Goal: Task Accomplishment & Management: Manage account settings

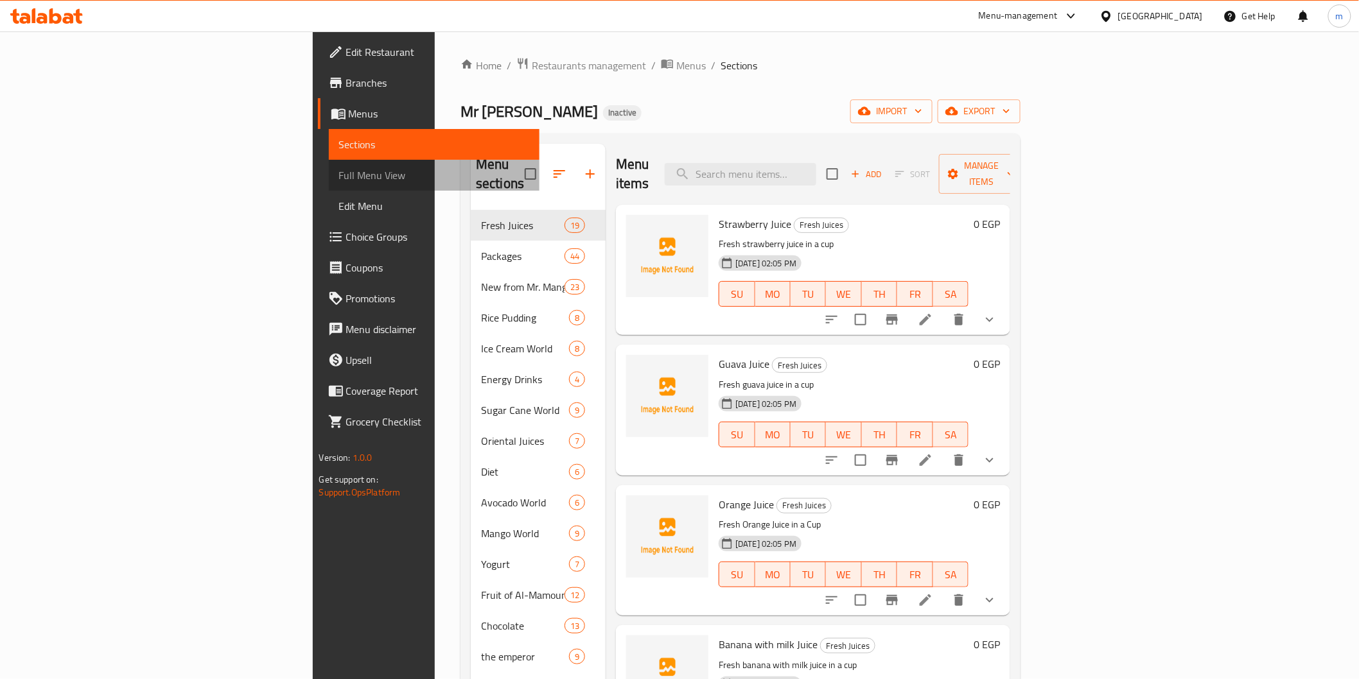
click at [339, 182] on span "Full Menu View" at bounding box center [434, 175] width 190 height 15
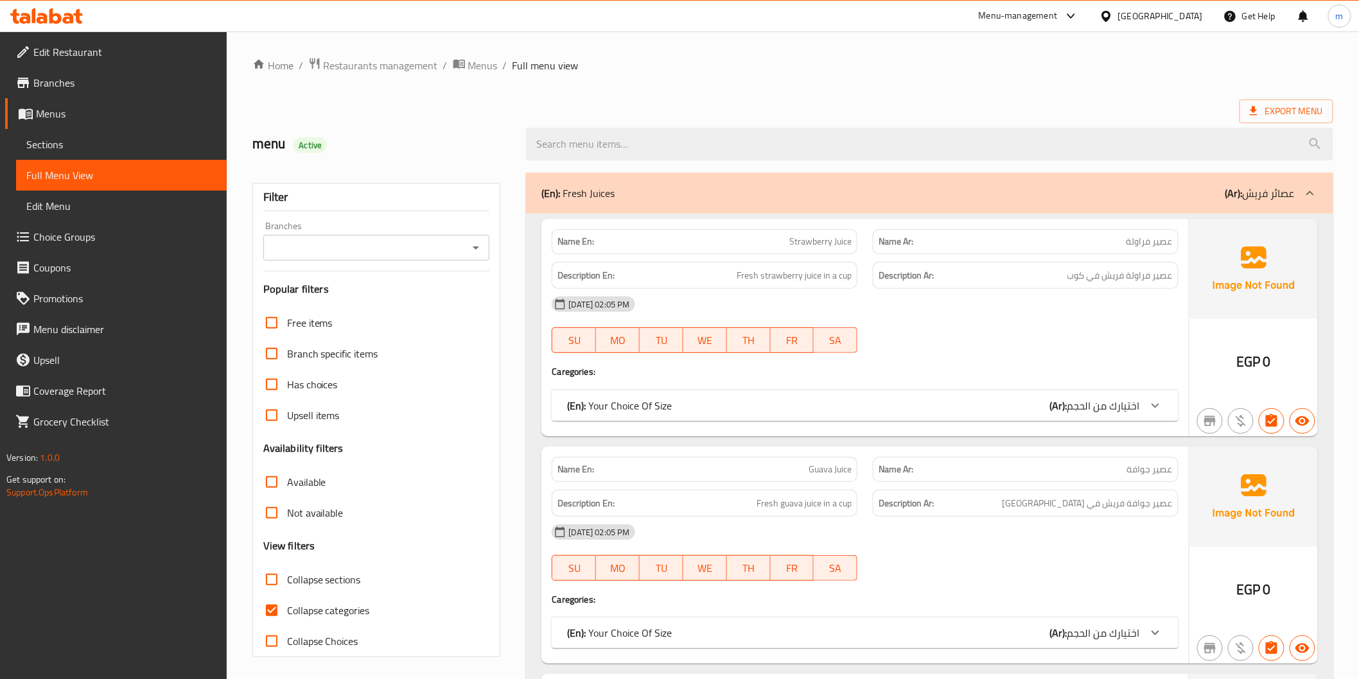
click at [351, 563] on div "Free items Branch specific items Has choices Upsell items Availability filters …" at bounding box center [376, 482] width 227 height 349
click at [330, 608] on span "Collapse categories" at bounding box center [328, 610] width 83 height 15
click at [287, 608] on input "Collapse categories" at bounding box center [271, 610] width 31 height 31
checkbox input "false"
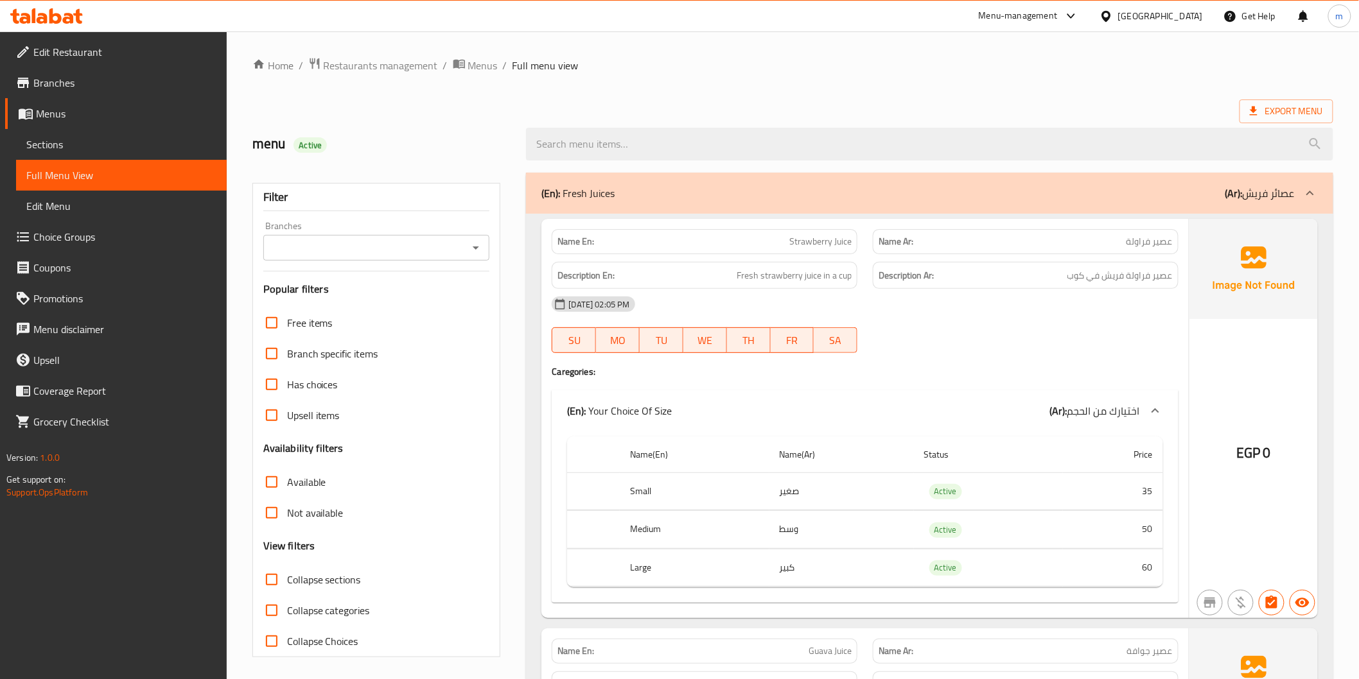
click at [333, 572] on span "Collapse sections" at bounding box center [324, 579] width 74 height 15
click at [287, 570] on input "Collapse sections" at bounding box center [271, 579] width 31 height 31
checkbox input "true"
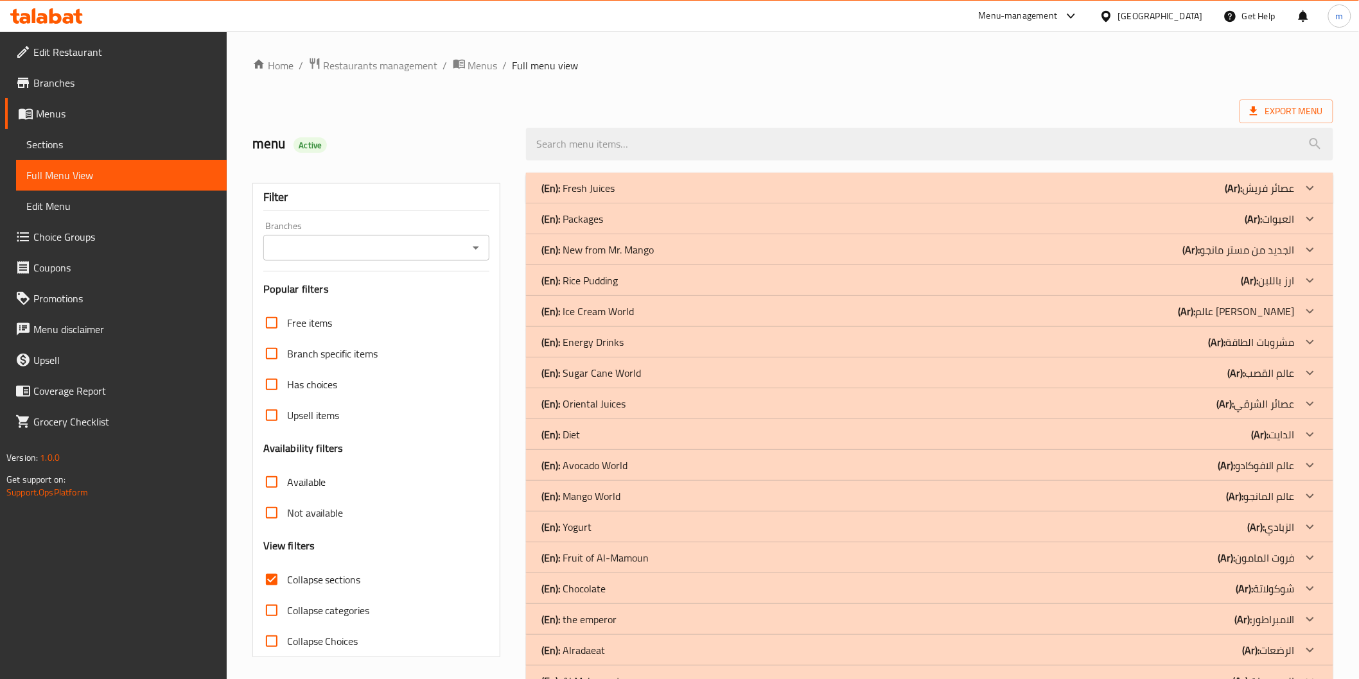
click at [664, 196] on div "(En): Packages (Ar): العبوات" at bounding box center [917, 187] width 753 height 15
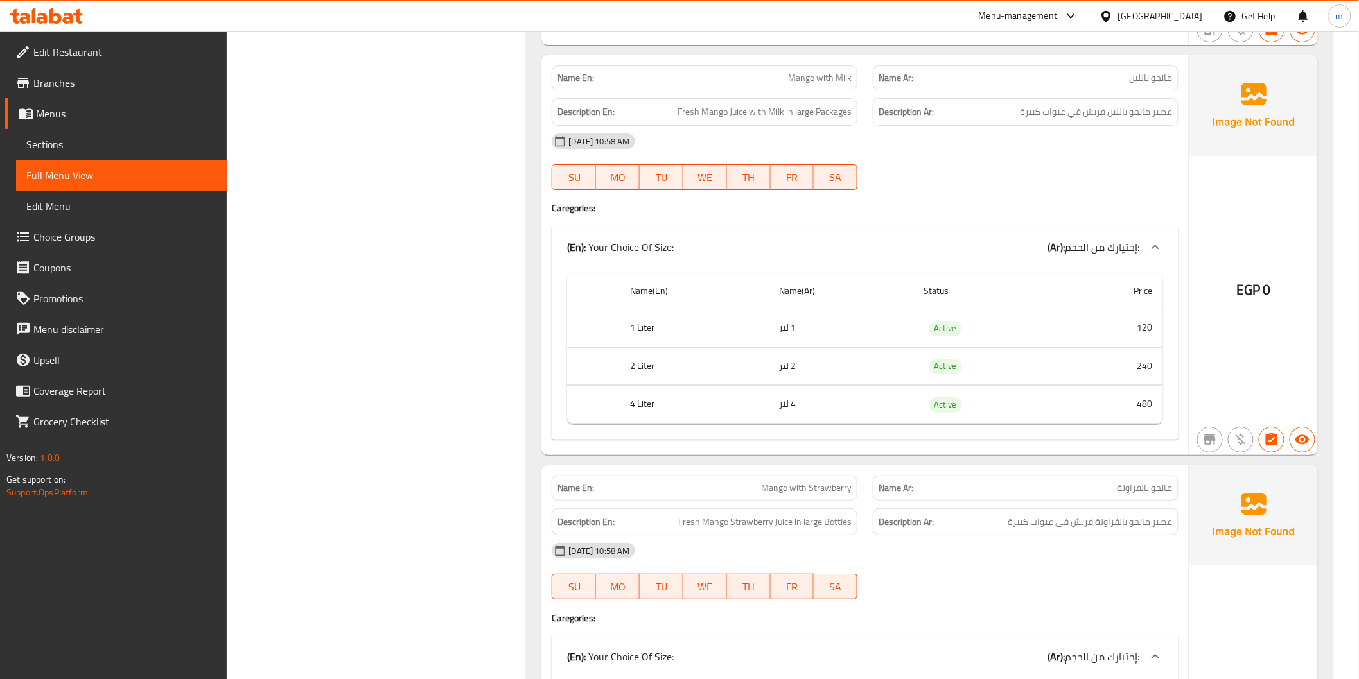
scroll to position [7991, 0]
click at [805, 493] on span "Mango with Strawberry" at bounding box center [806, 488] width 91 height 13
copy span "Mango with Strawberry"
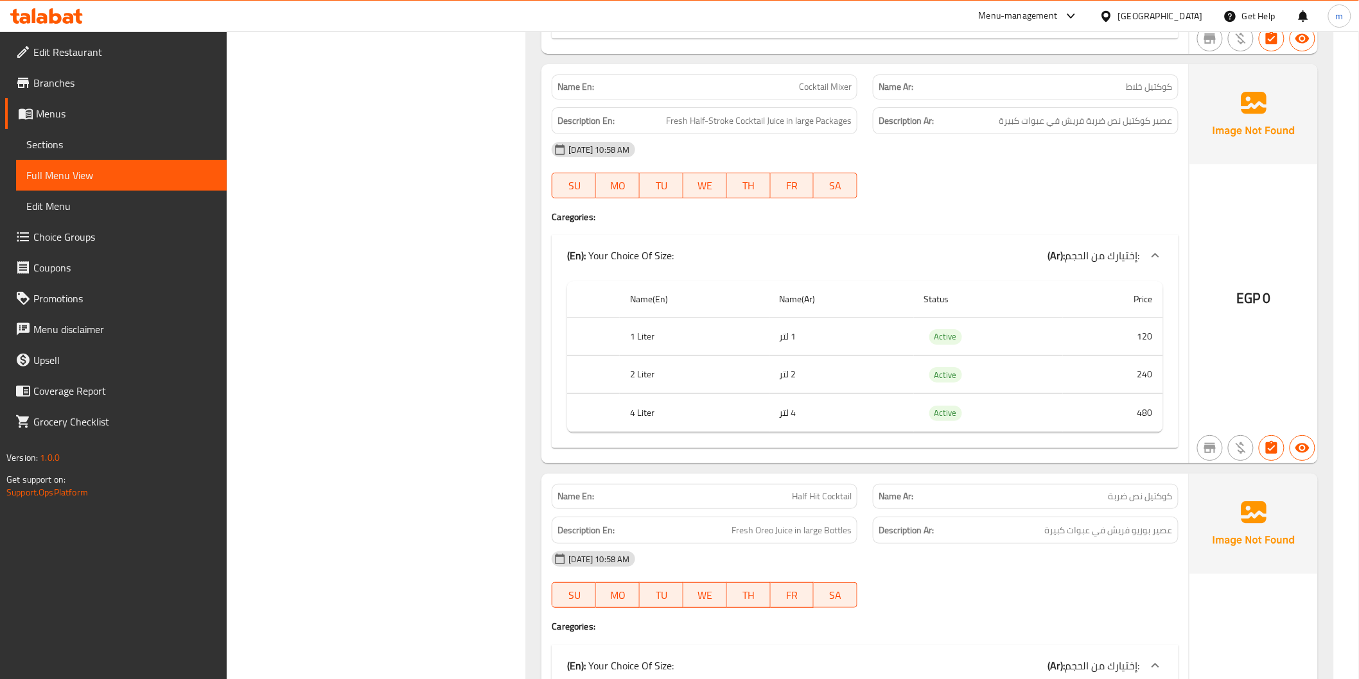
scroll to position [12272, 0]
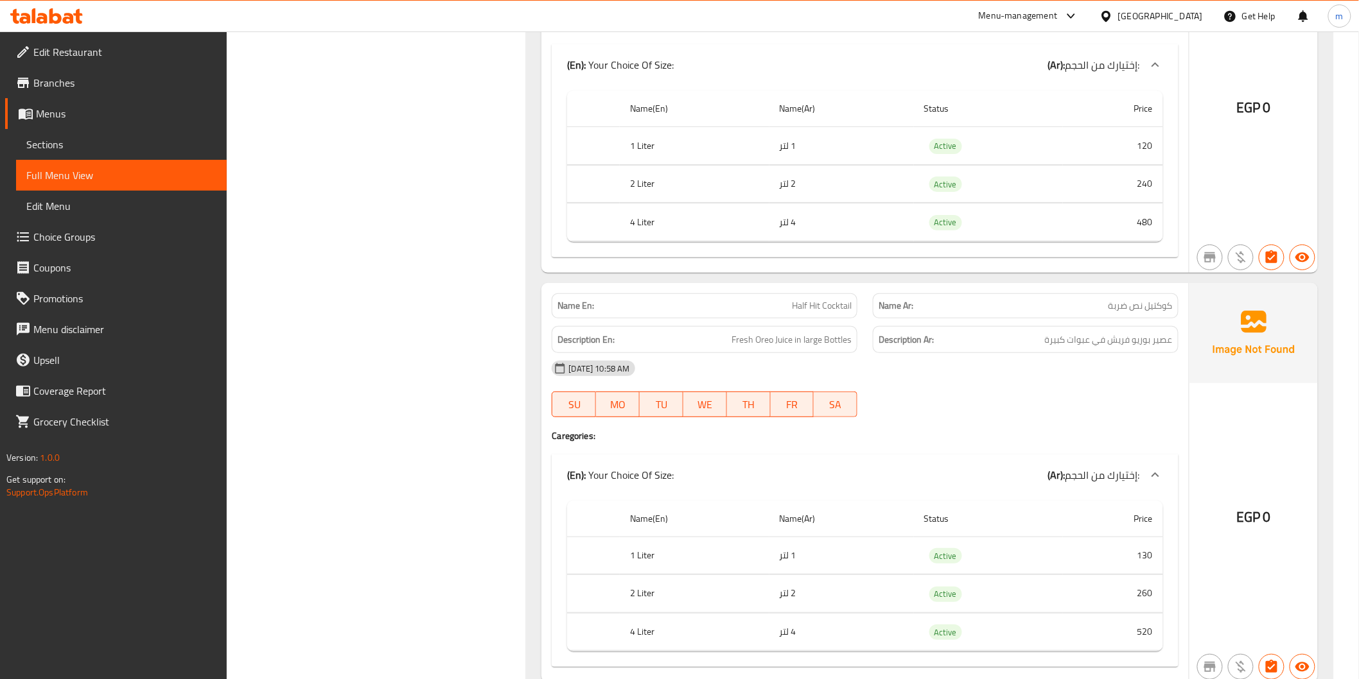
click at [818, 308] on span "Half Hit Cocktail" at bounding box center [822, 305] width 60 height 13
click at [819, 307] on span "Half Hit Cocktail" at bounding box center [822, 305] width 60 height 13
copy span "Half Hit Cocktail"
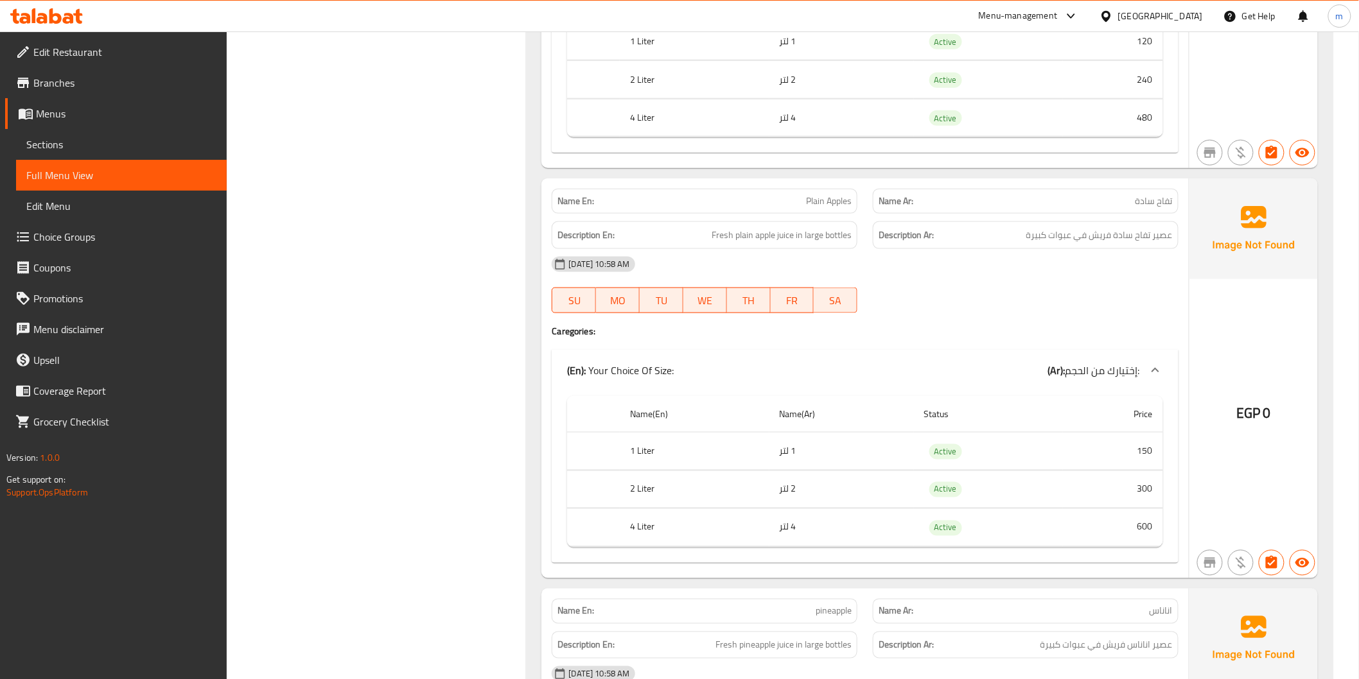
scroll to position [14841, 0]
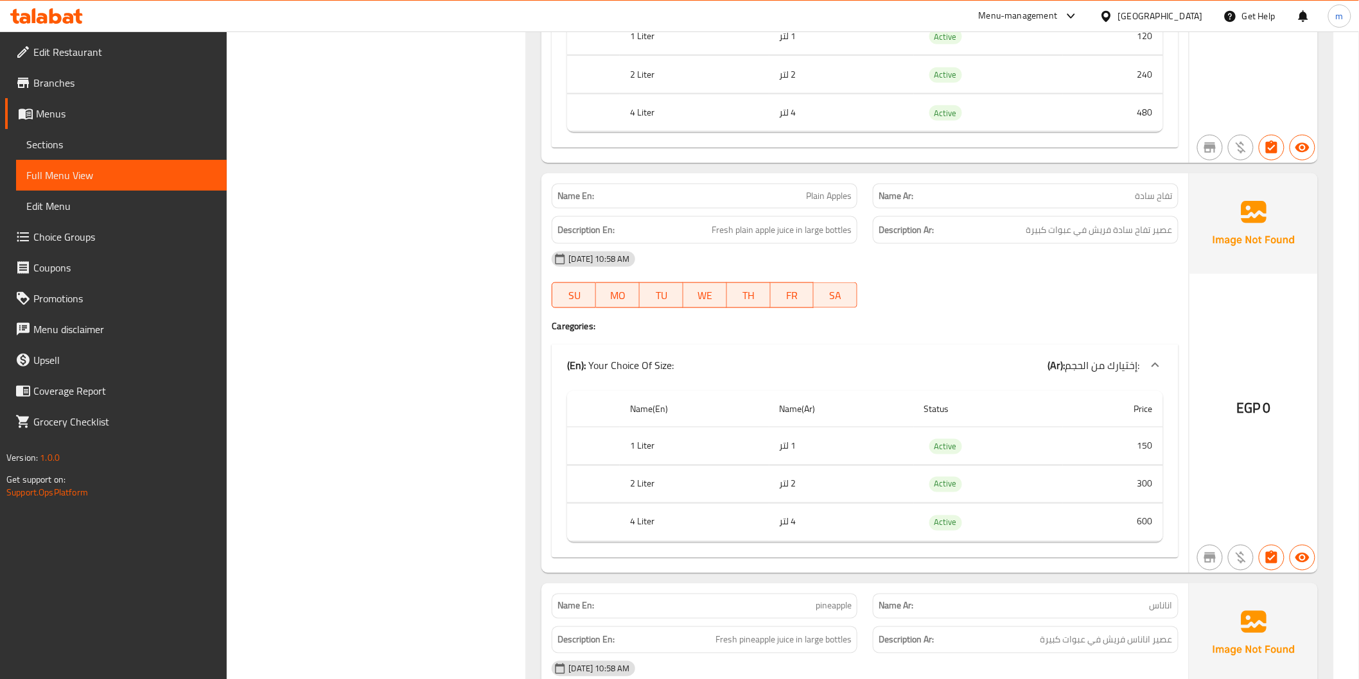
click at [834, 195] on span "Plain Apples" at bounding box center [829, 195] width 46 height 13
copy span "Plain Apples"
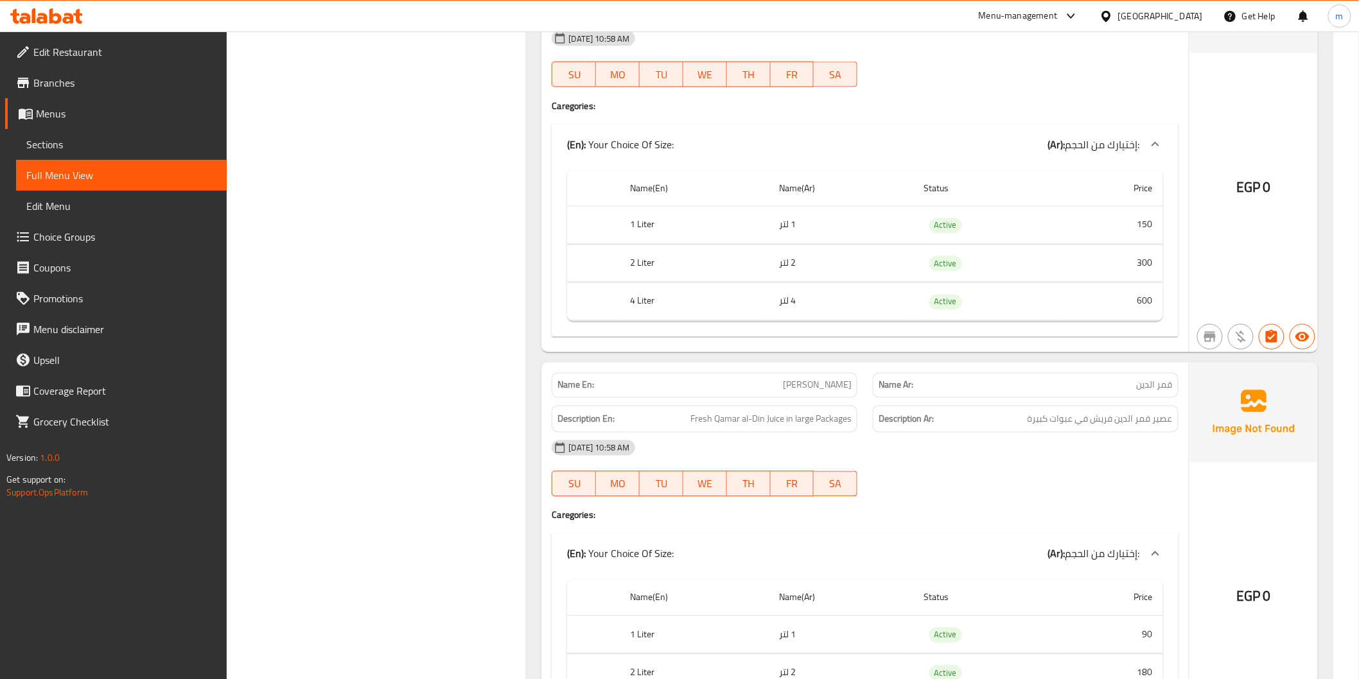
scroll to position [16839, 0]
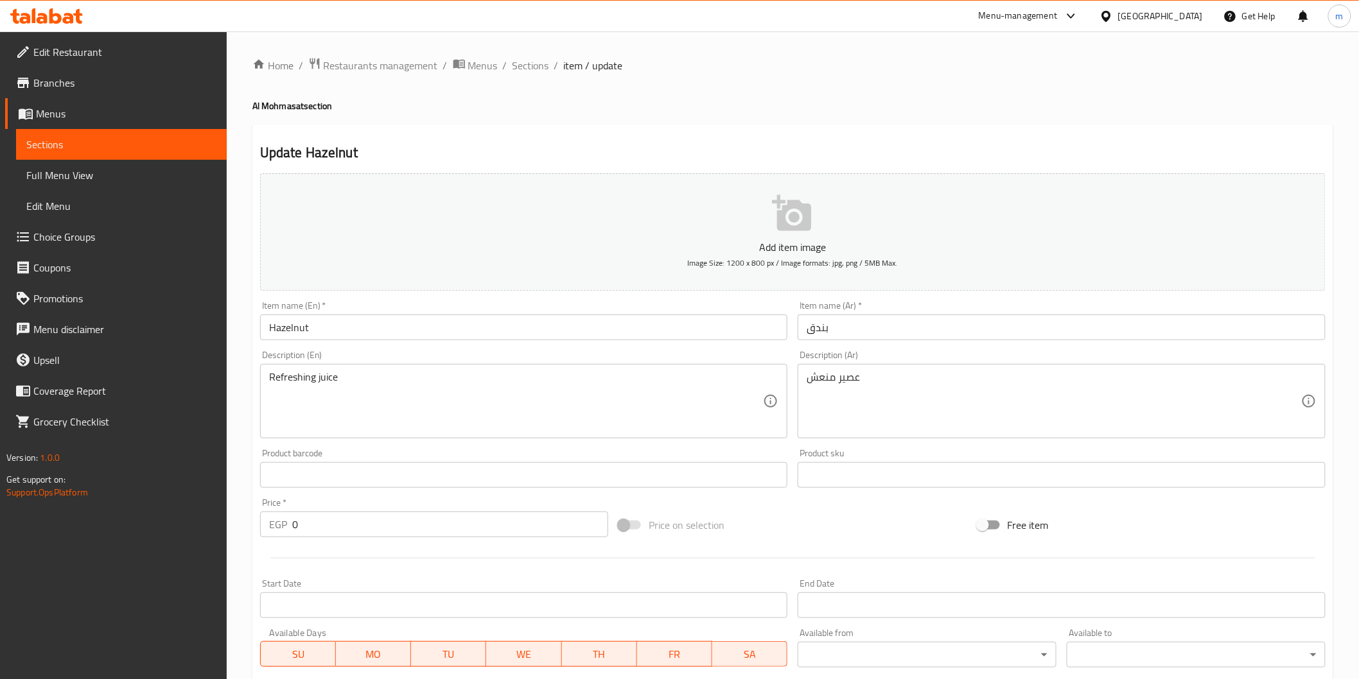
click at [518, 78] on div "Home / Restaurants management / Menus / Sections / item / update Al Mohmasat se…" at bounding box center [792, 502] width 1081 height 891
click at [524, 58] on span "Sections" at bounding box center [530, 65] width 37 height 15
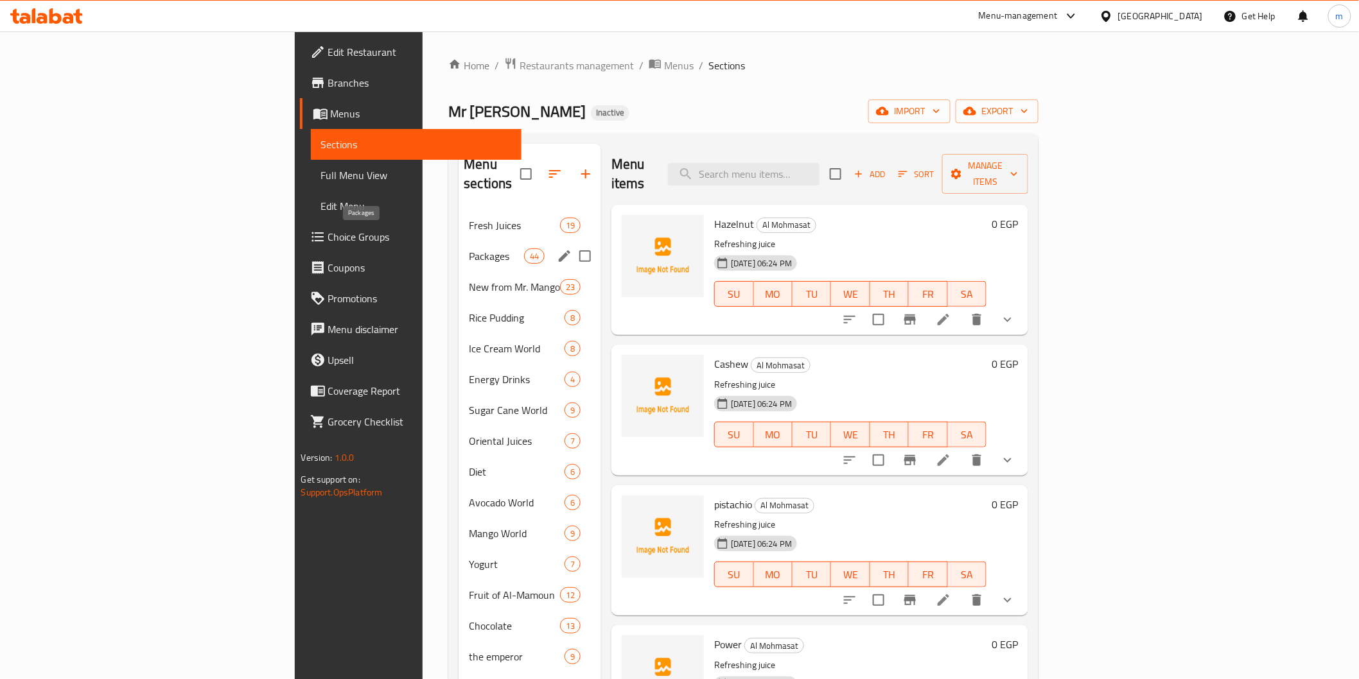
click at [469, 249] on span "Packages" at bounding box center [496, 256] width 55 height 15
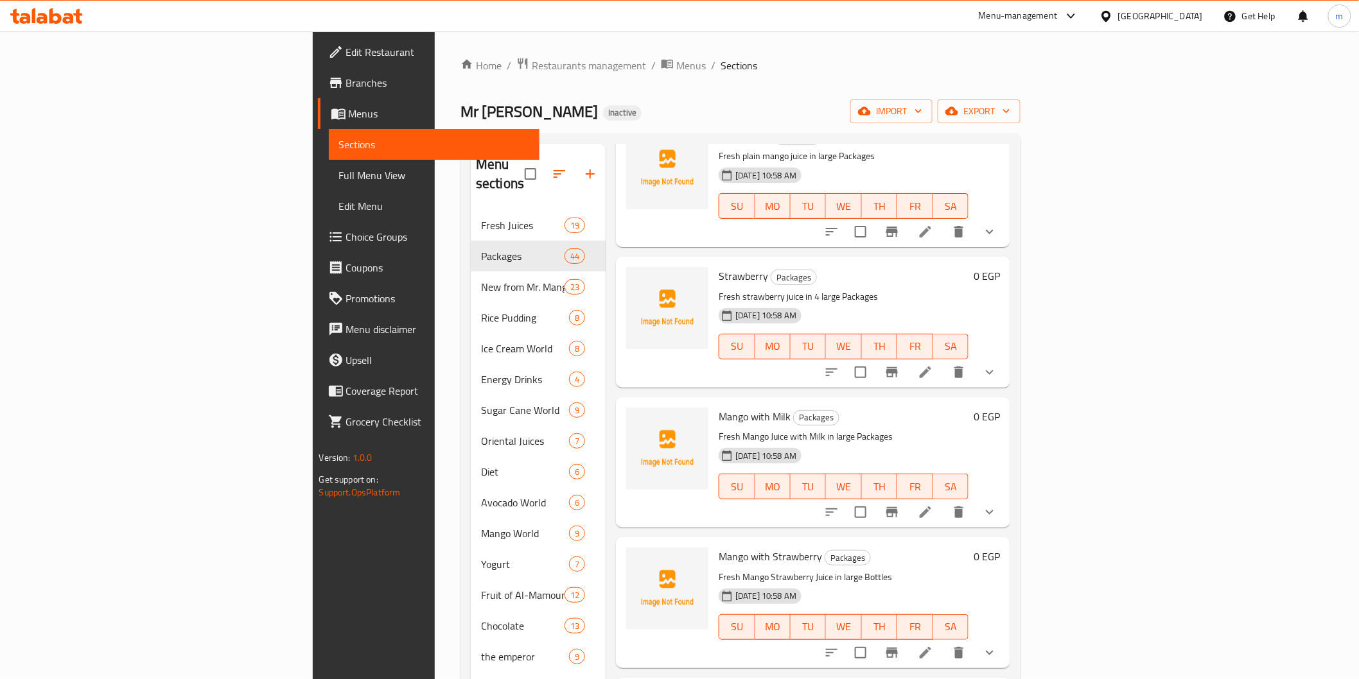
scroll to position [2474, 0]
click at [933, 364] on icon at bounding box center [925, 371] width 15 height 15
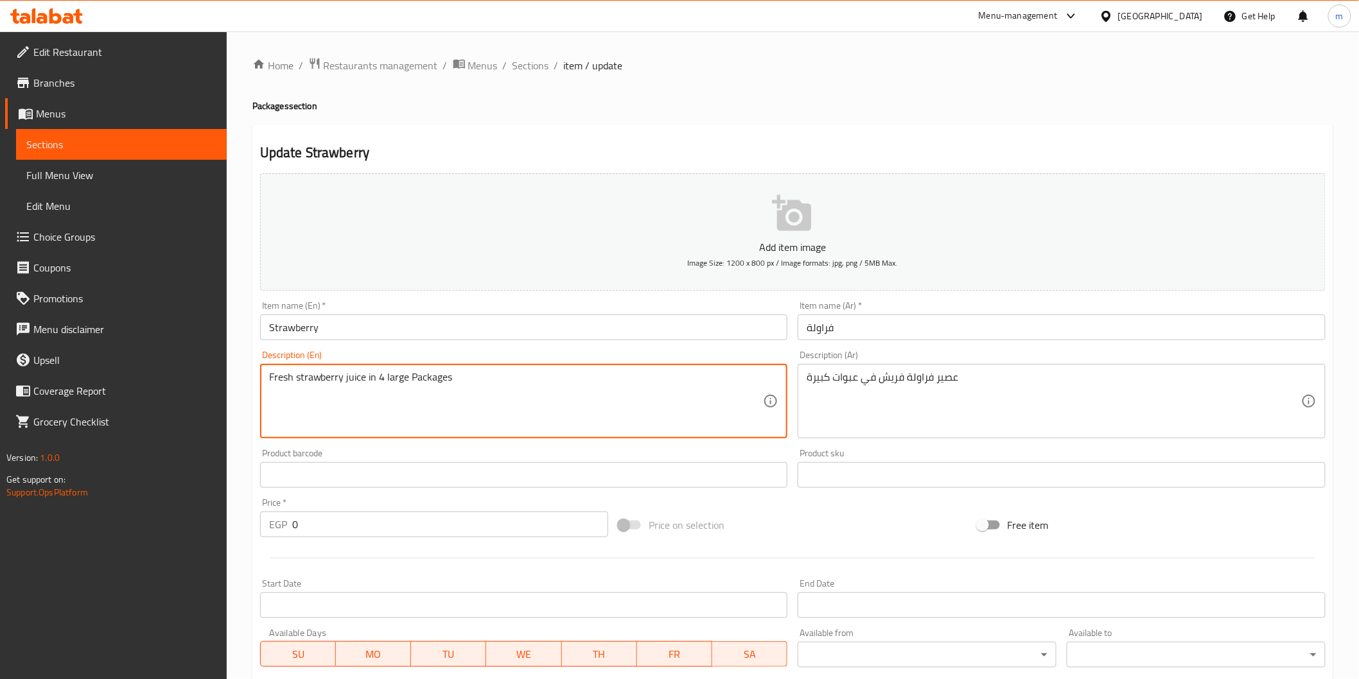
drag, startPoint x: 383, startPoint y: 381, endPoint x: 374, endPoint y: 381, distance: 8.4
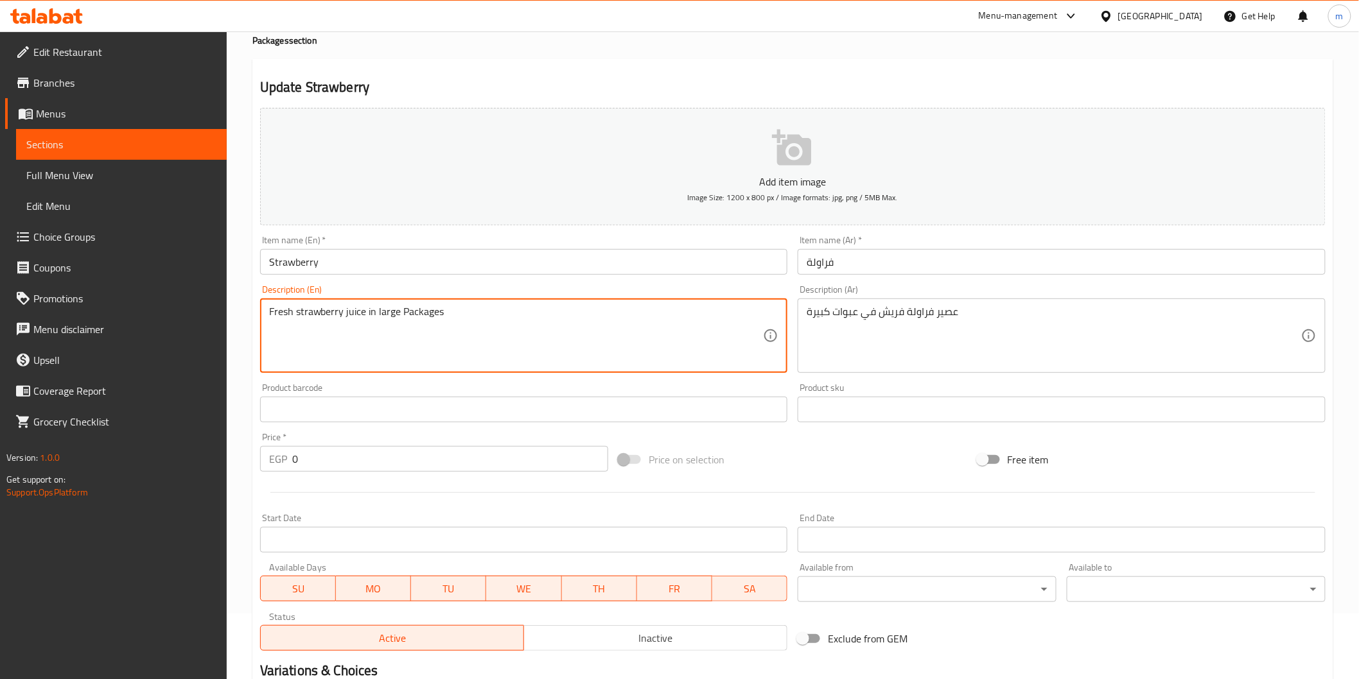
scroll to position [285, 0]
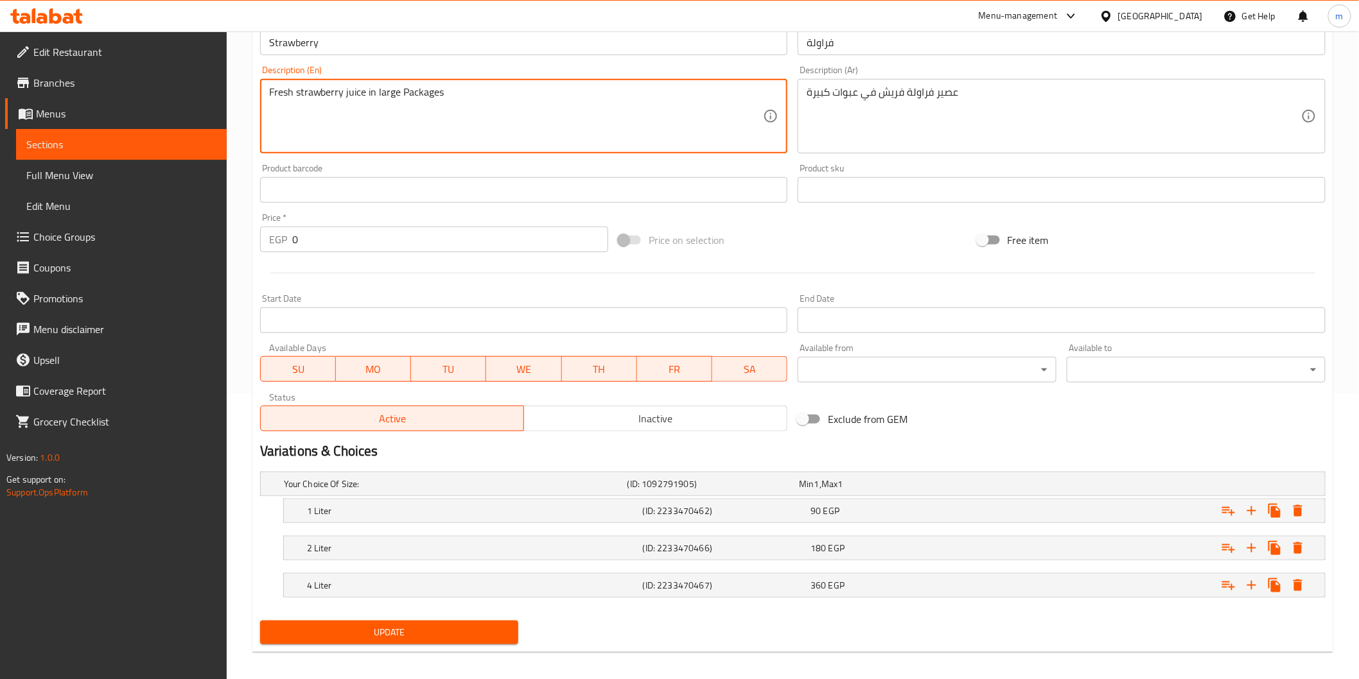
type textarea "Fresh strawberry juice in large Packages"
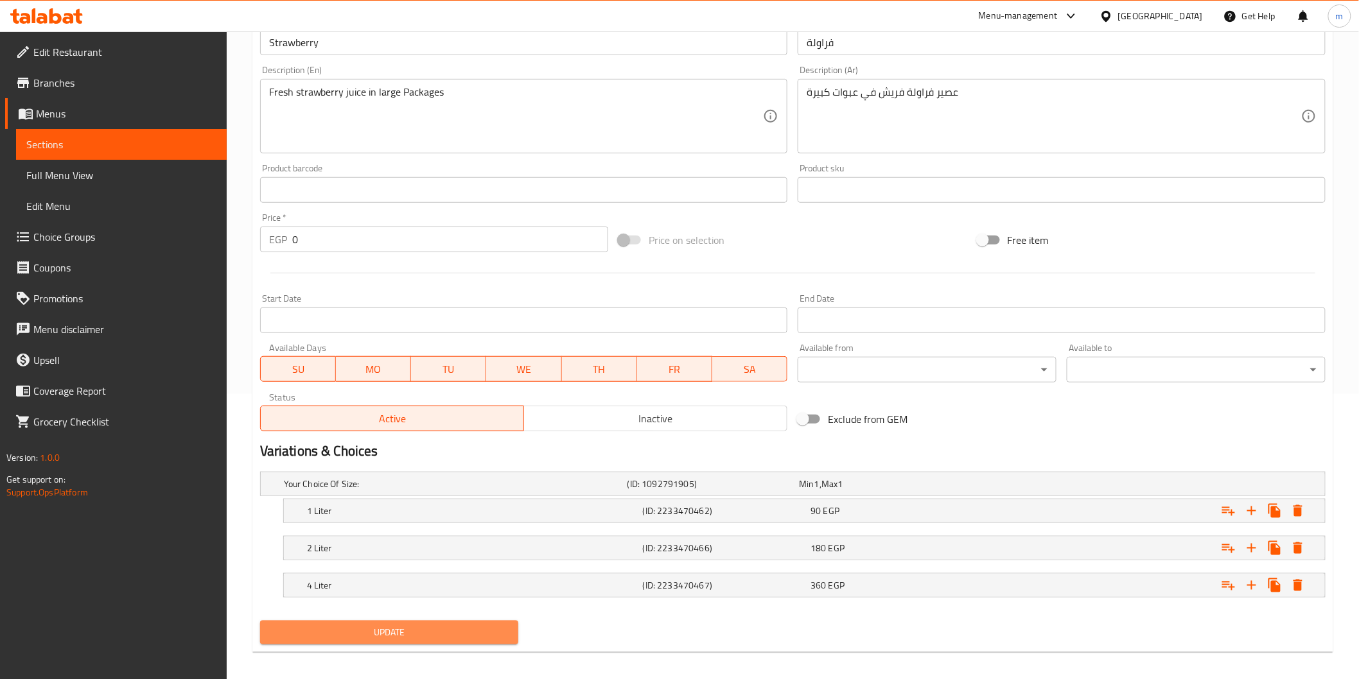
click at [504, 632] on span "Update" at bounding box center [389, 633] width 238 height 16
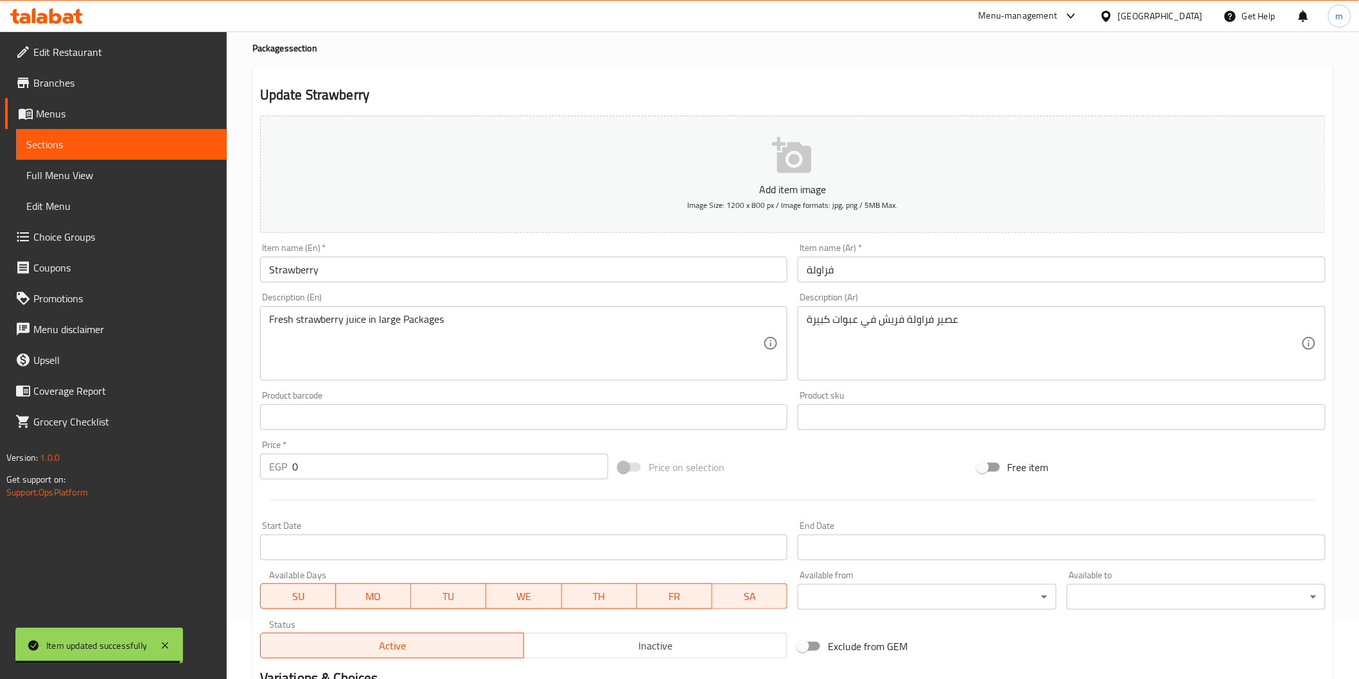
scroll to position [0, 0]
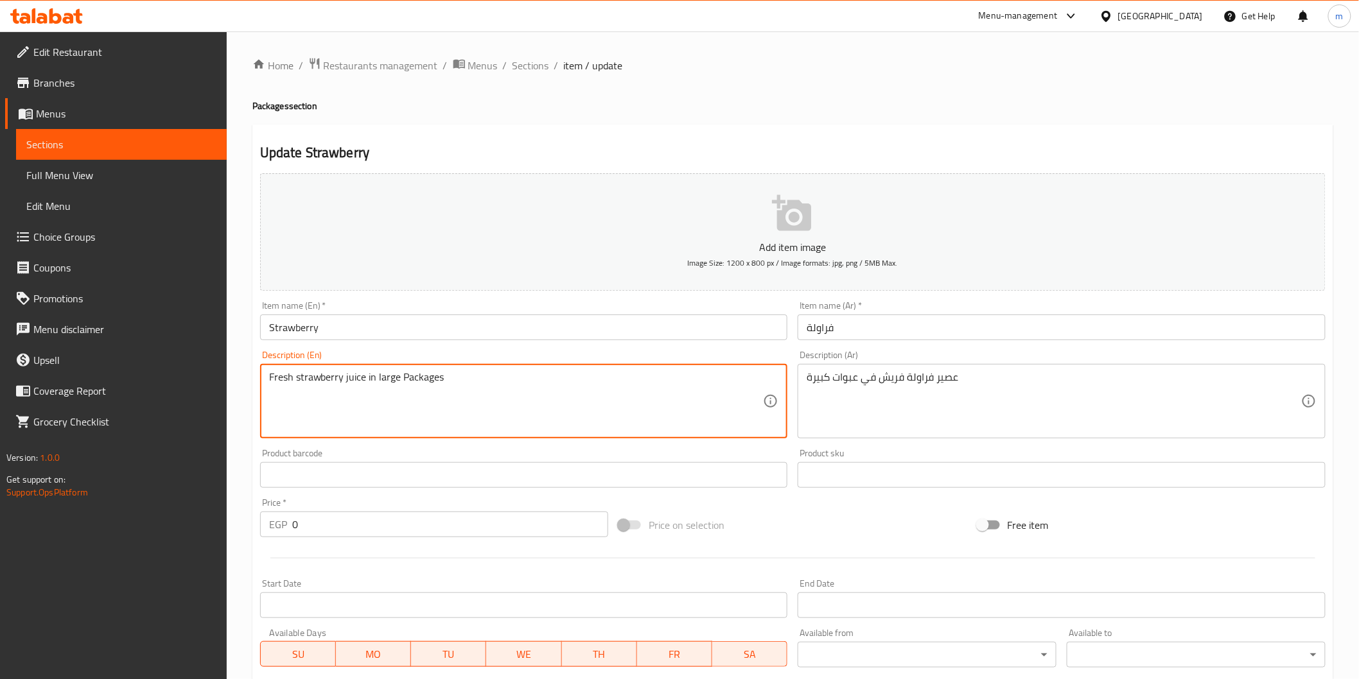
click at [406, 374] on textarea "Fresh strawberry juice in large Packages" at bounding box center [516, 401] width 494 height 61
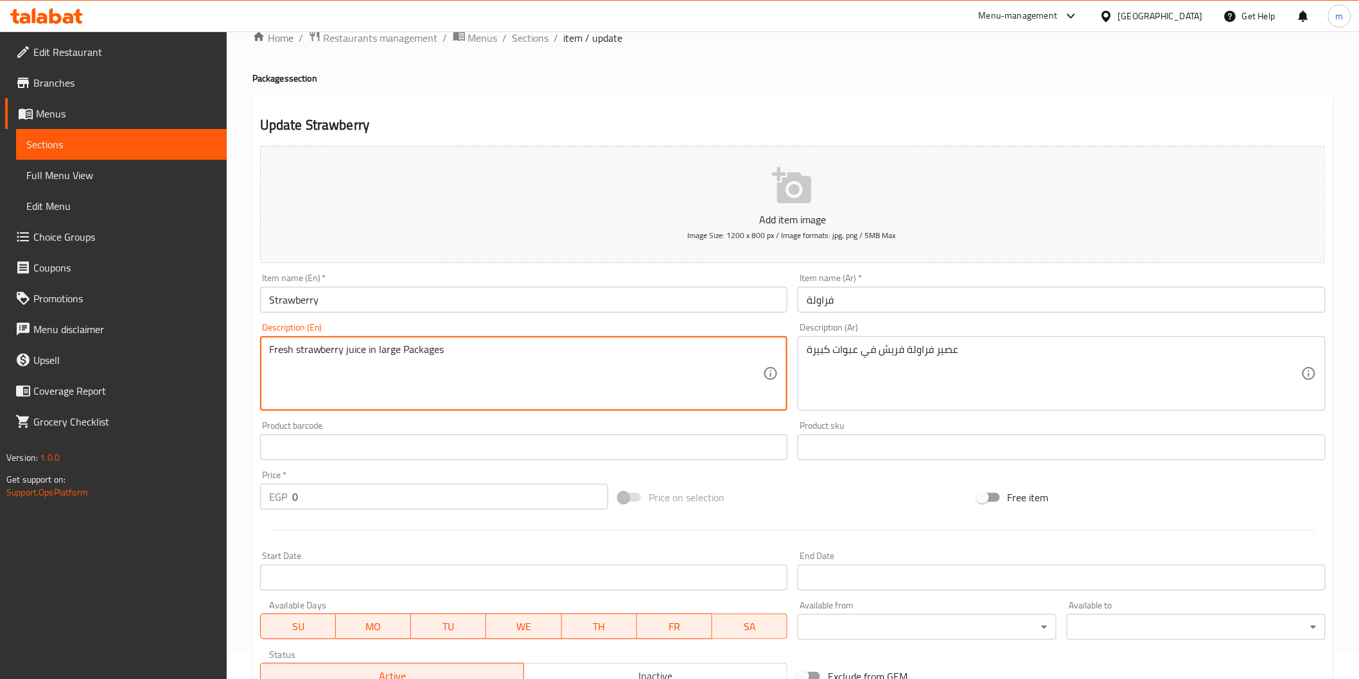
scroll to position [293, 0]
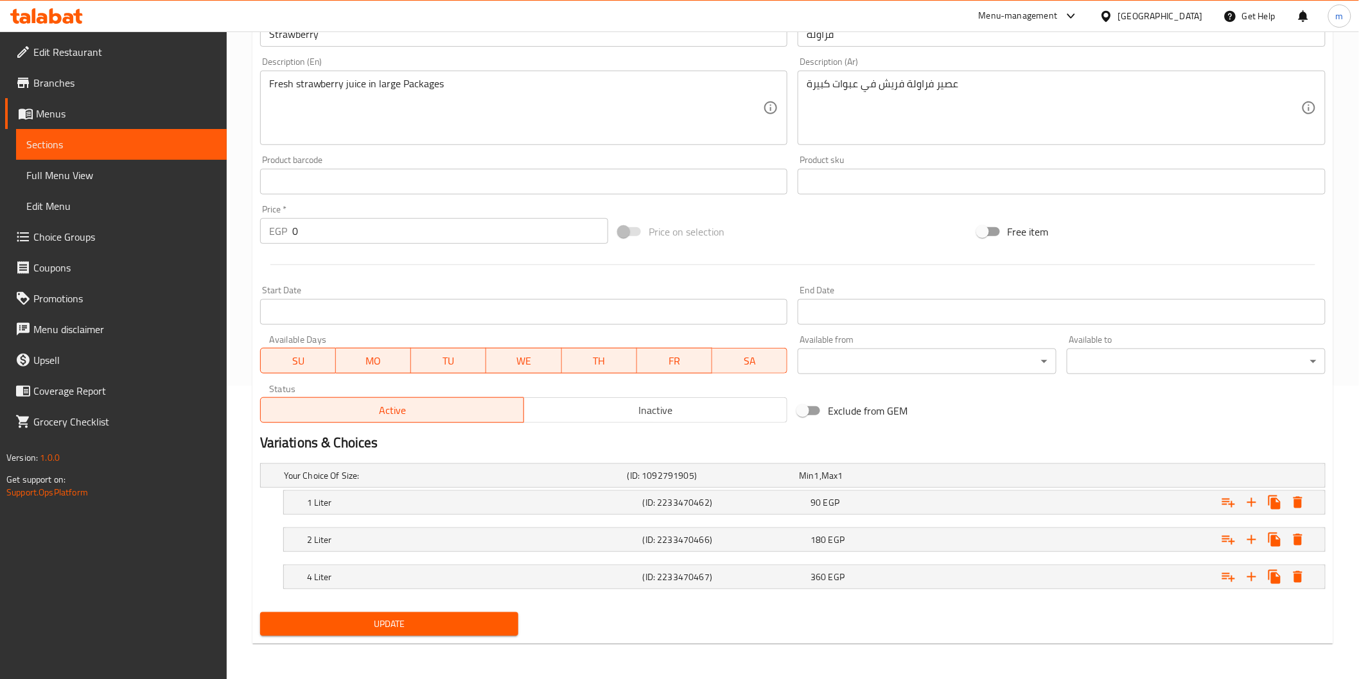
click at [493, 640] on div "Update" at bounding box center [389, 624] width 269 height 34
click at [493, 634] on button "Update" at bounding box center [389, 625] width 259 height 24
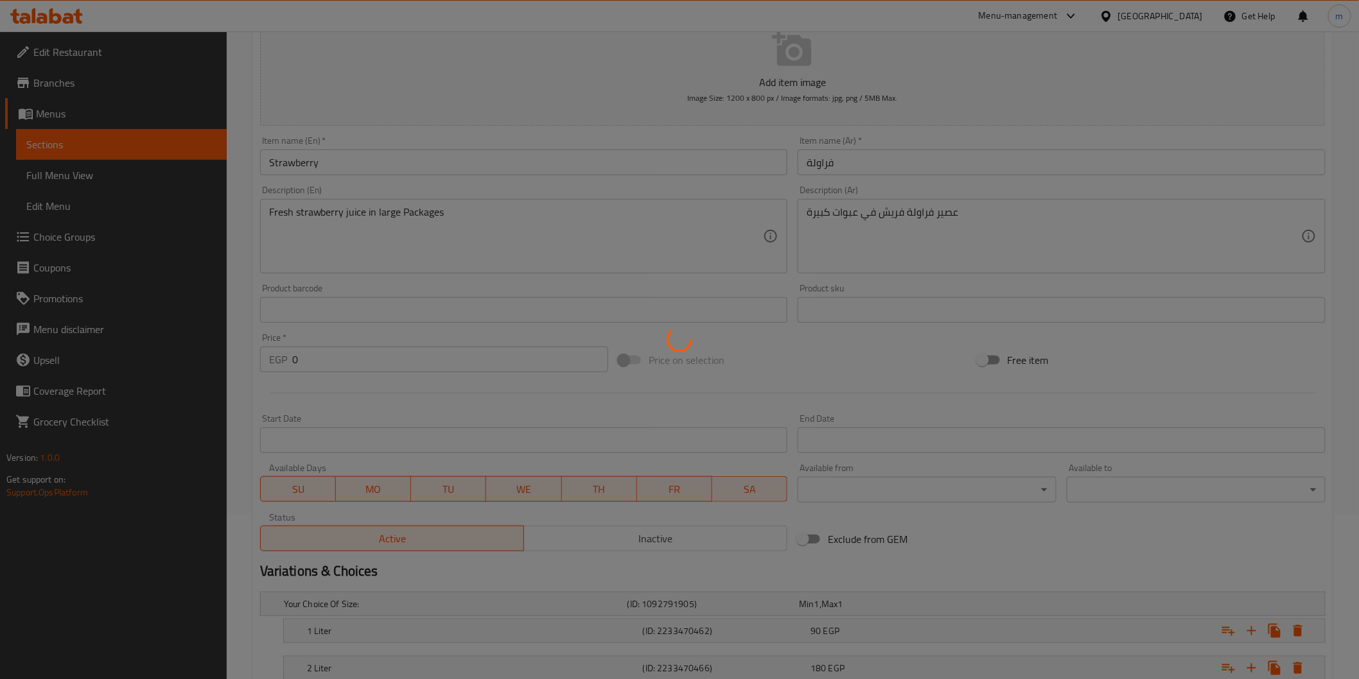
scroll to position [0, 0]
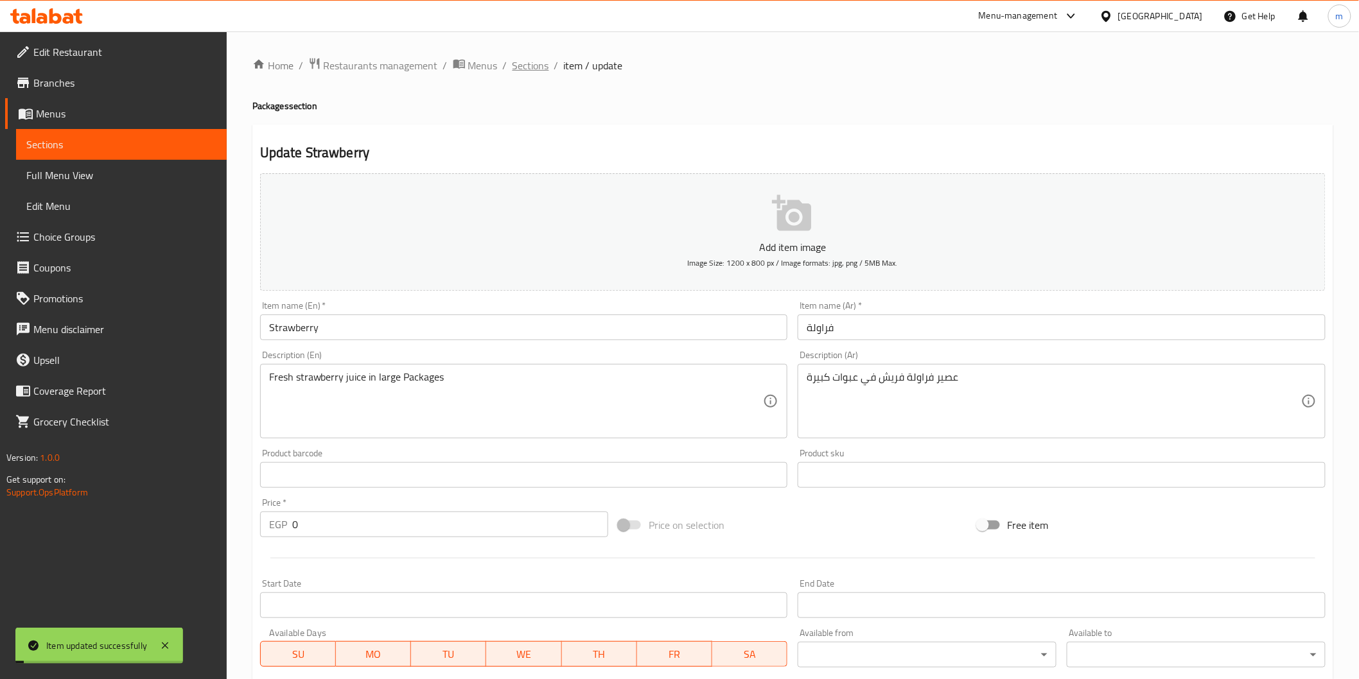
click at [529, 72] on span "Sections" at bounding box center [530, 65] width 37 height 15
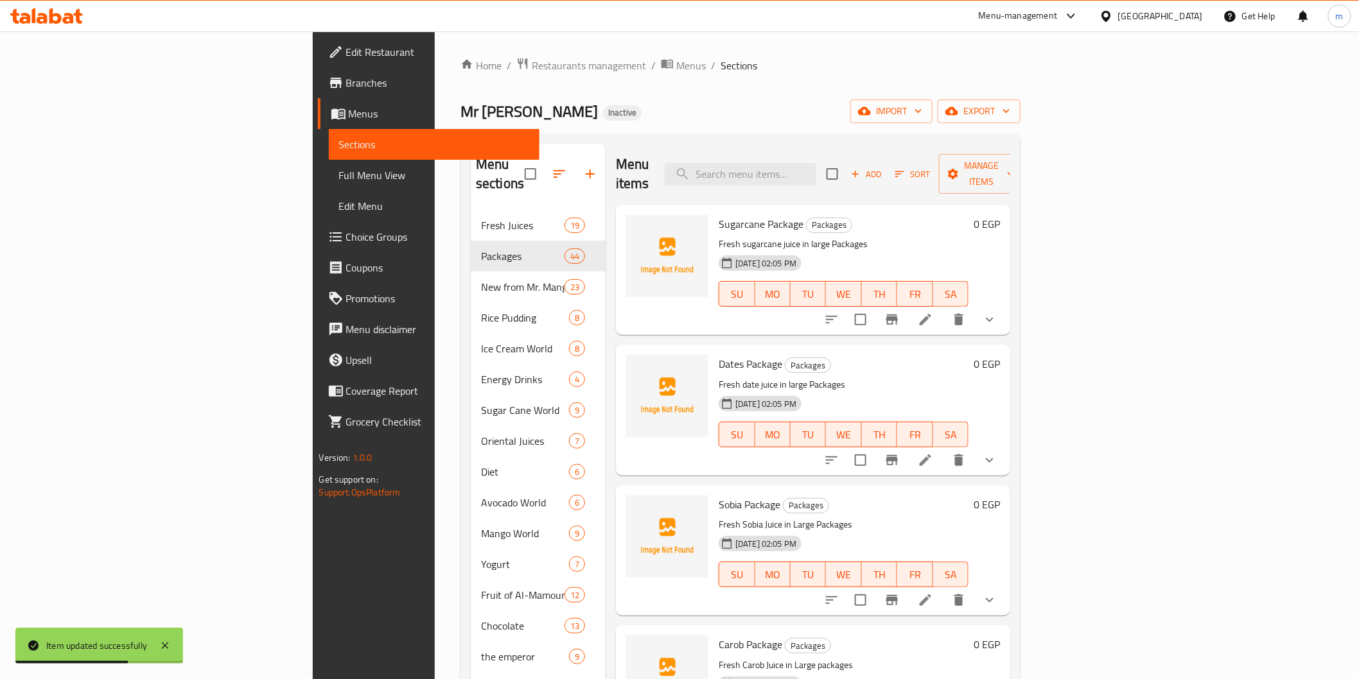
click at [841, 98] on div "Home / Restaurants management / Menus / Sections Mr Mango Inactive import expor…" at bounding box center [740, 445] width 560 height 776
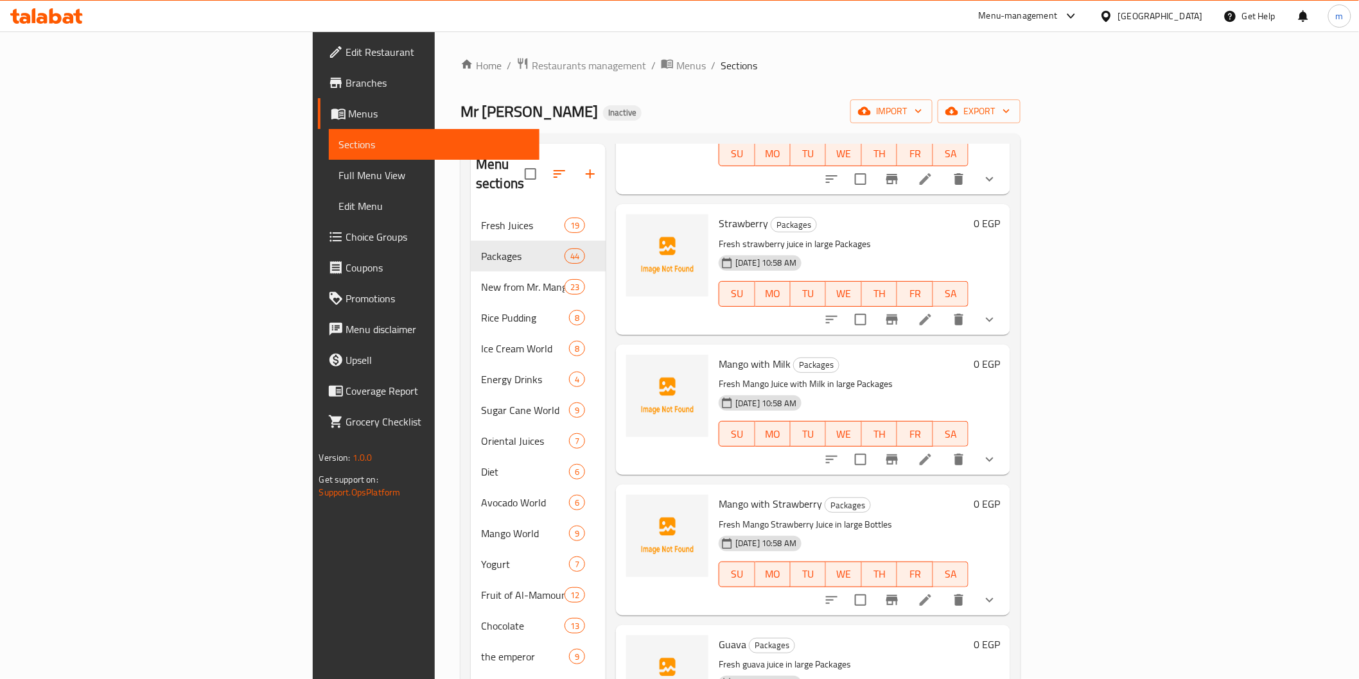
click at [795, 376] on p "Fresh Mango Juice with Milk in large Packages" at bounding box center [844, 384] width 250 height 16
copy p "Packages"
click at [931, 595] on icon at bounding box center [926, 601] width 12 height 12
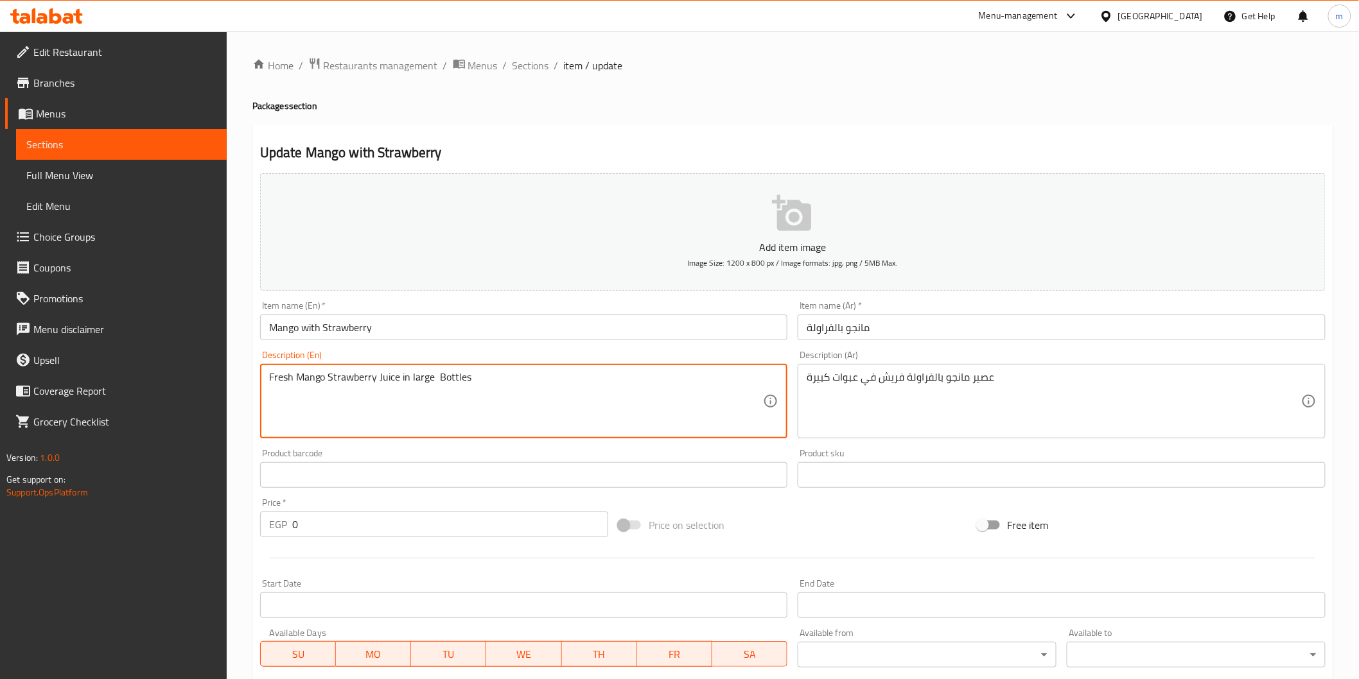
click at [467, 378] on textarea "Fresh Mango Strawberry Juice in large Bottles" at bounding box center [516, 401] width 494 height 61
paste textarea "Packag"
click at [434, 385] on textarea "Fresh Mango Strawberry Juice in large Packages" at bounding box center [516, 401] width 494 height 61
click at [446, 380] on textarea "Fresh Mango Strawberry Juice in large Packages" at bounding box center [516, 401] width 494 height 61
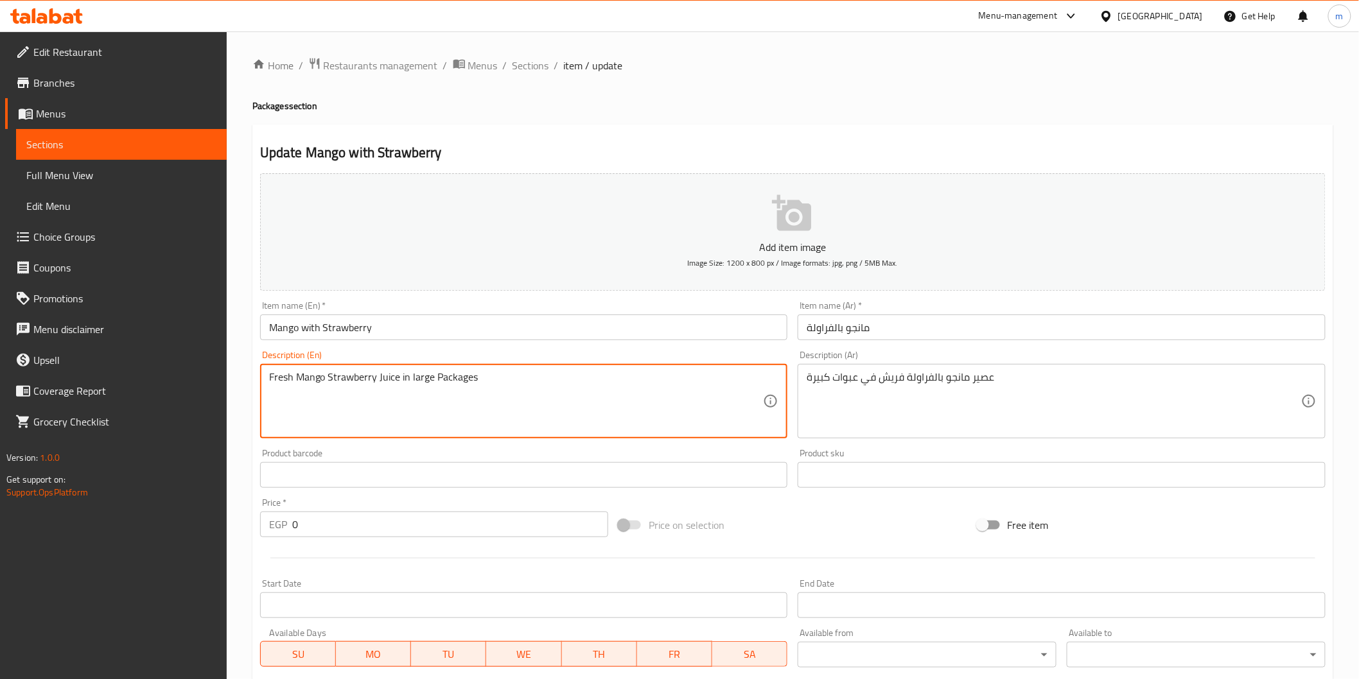
click at [446, 380] on textarea "Fresh Mango Strawberry Juice in large Packages" at bounding box center [516, 401] width 494 height 61
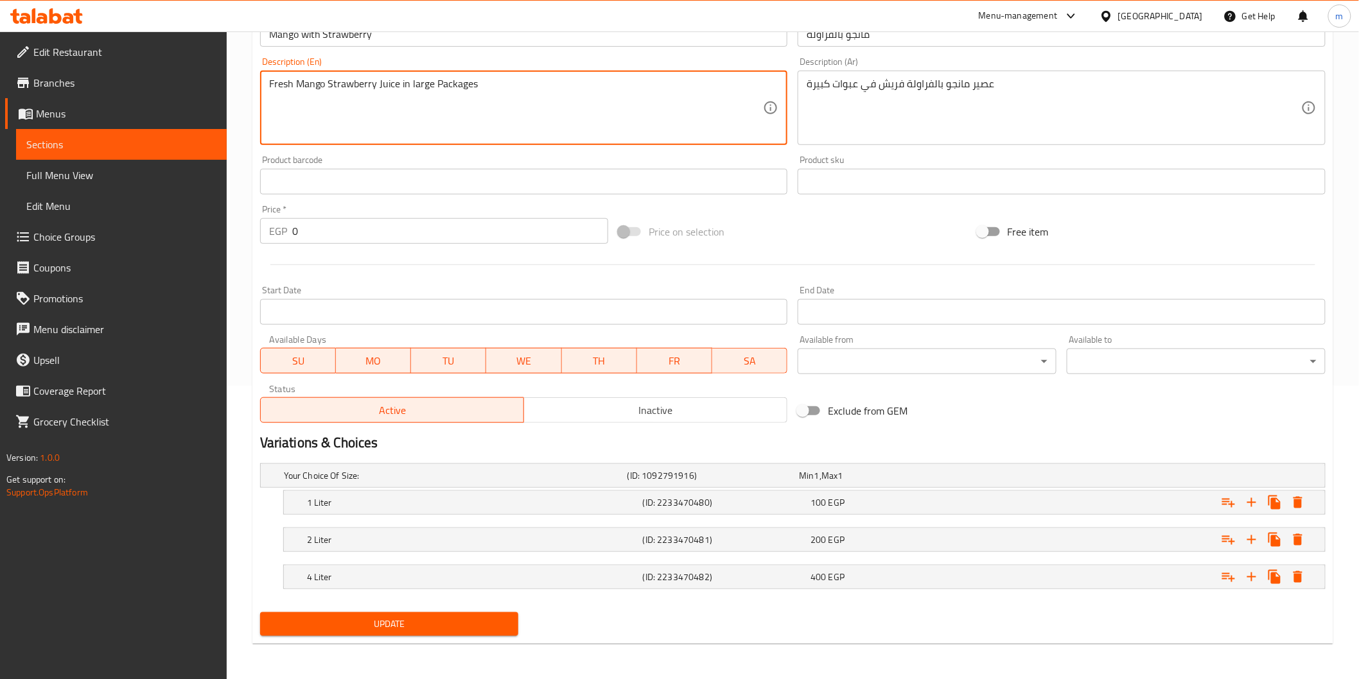
type textarea "Fresh mango strawberry juice in large packages"
click at [360, 627] on span "Update" at bounding box center [389, 624] width 238 height 16
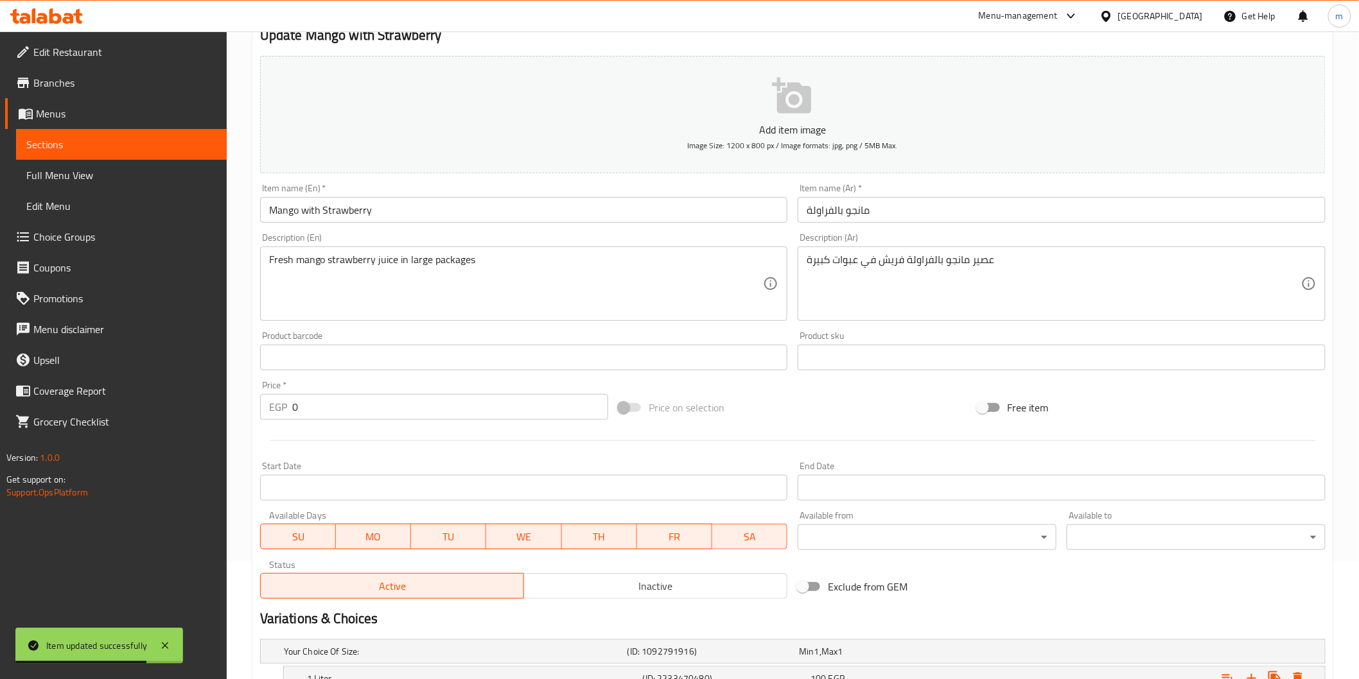
scroll to position [0, 0]
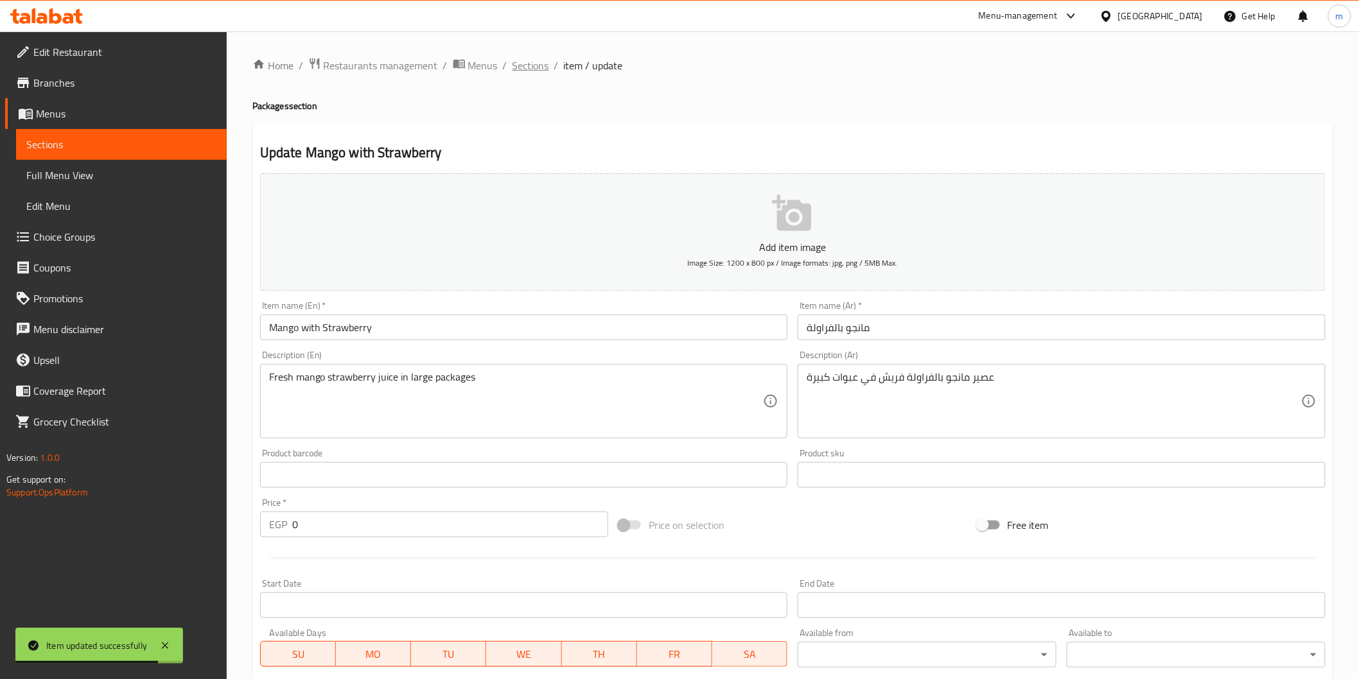
click at [540, 63] on span "Sections" at bounding box center [530, 65] width 37 height 15
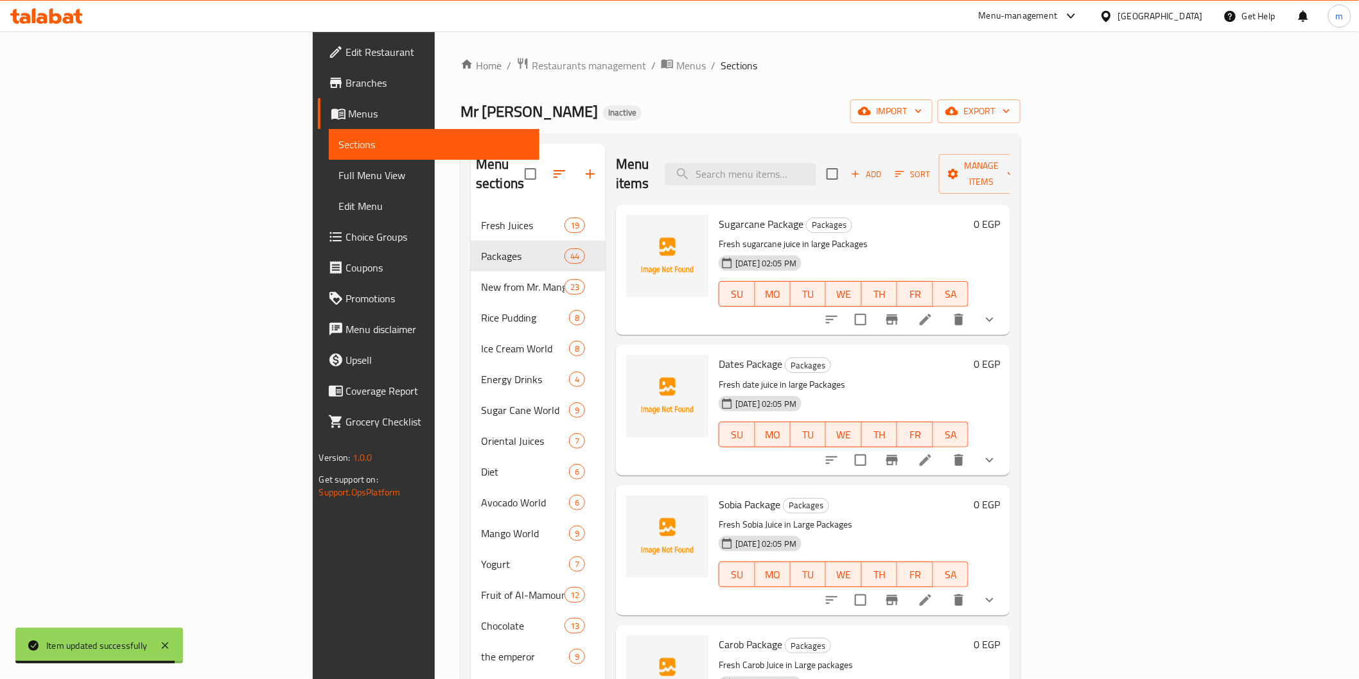
click at [721, 125] on div "Home / Restaurants management / Menus / Sections Mr Mango Inactive import expor…" at bounding box center [740, 445] width 560 height 776
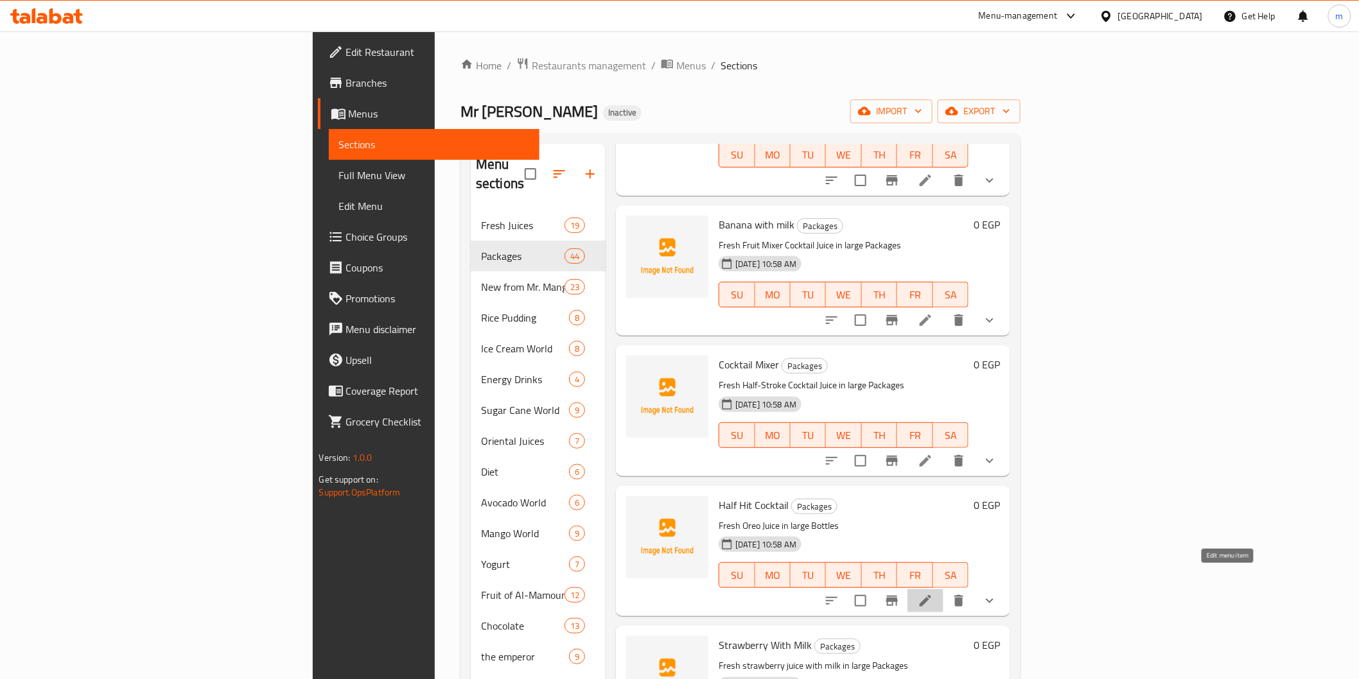
click at [933, 593] on icon at bounding box center [925, 600] width 15 height 15
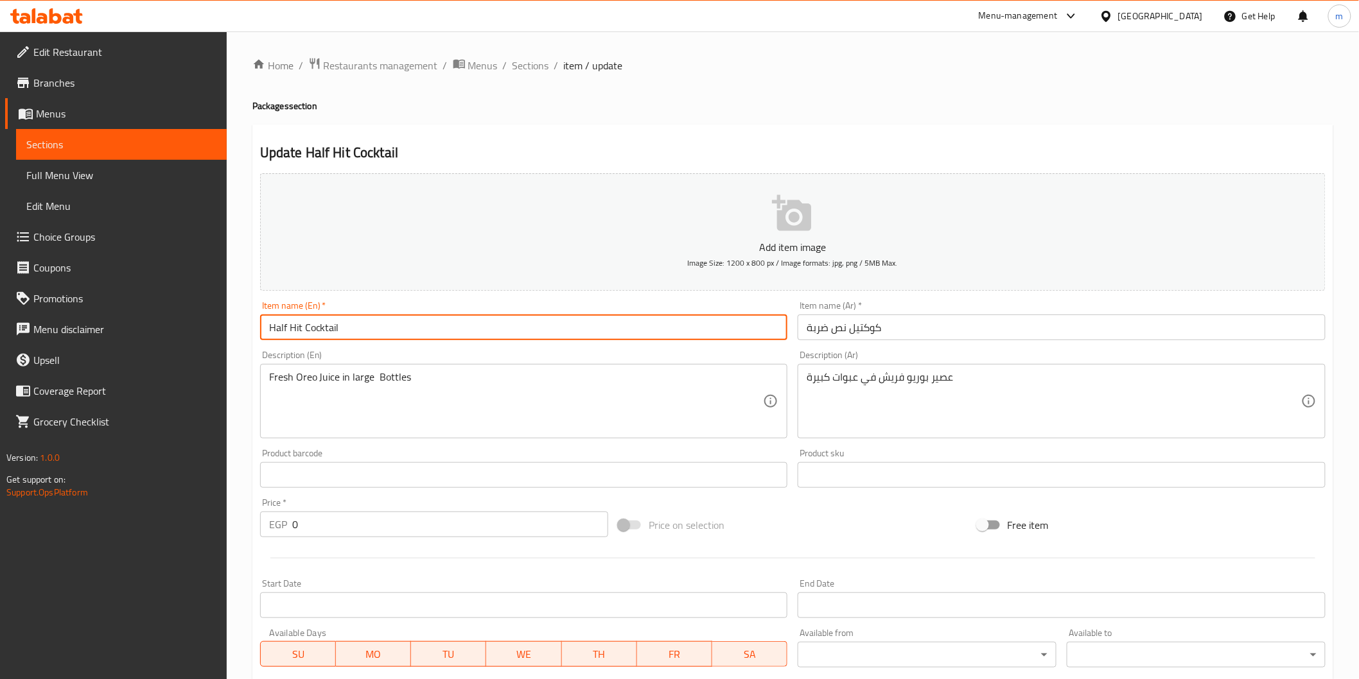
drag, startPoint x: 305, startPoint y: 337, endPoint x: 259, endPoint y: 342, distance: 46.5
click at [259, 342] on div "Item name (En)   * Half Hit Cocktail Item name (En) *" at bounding box center [524, 320] width 538 height 49
click at [319, 335] on input "Cocktail" at bounding box center [524, 328] width 528 height 26
click at [319, 335] on input "Cocktail nos darba" at bounding box center [524, 328] width 528 height 26
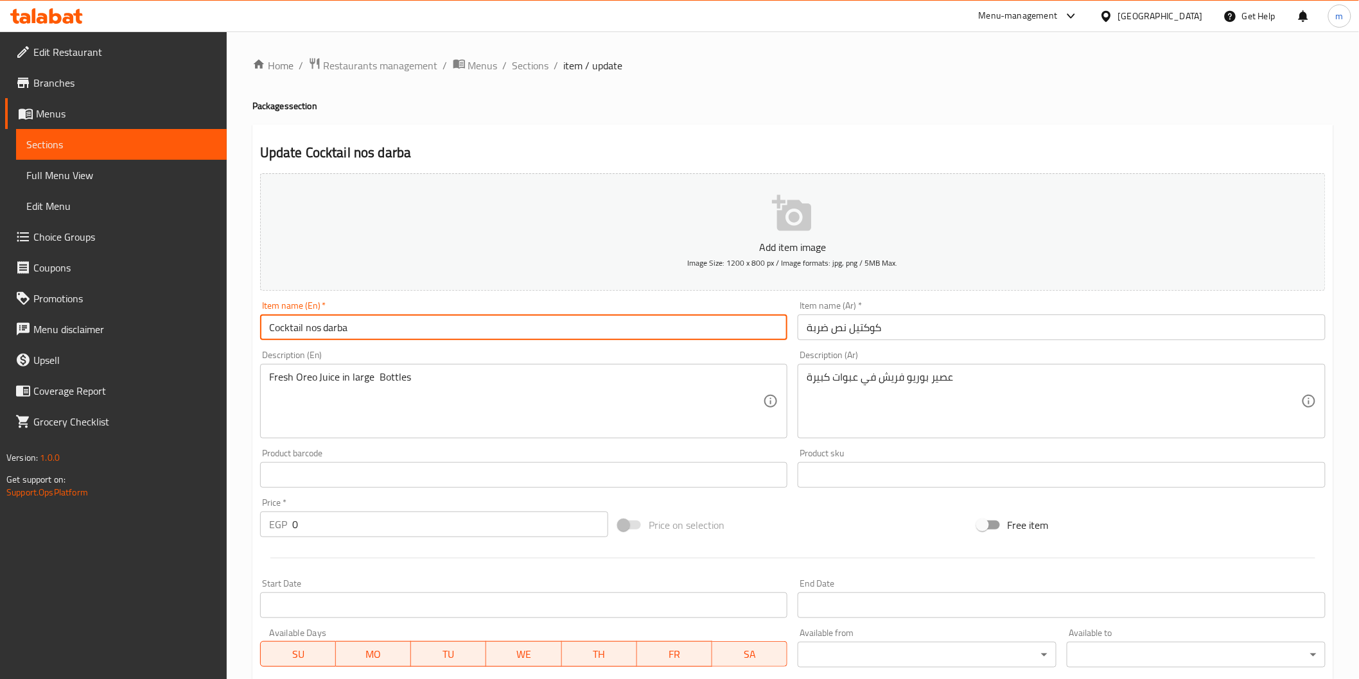
click at [319, 335] on input "Cocktail nos darba" at bounding box center [524, 328] width 528 height 26
type input "Cocktail Nos Darba"
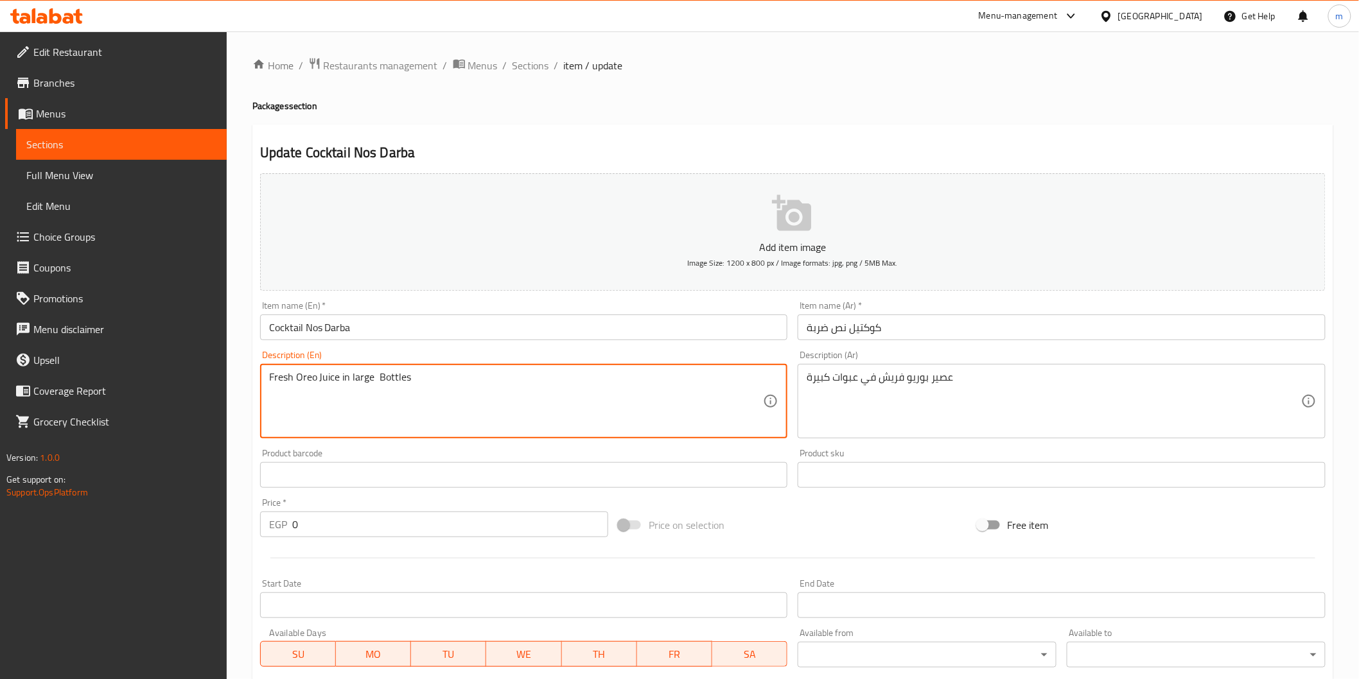
click at [367, 373] on textarea "Fresh Oreo Juice in large Bottles" at bounding box center [516, 401] width 494 height 61
click at [377, 376] on textarea "Fresh Oreo Juice in large Bottles" at bounding box center [516, 401] width 494 height 61
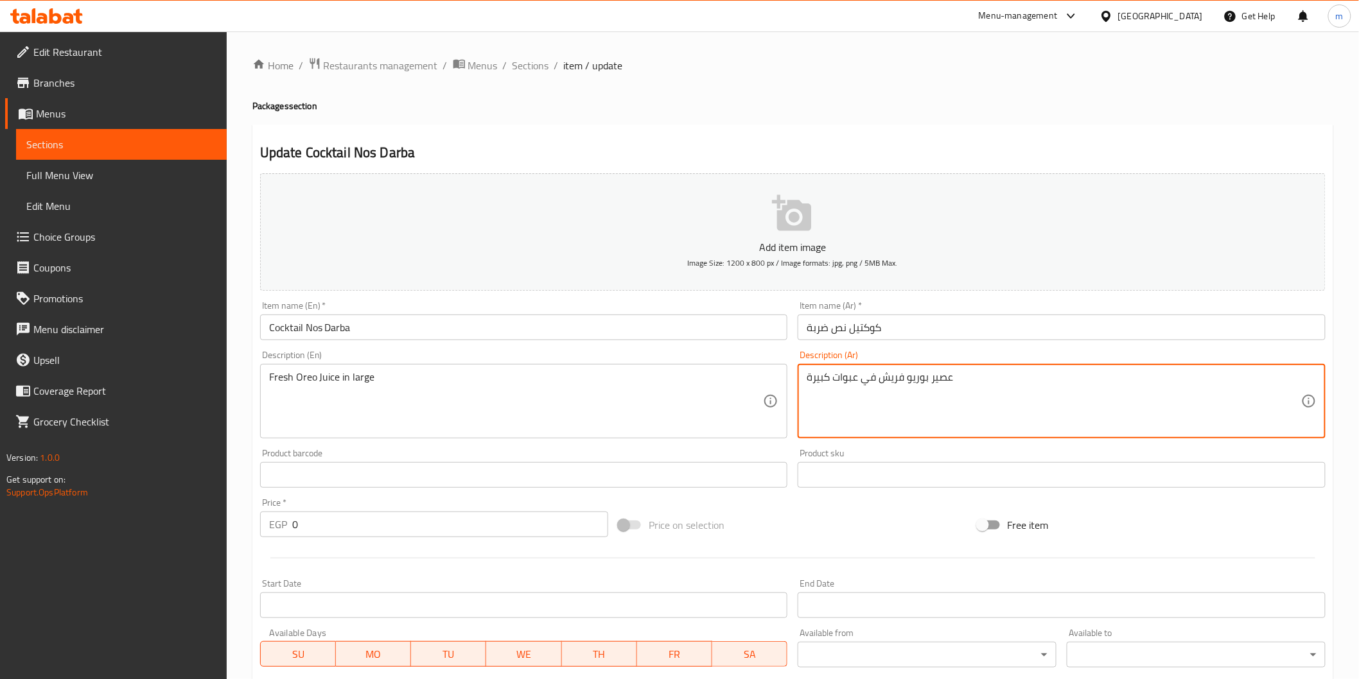
click at [850, 382] on textarea "عصير بوريو فريش في عبوات كبيرة" at bounding box center [1054, 401] width 494 height 61
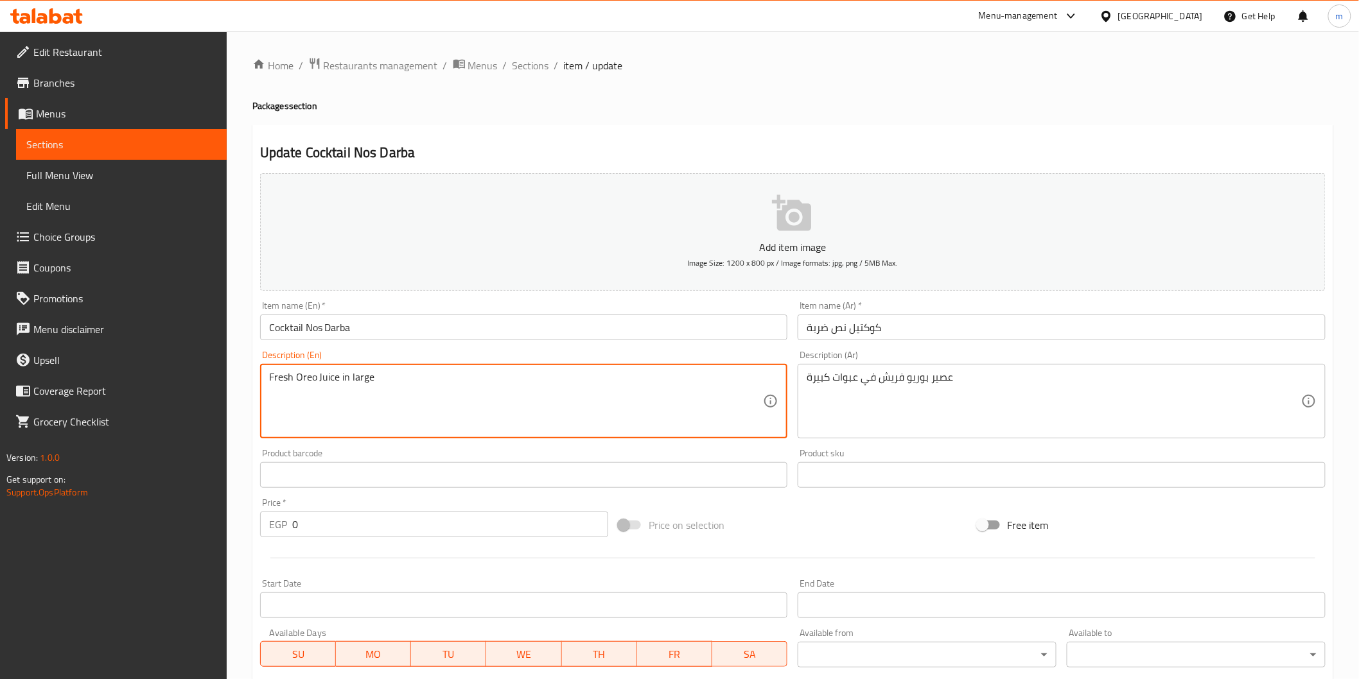
paste textarea "Packages"
click at [405, 376] on textarea "Fresh Oreo Juice in large Packages" at bounding box center [516, 401] width 494 height 61
click at [369, 384] on textarea "Fresh Oreo Juice in large Packages" at bounding box center [516, 401] width 494 height 61
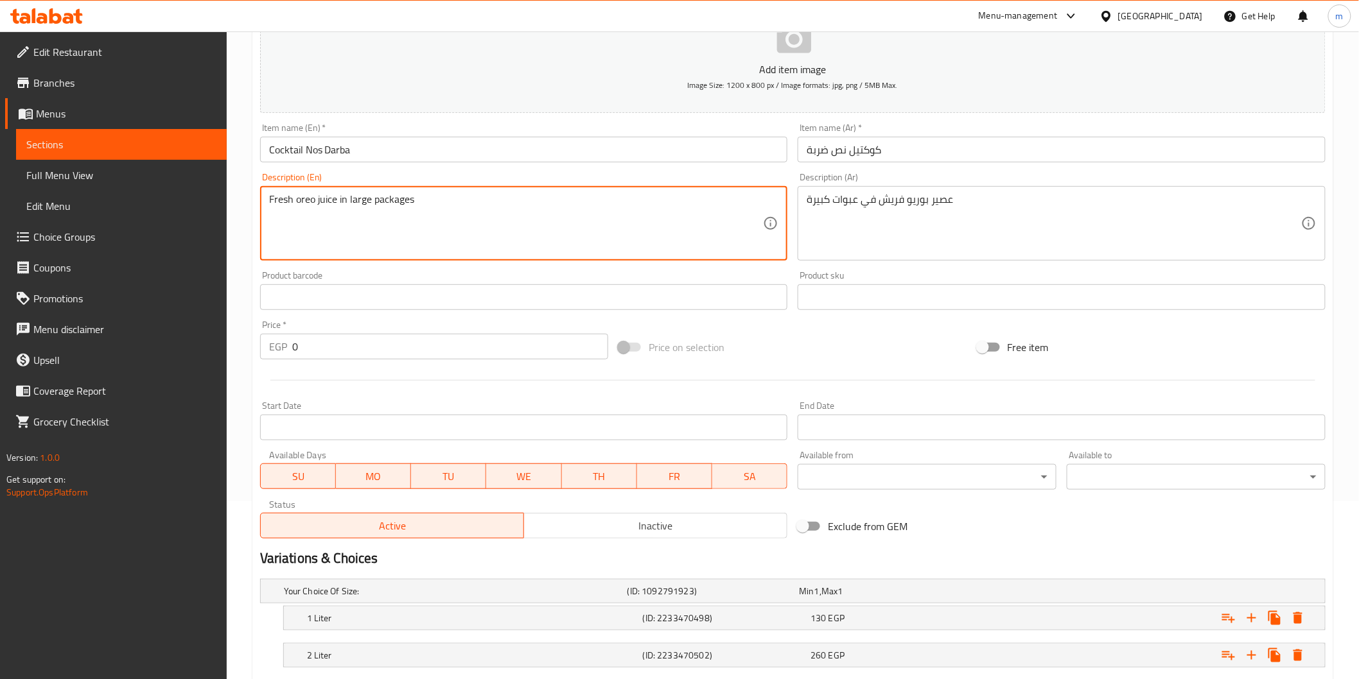
scroll to position [293, 0]
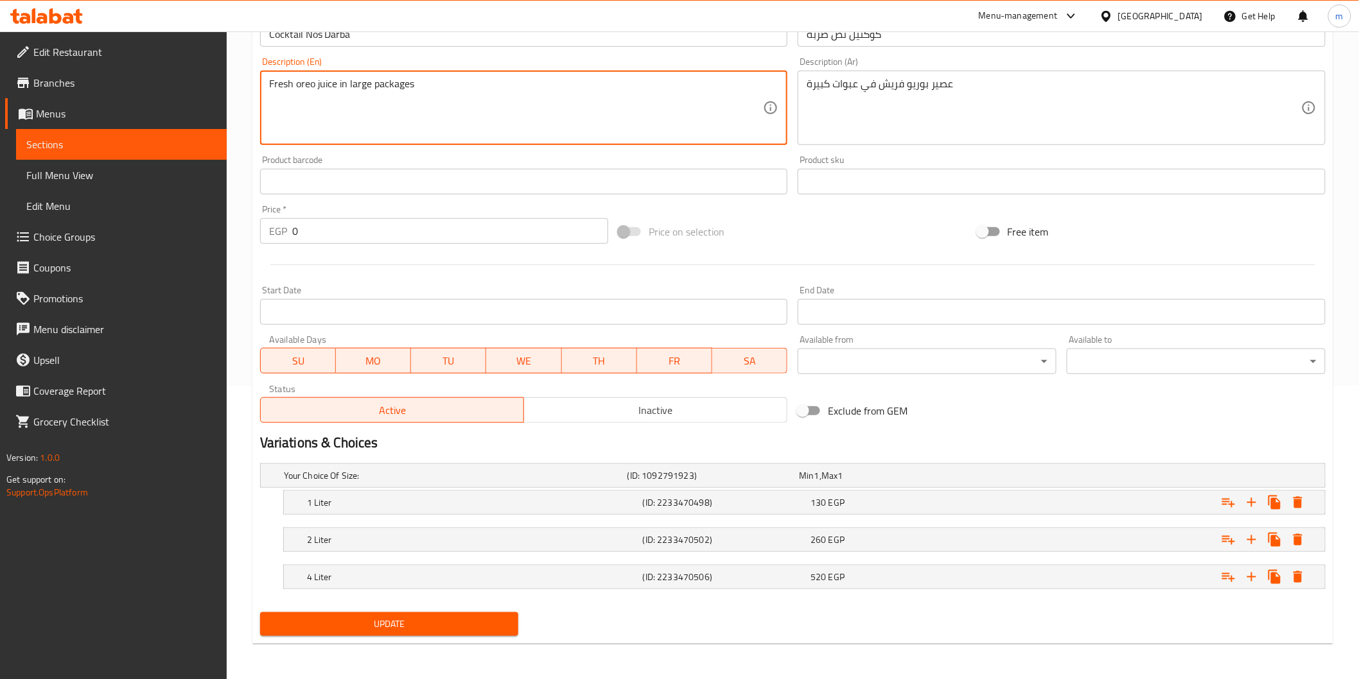
type textarea "Fresh oreo juice in large packages"
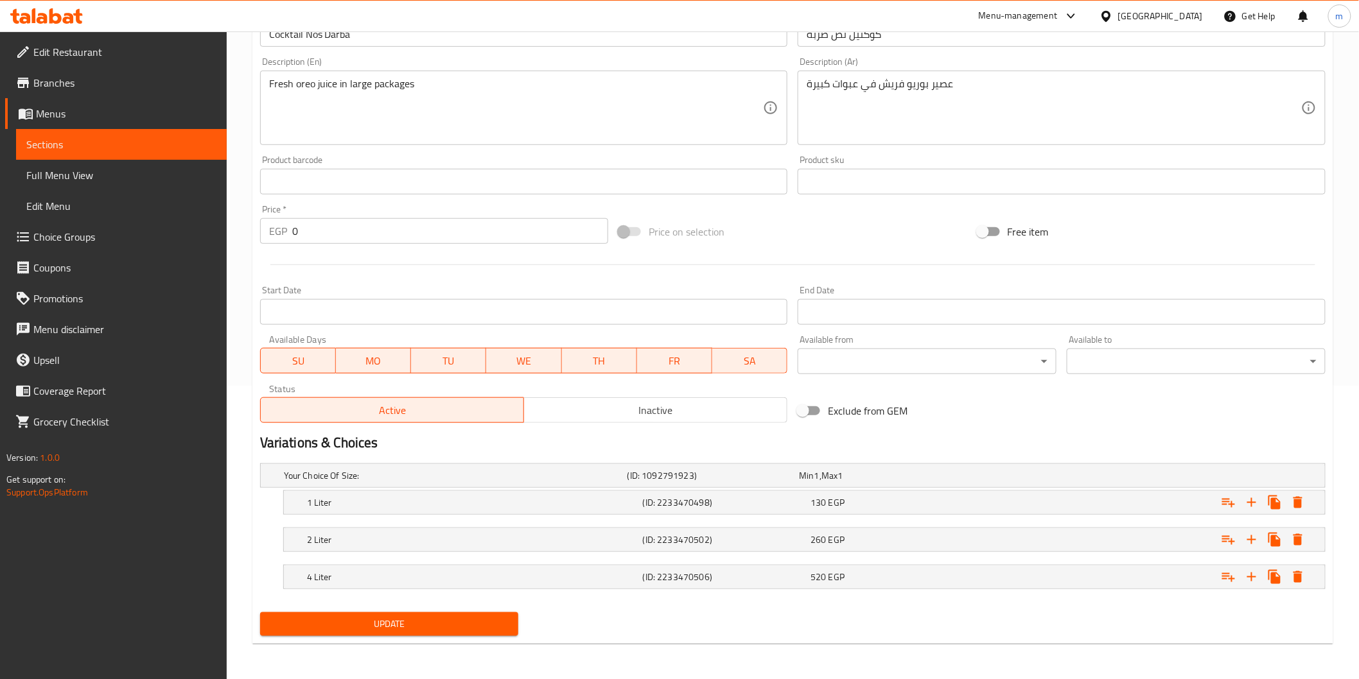
click at [368, 607] on div "Update" at bounding box center [389, 624] width 269 height 34
click at [375, 627] on span "Update" at bounding box center [389, 624] width 238 height 16
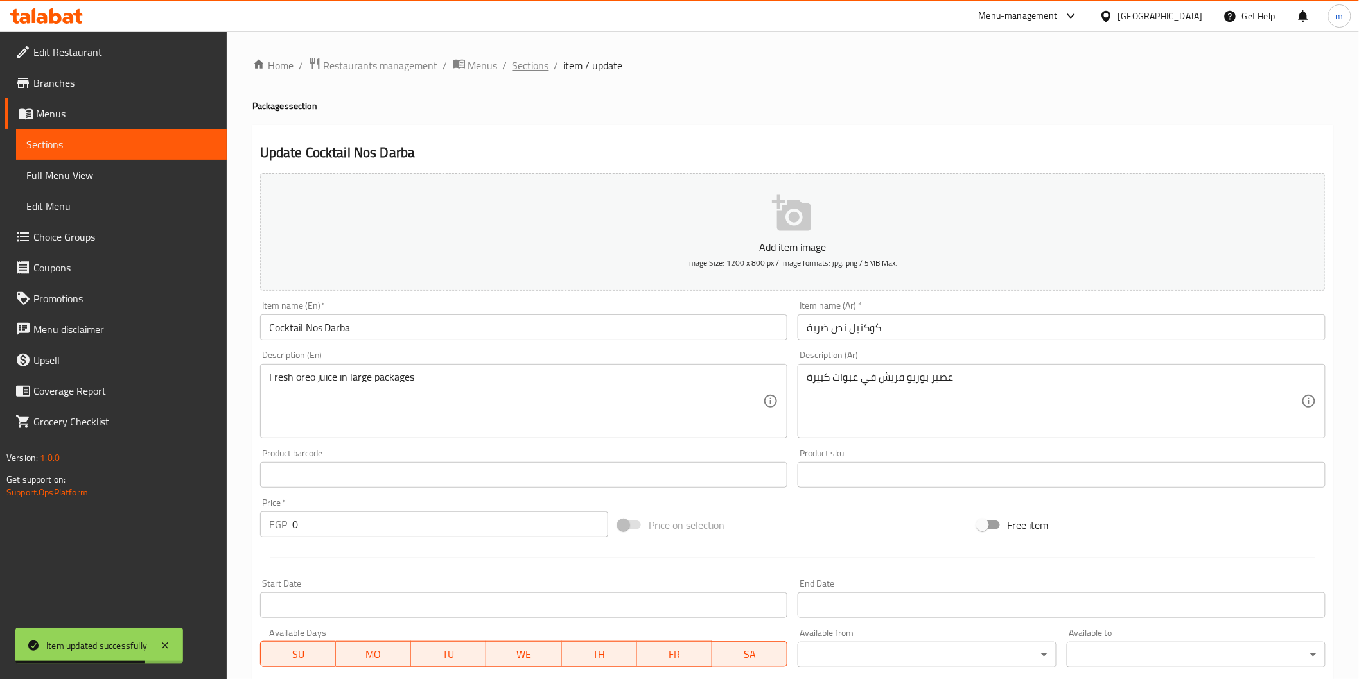
click at [530, 71] on span "Sections" at bounding box center [530, 65] width 37 height 15
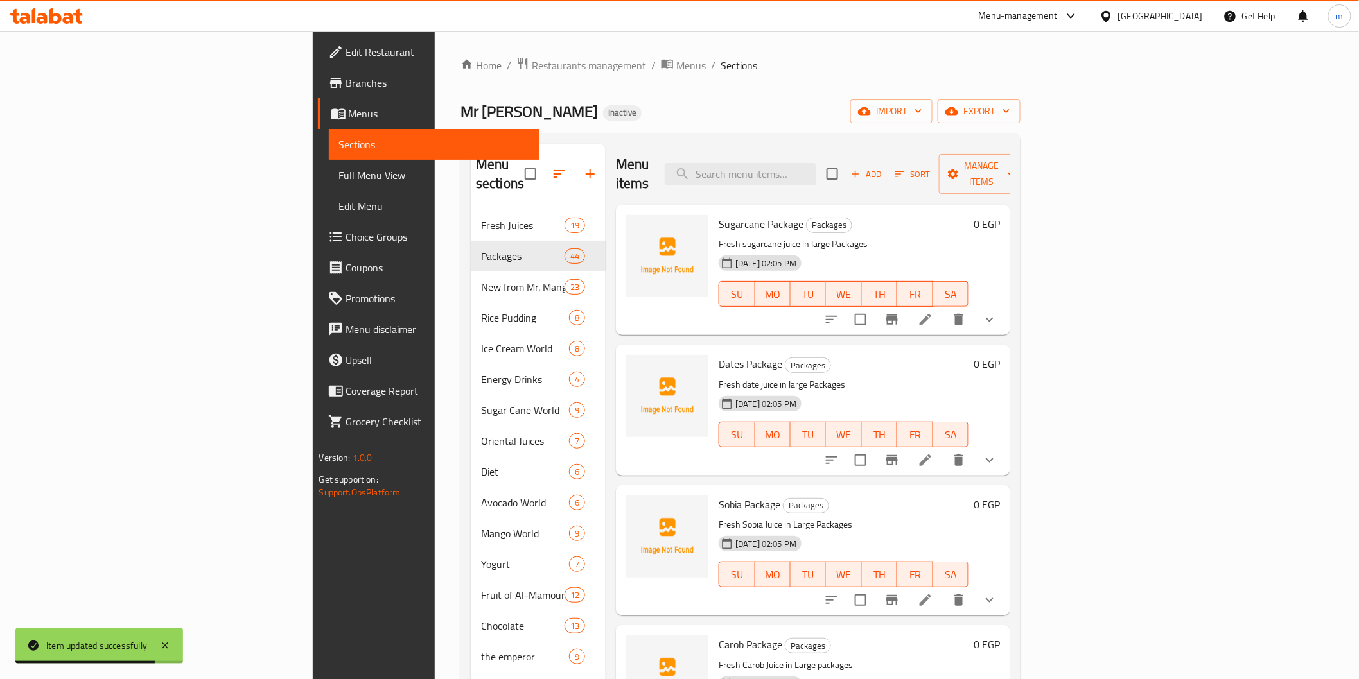
click at [826, 101] on div "Mr Mango Inactive import export" at bounding box center [740, 112] width 560 height 24
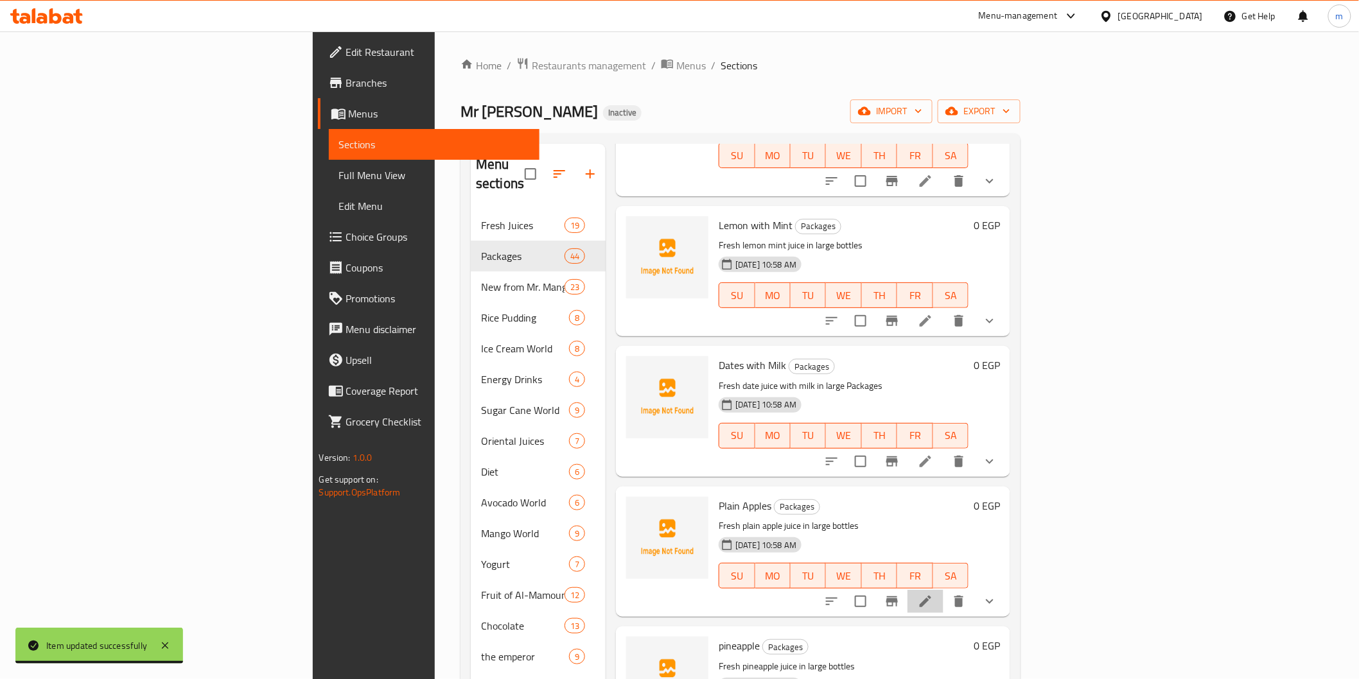
click at [943, 590] on li at bounding box center [925, 601] width 36 height 23
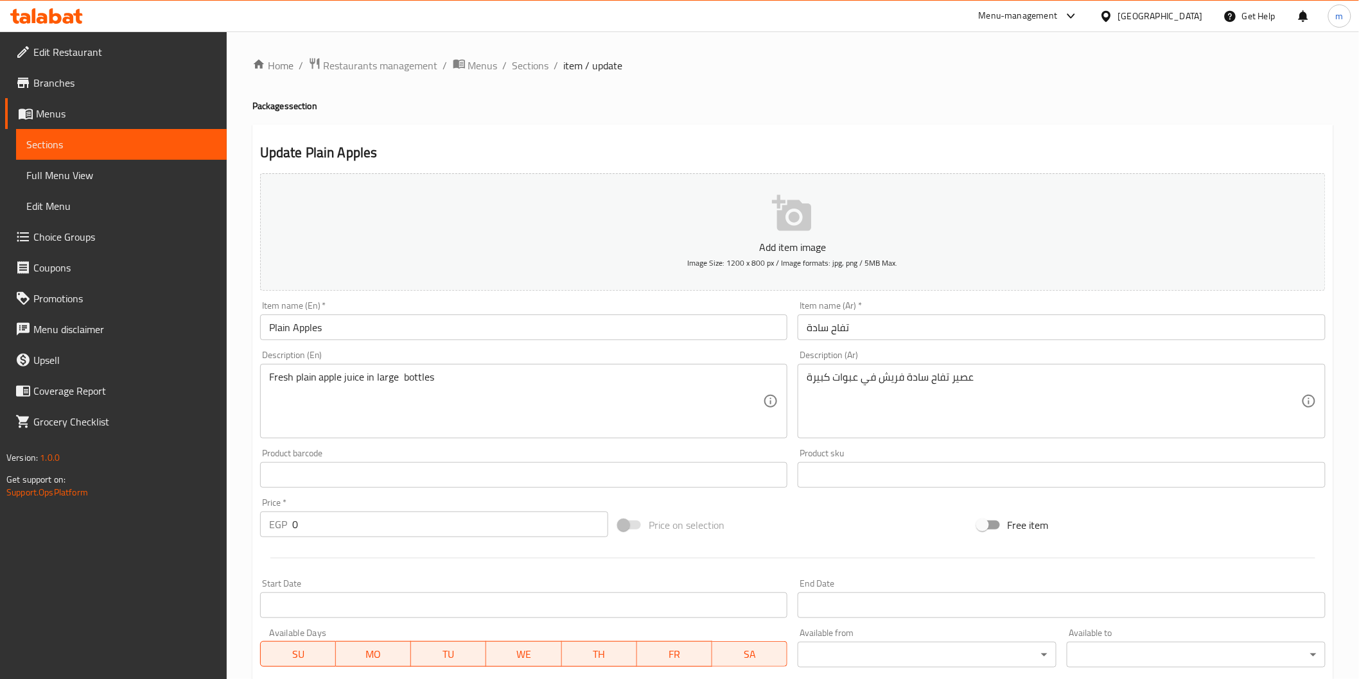
click at [274, 106] on h4 "Packages section" at bounding box center [792, 106] width 1081 height 13
copy h4 "Packages"
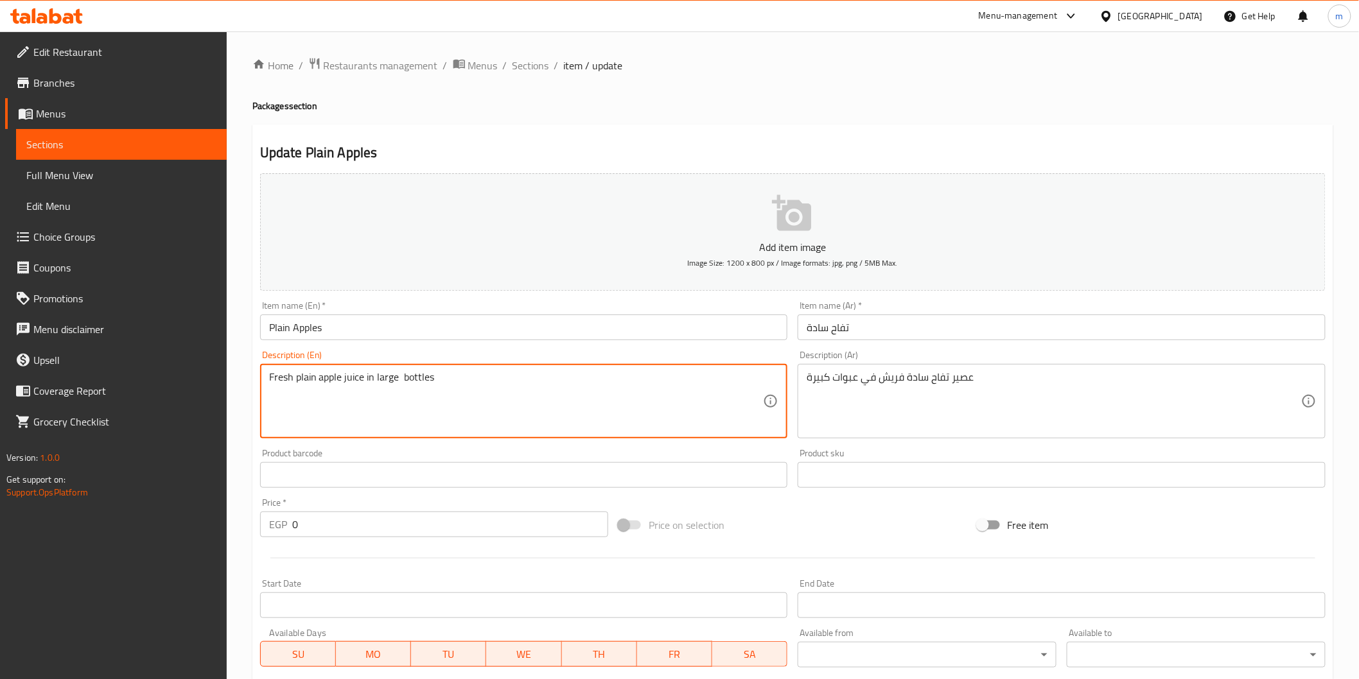
click at [419, 383] on textarea "Fresh plain apple juice in large bottles" at bounding box center [516, 401] width 494 height 61
paste textarea "Packages"
click at [405, 380] on textarea "Fresh plain apple juice in large Packages" at bounding box center [516, 401] width 494 height 61
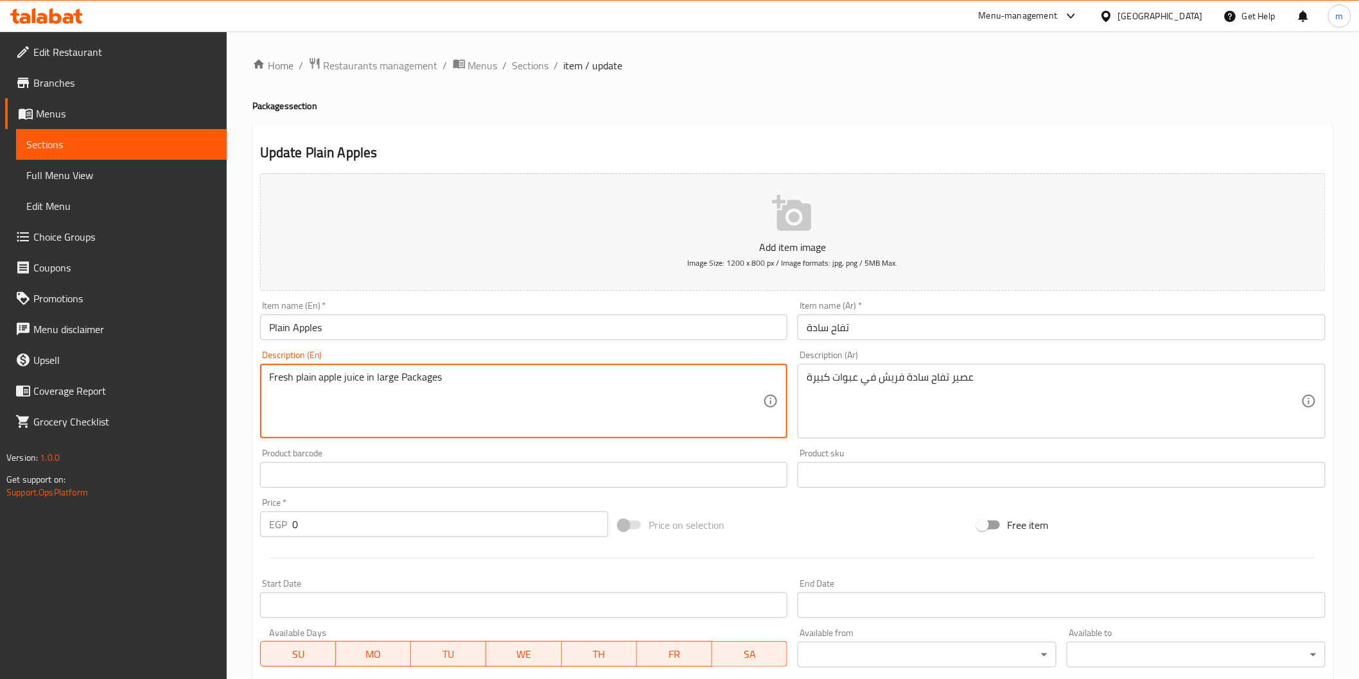
click at [405, 380] on textarea "Fresh plain apple juice in large Packages" at bounding box center [516, 401] width 494 height 61
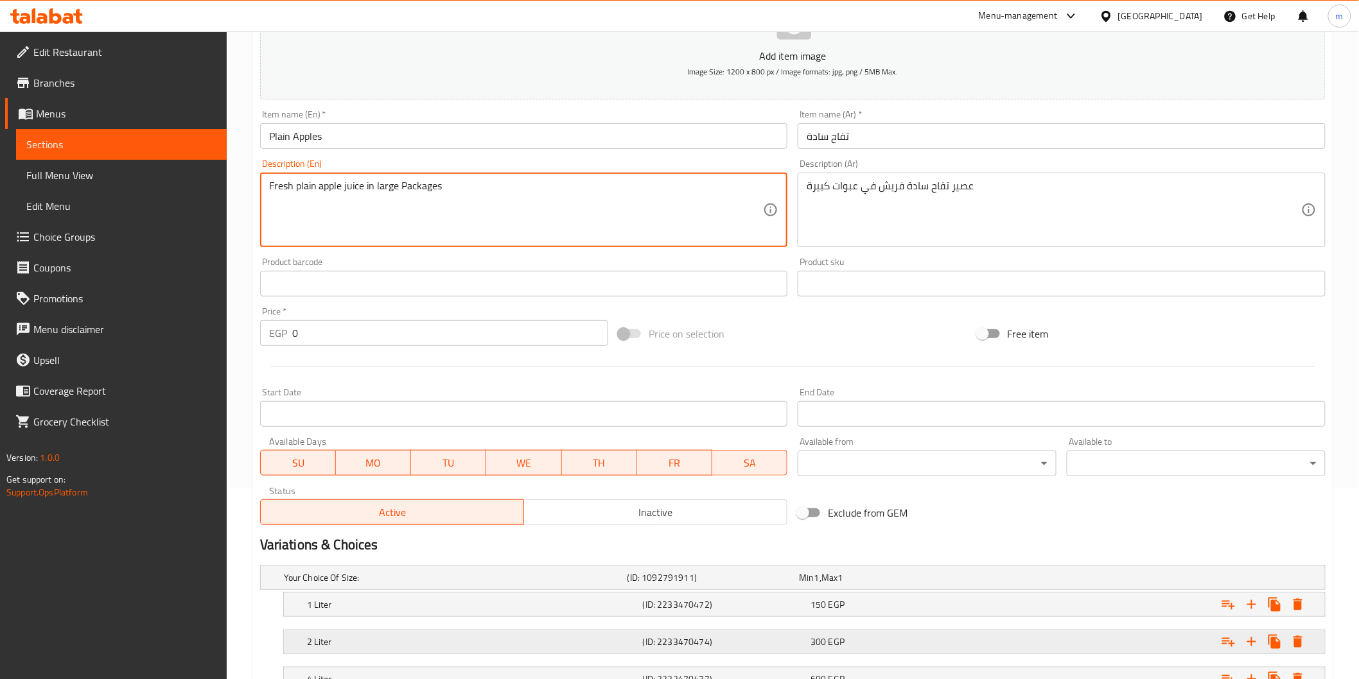
scroll to position [293, 0]
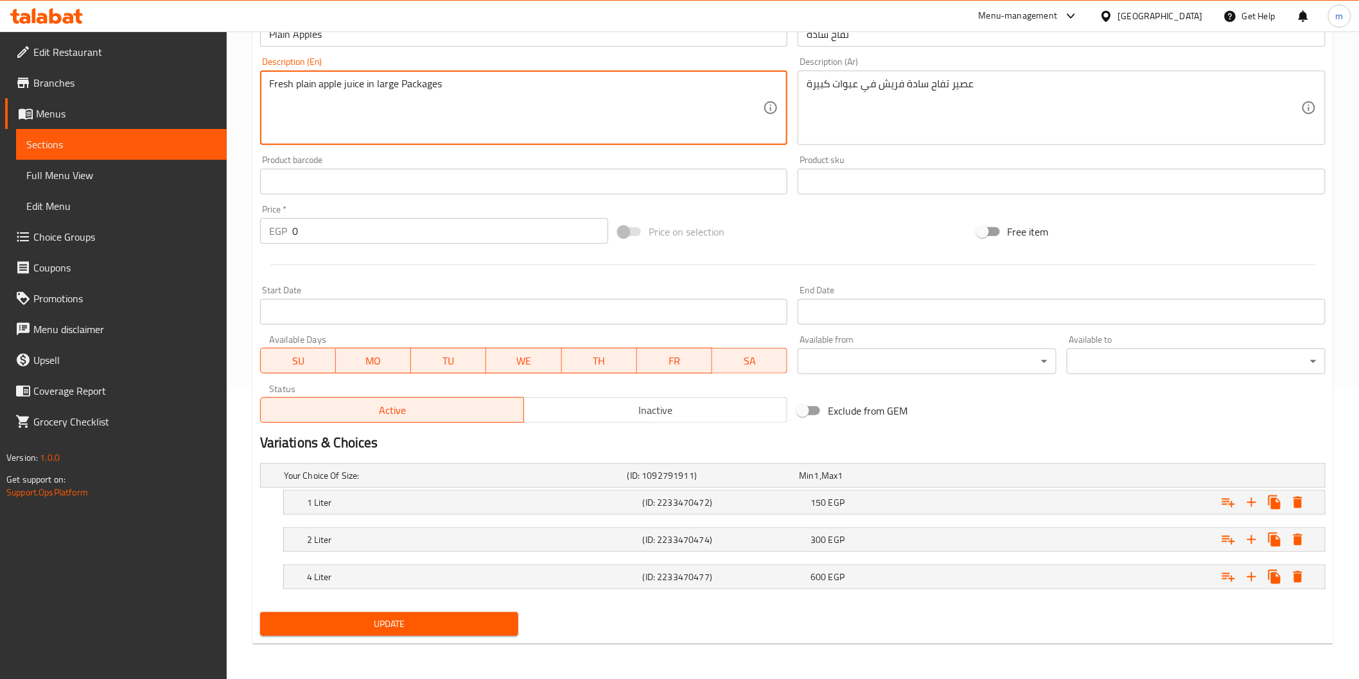
type textarea "Fresh plain apple juice in large packages"
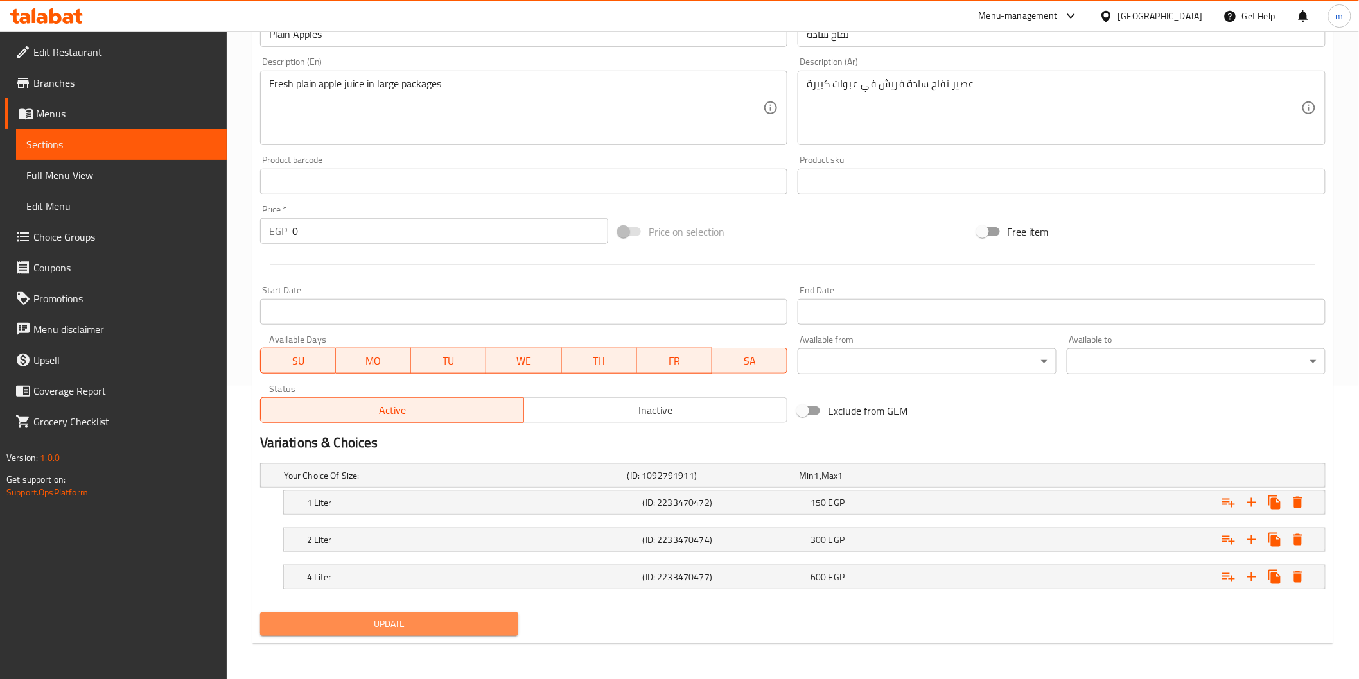
click at [507, 618] on span "Update" at bounding box center [389, 624] width 238 height 16
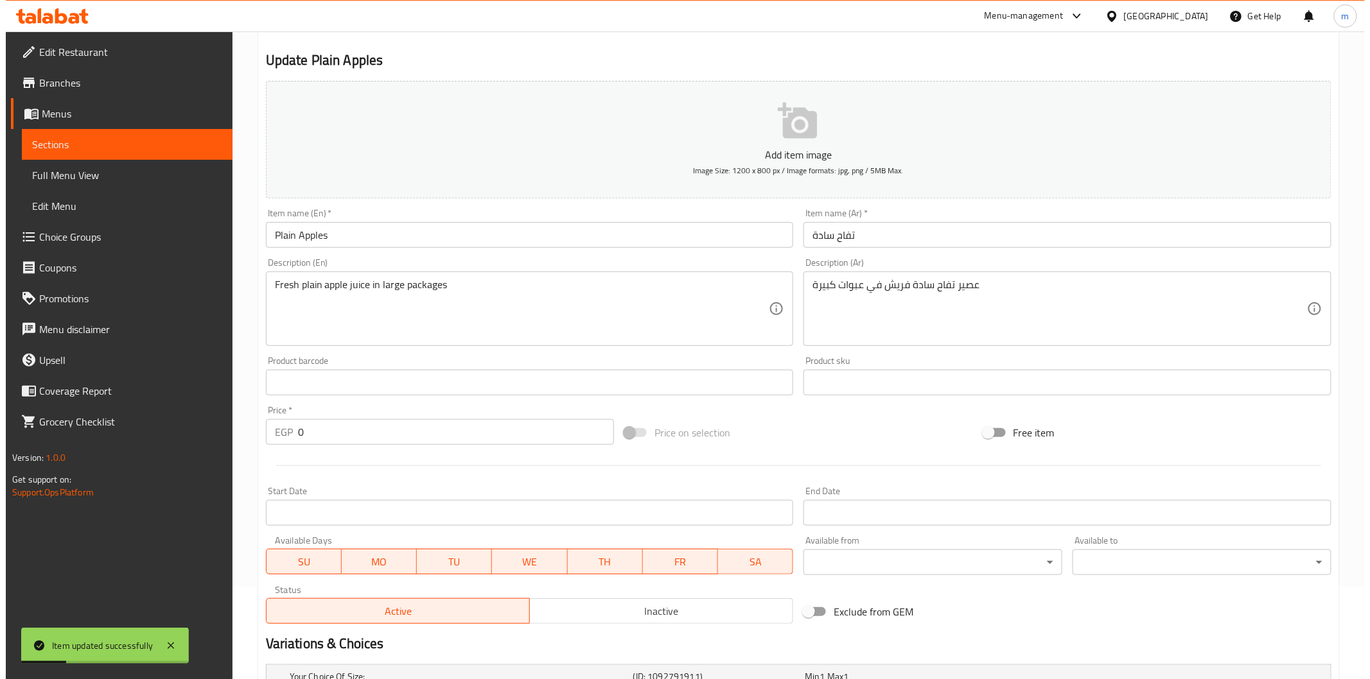
scroll to position [0, 0]
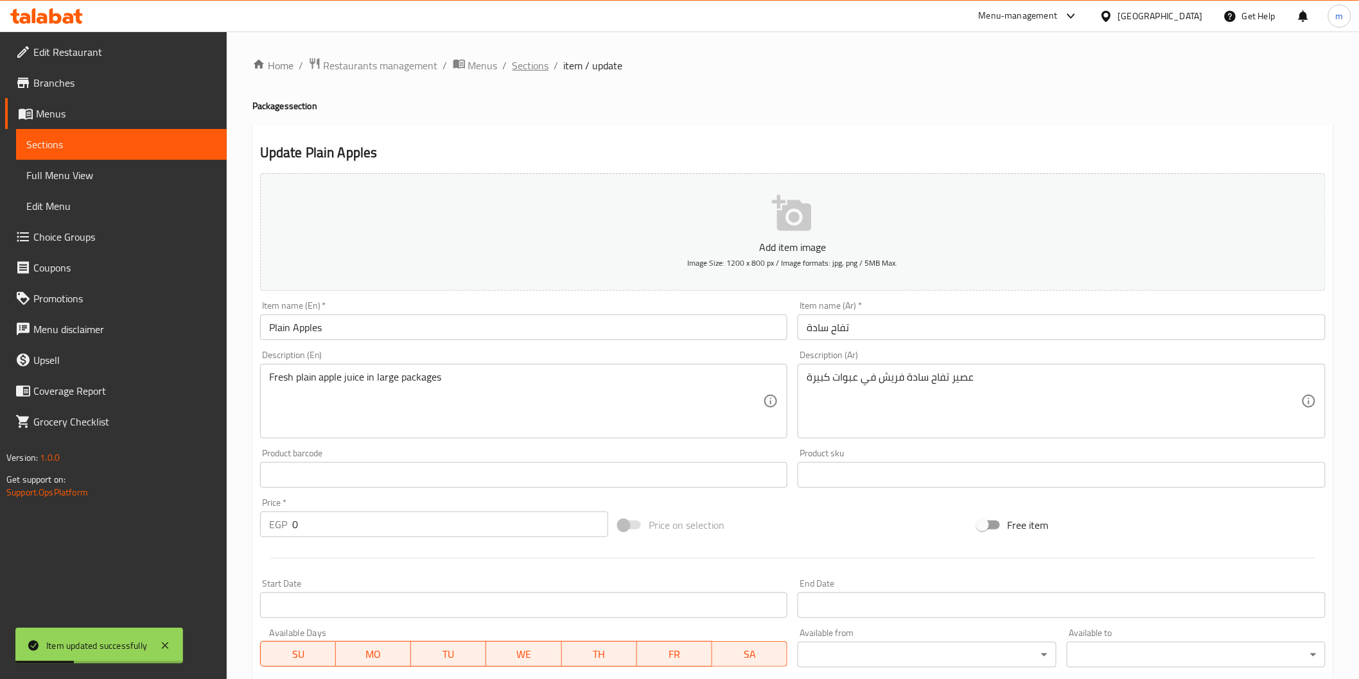
click at [539, 59] on span "Sections" at bounding box center [530, 65] width 37 height 15
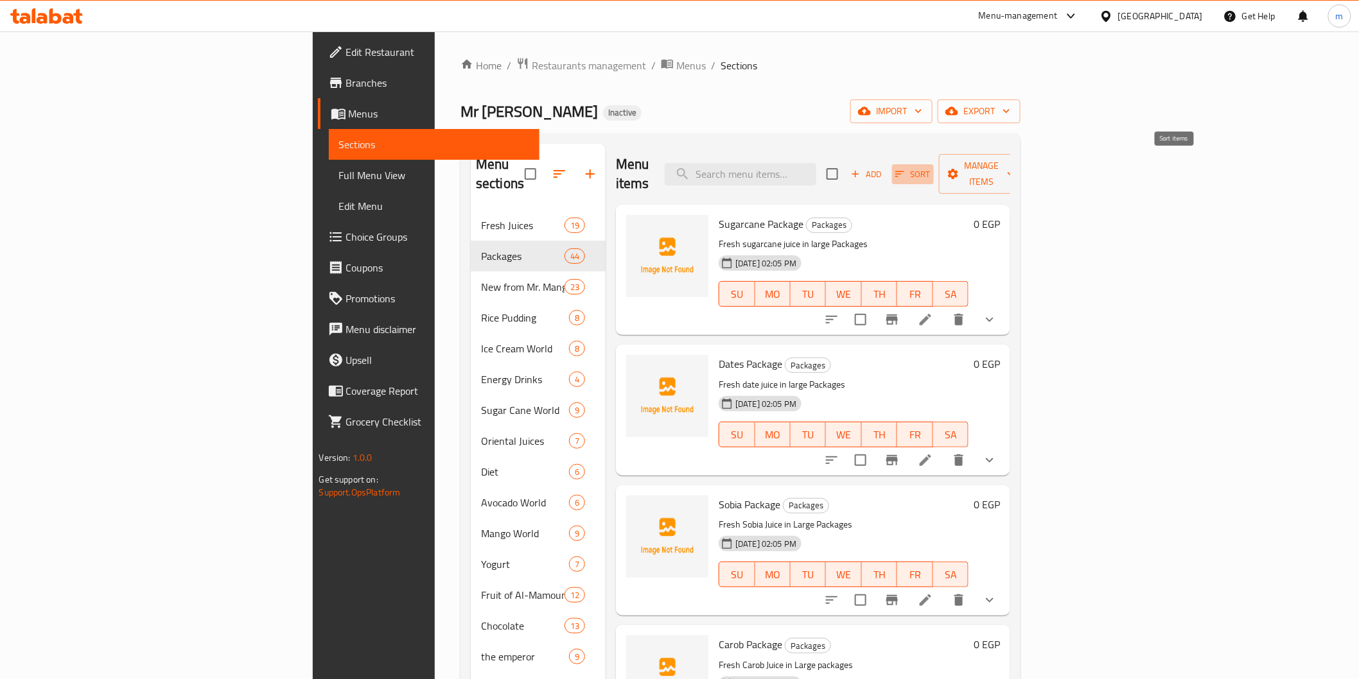
click at [930, 167] on span "Sort" at bounding box center [912, 174] width 35 height 15
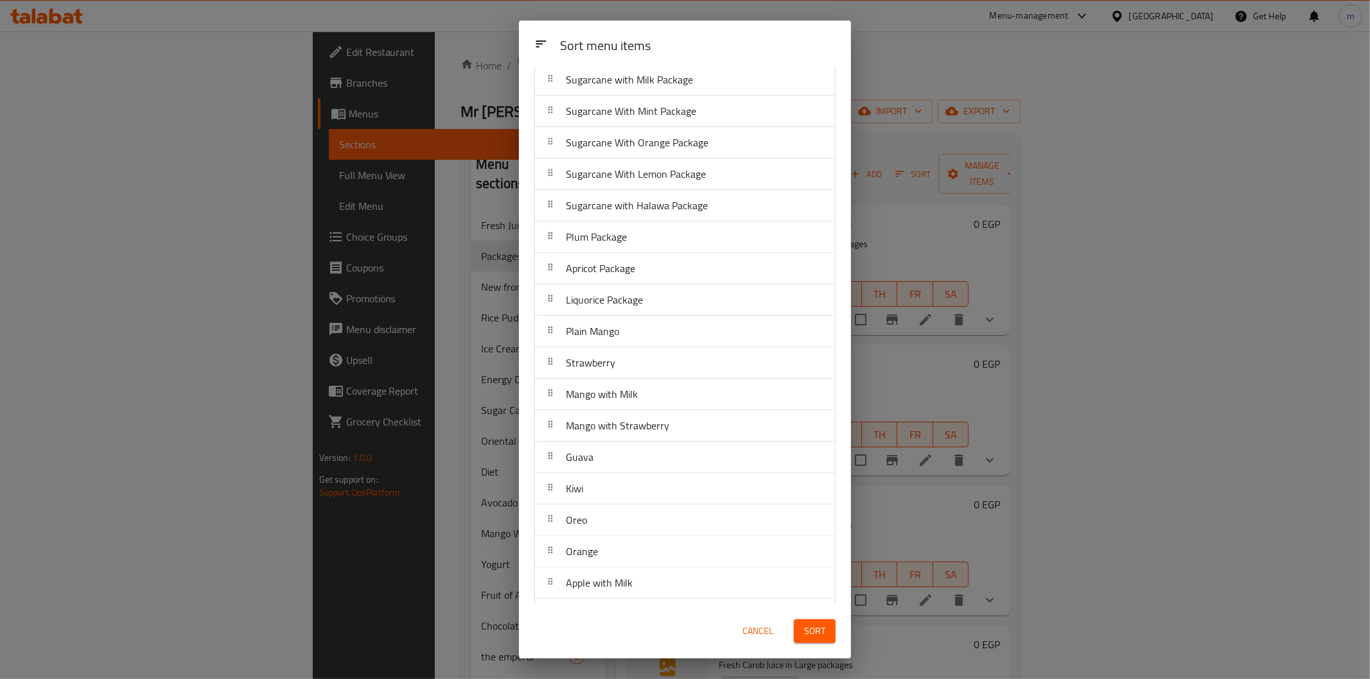
scroll to position [321, 0]
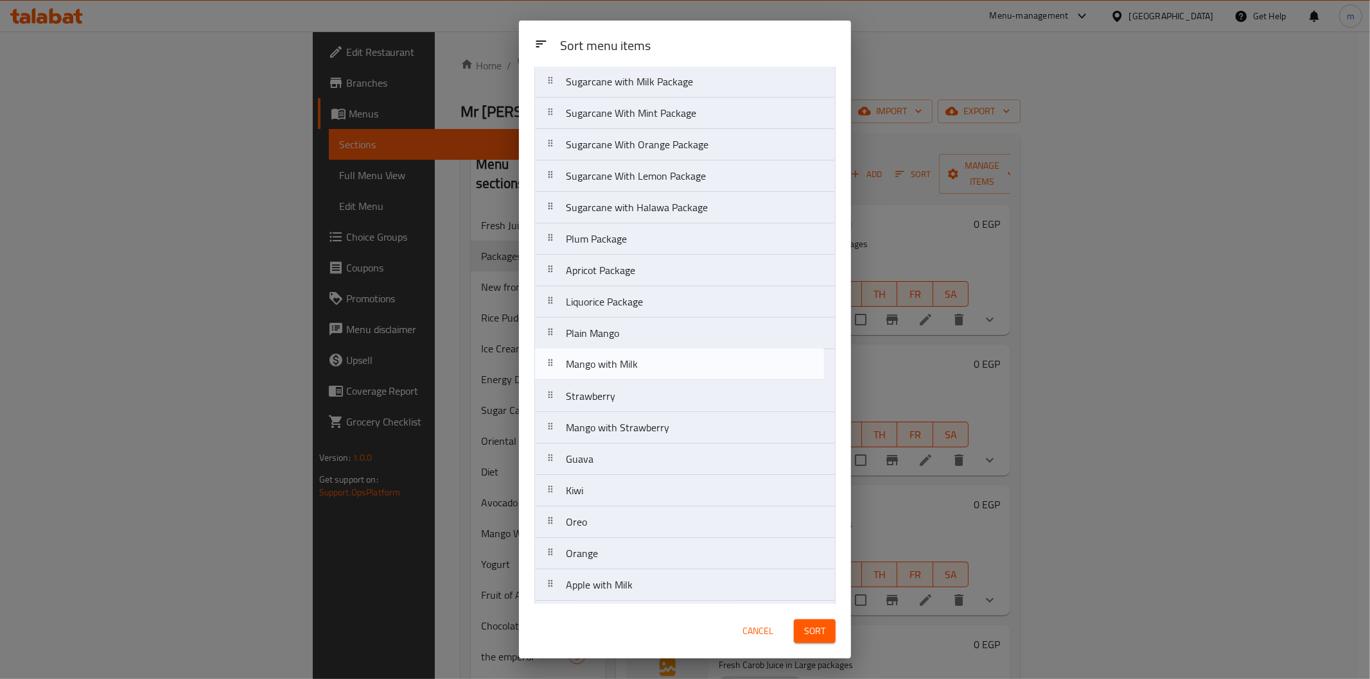
drag, startPoint x: 555, startPoint y: 401, endPoint x: 555, endPoint y: 360, distance: 41.1
click at [555, 360] on nav "Sugarcane Package Dates Package Sobia Package Carob Package Jujube Package Plai…" at bounding box center [684, 475] width 301 height 1386
drag, startPoint x: 595, startPoint y: 444, endPoint x: 588, endPoint y: 405, distance: 39.3
click at [588, 405] on nav "Sugarcane Package Dates Package Sobia Package Carob Package Jujube Package Plai…" at bounding box center [684, 475] width 301 height 1386
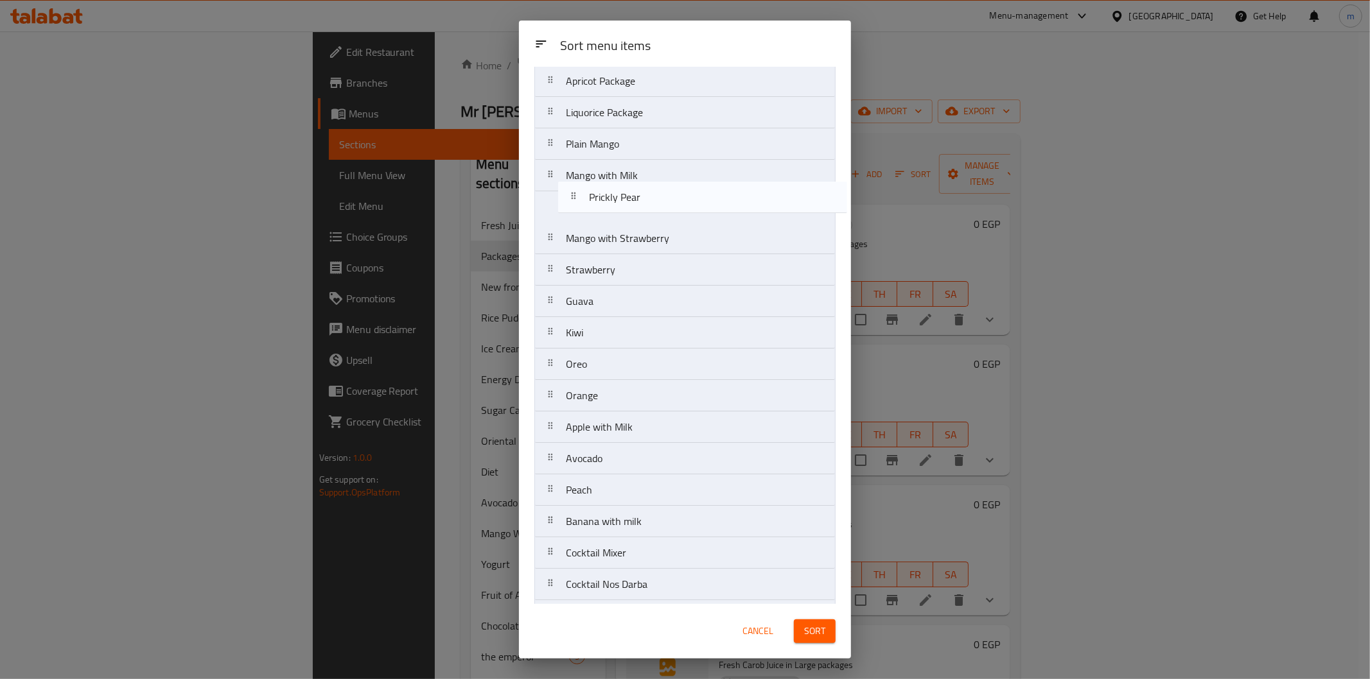
scroll to position [511, 0]
drag, startPoint x: 618, startPoint y: 527, endPoint x: 634, endPoint y: 245, distance: 283.0
click at [634, 245] on nav "Sugarcane Package Dates Package Sobia Package Carob Package Jujube Package Plai…" at bounding box center [684, 286] width 301 height 1386
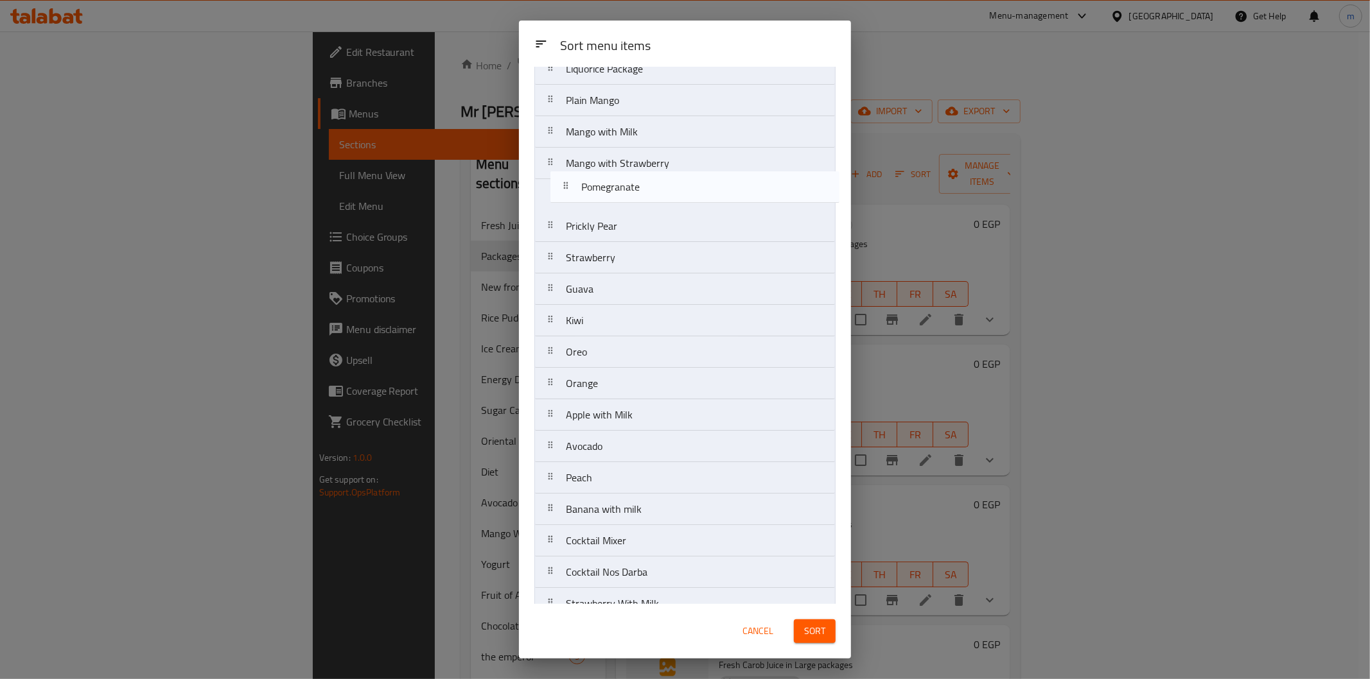
scroll to position [546, 0]
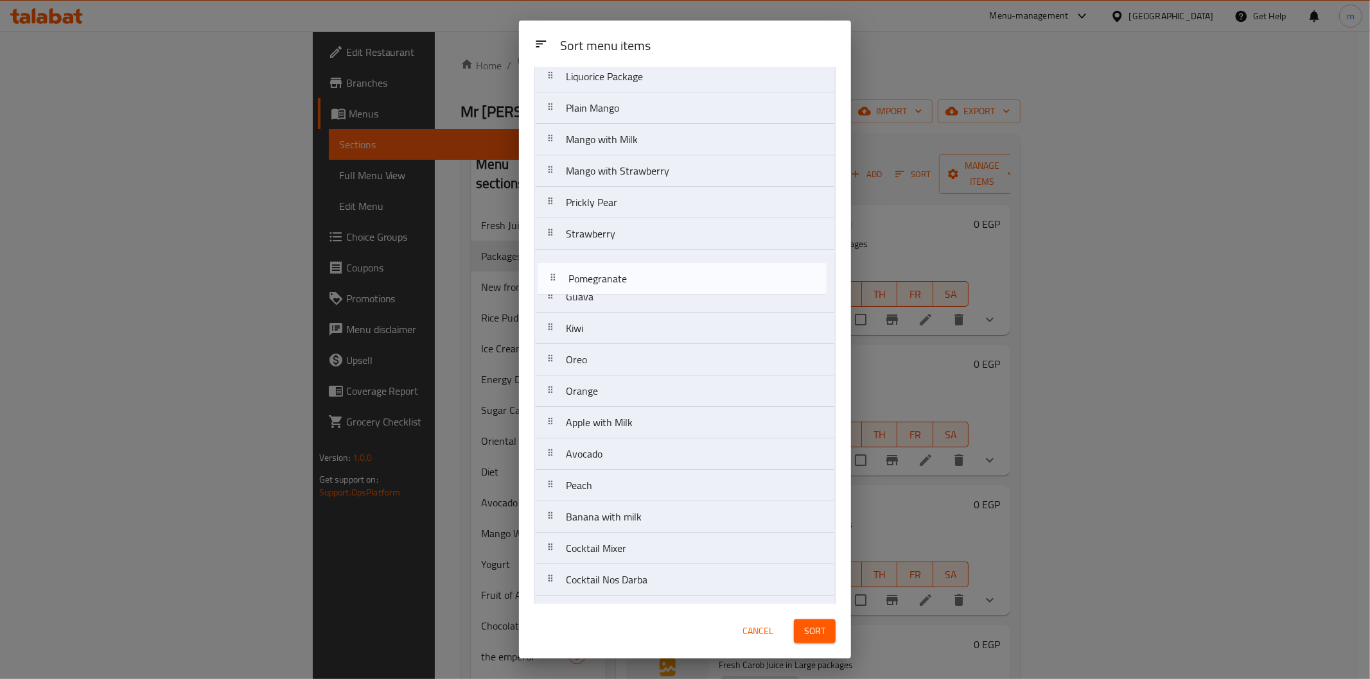
drag, startPoint x: 625, startPoint y: 459, endPoint x: 627, endPoint y: 272, distance: 186.2
click at [627, 272] on nav "Sugarcane Package Dates Package Sobia Package Carob Package Jujube Package Plai…" at bounding box center [684, 250] width 301 height 1386
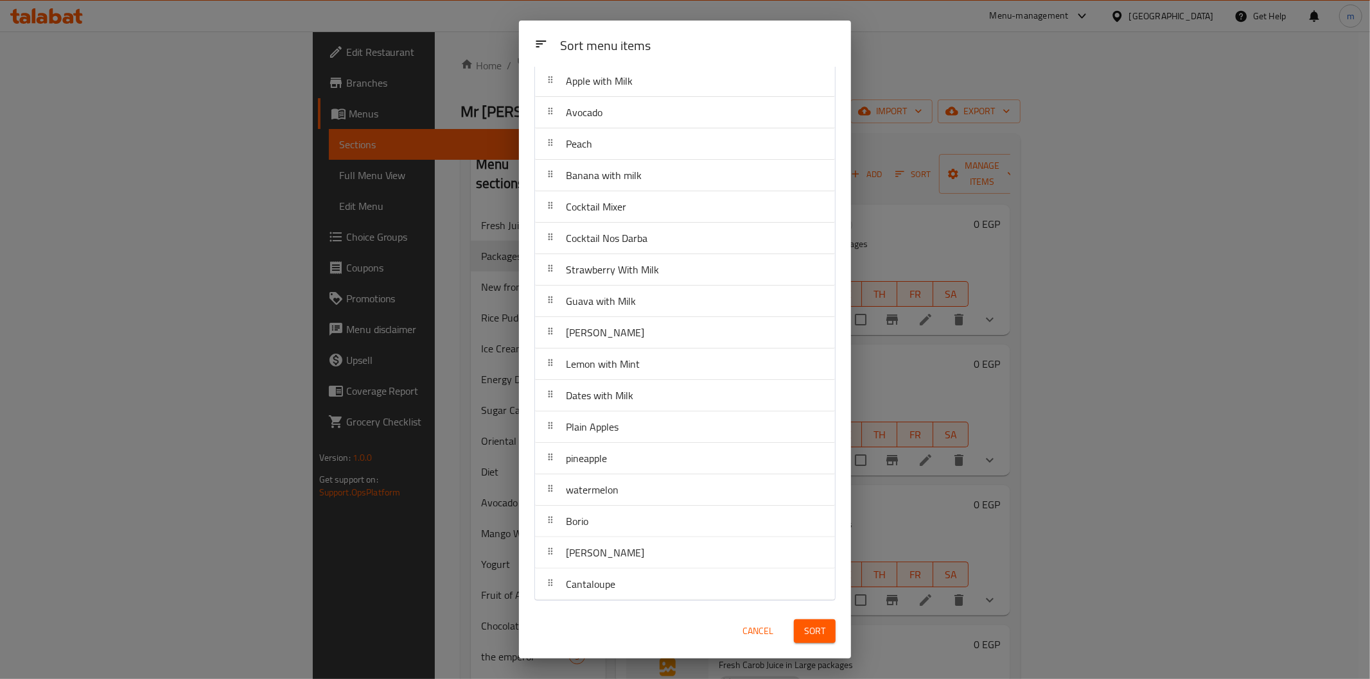
scroll to position [891, 0]
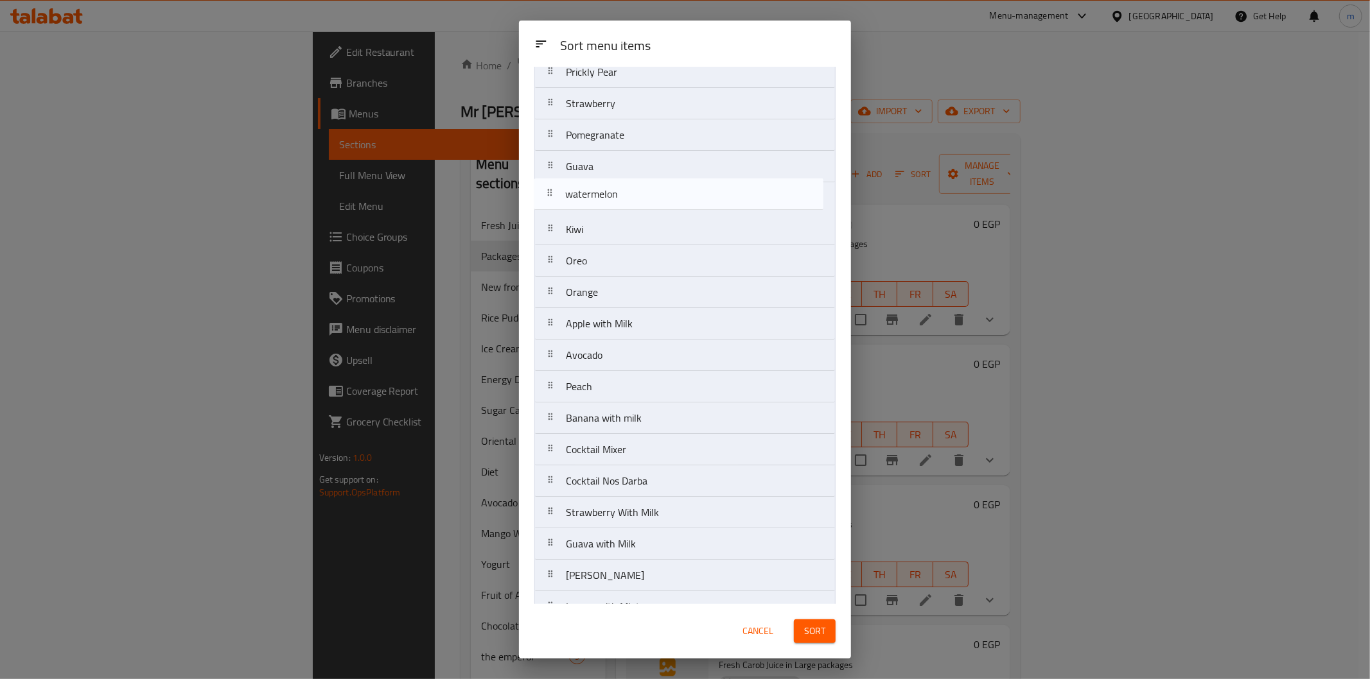
drag, startPoint x: 645, startPoint y: 496, endPoint x: 645, endPoint y: 199, distance: 297.3
click at [645, 199] on nav "Sugarcane Package Dates Package Sobia Package Carob Package Jujube Package Plai…" at bounding box center [684, 120] width 301 height 1386
drag, startPoint x: 606, startPoint y: 306, endPoint x: 600, endPoint y: 240, distance: 66.4
click at [600, 240] on nav "Sugarcane Package Dates Package Sobia Package Carob Package Jujube Package Plai…" at bounding box center [684, 121] width 301 height 1386
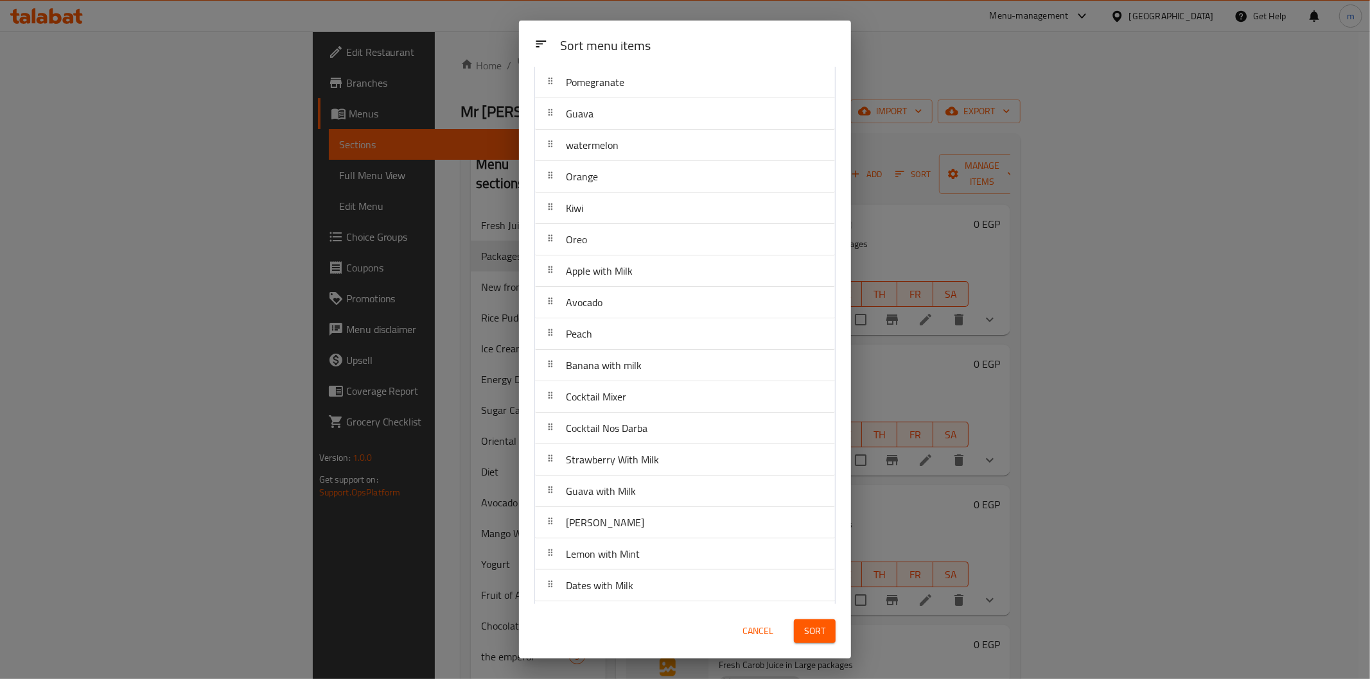
scroll to position [769, 0]
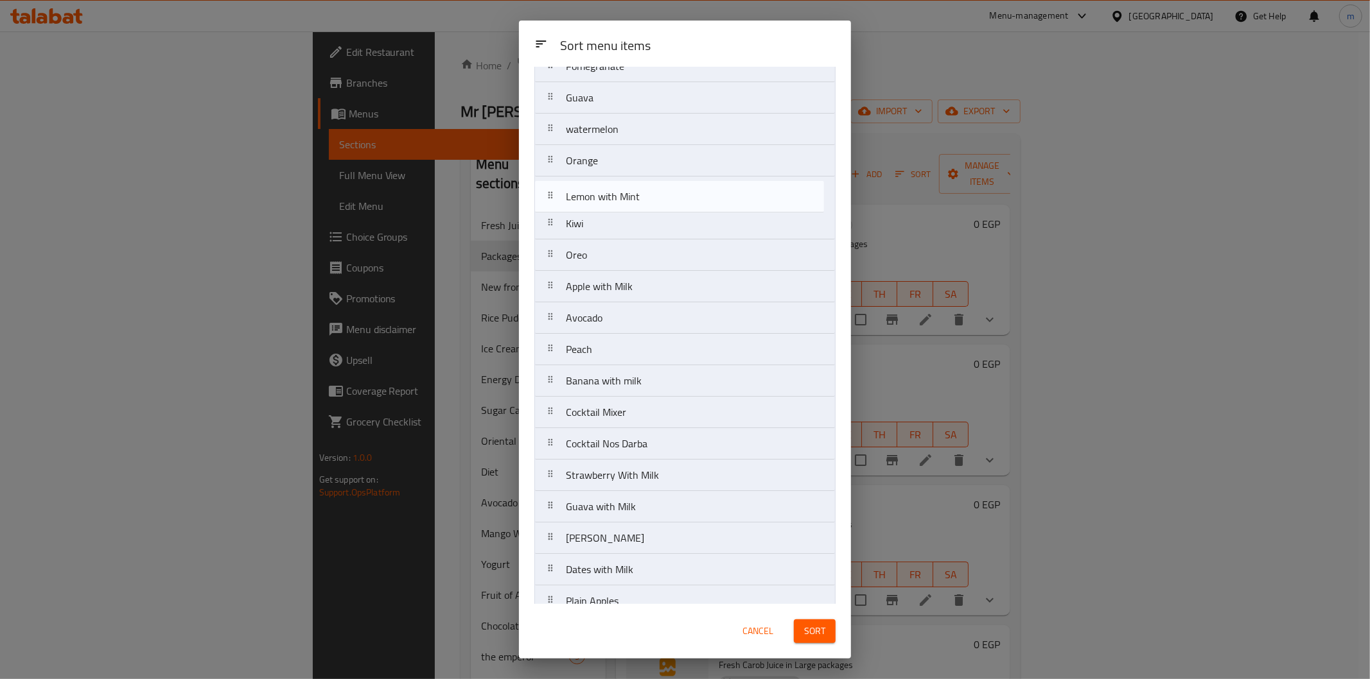
drag, startPoint x: 617, startPoint y: 527, endPoint x: 617, endPoint y: 197, distance: 330.1
click at [617, 197] on nav "Sugarcane Package Dates Package Sobia Package Carob Package Jujube Package Plai…" at bounding box center [684, 51] width 301 height 1386
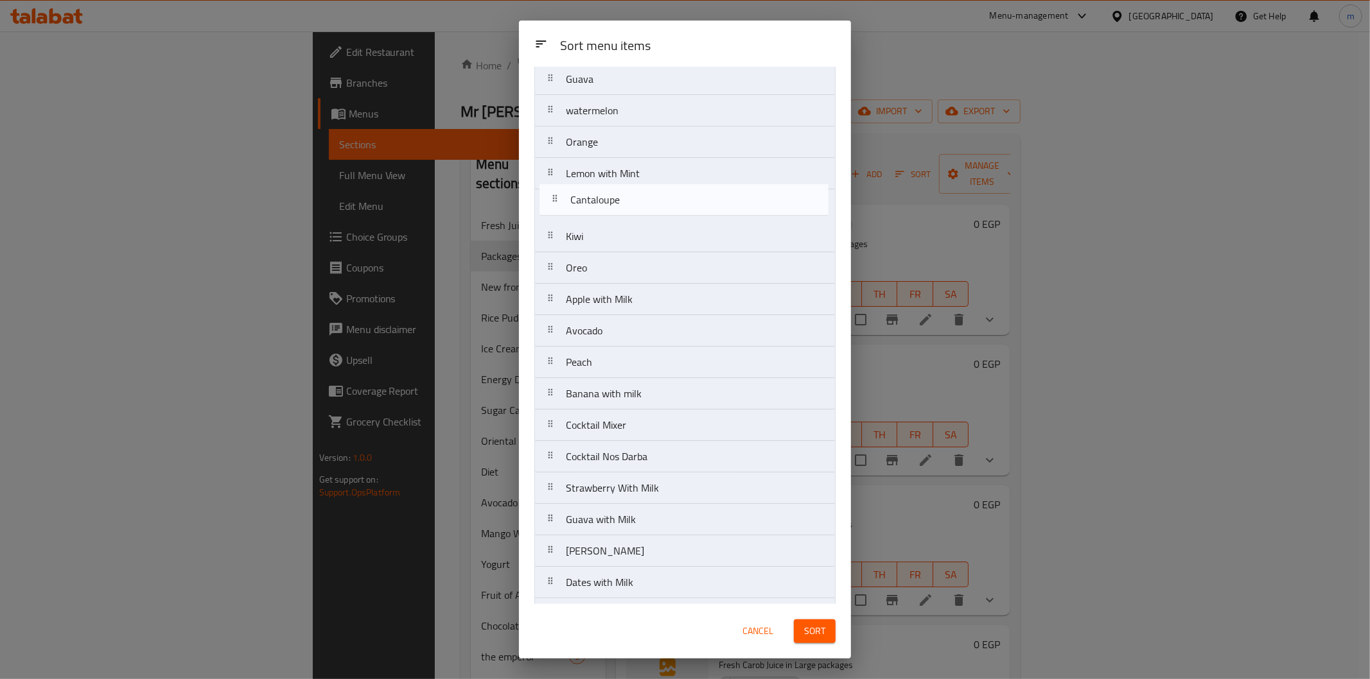
scroll to position [762, 0]
drag, startPoint x: 629, startPoint y: 591, endPoint x: 628, endPoint y: 221, distance: 370.5
click at [628, 221] on nav "Sugarcane Package Dates Package Sobia Package Carob Package Jujube Package Plai…" at bounding box center [684, 34] width 301 height 1386
drag, startPoint x: 596, startPoint y: 342, endPoint x: 633, endPoint y: 286, distance: 67.3
click at [597, 254] on nav "Sugarcane Package Dates Package Sobia Package Carob Package Jujube Package Plai…" at bounding box center [684, 34] width 301 height 1386
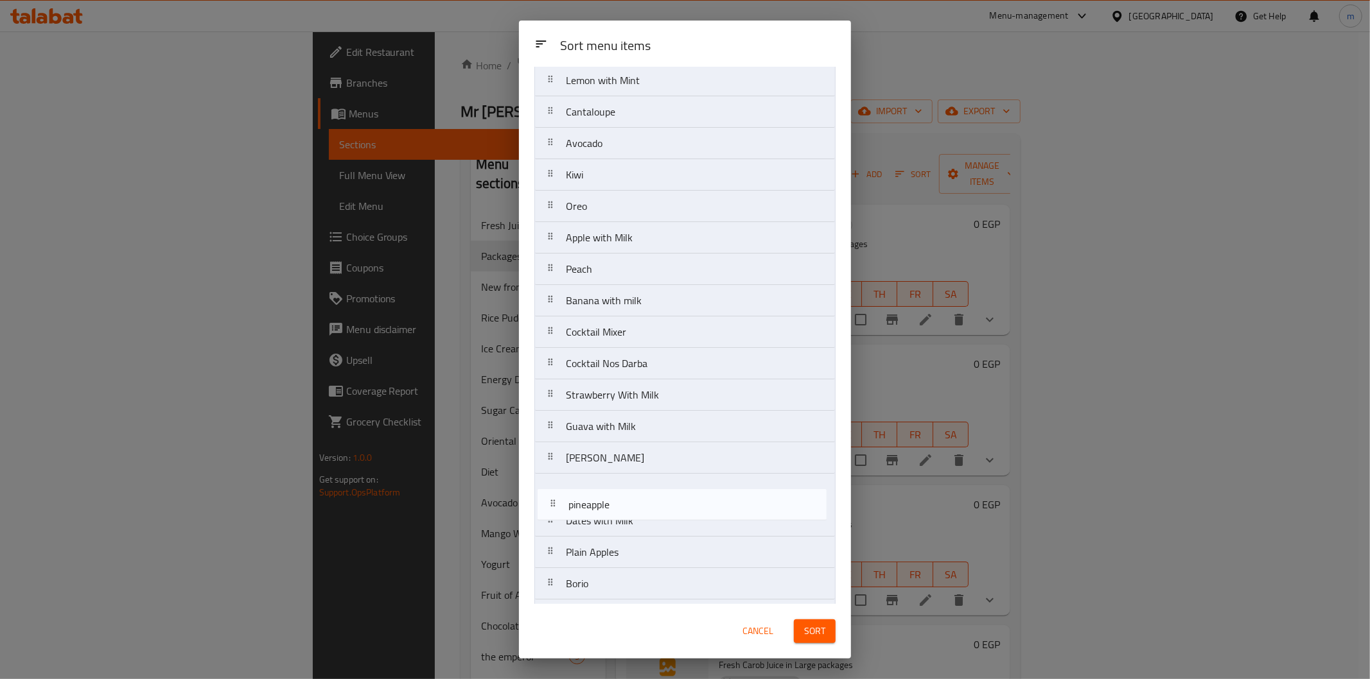
scroll to position [861, 0]
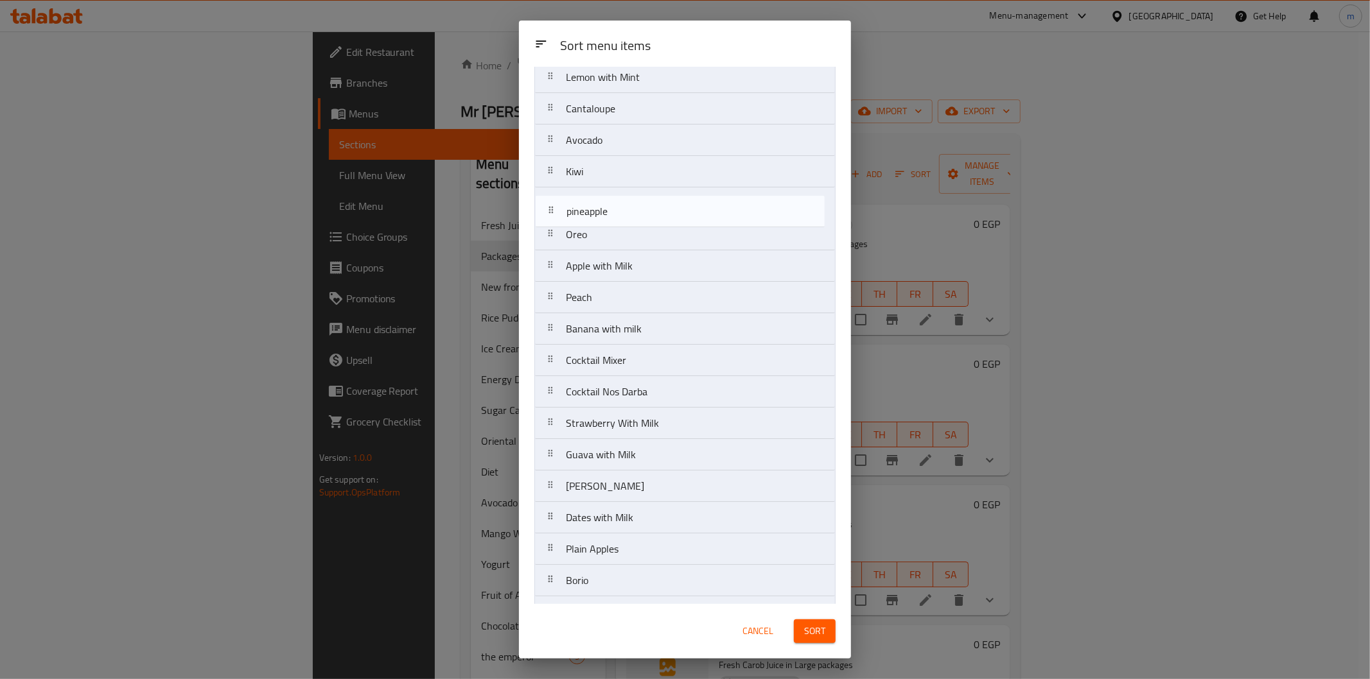
drag, startPoint x: 628, startPoint y: 566, endPoint x: 630, endPoint y: 210, distance: 355.8
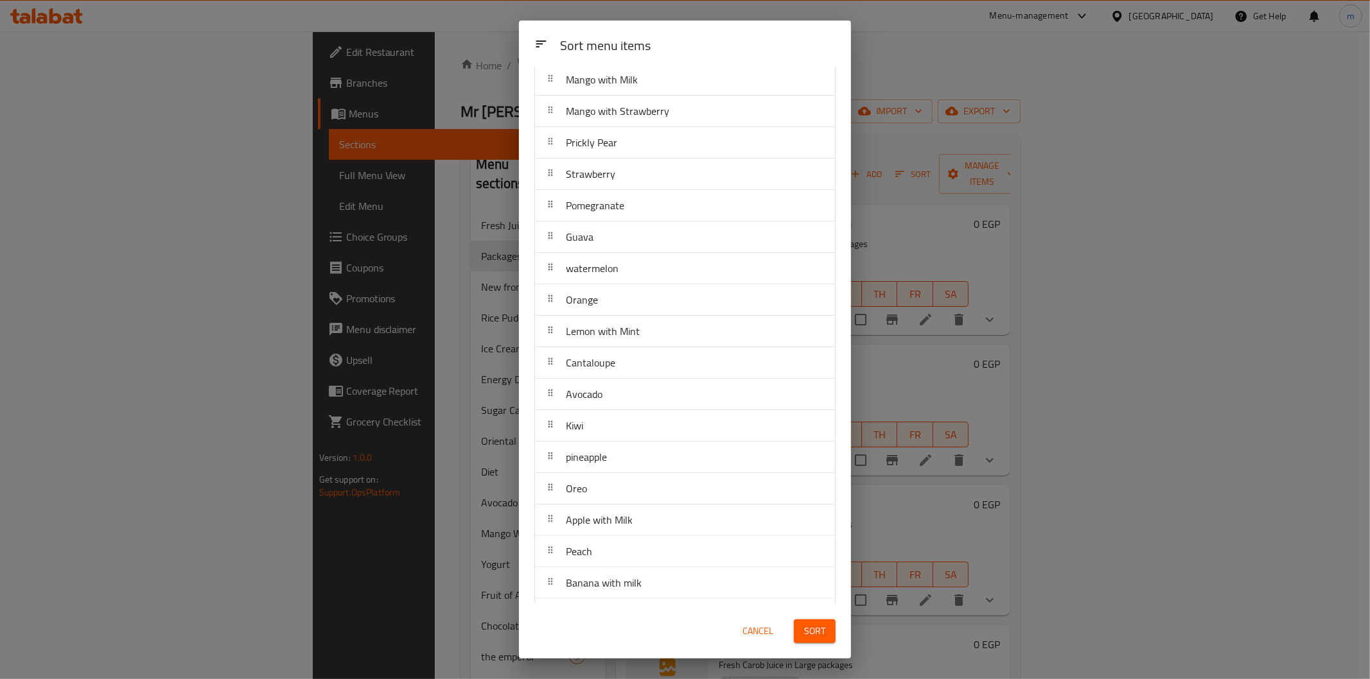
scroll to position [701, 0]
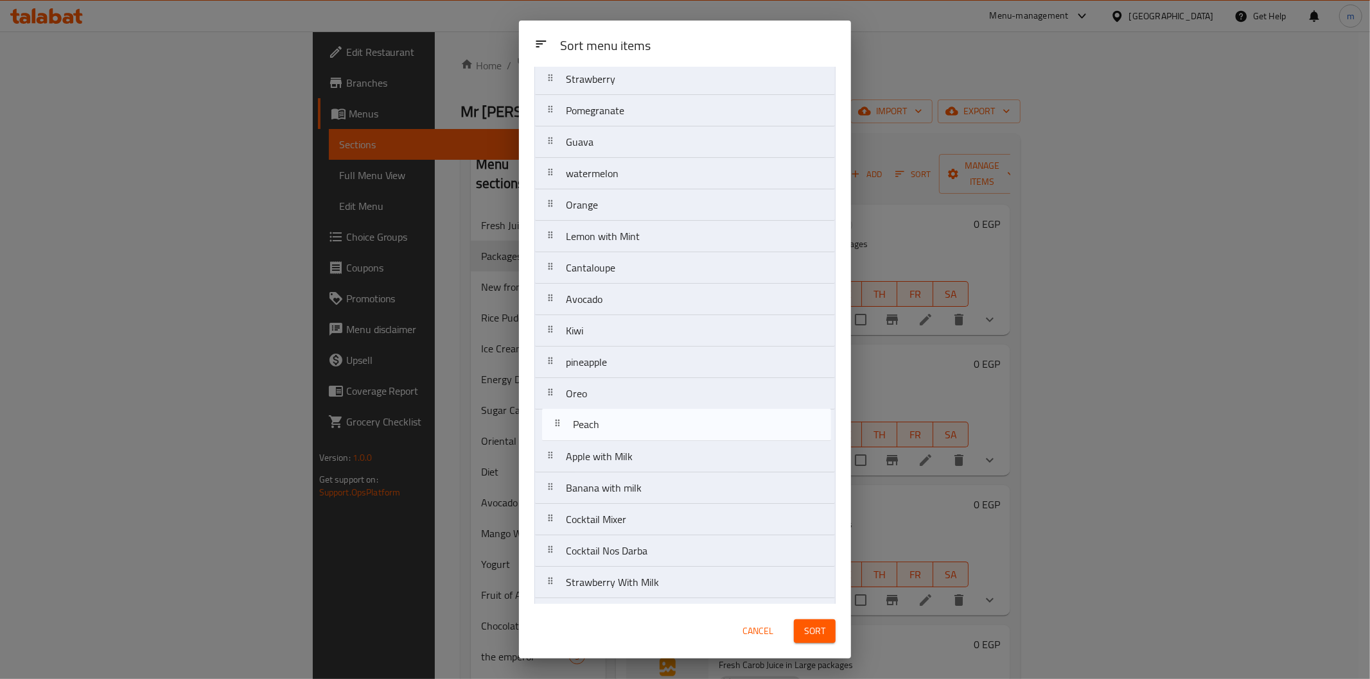
drag, startPoint x: 618, startPoint y: 470, endPoint x: 625, endPoint y: 433, distance: 37.9
click at [625, 433] on nav "Sugarcane Package Dates Package Sobia Package Carob Package Jujube Package Plai…" at bounding box center [684, 95] width 301 height 1386
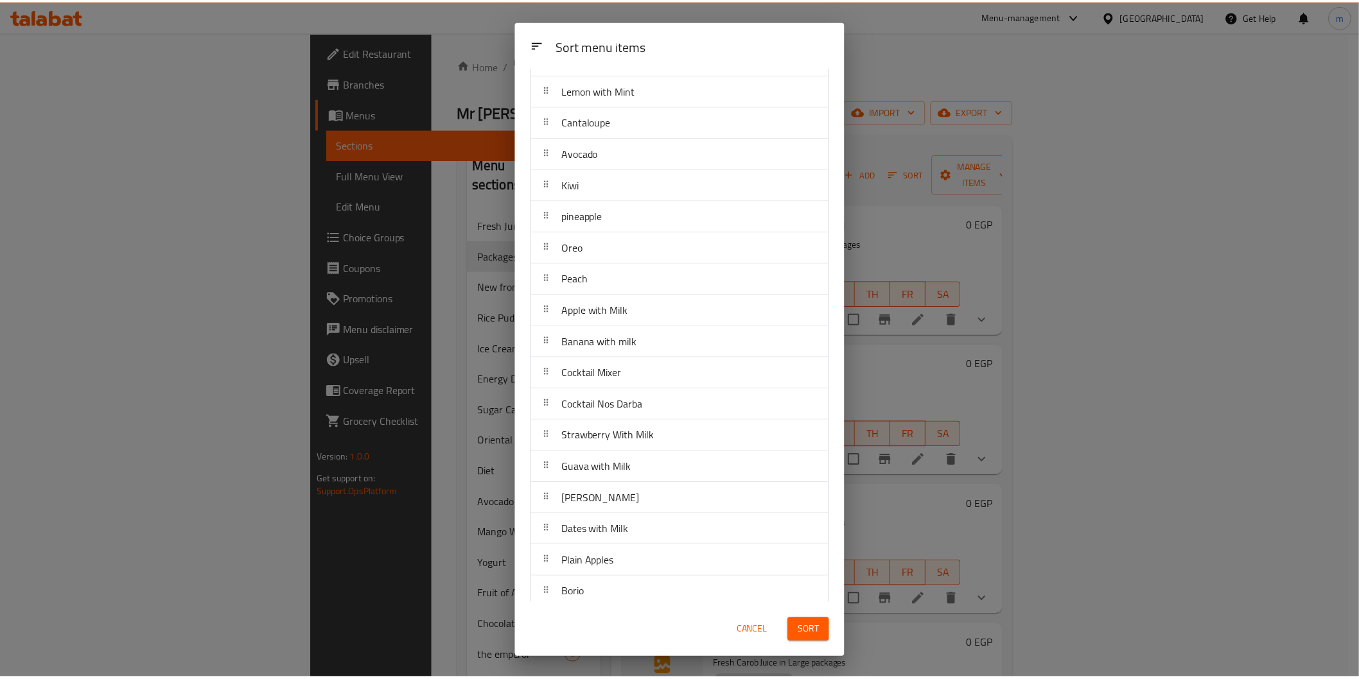
scroll to position [891, 0]
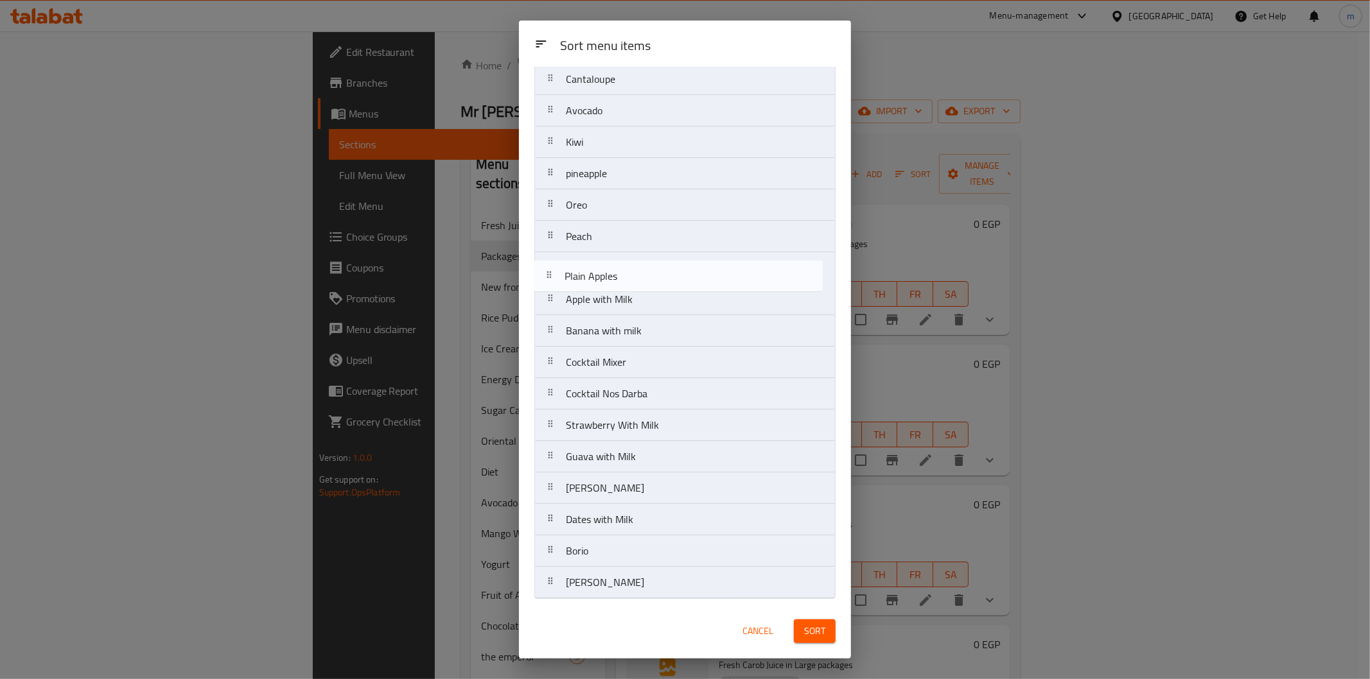
drag, startPoint x: 625, startPoint y: 530, endPoint x: 624, endPoint y: 283, distance: 247.2
drag, startPoint x: 633, startPoint y: 527, endPoint x: 611, endPoint y: 320, distance: 207.9
drag, startPoint x: 677, startPoint y: 369, endPoint x: 676, endPoint y: 319, distance: 50.1
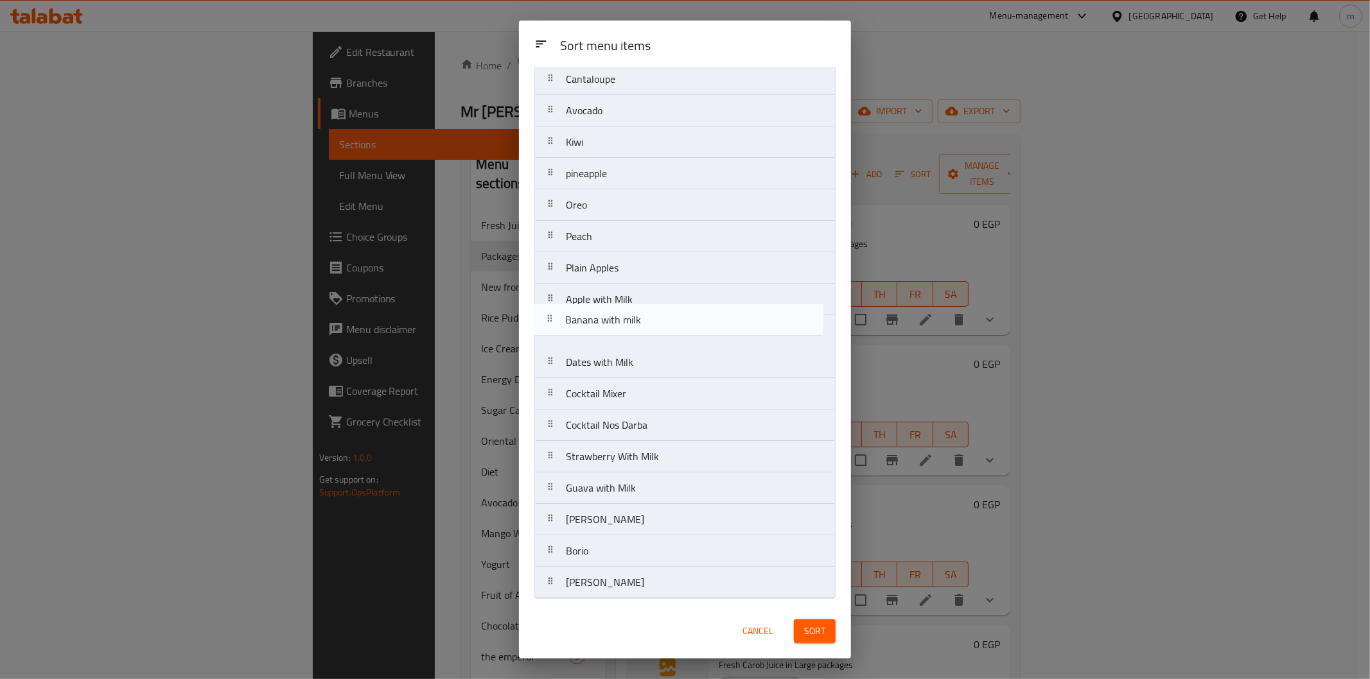
drag, startPoint x: 651, startPoint y: 342, endPoint x: 651, endPoint y: 374, distance: 32.8
drag, startPoint x: 576, startPoint y: 557, endPoint x: 588, endPoint y: 450, distance: 107.2
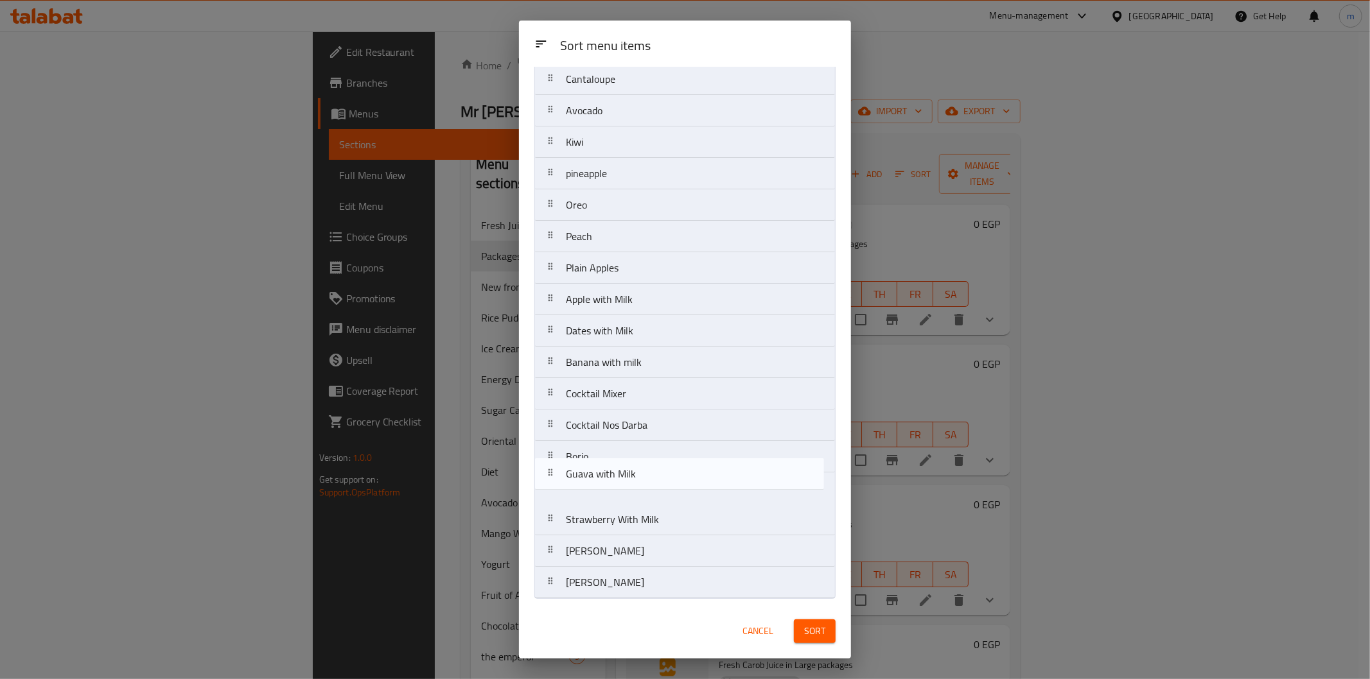
drag, startPoint x: 642, startPoint y: 531, endPoint x: 642, endPoint y: 477, distance: 53.9
drag, startPoint x: 665, startPoint y: 591, endPoint x: 665, endPoint y: 529, distance: 62.3
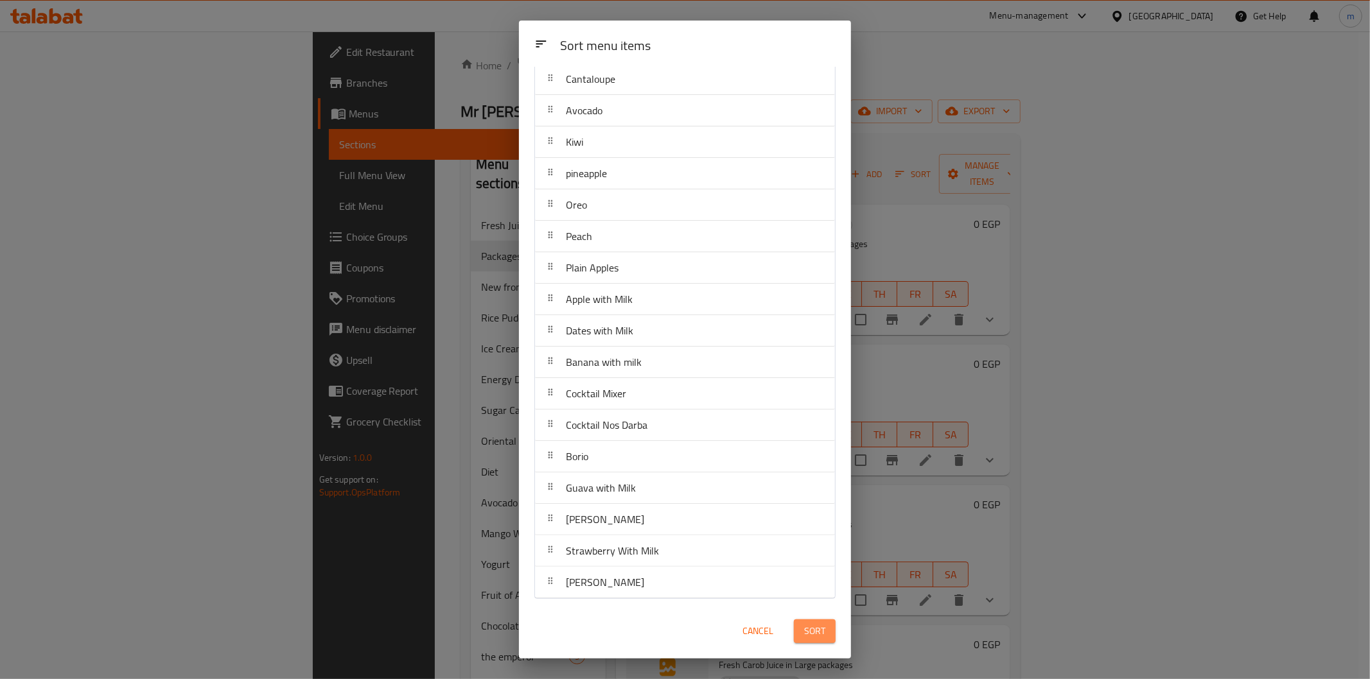
click at [821, 639] on span "Sort" at bounding box center [814, 632] width 21 height 16
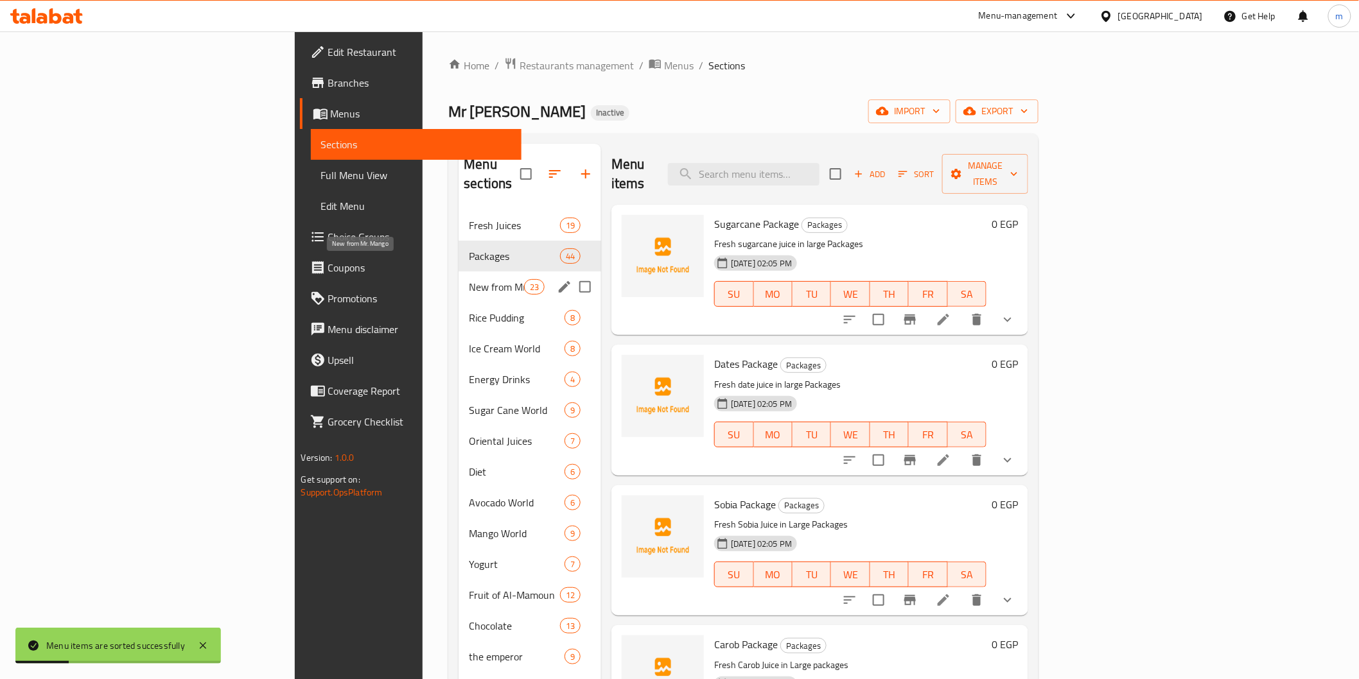
click at [469, 279] on span "New from Mr. Mango" at bounding box center [496, 286] width 55 height 15
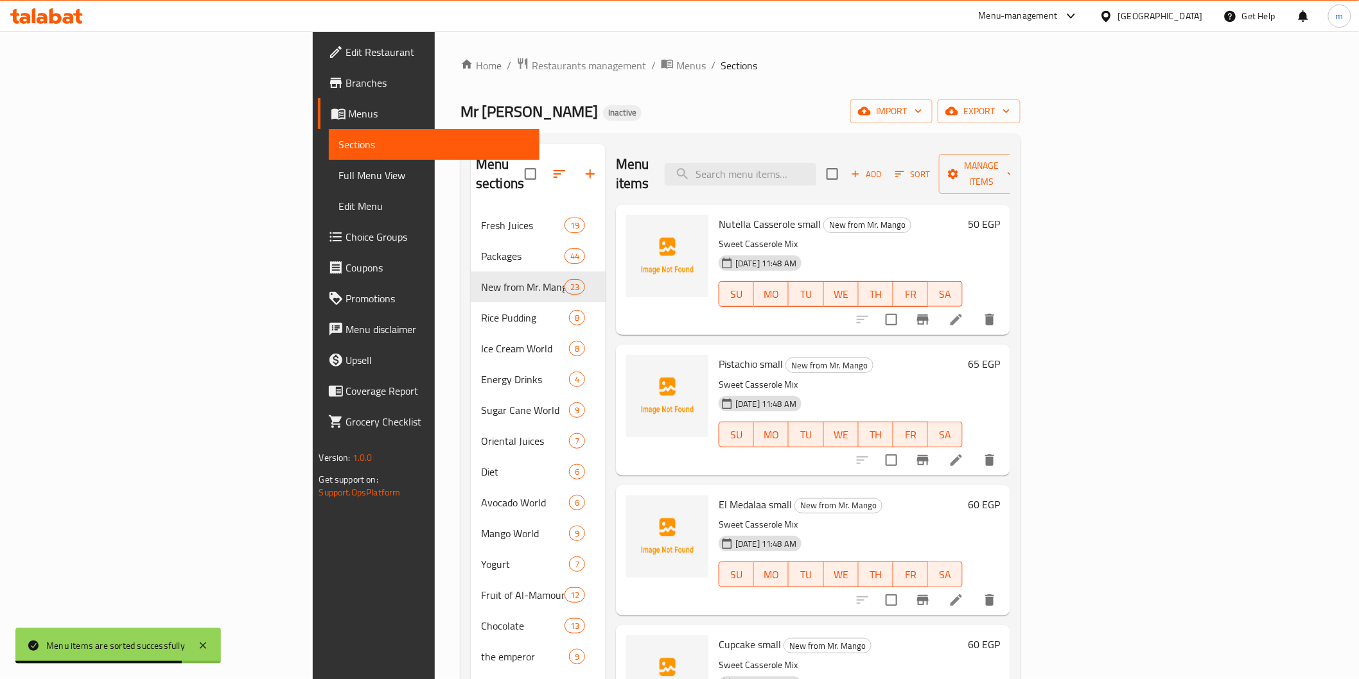
click at [692, 124] on div "Home / Restaurants management / Menus / Sections Mr Mango Inactive import expor…" at bounding box center [740, 445] width 560 height 776
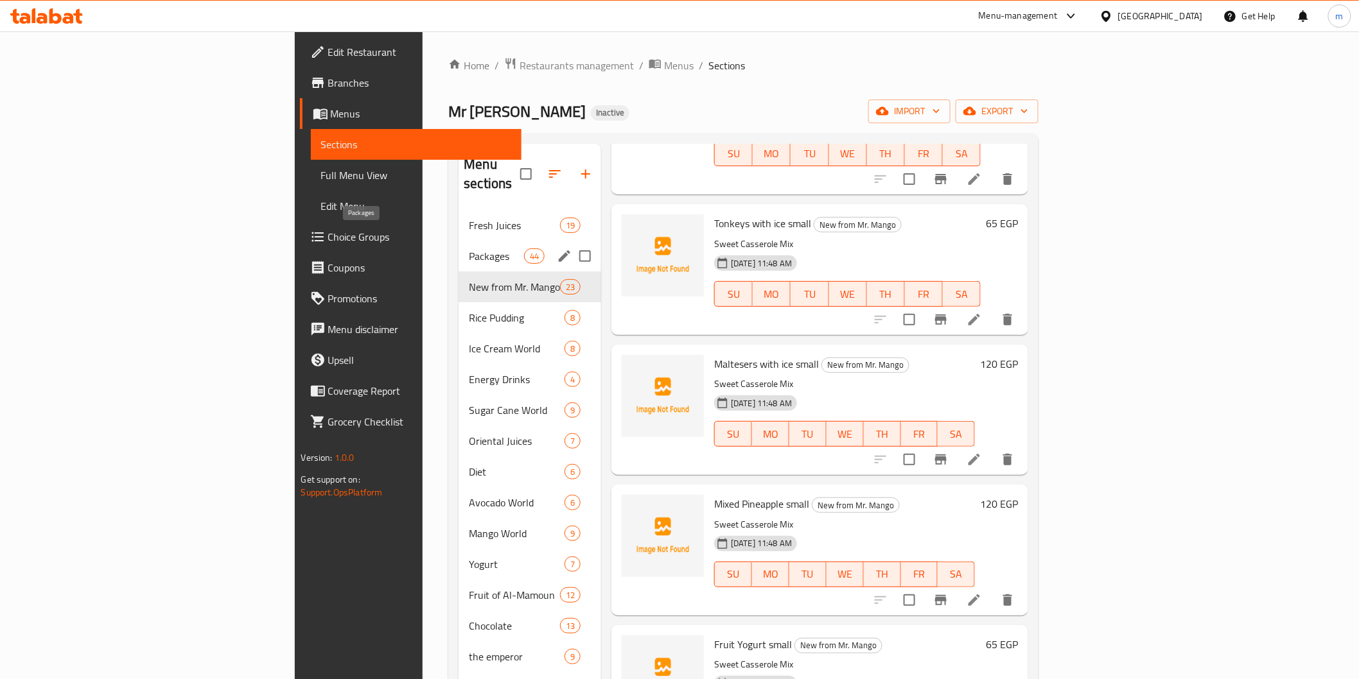
click at [469, 249] on span "Packages" at bounding box center [496, 256] width 55 height 15
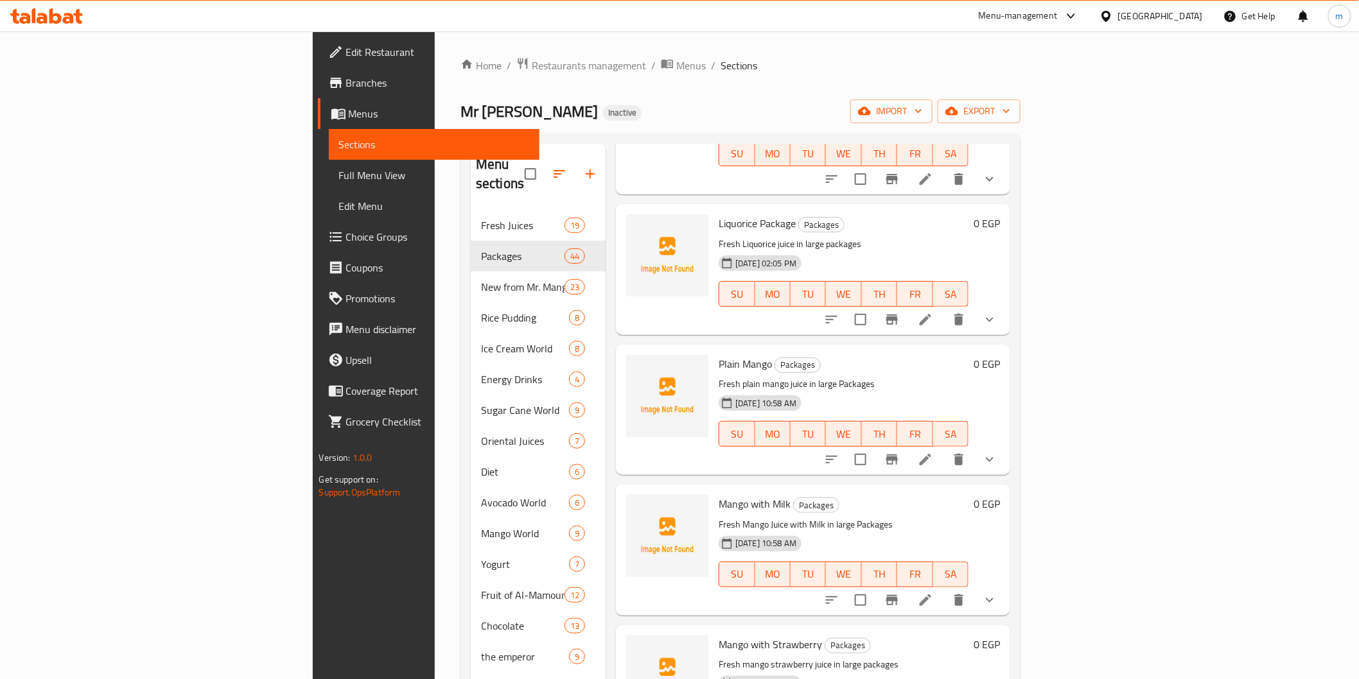
scroll to position [3927, 0]
click at [931, 595] on icon at bounding box center [926, 601] width 12 height 12
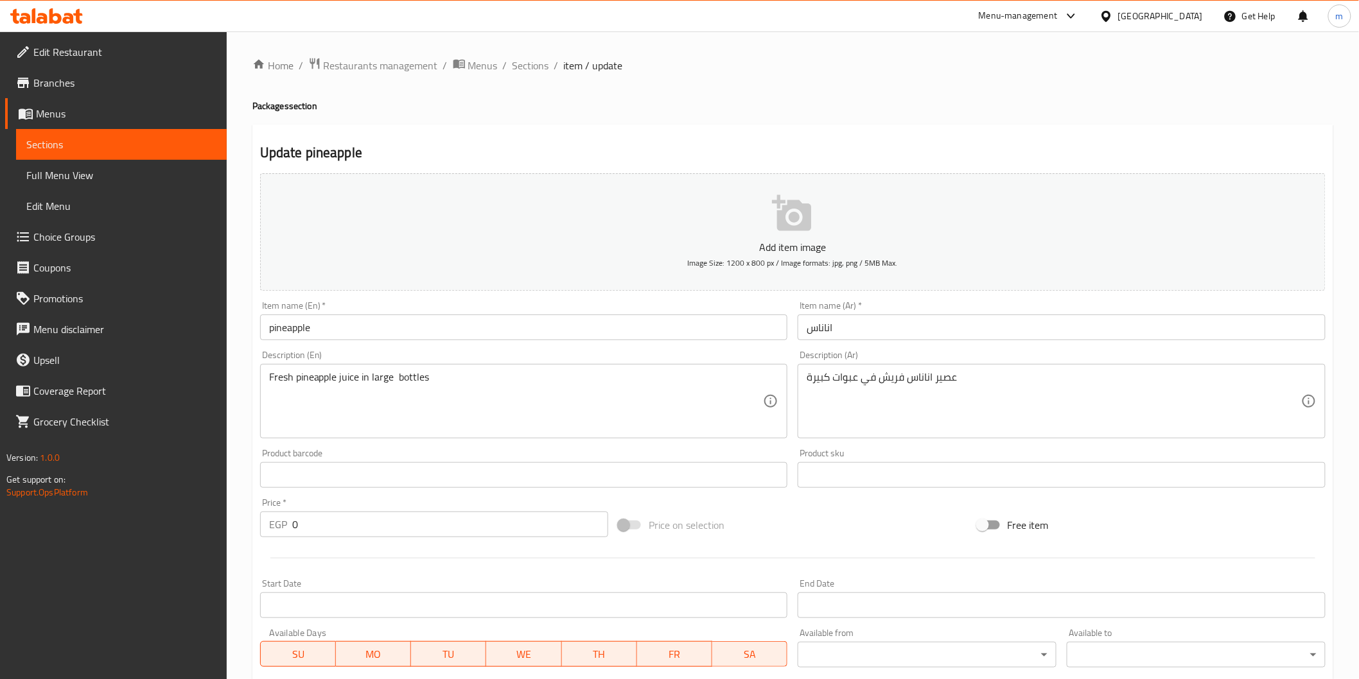
click at [268, 105] on h4 "Packages section" at bounding box center [792, 106] width 1081 height 13
copy h4 "Packages"
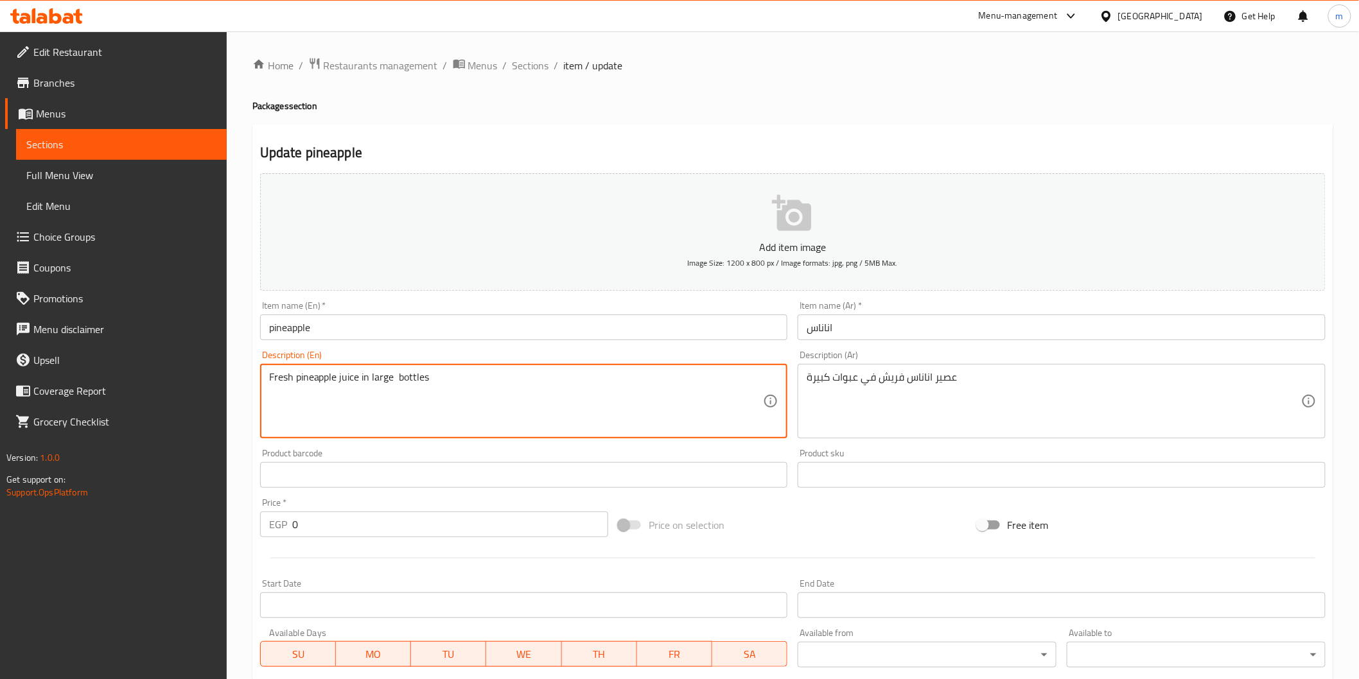
click at [408, 376] on textarea "Fresh pineapple juice in large bottles" at bounding box center [516, 401] width 494 height 61
paste textarea "Packages"
click at [397, 381] on textarea "Fresh pineapple juice in large Packages" at bounding box center [516, 401] width 494 height 61
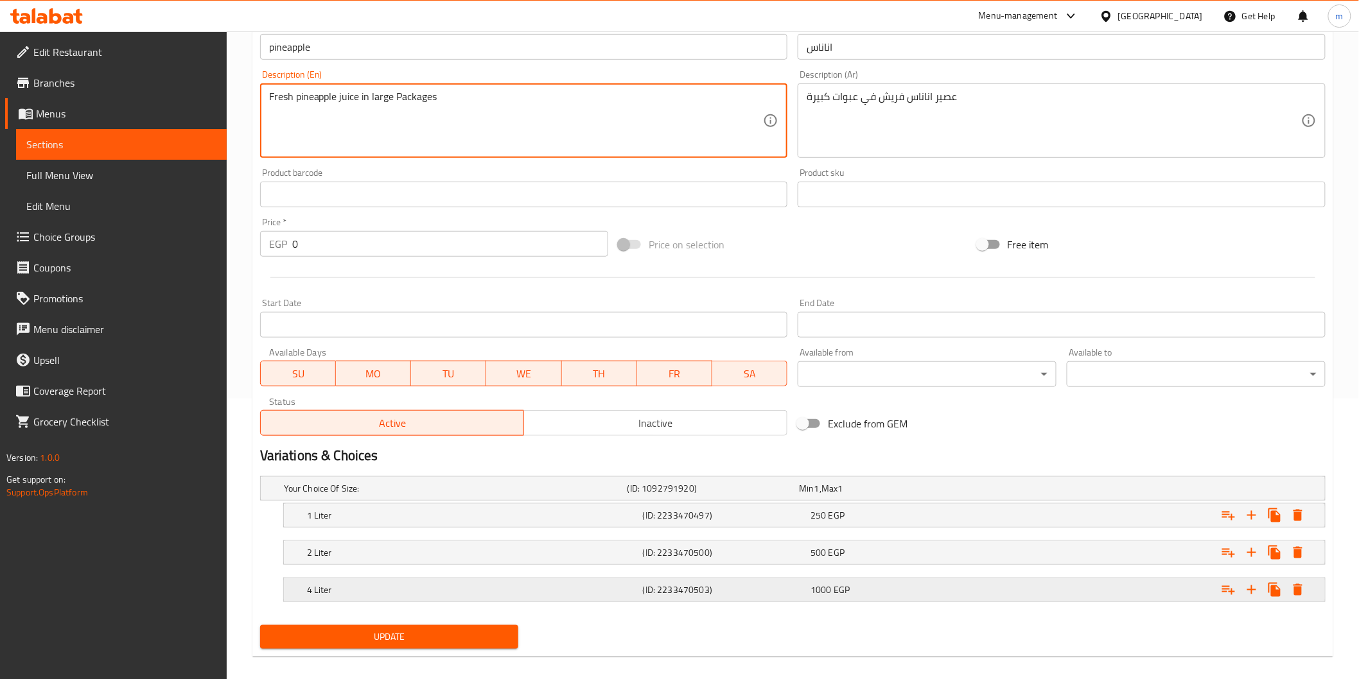
scroll to position [293, 0]
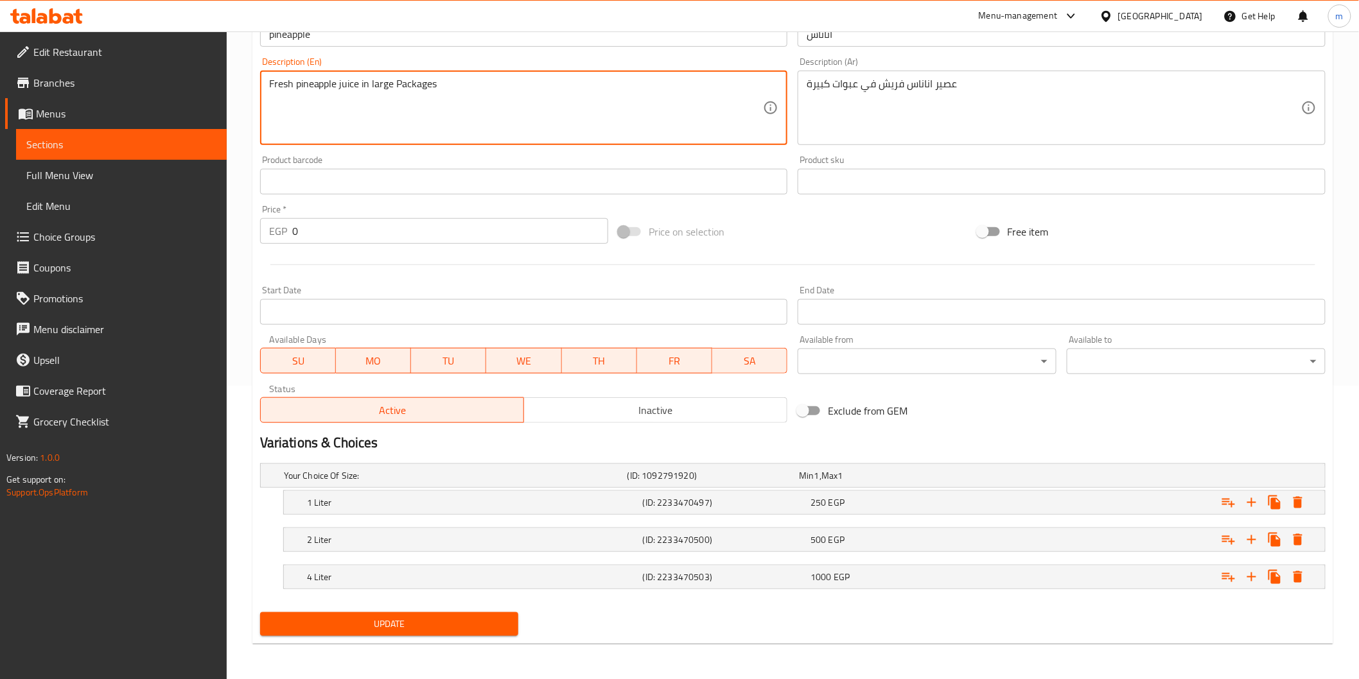
type textarea "Fresh pineapple juice in large Packages"
click at [414, 623] on span "Update" at bounding box center [389, 624] width 238 height 16
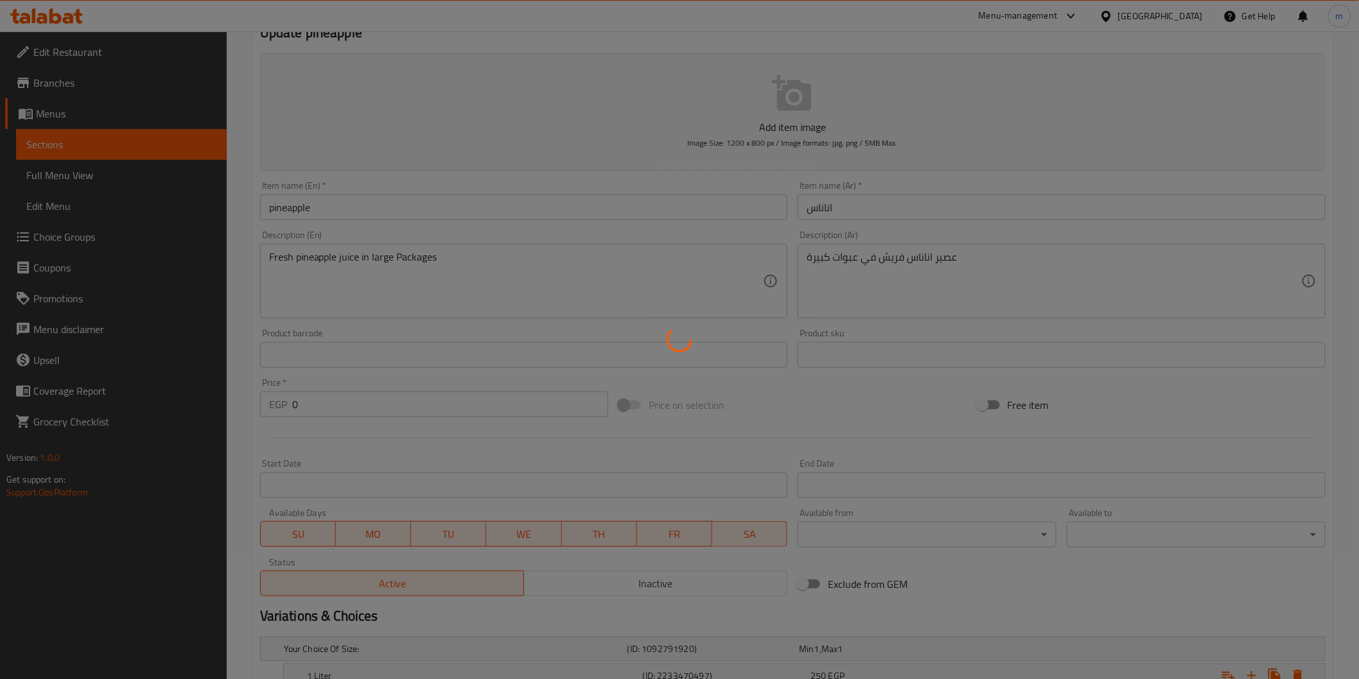
scroll to position [8, 0]
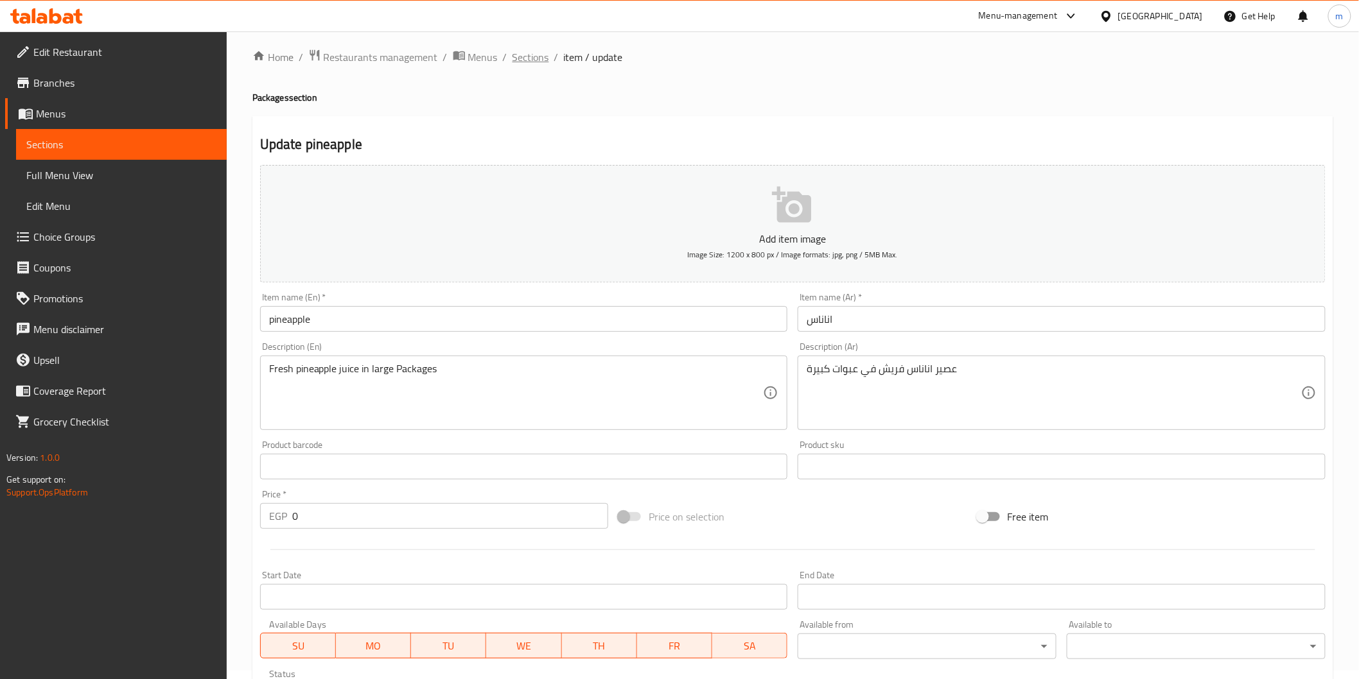
click at [525, 62] on span "Sections" at bounding box center [530, 56] width 37 height 15
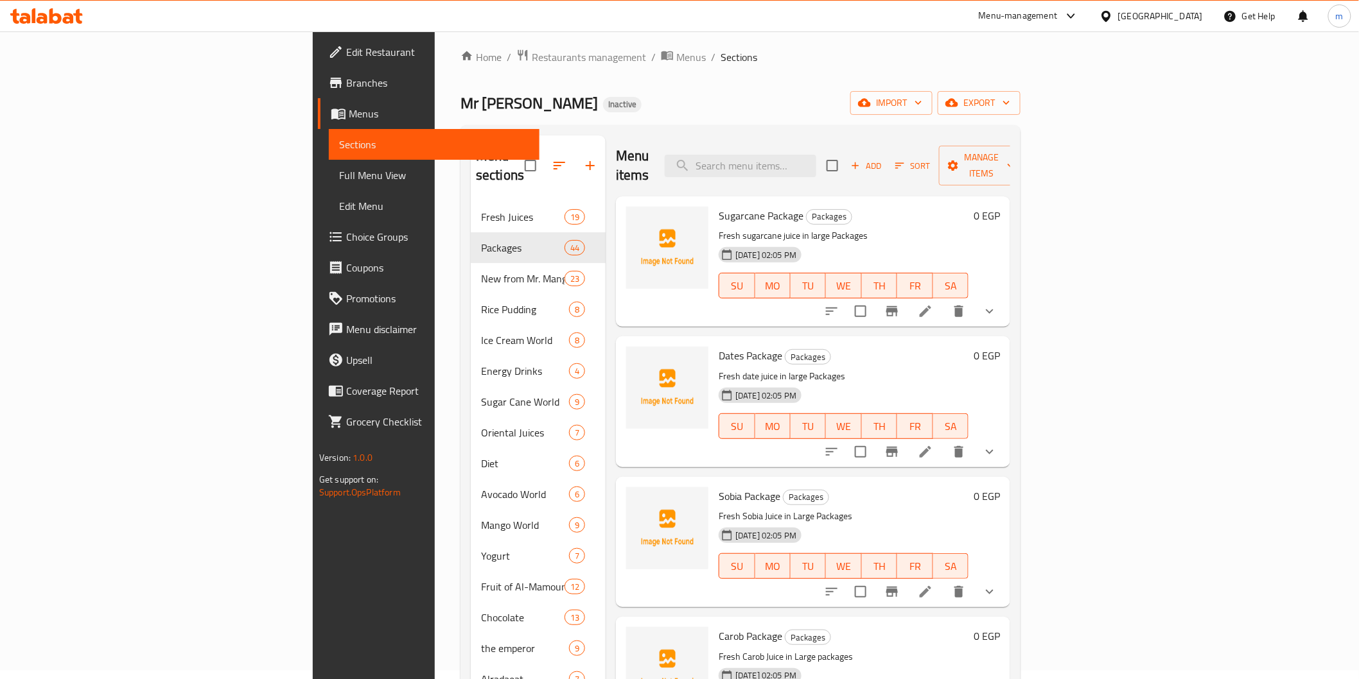
click at [643, 78] on div "Home / Restaurants management / Menus / Sections Mr Mango Inactive import expor…" at bounding box center [740, 437] width 560 height 776
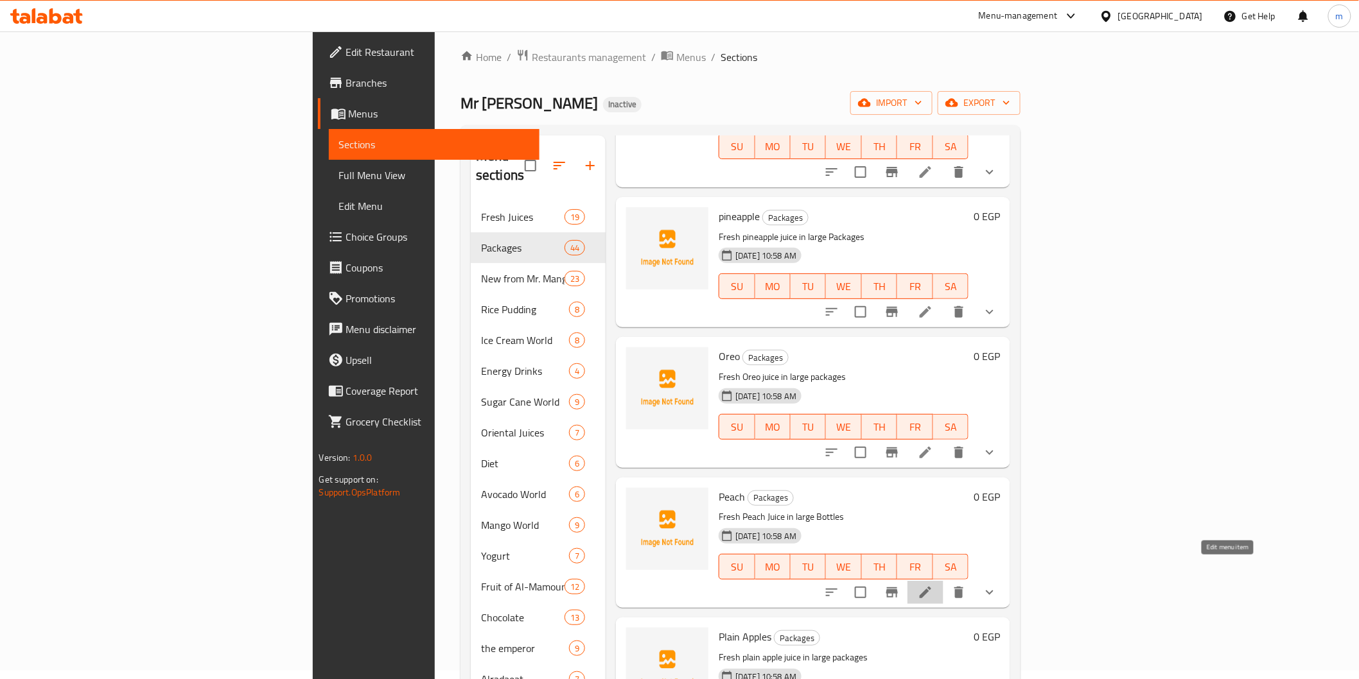
click at [933, 585] on icon at bounding box center [925, 592] width 15 height 15
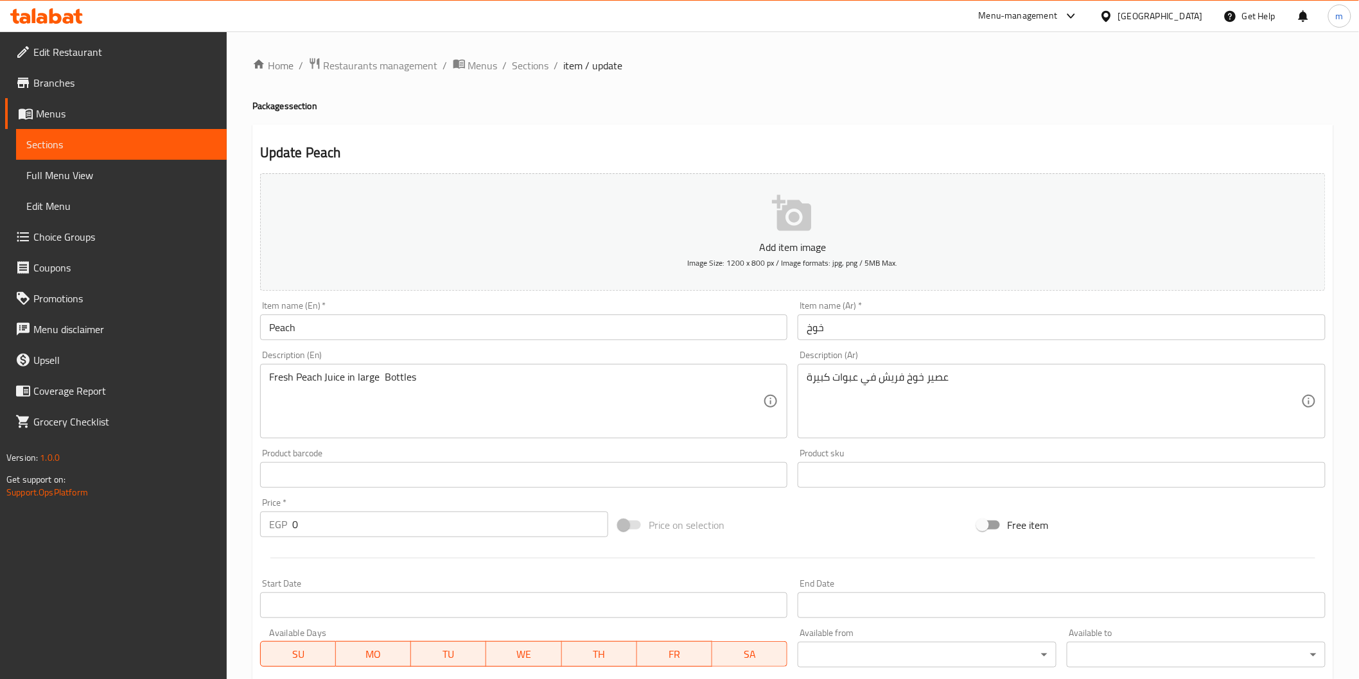
click at [272, 94] on div "Home / Restaurants management / Menus / Sections / item / update Packages secti…" at bounding box center [792, 502] width 1081 height 891
click at [274, 109] on h4 "Packages section" at bounding box center [792, 106] width 1081 height 13
copy h4 "Packages"
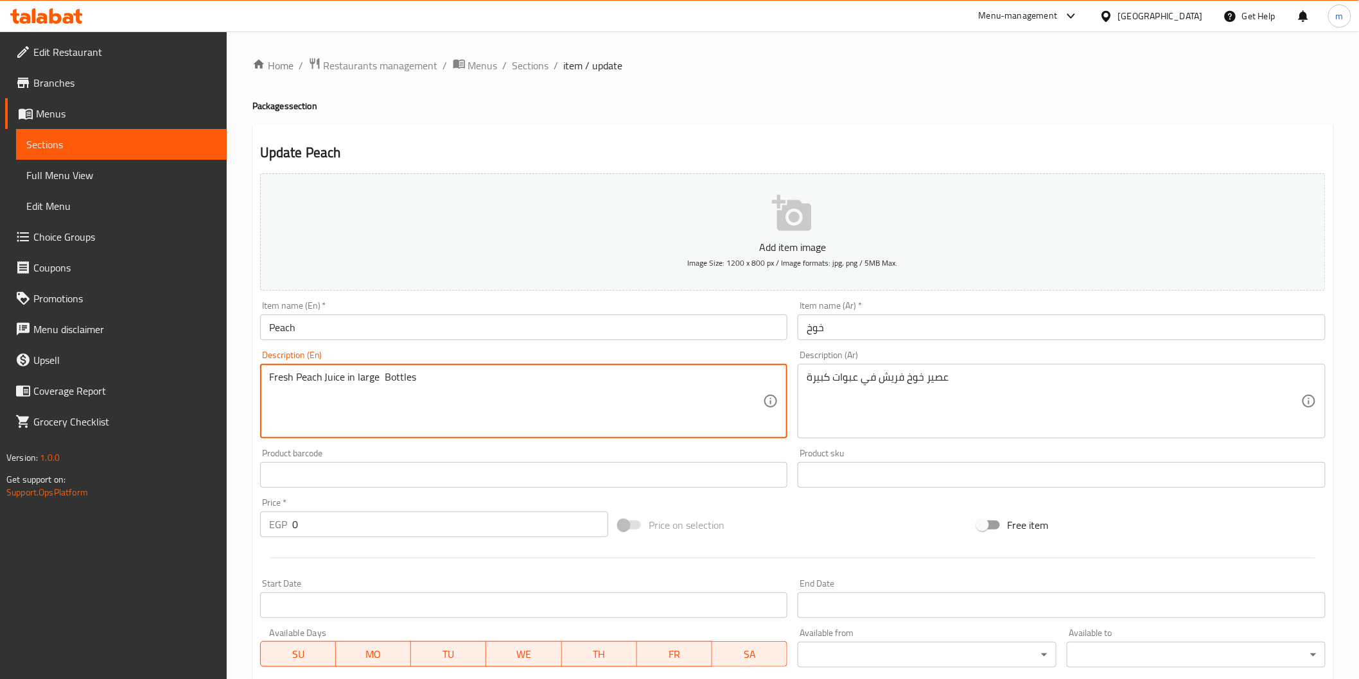
click at [387, 373] on textarea "Fresh Peach Juice in large Bottles" at bounding box center [516, 401] width 494 height 61
paste textarea "Packages"
click at [385, 383] on textarea "Fresh Peach Juice in large Packages" at bounding box center [516, 401] width 494 height 61
click at [385, 381] on textarea "Fresh Peach Juice in large Packages" at bounding box center [516, 401] width 494 height 61
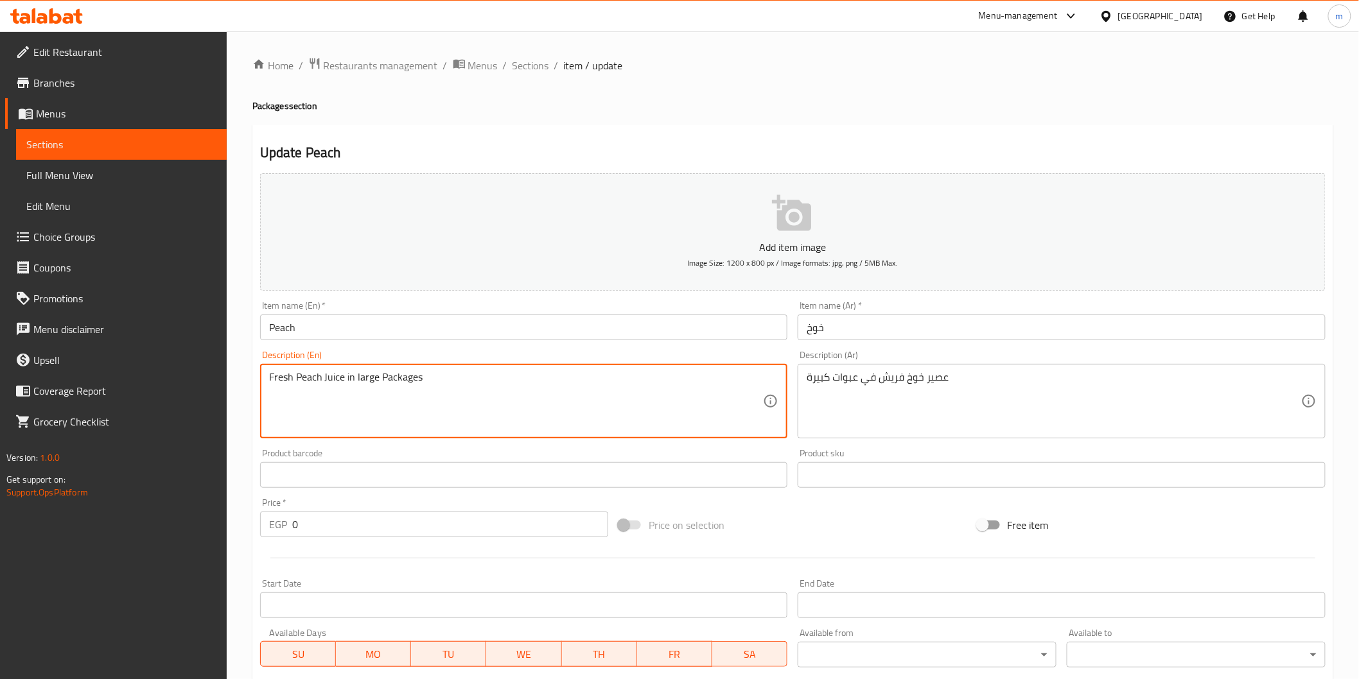
click at [385, 381] on textarea "Fresh Peach Juice in large Packages" at bounding box center [516, 401] width 494 height 61
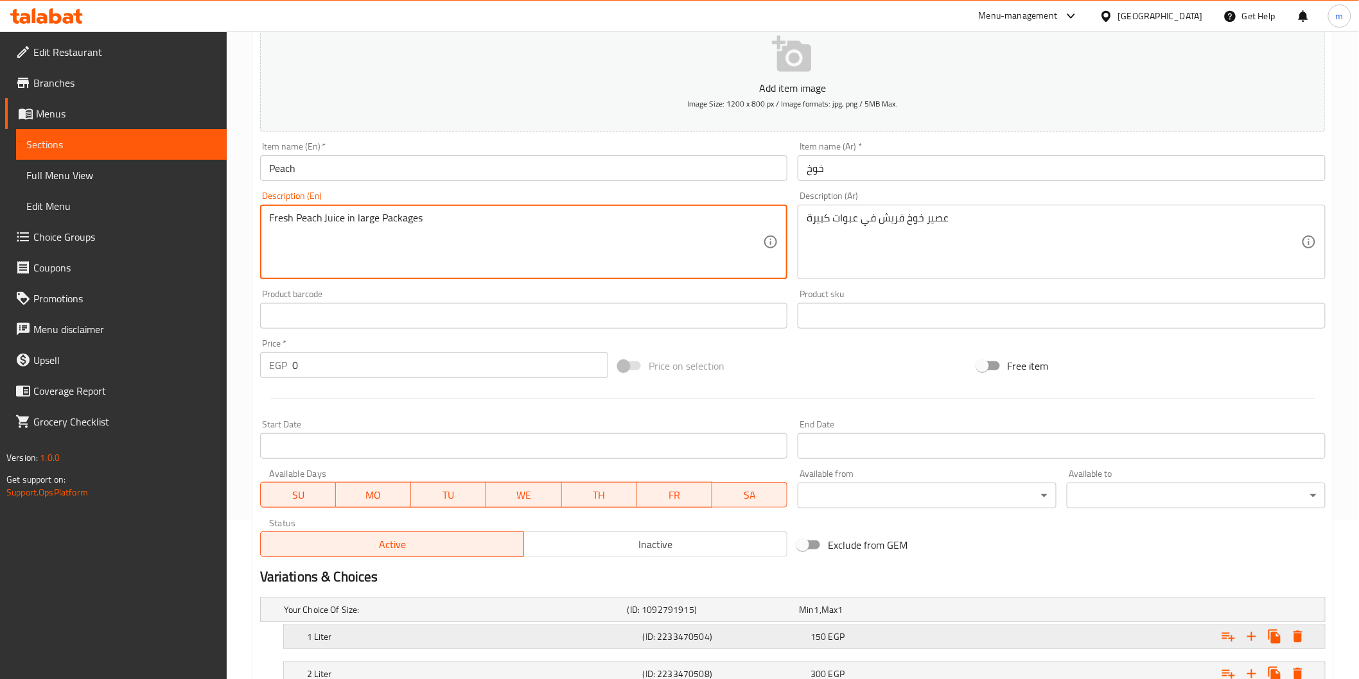
scroll to position [293, 0]
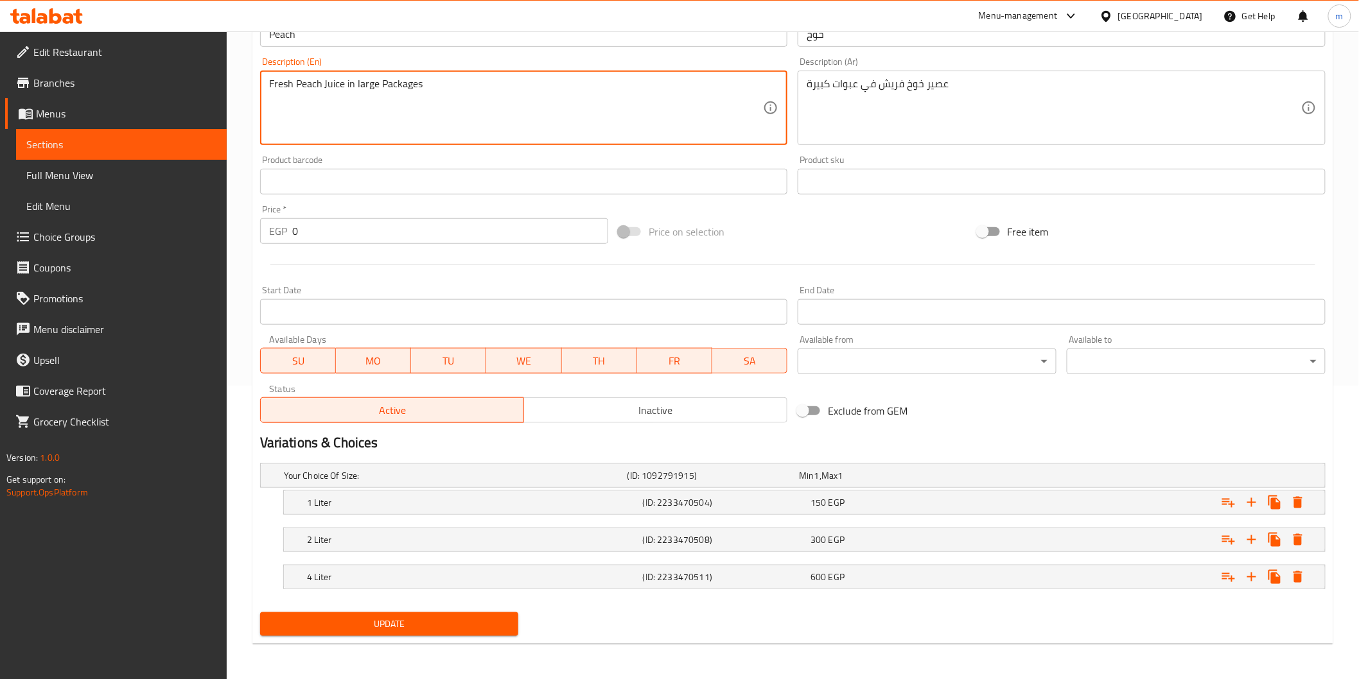
type textarea "Fresh peach juice in large packages"
click at [484, 627] on span "Update" at bounding box center [389, 624] width 238 height 16
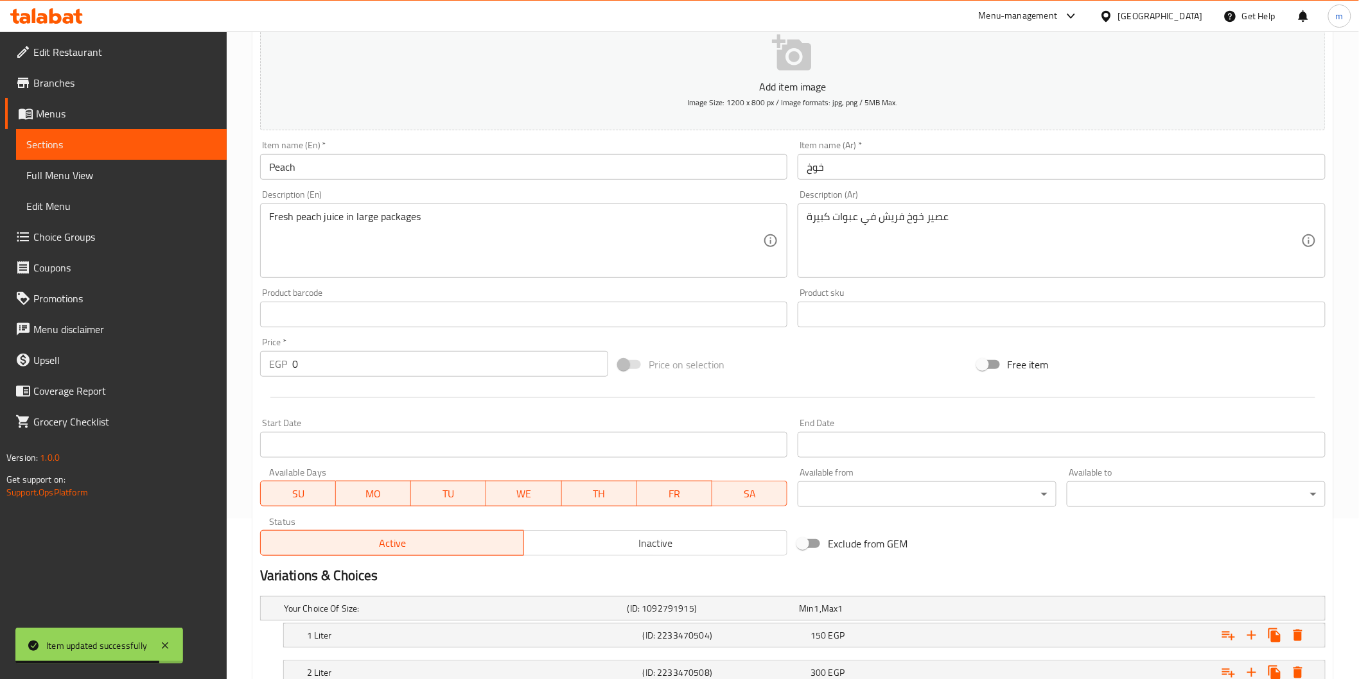
scroll to position [0, 0]
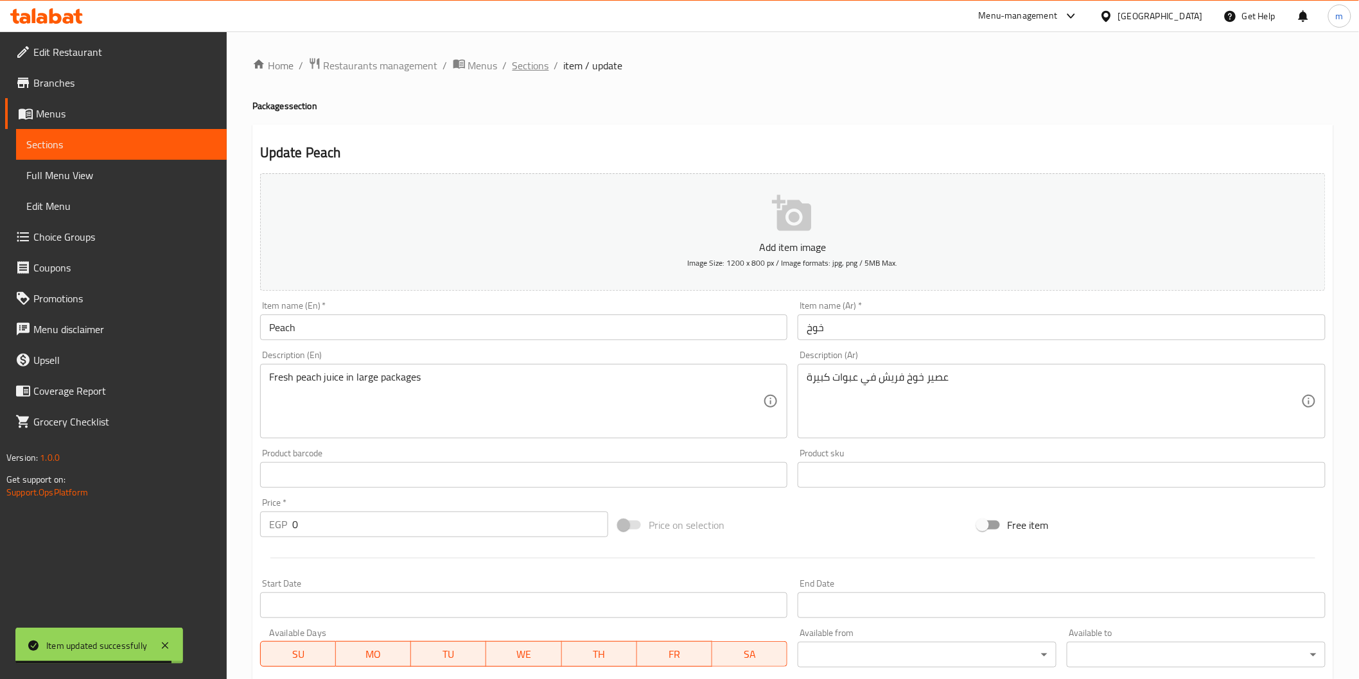
click at [523, 61] on span "Sections" at bounding box center [530, 65] width 37 height 15
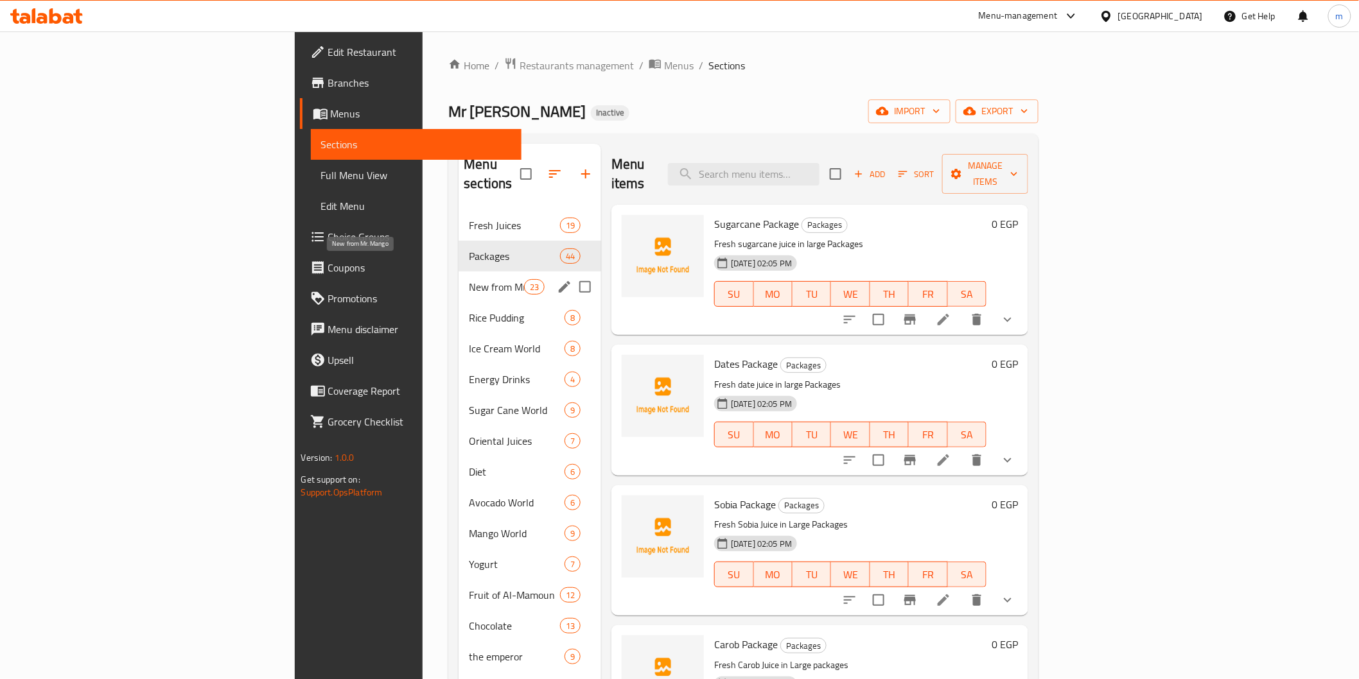
click at [469, 279] on span "New from Mr. Mango" at bounding box center [496, 286] width 55 height 15
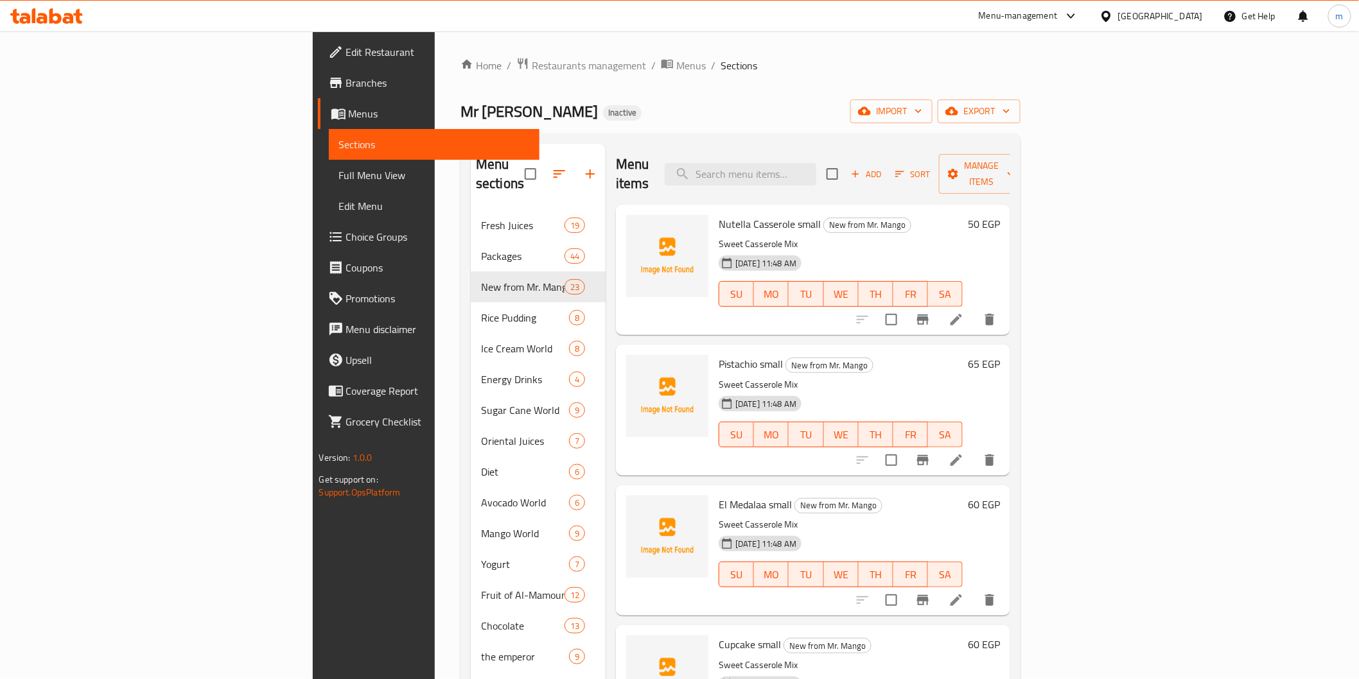
scroll to position [1404, 0]
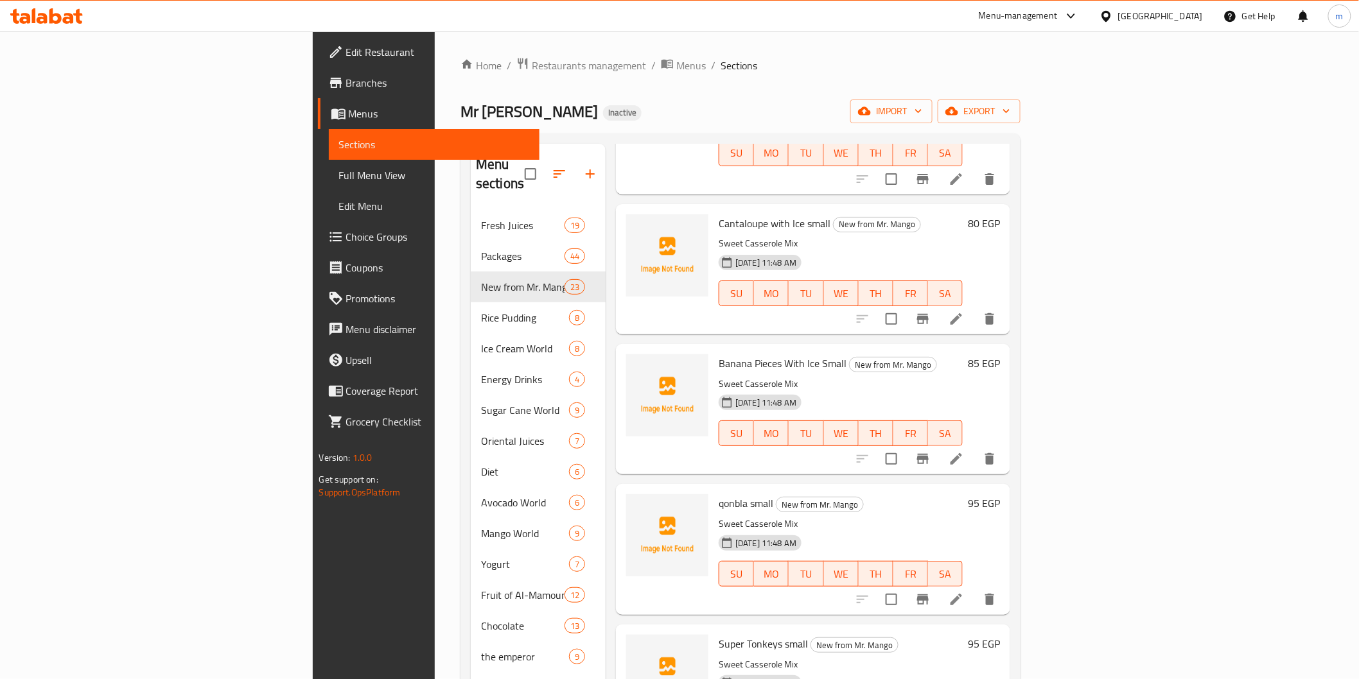
click at [964, 592] on icon at bounding box center [955, 599] width 15 height 15
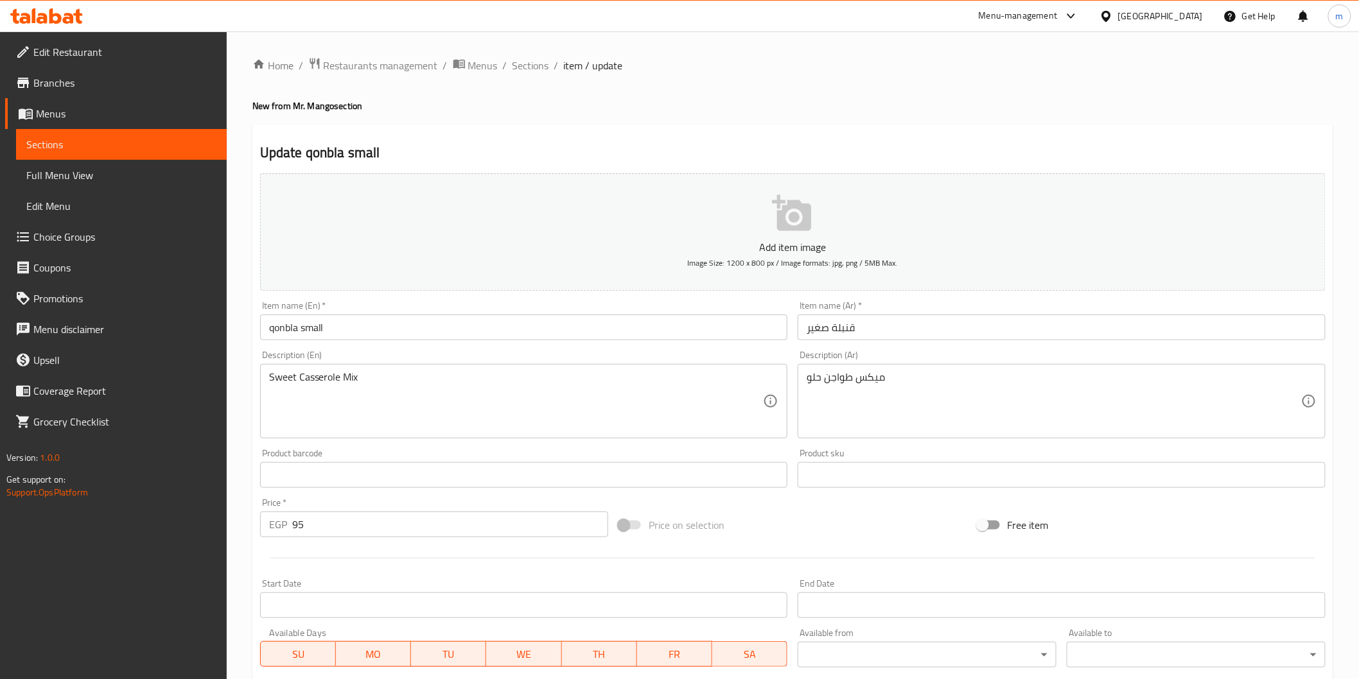
click at [299, 322] on input "qonbla small" at bounding box center [524, 328] width 528 height 26
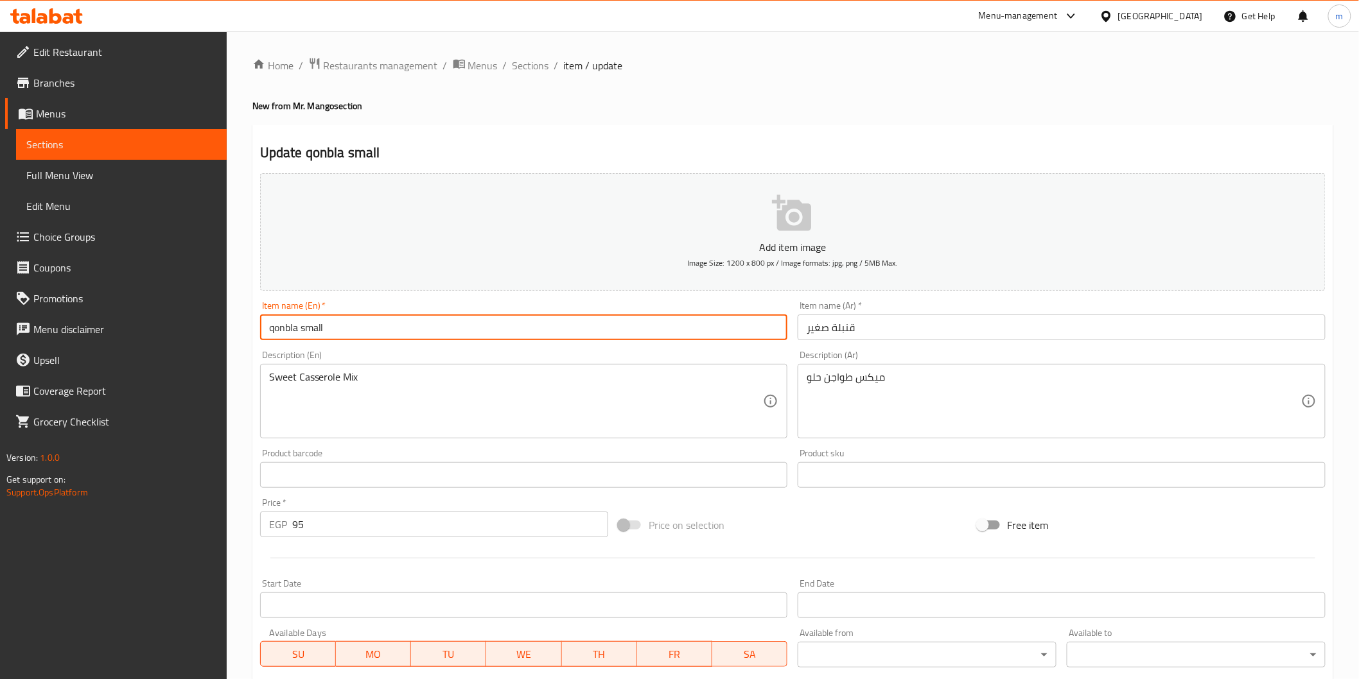
click at [299, 322] on input "qonbla small" at bounding box center [524, 328] width 528 height 26
type input "Qonbla Small"
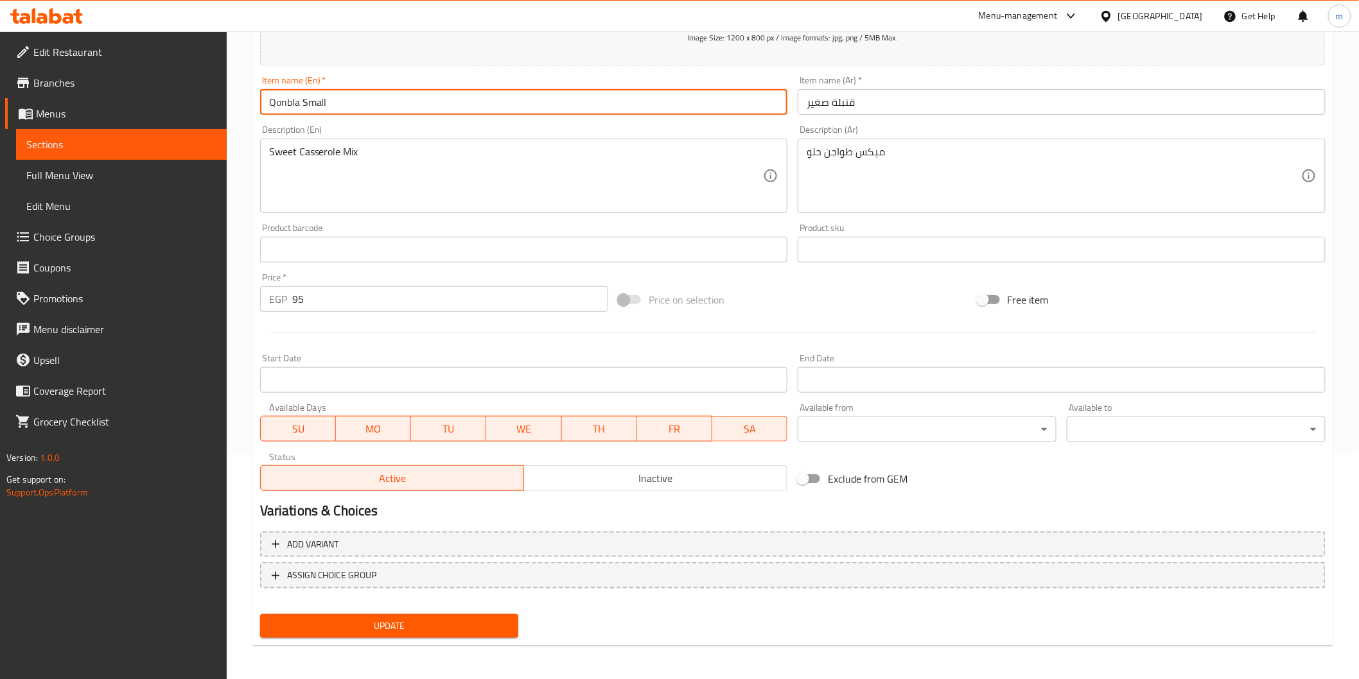
click at [446, 621] on span "Update" at bounding box center [389, 626] width 238 height 16
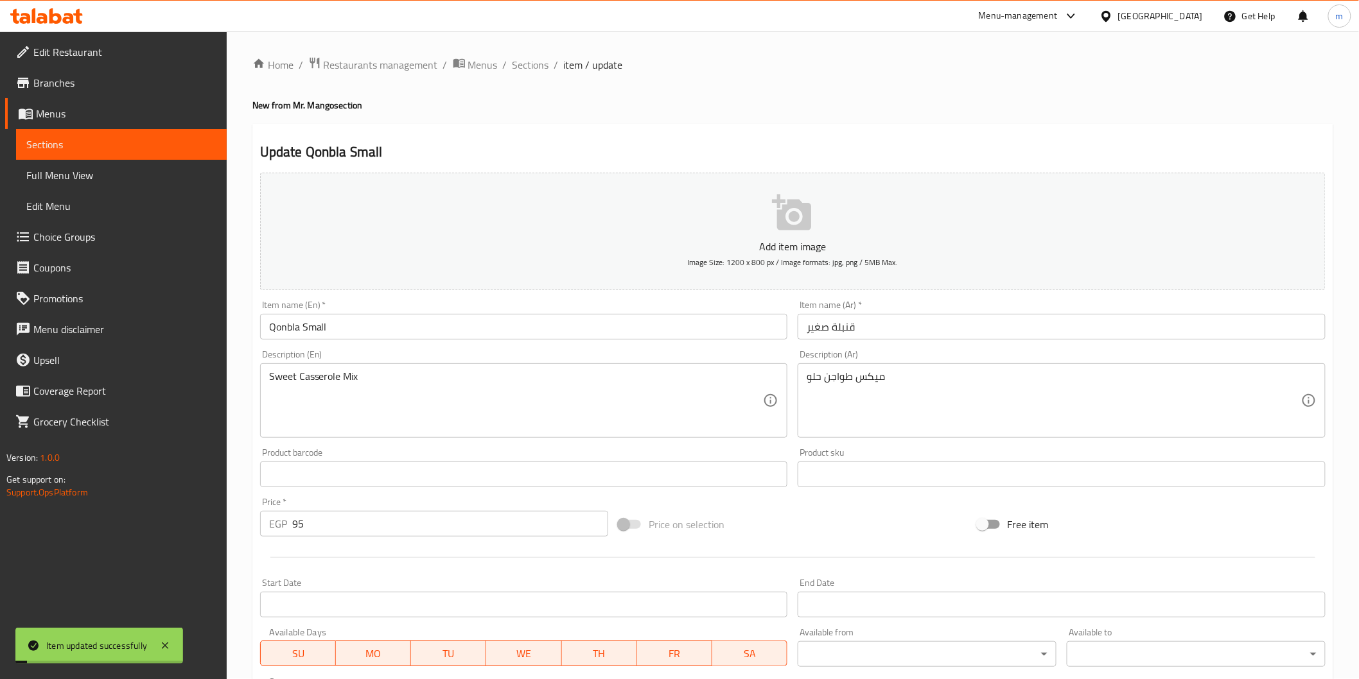
scroll to position [0, 0]
click at [525, 67] on span "Sections" at bounding box center [530, 65] width 37 height 15
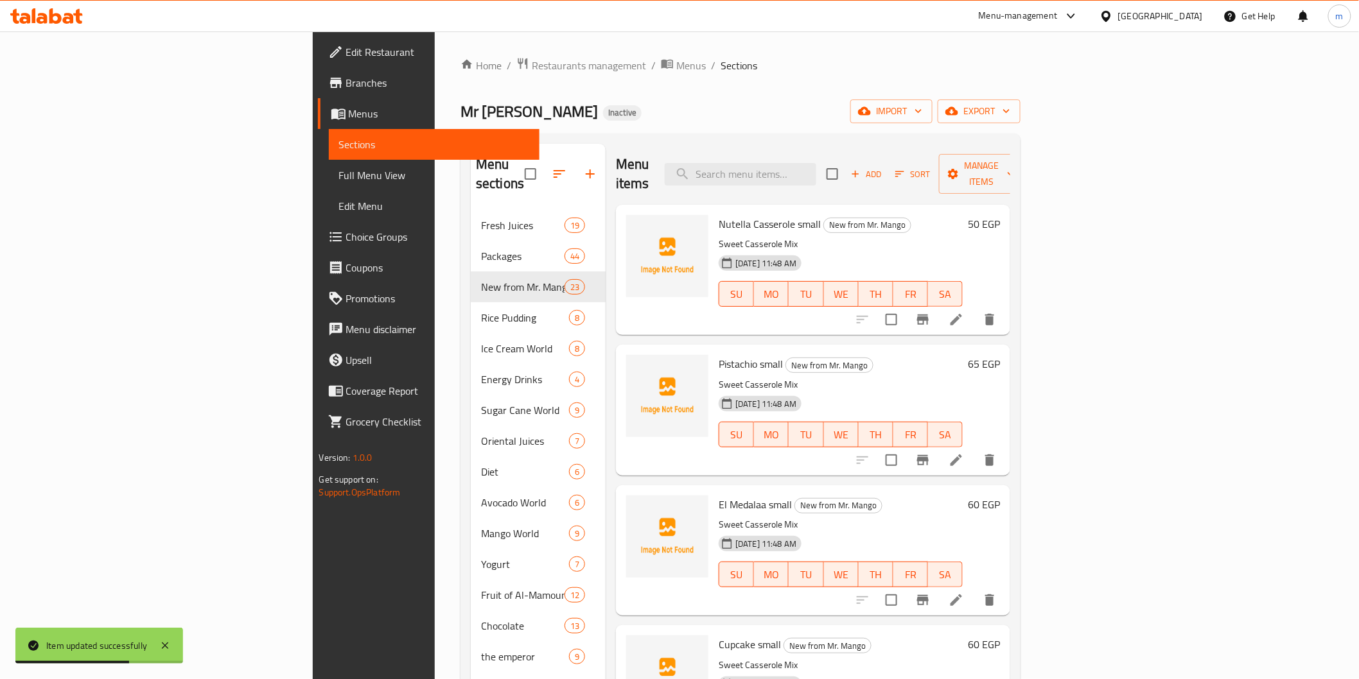
click at [769, 107] on div "Mr Mango Inactive import export" at bounding box center [740, 112] width 560 height 24
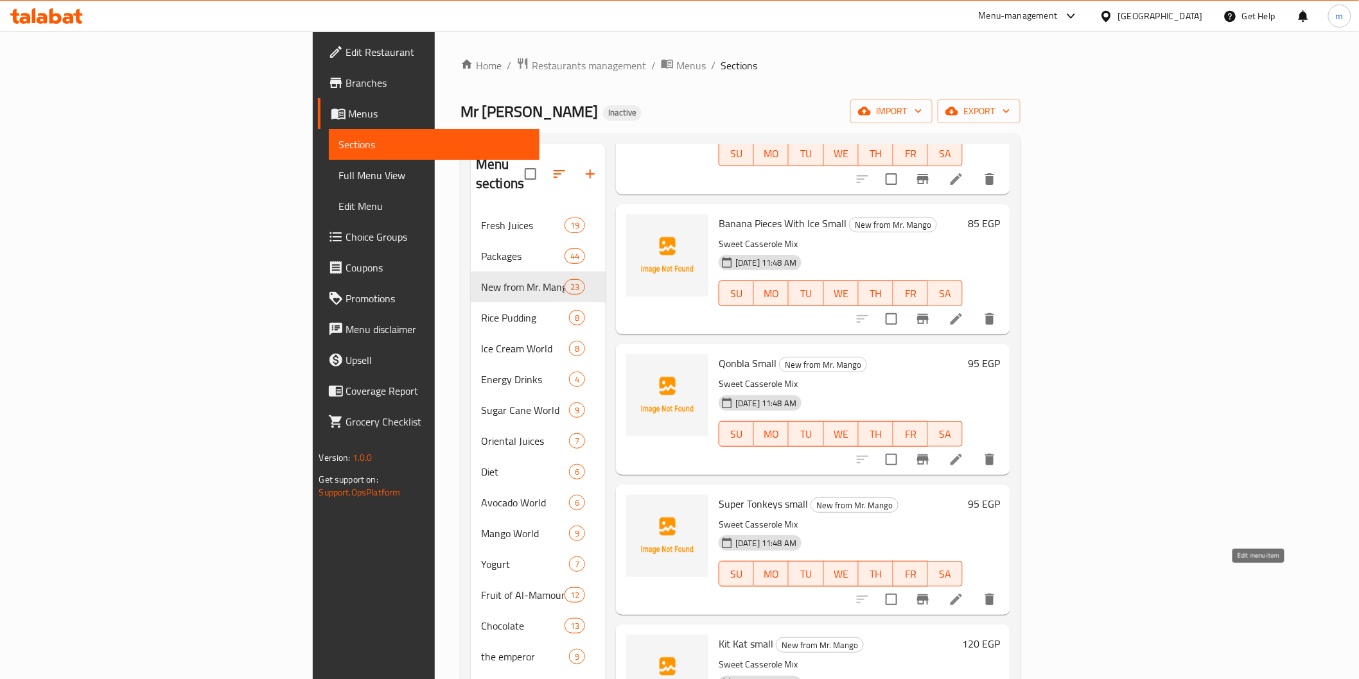
click at [964, 592] on icon at bounding box center [955, 599] width 15 height 15
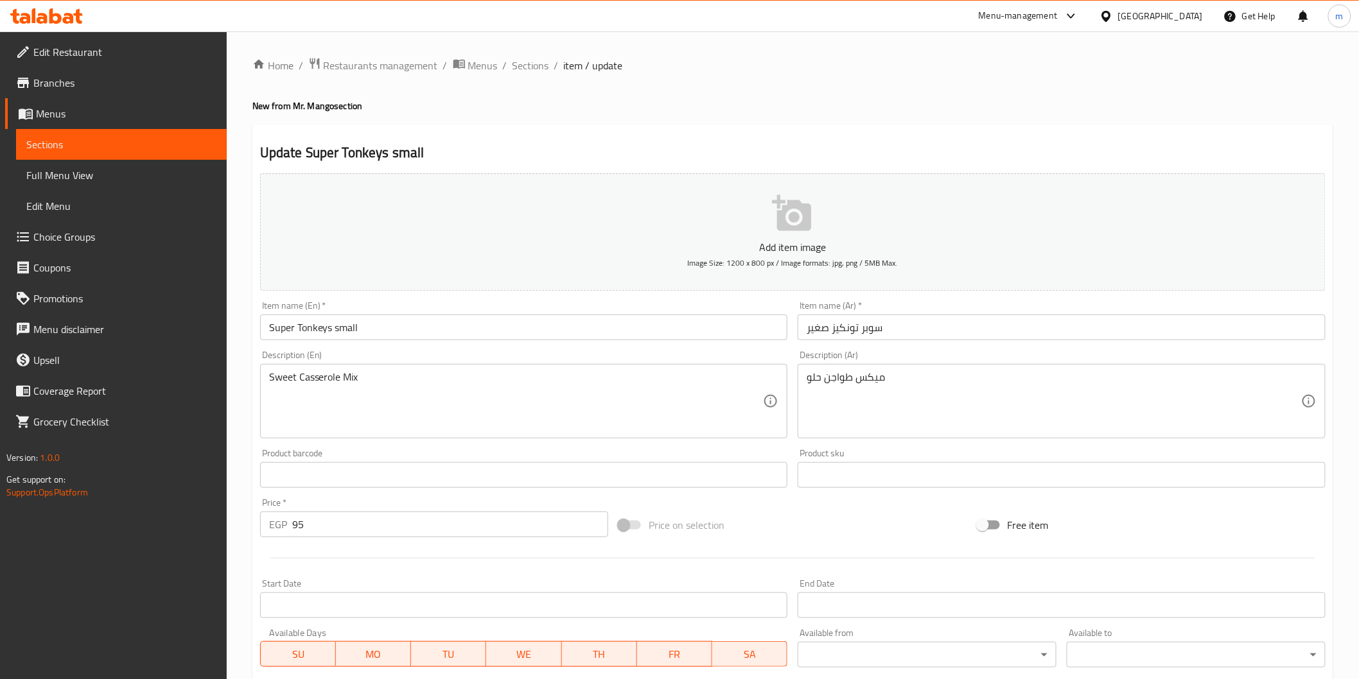
click at [319, 329] on input "Super Tonkeys small" at bounding box center [524, 328] width 528 height 26
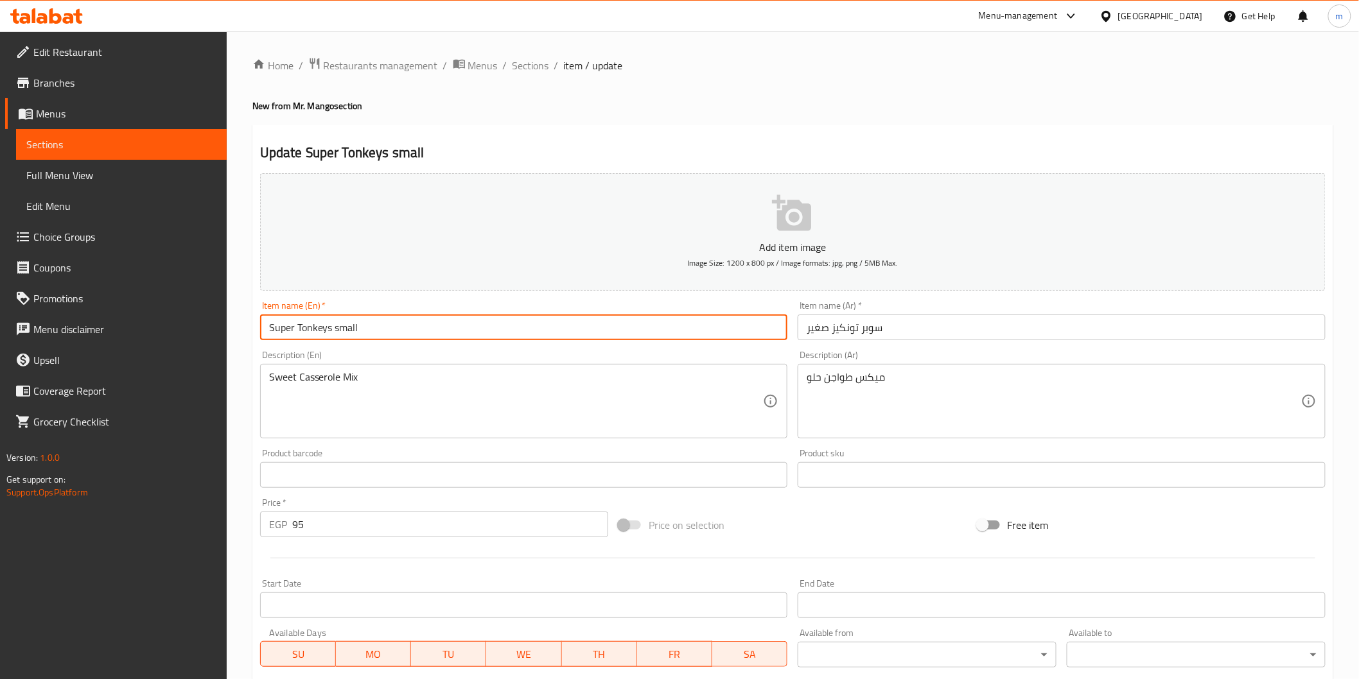
click at [319, 329] on input "Super Tonkeys small" at bounding box center [524, 328] width 528 height 26
type input "Super Twinkies small"
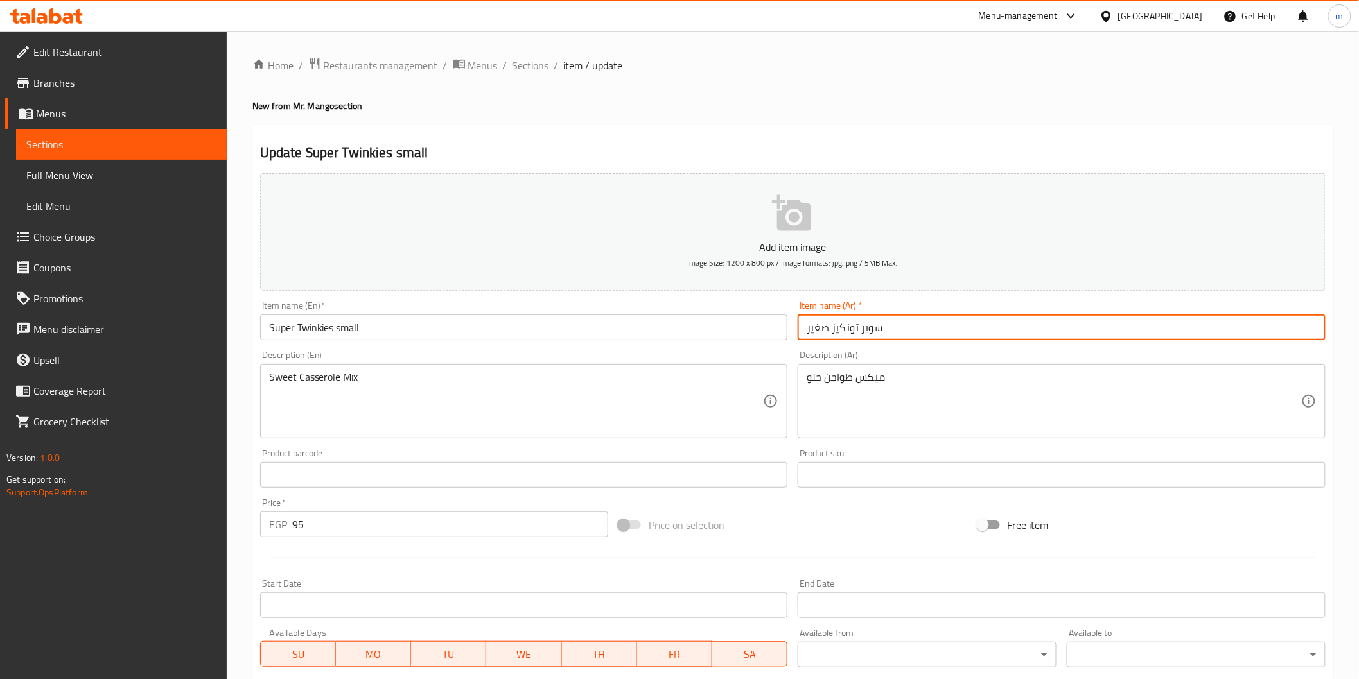
click at [848, 330] on input "سوبر تونكيز صغير" at bounding box center [1062, 328] width 528 height 26
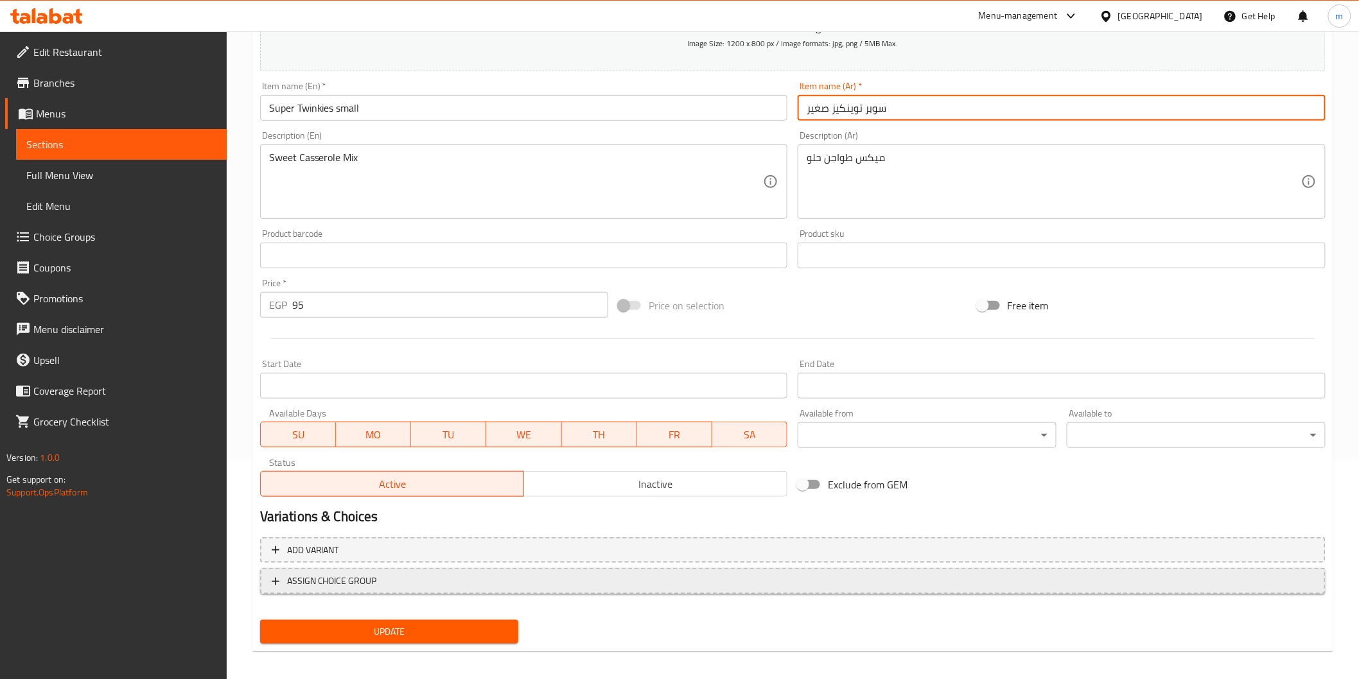
scroll to position [225, 0]
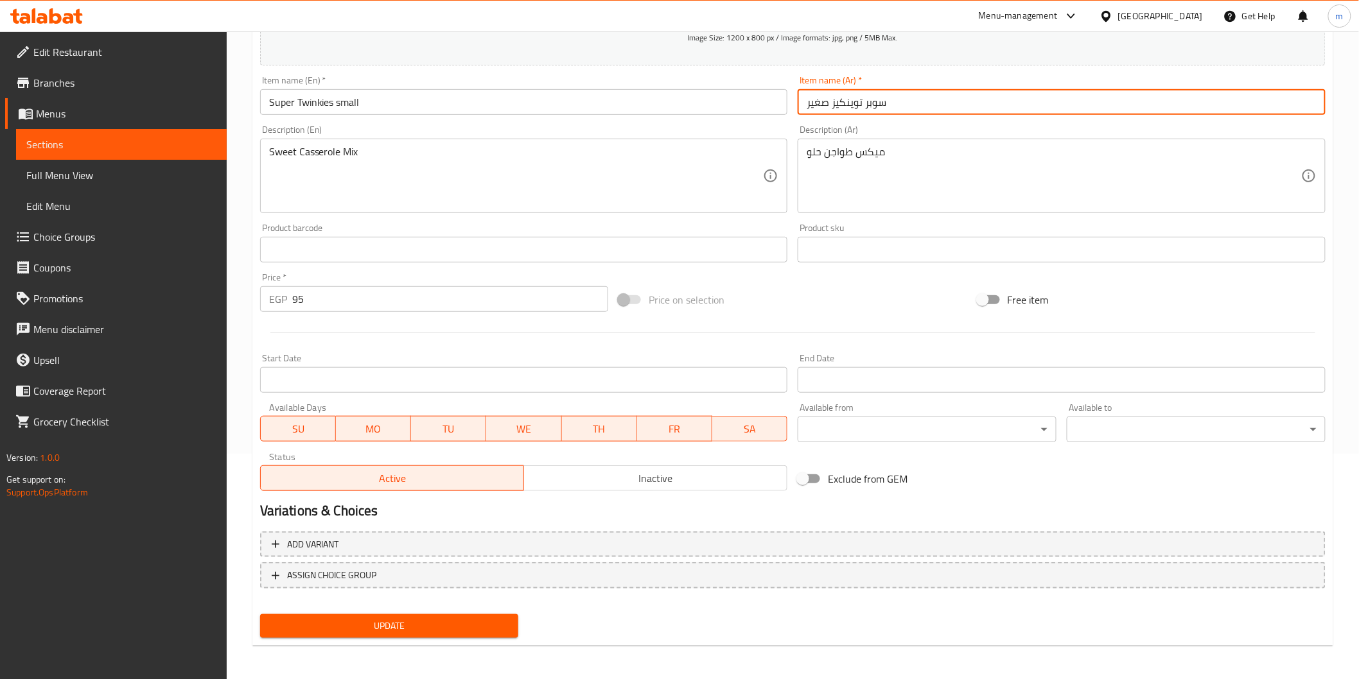
type input "سوبر توينكيز صغير"
click at [433, 626] on span "Update" at bounding box center [389, 626] width 238 height 16
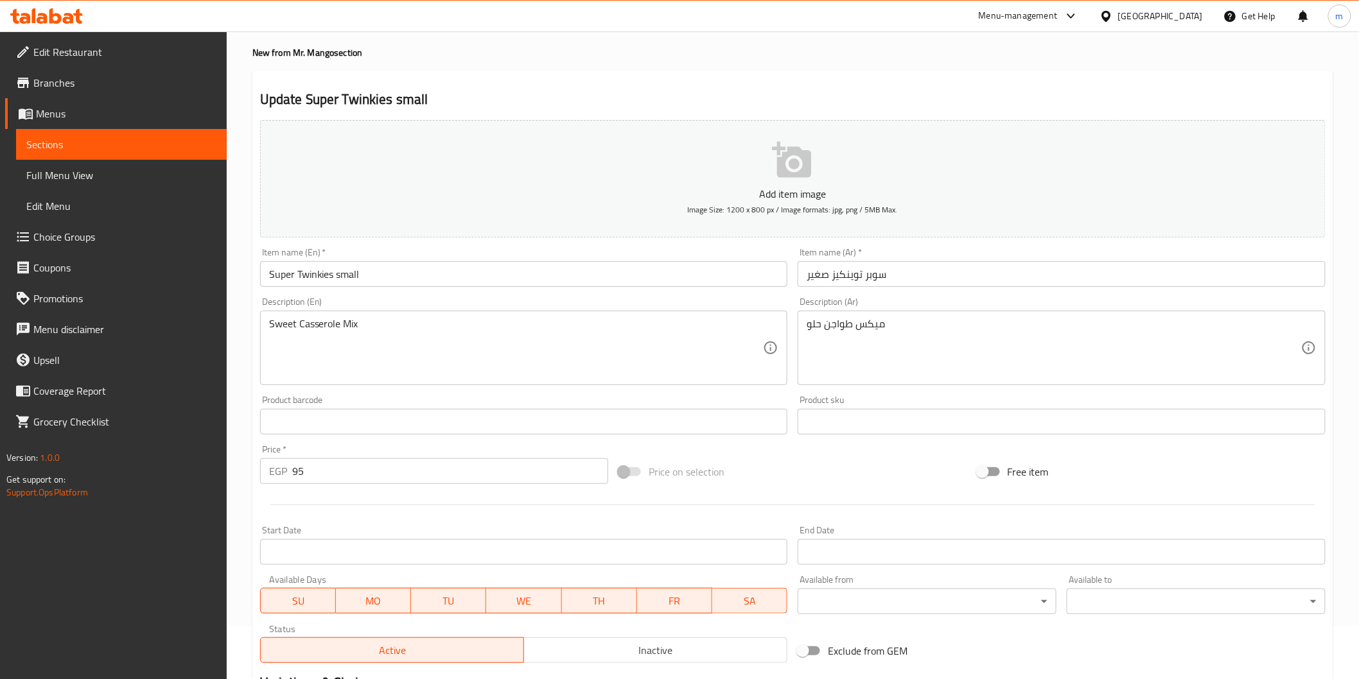
scroll to position [0, 0]
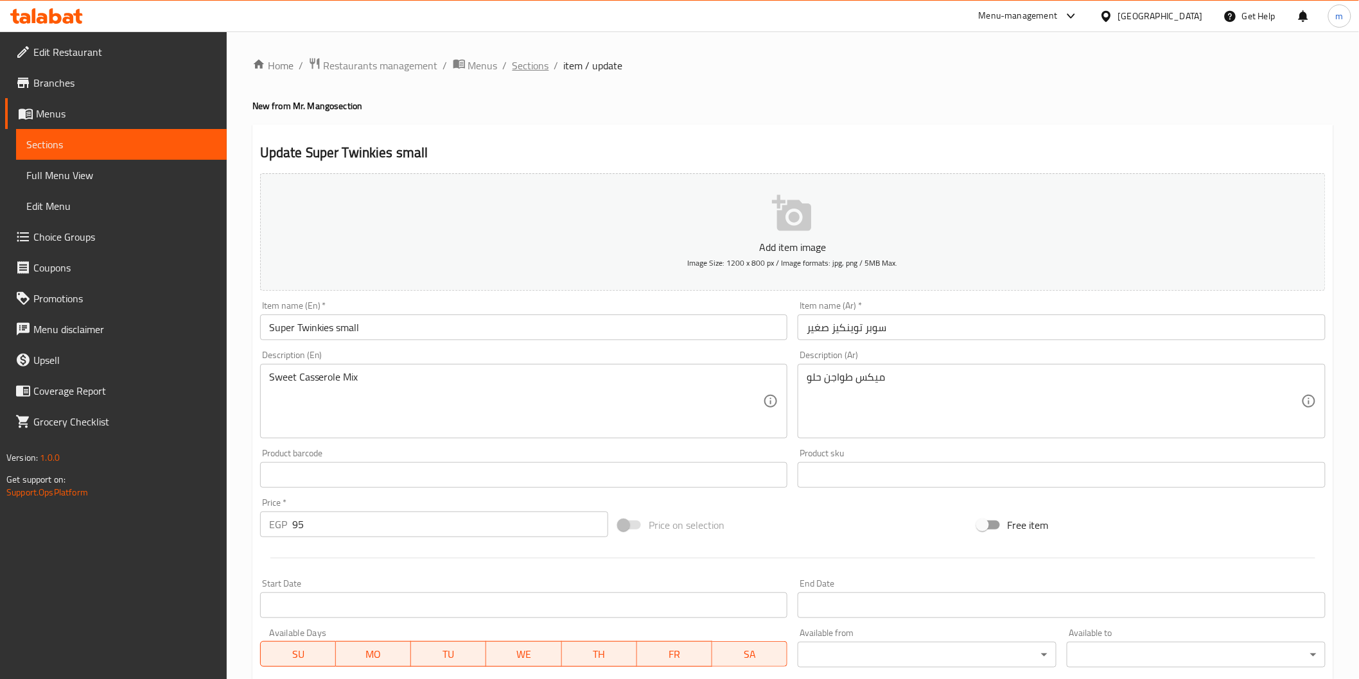
click at [529, 69] on span "Sections" at bounding box center [530, 65] width 37 height 15
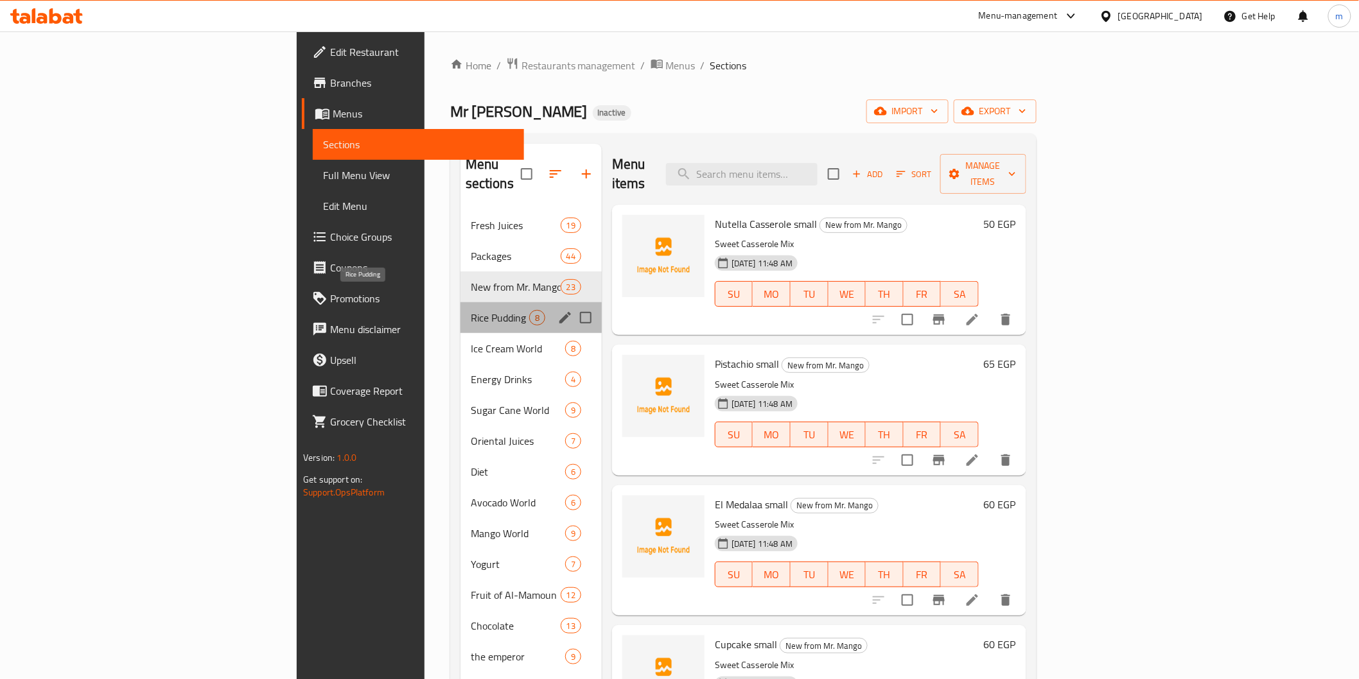
click at [471, 310] on span "Rice Pudding" at bounding box center [500, 317] width 58 height 15
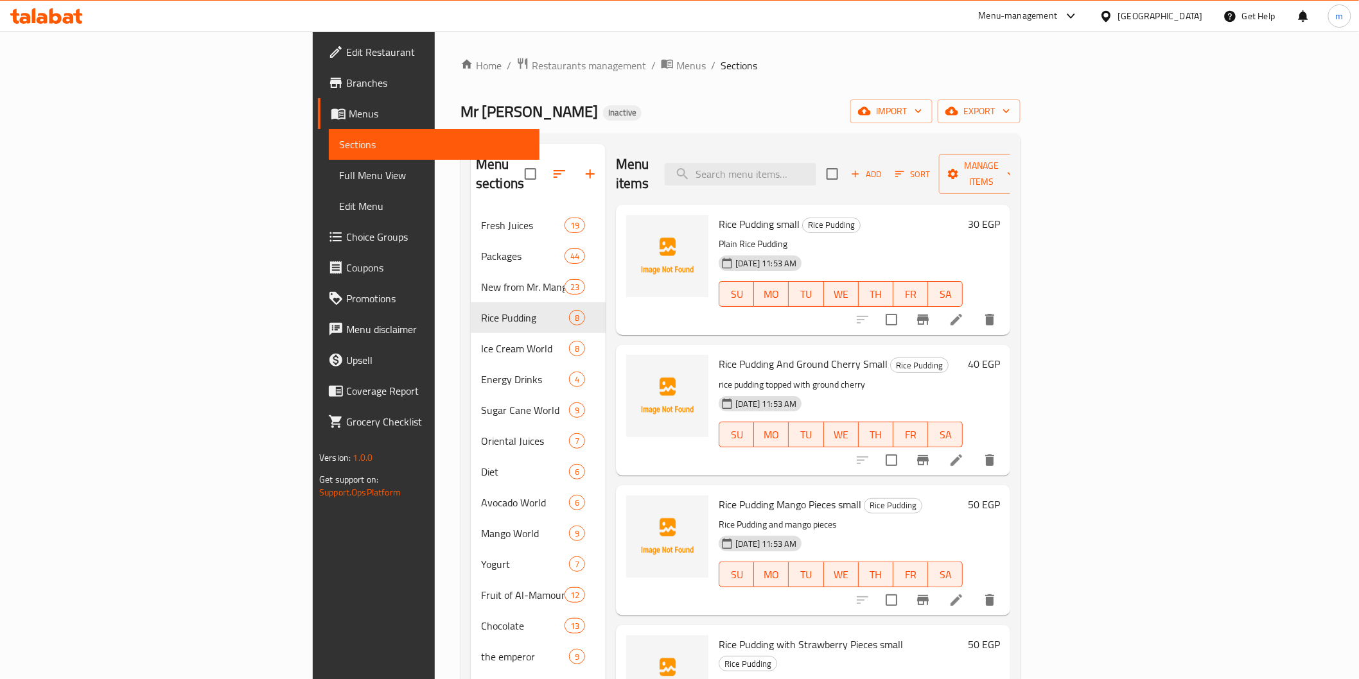
click at [764, 90] on div "Home / Restaurants management / Menus / Sections Mr Mango Inactive import expor…" at bounding box center [740, 445] width 560 height 776
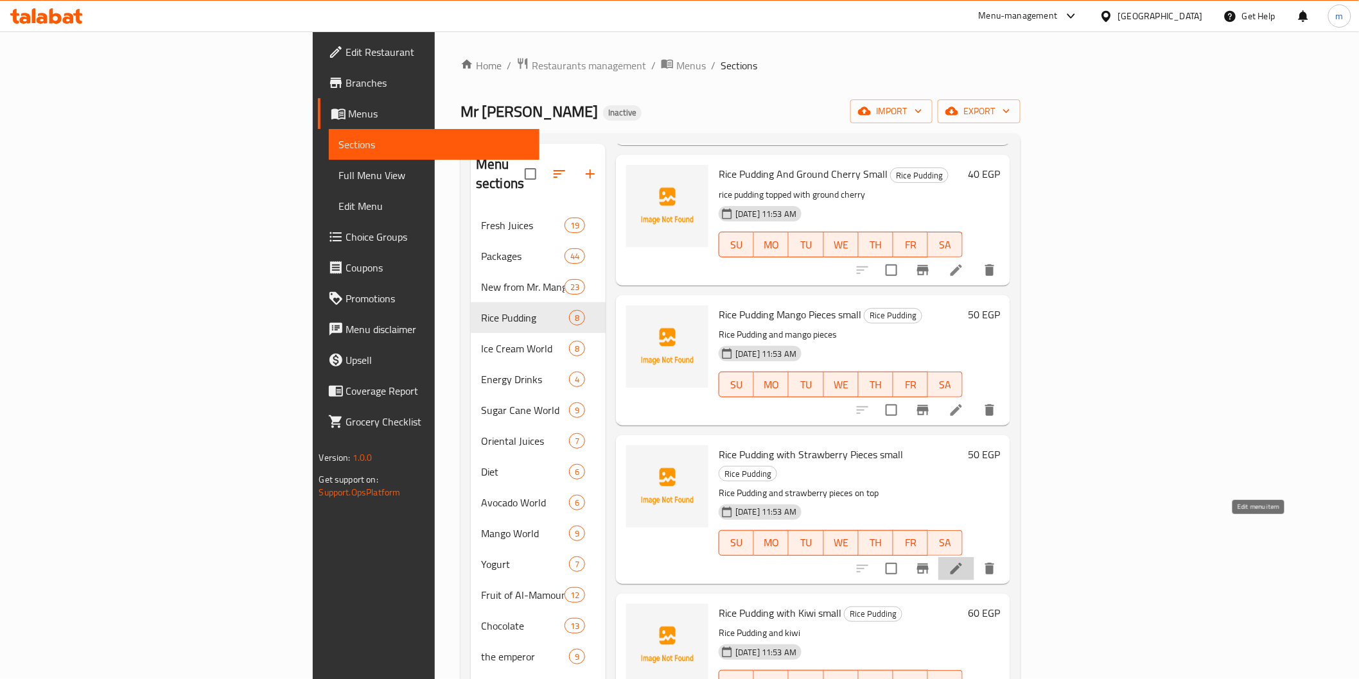
click at [964, 561] on icon at bounding box center [955, 568] width 15 height 15
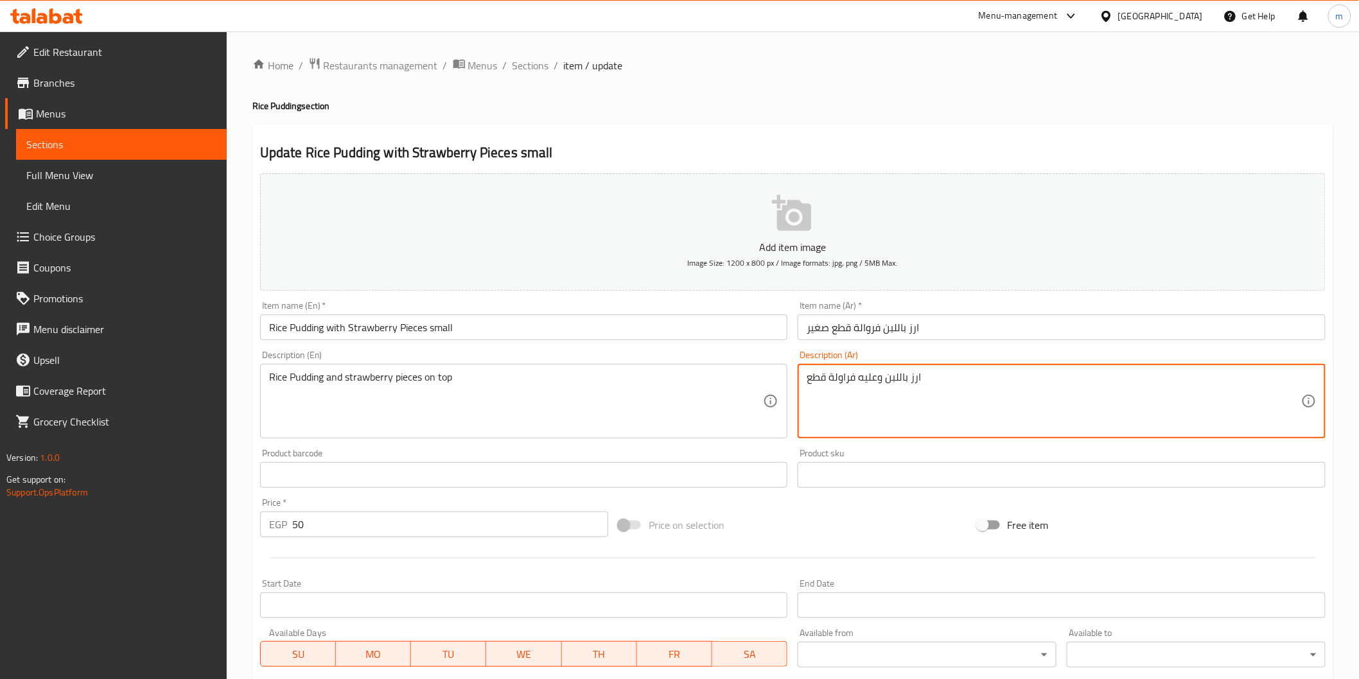
click at [851, 381] on textarea "ارز باللبن وعليه فراولة قطع" at bounding box center [1054, 401] width 494 height 61
click at [868, 333] on input "ارز باللبن فروالة قطع صغير" at bounding box center [1062, 328] width 528 height 26
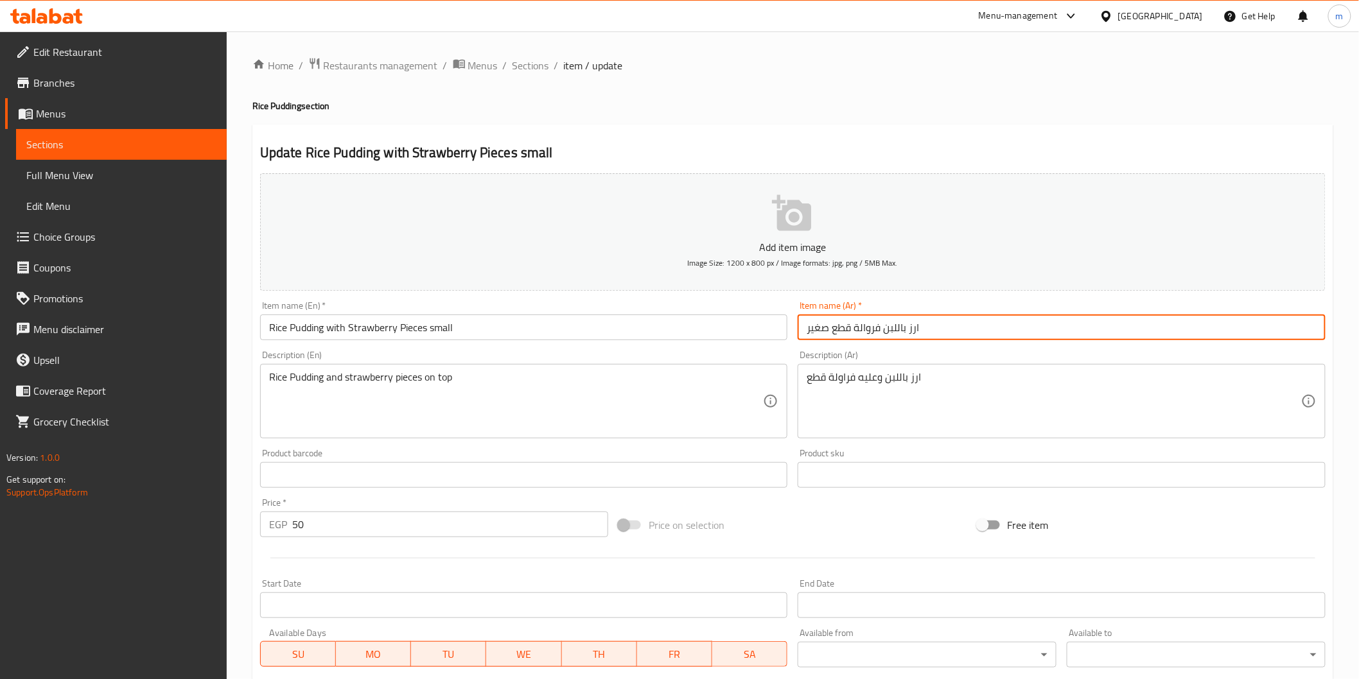
click at [868, 333] on input "ارز باللبن فروالة قطع صغير" at bounding box center [1062, 328] width 528 height 26
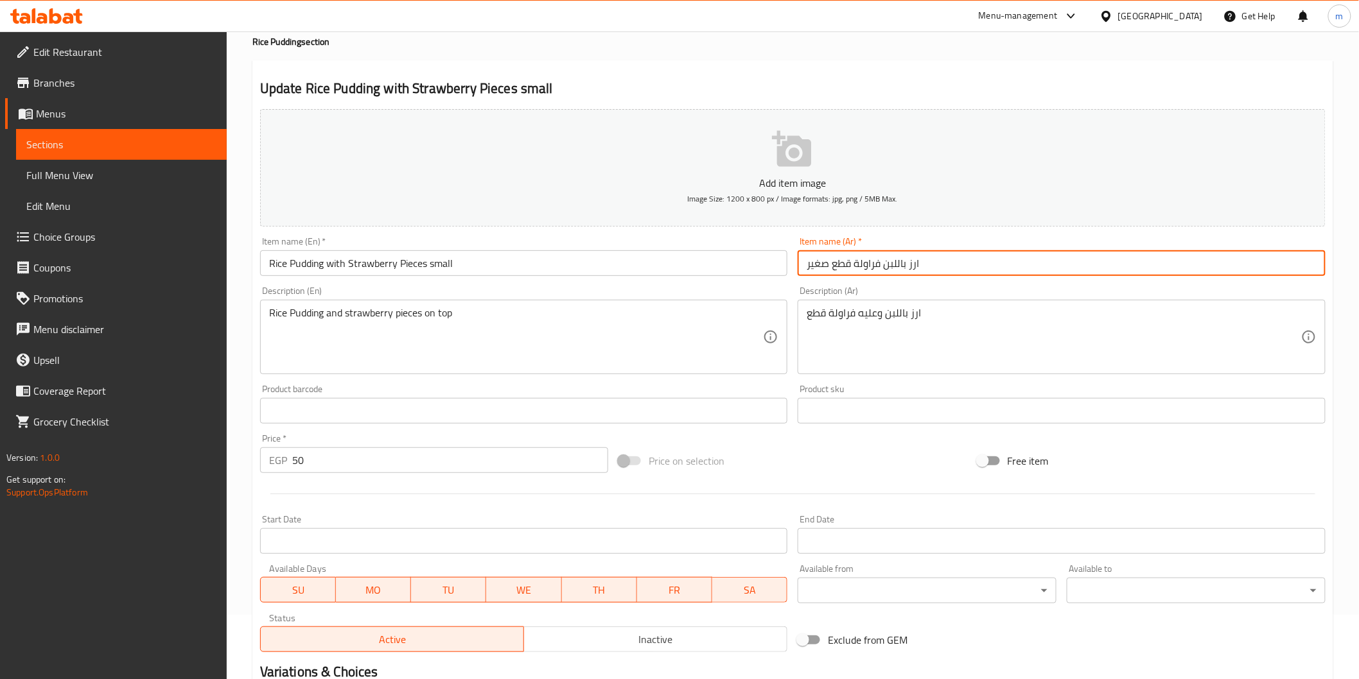
scroll to position [225, 0]
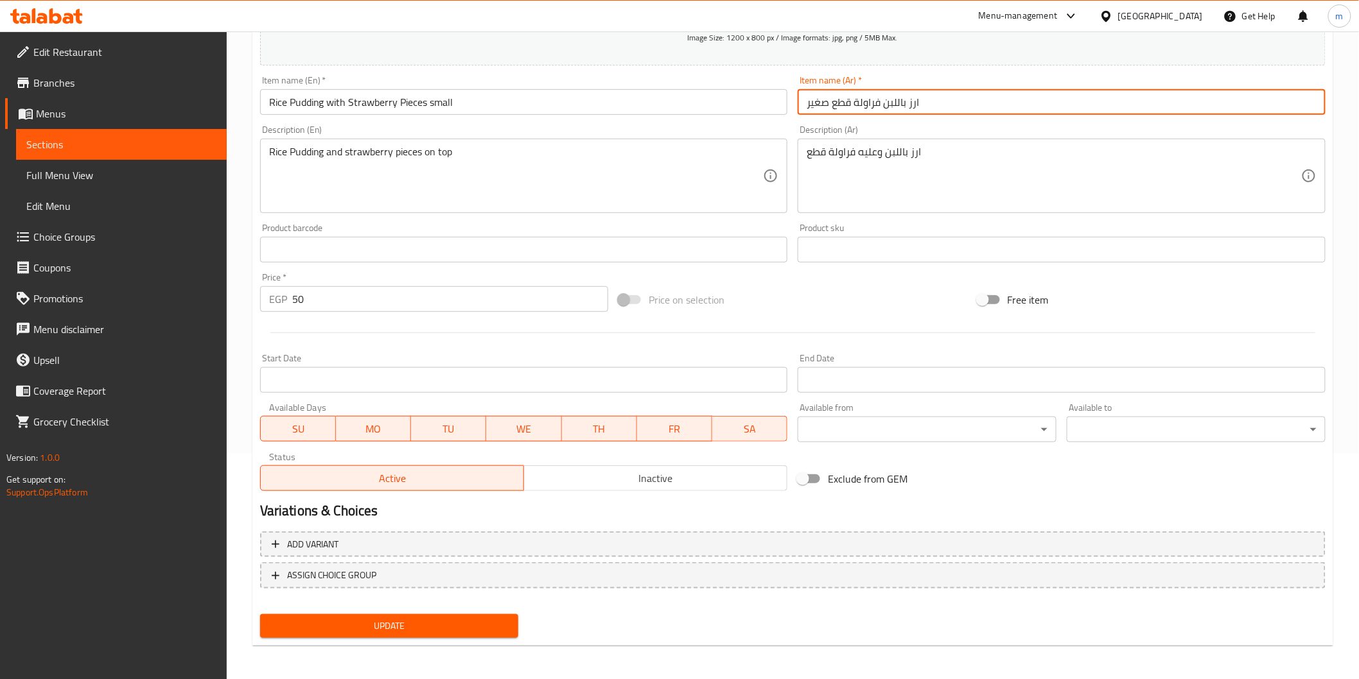
type input "ارز باللبن فراولة قطع صغير"
click at [478, 625] on span "Update" at bounding box center [389, 626] width 238 height 16
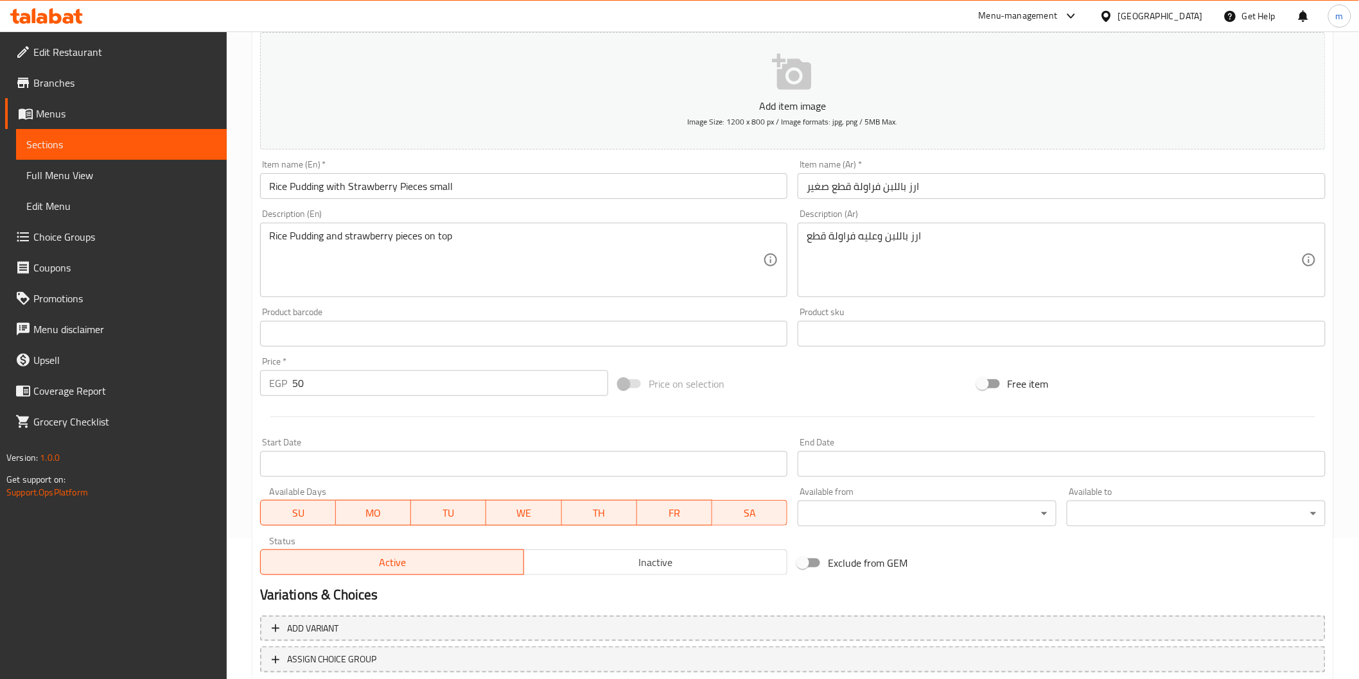
scroll to position [0, 0]
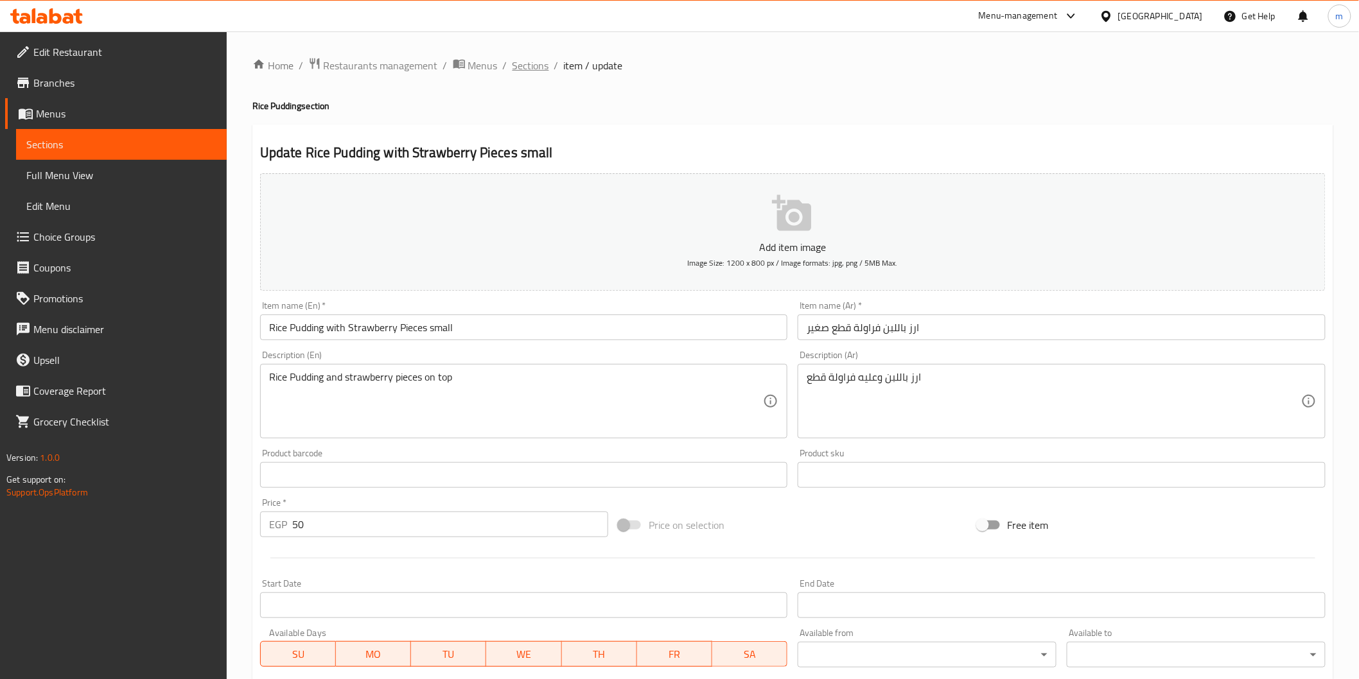
click at [522, 68] on span "Sections" at bounding box center [530, 65] width 37 height 15
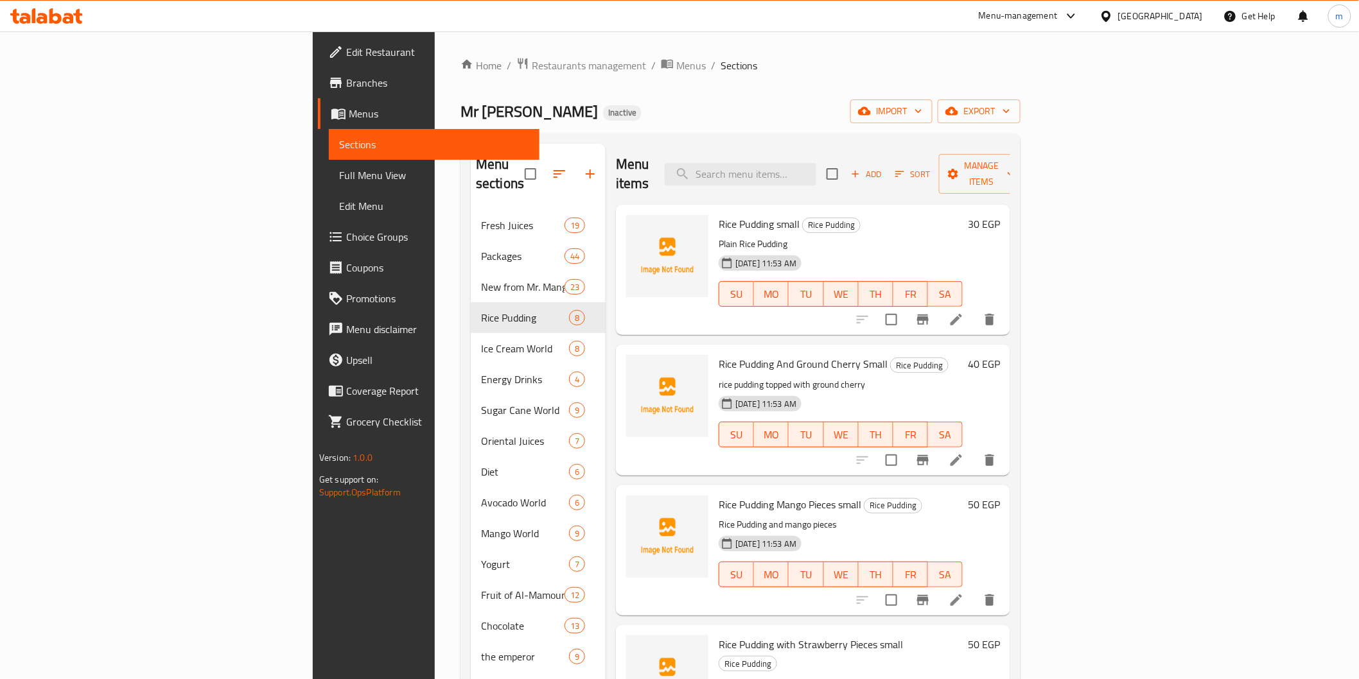
click at [701, 108] on div "Mr Mango Inactive import export" at bounding box center [740, 112] width 560 height 24
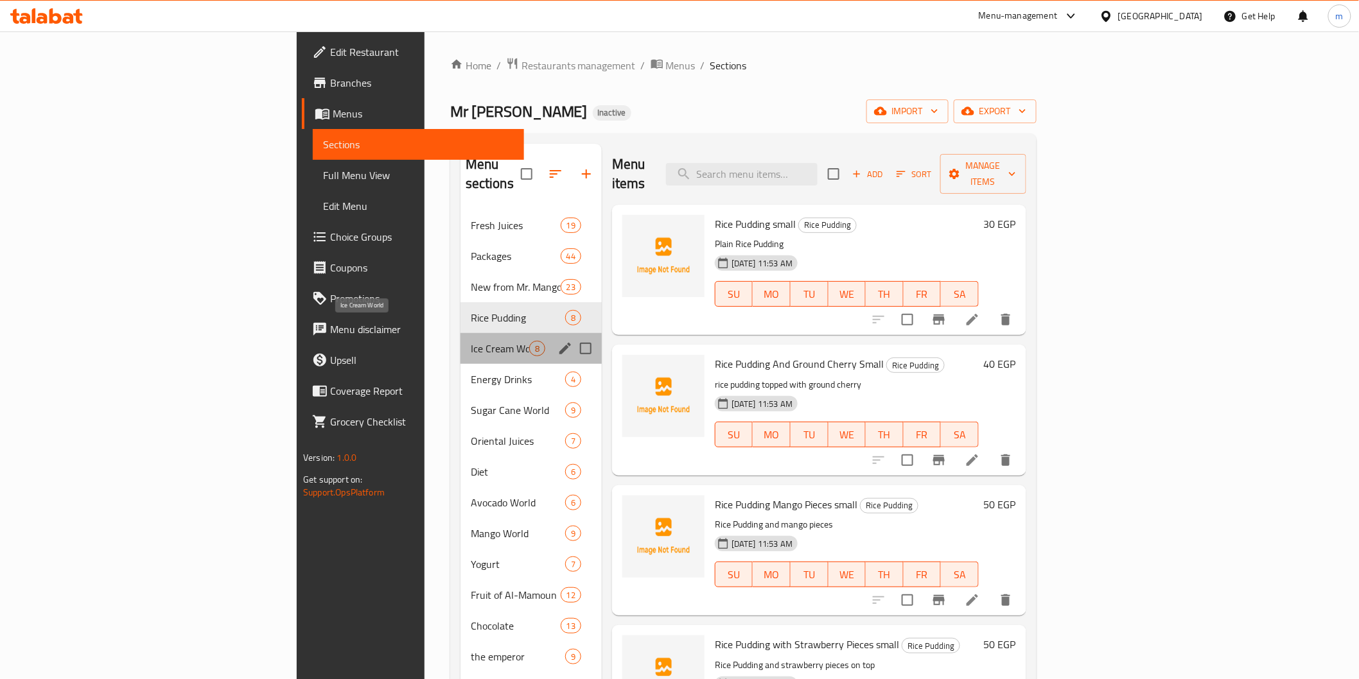
click at [471, 341] on span "Ice Cream World" at bounding box center [500, 348] width 58 height 15
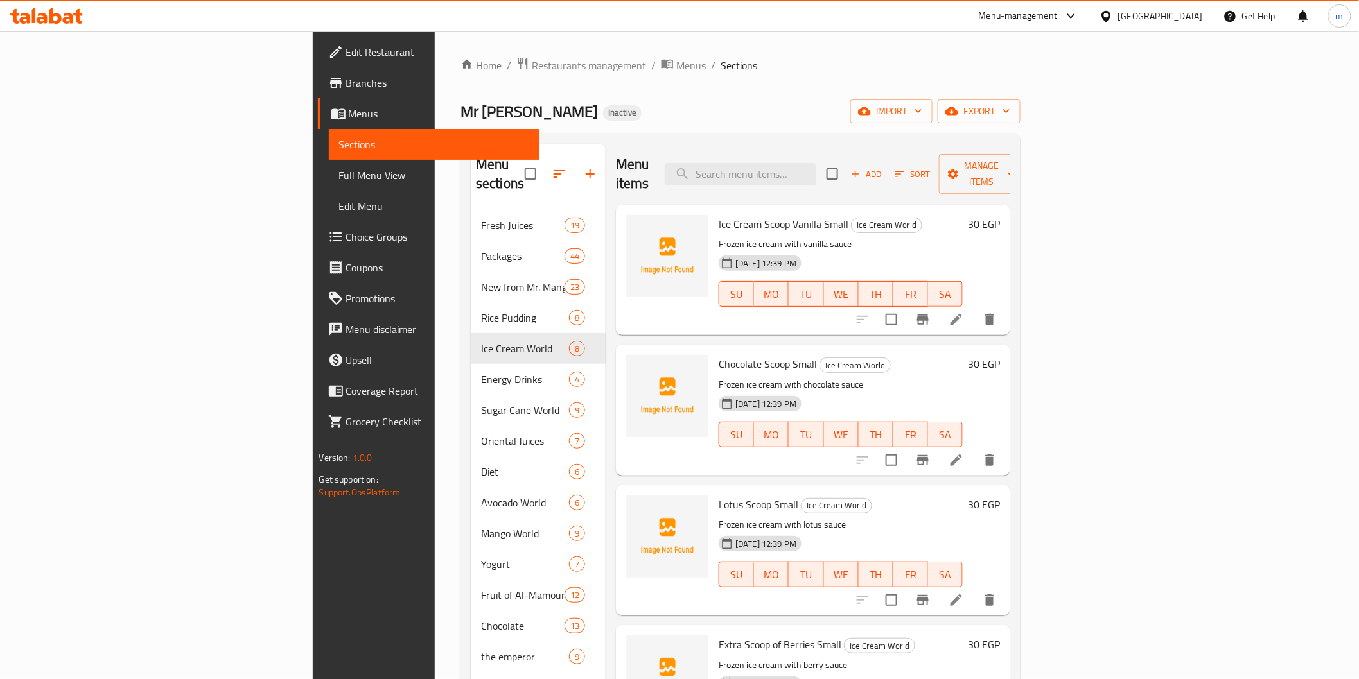
scroll to position [180, 0]
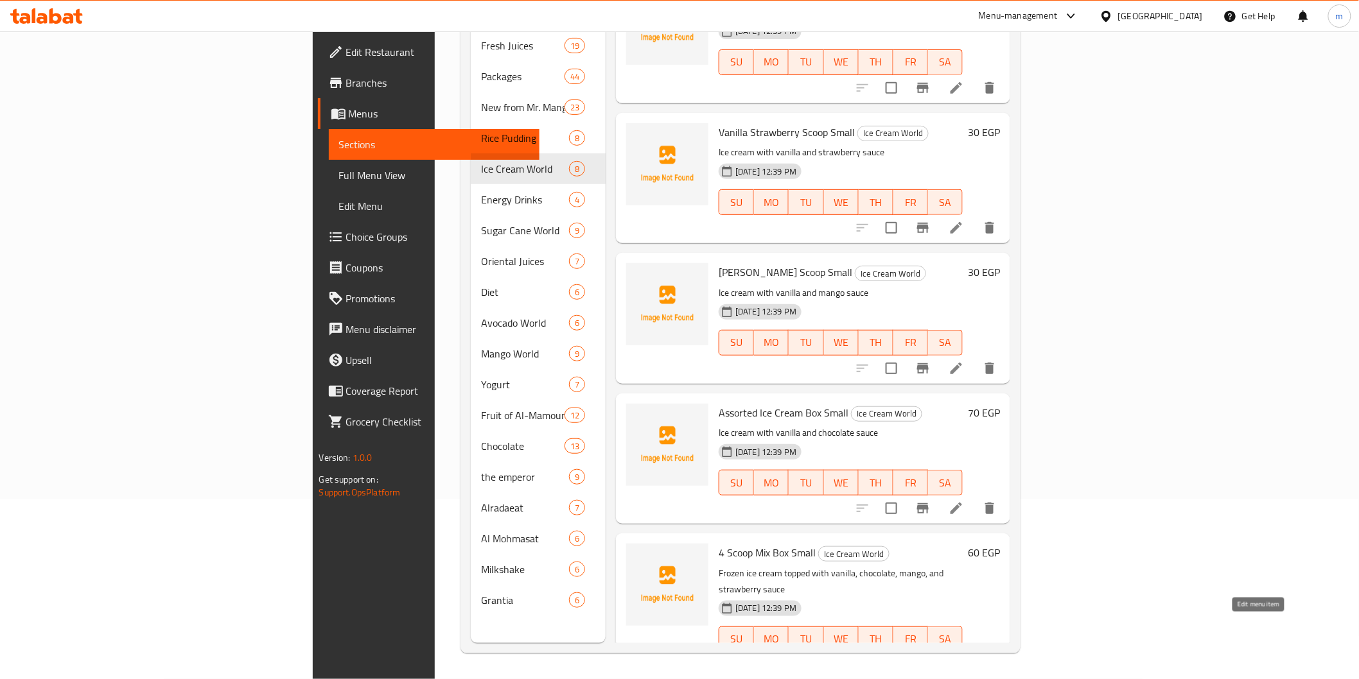
click at [964, 658] on icon at bounding box center [955, 665] width 15 height 15
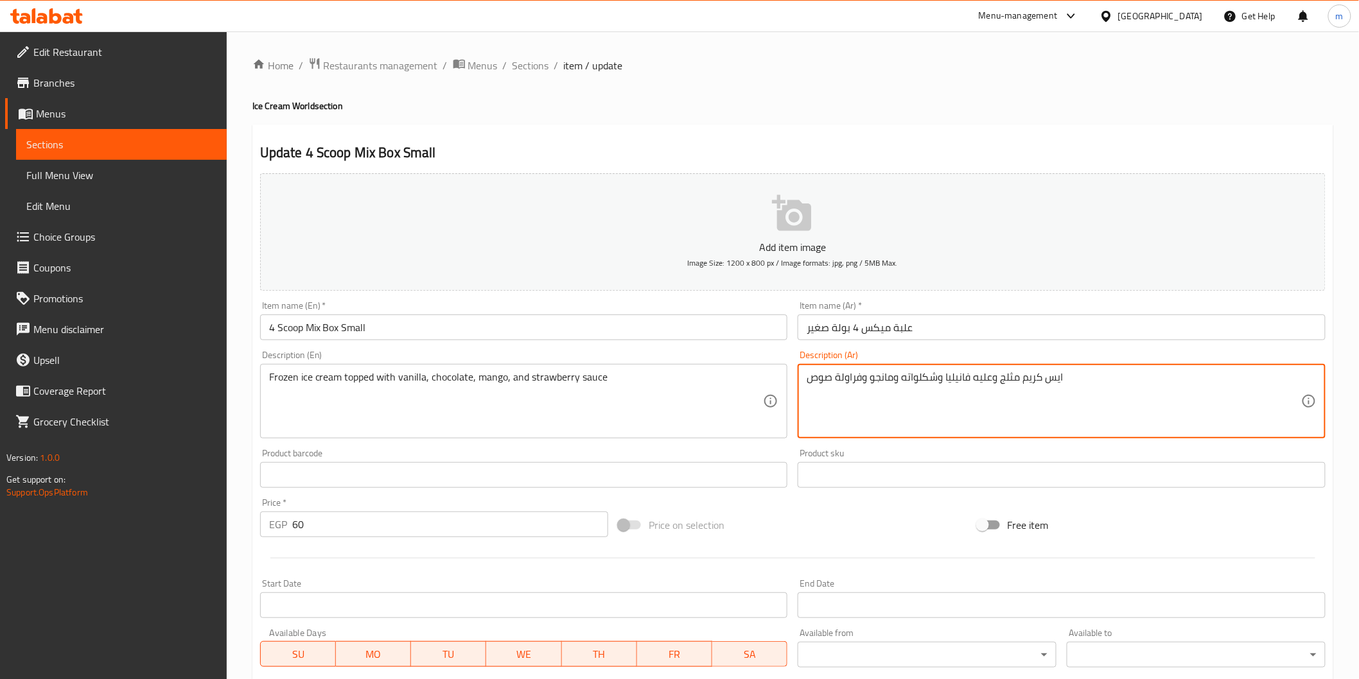
click at [917, 376] on textarea "ایس كريم مثلج وعليه فانيليا وشكلواته ومانجو وفراولة صوص" at bounding box center [1054, 401] width 494 height 61
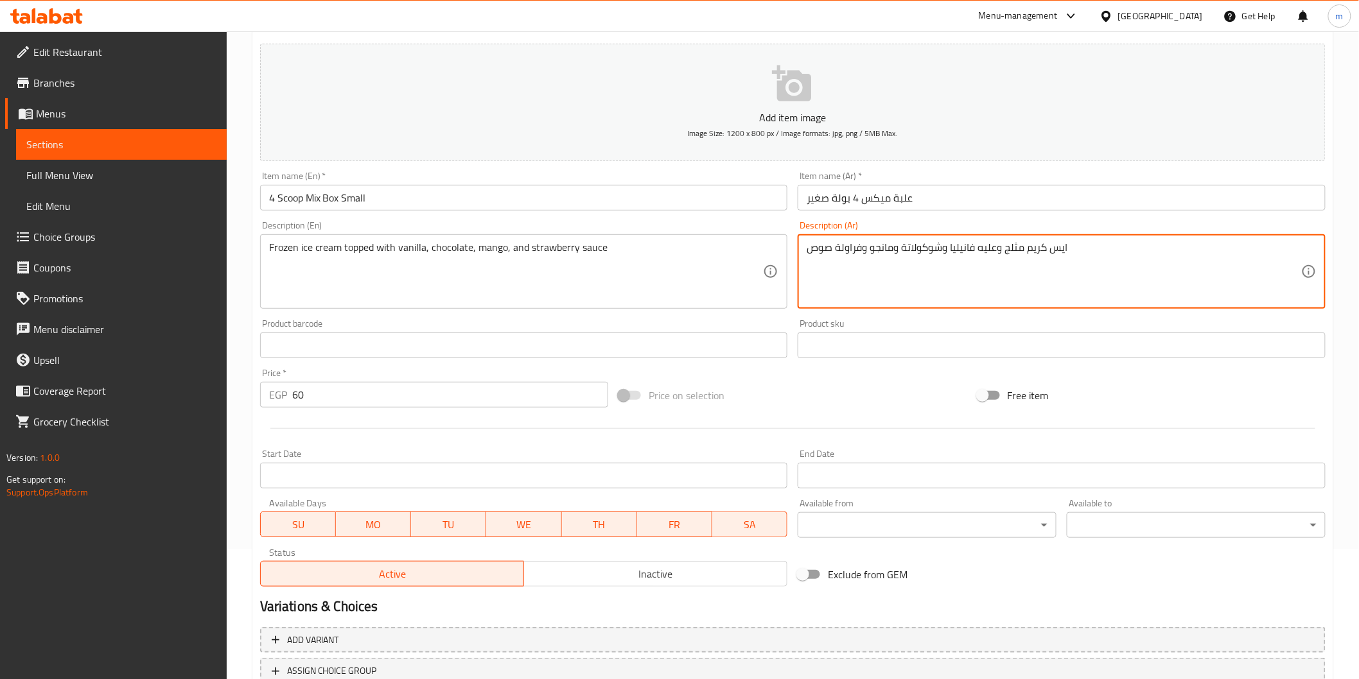
scroll to position [225, 0]
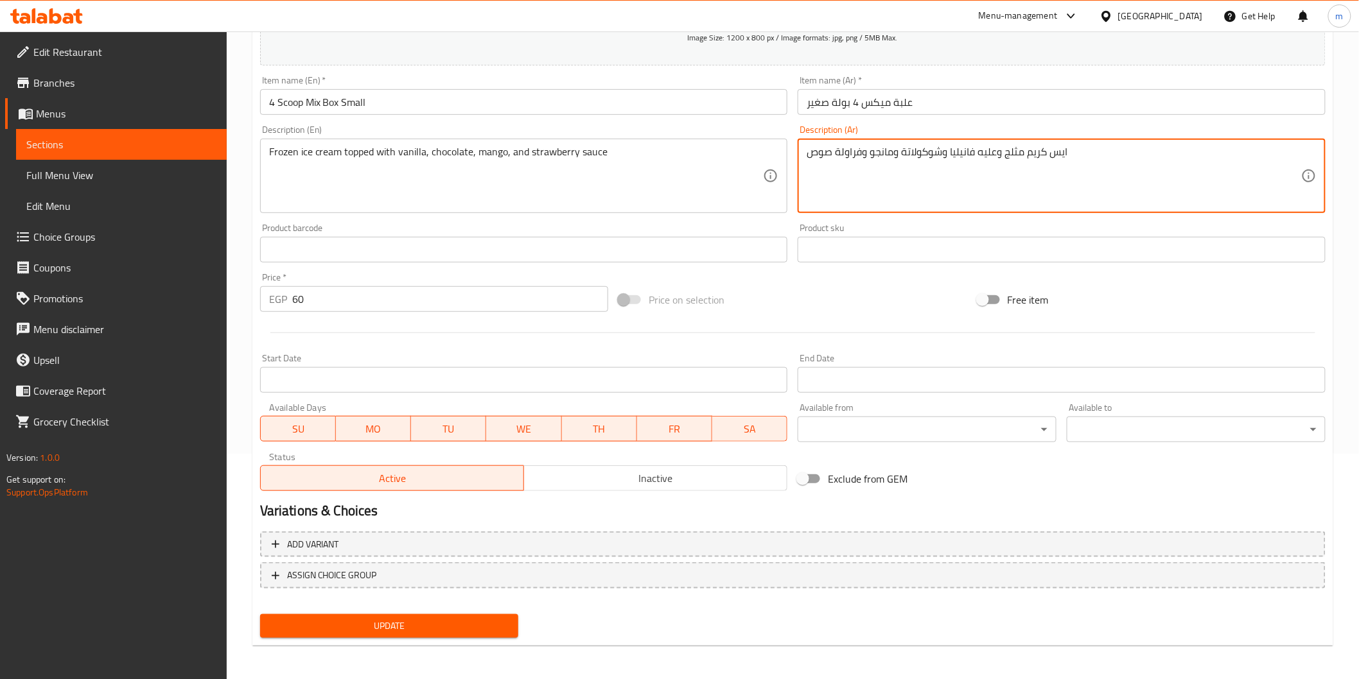
click at [334, 625] on div "Update" at bounding box center [389, 626] width 269 height 34
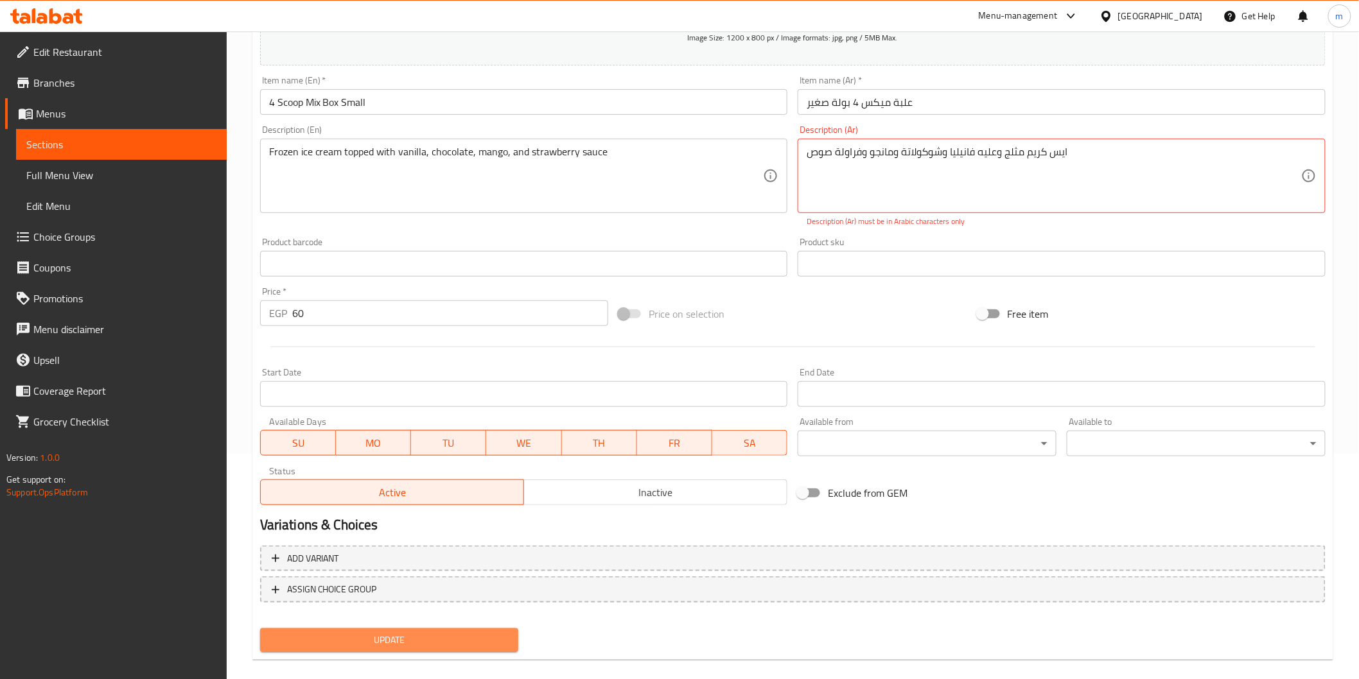
click at [351, 640] on span "Update" at bounding box center [389, 641] width 238 height 16
click at [999, 158] on textarea "ایس كريم مثلج وعليه فانيليا وشوكولاتة ومانجو وفراولة صوص" at bounding box center [1054, 176] width 494 height 61
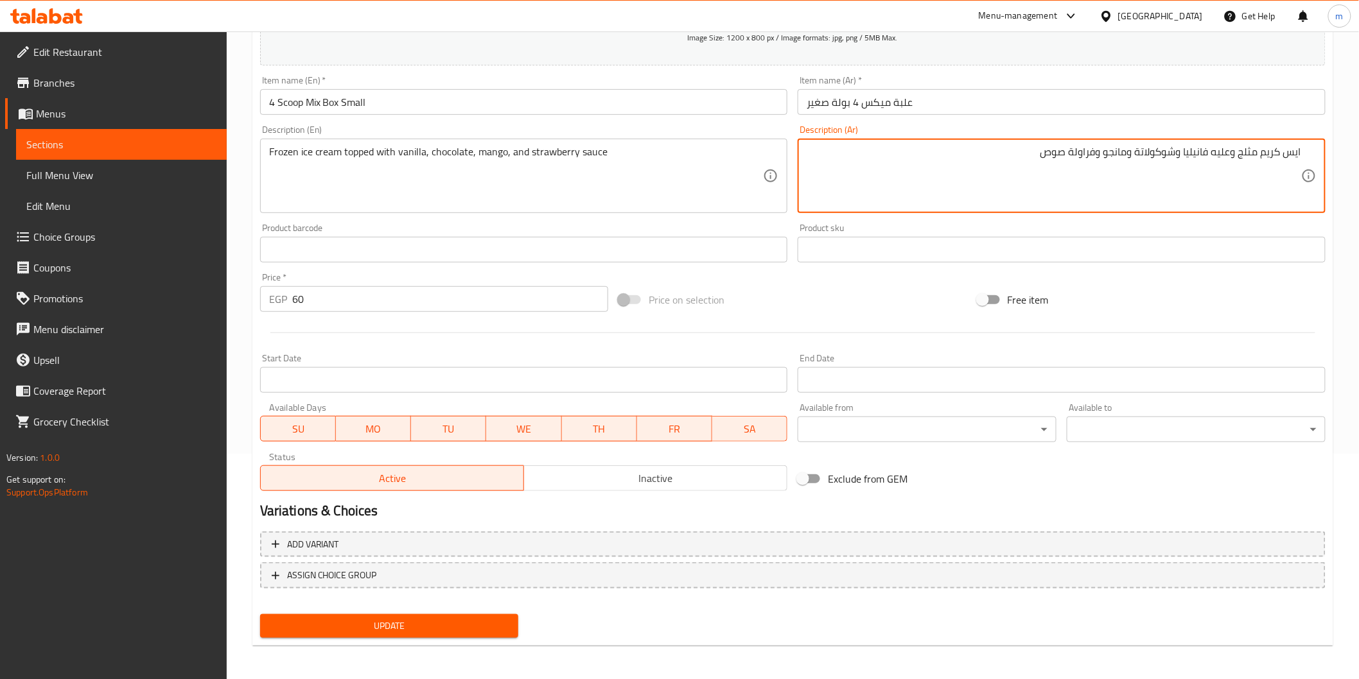
type textarea "ايس كريم مثلج وعليه فانيليا وشوكولاتة ومانجو وفراولة صوص"
click at [424, 631] on span "Update" at bounding box center [389, 626] width 238 height 16
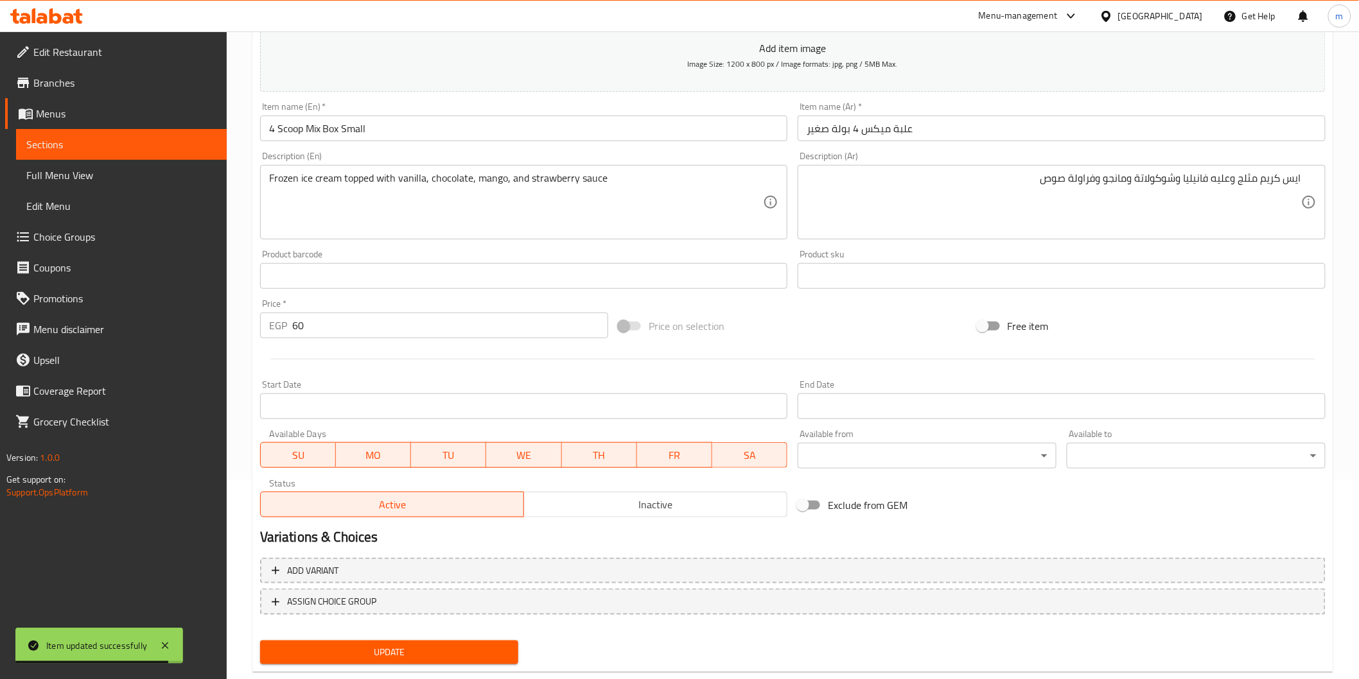
scroll to position [0, 0]
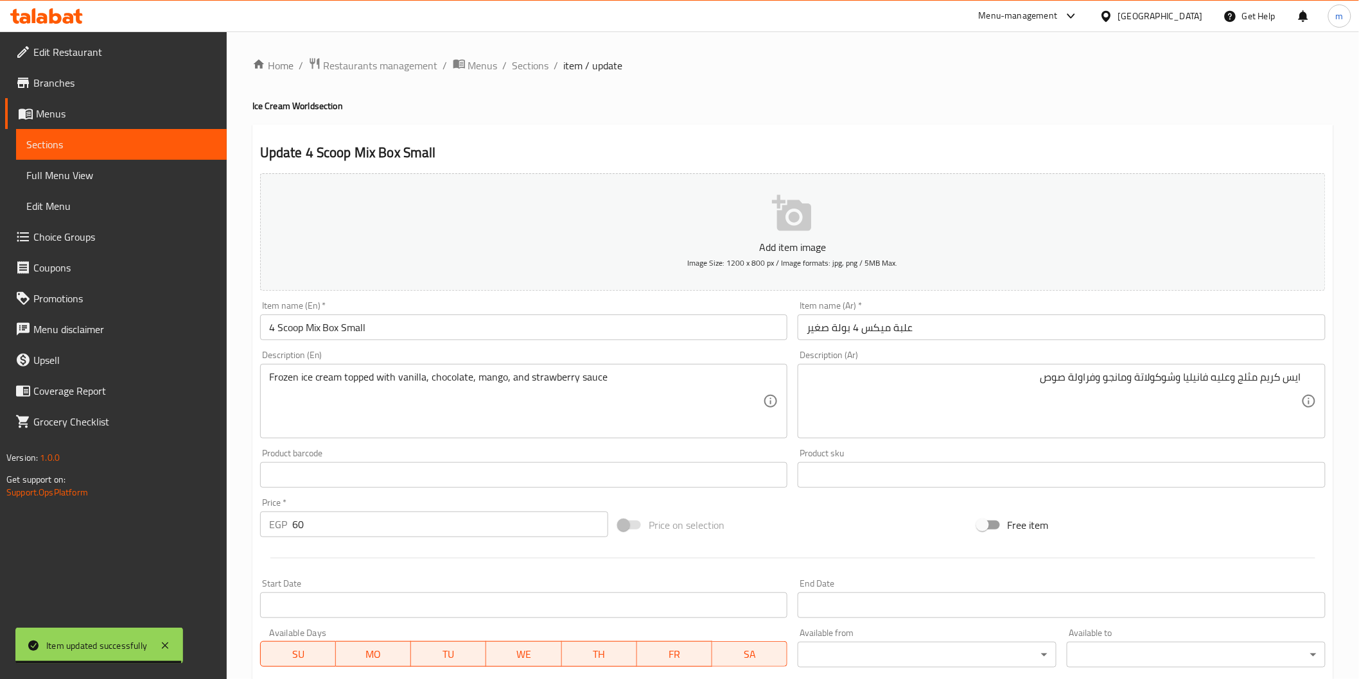
click at [535, 53] on div "Home / Restaurants management / Menus / Sections / item / update Ice Cream Worl…" at bounding box center [793, 469] width 1132 height 876
click at [546, 66] on span "Sections" at bounding box center [530, 65] width 37 height 15
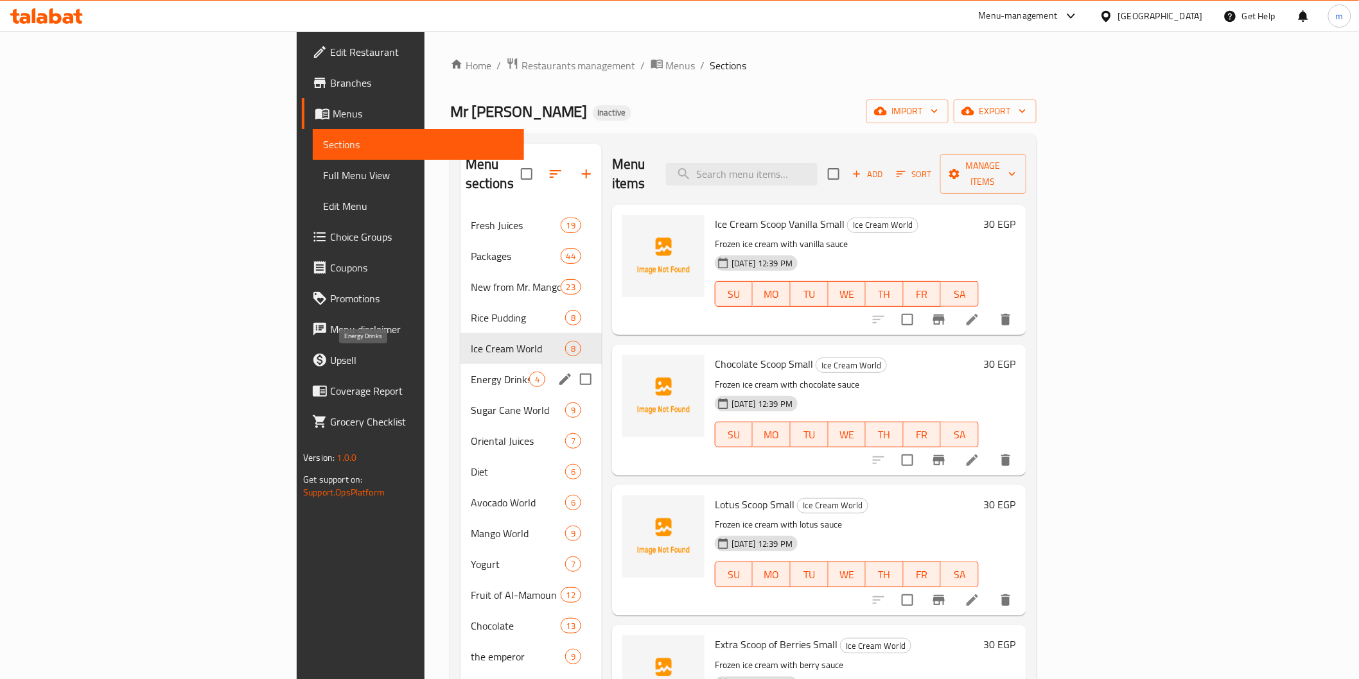
drag, startPoint x: 379, startPoint y: 355, endPoint x: 401, endPoint y: 350, distance: 22.4
click at [471, 372] on span "Energy Drinks" at bounding box center [500, 379] width 58 height 15
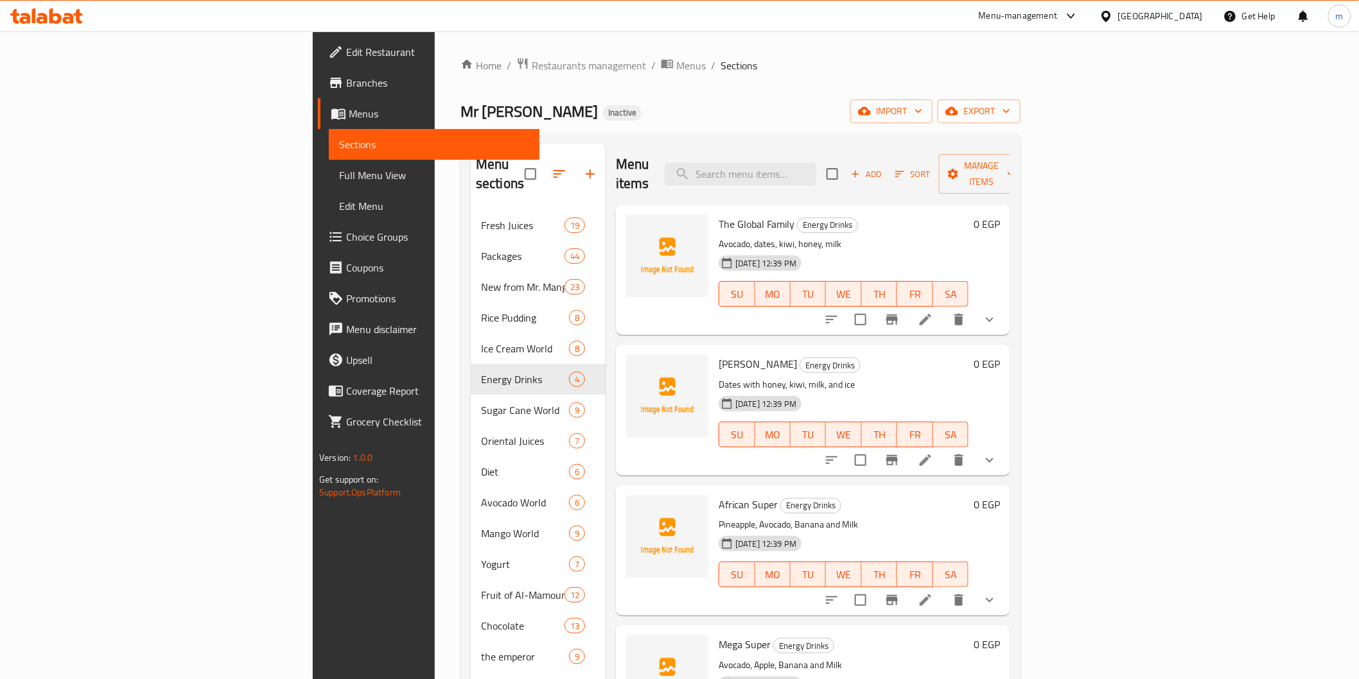
click at [755, 72] on ol "Home / Restaurants management / Menus / Sections" at bounding box center [740, 65] width 560 height 17
click at [933, 453] on icon at bounding box center [925, 460] width 15 height 15
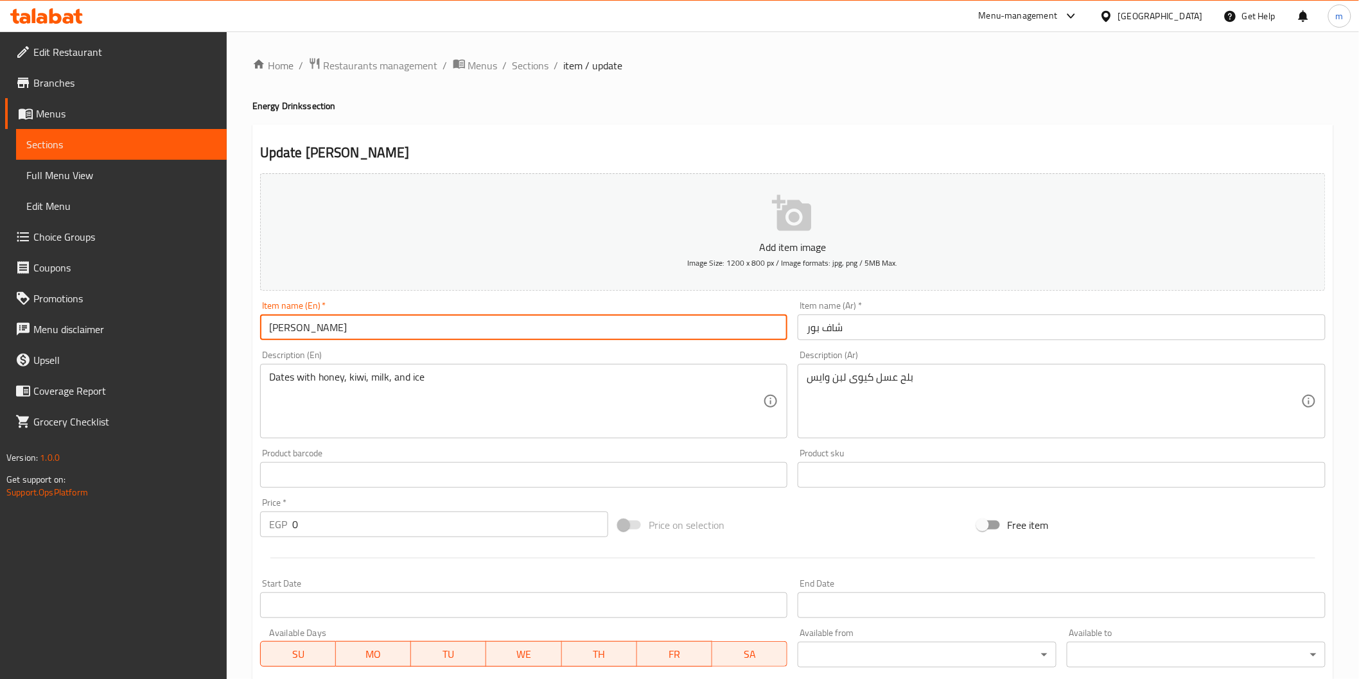
click at [306, 331] on input "[PERSON_NAME]" at bounding box center [524, 328] width 528 height 26
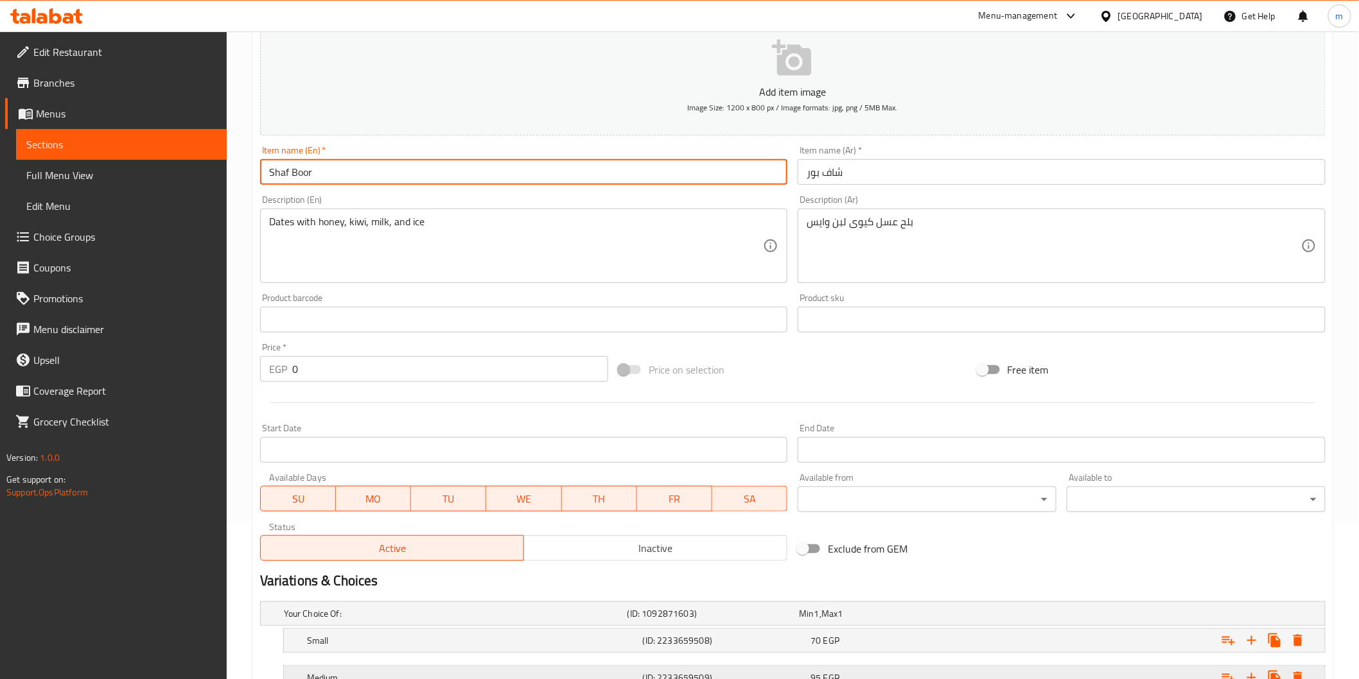
scroll to position [293, 0]
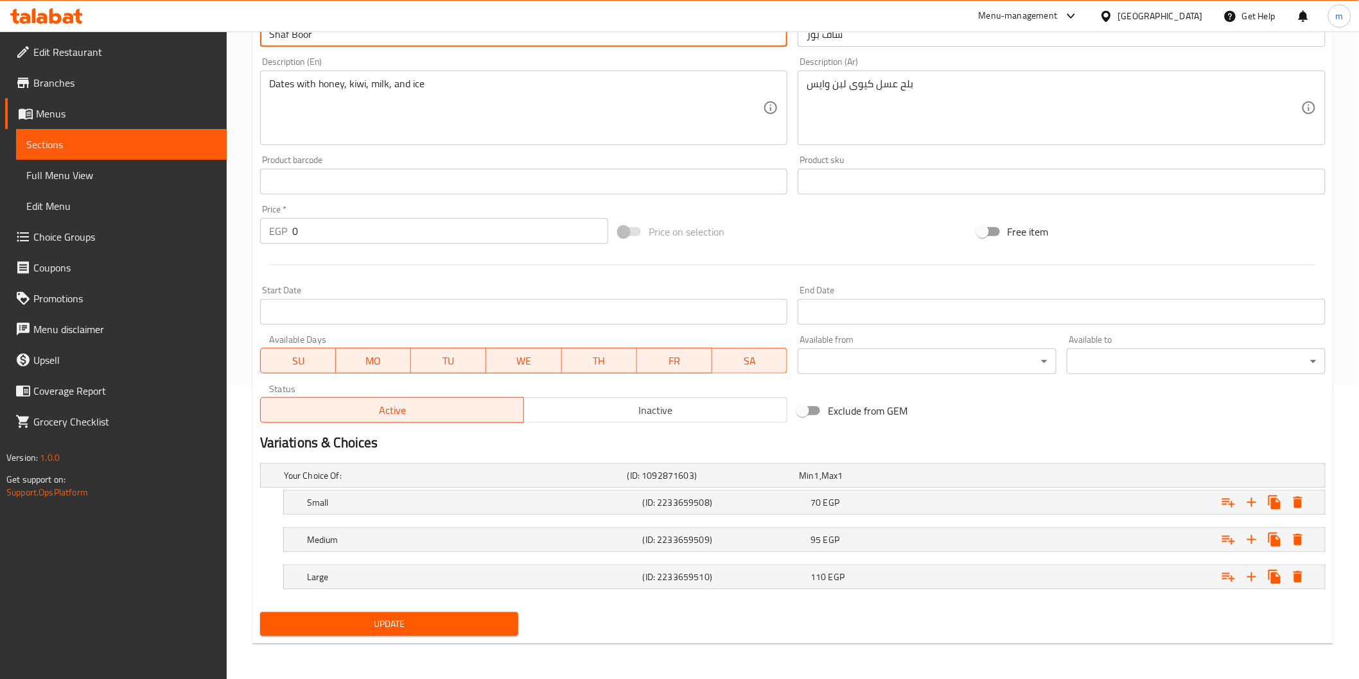
type input "Shaf Boor"
click at [456, 633] on button "Update" at bounding box center [389, 625] width 259 height 24
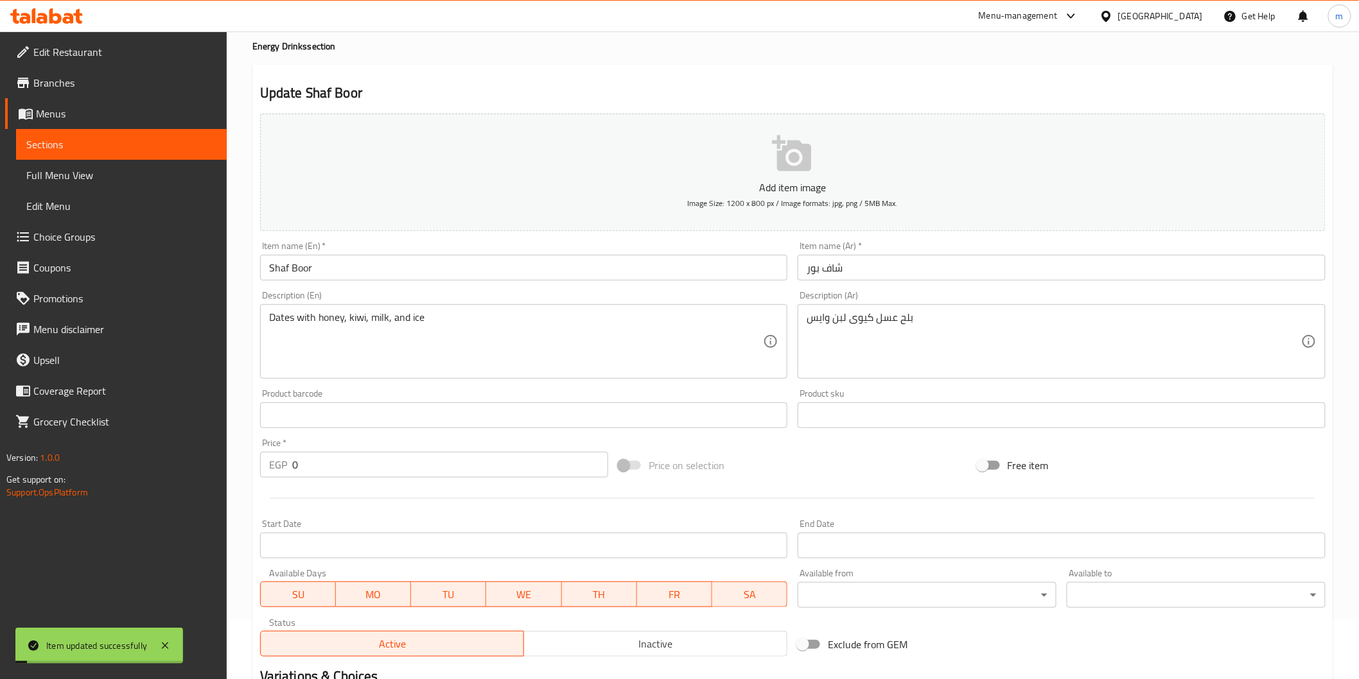
scroll to position [0, 0]
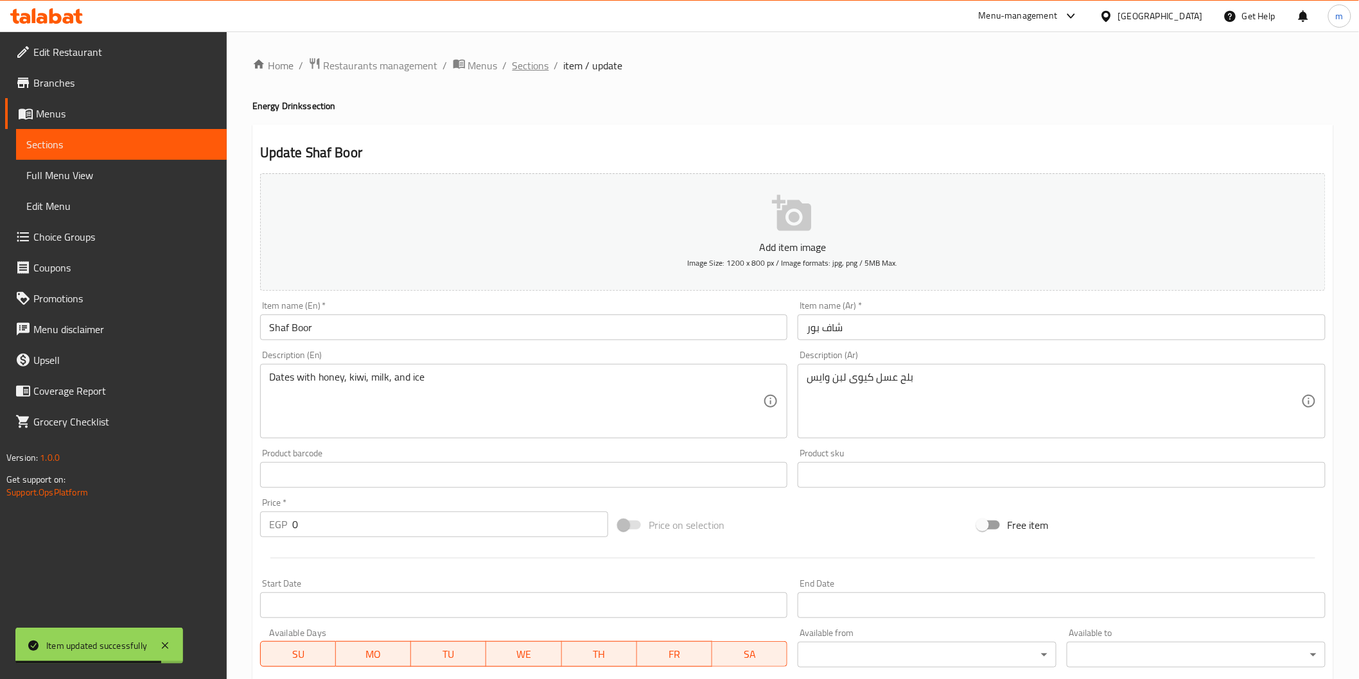
click at [527, 63] on span "Sections" at bounding box center [530, 65] width 37 height 15
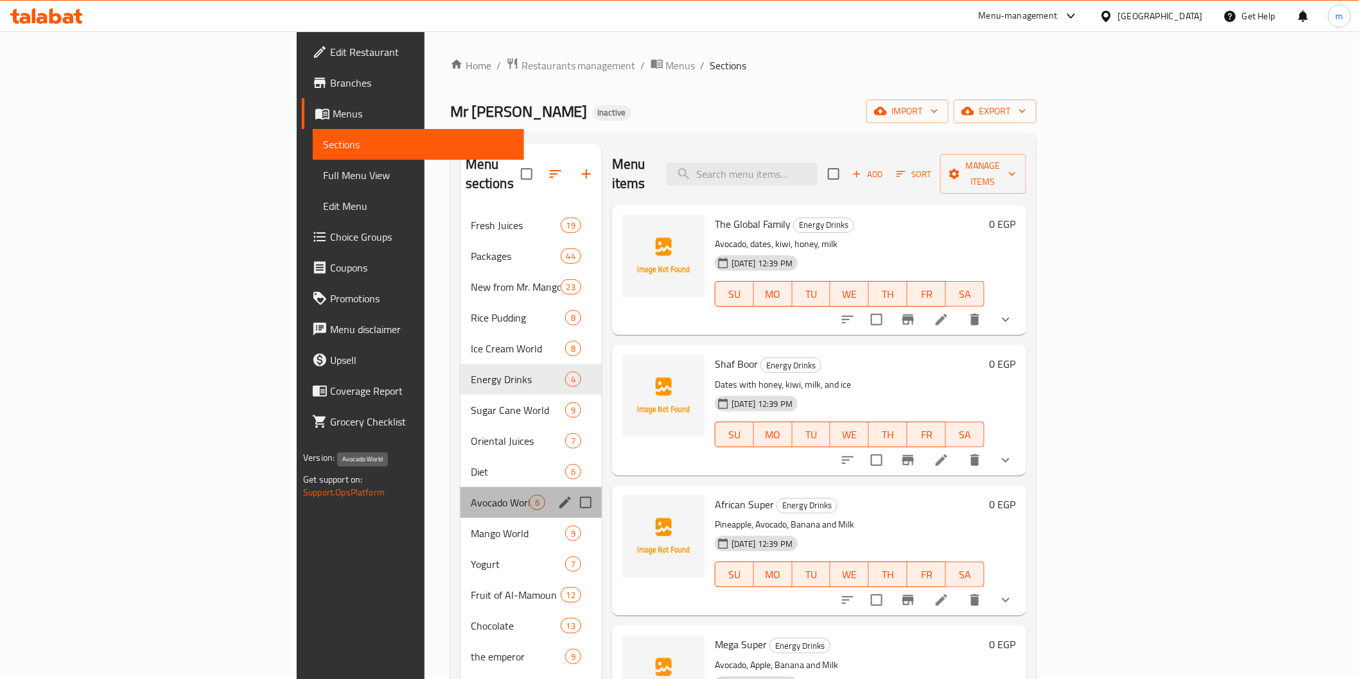
click at [471, 495] on span "Avocado World" at bounding box center [500, 502] width 58 height 15
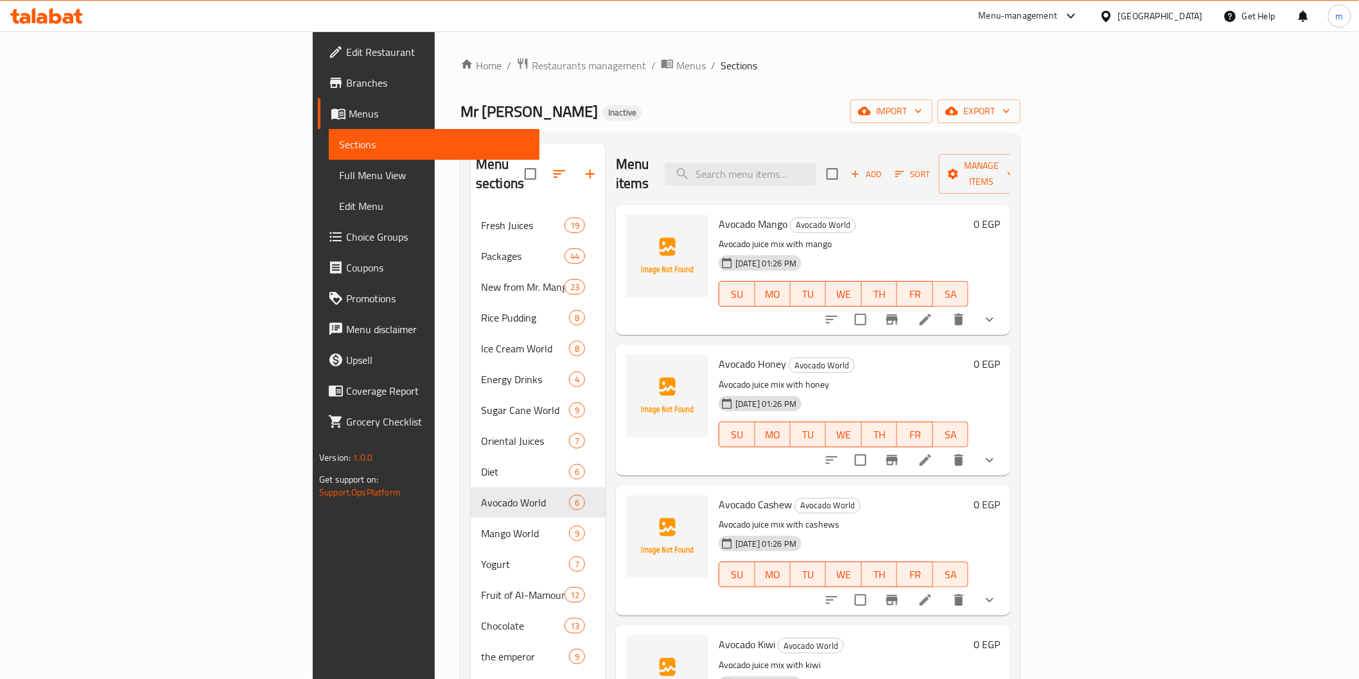
click at [728, 119] on div "Mr Mango Inactive import export" at bounding box center [740, 112] width 560 height 24
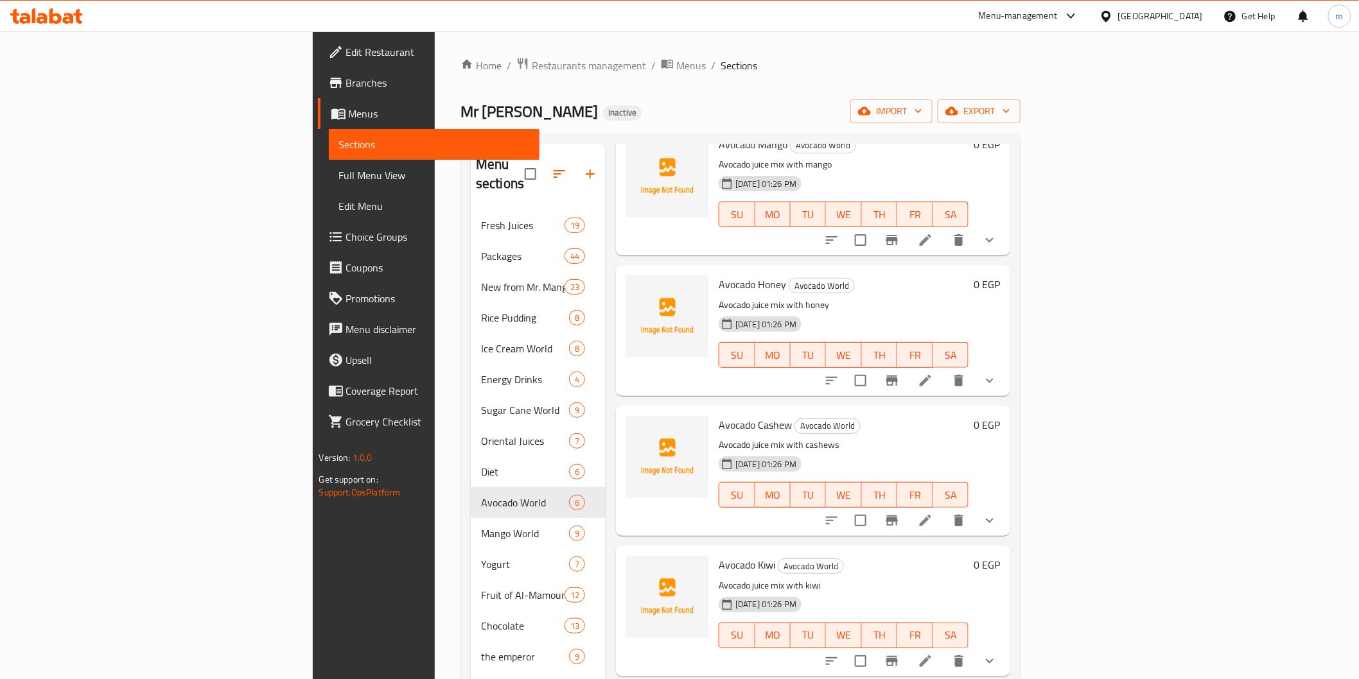
scroll to position [193, 0]
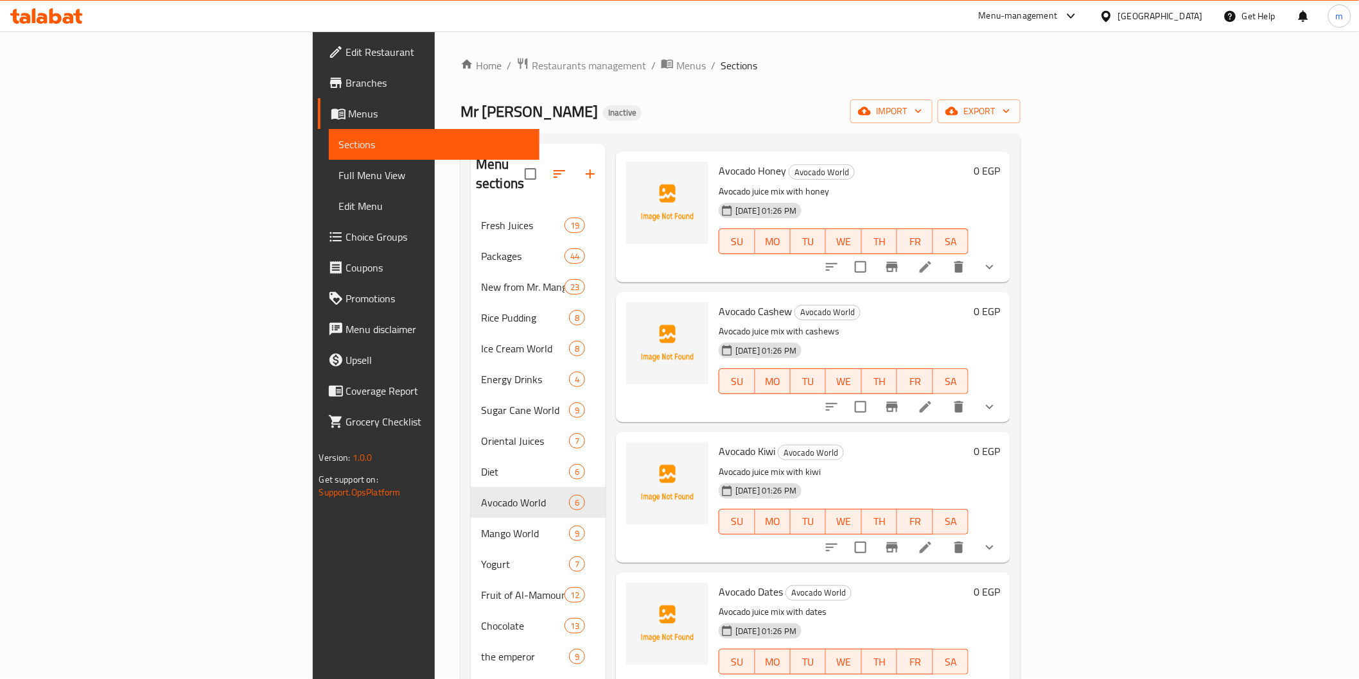
click at [1005, 540] on div at bounding box center [910, 547] width 189 height 31
click at [933, 540] on icon at bounding box center [925, 547] width 15 height 15
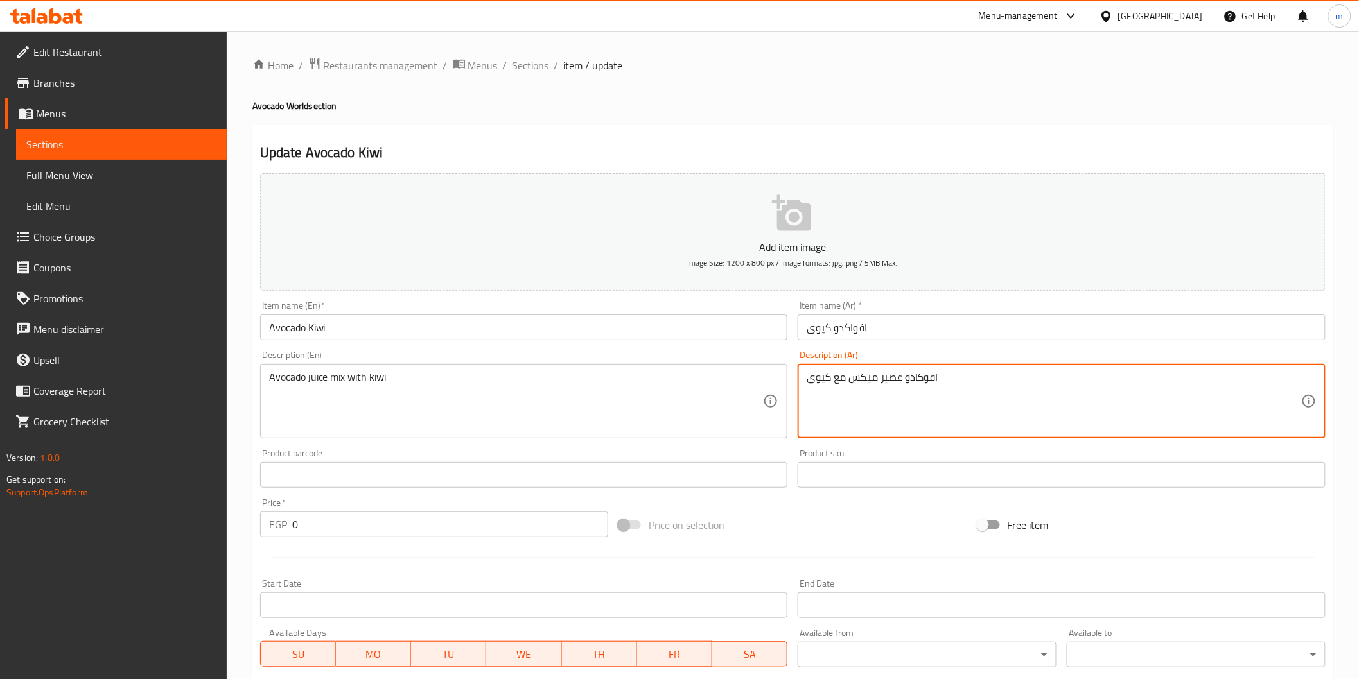
click at [925, 381] on textarea "افوكادو عصير ميكس مع كيوى" at bounding box center [1054, 401] width 494 height 61
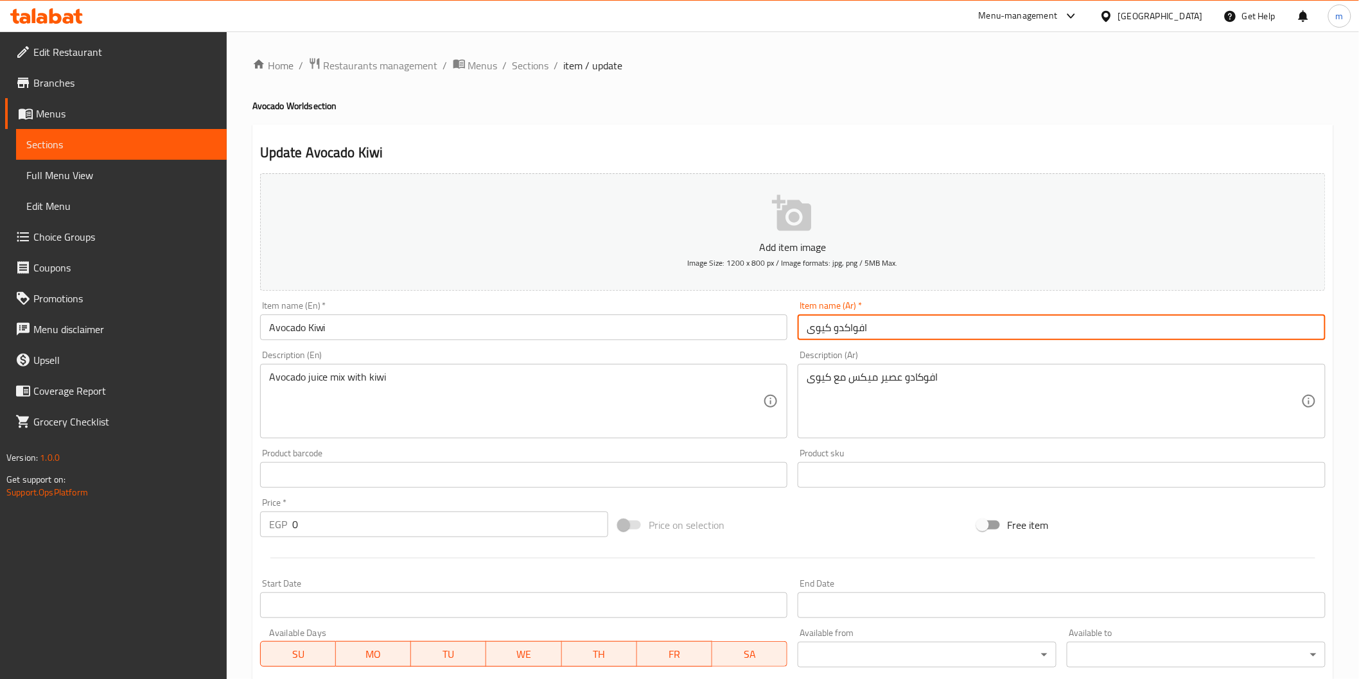
click at [864, 328] on input "افواكدو کیوی" at bounding box center [1062, 328] width 528 height 26
paste input "كا"
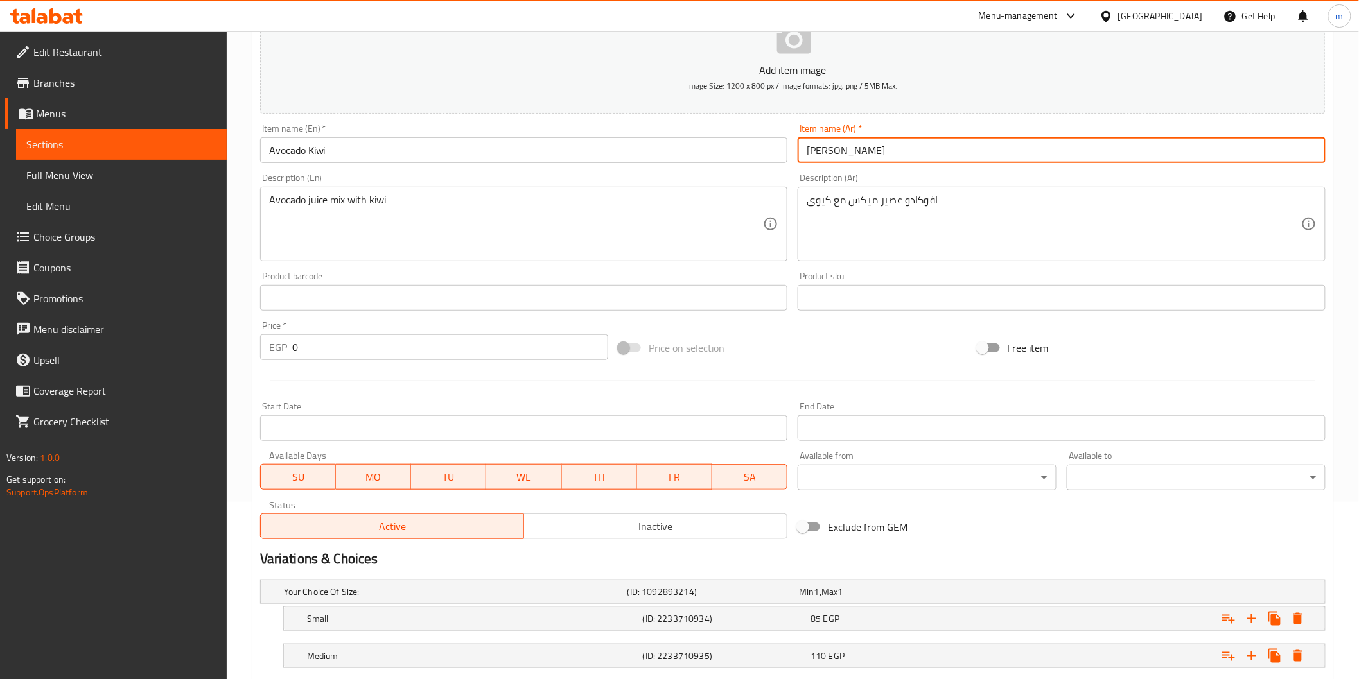
scroll to position [293, 0]
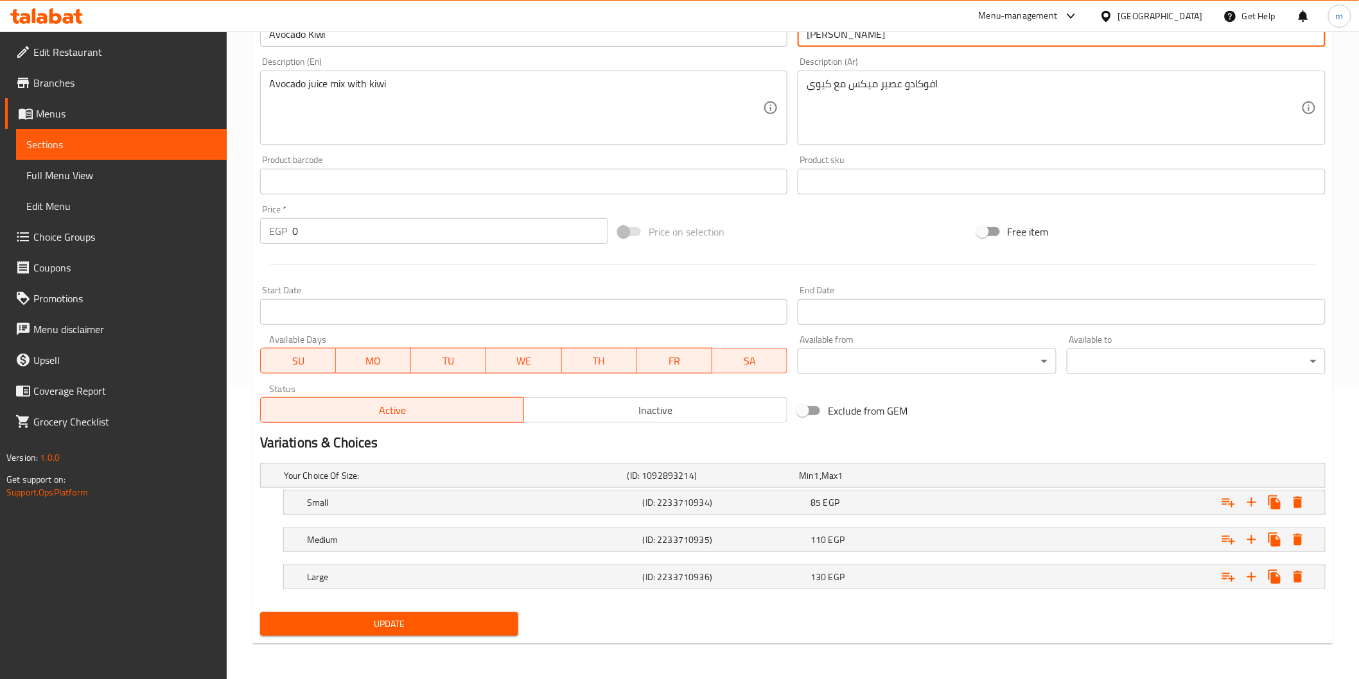
click at [478, 636] on button "Update" at bounding box center [389, 625] width 259 height 24
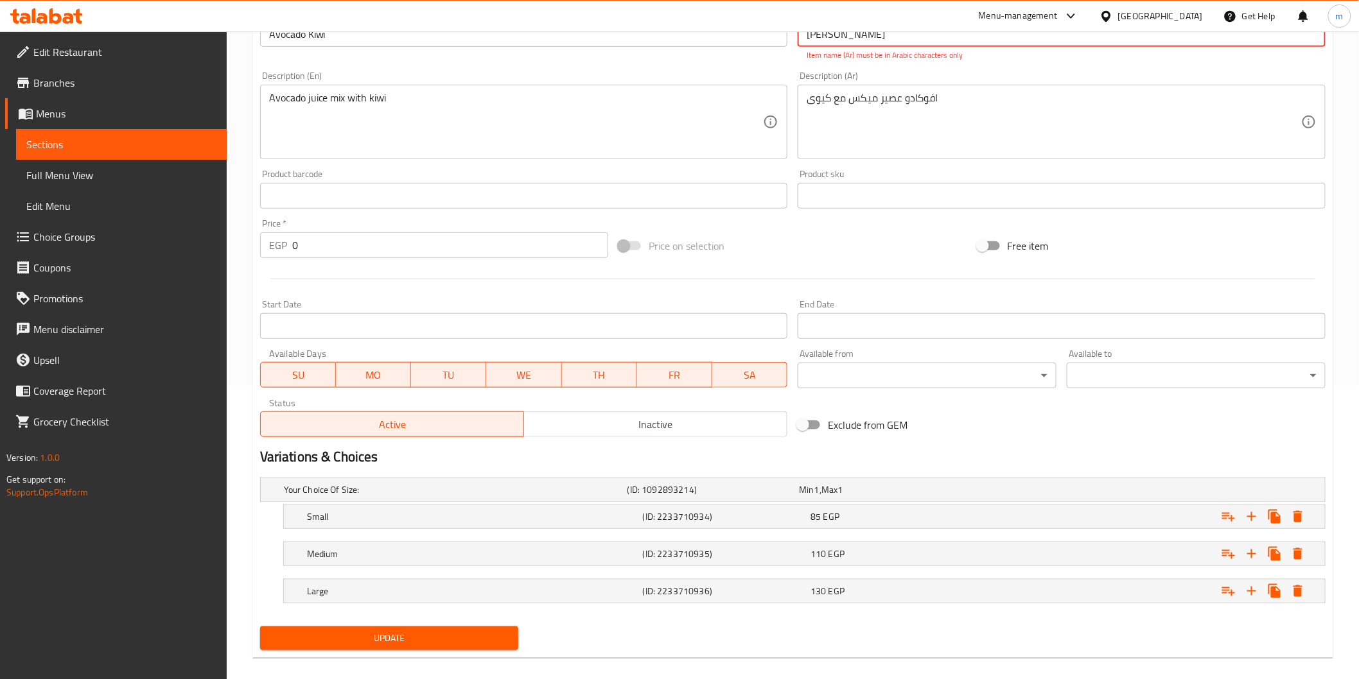
click at [850, 46] on input "افوكادو کیوی" at bounding box center [1062, 34] width 528 height 26
click at [849, 44] on input "افوكادو کیوی" at bounding box center [1062, 34] width 528 height 26
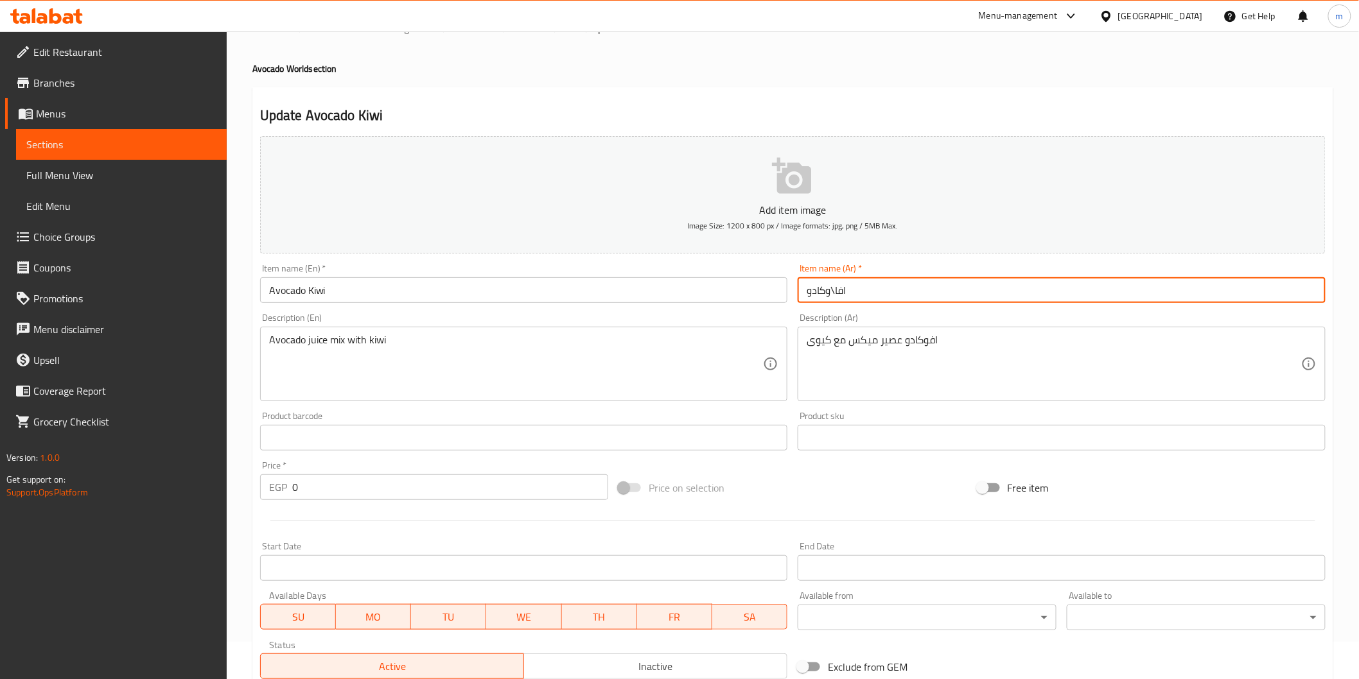
scroll to position [8, 0]
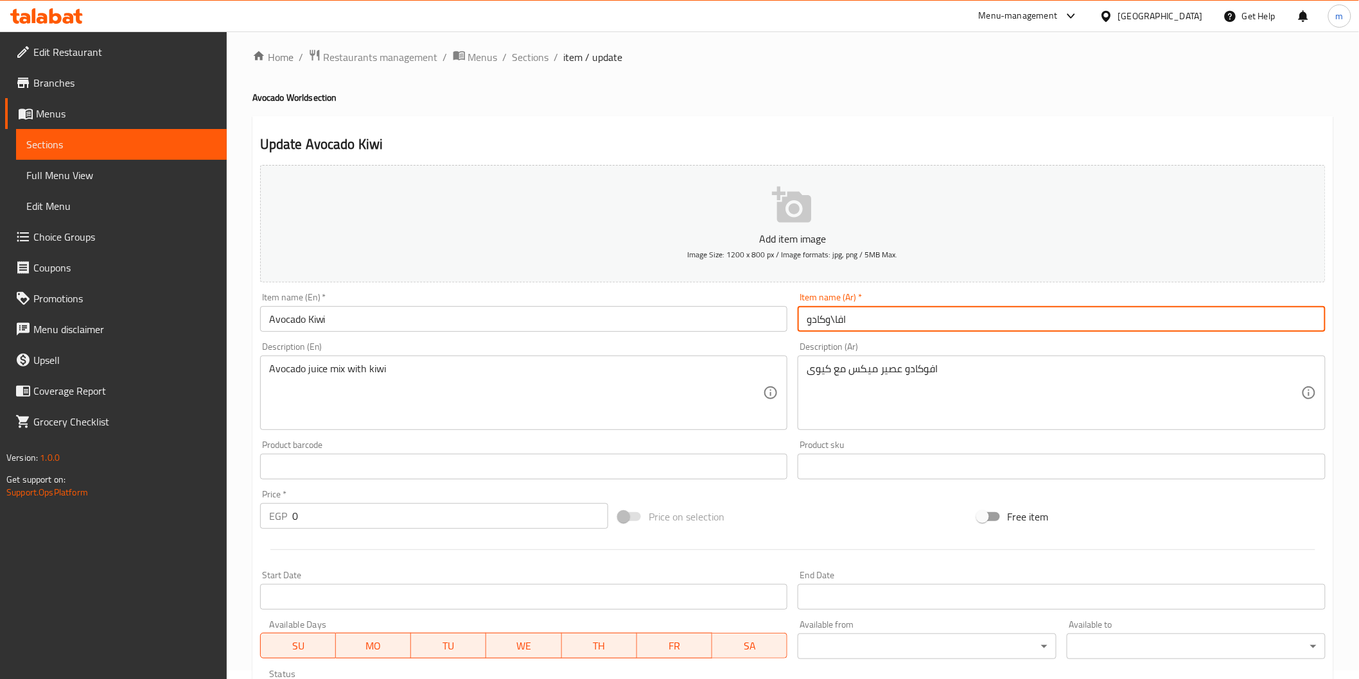
click at [835, 326] on input "افا\وكادو" at bounding box center [1062, 319] width 528 height 26
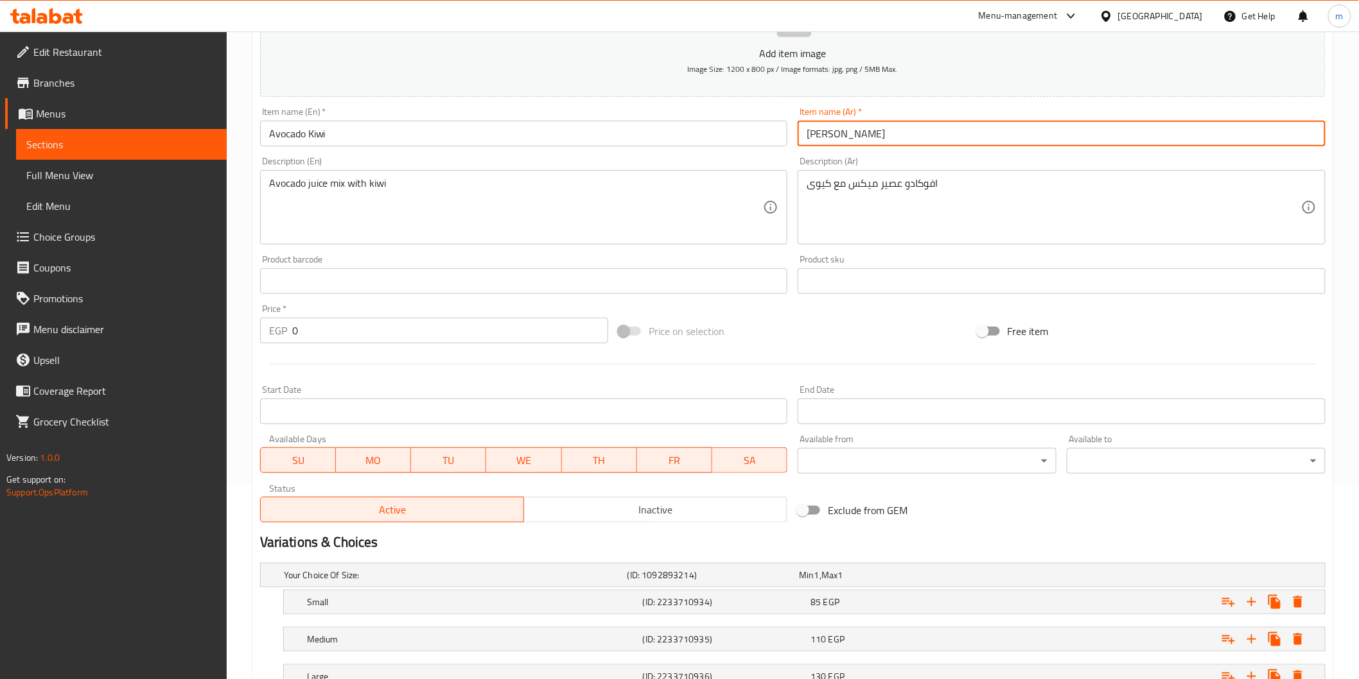
scroll to position [293, 0]
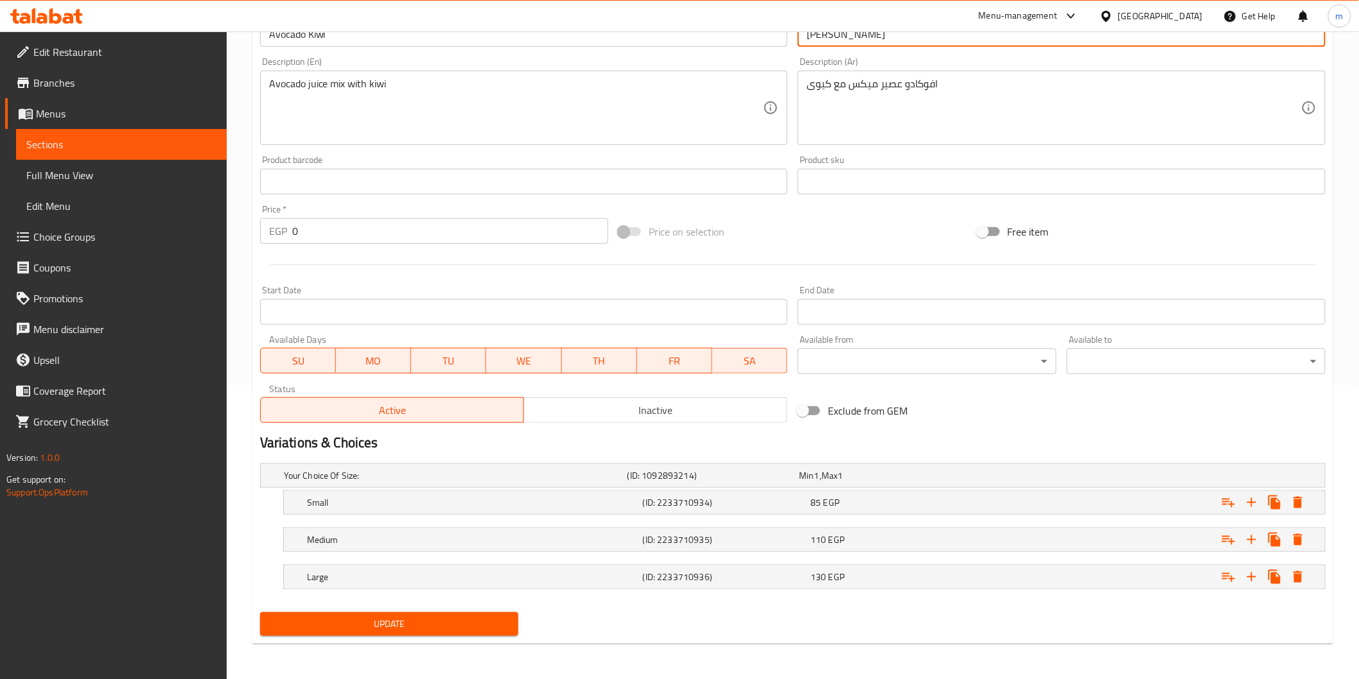
type input "افوكادو كيوي"
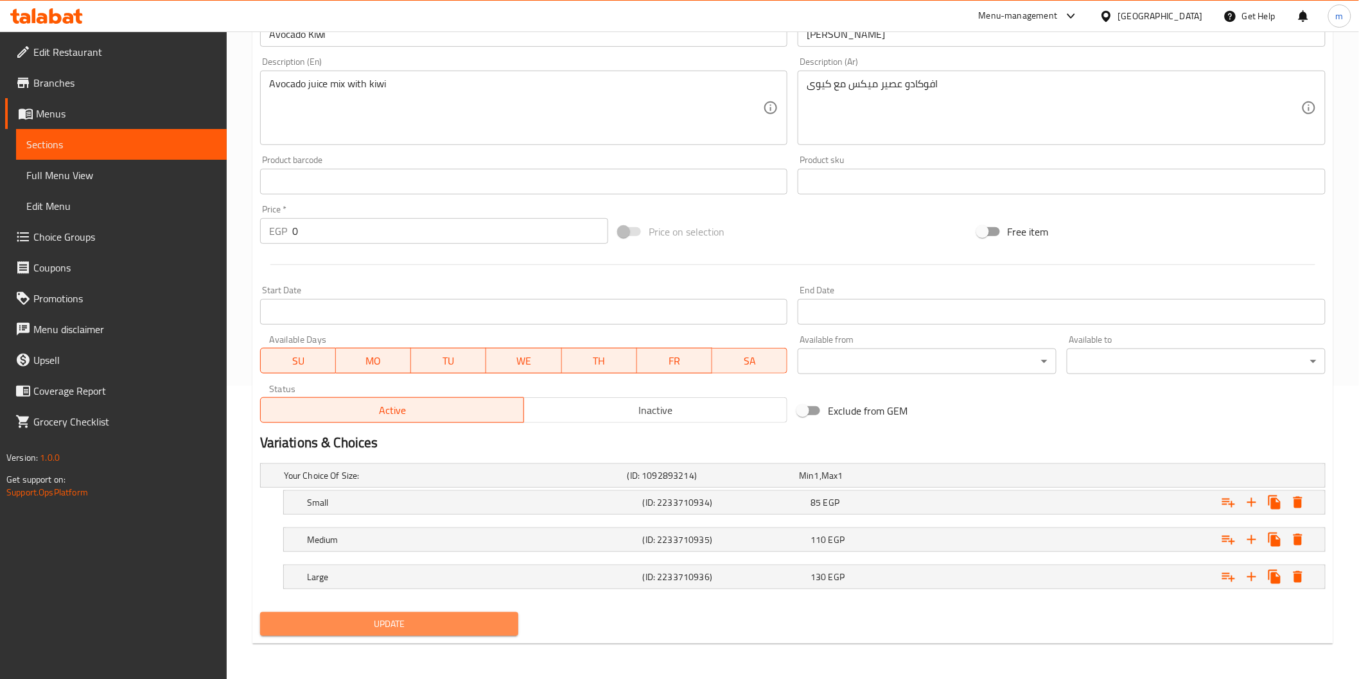
click at [403, 626] on span "Update" at bounding box center [389, 624] width 238 height 16
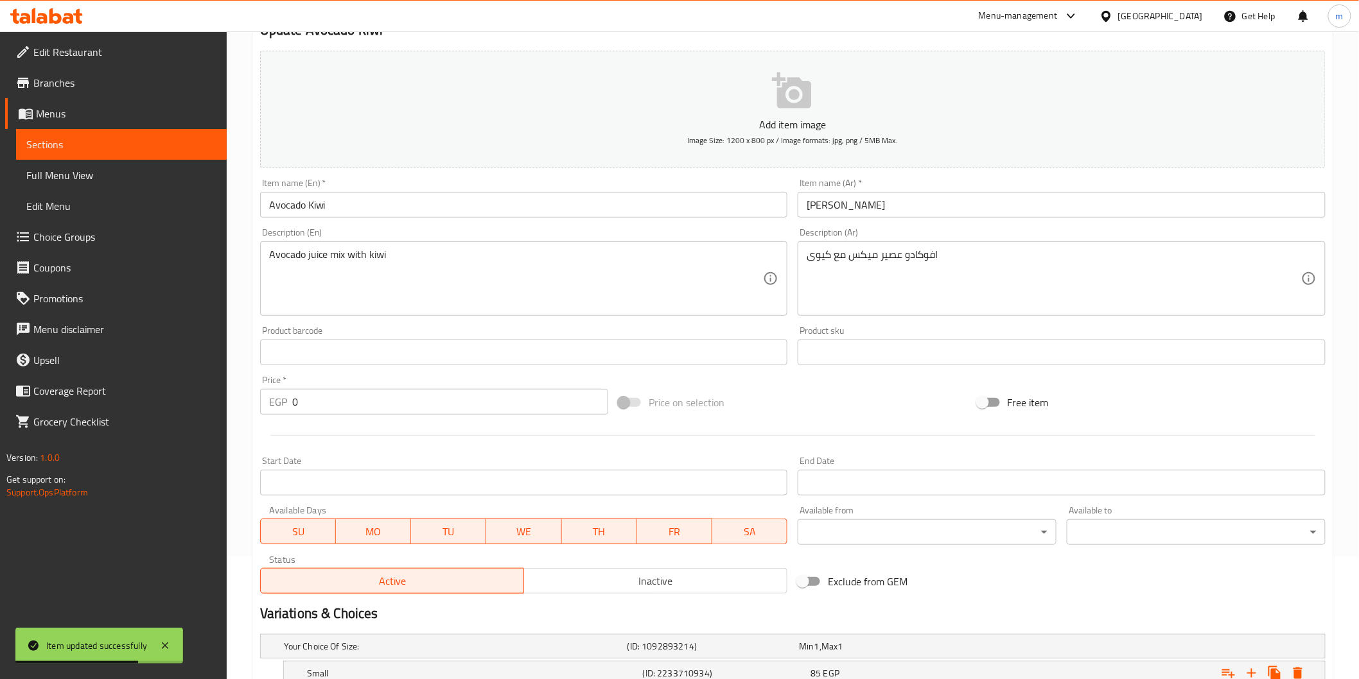
scroll to position [0, 0]
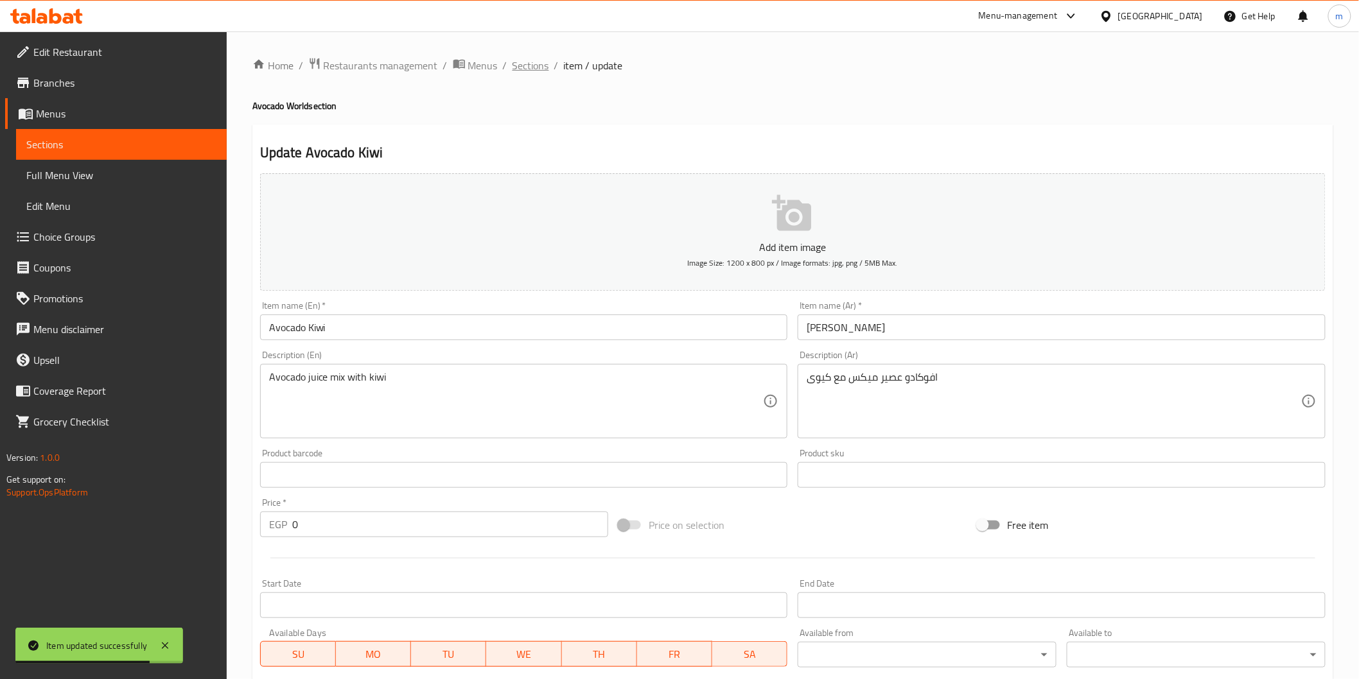
click at [539, 65] on span "Sections" at bounding box center [530, 65] width 37 height 15
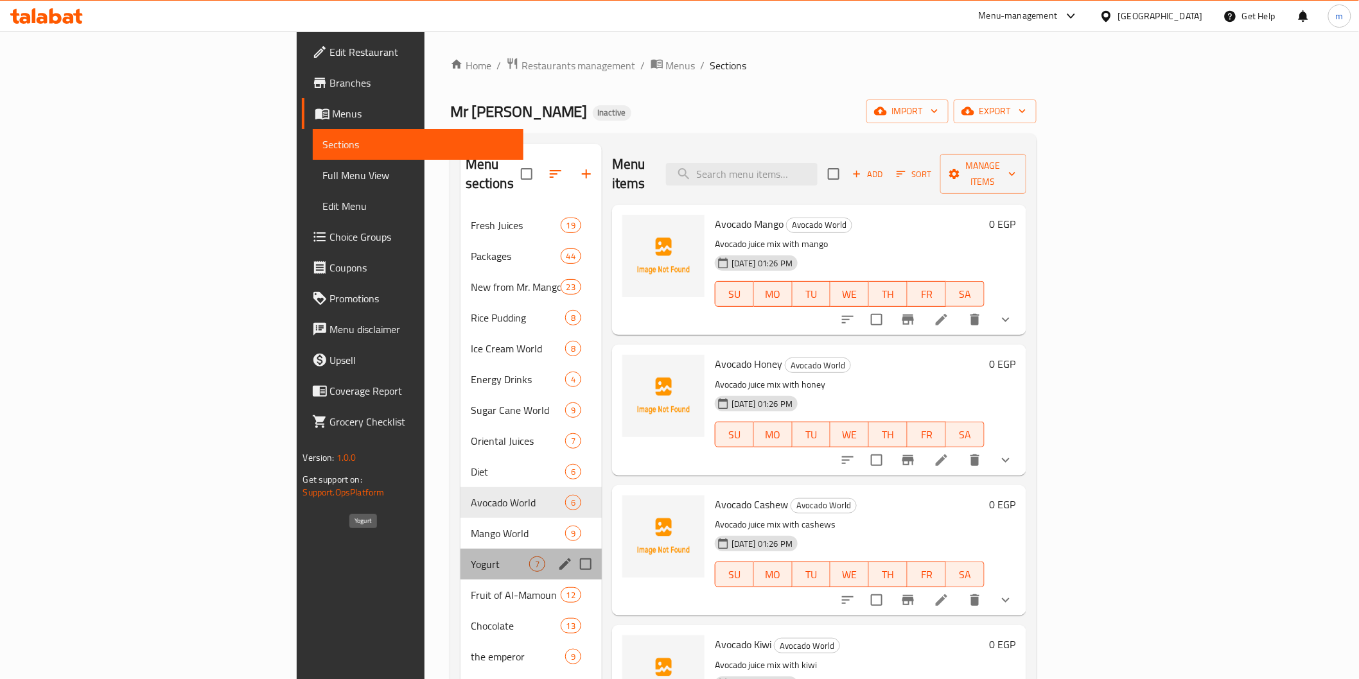
click at [471, 557] on span "Yogurt" at bounding box center [500, 564] width 58 height 15
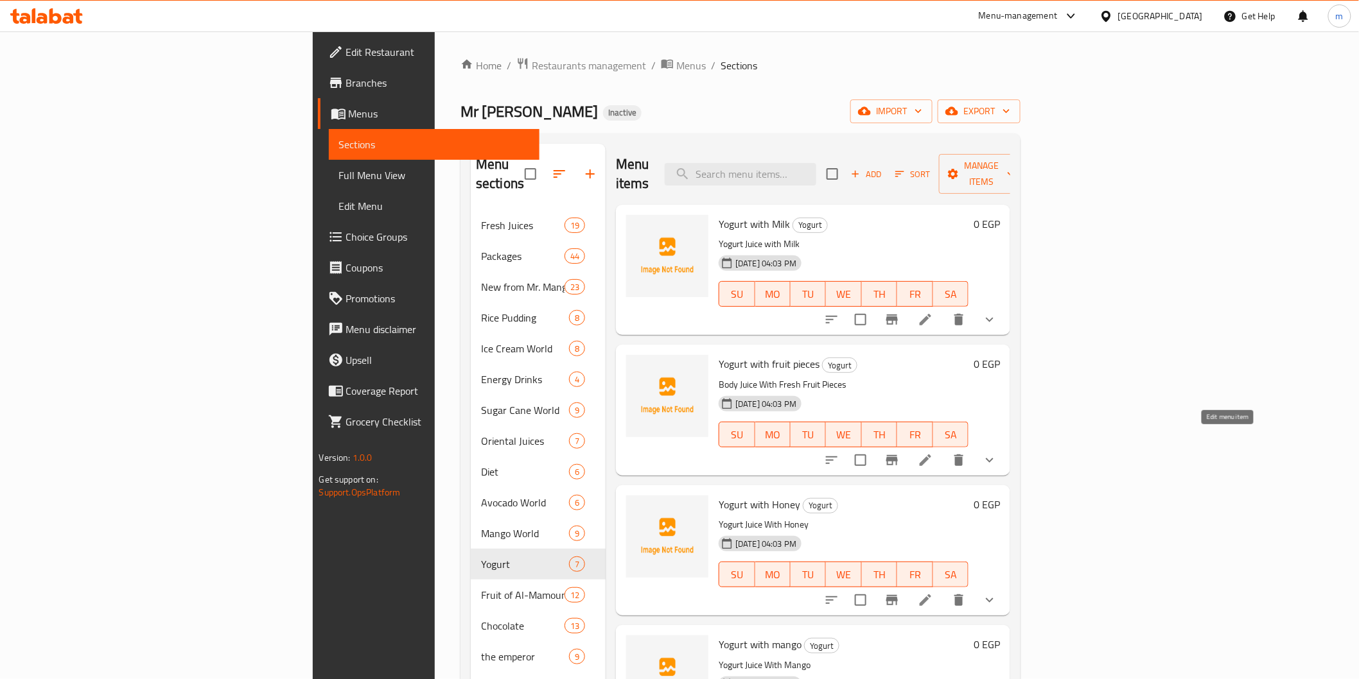
click at [933, 453] on icon at bounding box center [925, 460] width 15 height 15
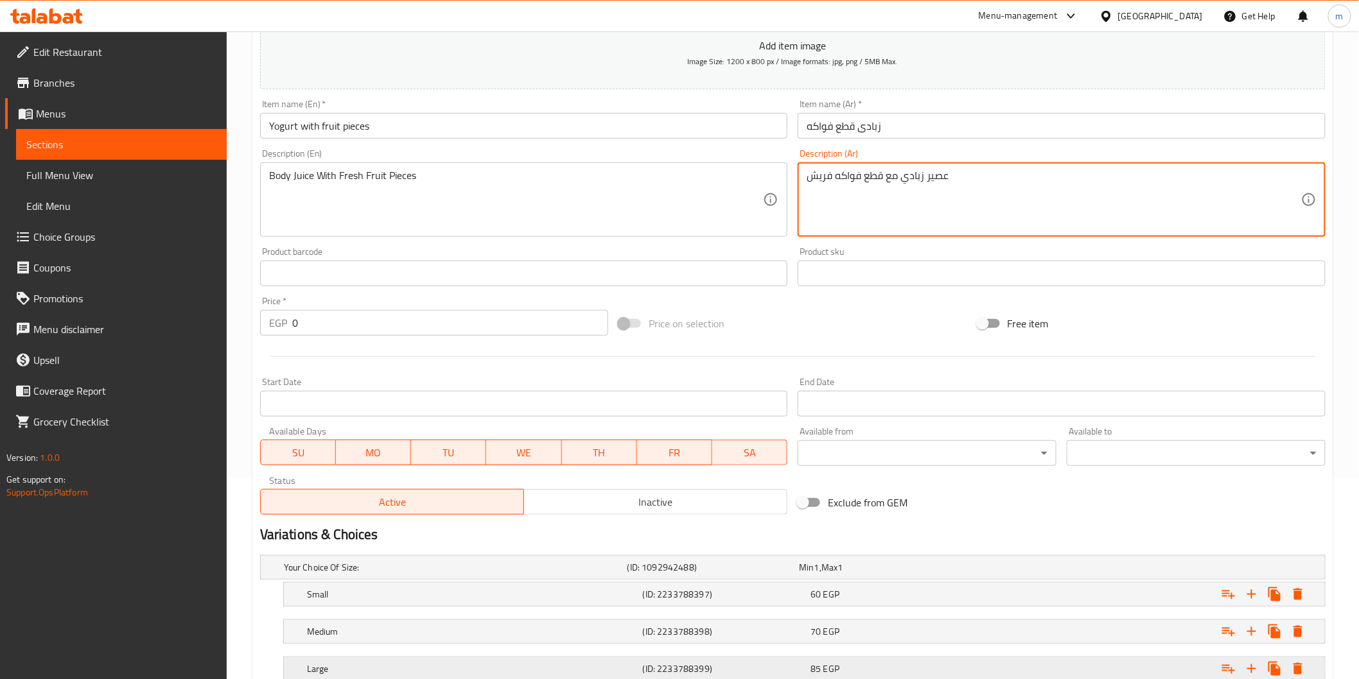
scroll to position [293, 0]
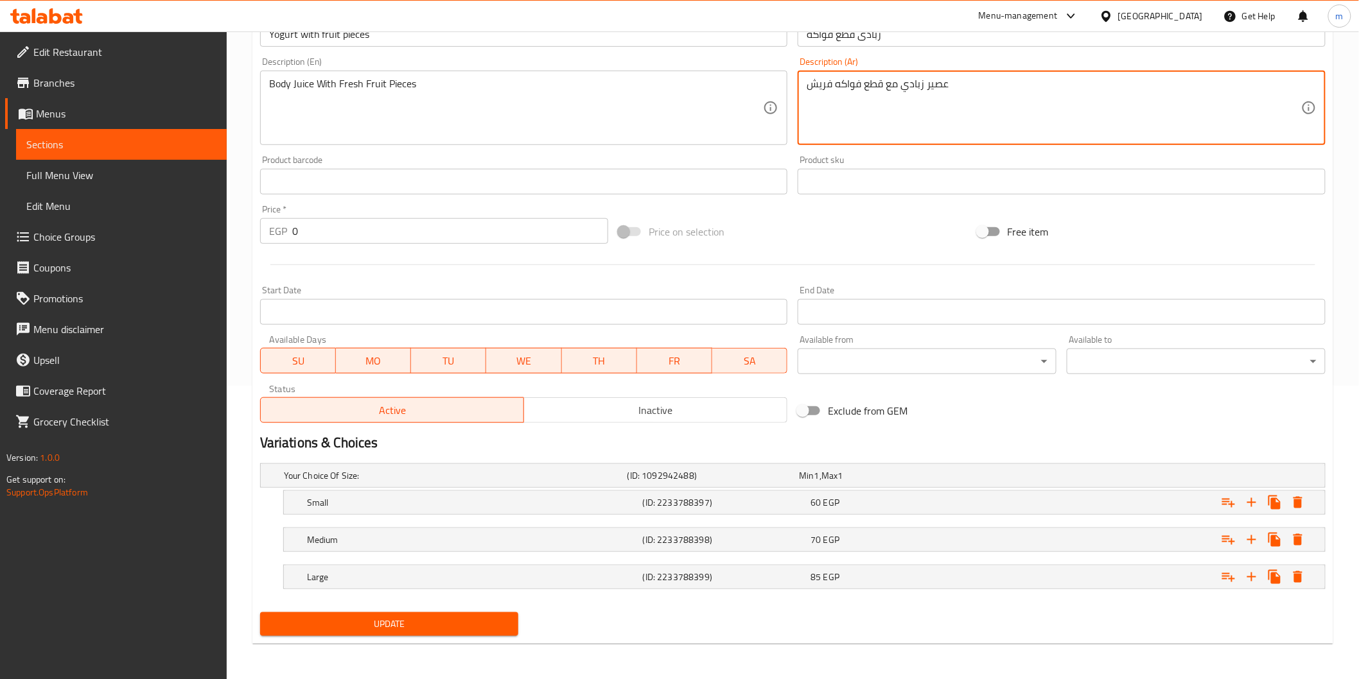
type textarea "عصير زبادي مع قطع فواكه فريش"
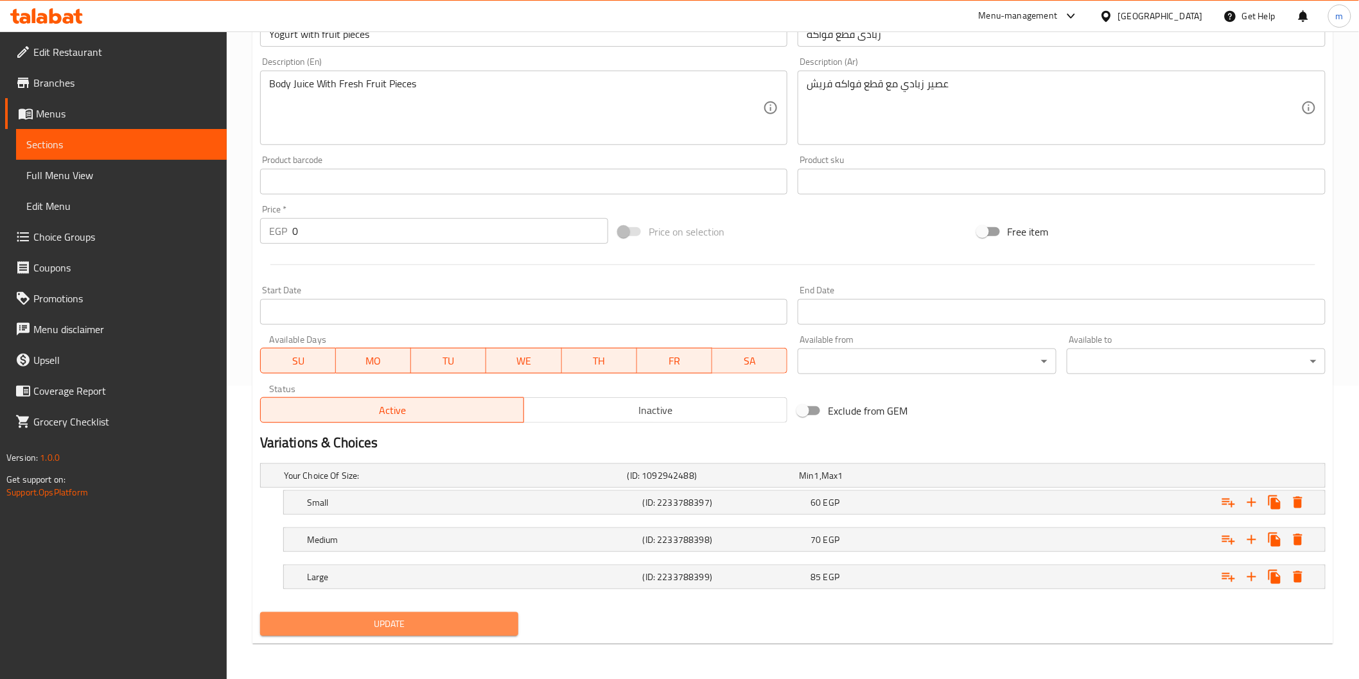
click at [502, 627] on span "Update" at bounding box center [389, 624] width 238 height 16
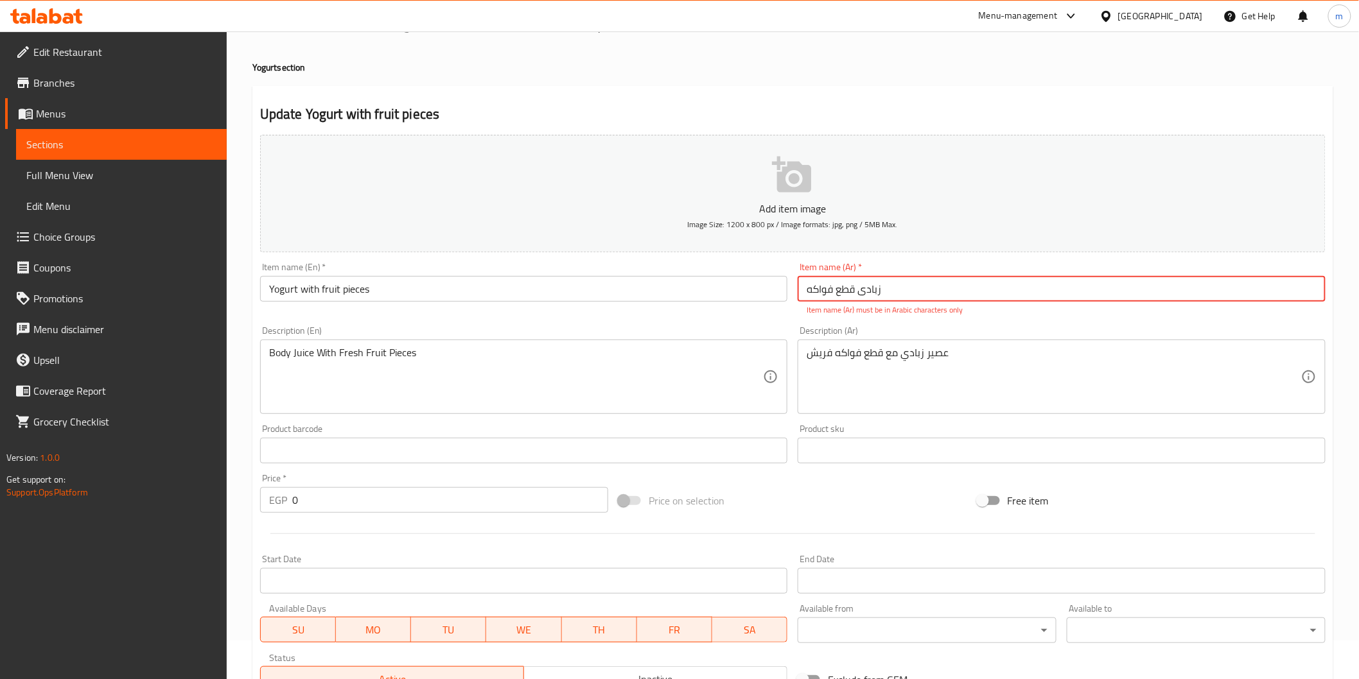
scroll to position [8, 0]
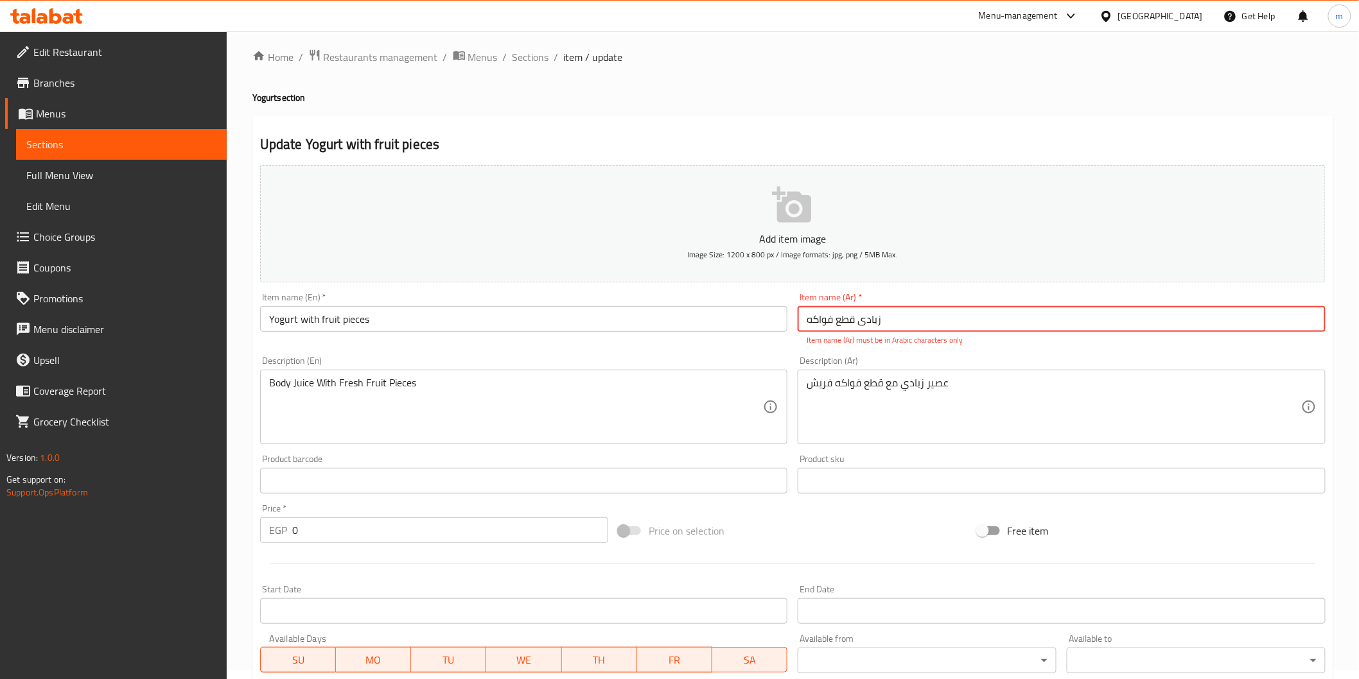
click at [862, 317] on input "زبادی قطع فواكه" at bounding box center [1062, 319] width 528 height 26
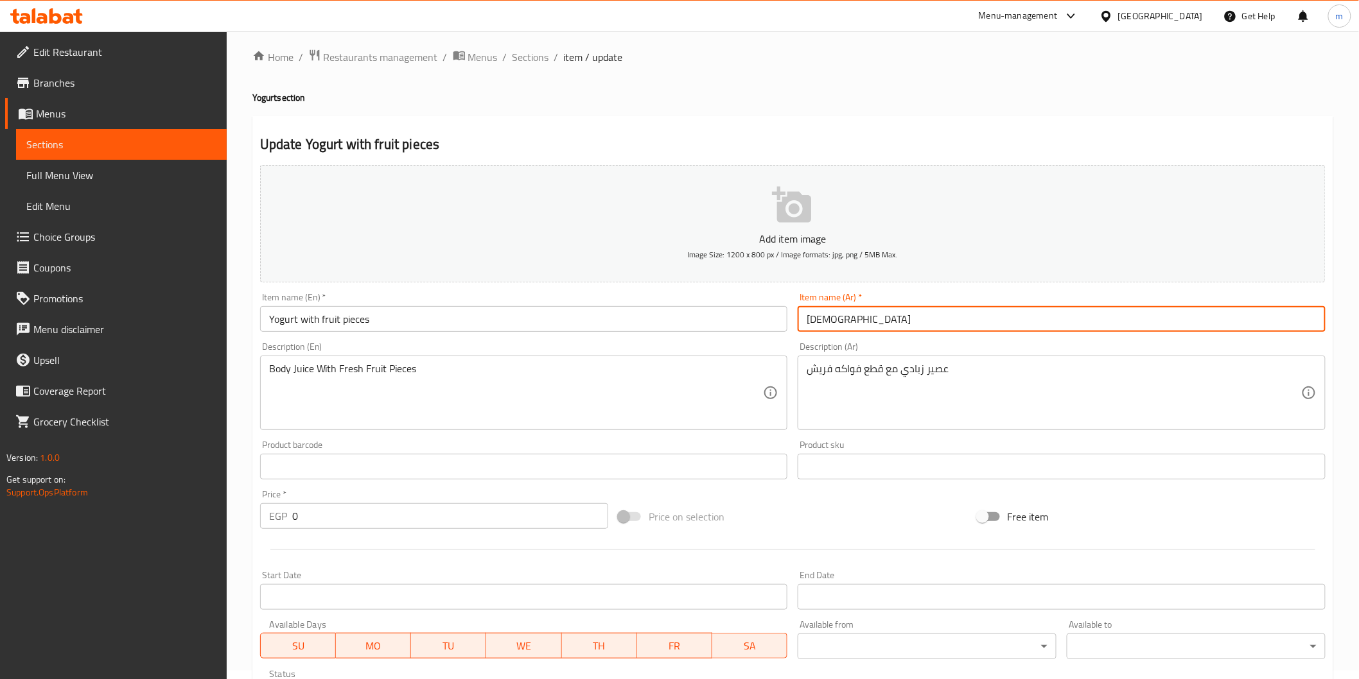
type input "ر"
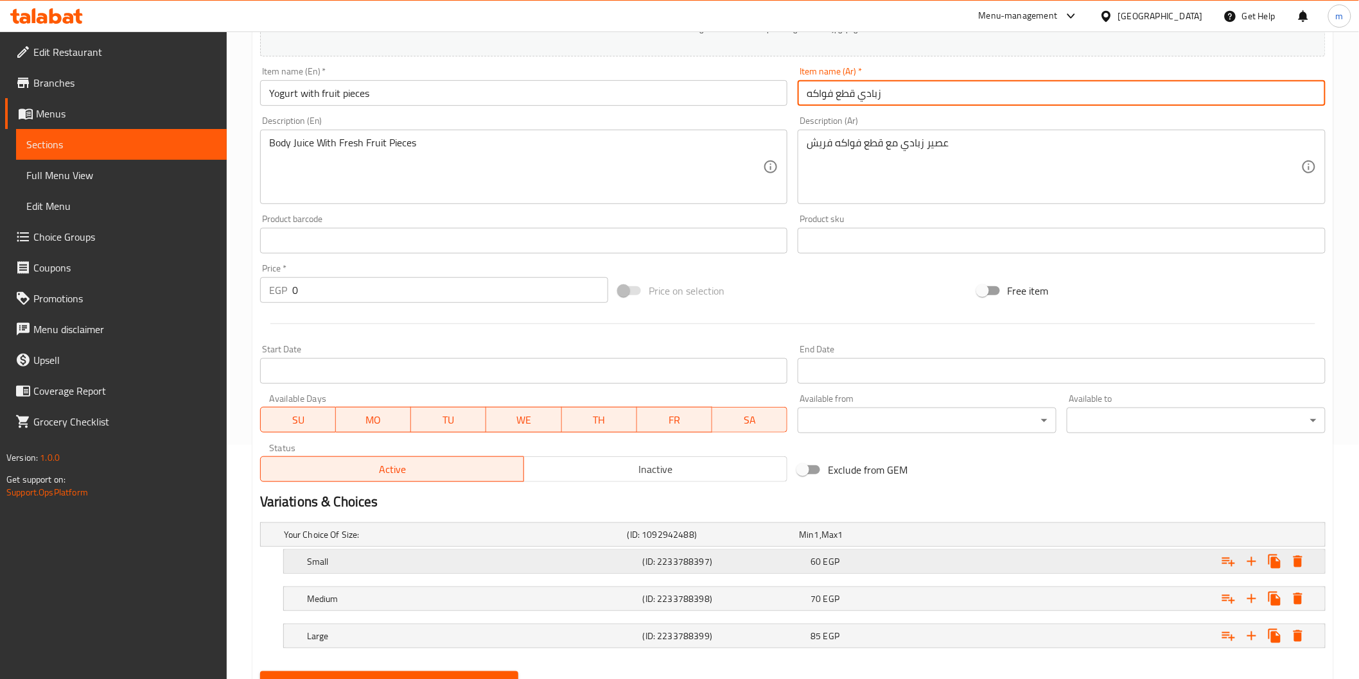
scroll to position [293, 0]
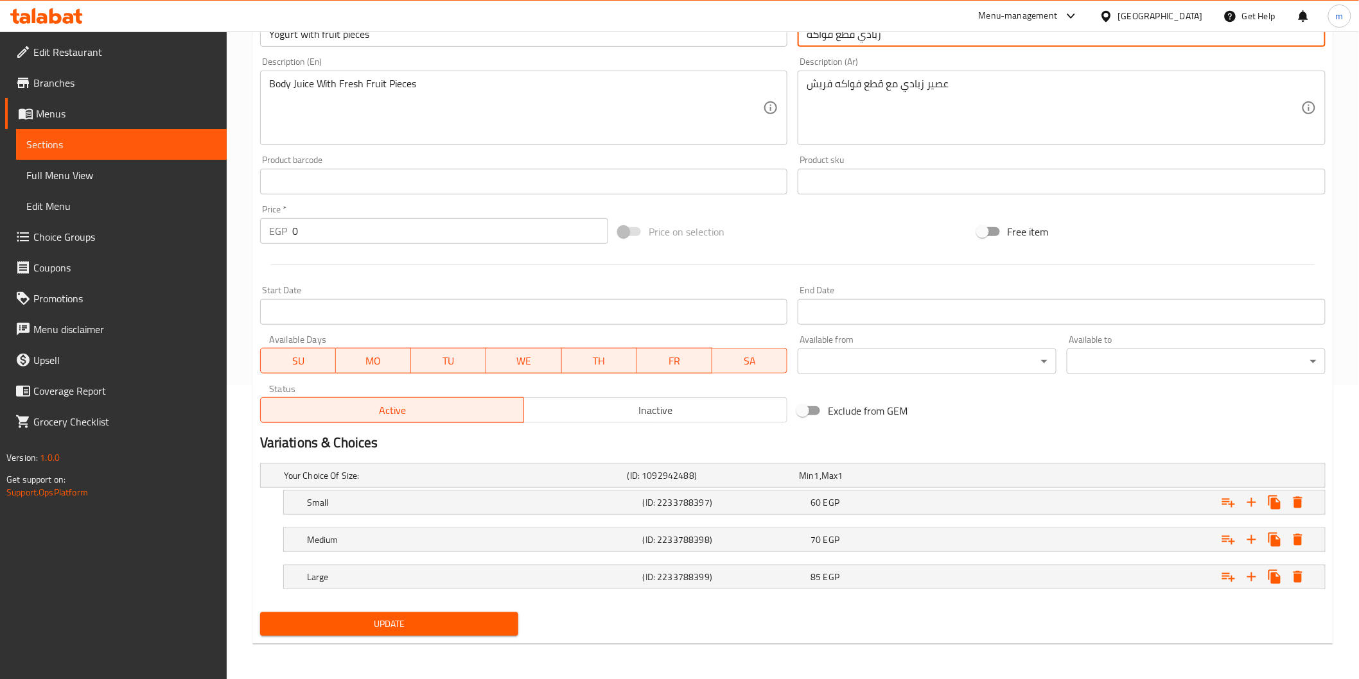
type input "زبادي قطع فواكه"
click at [500, 632] on span "Update" at bounding box center [389, 624] width 238 height 16
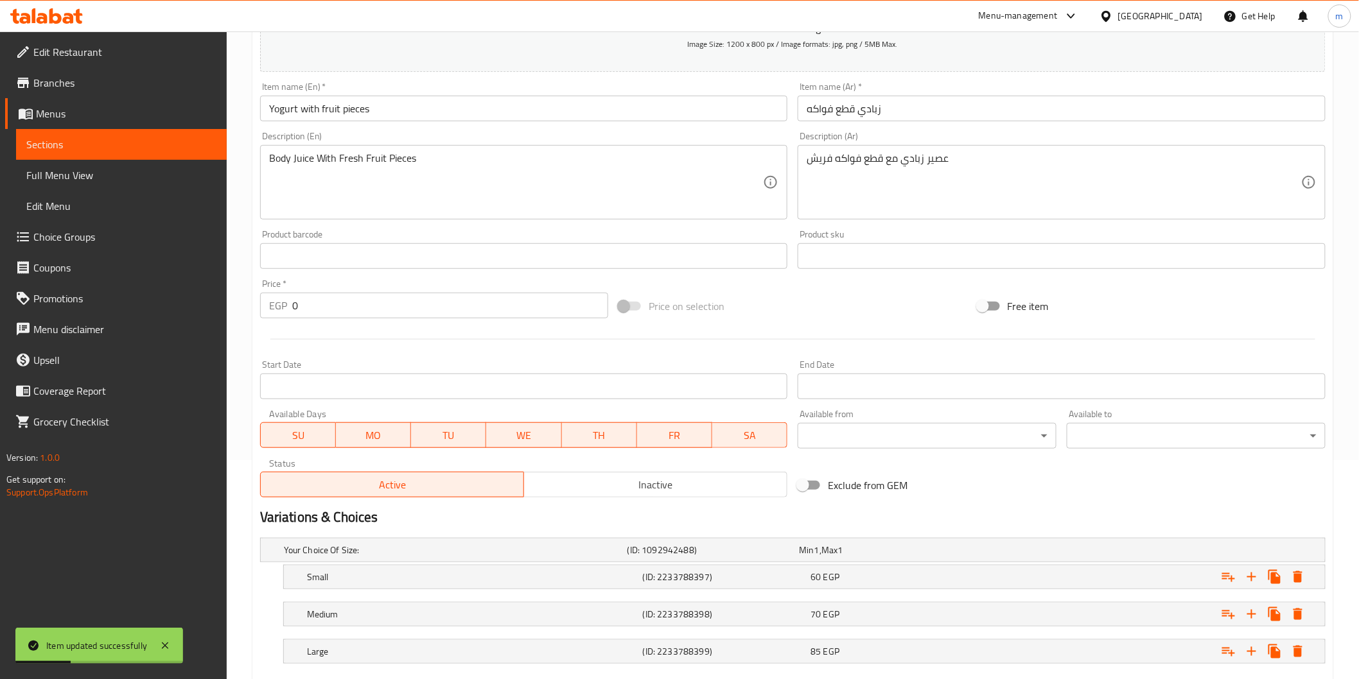
scroll to position [199, 0]
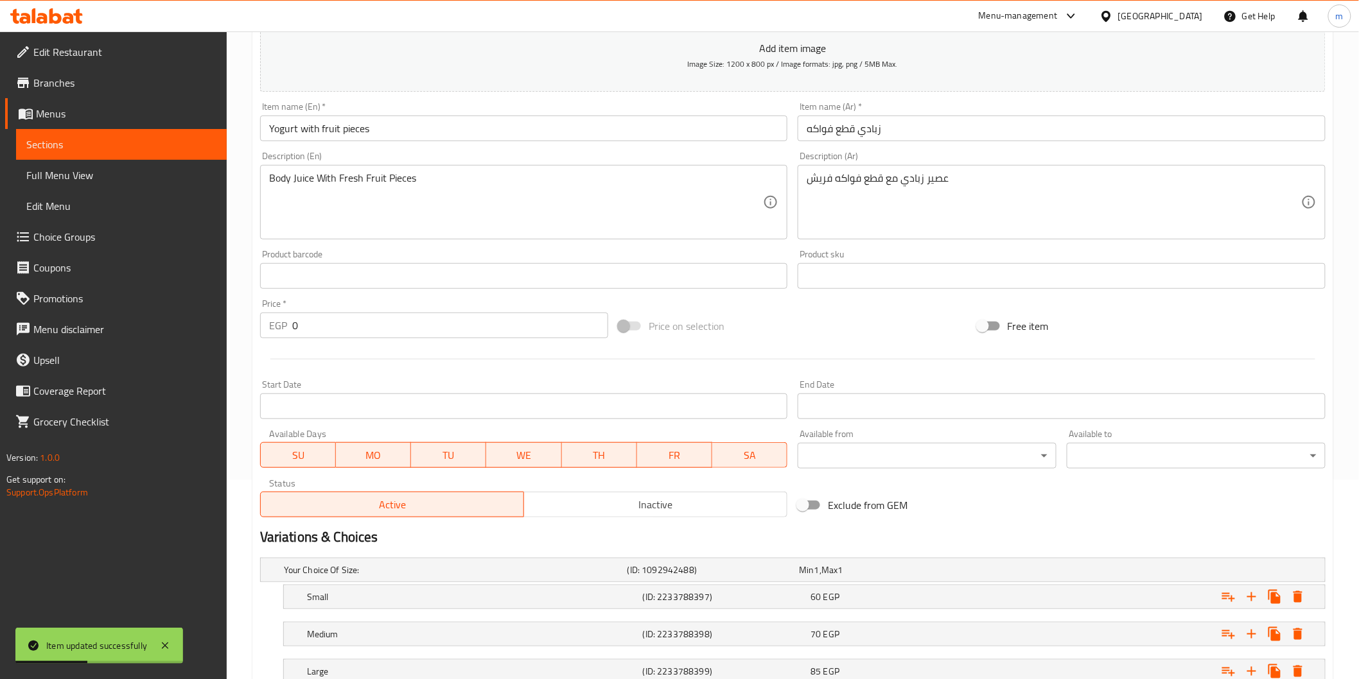
click at [287, 132] on input "Yogurt with fruit pieces" at bounding box center [524, 129] width 528 height 26
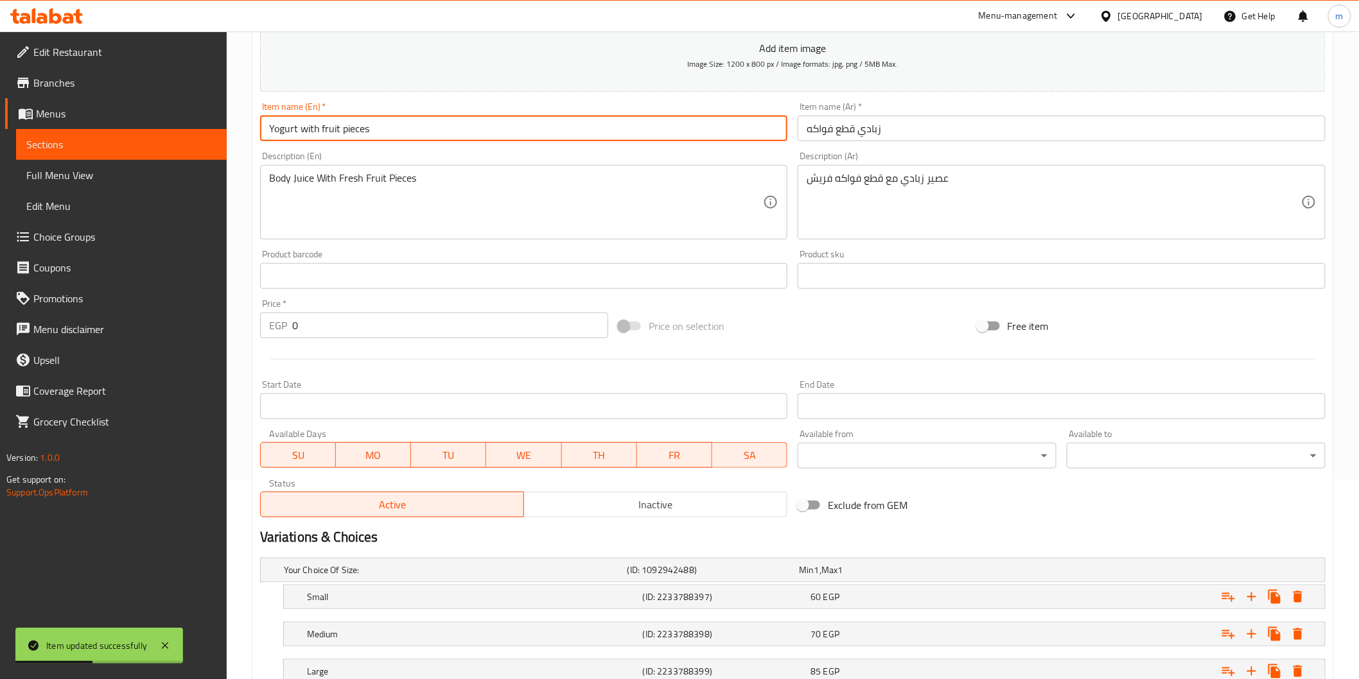
click at [287, 132] on input "Yogurt with fruit pieces" at bounding box center [524, 129] width 528 height 26
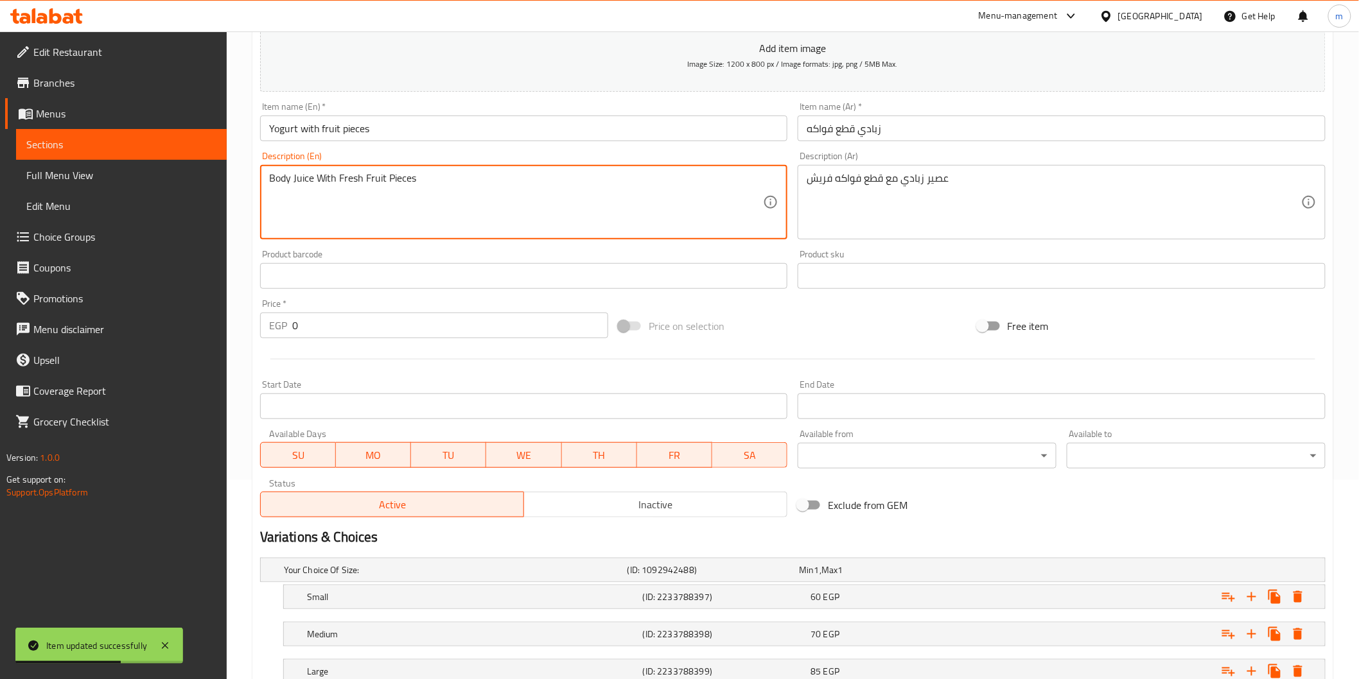
click at [275, 184] on textarea "Body Juice With Fresh Fruit Pieces" at bounding box center [516, 202] width 494 height 61
paste textarea "Yogurt"
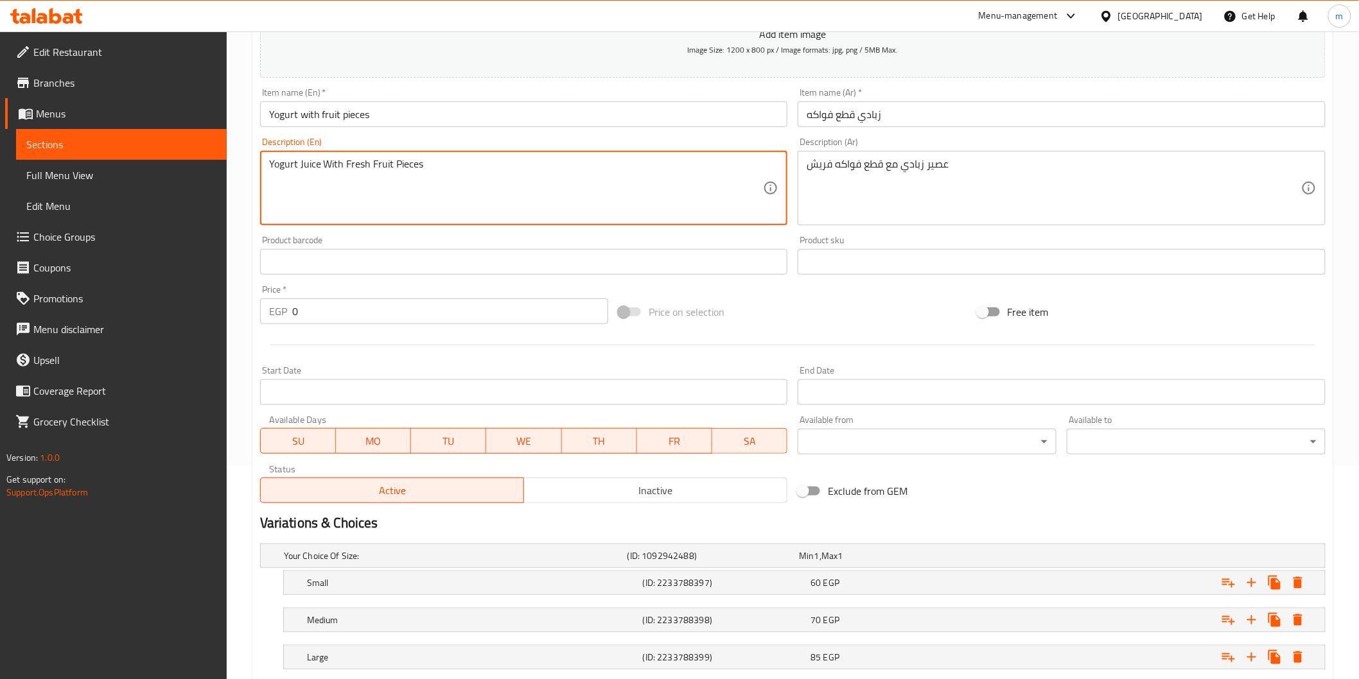
scroll to position [293, 0]
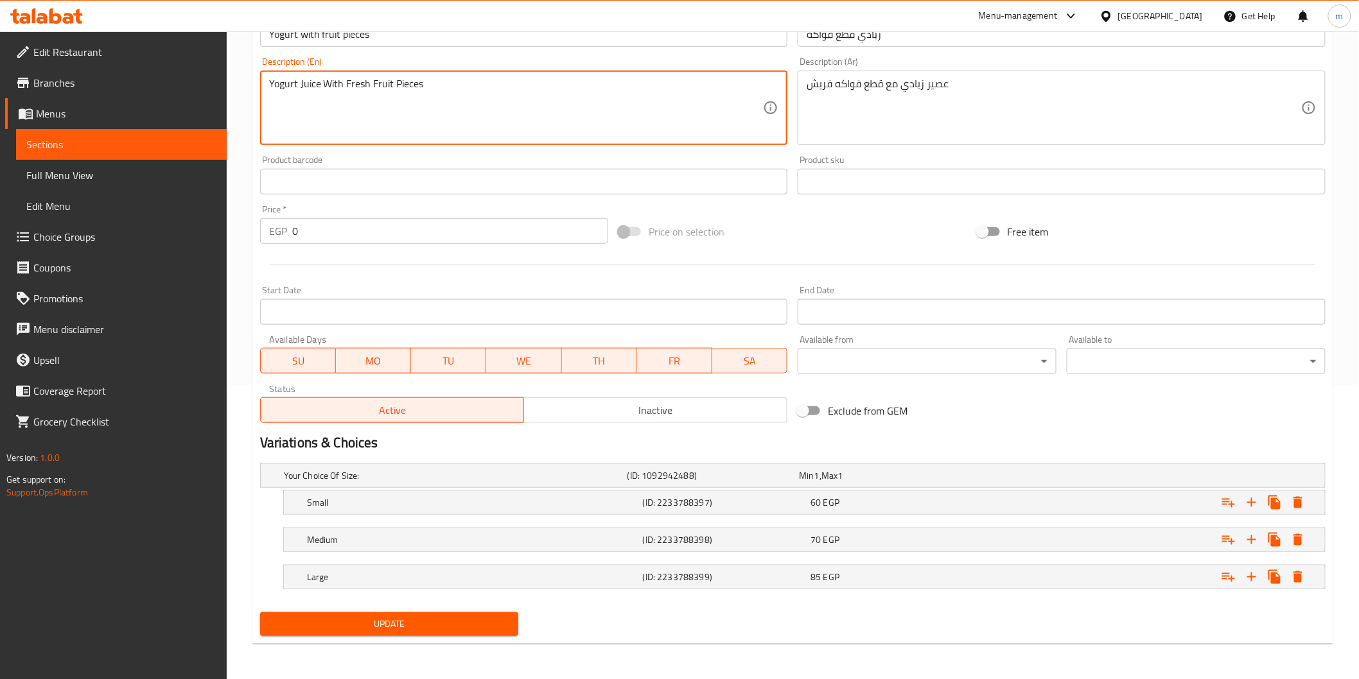
type textarea "Yogurt Juice With Fresh Fruit Pieces"
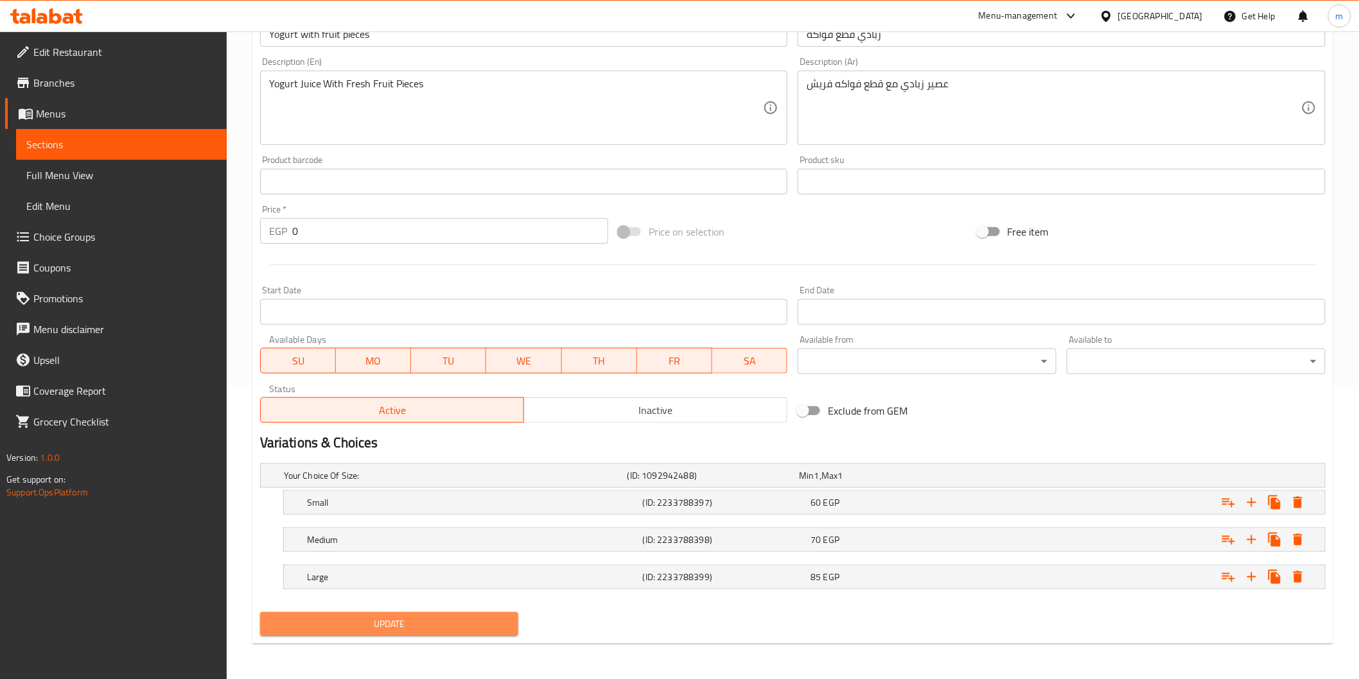
click at [478, 629] on span "Update" at bounding box center [389, 624] width 238 height 16
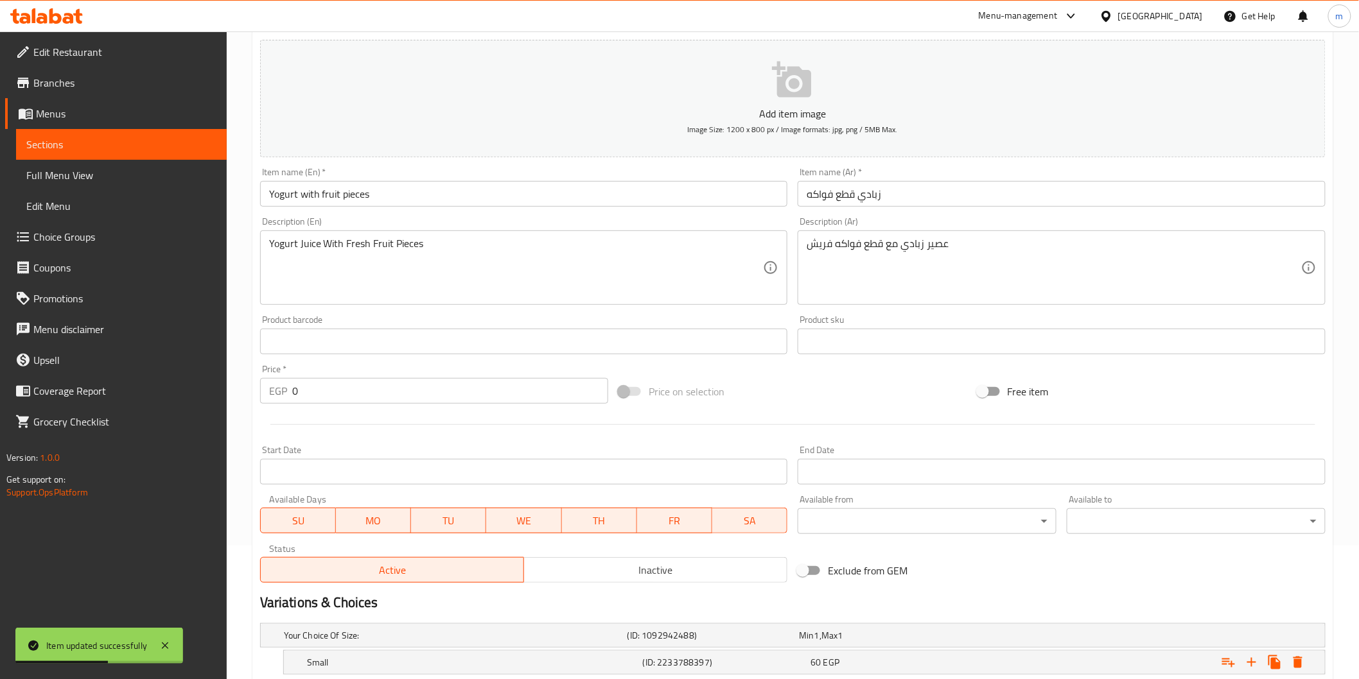
scroll to position [0, 0]
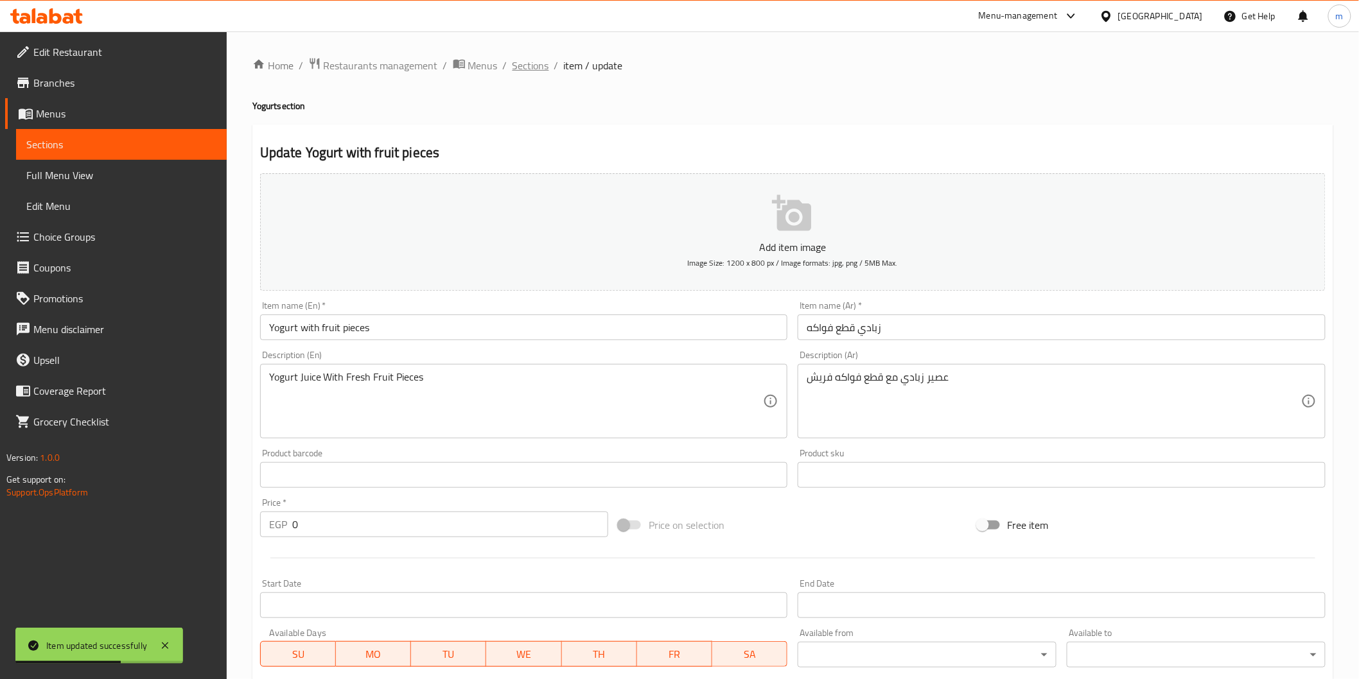
click at [546, 69] on span "Sections" at bounding box center [530, 65] width 37 height 15
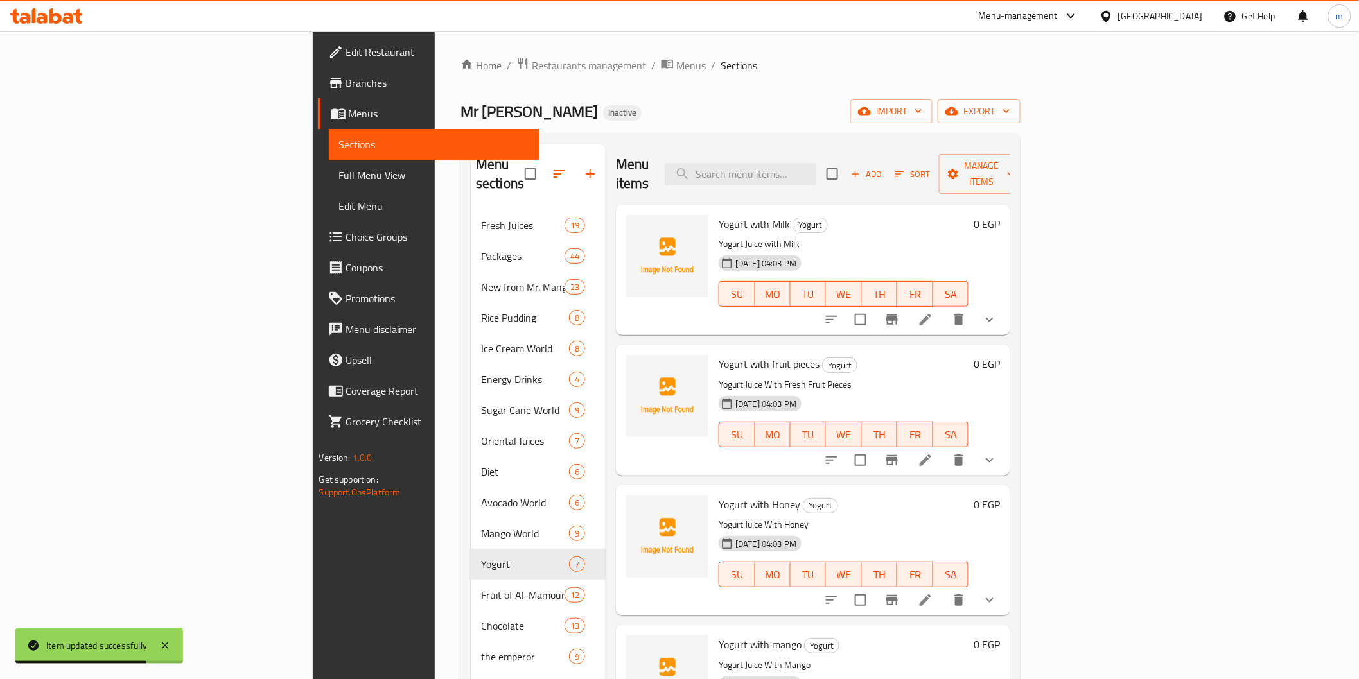
scroll to position [180, 0]
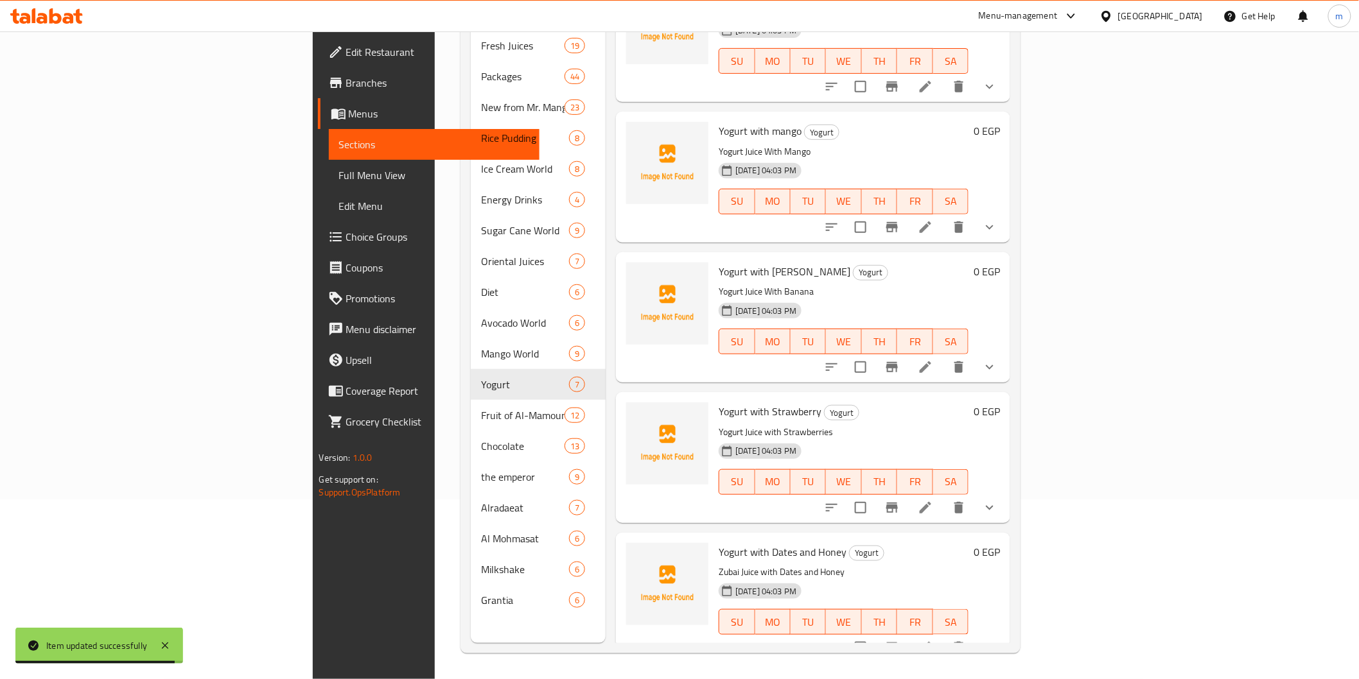
click at [943, 636] on li at bounding box center [925, 647] width 36 height 23
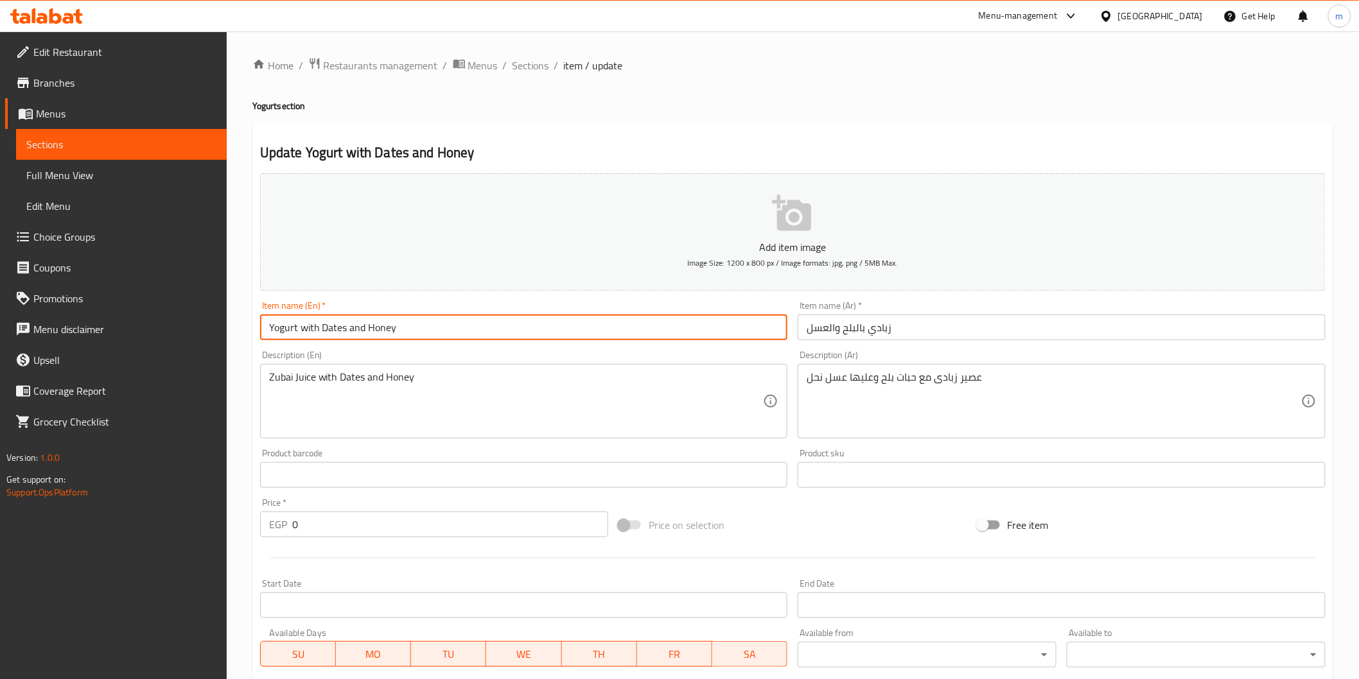
click at [283, 336] on input "Yogurt with Dates and Honey" at bounding box center [524, 328] width 528 height 26
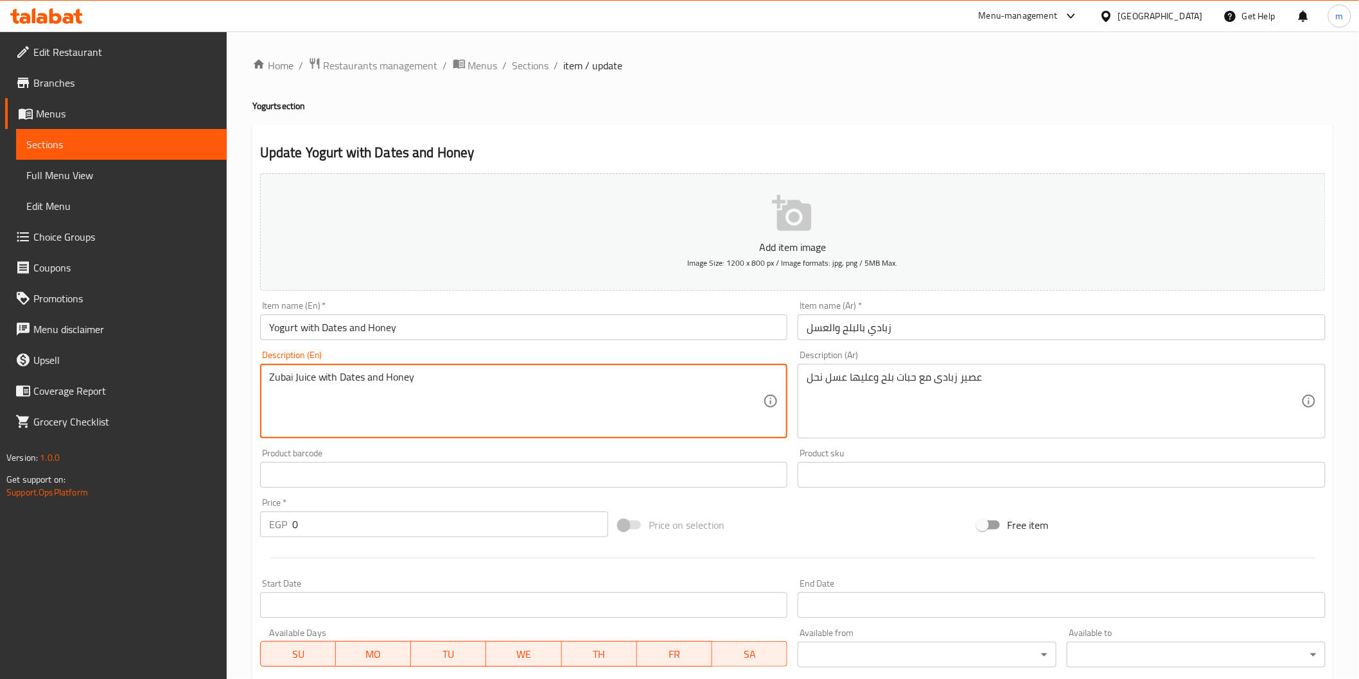
click at [279, 386] on textarea "Zubai Juice with Dates and Honey" at bounding box center [516, 401] width 494 height 61
paste textarea "Yogurt"
click at [369, 383] on textarea "Yogurt Juice with Dates and Honey" at bounding box center [516, 401] width 494 height 61
click at [437, 381] on textarea "Yogurt Juice with Dates pieces topped and Honey" at bounding box center [516, 401] width 494 height 61
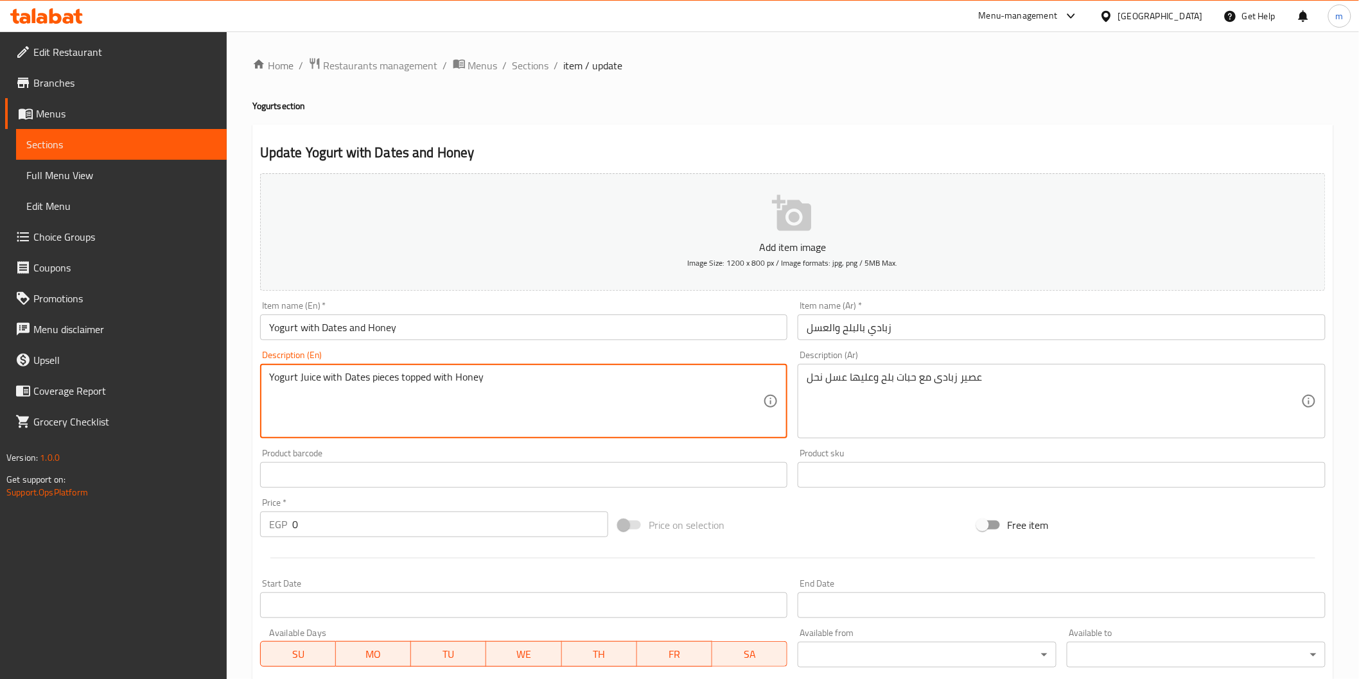
click at [437, 382] on textarea "Yogurt Juice with Dates pieces topped with Honey" at bounding box center [516, 401] width 494 height 61
type textarea "Yogurt Juice with Dates pieces topped with Honey"
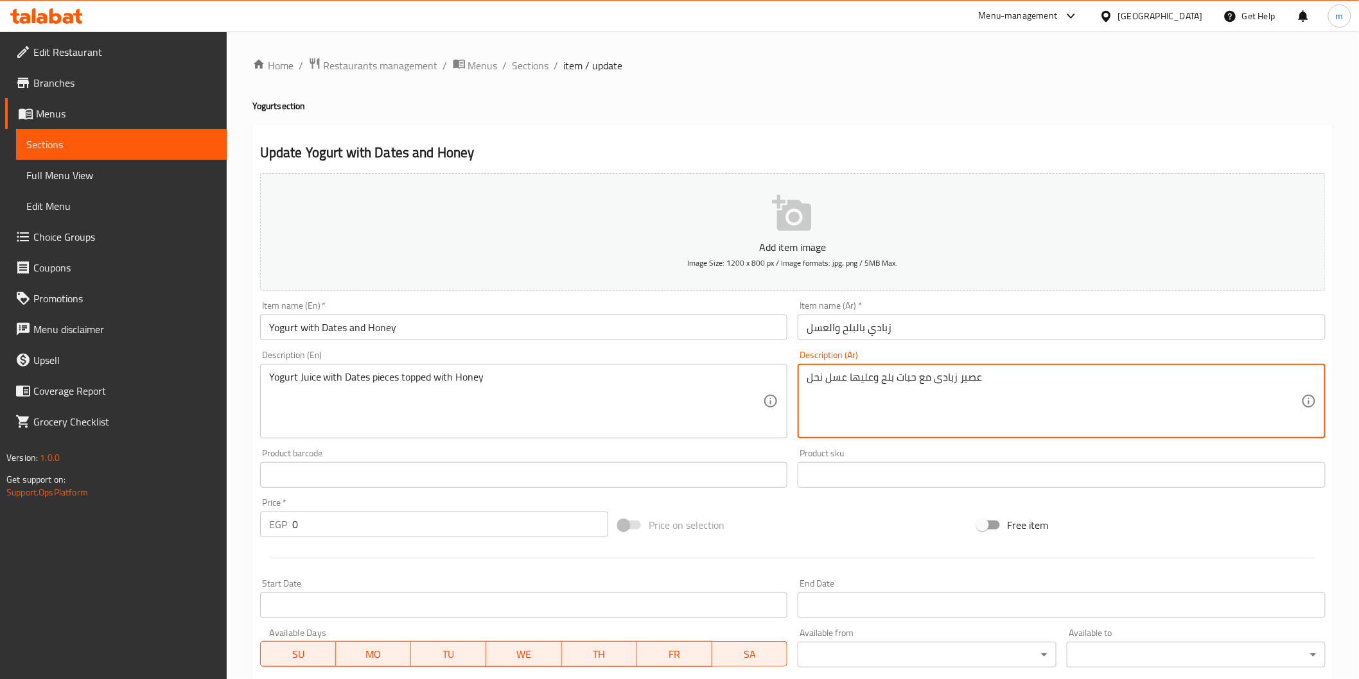
click at [935, 376] on textarea "عصير زبادى مع حبات بلح وعليها عسل نحل" at bounding box center [1054, 401] width 494 height 61
paste textarea "Yogurt Juice with Dates pieces topped with Honey"
type textarea "عصير زبادى مع حبات بلح وعليها عسل نحل"
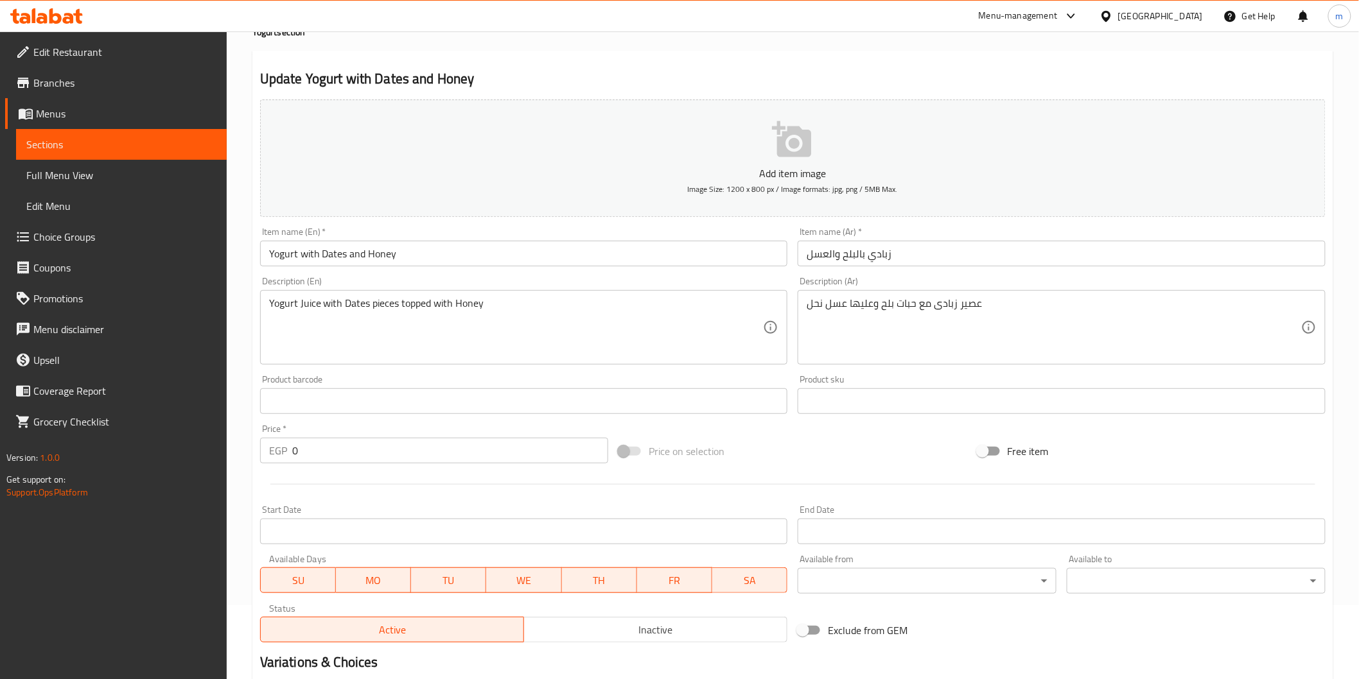
scroll to position [293, 0]
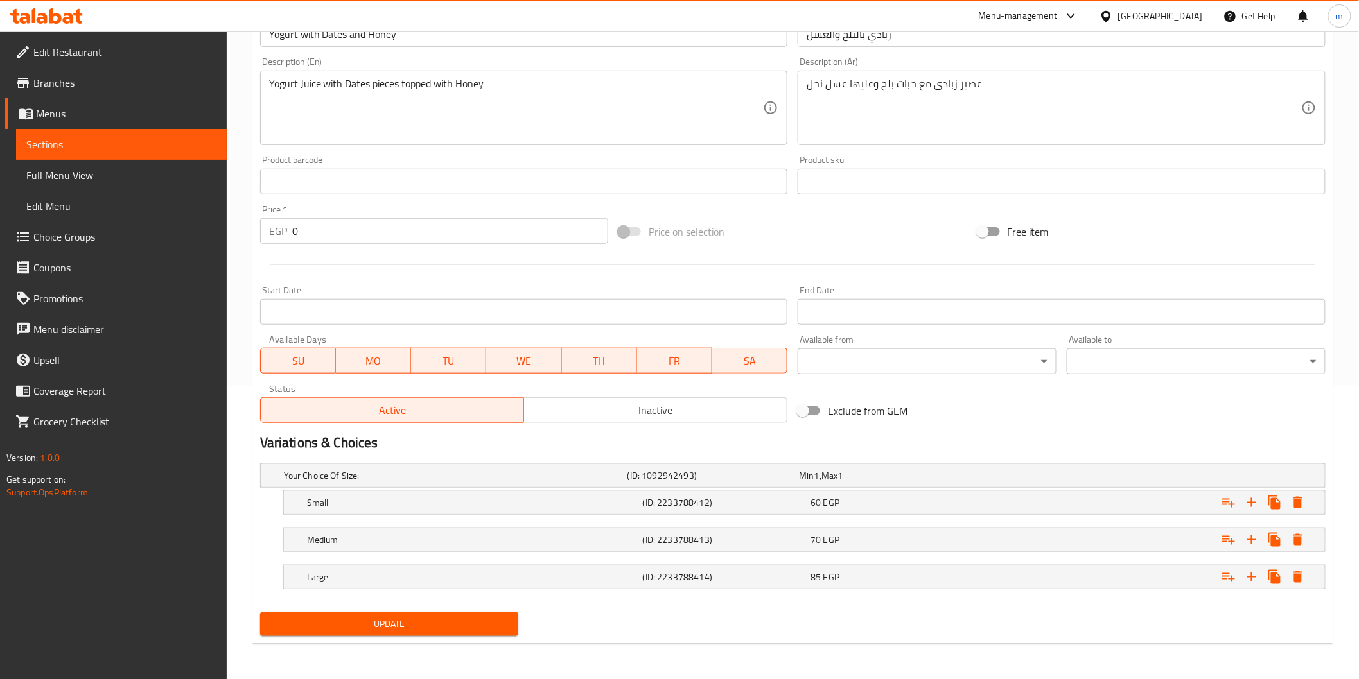
click at [427, 618] on span "Update" at bounding box center [389, 624] width 238 height 16
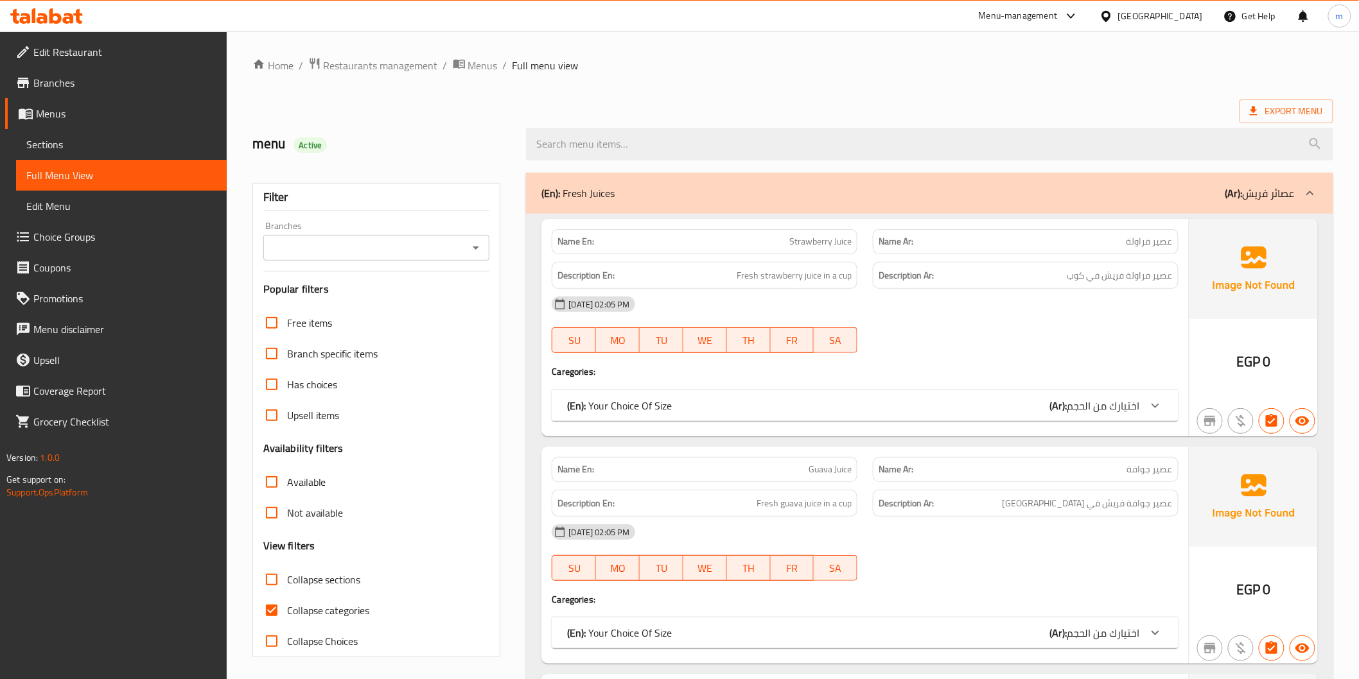
click at [302, 588] on span "Collapse sections" at bounding box center [324, 579] width 74 height 15
click at [287, 588] on input "Collapse sections" at bounding box center [271, 579] width 31 height 31
checkbox input "true"
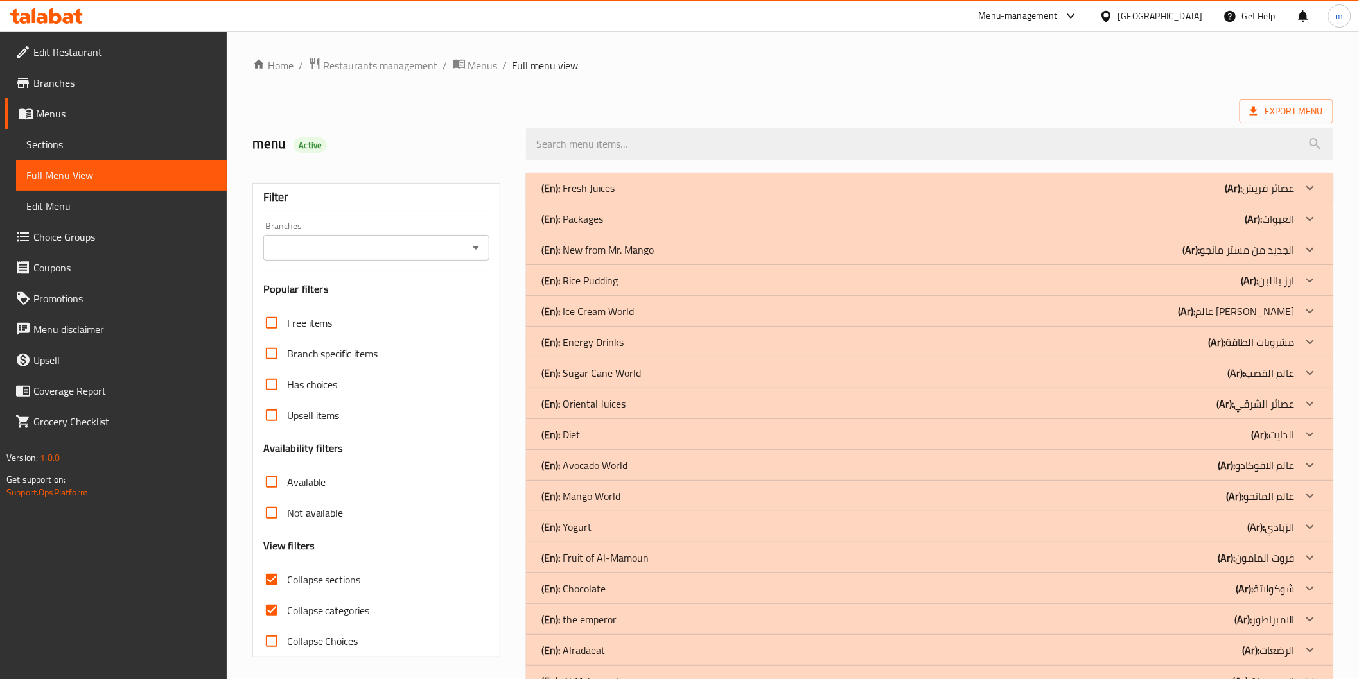
click at [322, 610] on span "Collapse categories" at bounding box center [328, 610] width 83 height 15
click at [287, 610] on input "Collapse categories" at bounding box center [271, 610] width 31 height 31
checkbox input "false"
click at [1278, 196] on p "(Ar): العبوات" at bounding box center [1259, 187] width 69 height 15
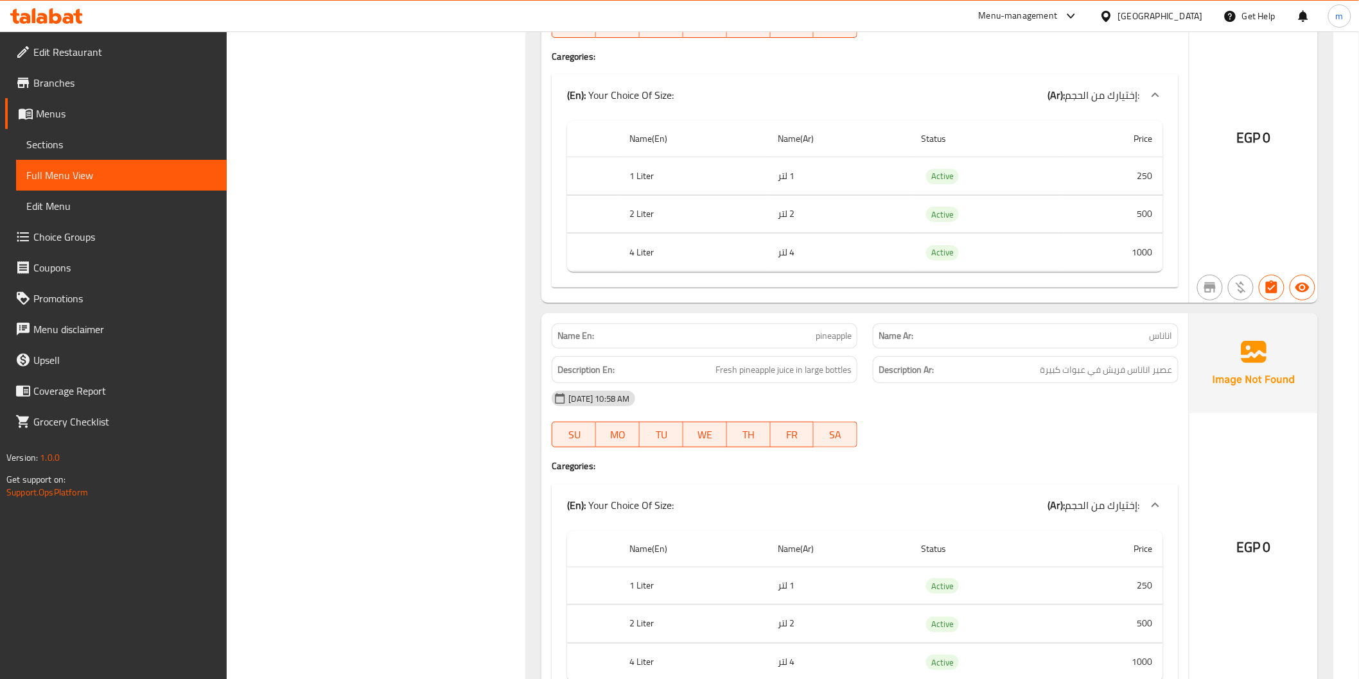
scroll to position [12272, 0]
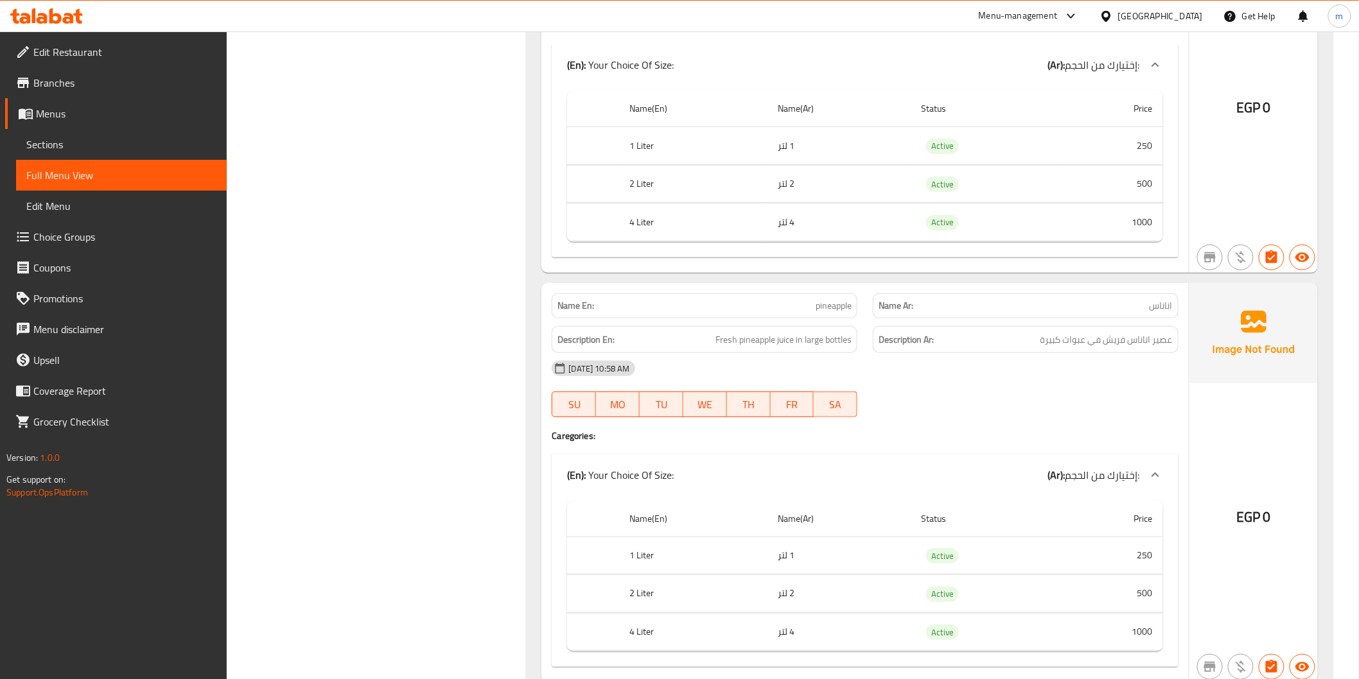
click at [839, 299] on span "pineapple" at bounding box center [834, 305] width 36 height 13
copy span "pineapple"
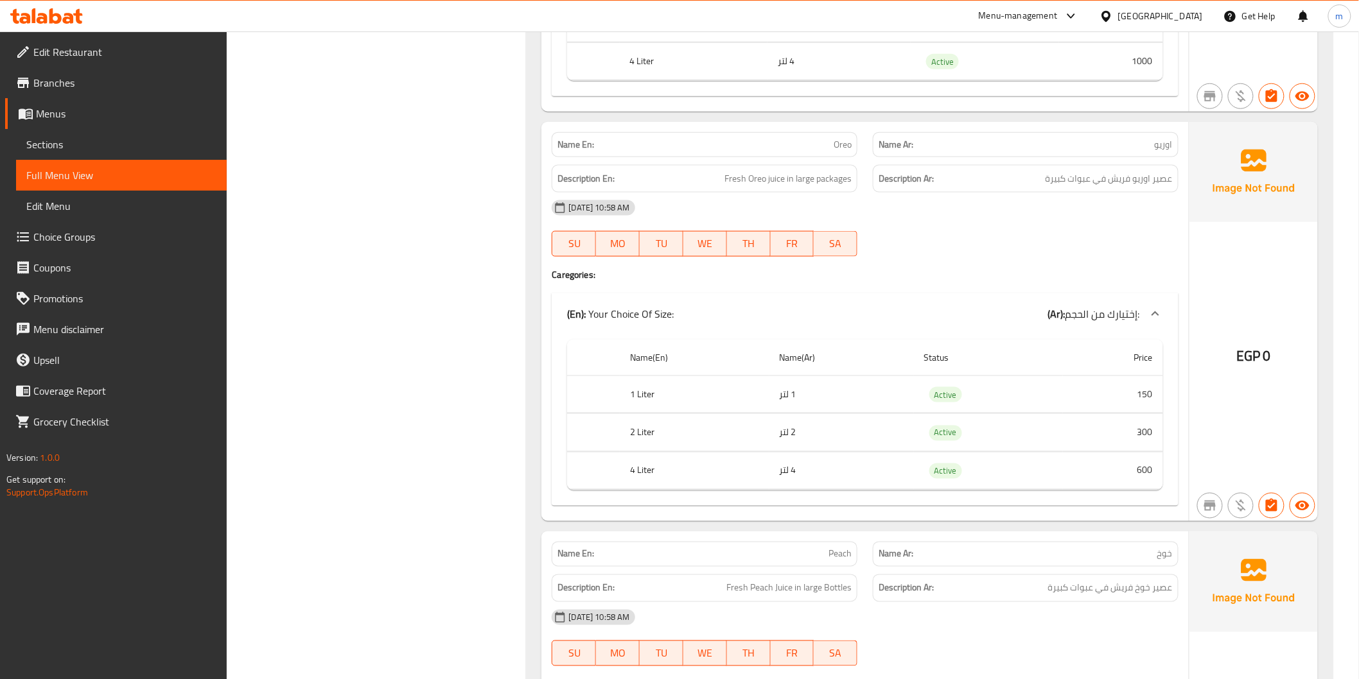
scroll to position [12938, 0]
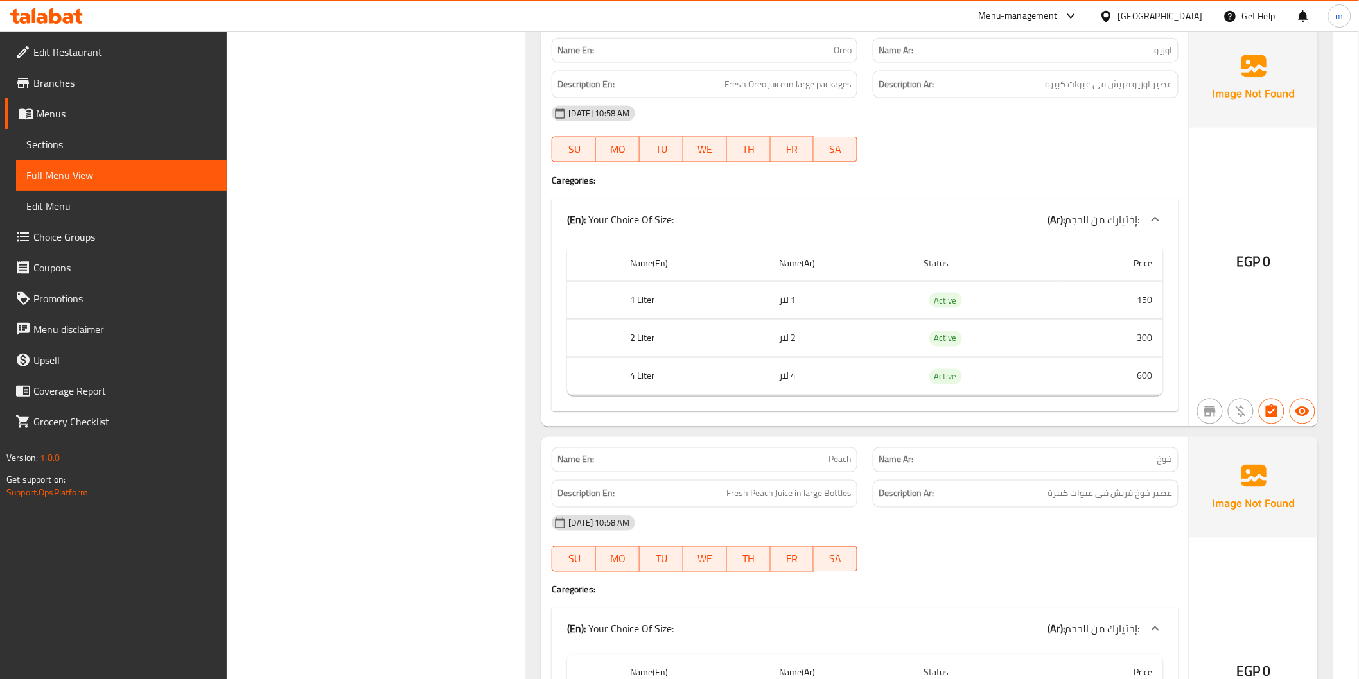
click at [841, 463] on span "Peach" at bounding box center [839, 459] width 23 height 13
copy span "Peach"
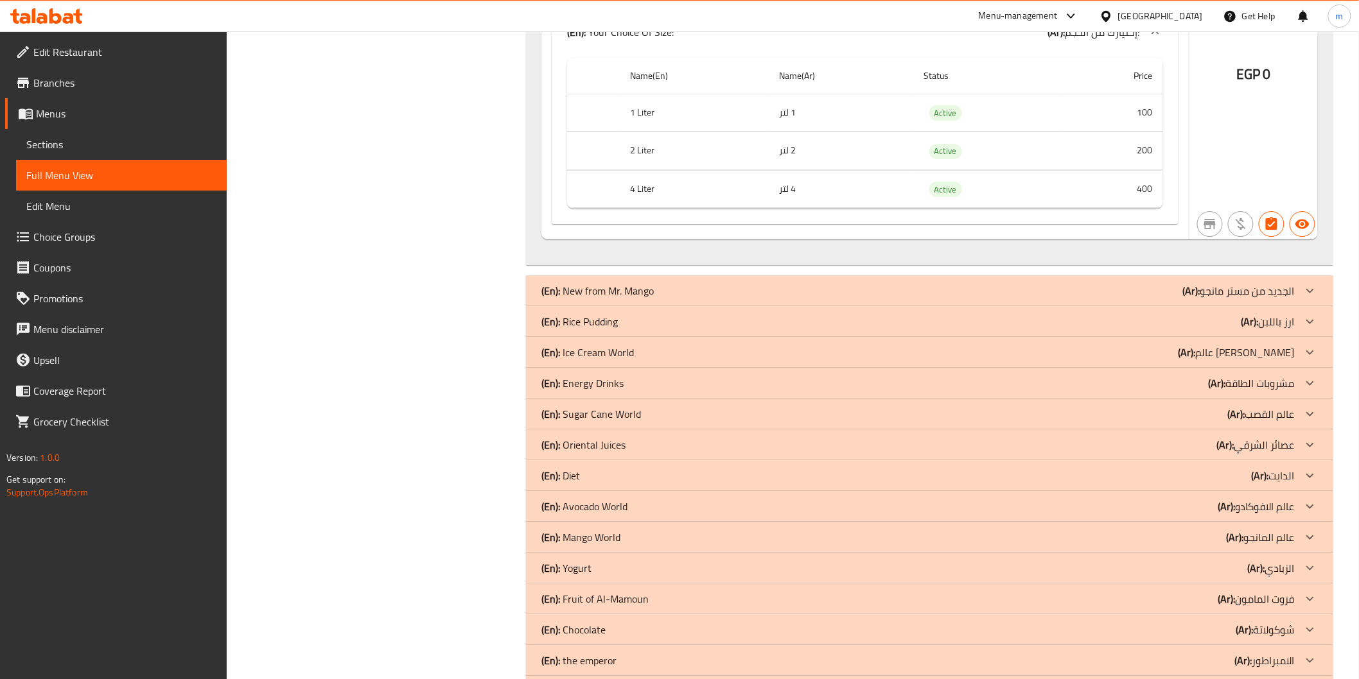
scroll to position [18075, 0]
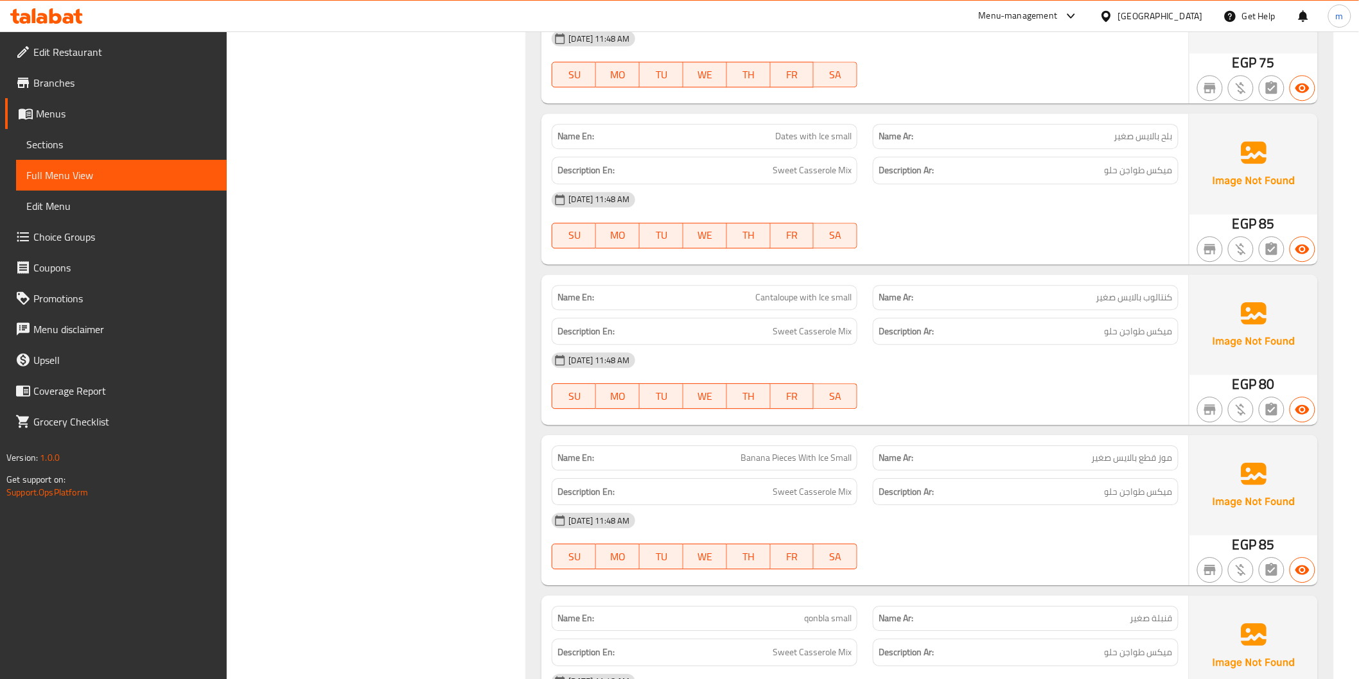
scroll to position [19883, 0]
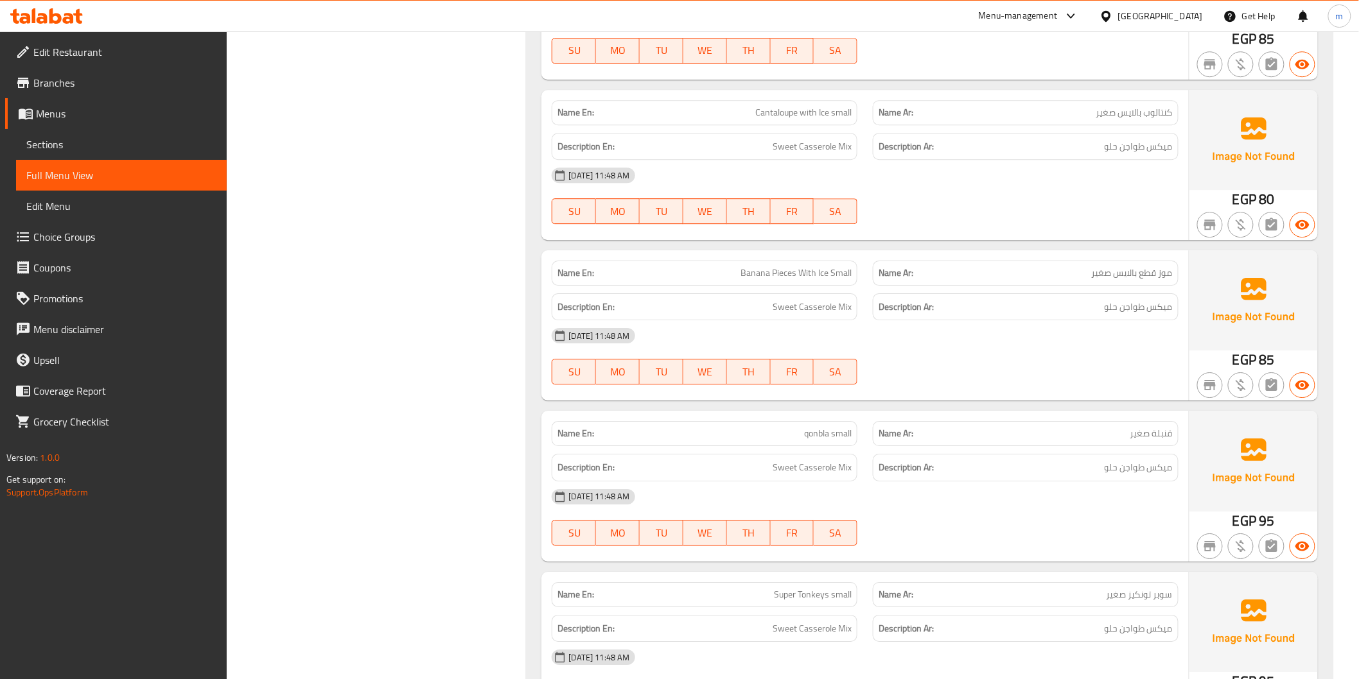
copy span "qonbla small"
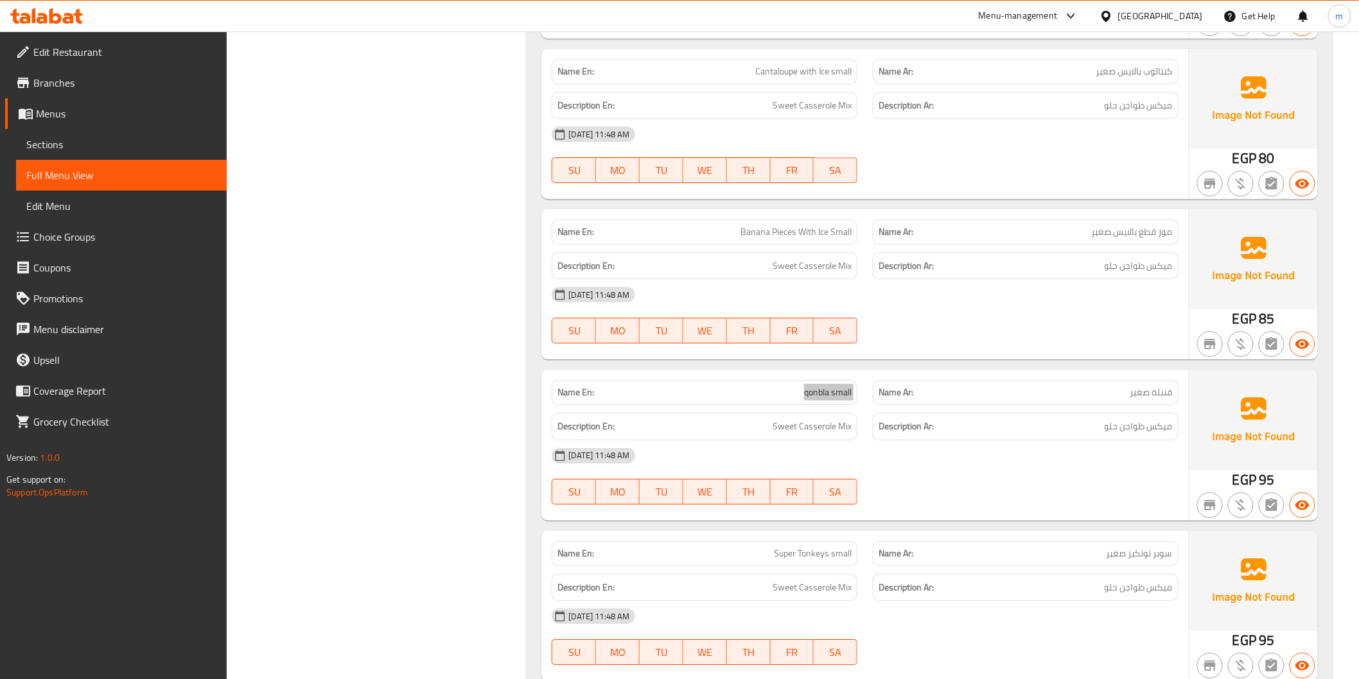
scroll to position [20169, 0]
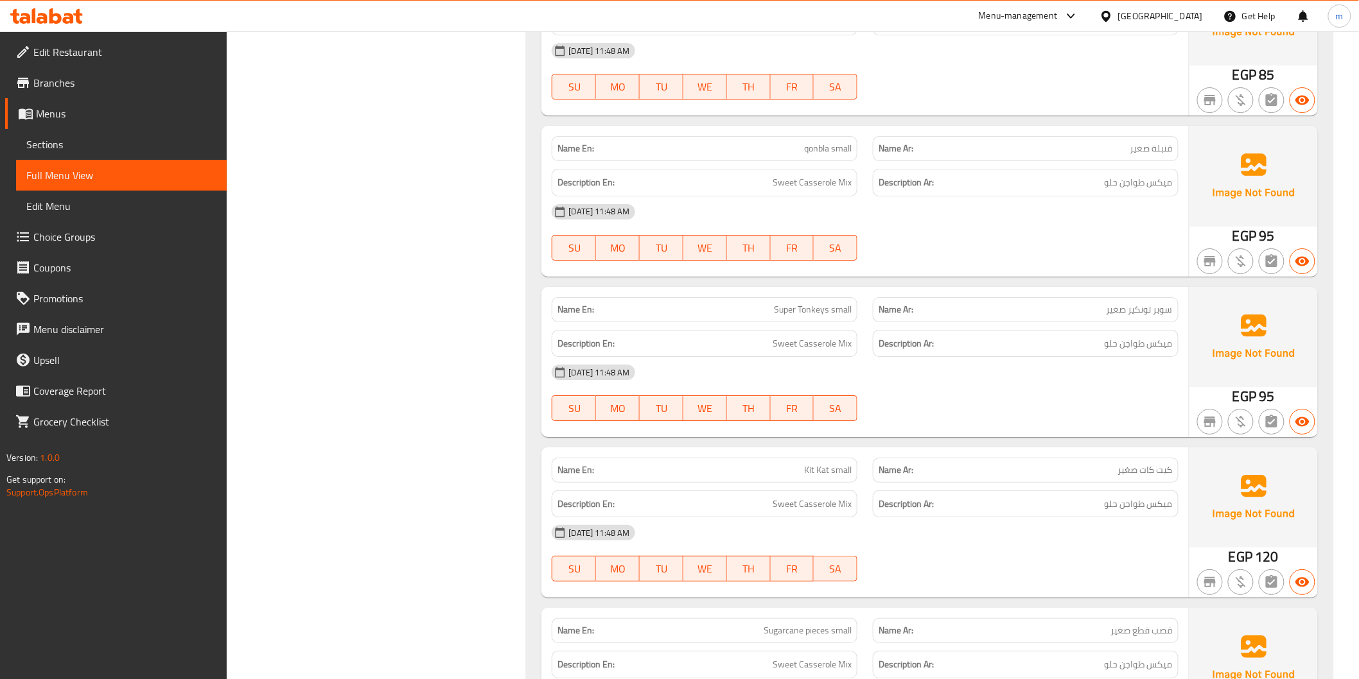
copy span "تونكيز"
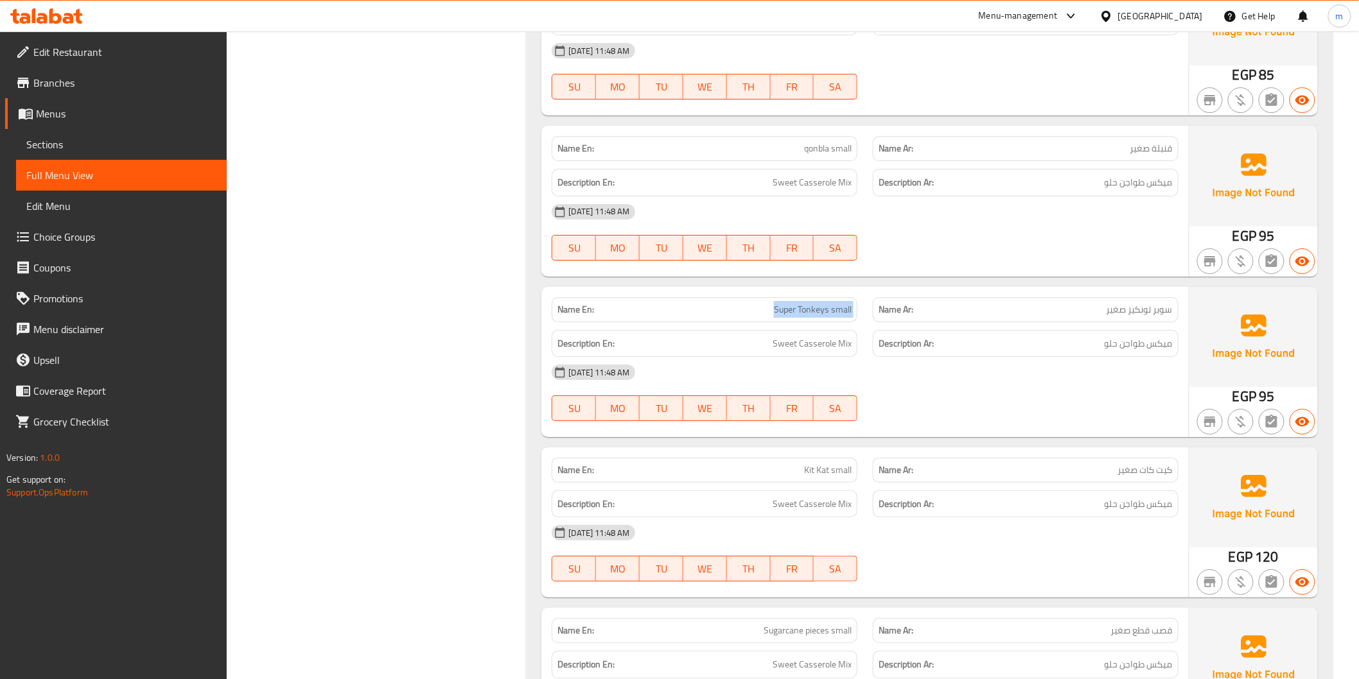
copy span "Super Tonkeys small"
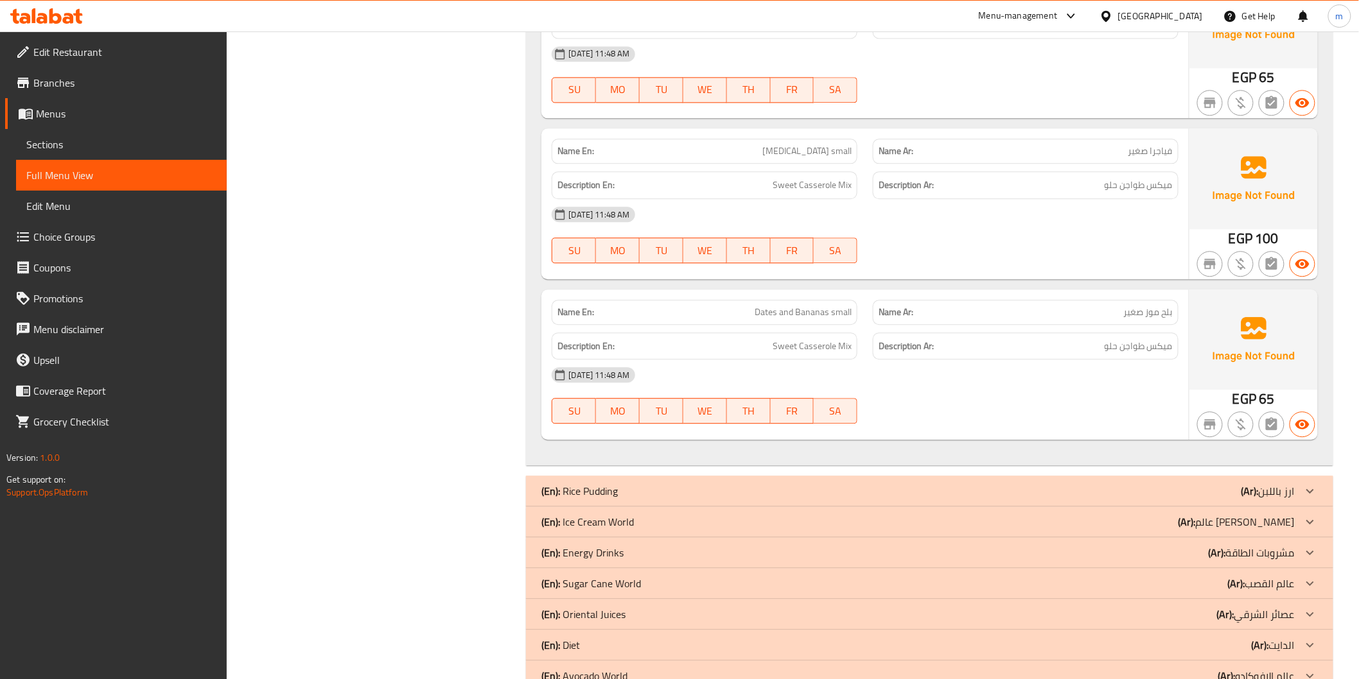
scroll to position [21690, 0]
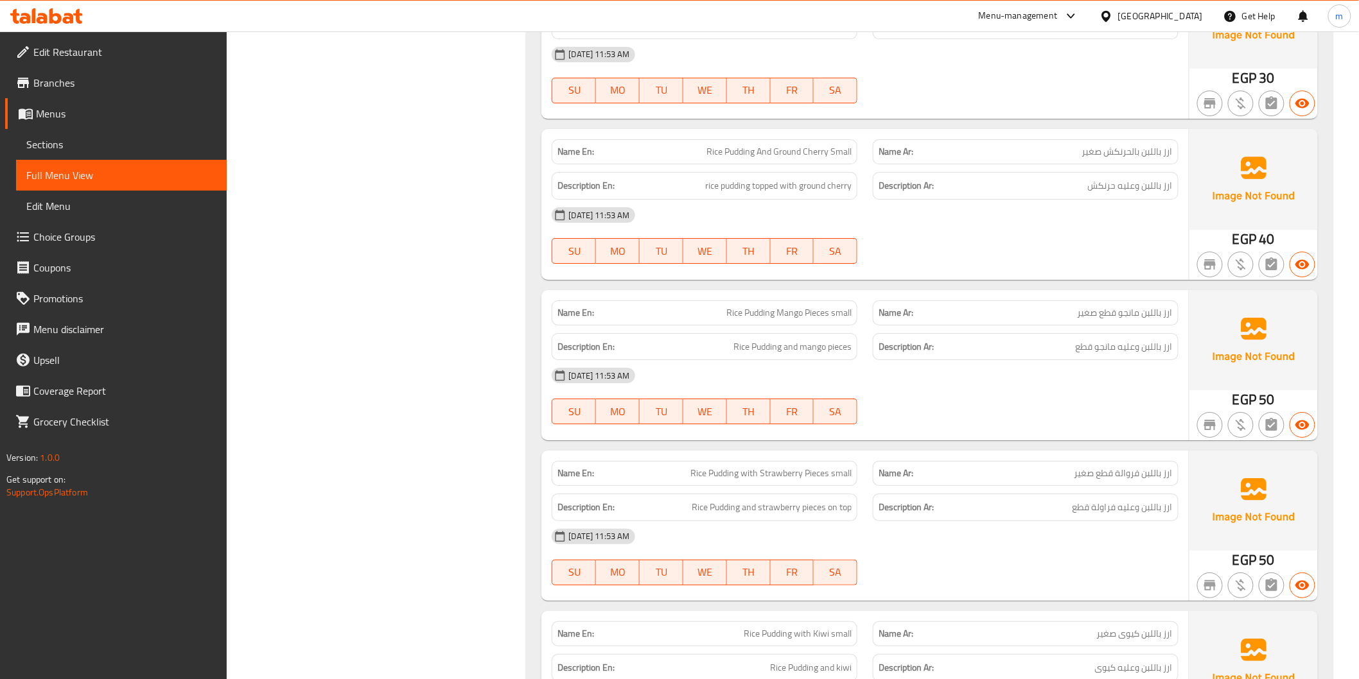
scroll to position [22261, 0]
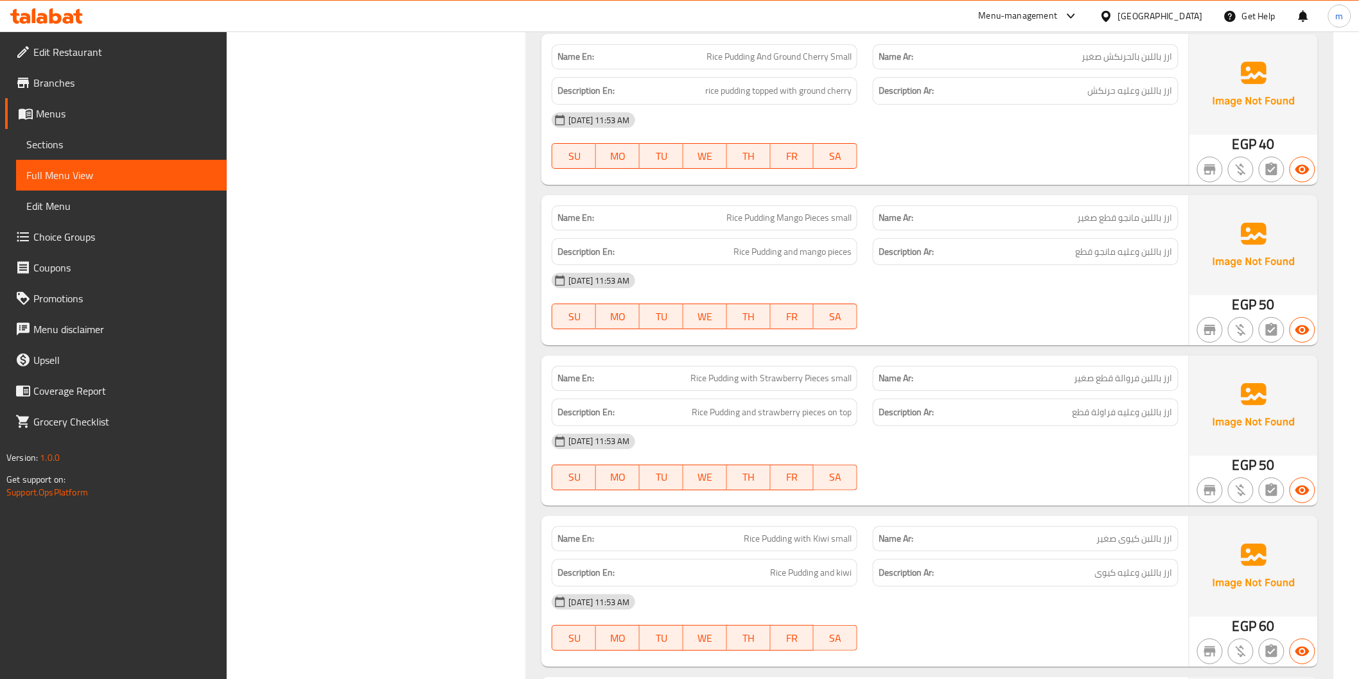
copy span "Rice Pudding with Strawberry Pieces small"
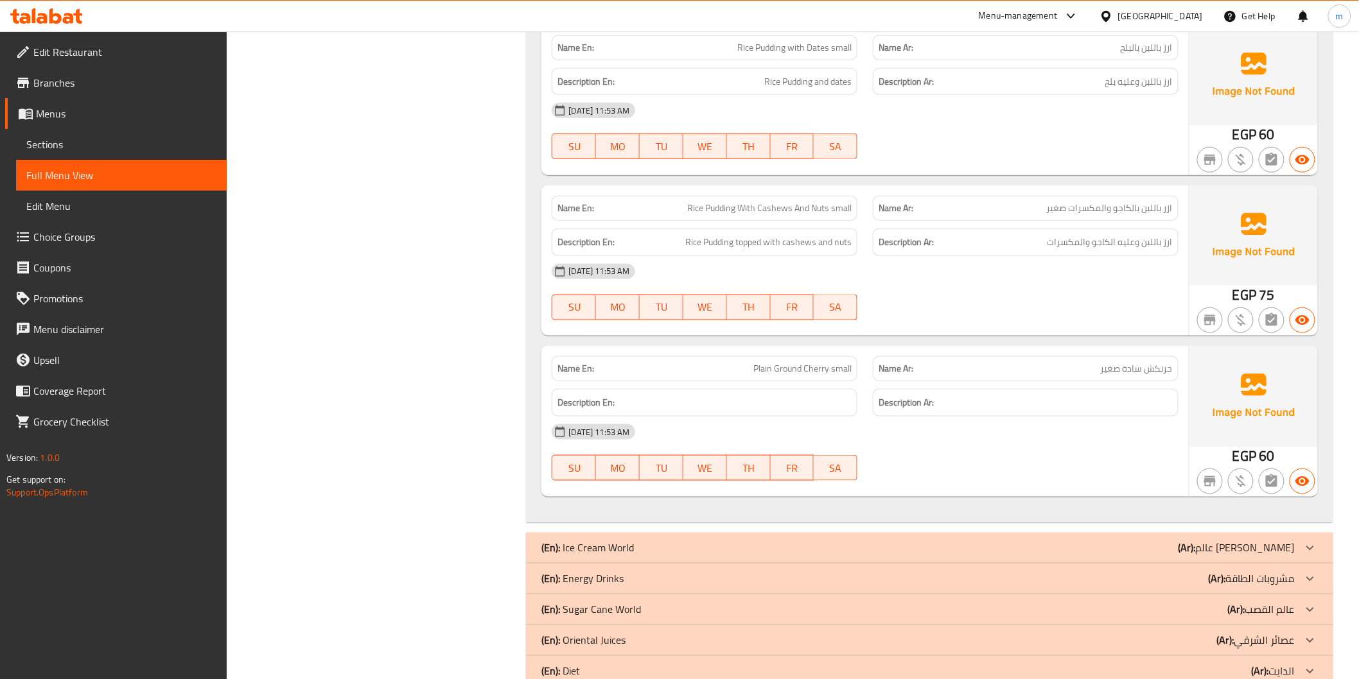
scroll to position [23118, 0]
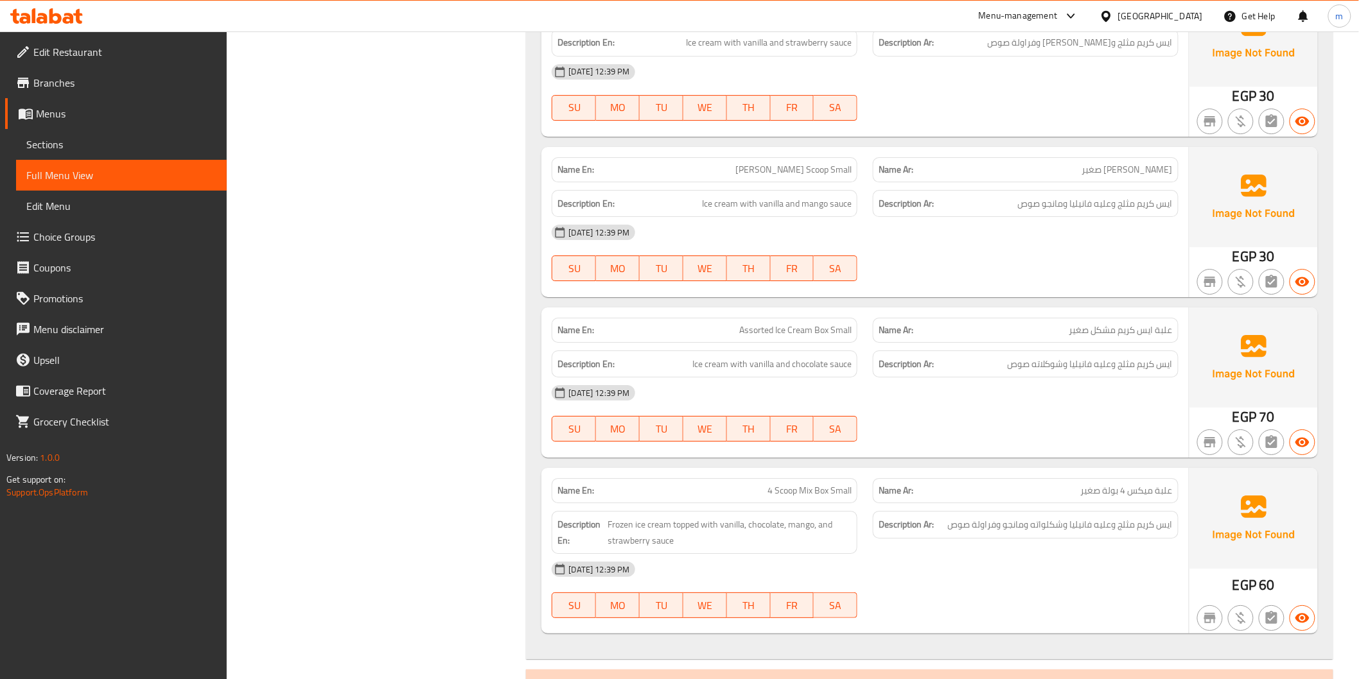
scroll to position [24259, 0]
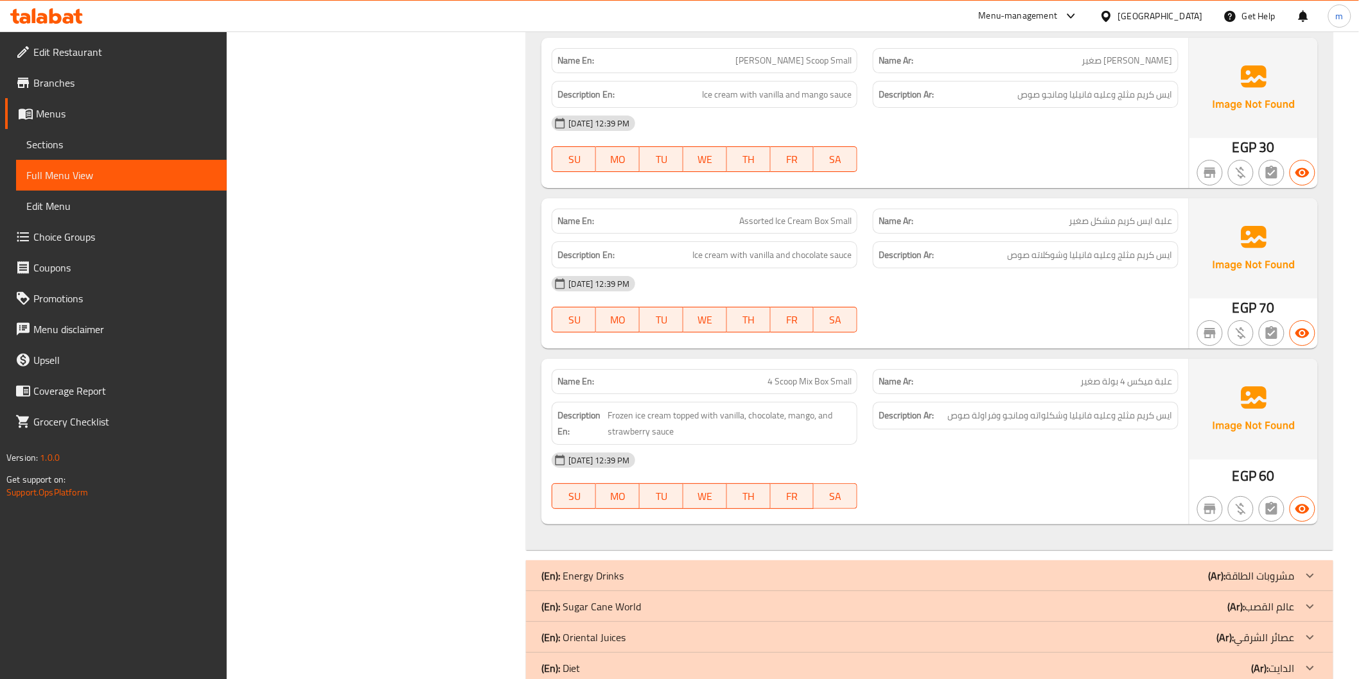
copy span "4 Scoop Mix Box Small"
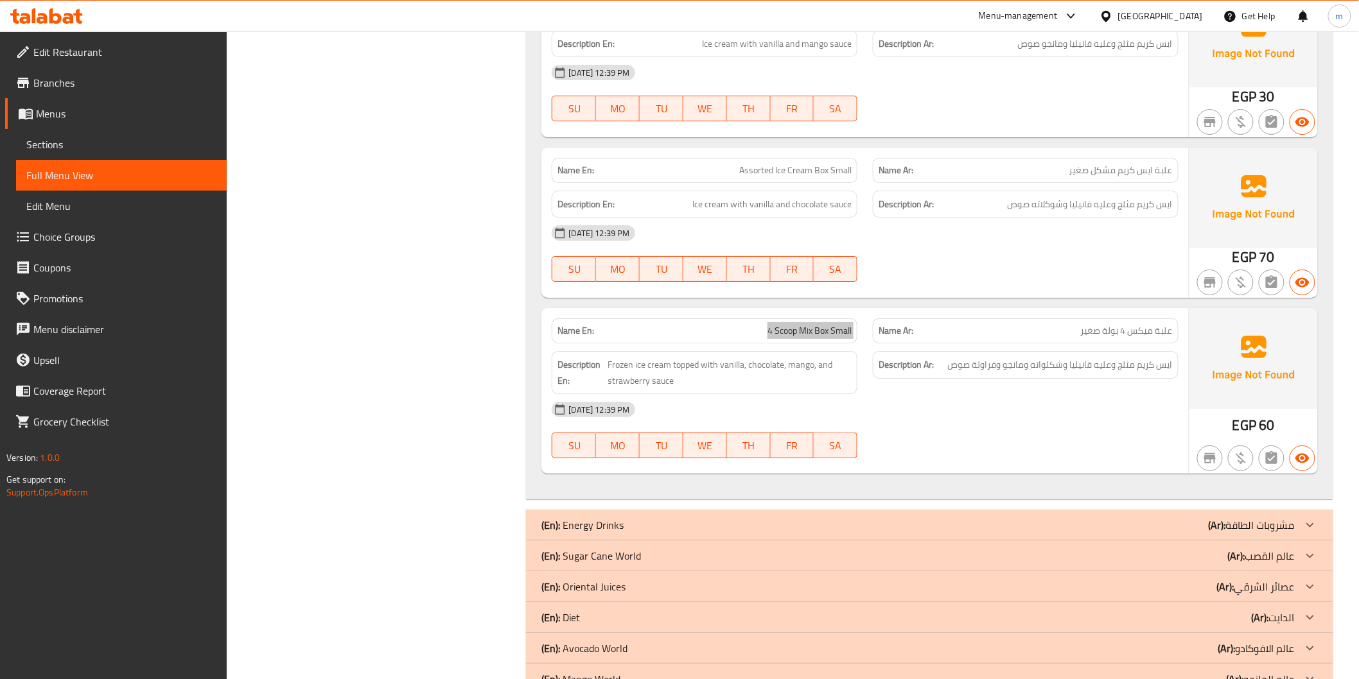
scroll to position [24354, 0]
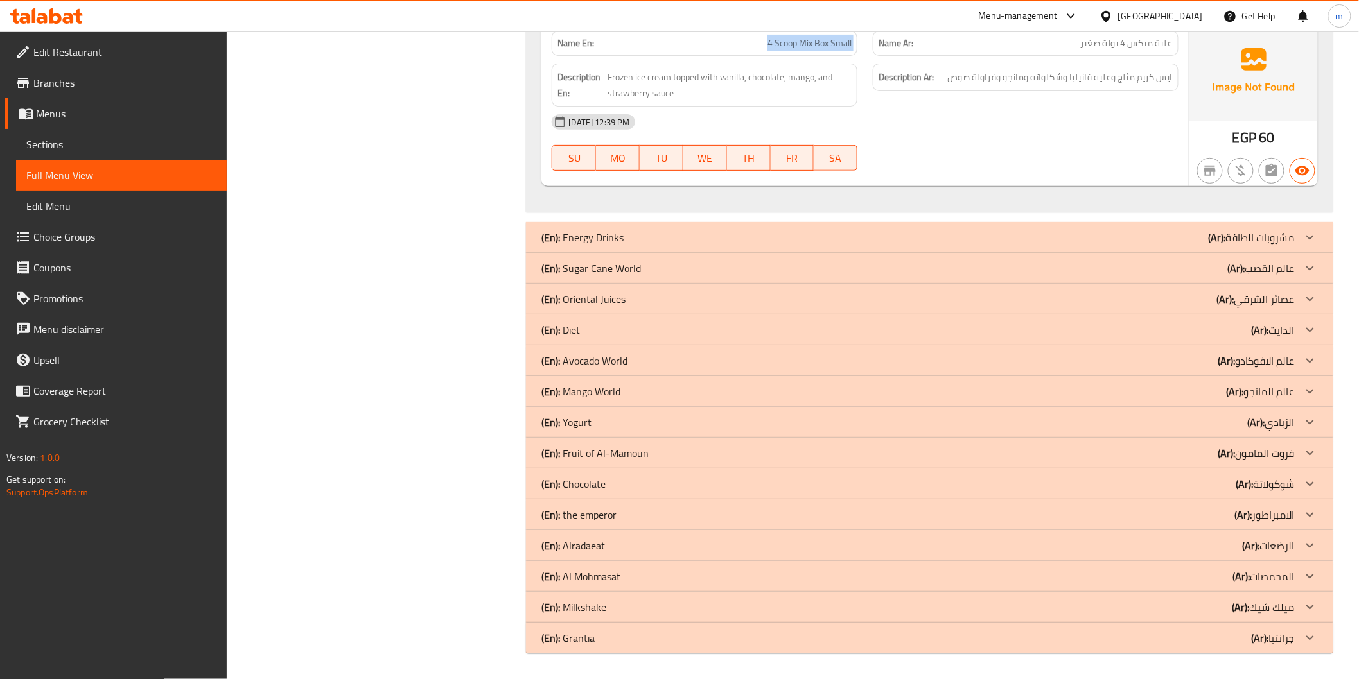
scroll to position [24596, 0]
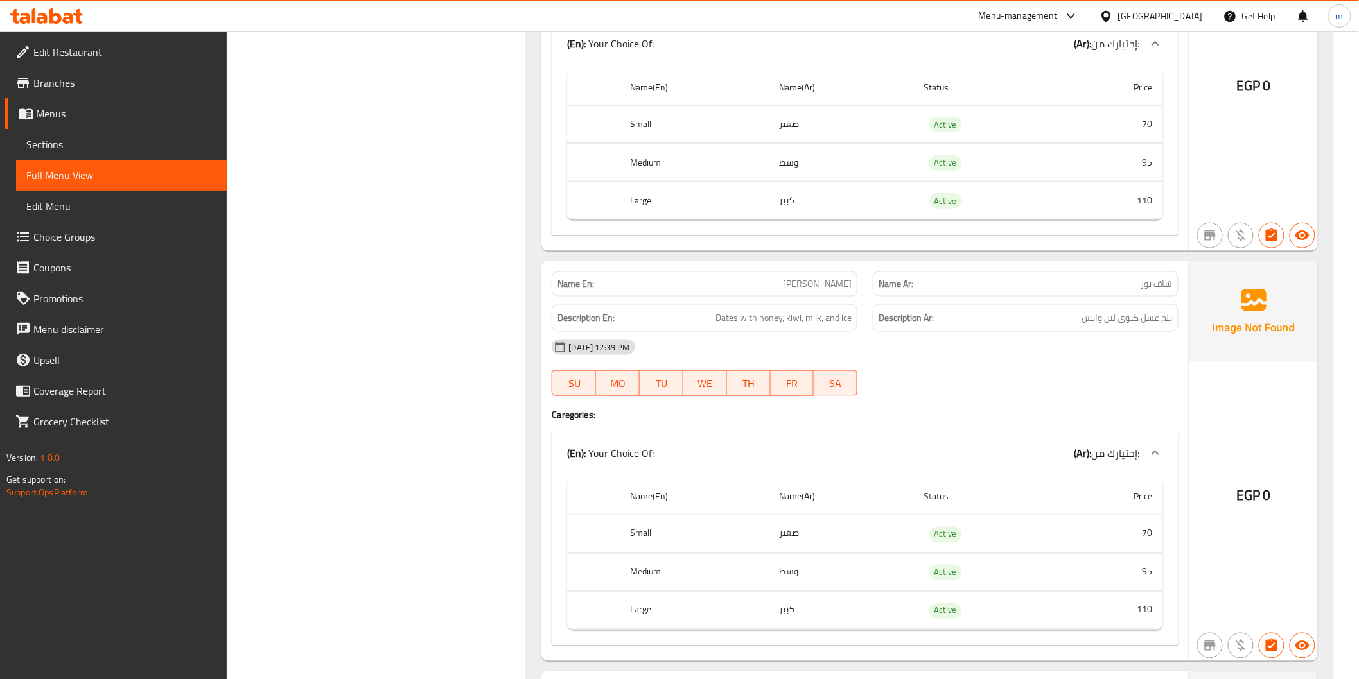
scroll to position [25116, 0]
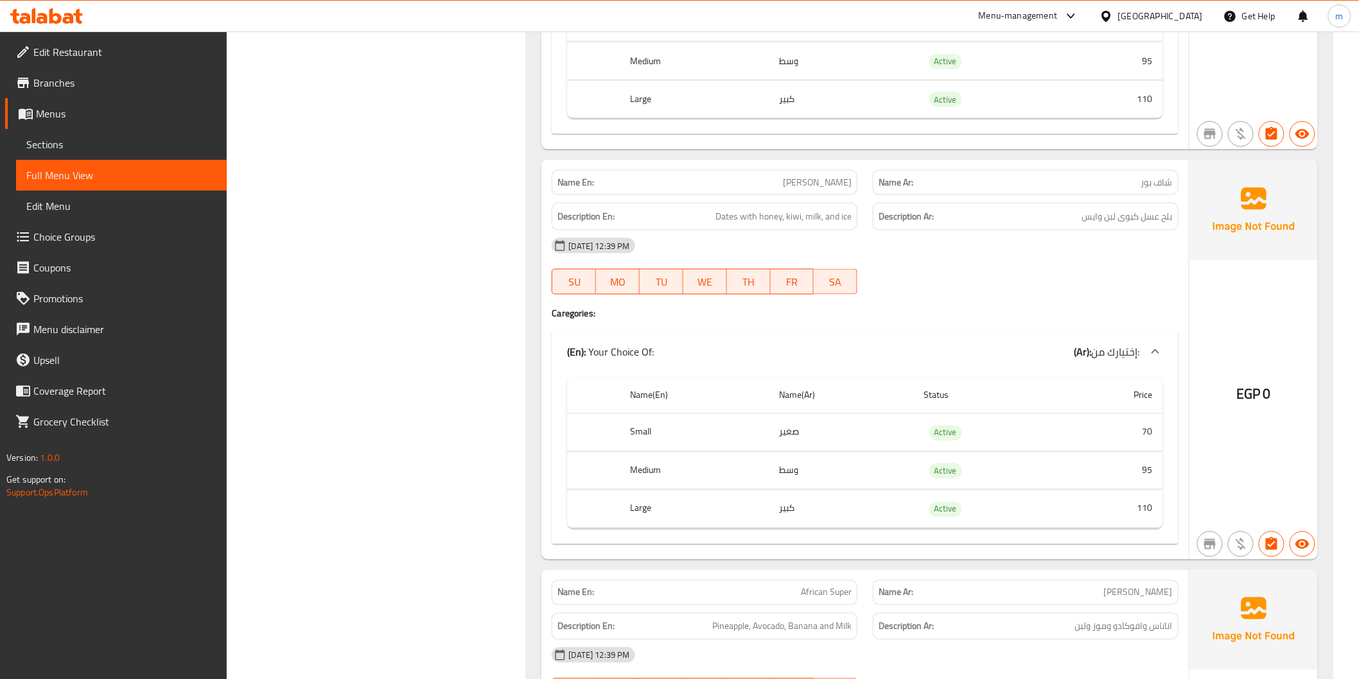
copy span "[PERSON_NAME]"
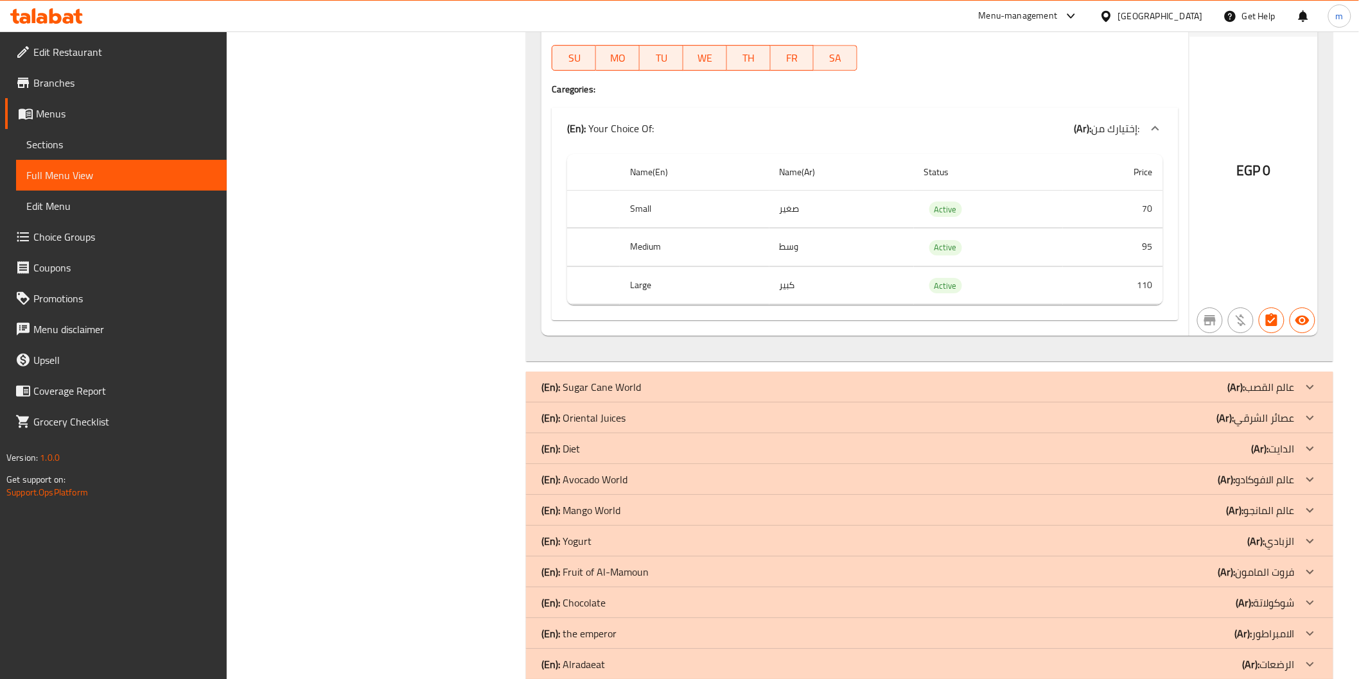
scroll to position [26162, 0]
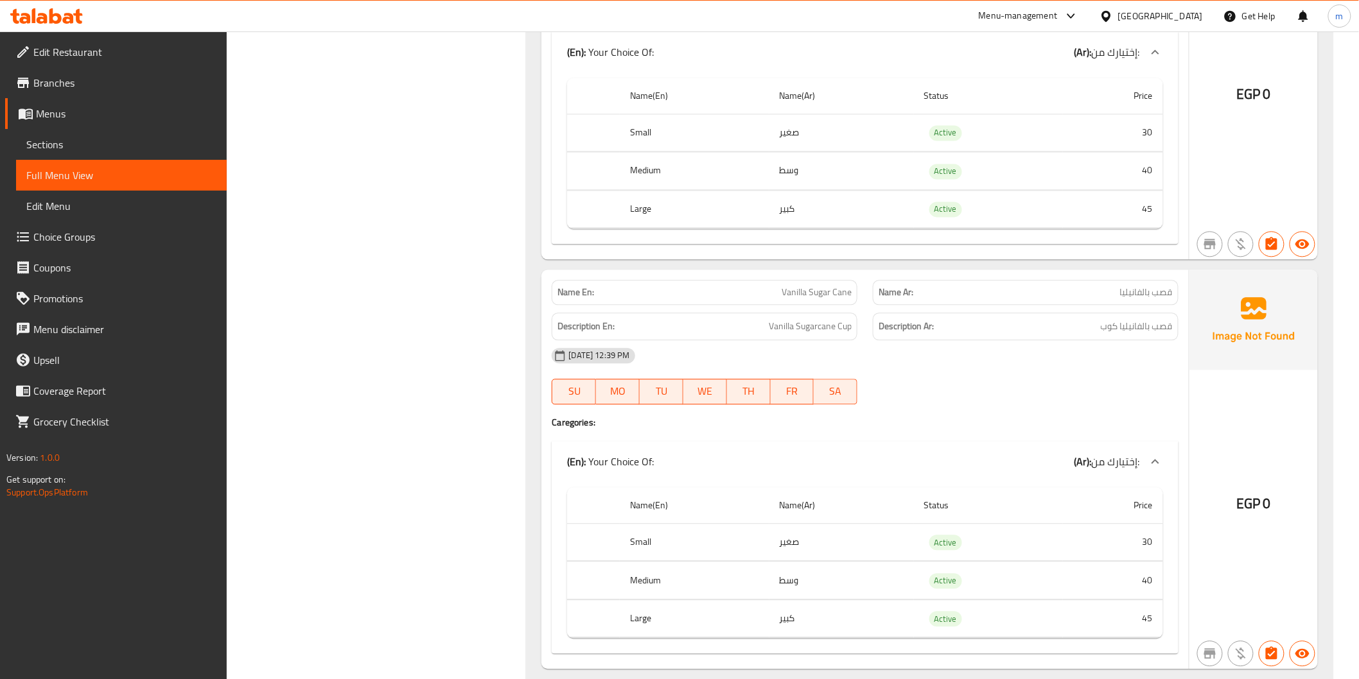
scroll to position [29967, 0]
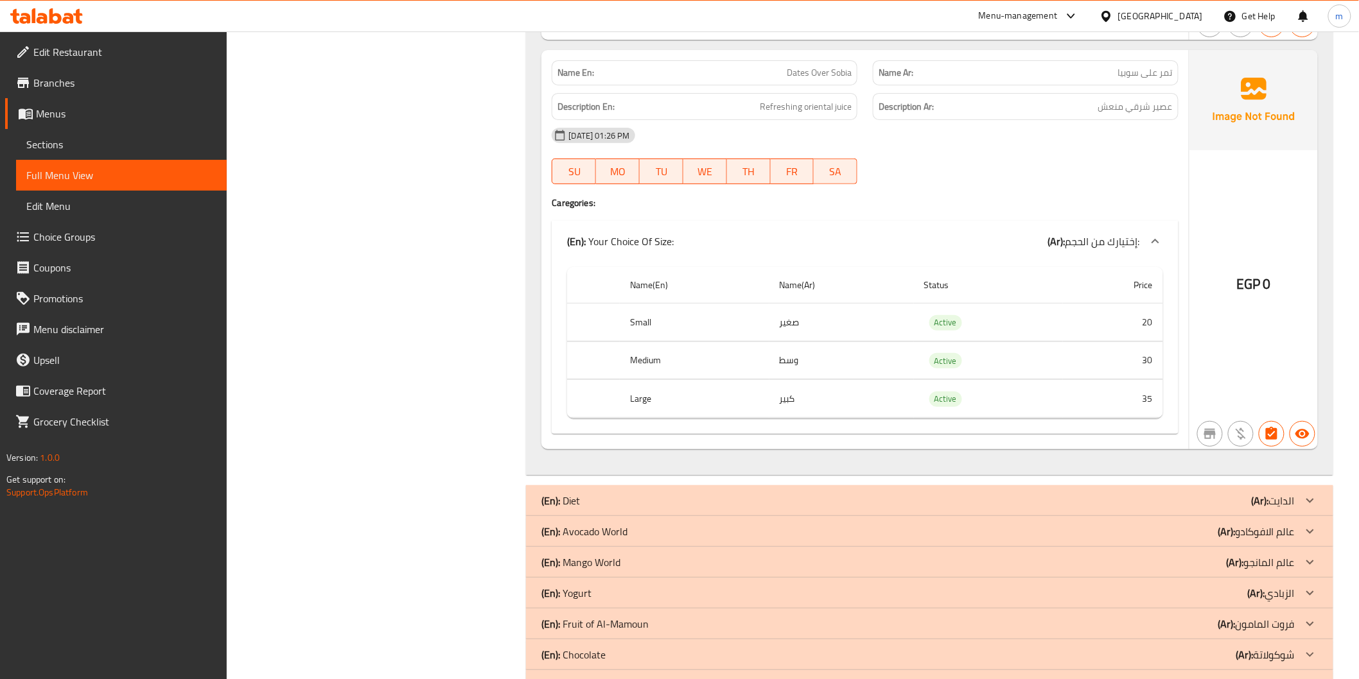
scroll to position [32915, 0]
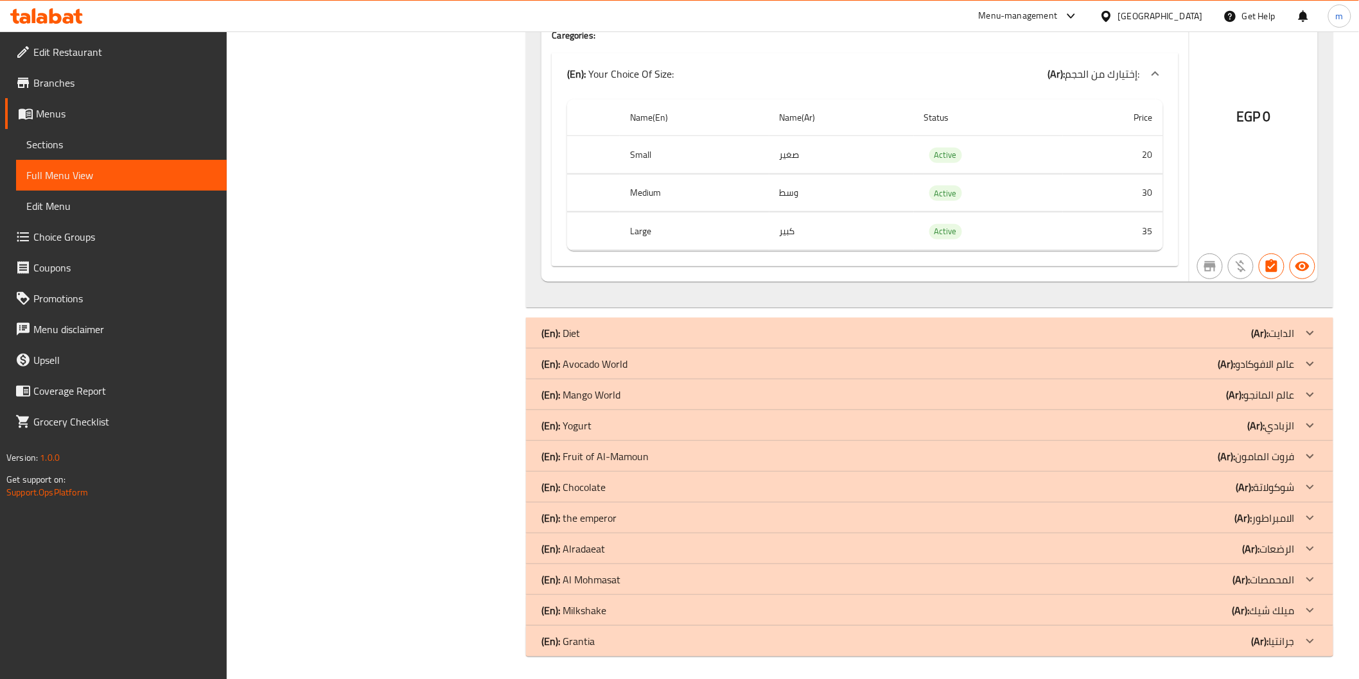
drag, startPoint x: 1135, startPoint y: 323, endPoint x: 1132, endPoint y: 385, distance: 62.3
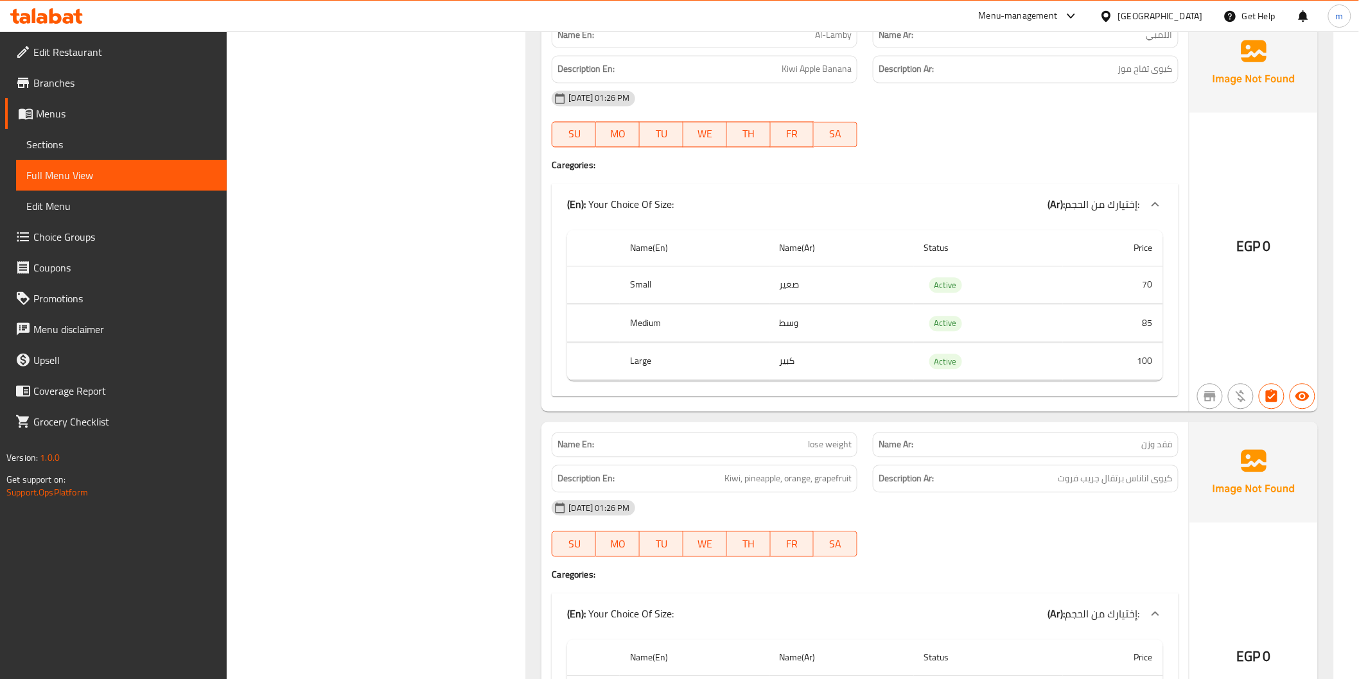
scroll to position [33772, 0]
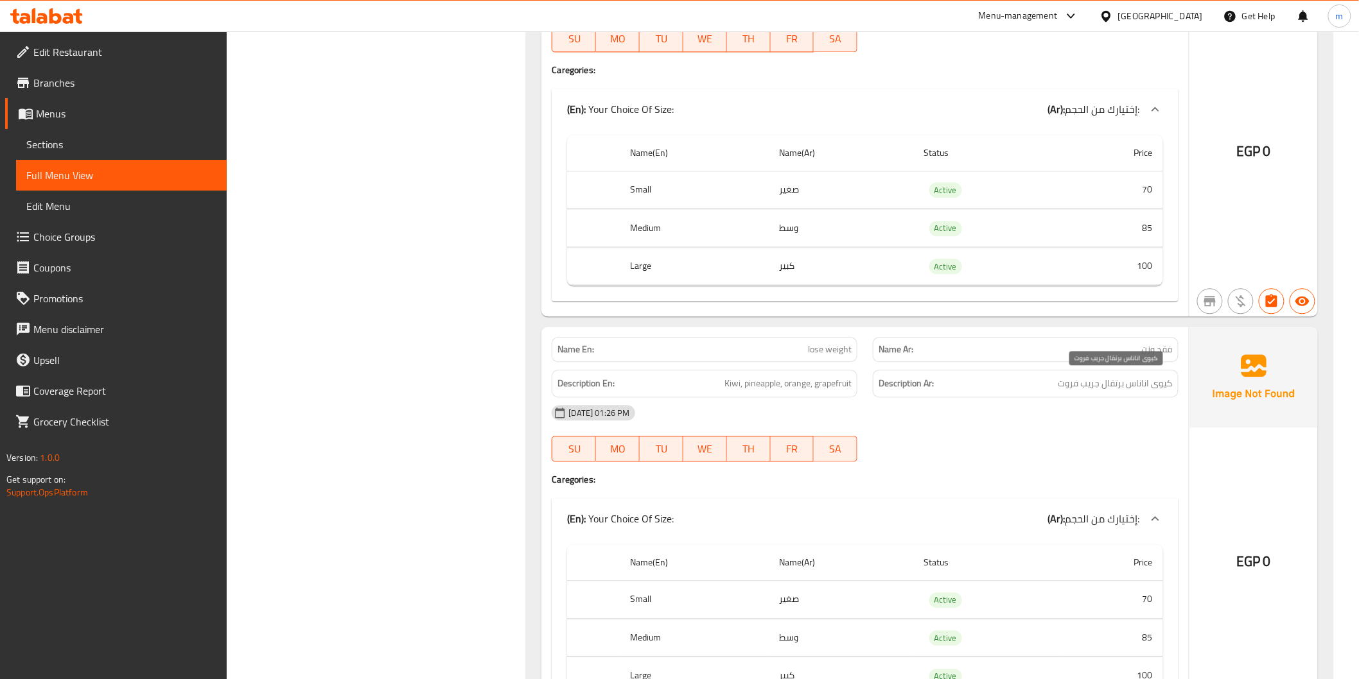
click at [1100, 389] on span "کیوی اناناس برتقال جريب فروت" at bounding box center [1115, 384] width 114 height 16
drag, startPoint x: 1100, startPoint y: 389, endPoint x: 1085, endPoint y: 384, distance: 15.4
click at [1085, 384] on span "کیوی اناناس برتقال جريب فروت" at bounding box center [1115, 384] width 114 height 16
drag, startPoint x: 1045, startPoint y: 387, endPoint x: 1102, endPoint y: 388, distance: 56.5
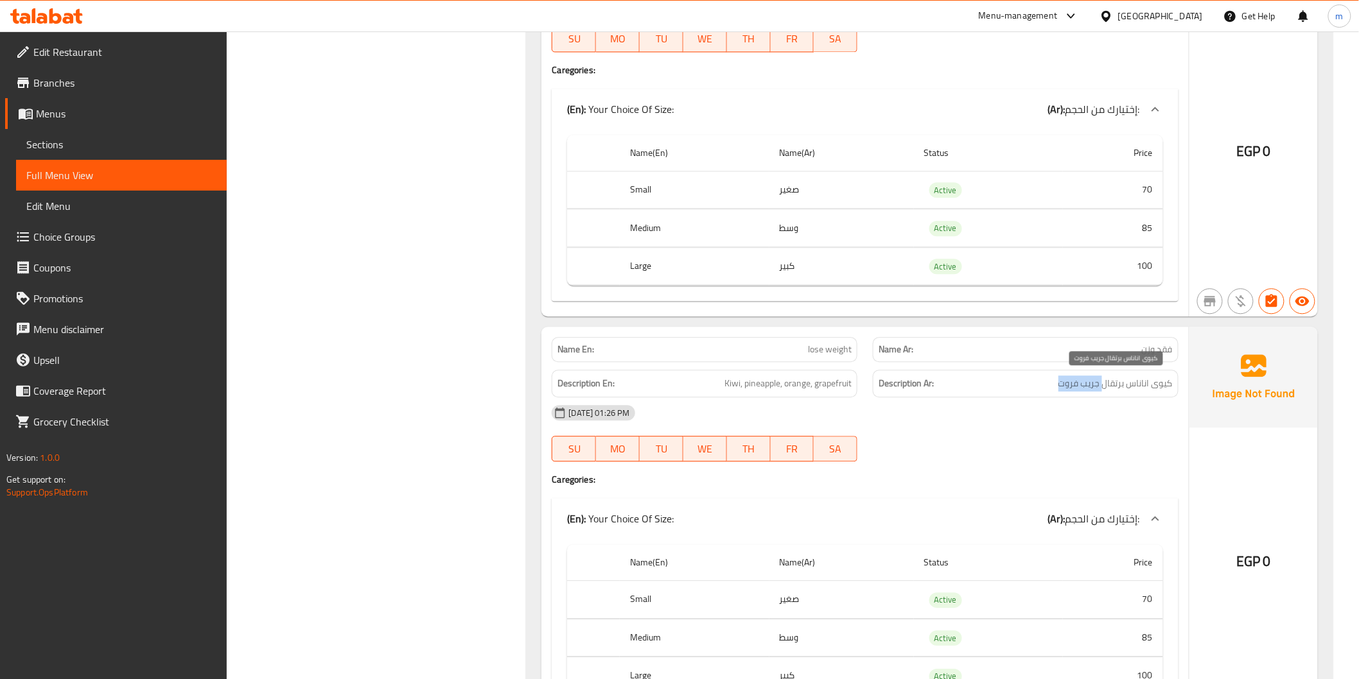
copy span "جريب فروت"
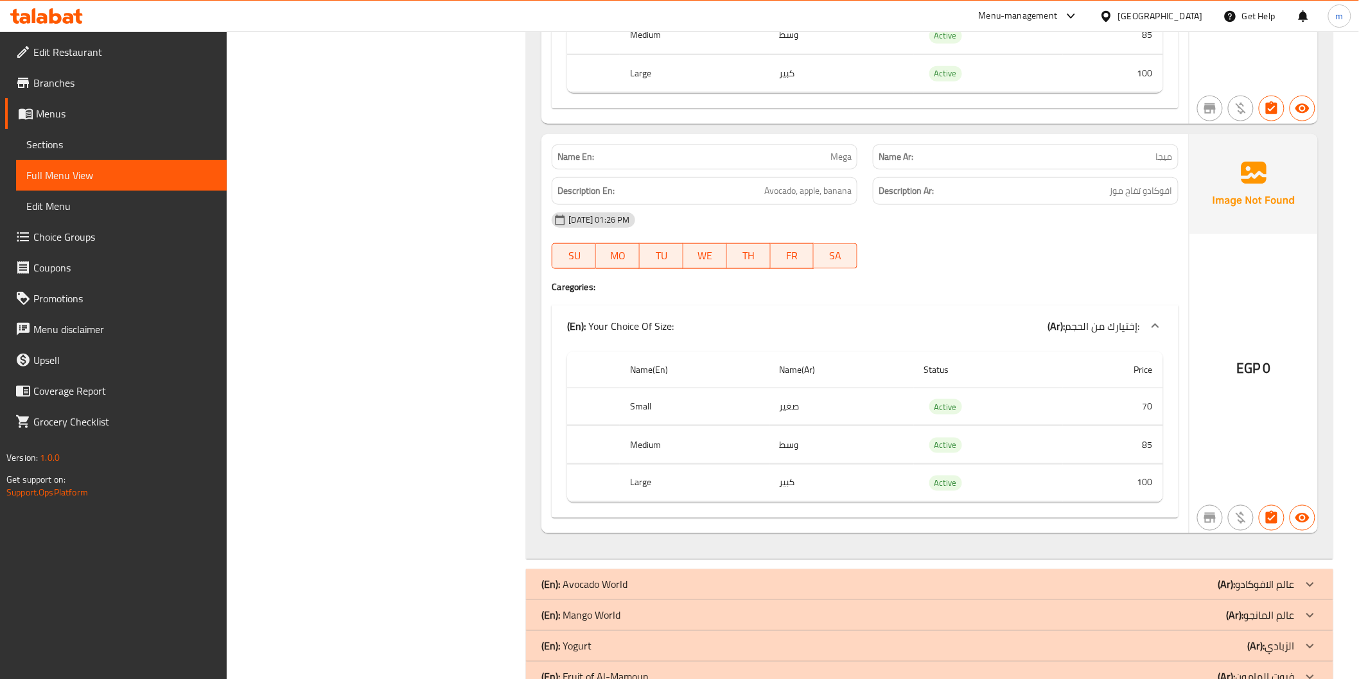
scroll to position [35389, 0]
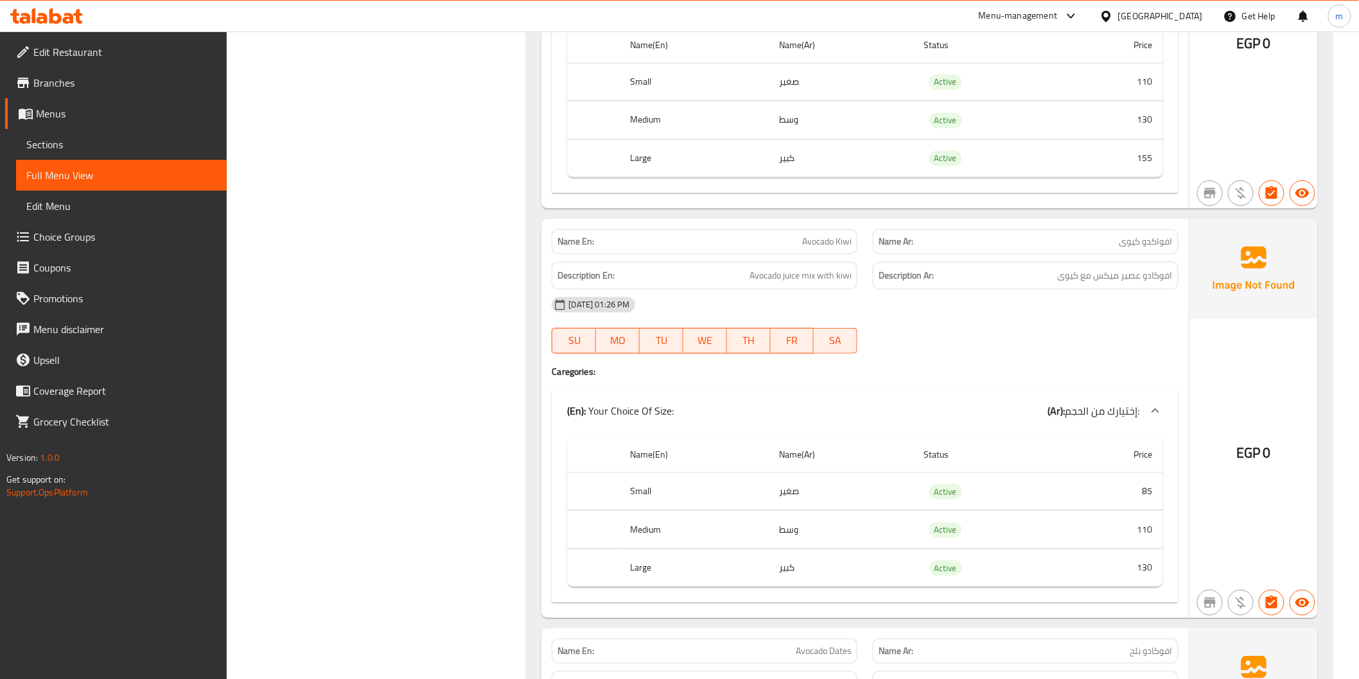
scroll to position [36910, 0]
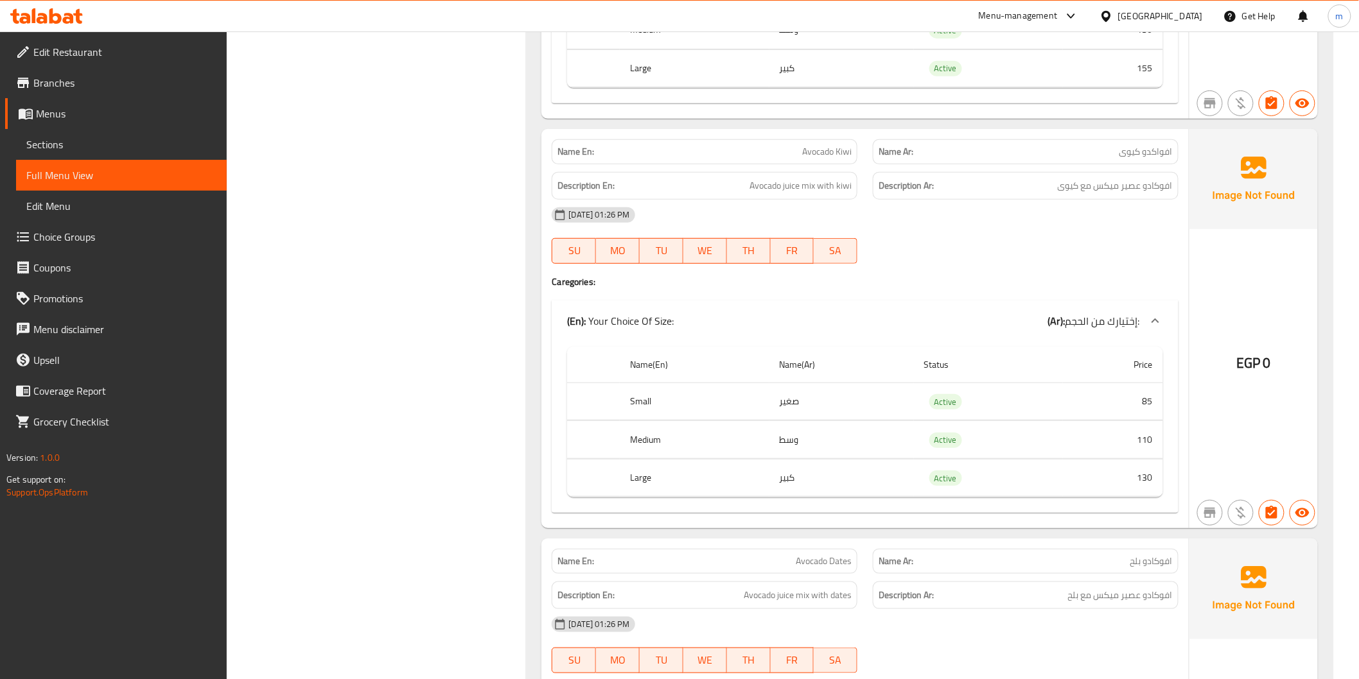
copy span "Avocado Kiwi"
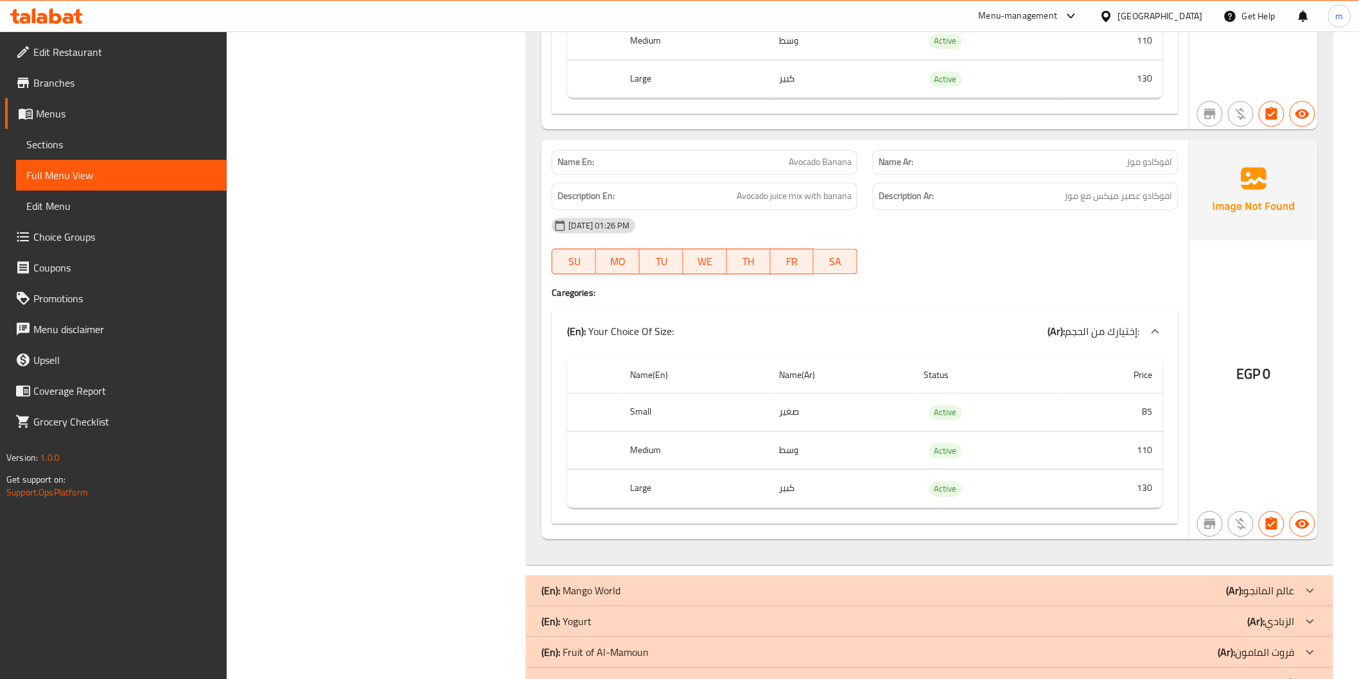
scroll to position [37862, 0]
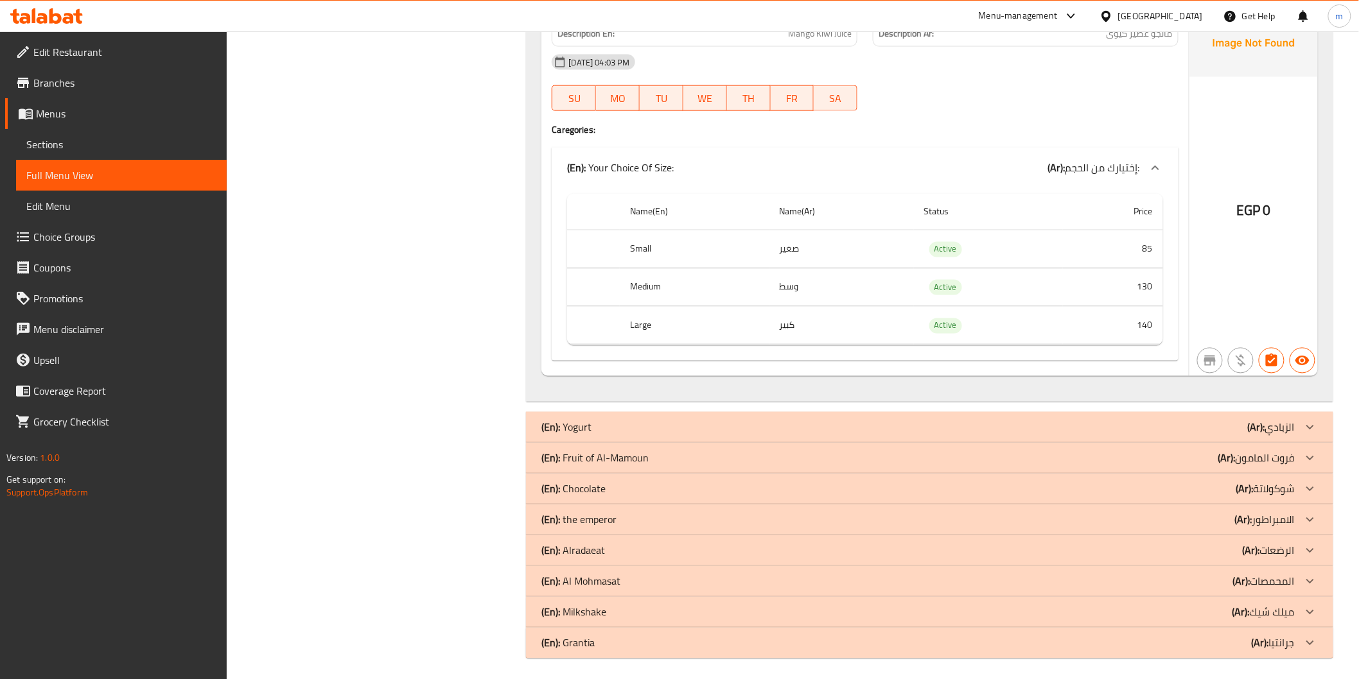
scroll to position [41645, 0]
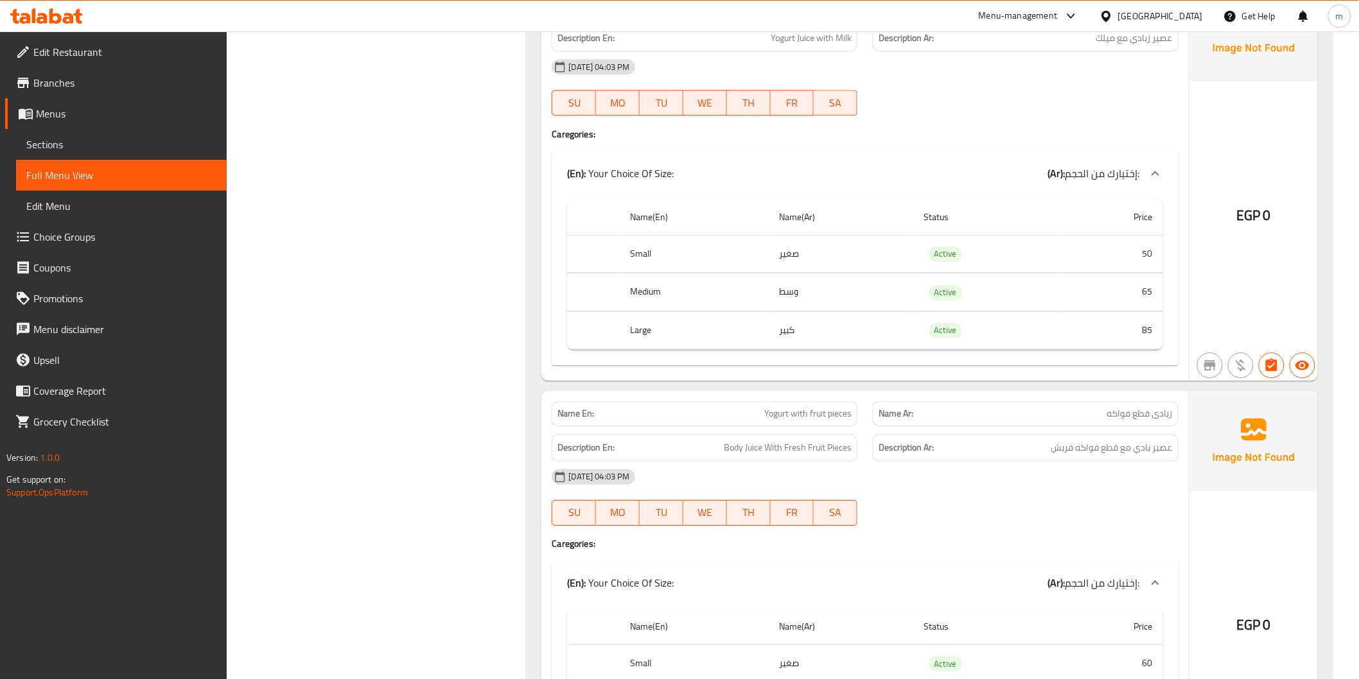
scroll to position [42121, 0]
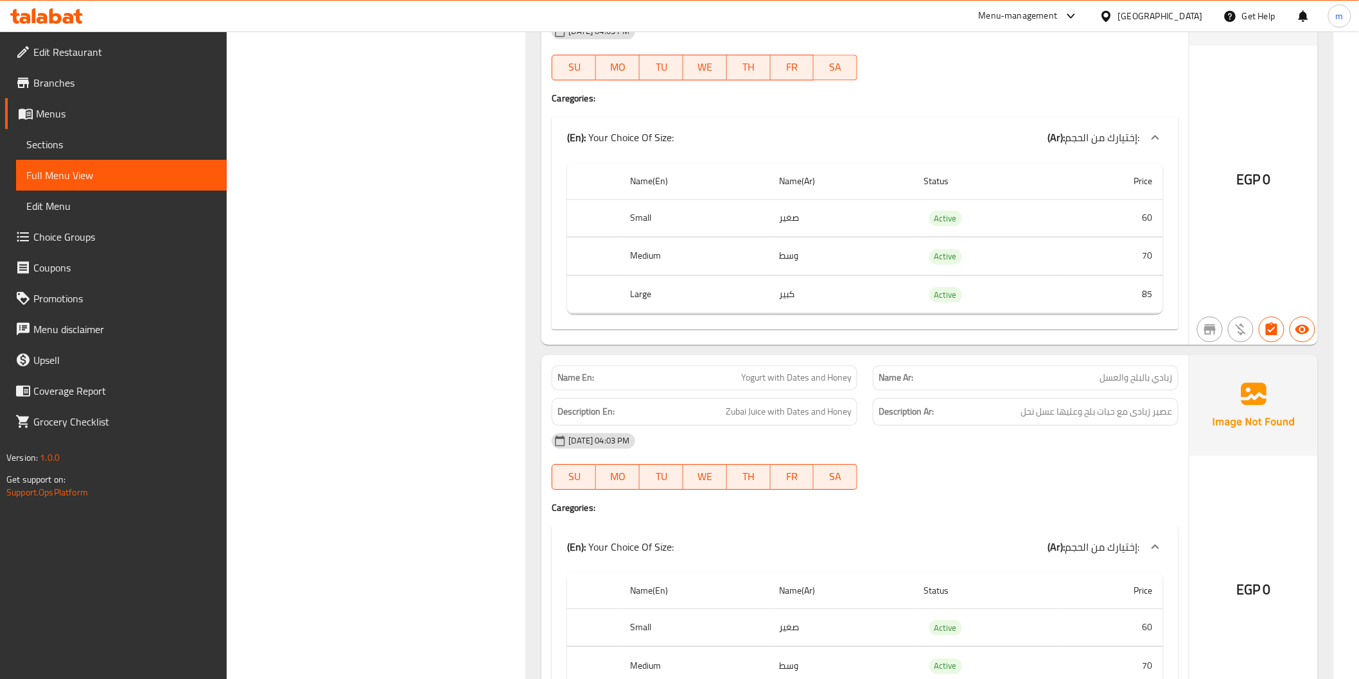
scroll to position [44404, 0]
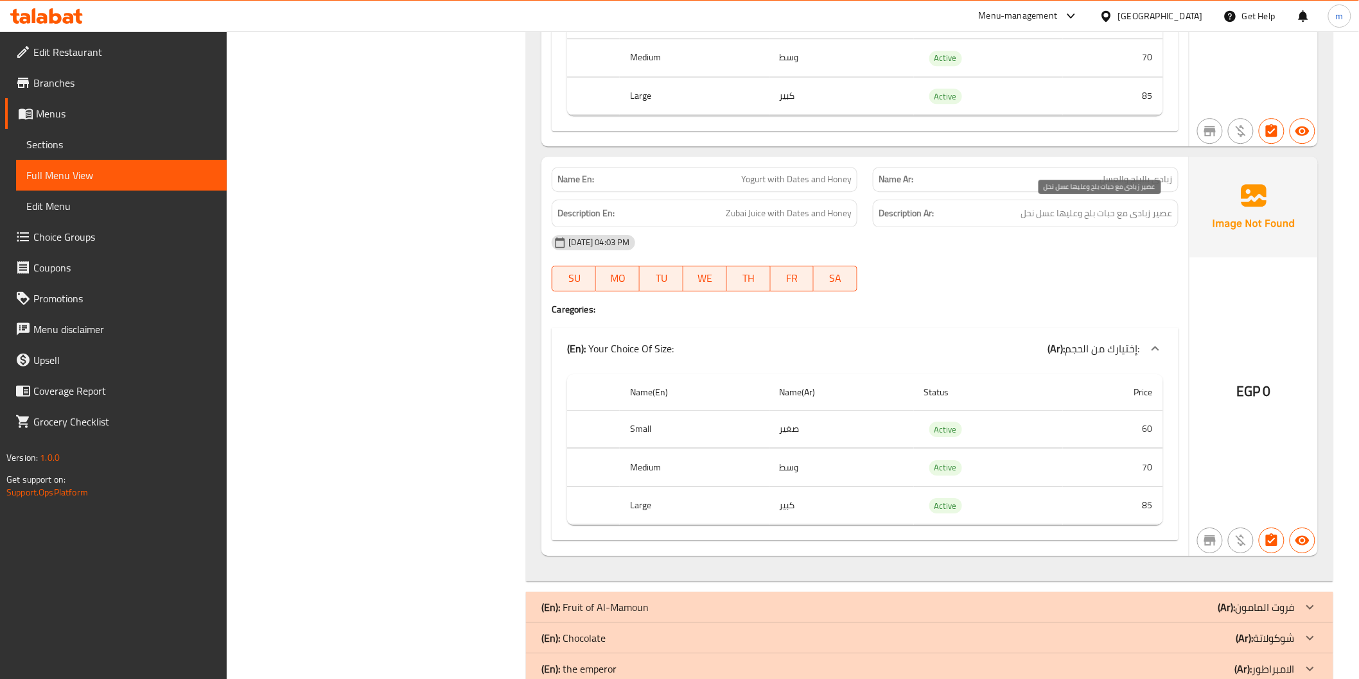
click at [1114, 211] on span "عصير زبادى مع حبات بلح وعليها عسل نحل" at bounding box center [1097, 213] width 152 height 16
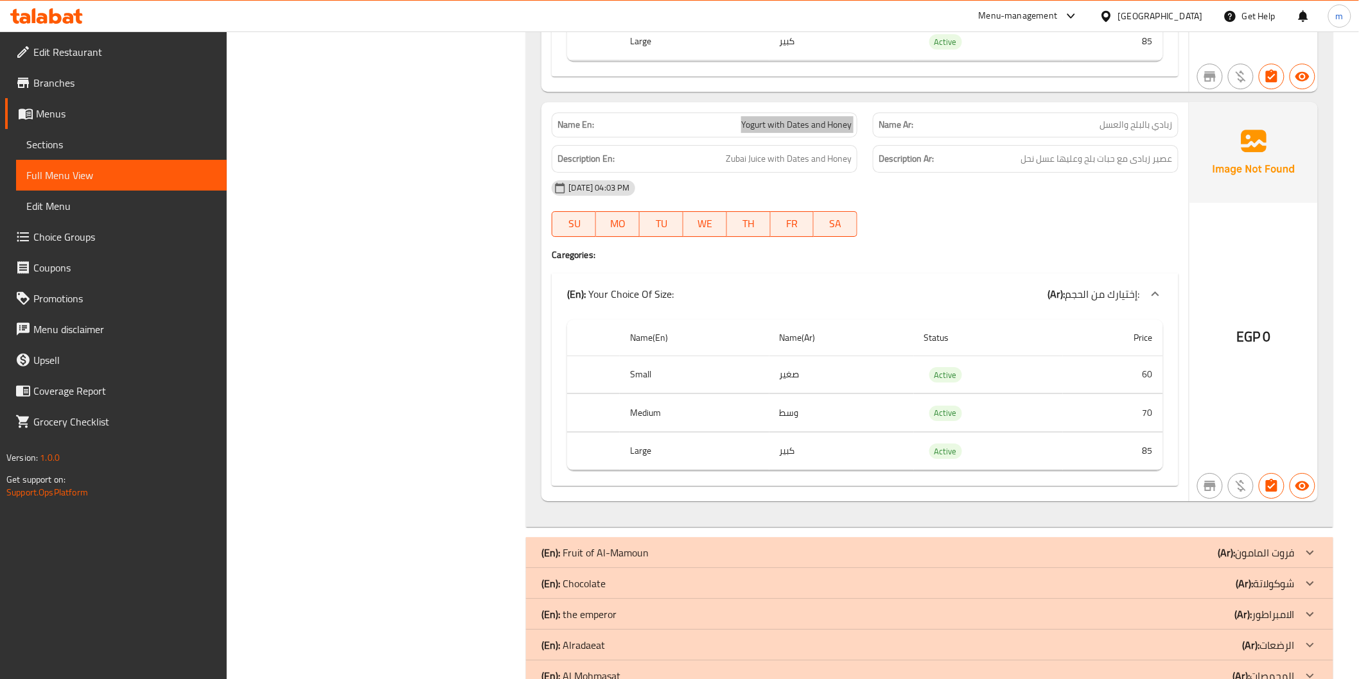
scroll to position [44499, 0]
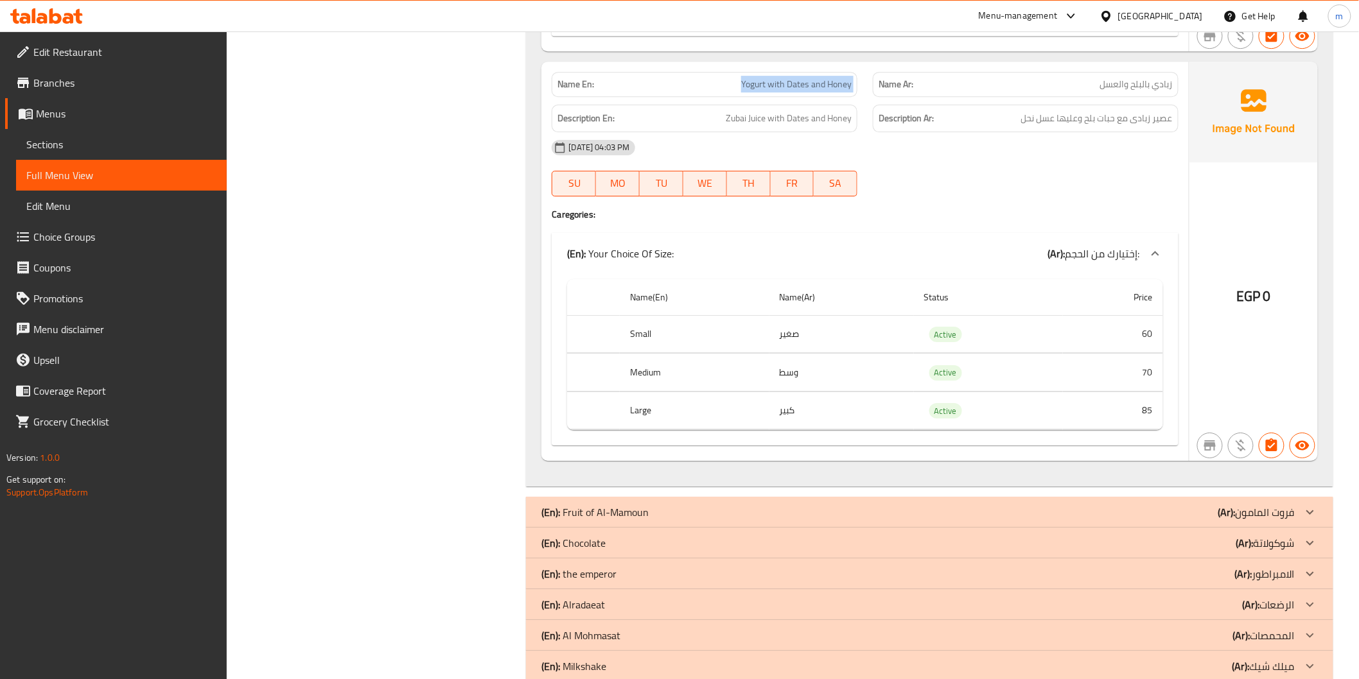
drag, startPoint x: 1126, startPoint y: 500, endPoint x: 1331, endPoint y: 441, distance: 212.4
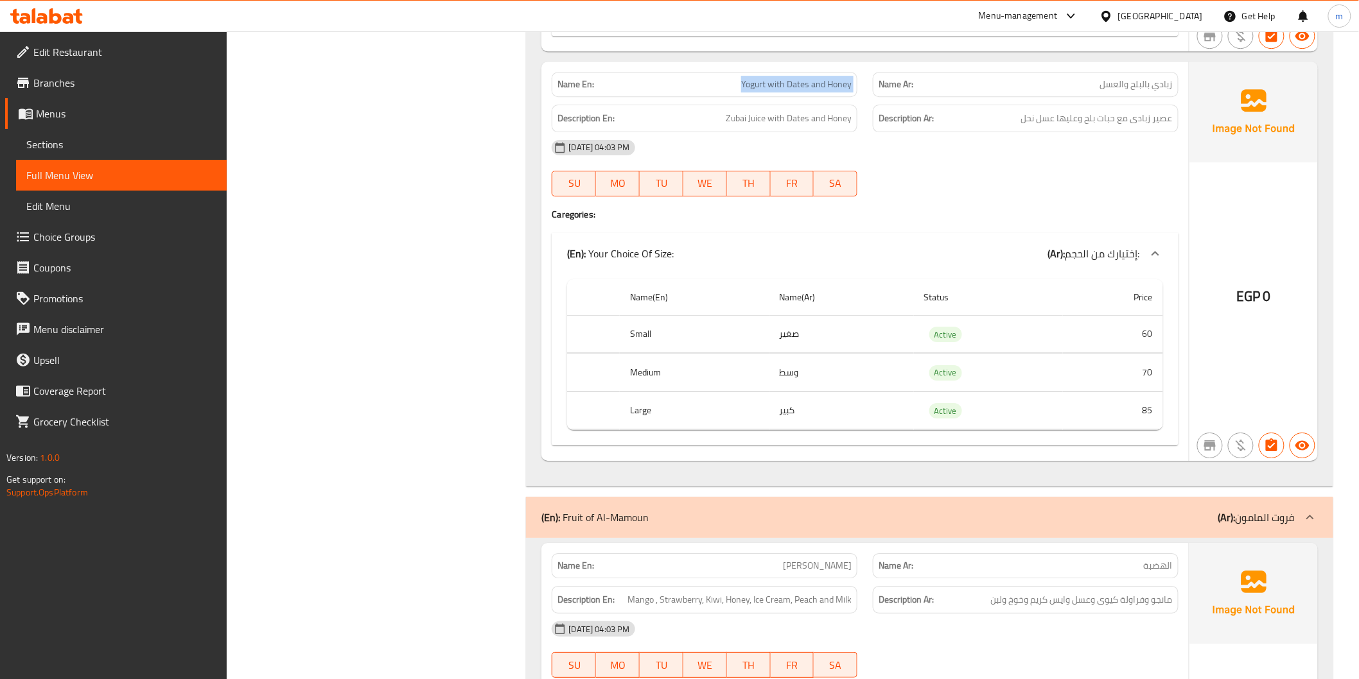
scroll to position [44555, 0]
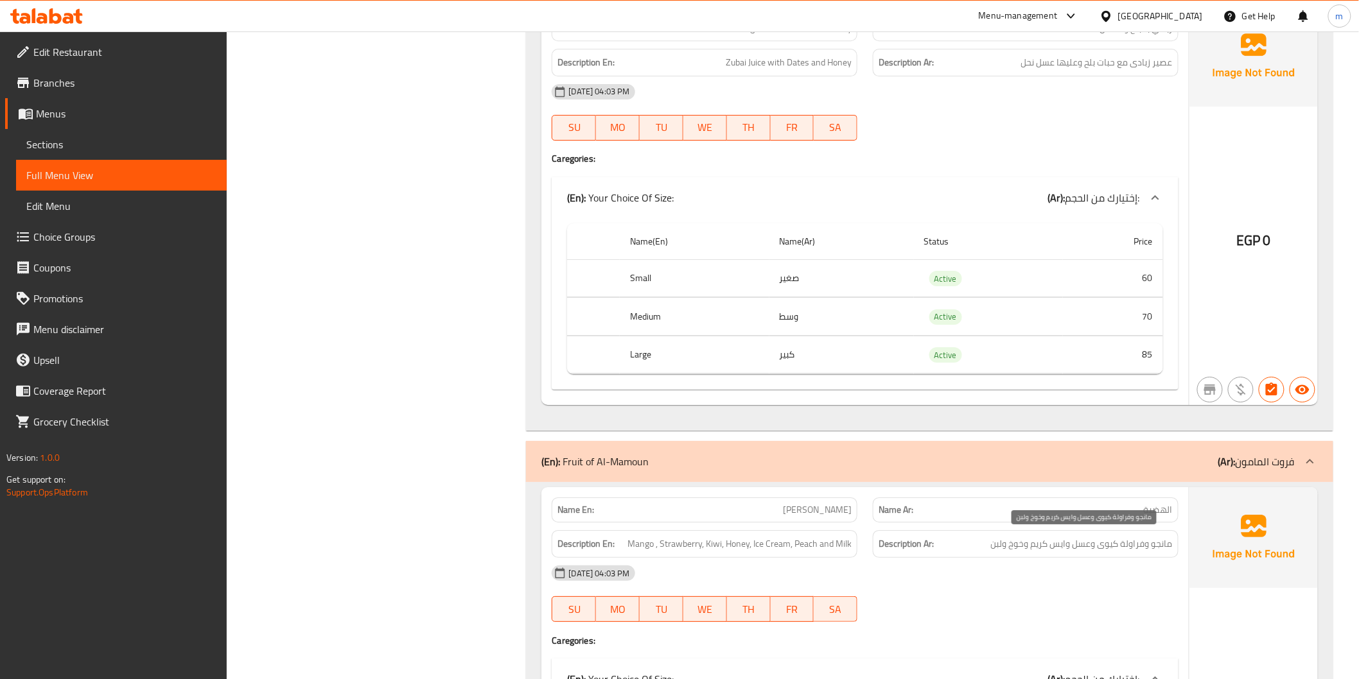
click at [1101, 546] on span "مانجو وفراولة كيوى وعسل وايس كريم وخوخ ولبن" at bounding box center [1082, 544] width 182 height 16
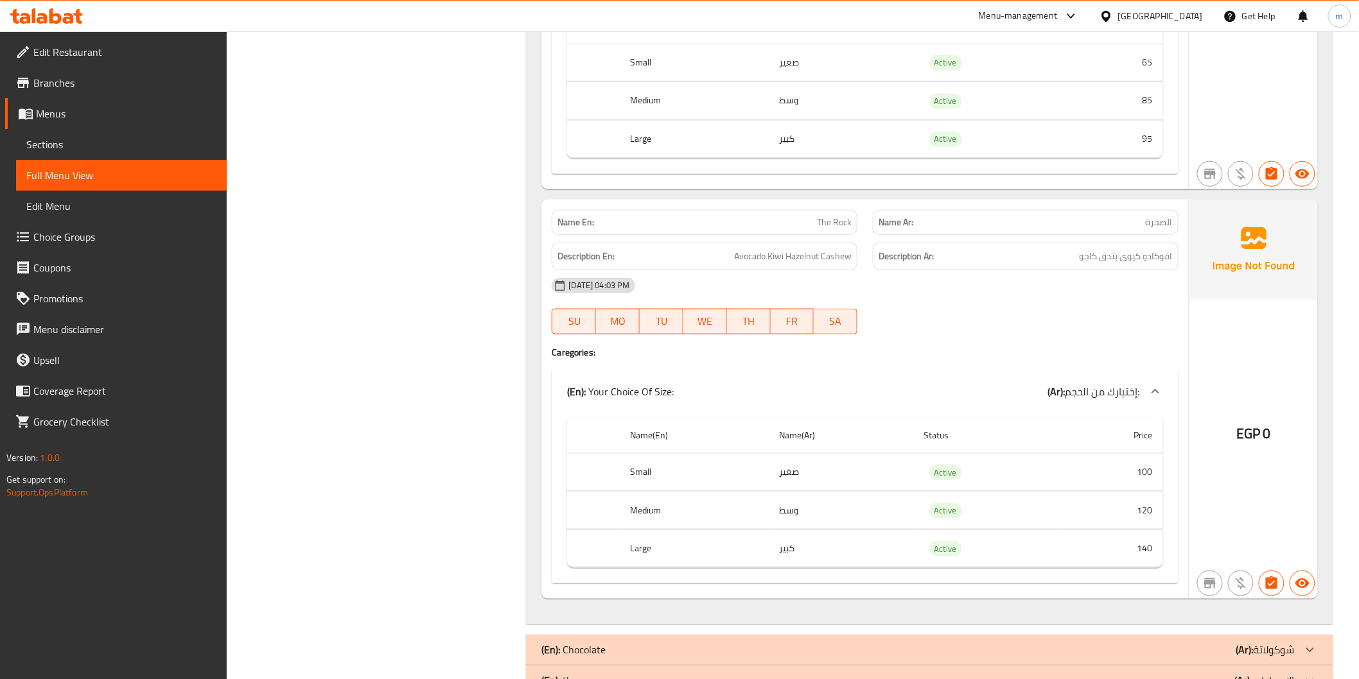
scroll to position [49501, 0]
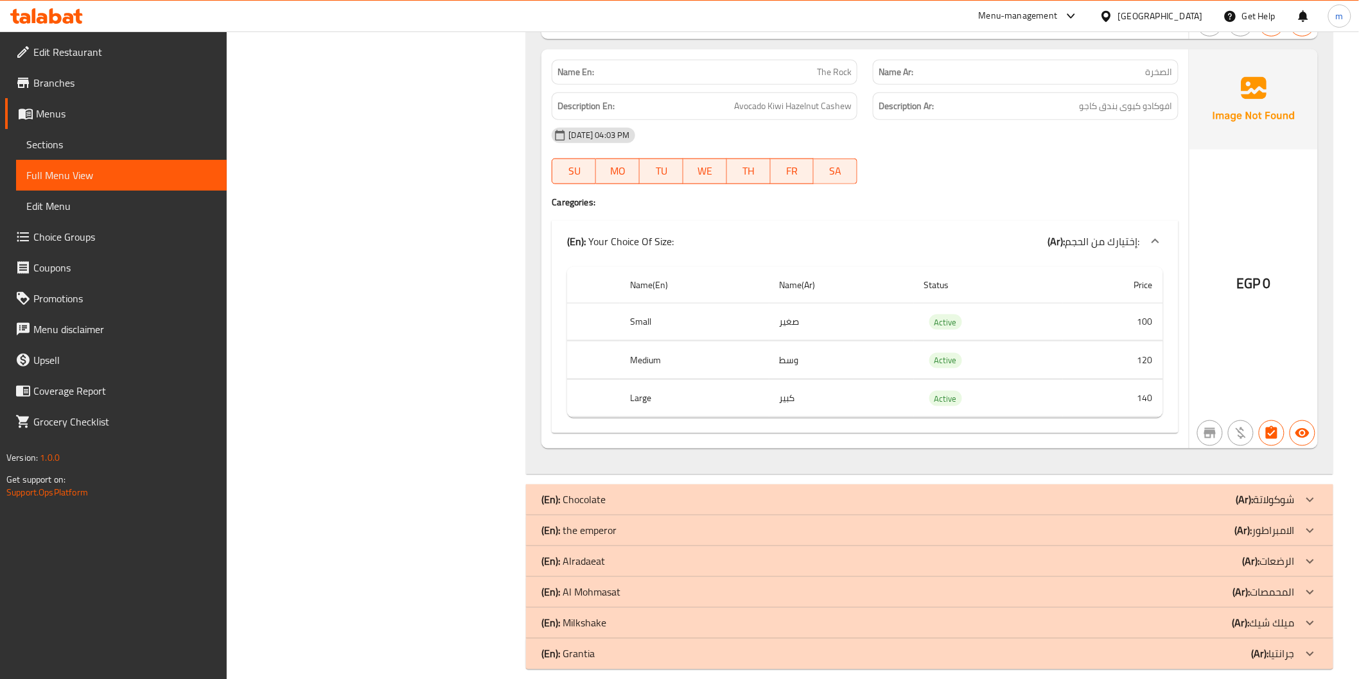
drag, startPoint x: 1153, startPoint y: 485, endPoint x: 1263, endPoint y: 251, distance: 259.1
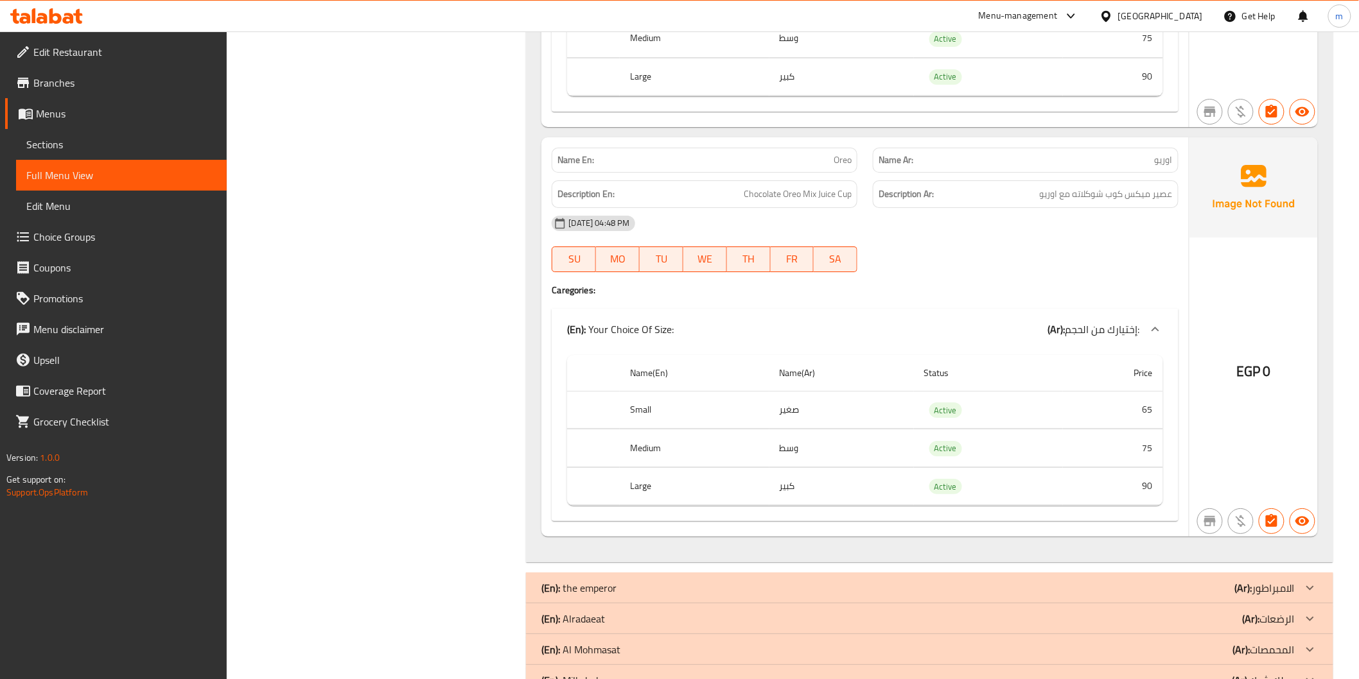
scroll to position [54882, 0]
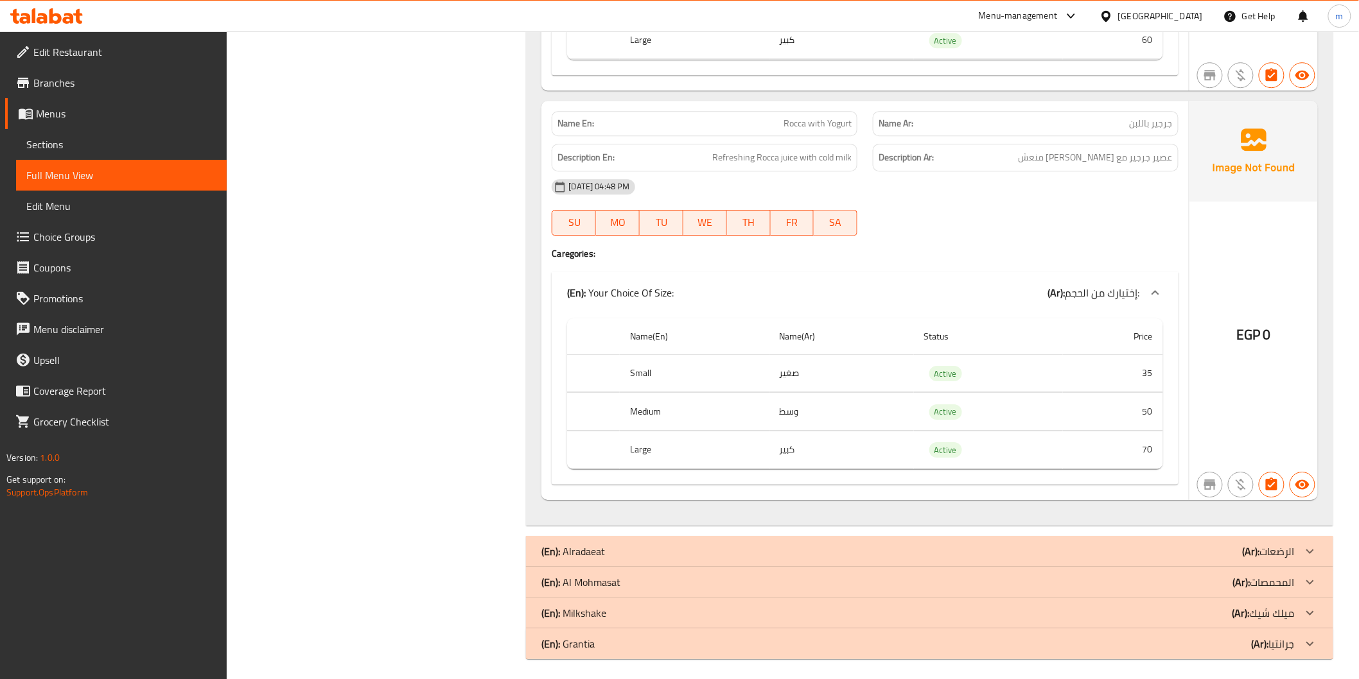
scroll to position [58612, 0]
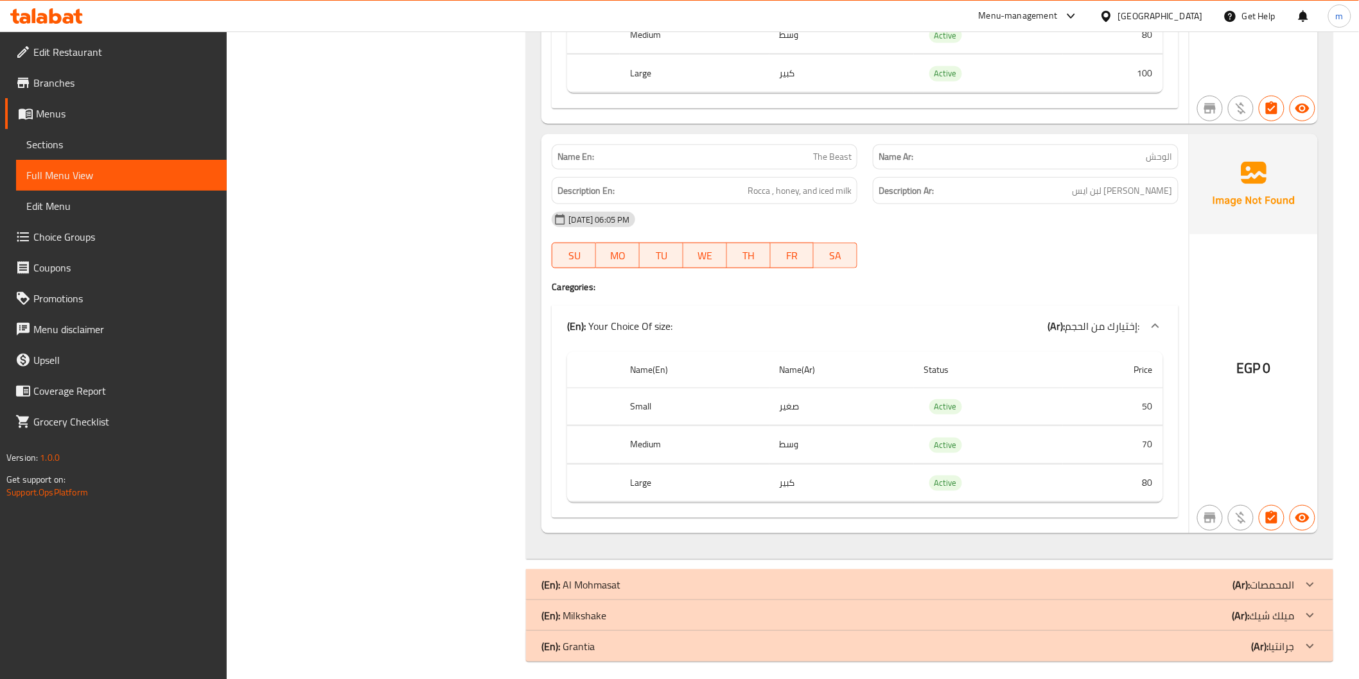
scroll to position [61521, 0]
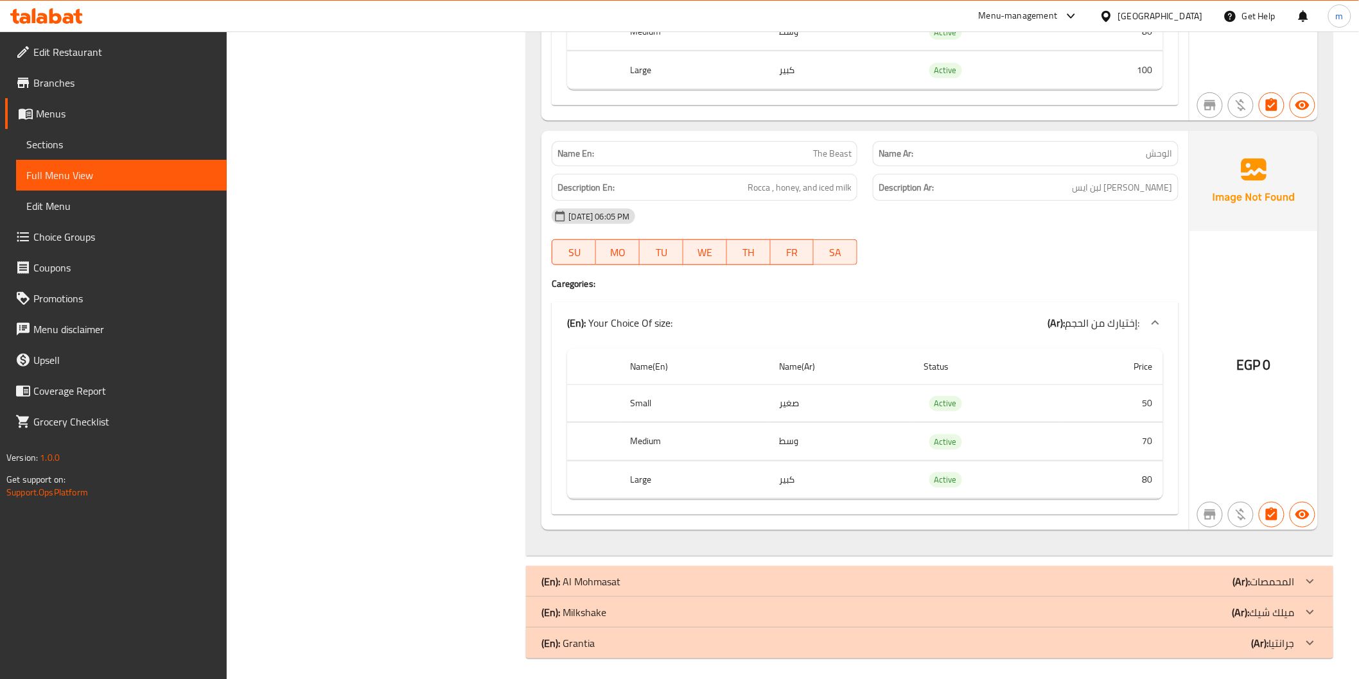
drag, startPoint x: 1195, startPoint y: 574, endPoint x: 1246, endPoint y: 582, distance: 51.3
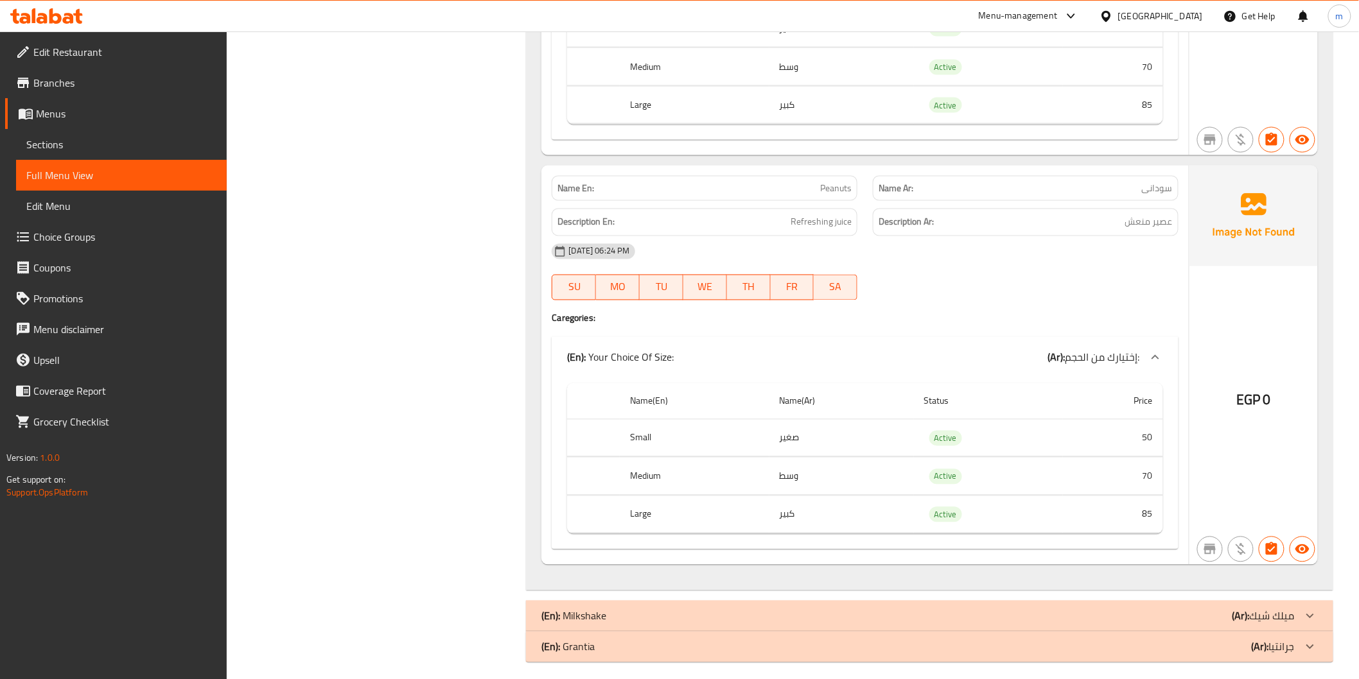
scroll to position [64021, 0]
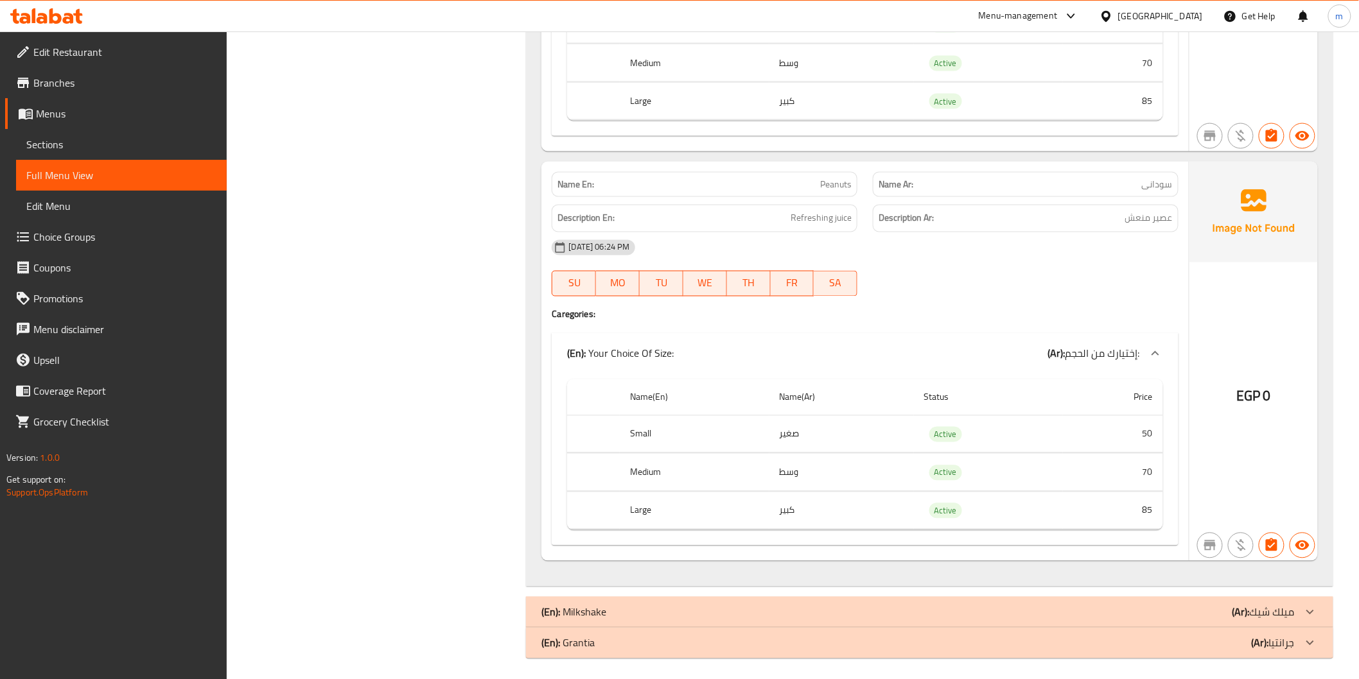
drag, startPoint x: 1243, startPoint y: 602, endPoint x: 1169, endPoint y: 550, distance: 90.9
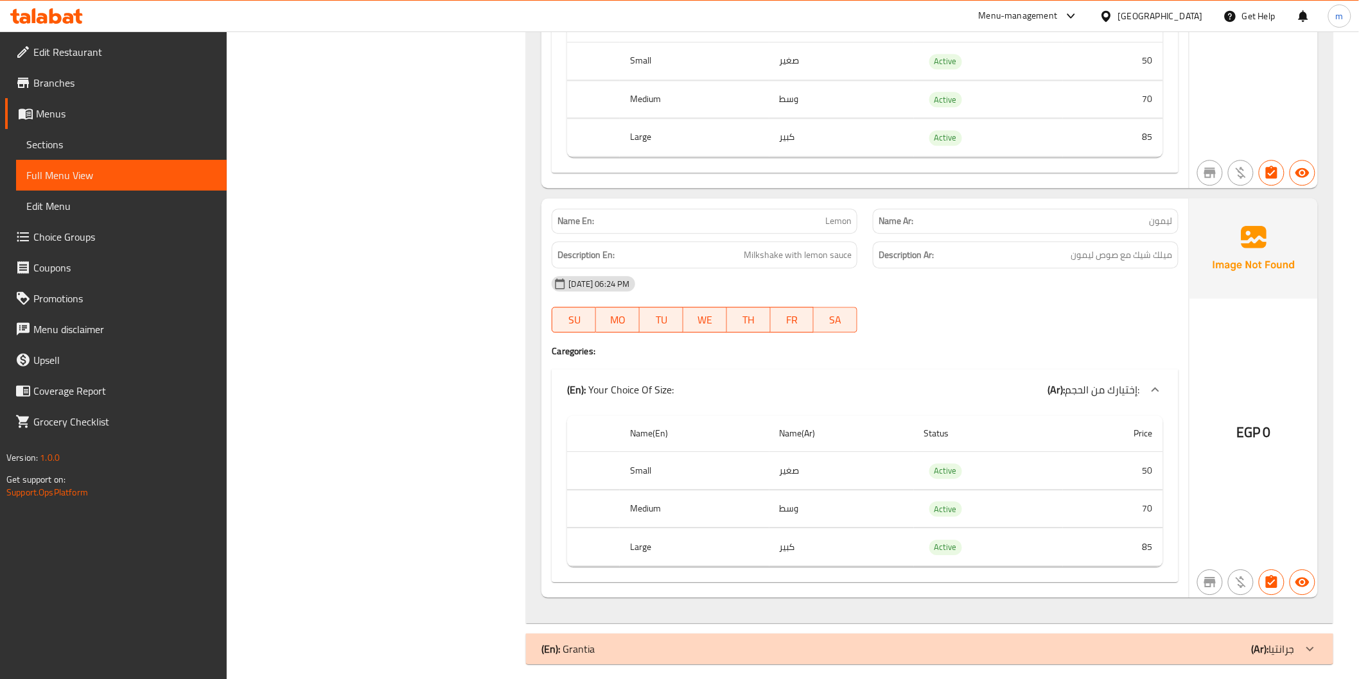
scroll to position [66521, 0]
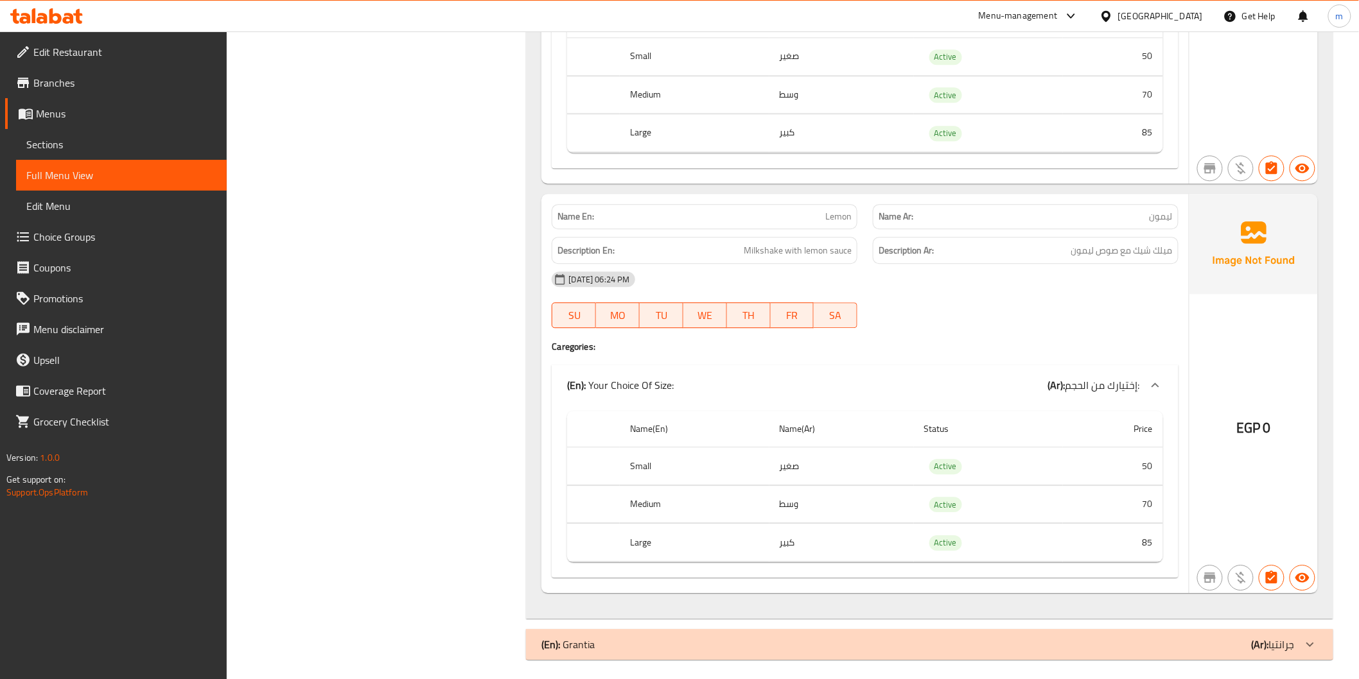
drag, startPoint x: 1211, startPoint y: 627, endPoint x: 1158, endPoint y: 559, distance: 86.5
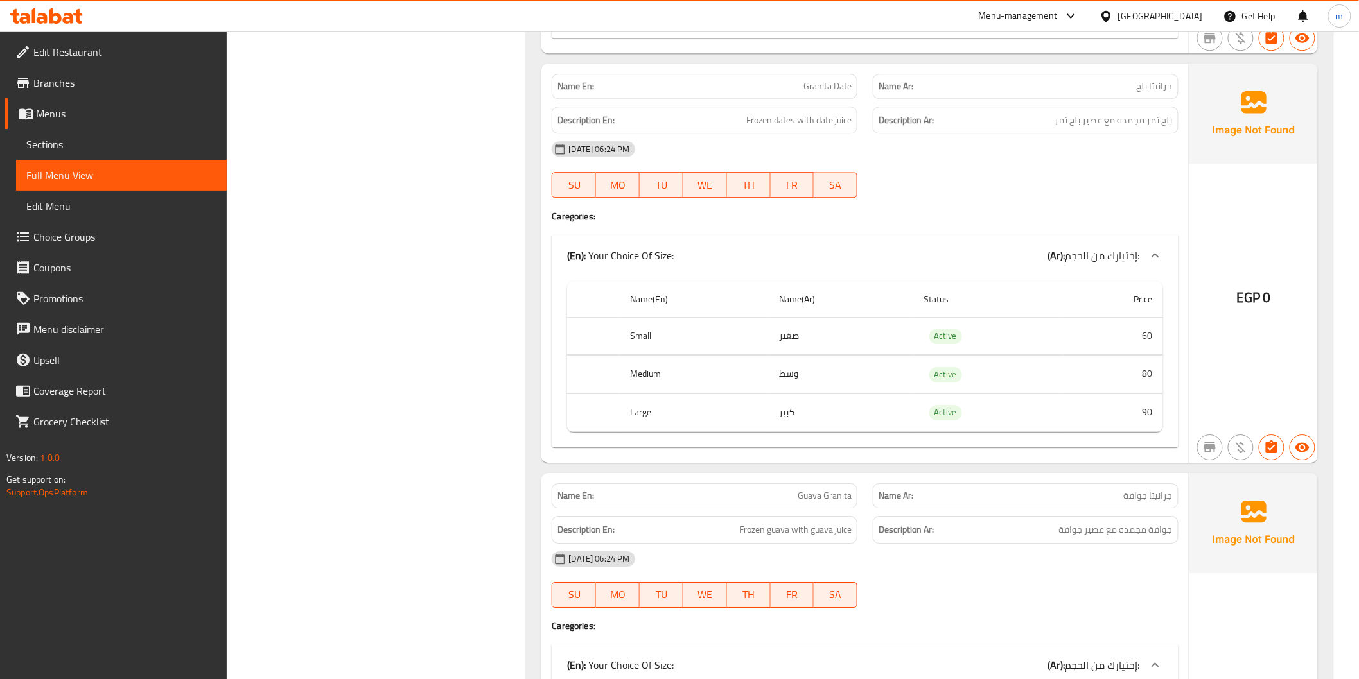
scroll to position [68998, 0]
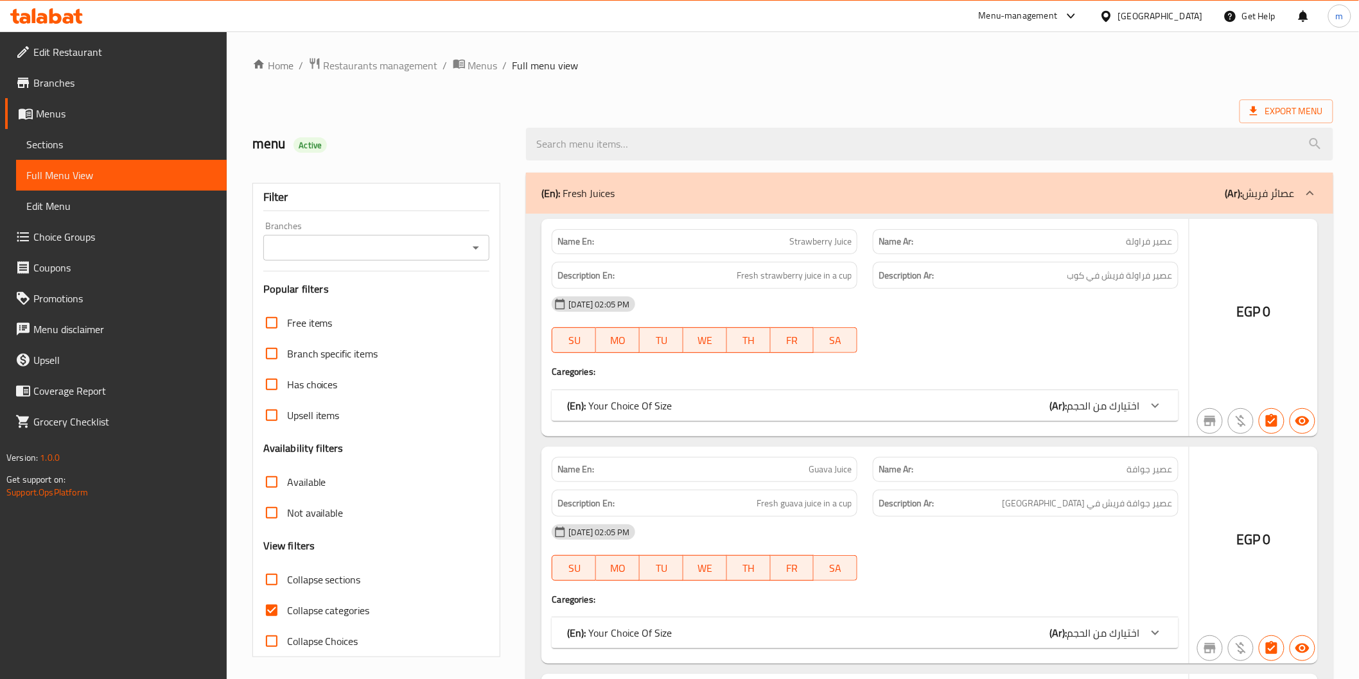
click at [331, 606] on span "Collapse categories" at bounding box center [328, 610] width 83 height 15
click at [287, 606] on input "Collapse categories" at bounding box center [271, 610] width 31 height 31
checkbox input "false"
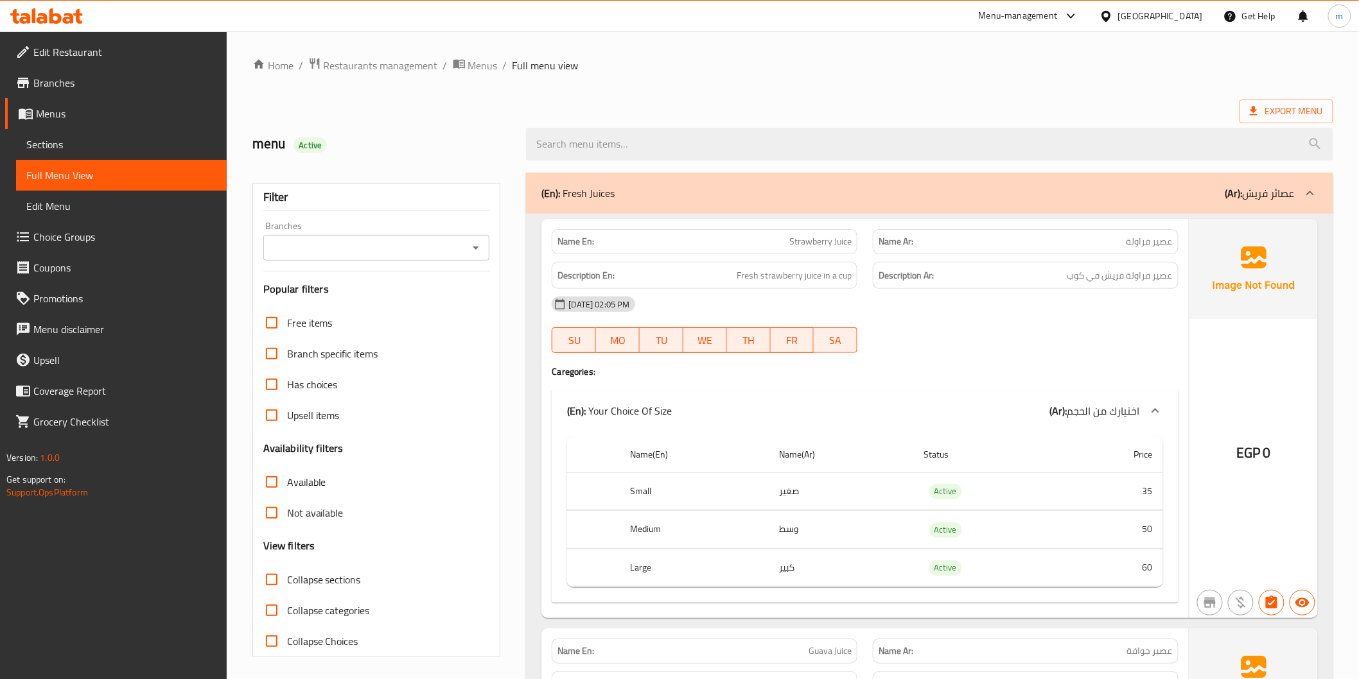
click at [331, 582] on span "Collapse sections" at bounding box center [324, 579] width 74 height 15
click at [287, 582] on input "Collapse sections" at bounding box center [271, 579] width 31 height 31
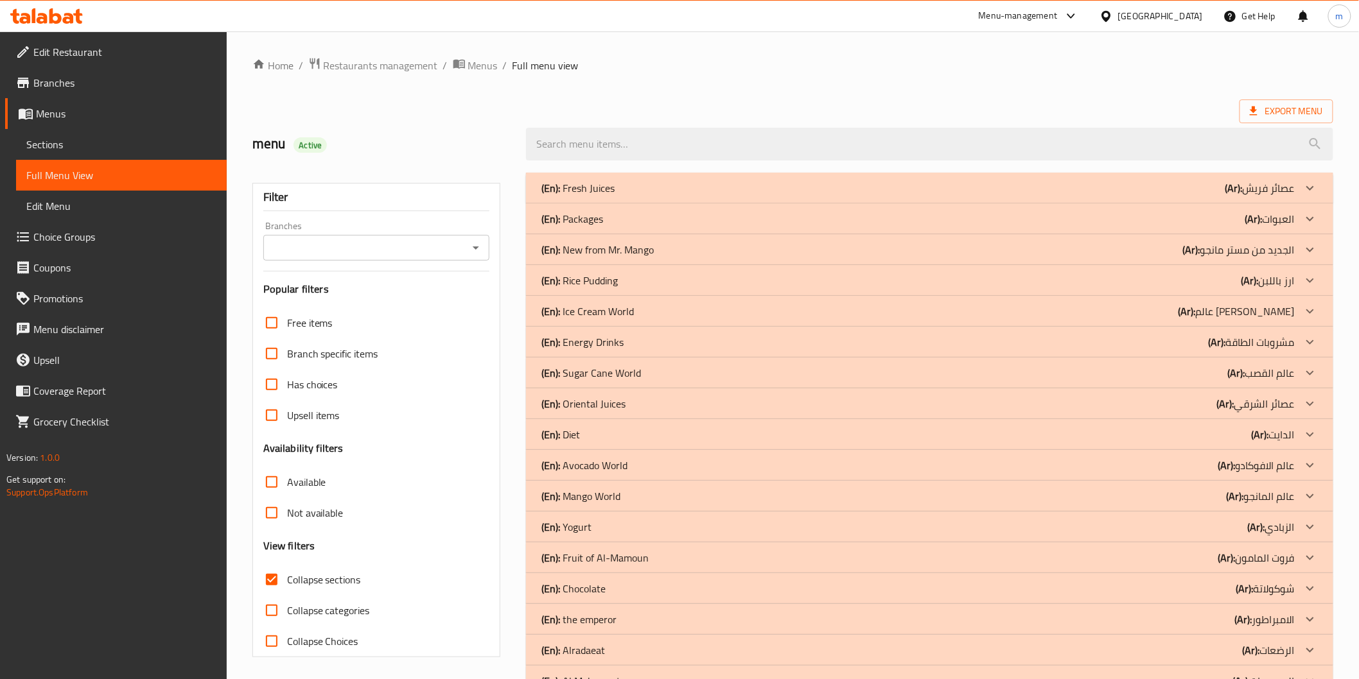
click at [310, 586] on span "Collapse sections" at bounding box center [324, 579] width 74 height 15
click at [287, 586] on input "Collapse sections" at bounding box center [271, 579] width 31 height 31
checkbox input "false"
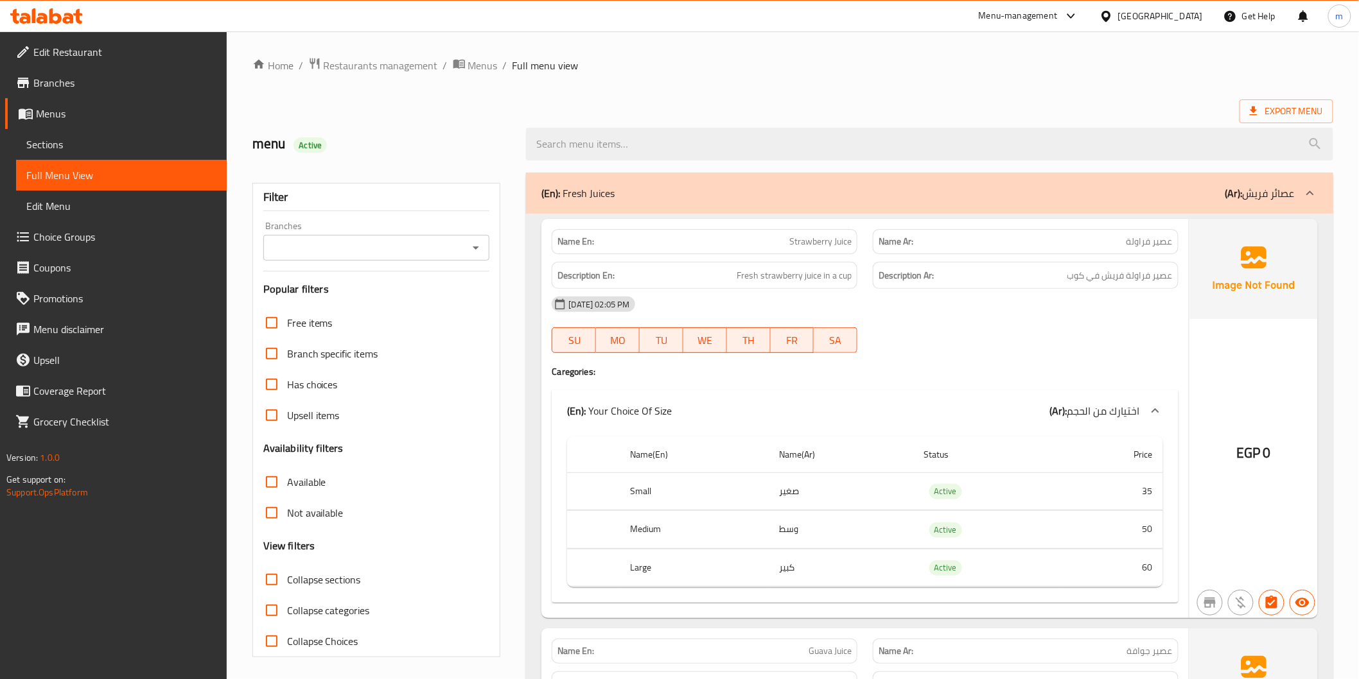
click at [1211, 202] on div "(En): Fresh Juices (Ar): عصائر فريش" at bounding box center [929, 193] width 807 height 41
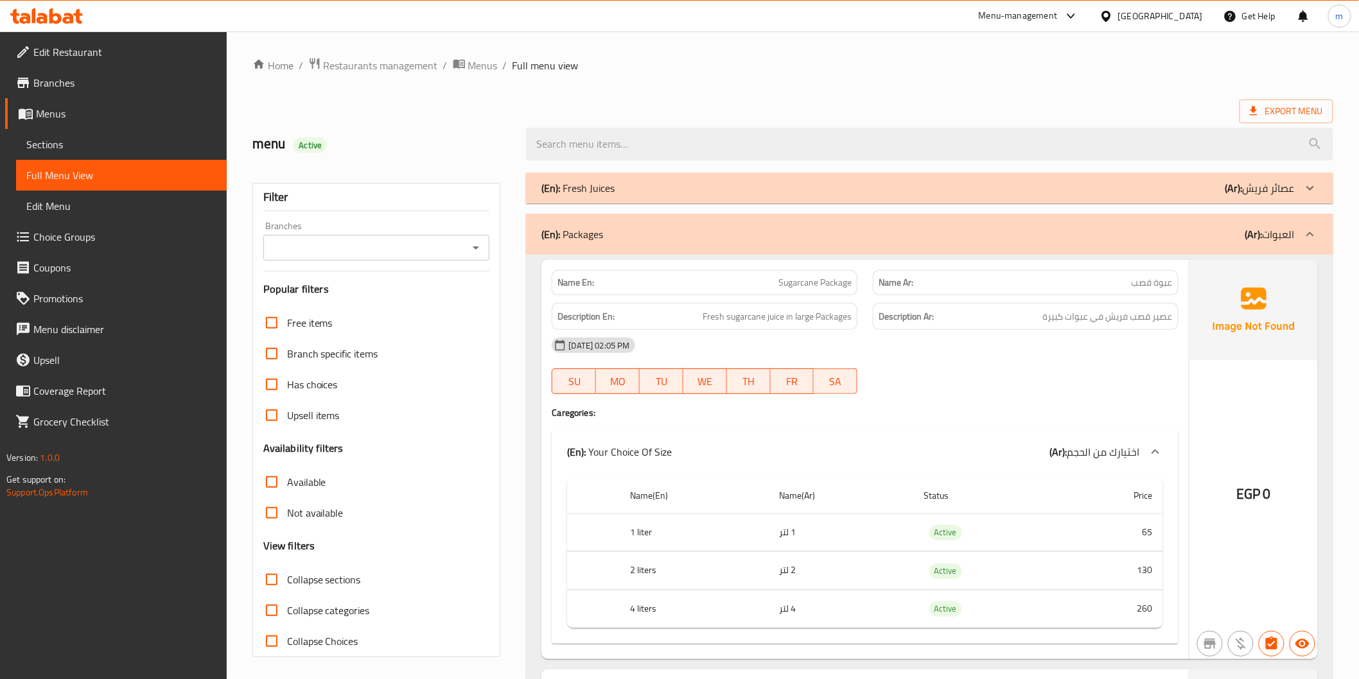
click at [585, 230] on p "(En): Packages" at bounding box center [572, 234] width 62 height 15
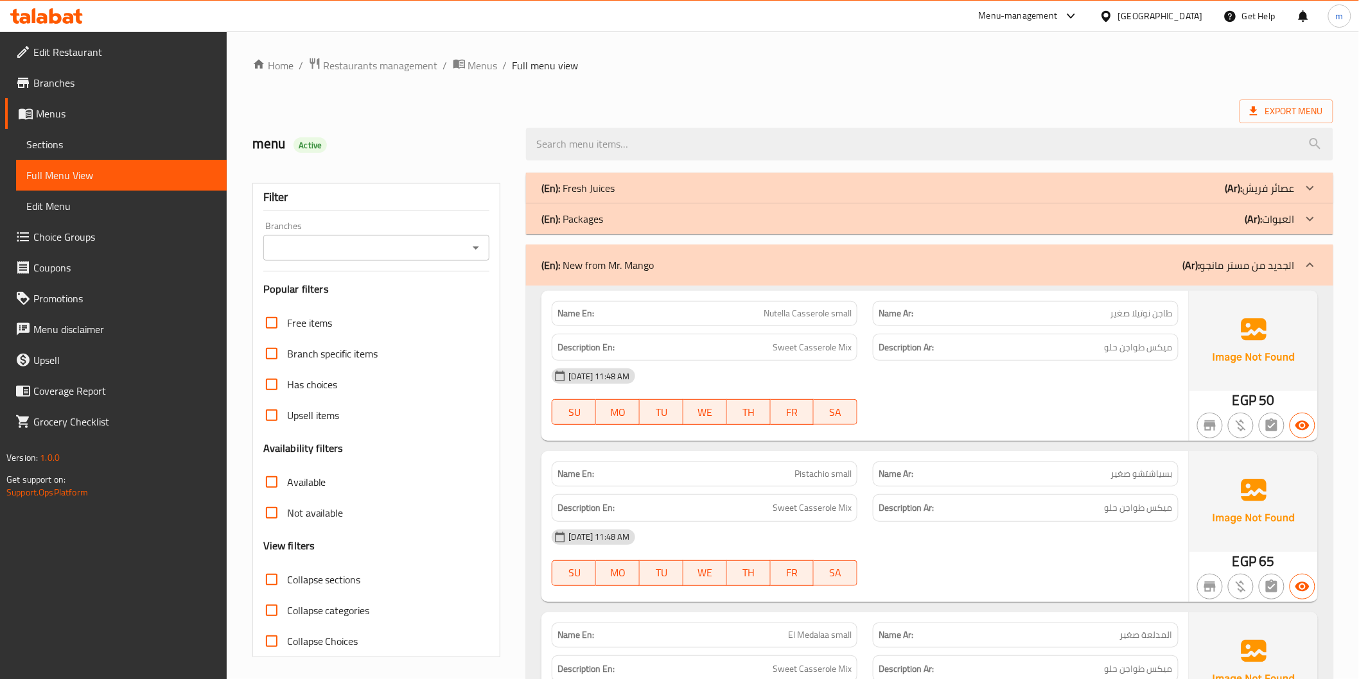
click at [66, 152] on span "Sections" at bounding box center [121, 144] width 190 height 15
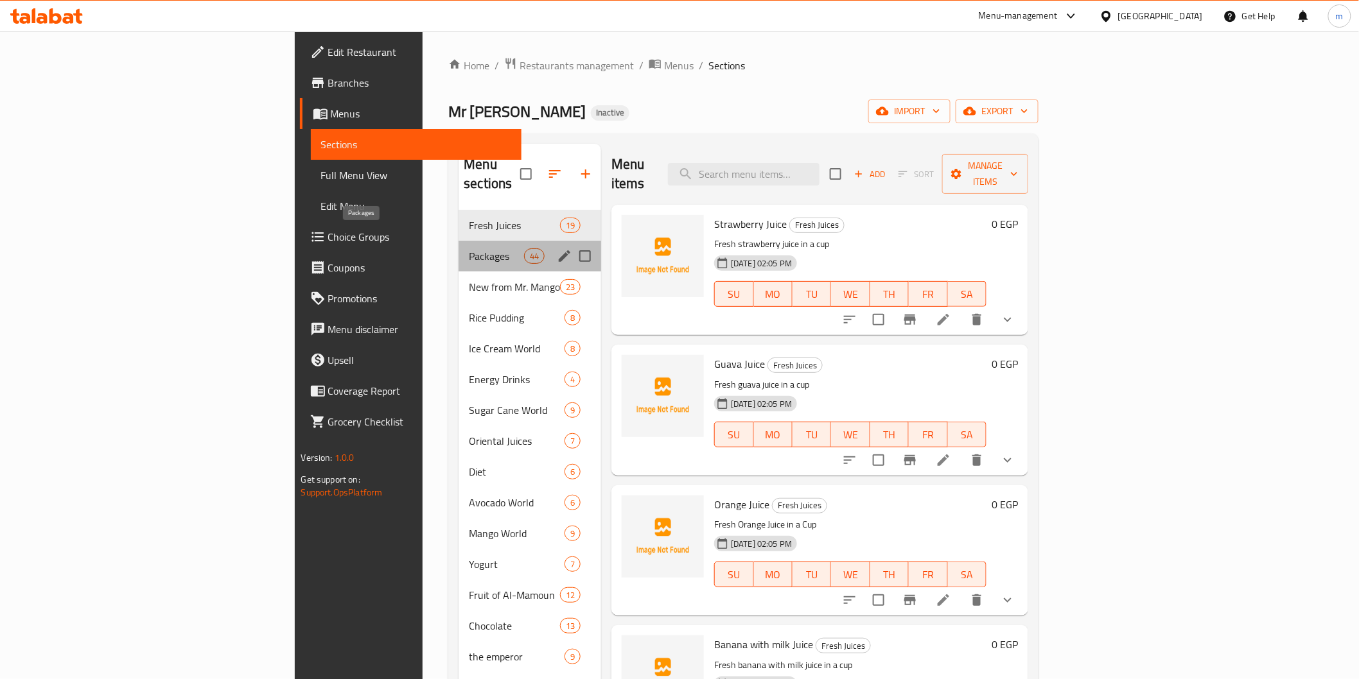
drag, startPoint x: 338, startPoint y: 232, endPoint x: 485, endPoint y: 233, distance: 147.1
click at [459, 241] on div "Packages 44" at bounding box center [530, 256] width 143 height 31
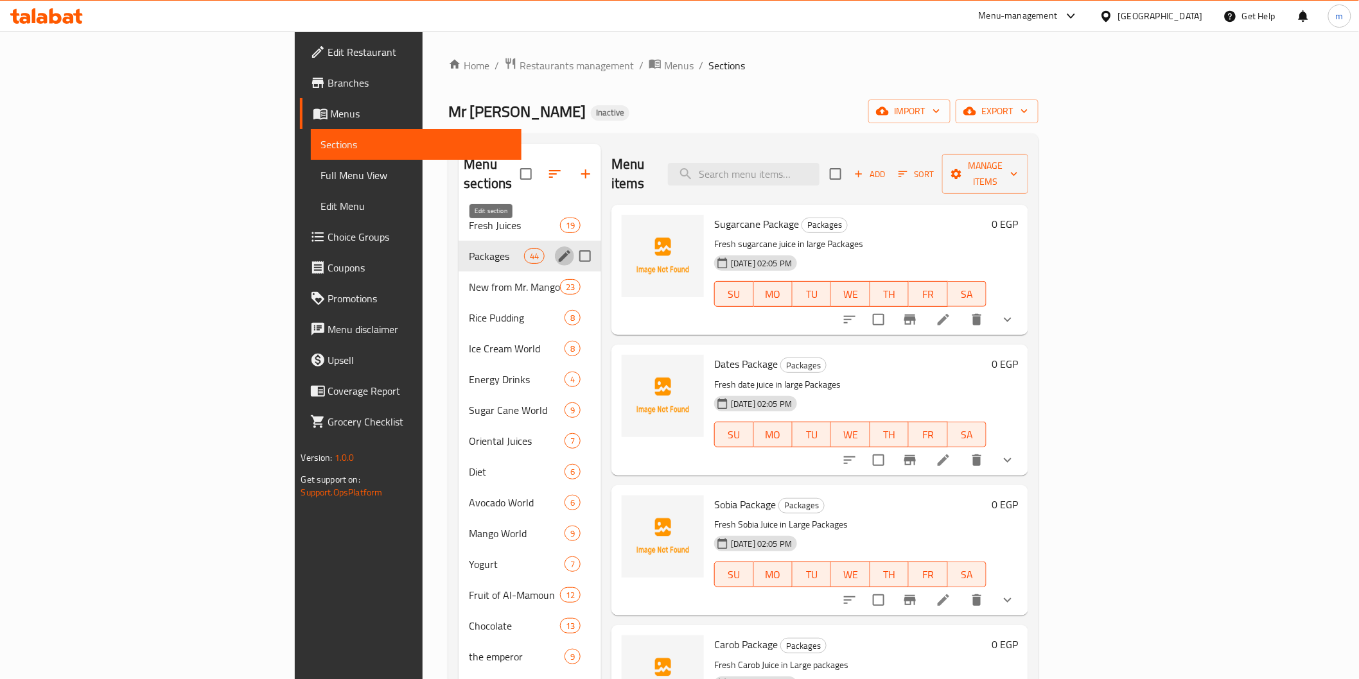
click at [557, 249] on icon "edit" at bounding box center [564, 256] width 15 height 15
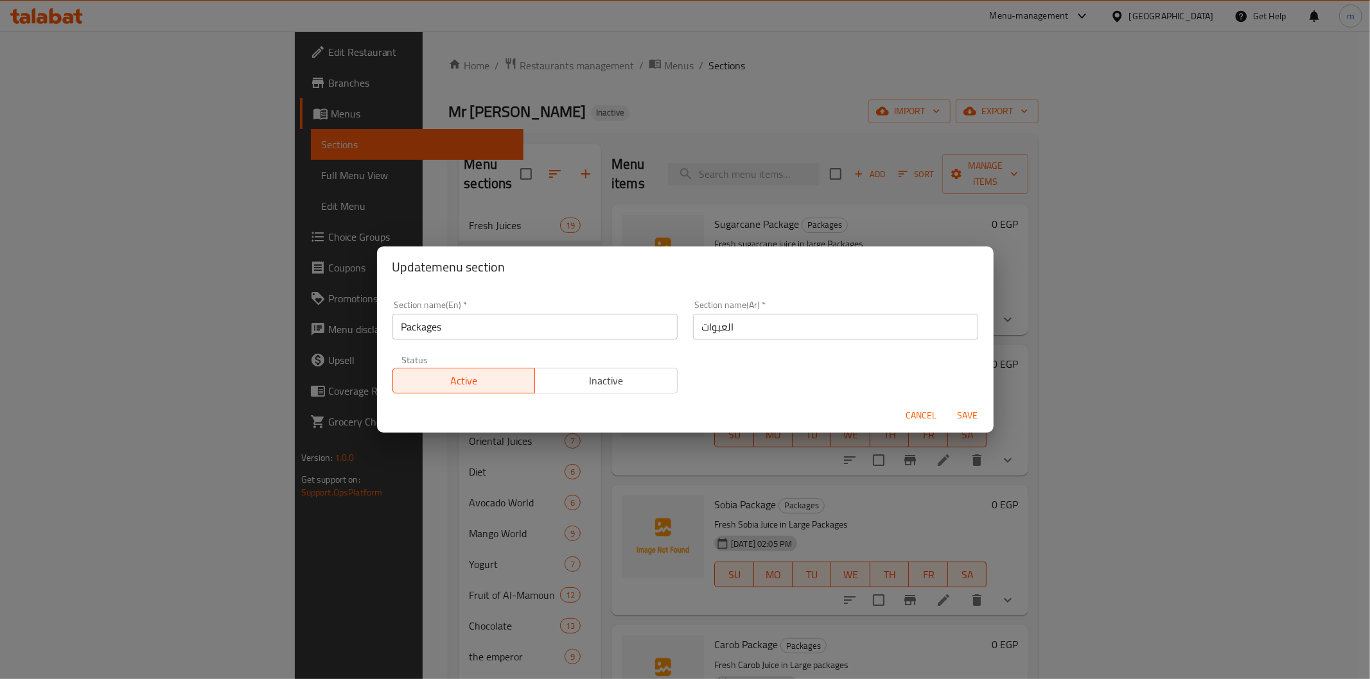
click at [452, 328] on input "Packages" at bounding box center [534, 327] width 285 height 26
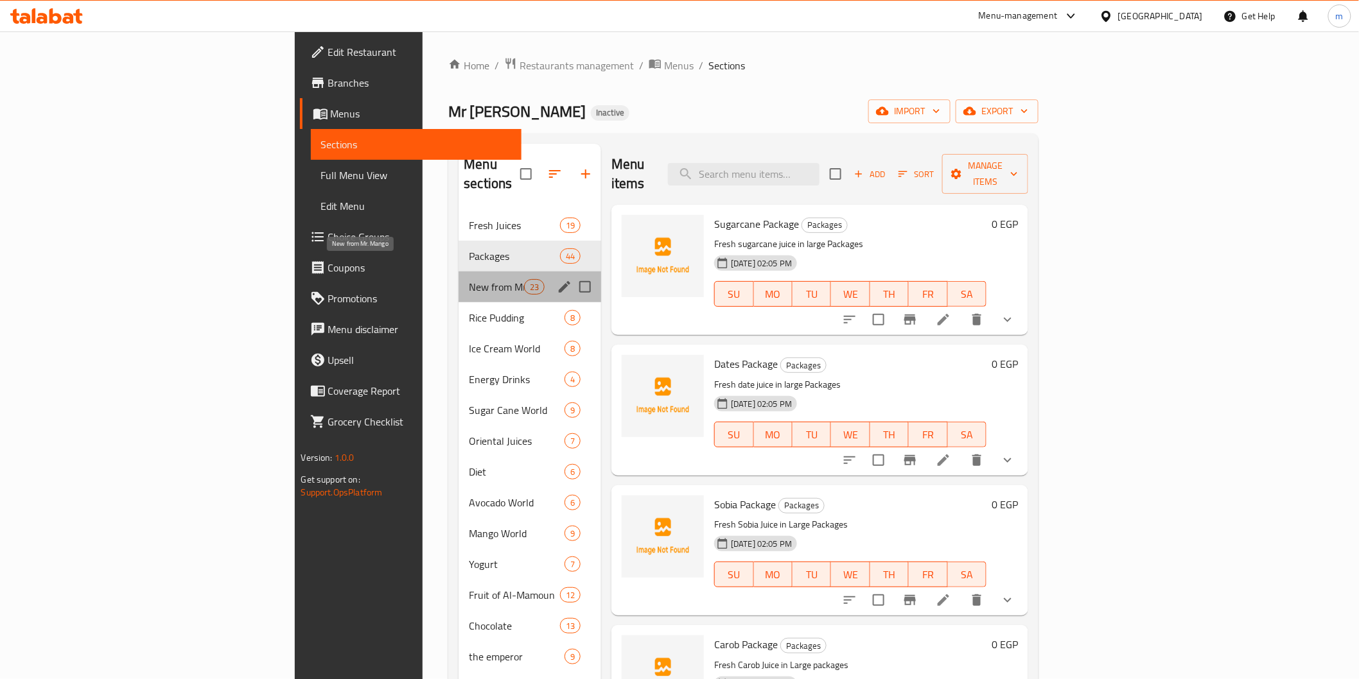
click at [469, 279] on span "New from Mr. Mango" at bounding box center [496, 286] width 55 height 15
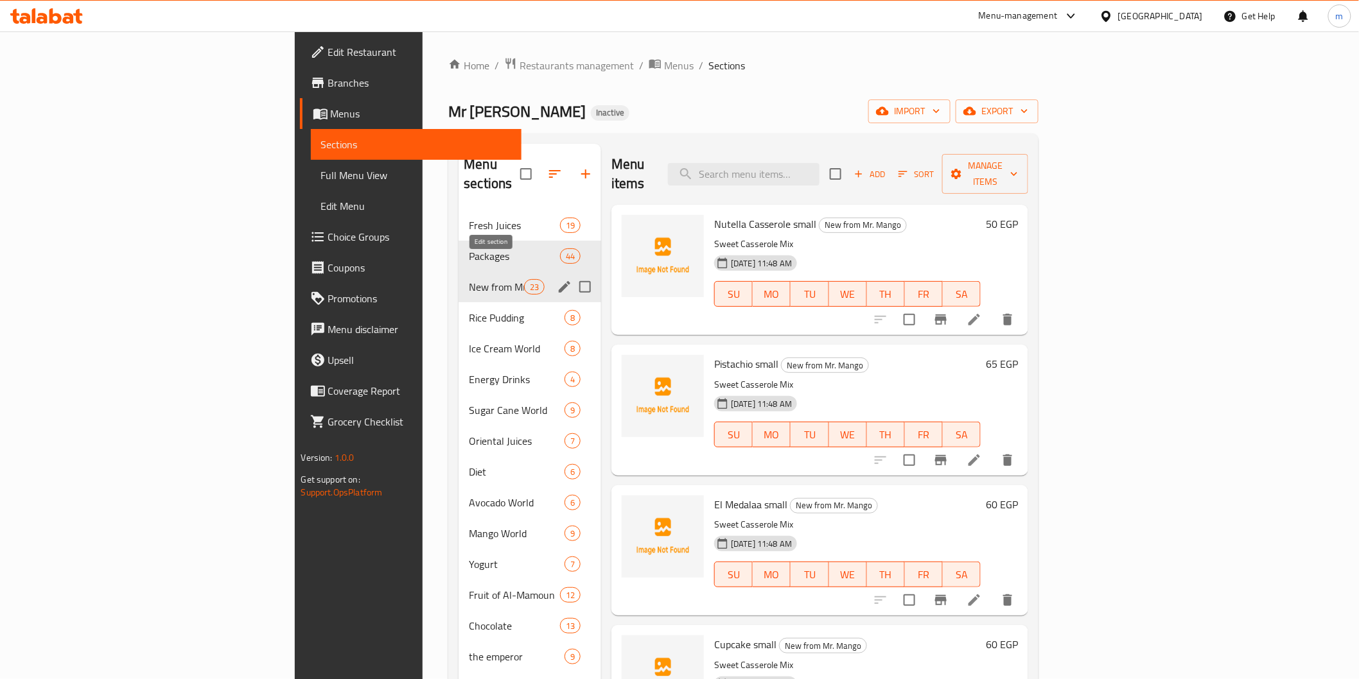
click at [559, 281] on icon "edit" at bounding box center [565, 287] width 12 height 12
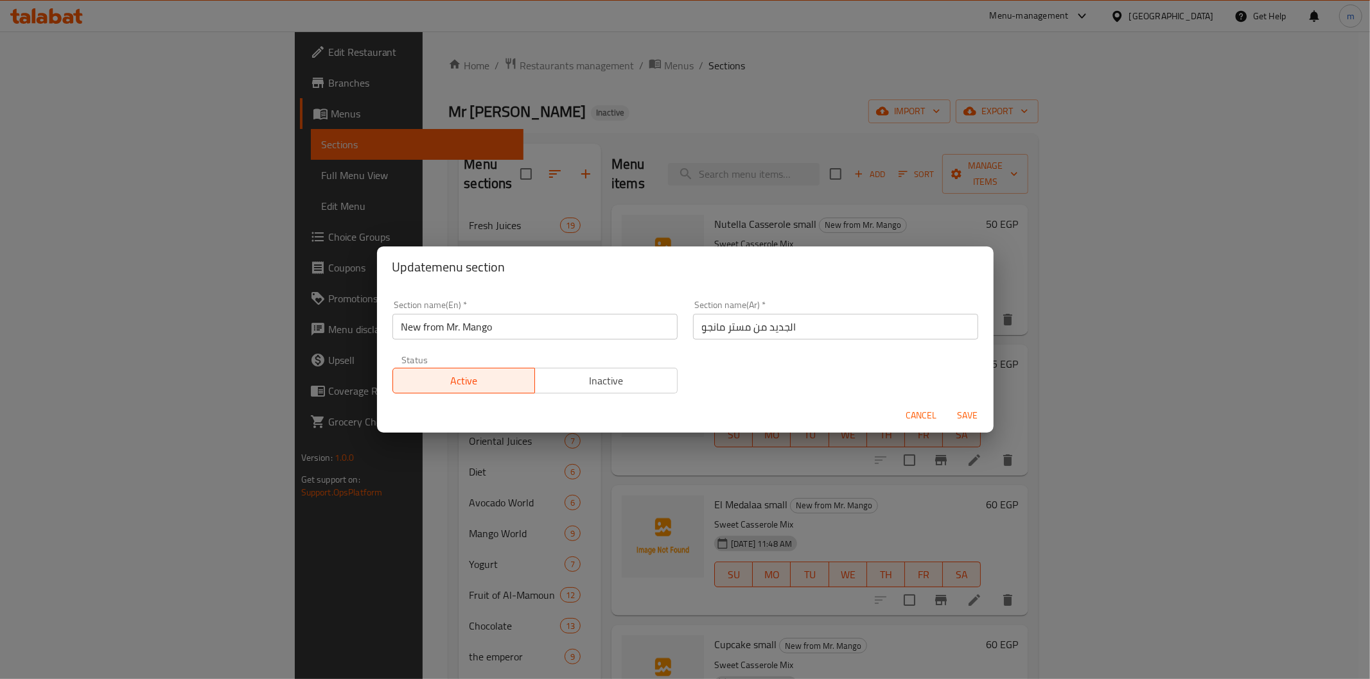
click at [467, 331] on input "New from Mr. Mango" at bounding box center [534, 327] width 285 height 26
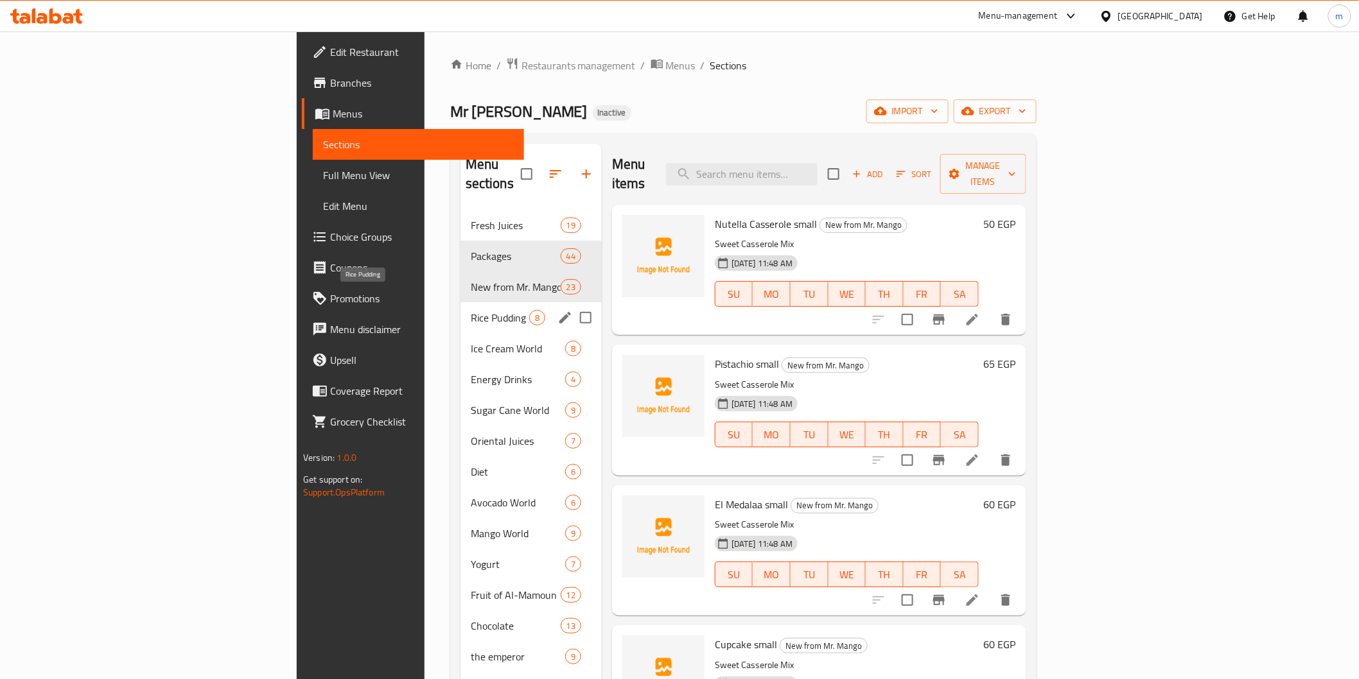
click at [471, 310] on span "Rice Pudding" at bounding box center [500, 317] width 58 height 15
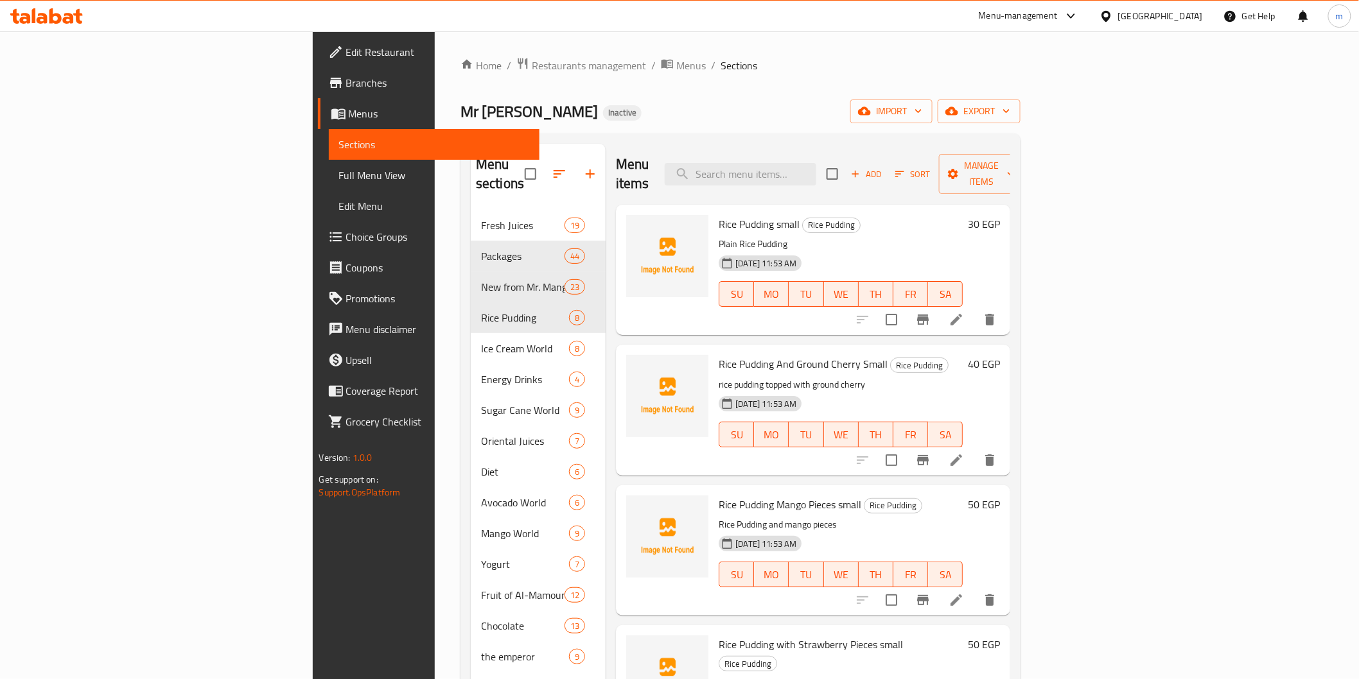
drag, startPoint x: 360, startPoint y: 304, endPoint x: 241, endPoint y: 302, distance: 118.2
click at [435, 302] on div "Home / Restaurants management / Menus / Sections Mr Mango Inactive import expor…" at bounding box center [740, 445] width 611 height 828
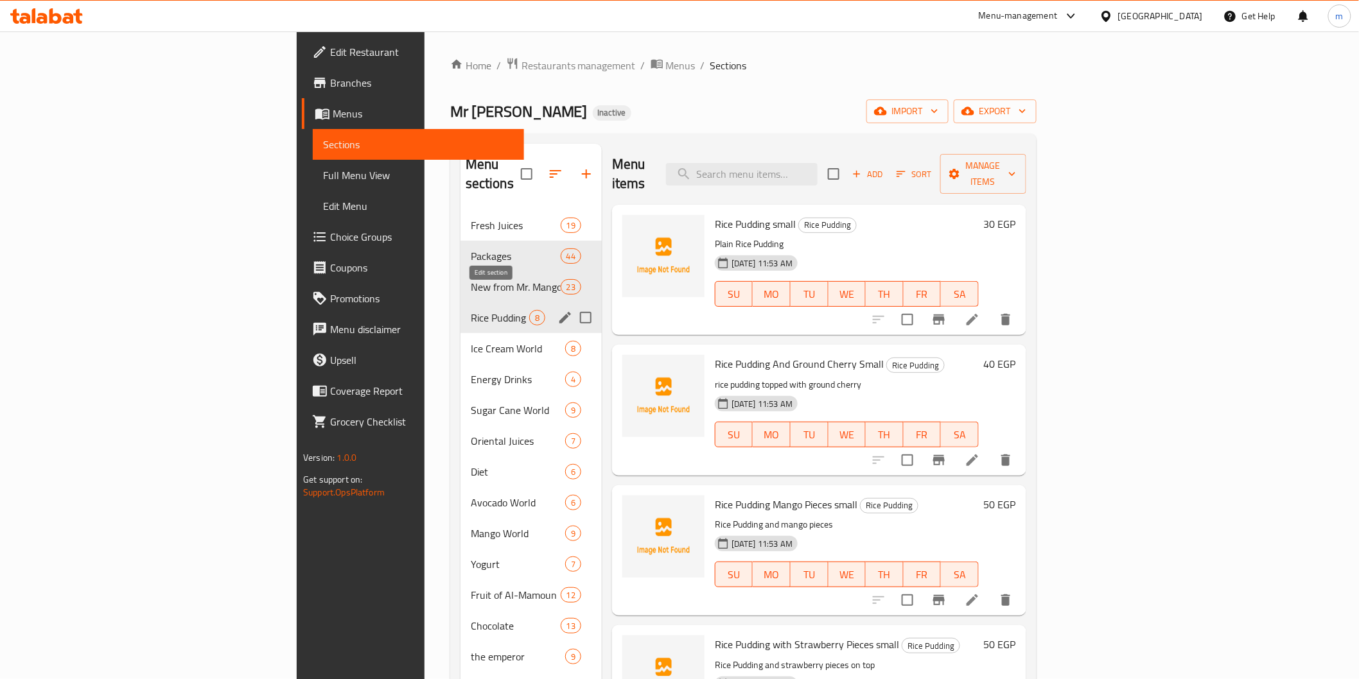
click at [555, 308] on button "edit" at bounding box center [564, 317] width 19 height 19
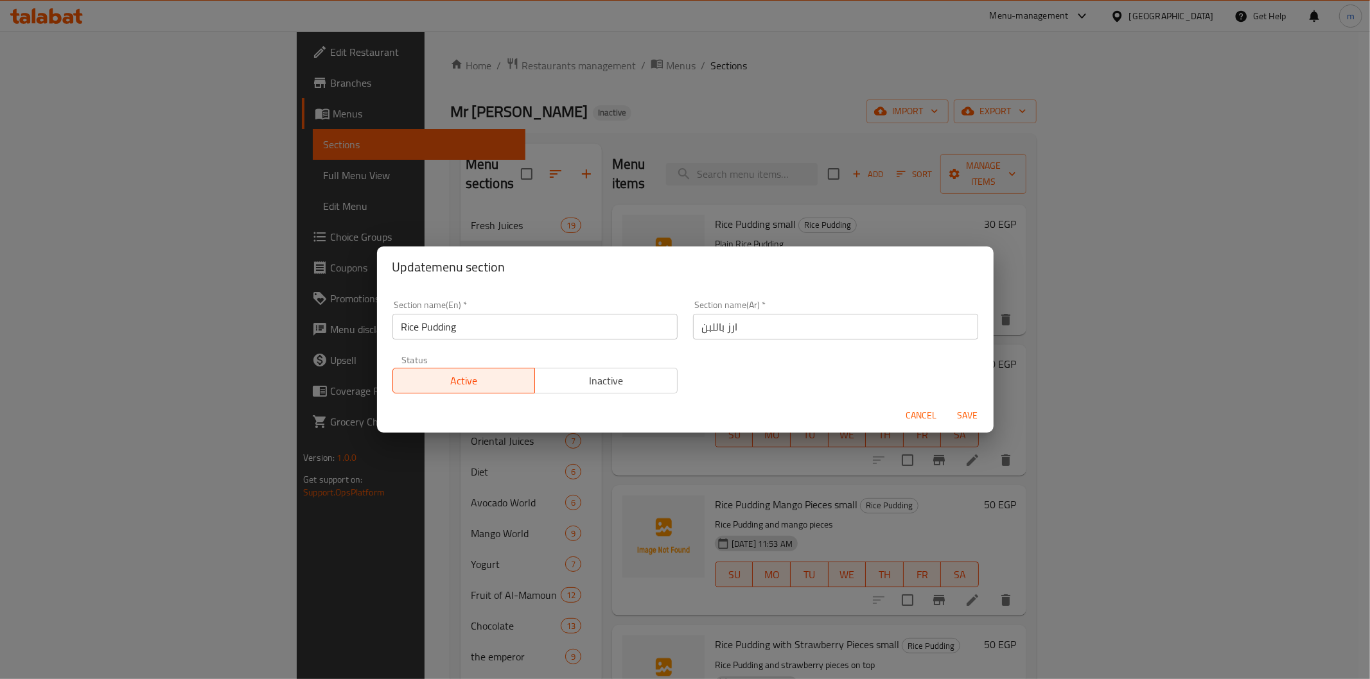
click at [446, 336] on input "Rice Pudding" at bounding box center [534, 327] width 285 height 26
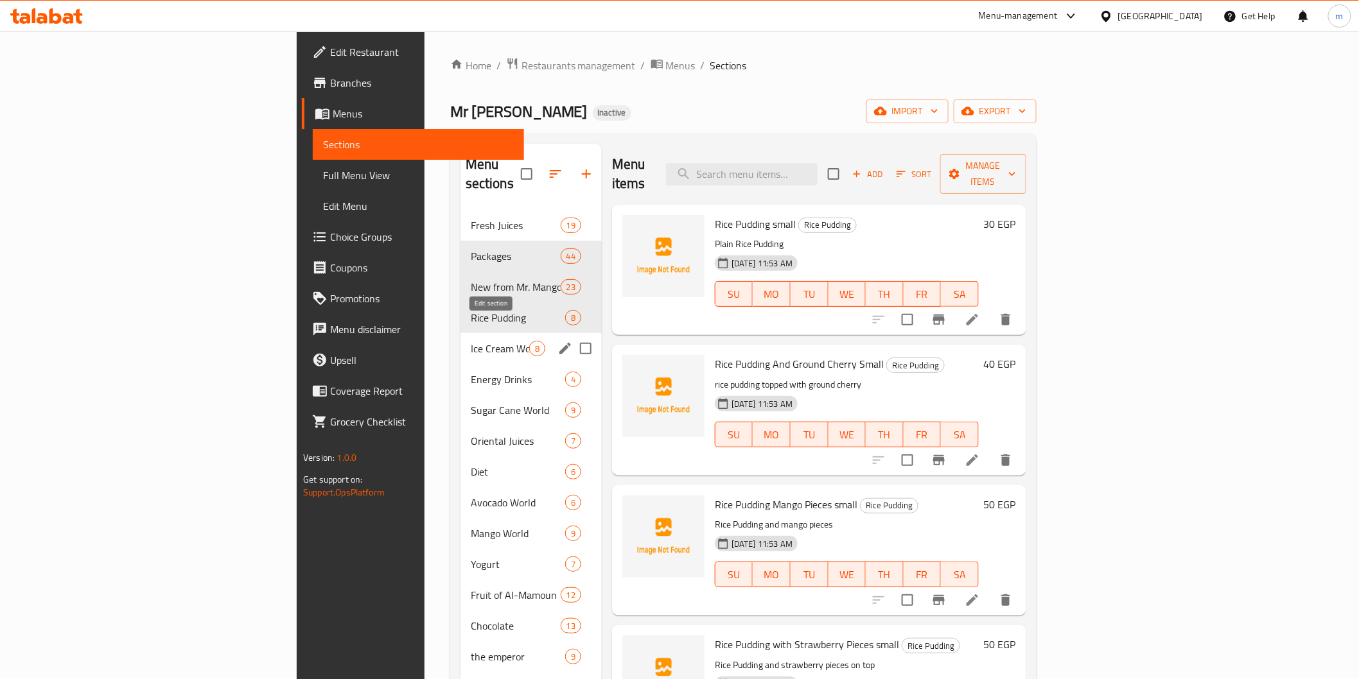
click at [559, 343] on icon "edit" at bounding box center [565, 349] width 12 height 12
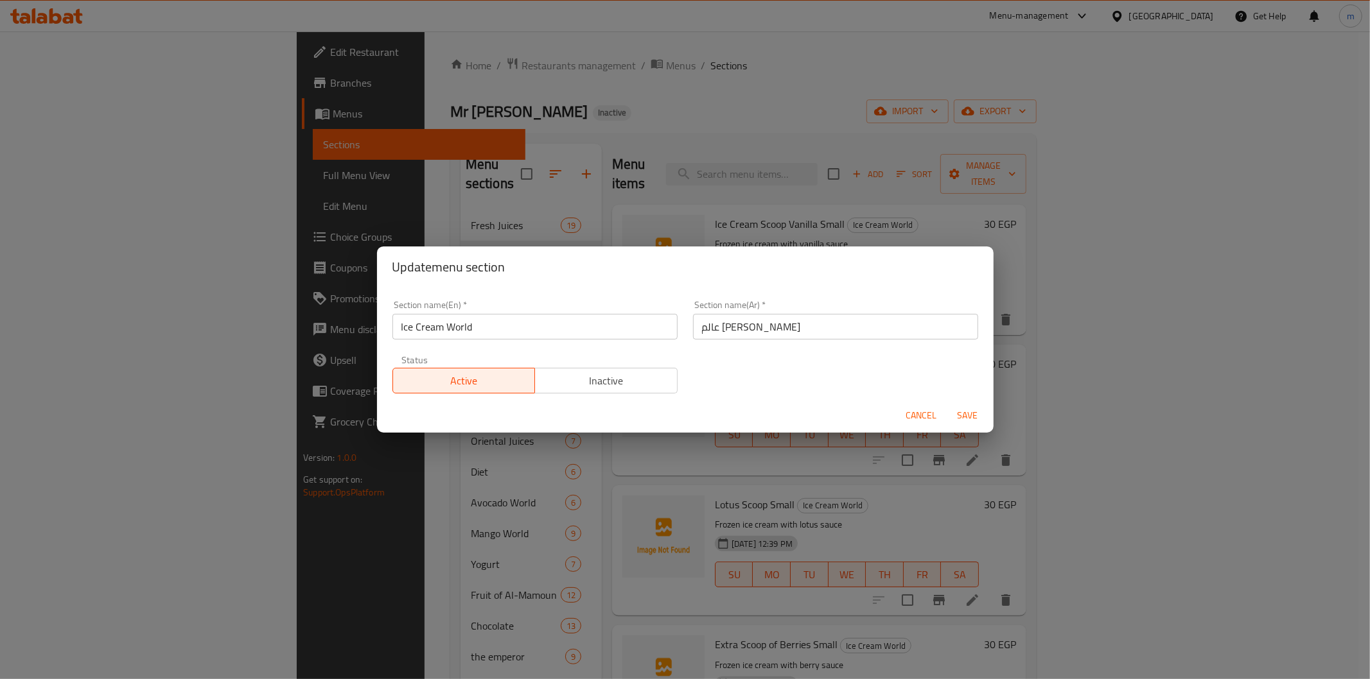
click at [435, 328] on input "Ice Cream World" at bounding box center [534, 327] width 285 height 26
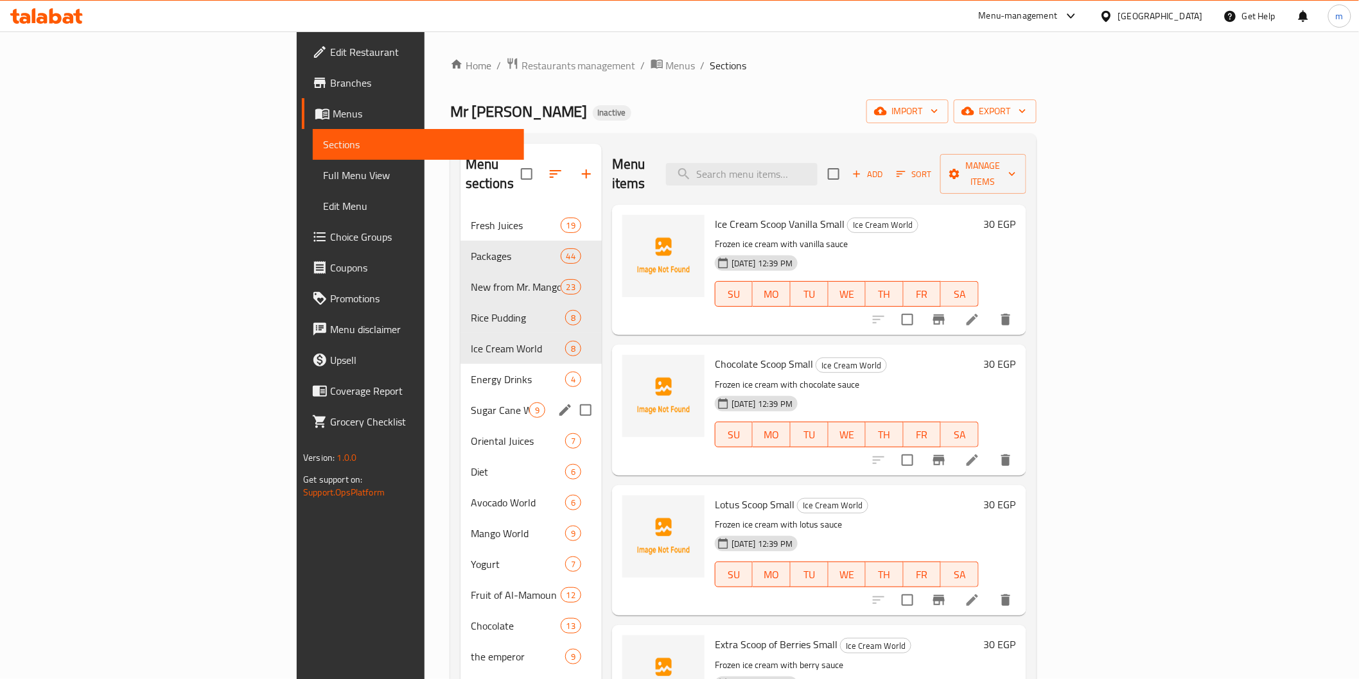
click at [460, 395] on div "Sugar Cane World 9" at bounding box center [530, 410] width 141 height 31
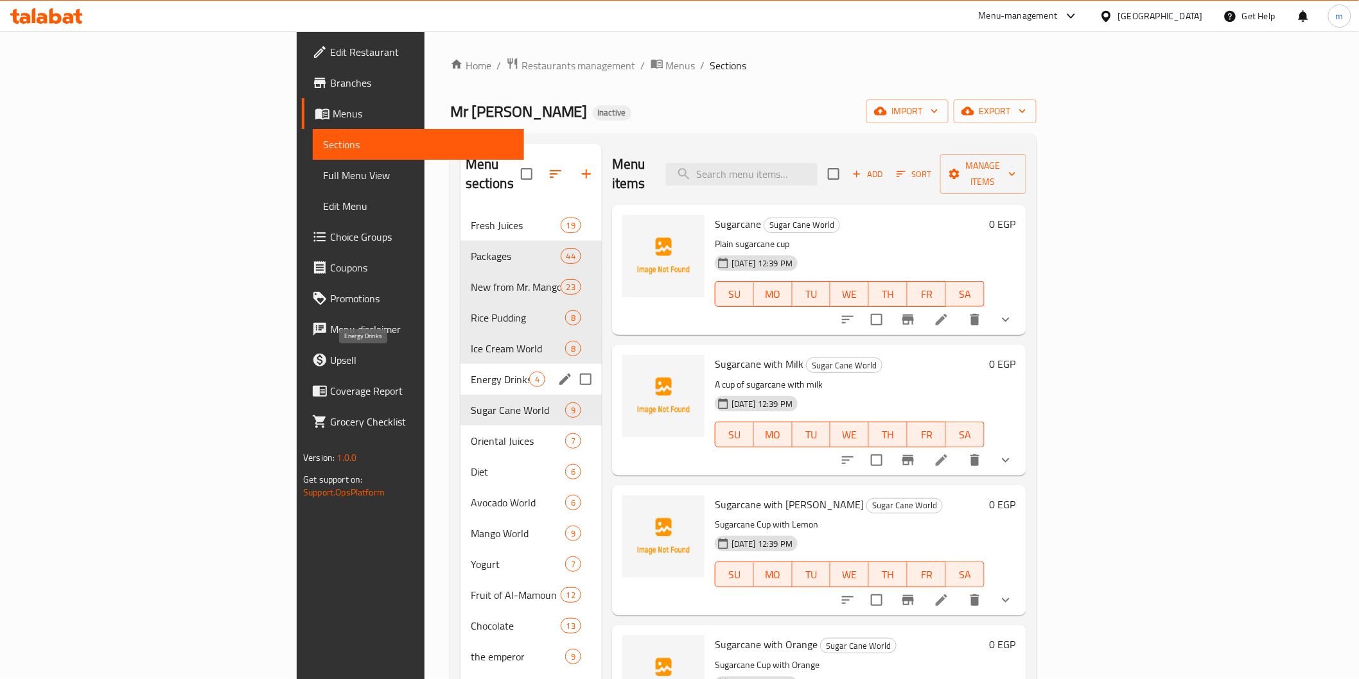
click at [471, 372] on span "Energy Drinks" at bounding box center [500, 379] width 58 height 15
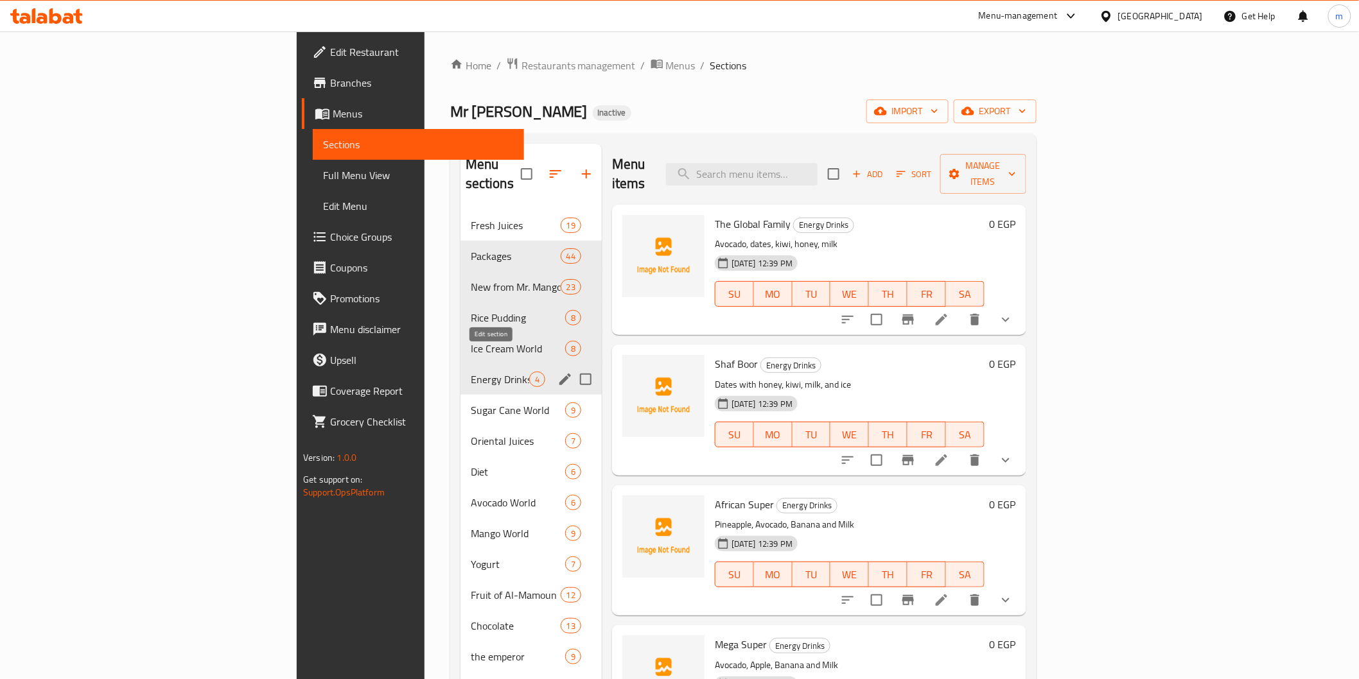
click at [555, 370] on div "Menu sections" at bounding box center [564, 379] width 19 height 19
click at [471, 372] on span "Energy Drinks" at bounding box center [500, 379] width 58 height 15
click at [559, 374] on icon "edit" at bounding box center [565, 380] width 12 height 12
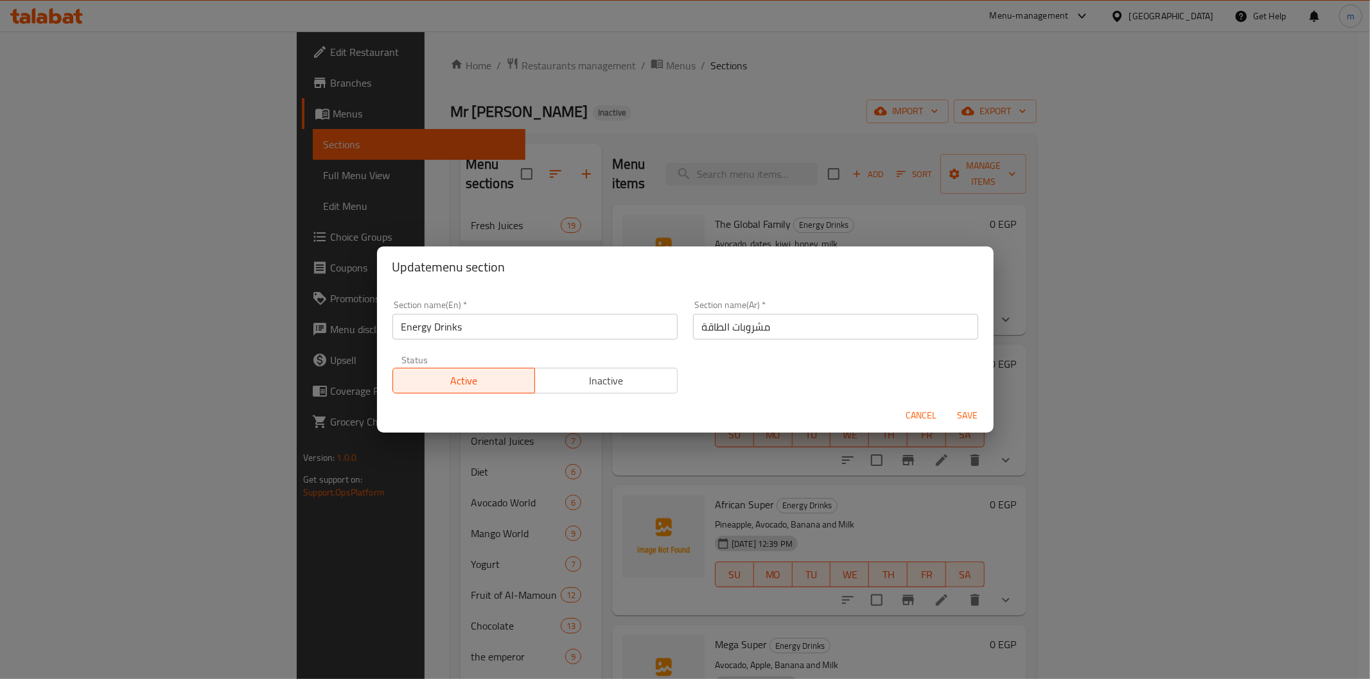
click at [439, 337] on input "Energy Drinks" at bounding box center [534, 327] width 285 height 26
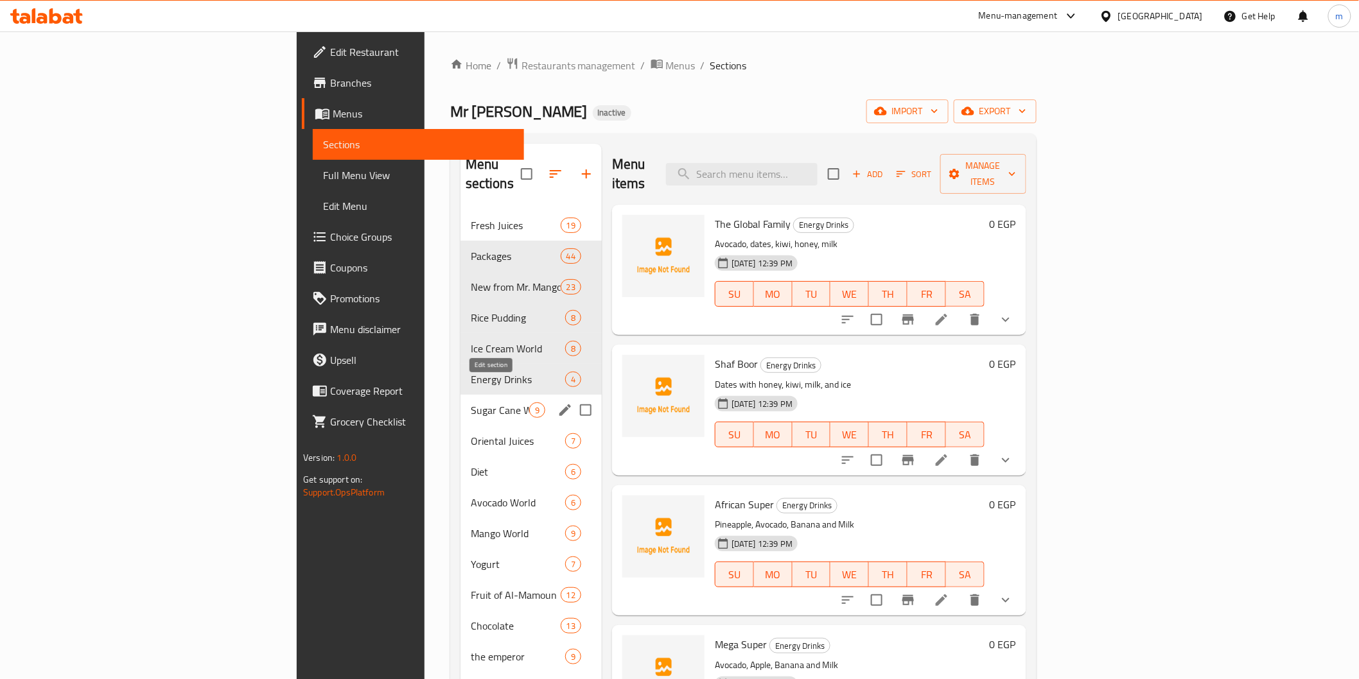
click at [559, 405] on icon "edit" at bounding box center [565, 411] width 12 height 12
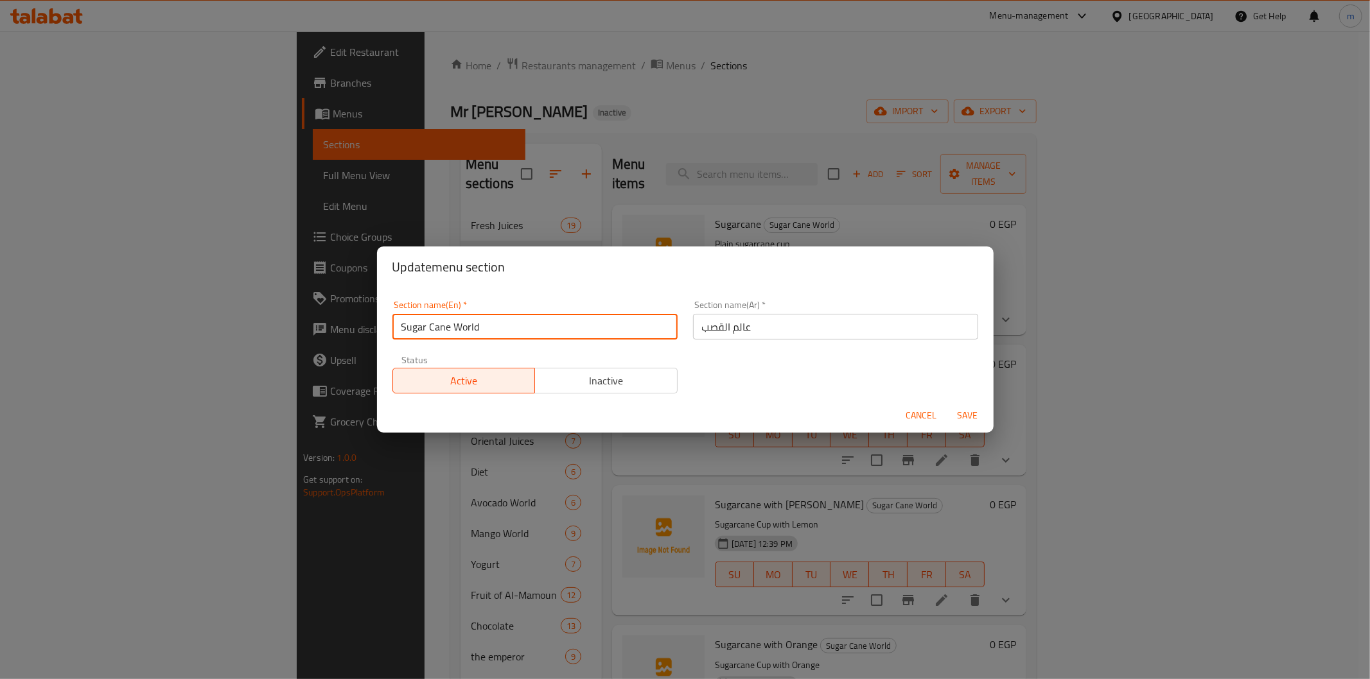
click at [464, 337] on input "Sugar Cane World" at bounding box center [534, 327] width 285 height 26
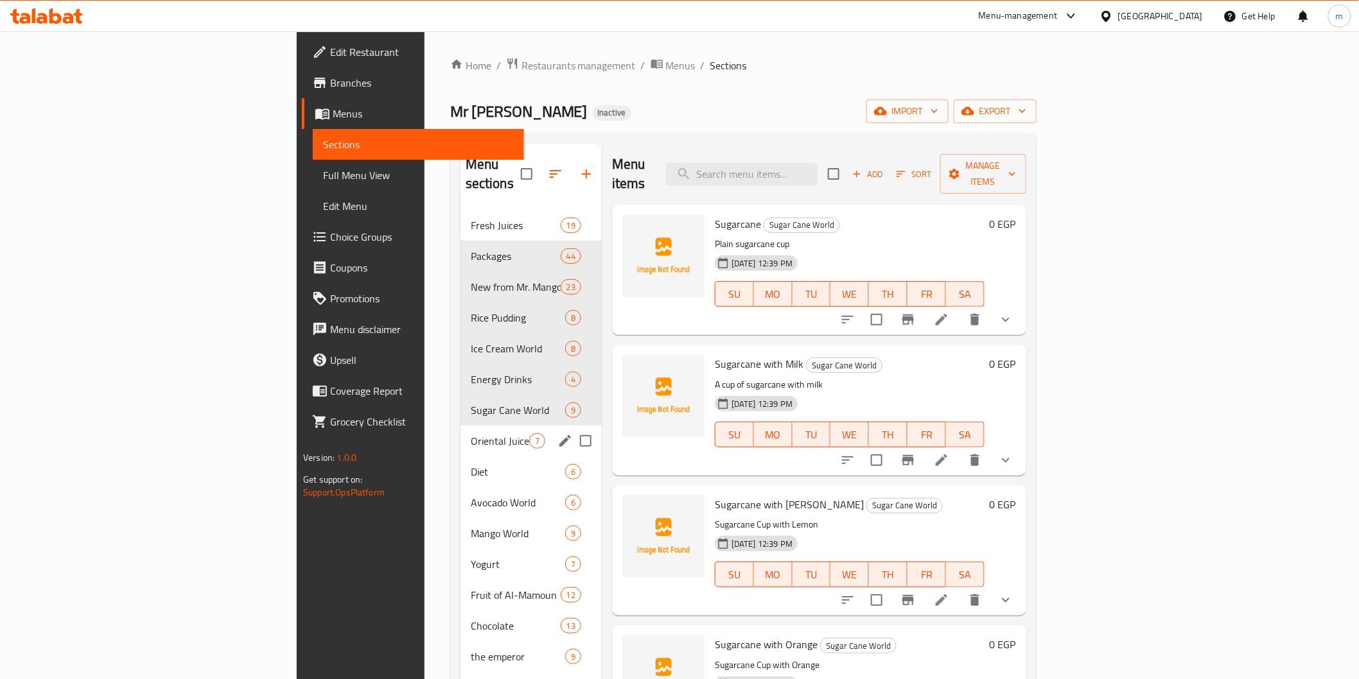
click at [557, 433] on icon "edit" at bounding box center [564, 440] width 15 height 15
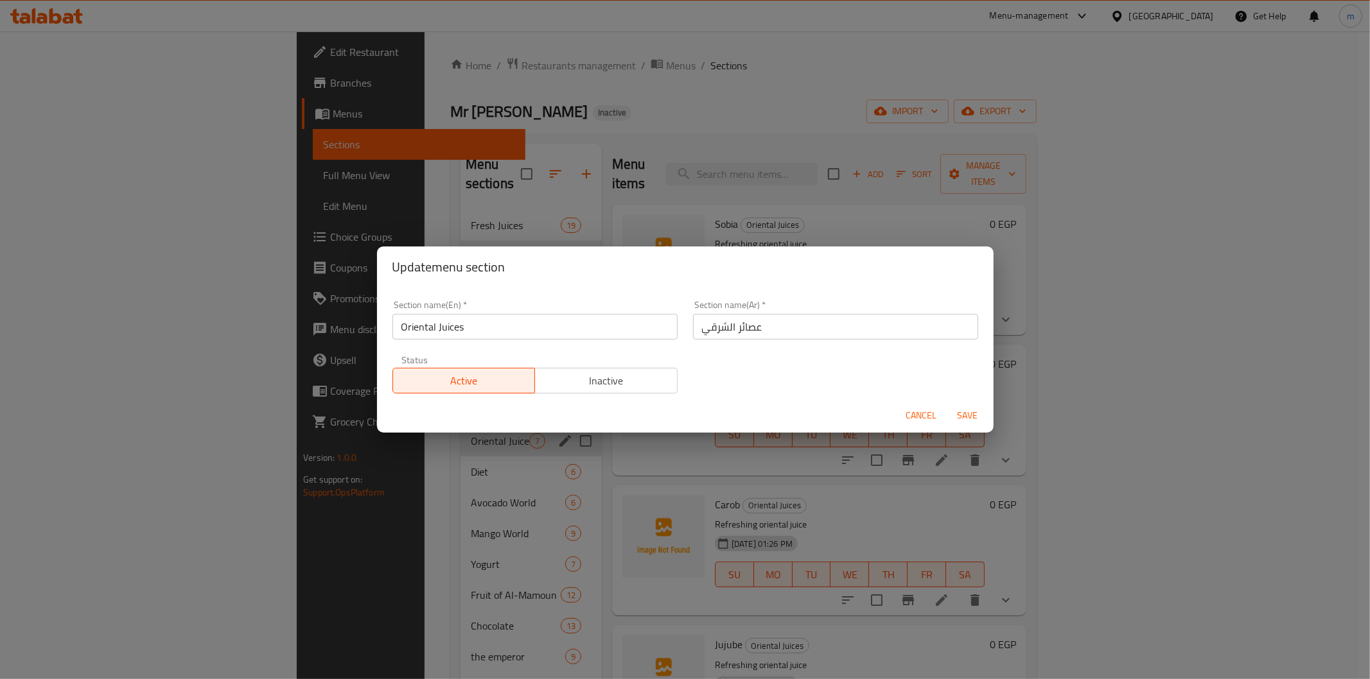
click at [450, 338] on input "Oriental Juices" at bounding box center [534, 327] width 285 height 26
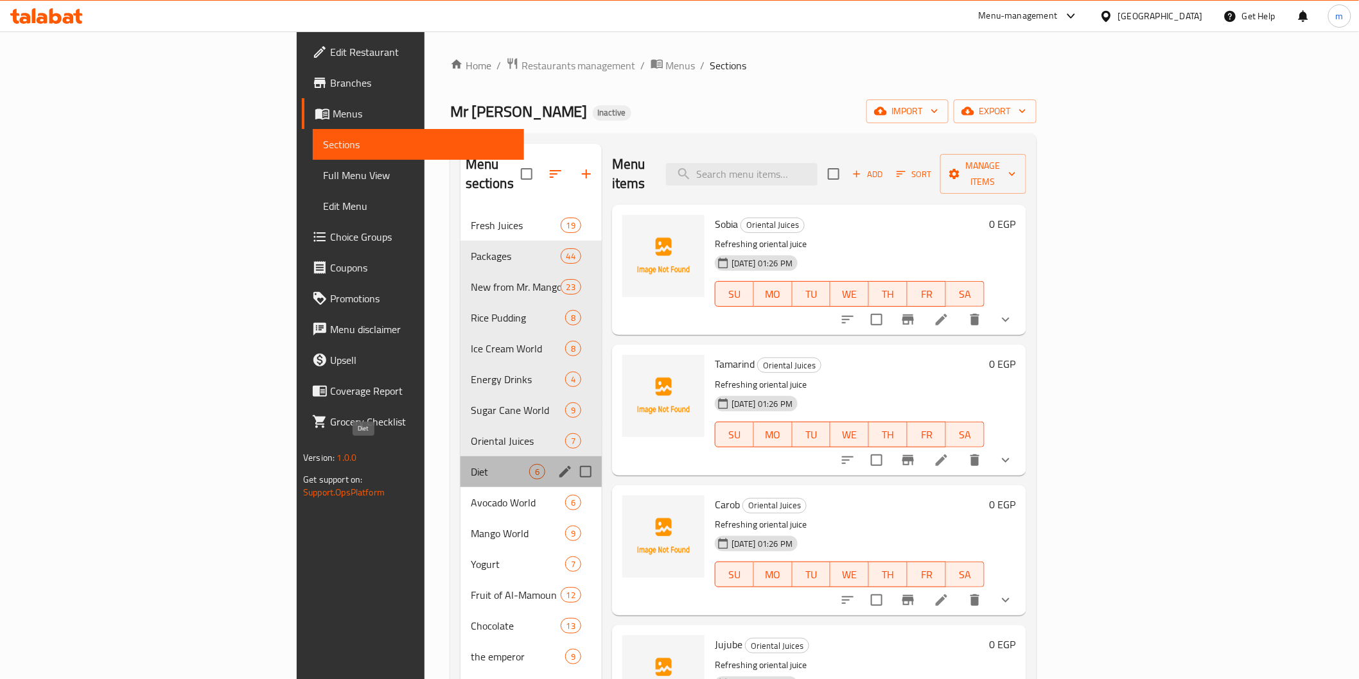
click at [471, 464] on span "Diet" at bounding box center [500, 471] width 58 height 15
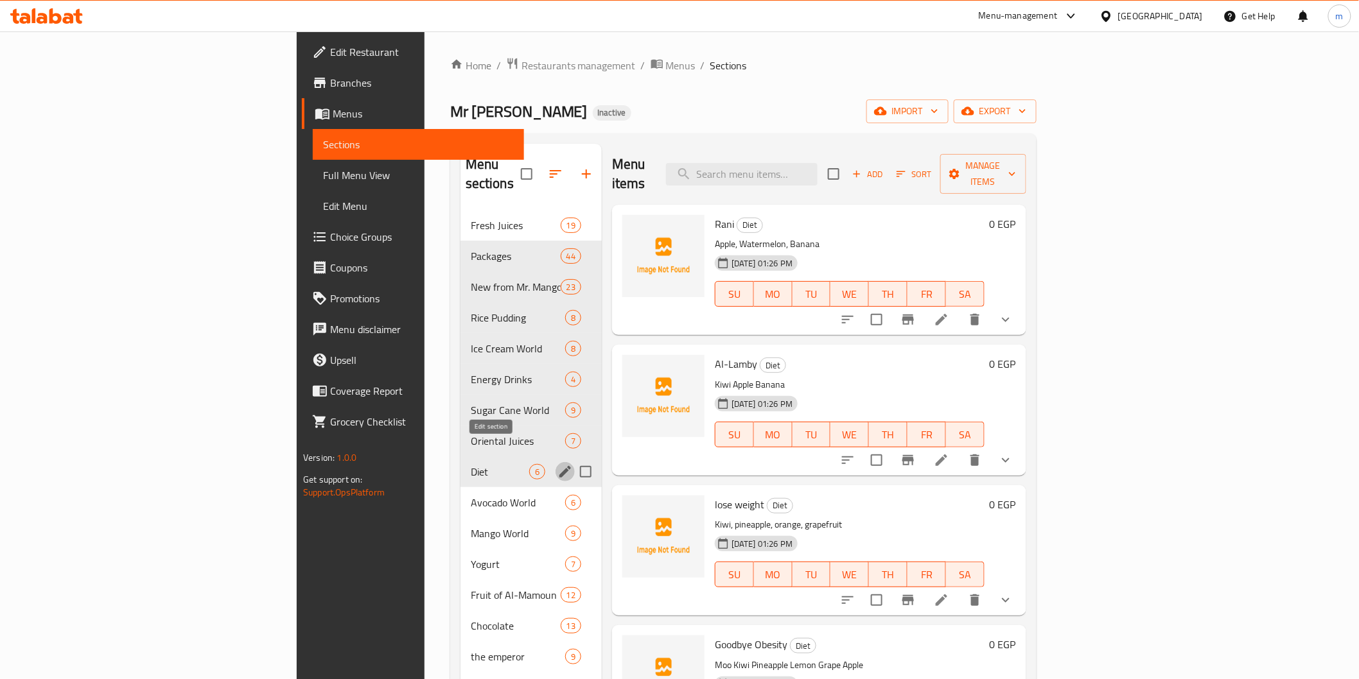
click at [557, 464] on icon "edit" at bounding box center [564, 471] width 15 height 15
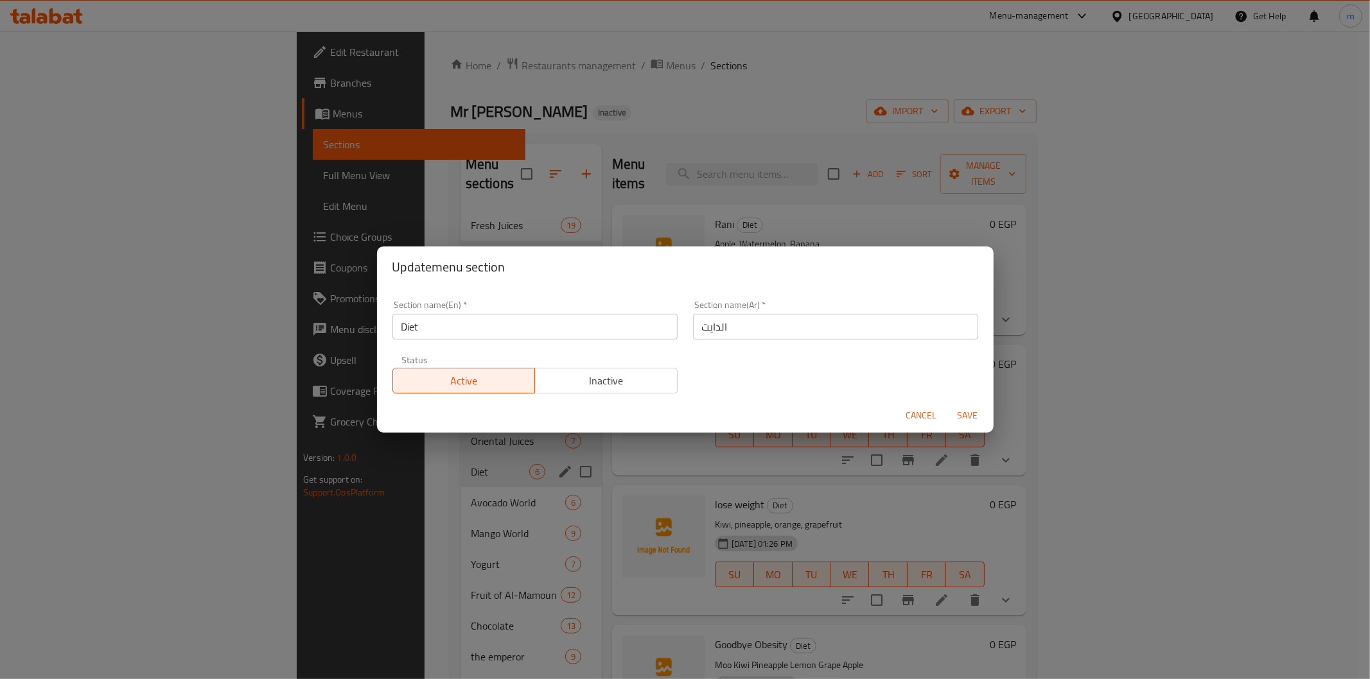
click at [467, 326] on input "Diet" at bounding box center [534, 327] width 285 height 26
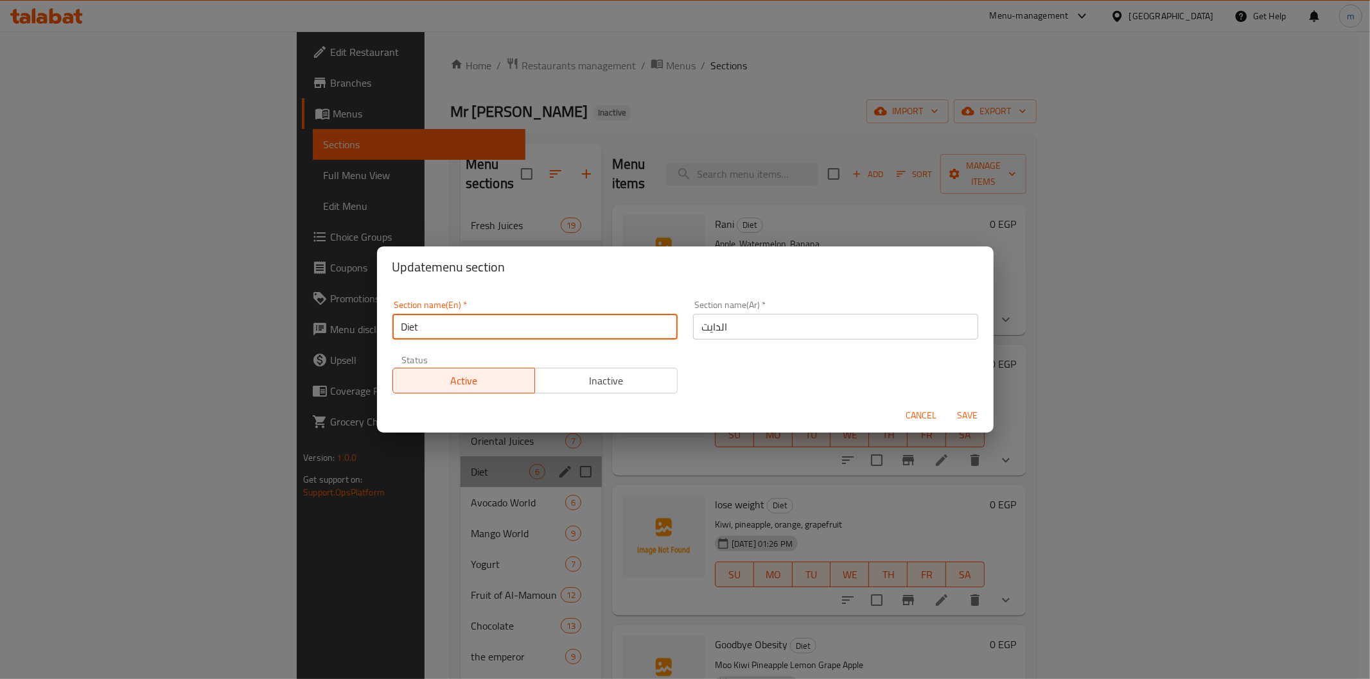
click at [467, 326] on input "Diet" at bounding box center [534, 327] width 285 height 26
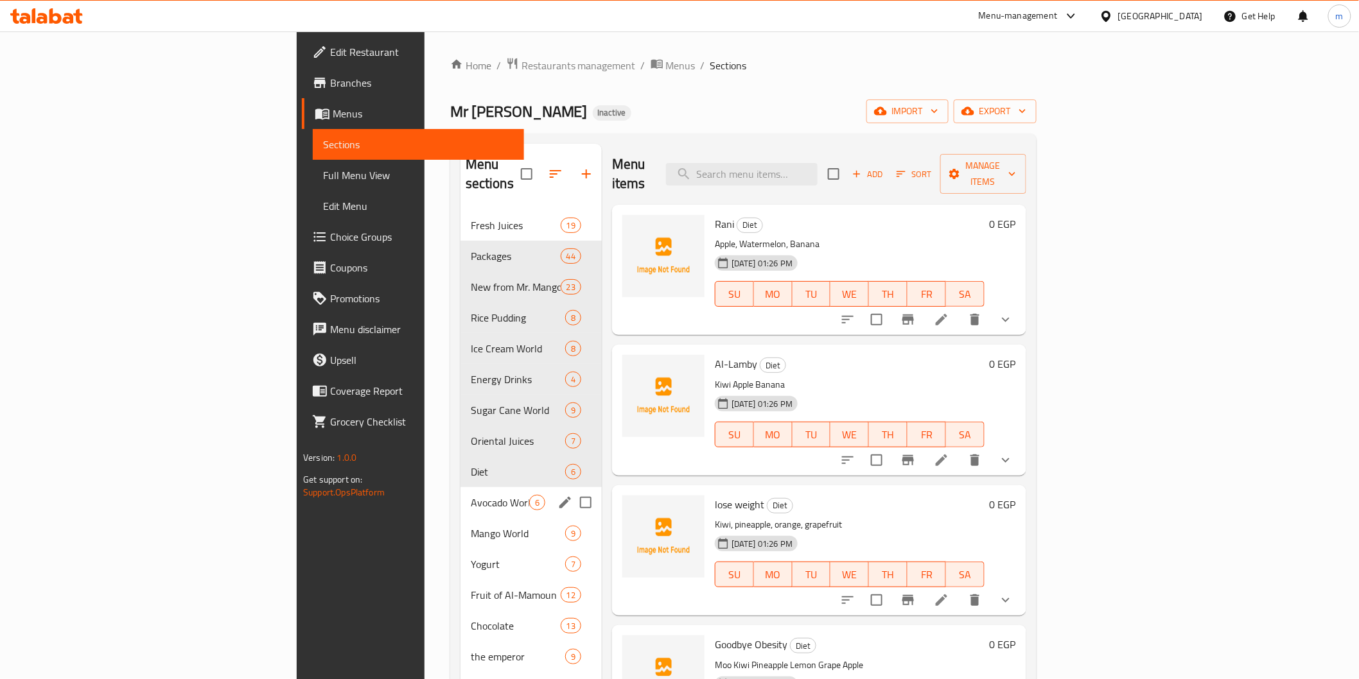
click at [460, 491] on div "Avocado World 6" at bounding box center [530, 502] width 141 height 31
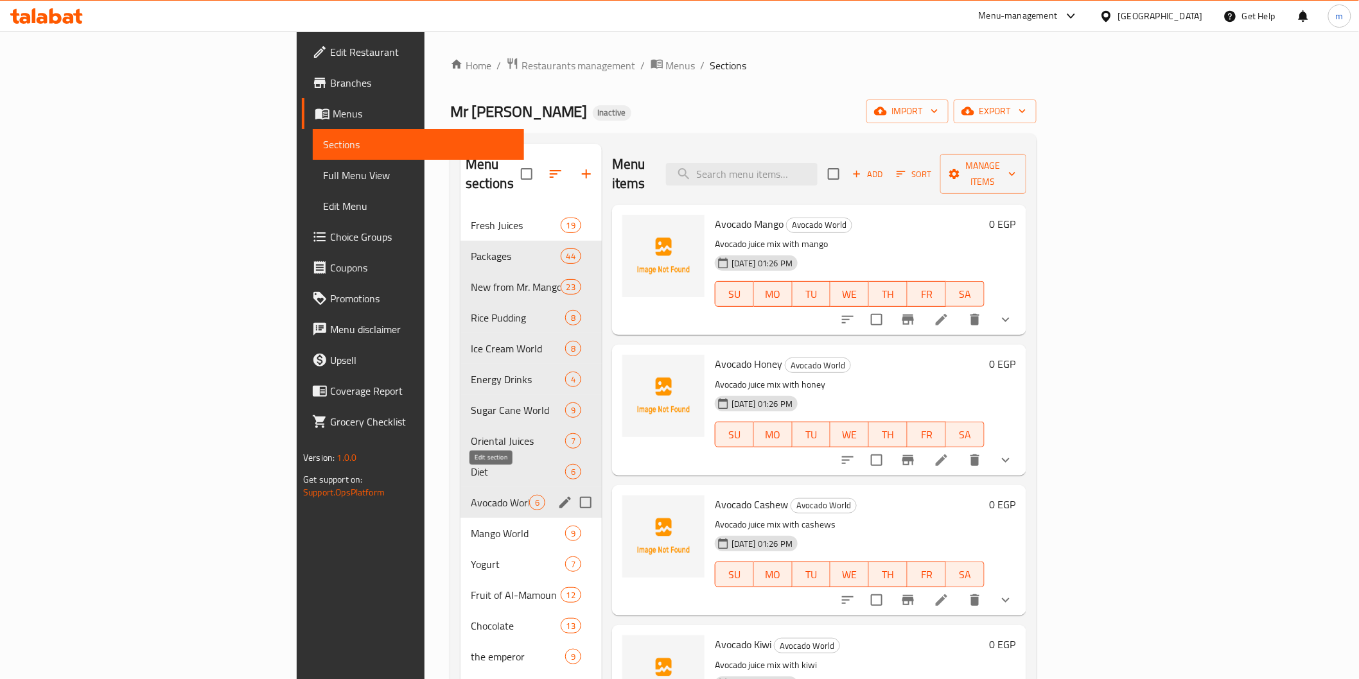
click at [557, 495] on icon "edit" at bounding box center [564, 502] width 15 height 15
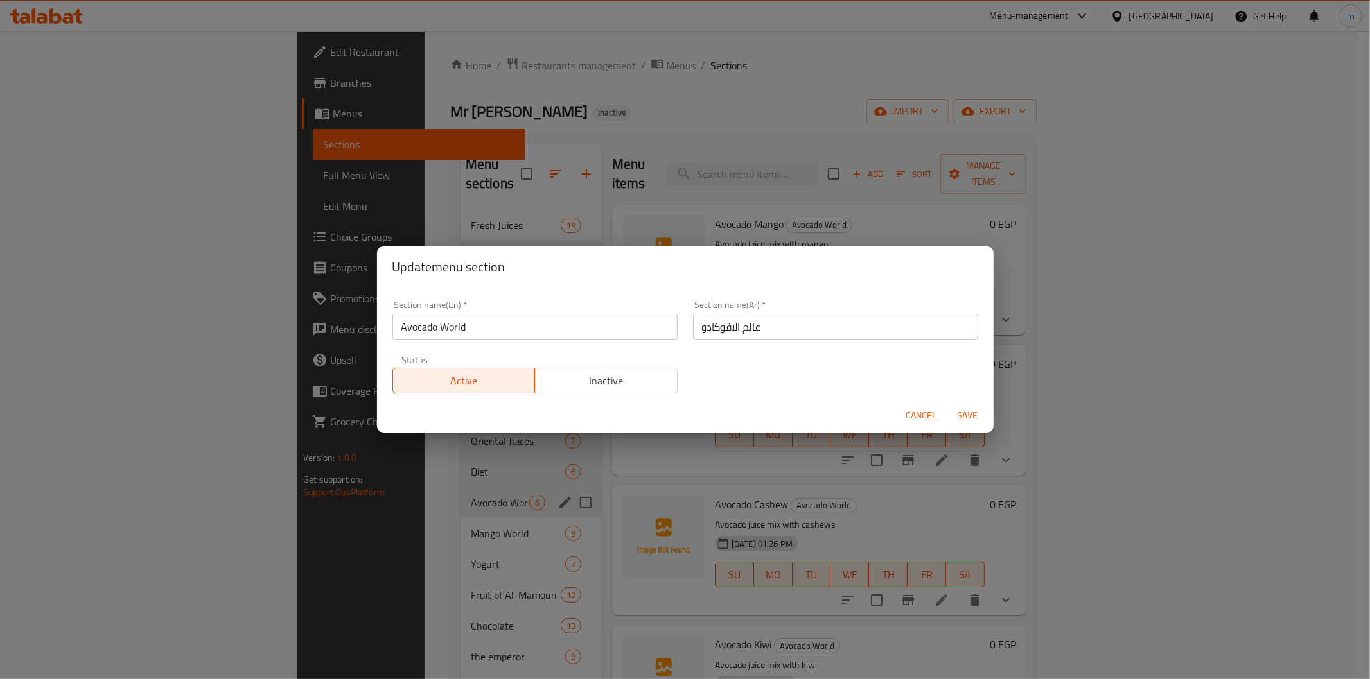
click at [441, 330] on input "Avocado World" at bounding box center [534, 327] width 285 height 26
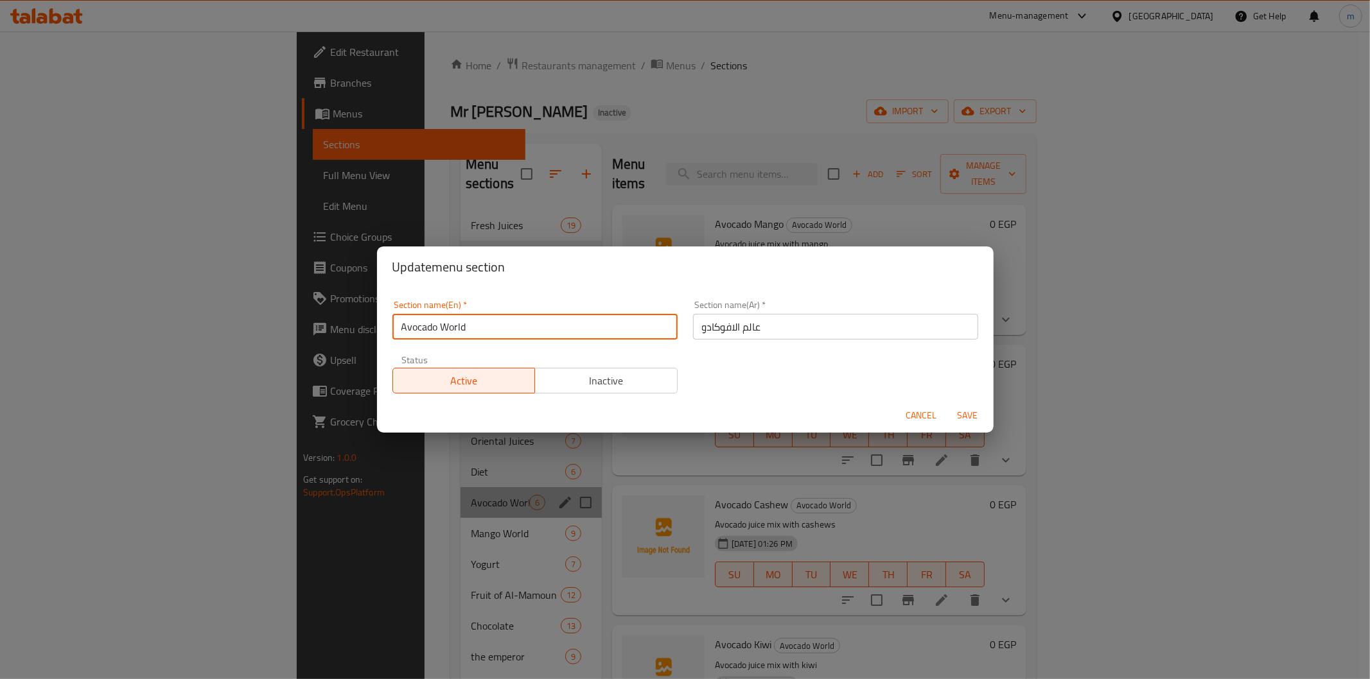
click at [441, 330] on input "Avocado World" at bounding box center [534, 327] width 285 height 26
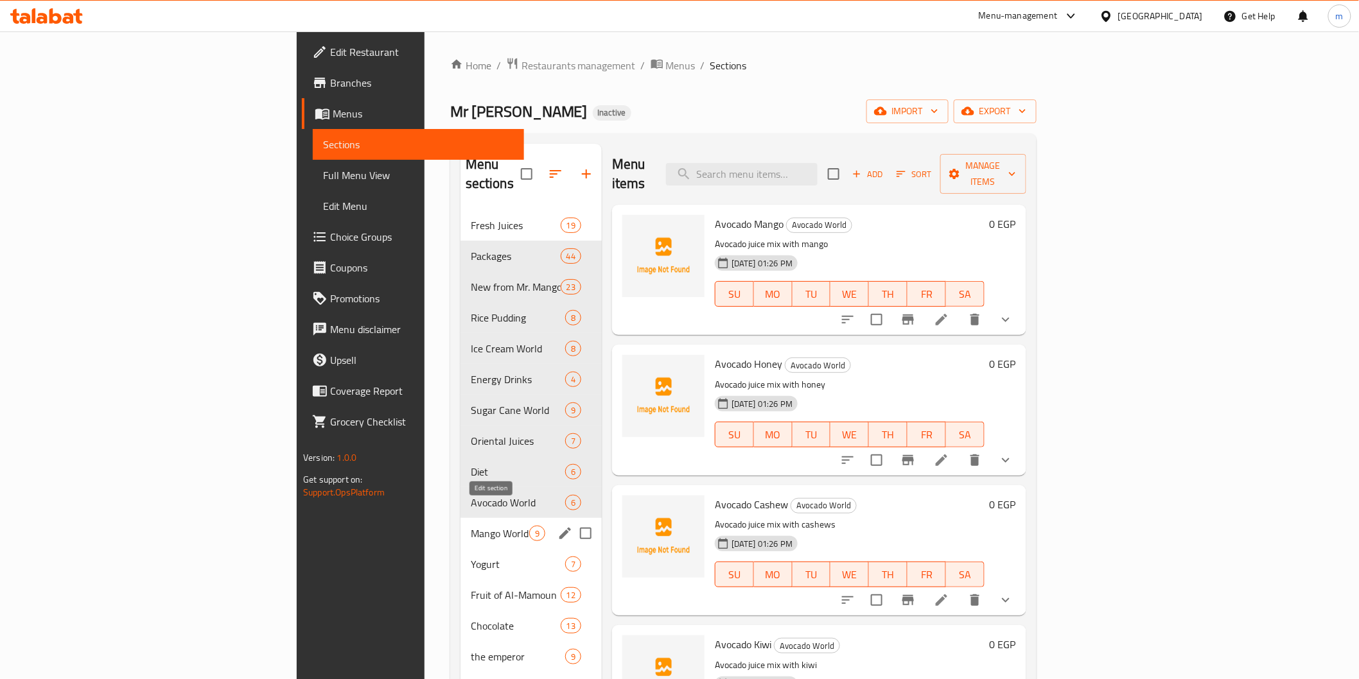
click at [557, 526] on icon "edit" at bounding box center [564, 533] width 15 height 15
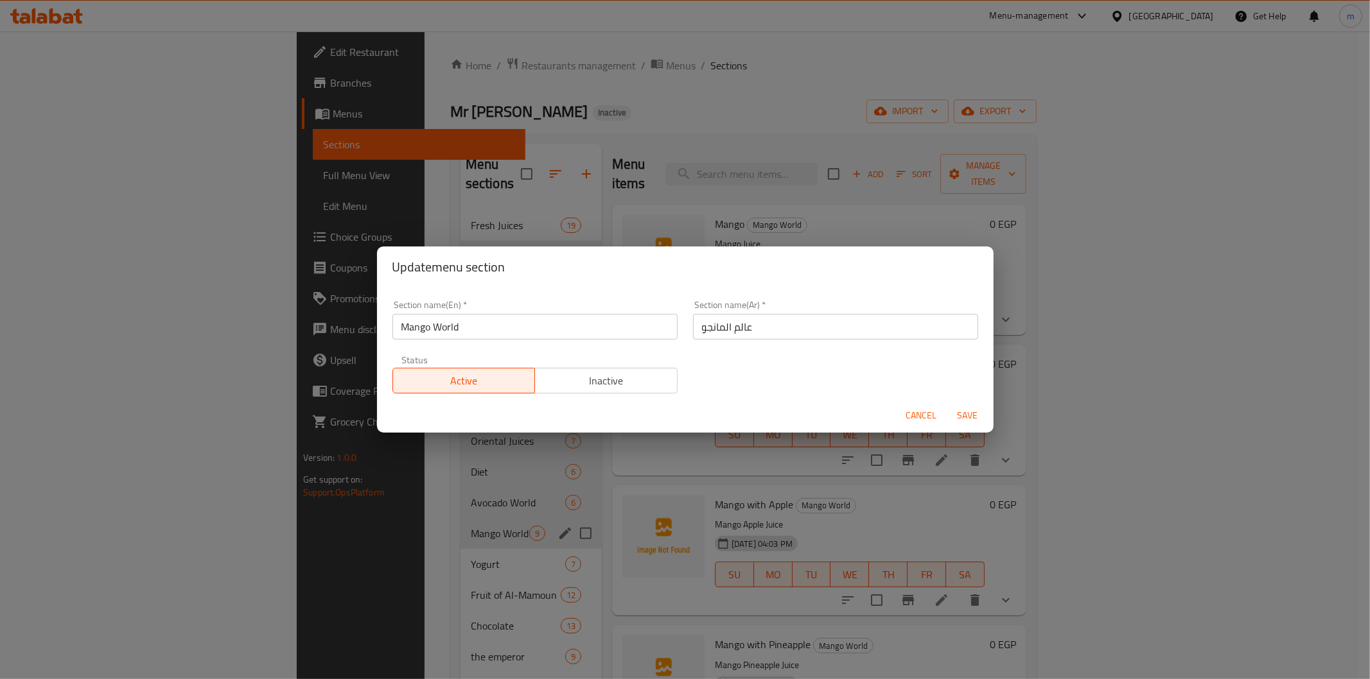
click at [486, 336] on input "Mango World" at bounding box center [534, 327] width 285 height 26
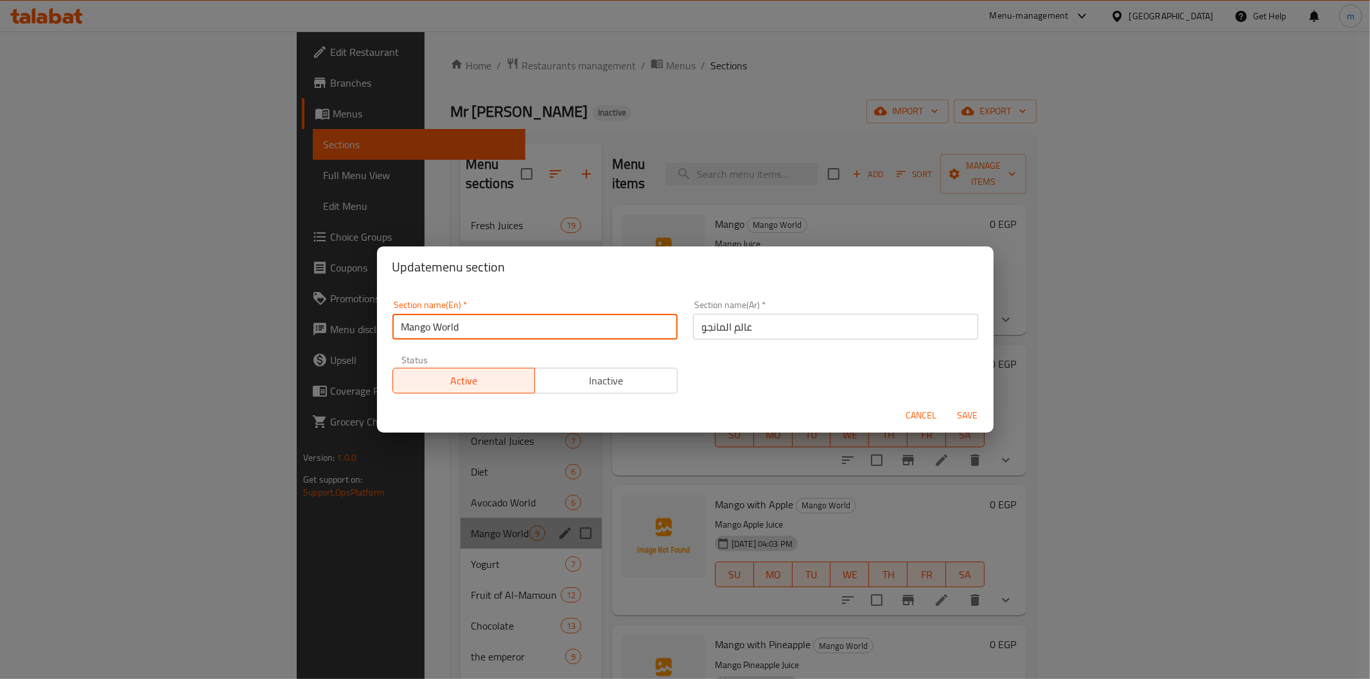
click at [486, 336] on input "Mango World" at bounding box center [534, 327] width 285 height 26
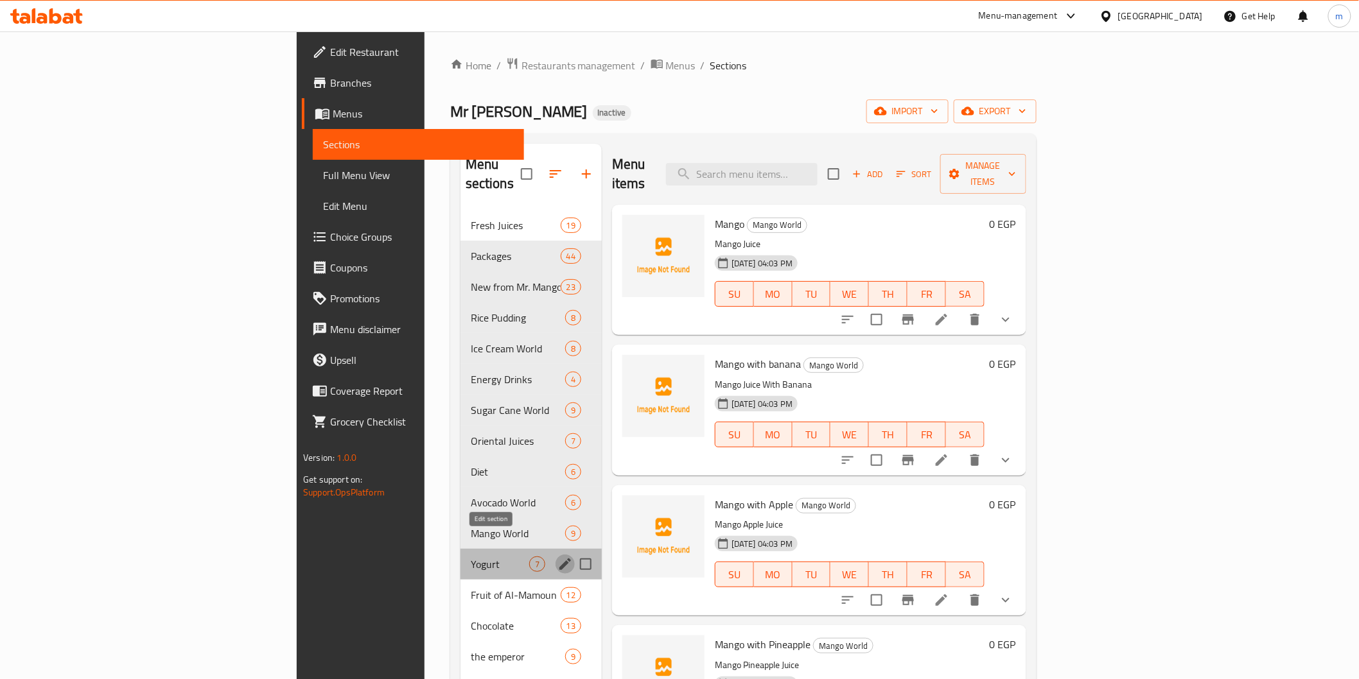
click at [555, 555] on button "edit" at bounding box center [564, 564] width 19 height 19
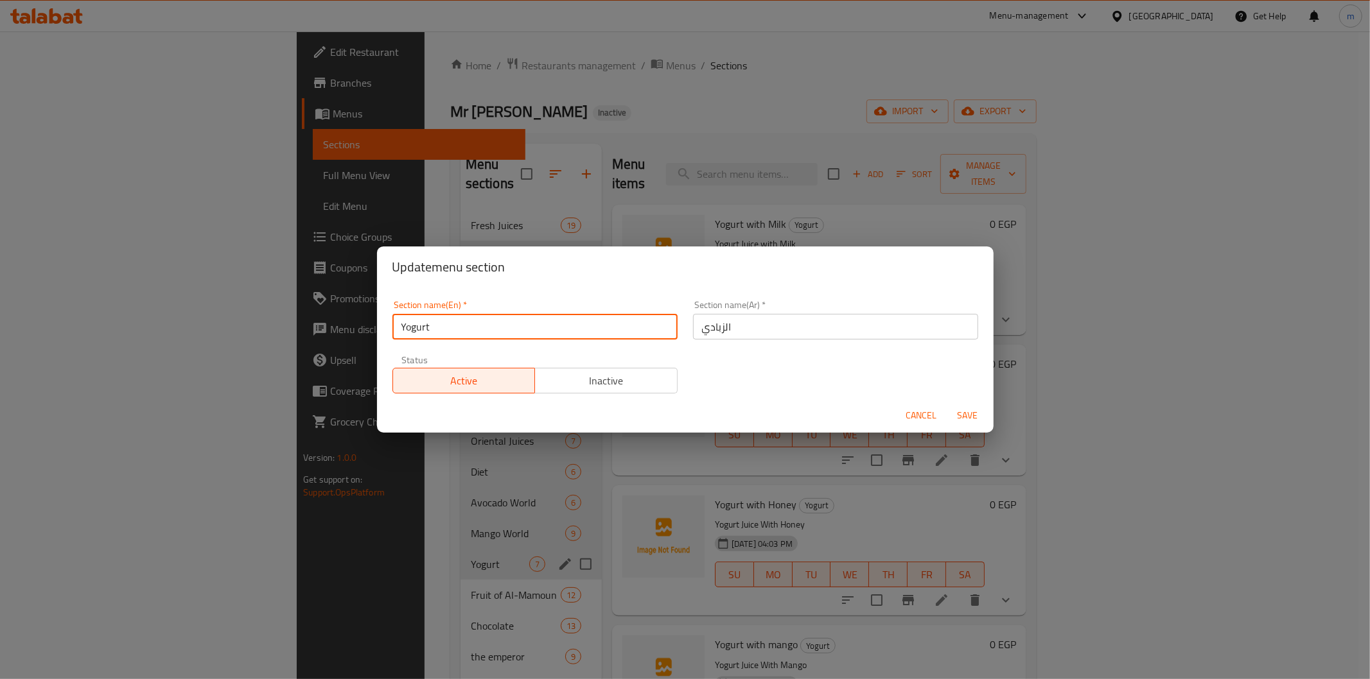
click at [433, 335] on input "Yogurt" at bounding box center [534, 327] width 285 height 26
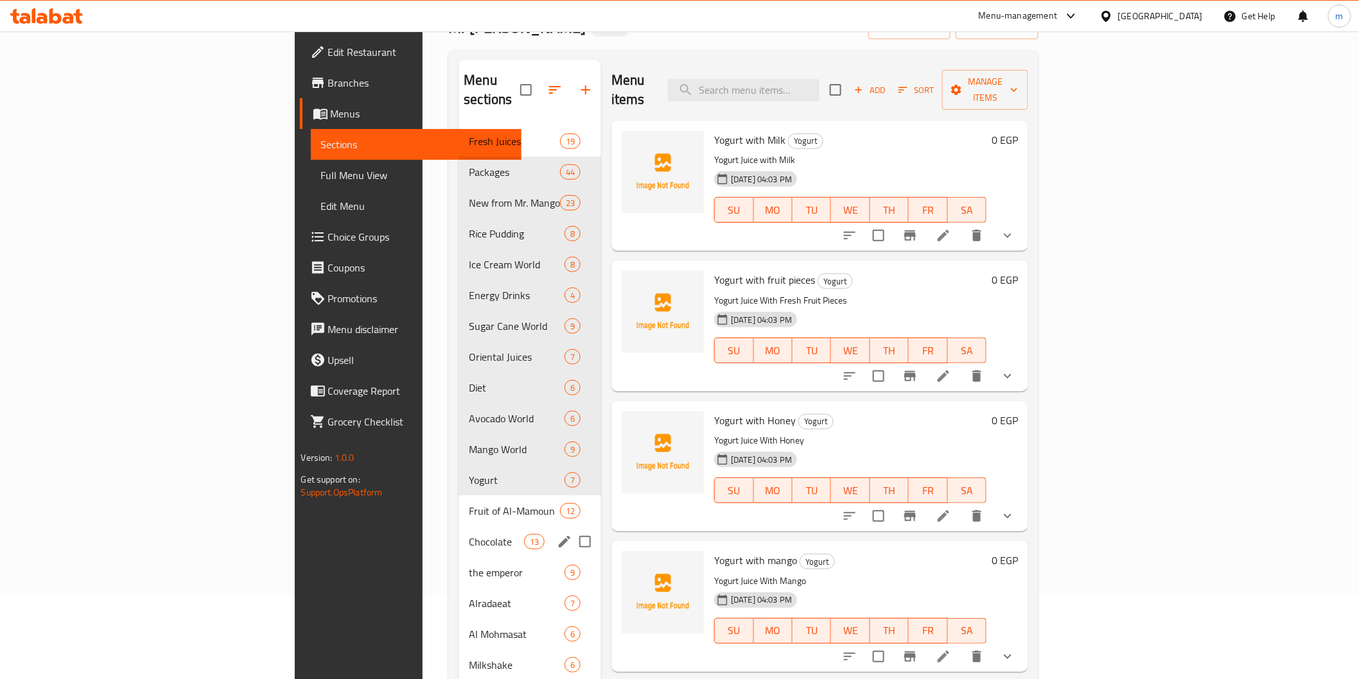
scroll to position [180, 0]
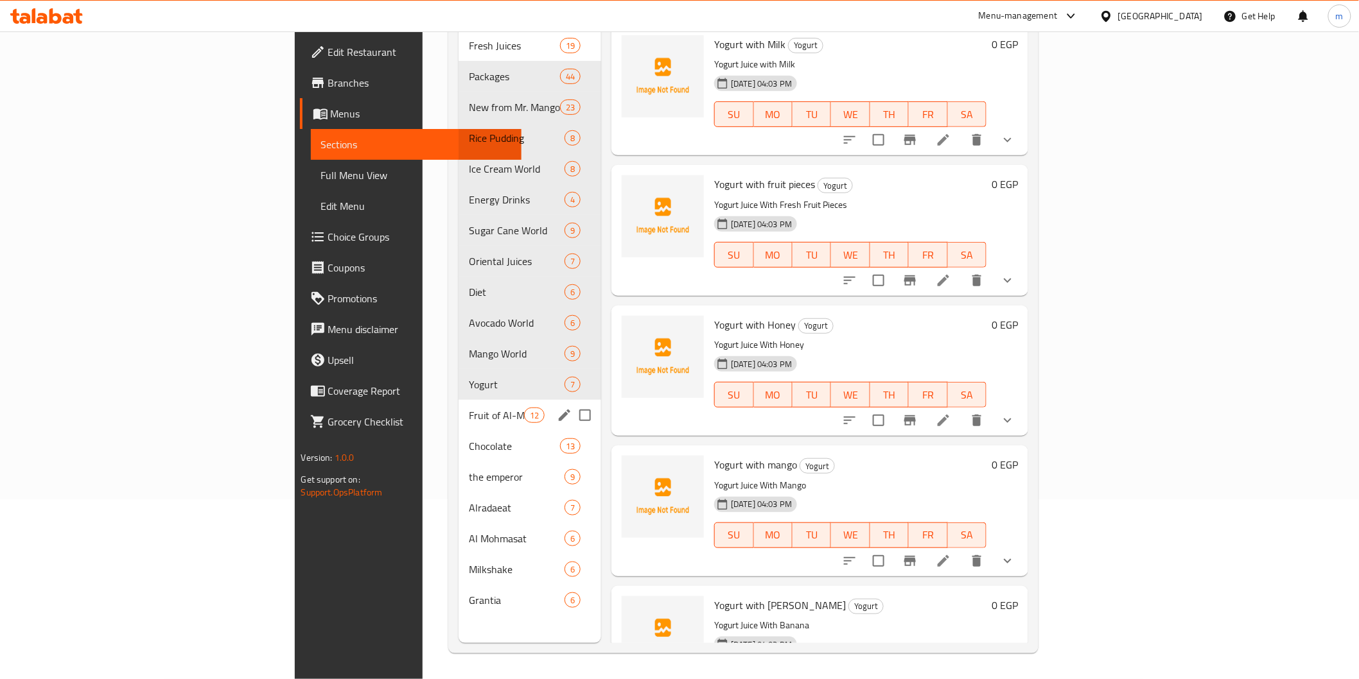
click at [557, 408] on icon "edit" at bounding box center [564, 415] width 15 height 15
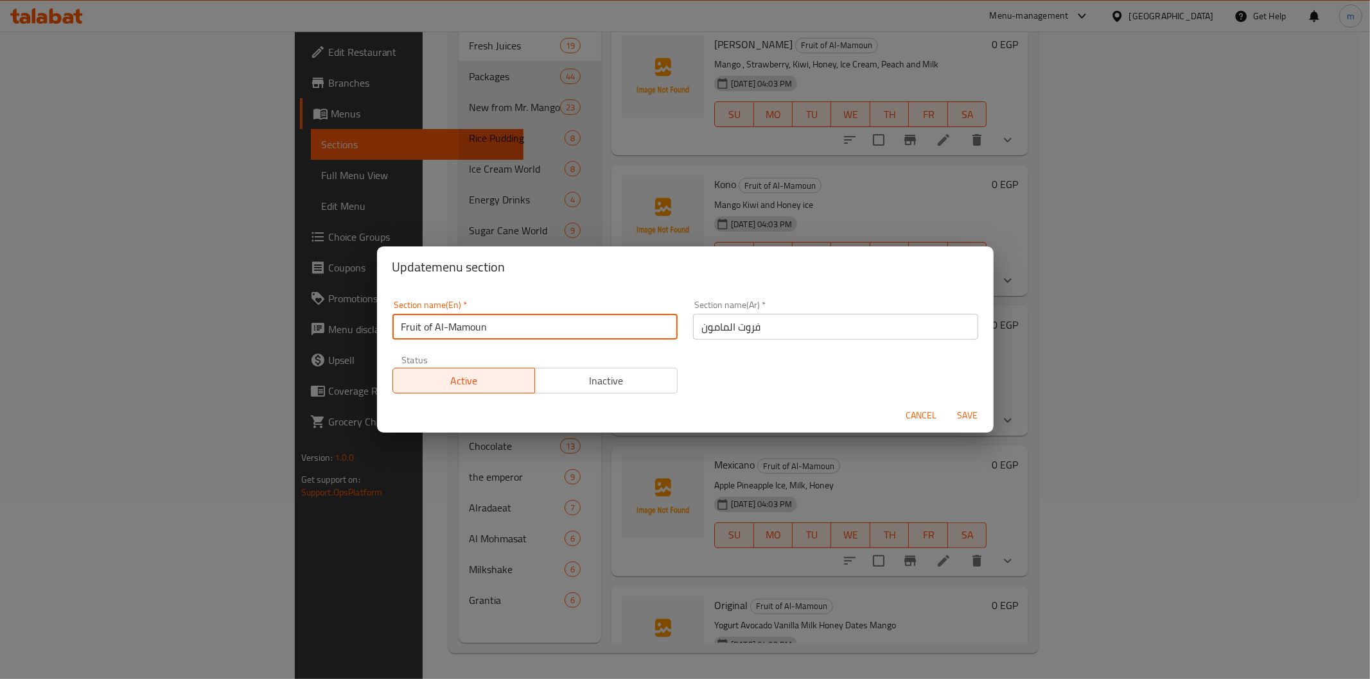
click at [447, 336] on input "Fruit of Al-Mamoun" at bounding box center [534, 327] width 285 height 26
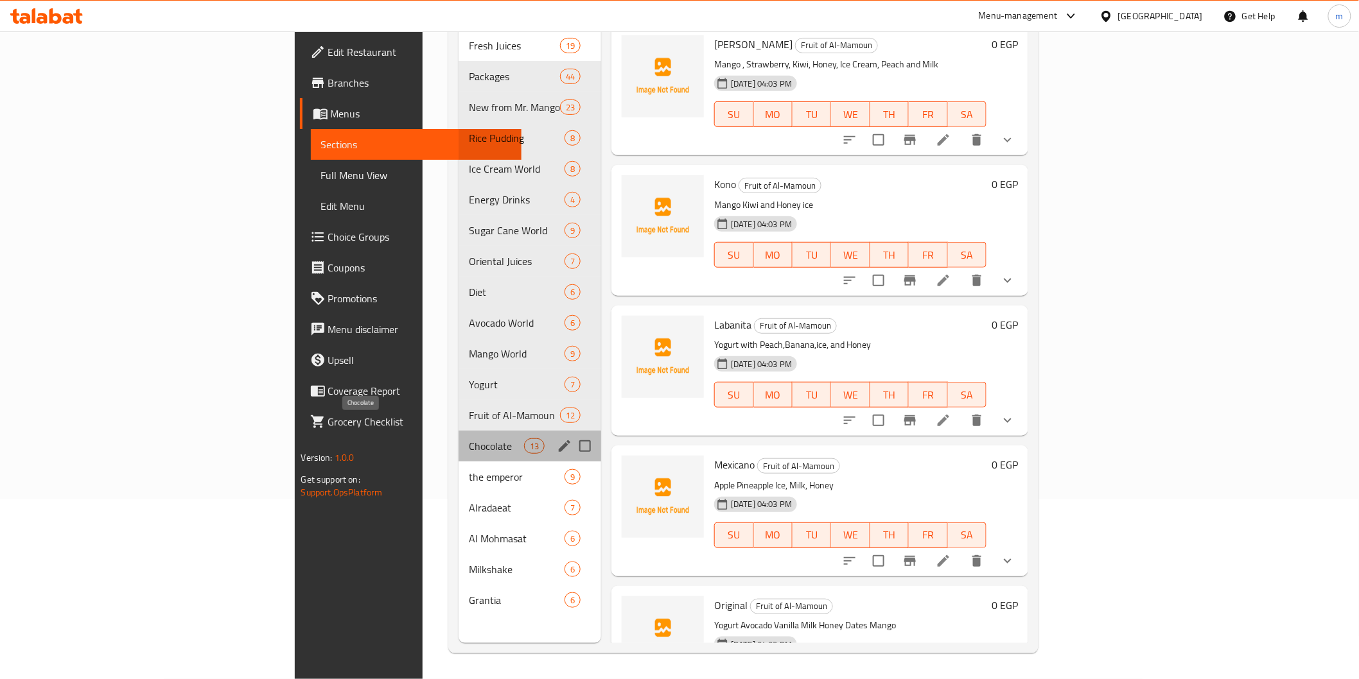
click at [469, 439] on span "Chocolate" at bounding box center [496, 446] width 55 height 15
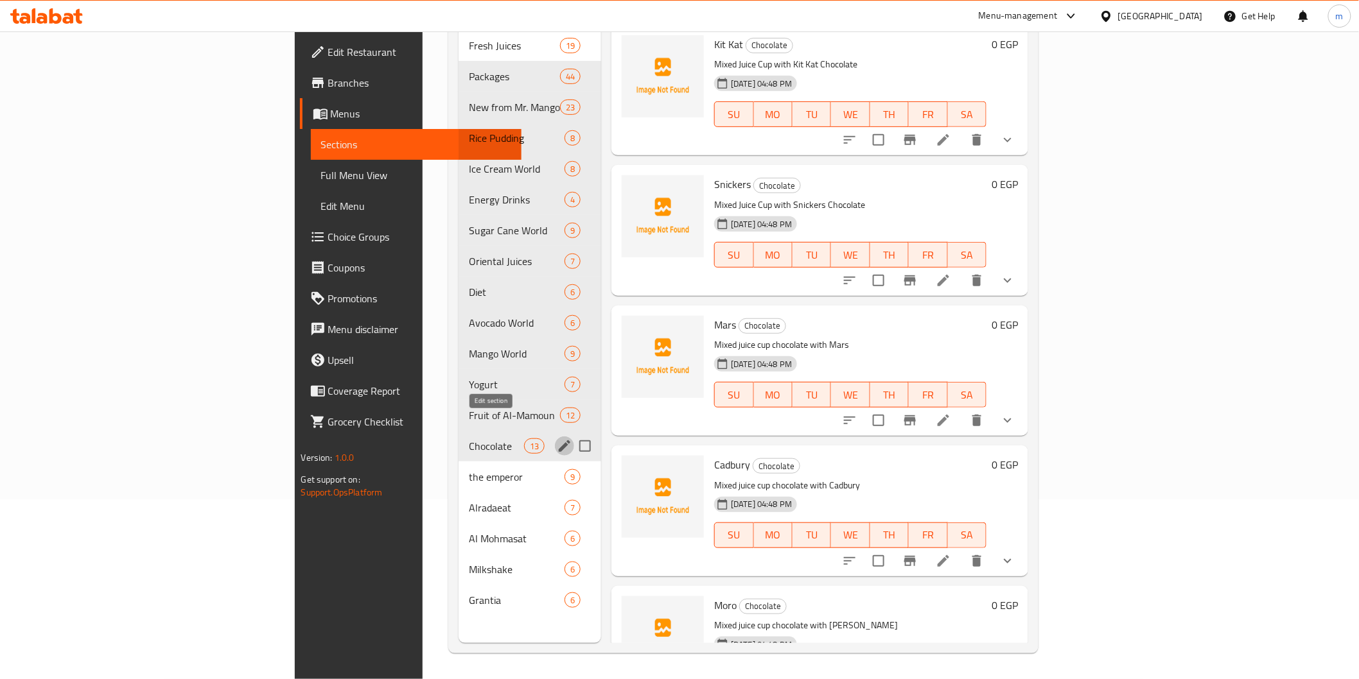
click at [557, 439] on icon "edit" at bounding box center [564, 446] width 15 height 15
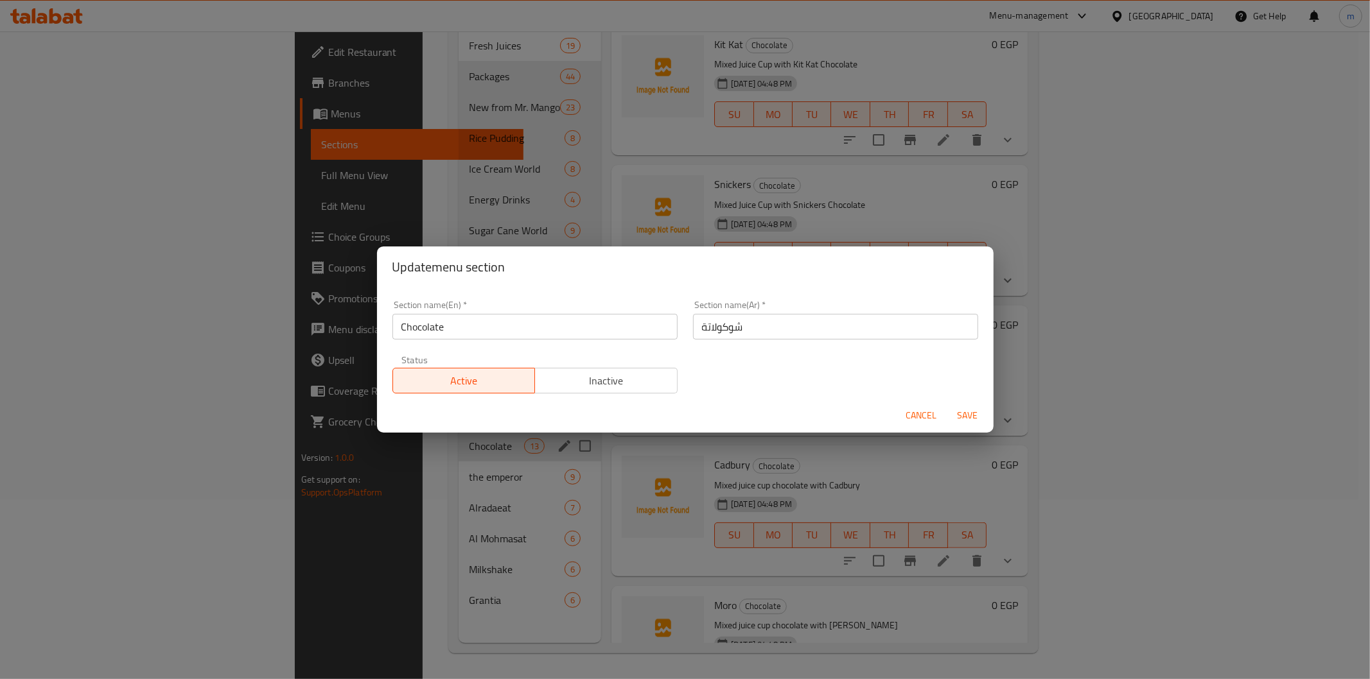
click at [521, 336] on input "Chocolate" at bounding box center [534, 327] width 285 height 26
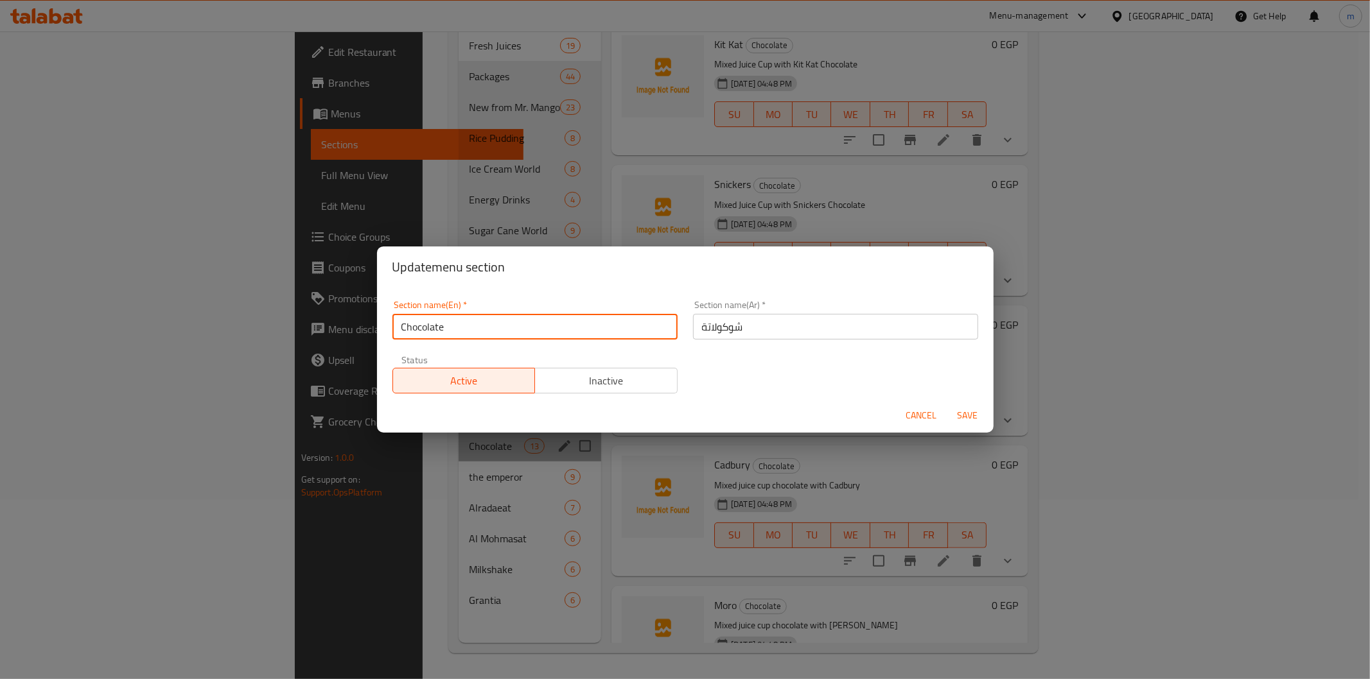
click at [521, 336] on input "Chocolate" at bounding box center [534, 327] width 285 height 26
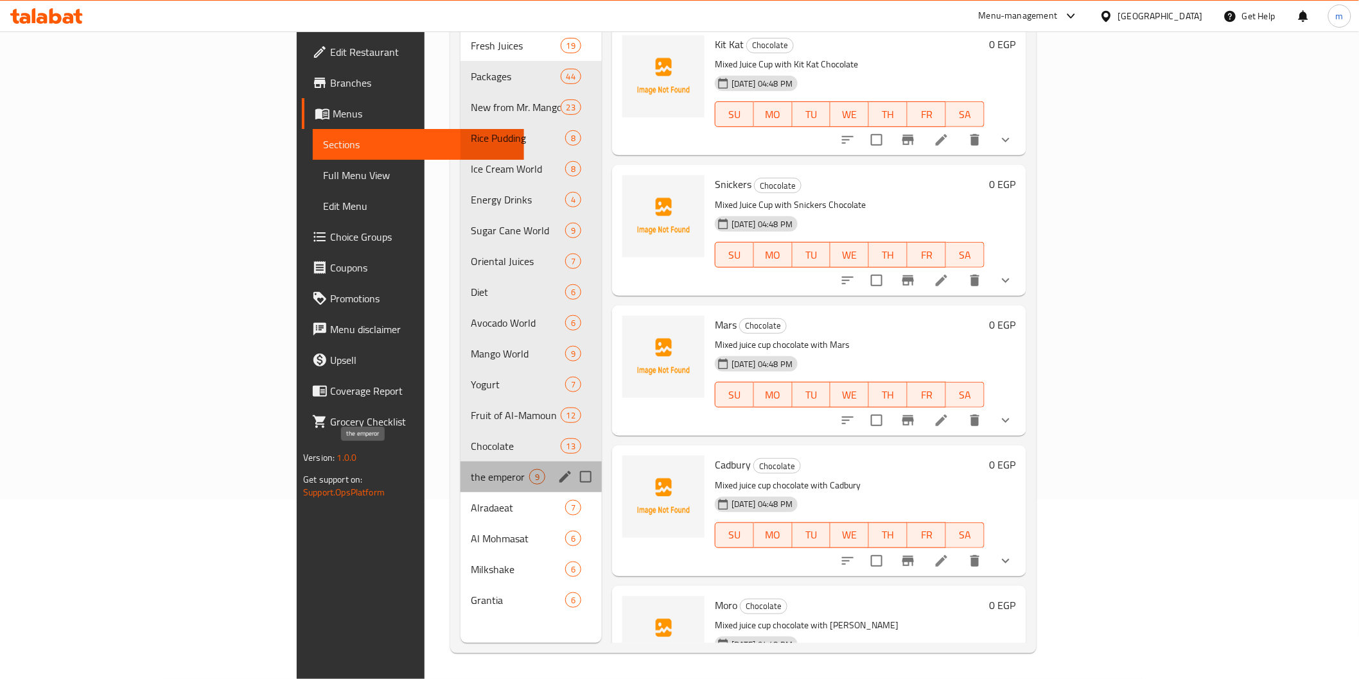
click at [471, 469] on span "the emperor" at bounding box center [500, 476] width 58 height 15
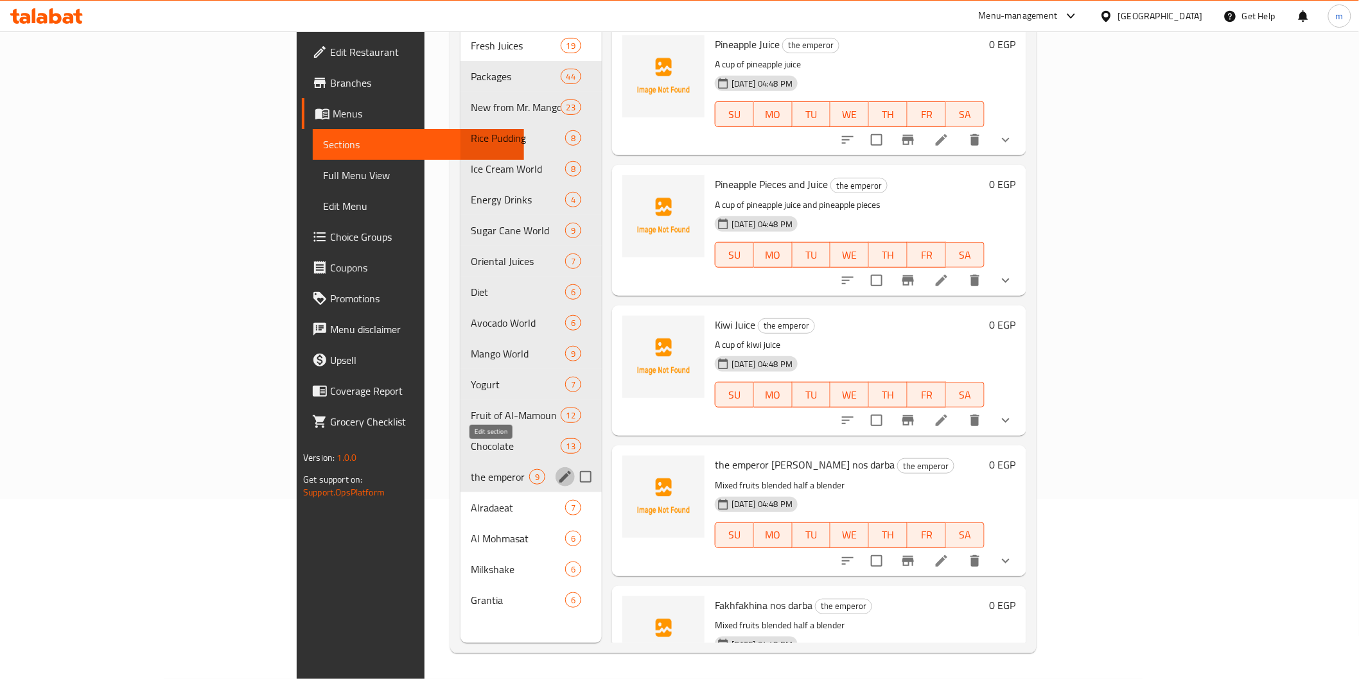
click at [557, 469] on icon "edit" at bounding box center [564, 476] width 15 height 15
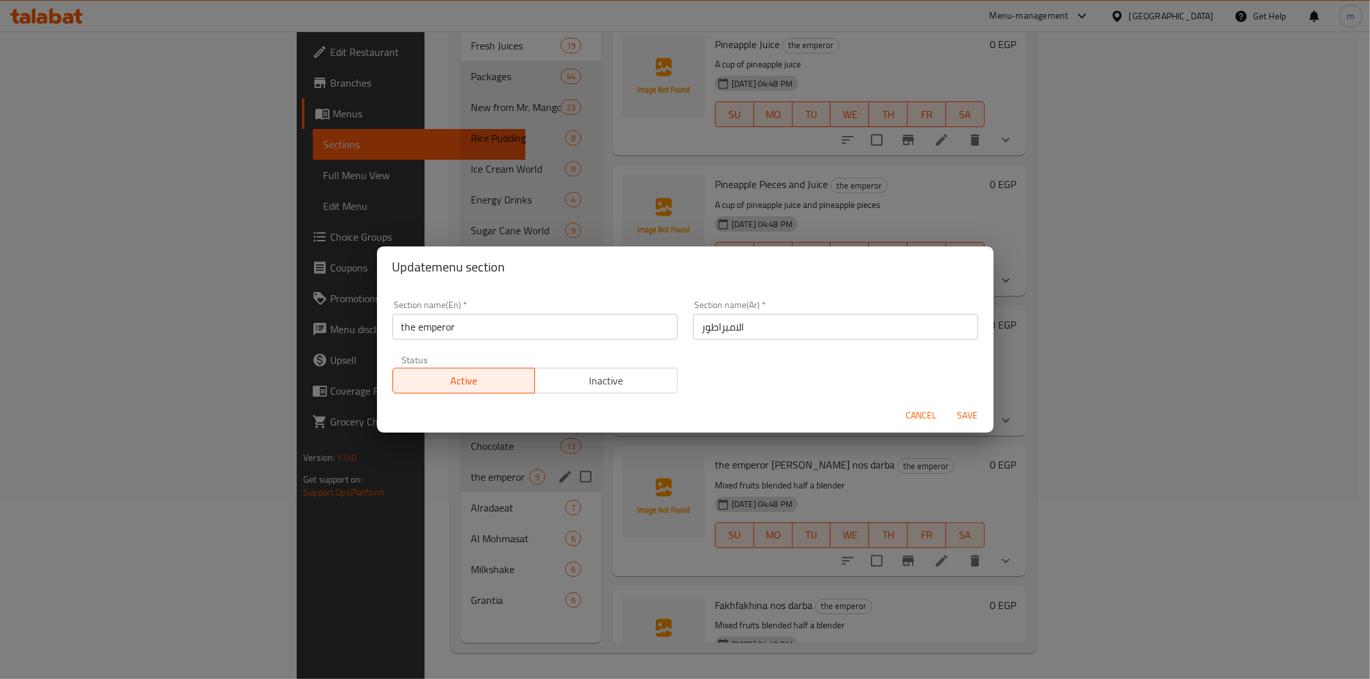
click at [442, 329] on input "the emperor" at bounding box center [534, 327] width 285 height 26
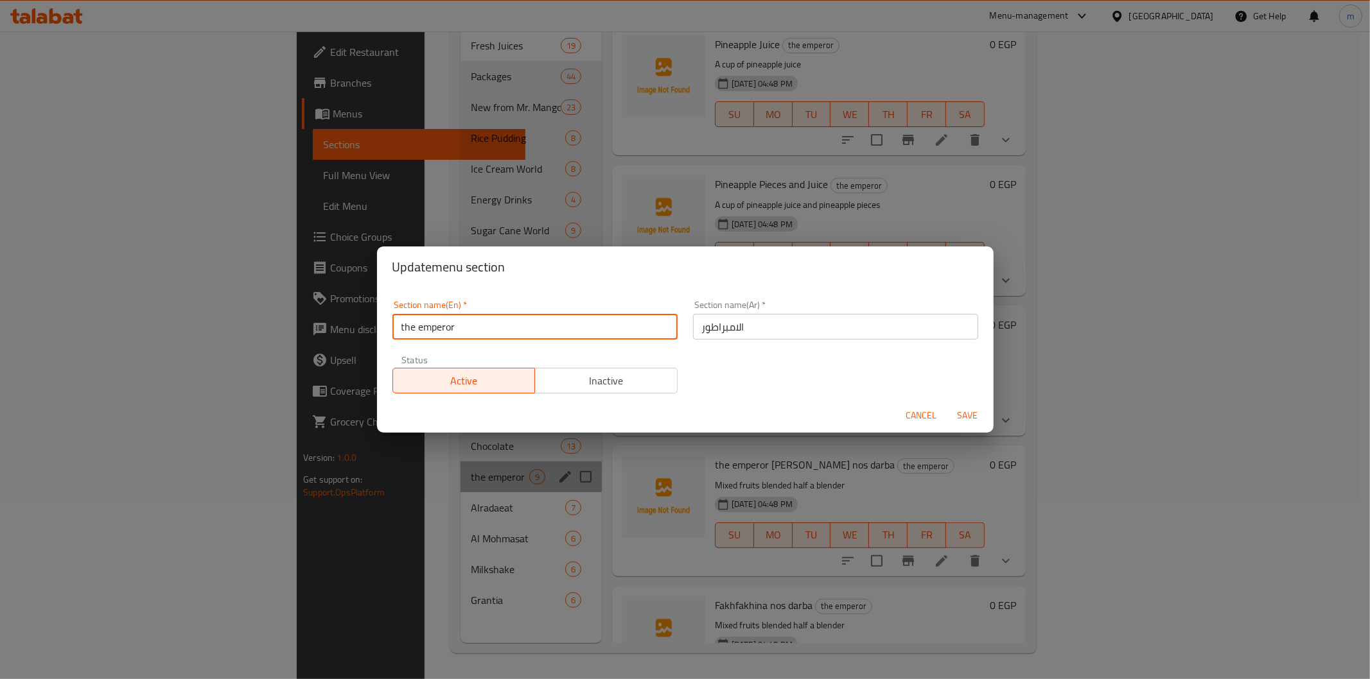
click at [442, 329] on input "the emperor" at bounding box center [534, 327] width 285 height 26
click at [968, 414] on span "Save" at bounding box center [967, 416] width 31 height 16
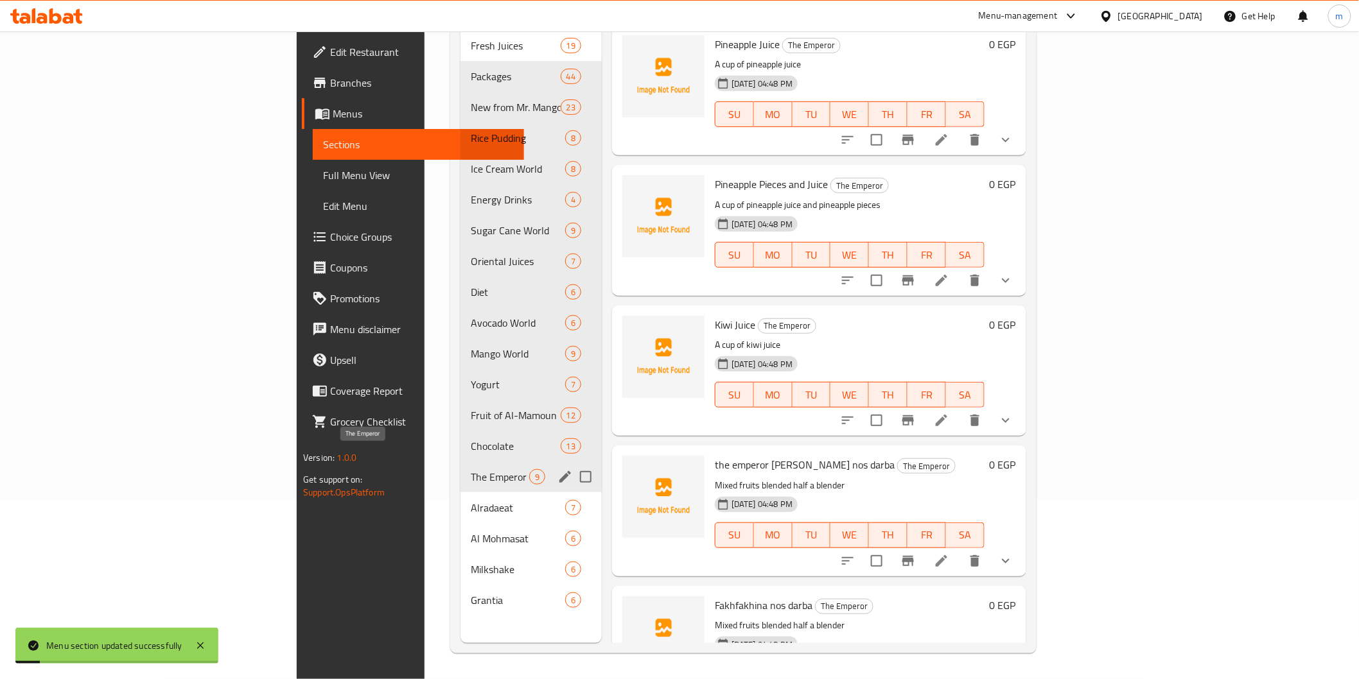
click at [471, 469] on span "The Emperor" at bounding box center [500, 476] width 58 height 15
click at [557, 469] on icon "edit" at bounding box center [564, 476] width 15 height 15
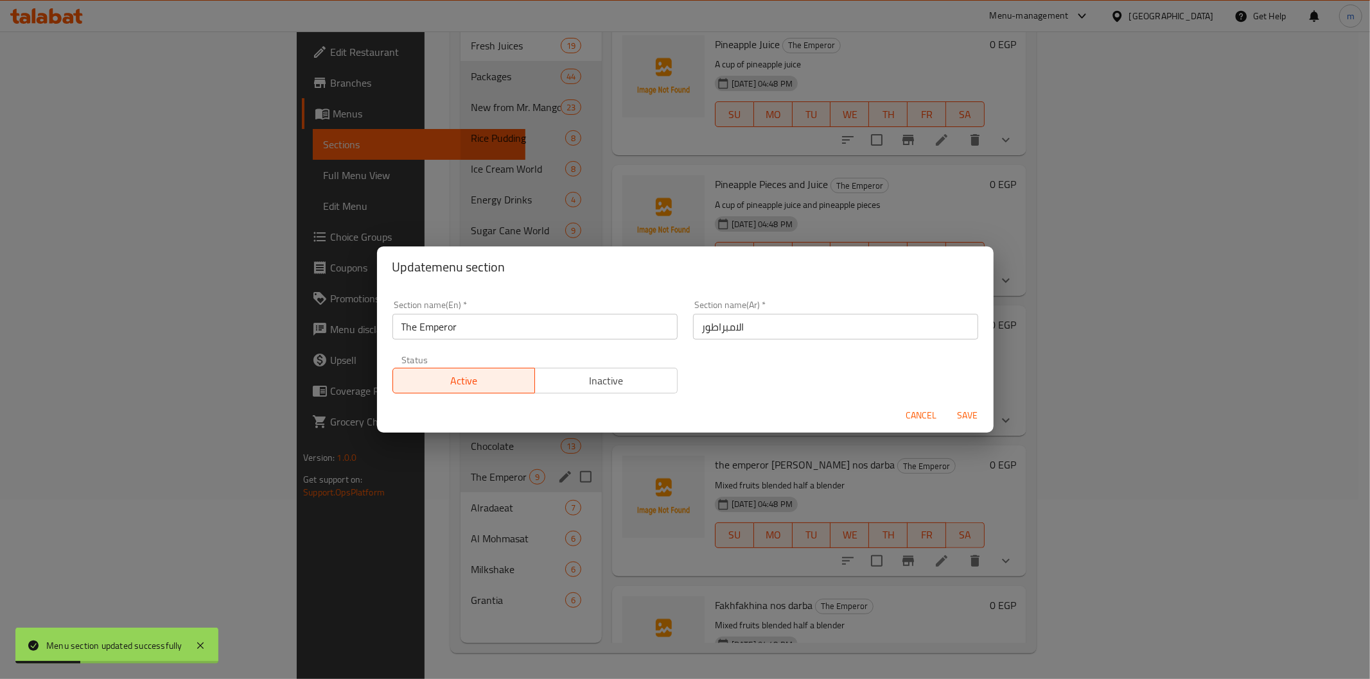
click at [454, 317] on input "The Emperor" at bounding box center [534, 327] width 285 height 26
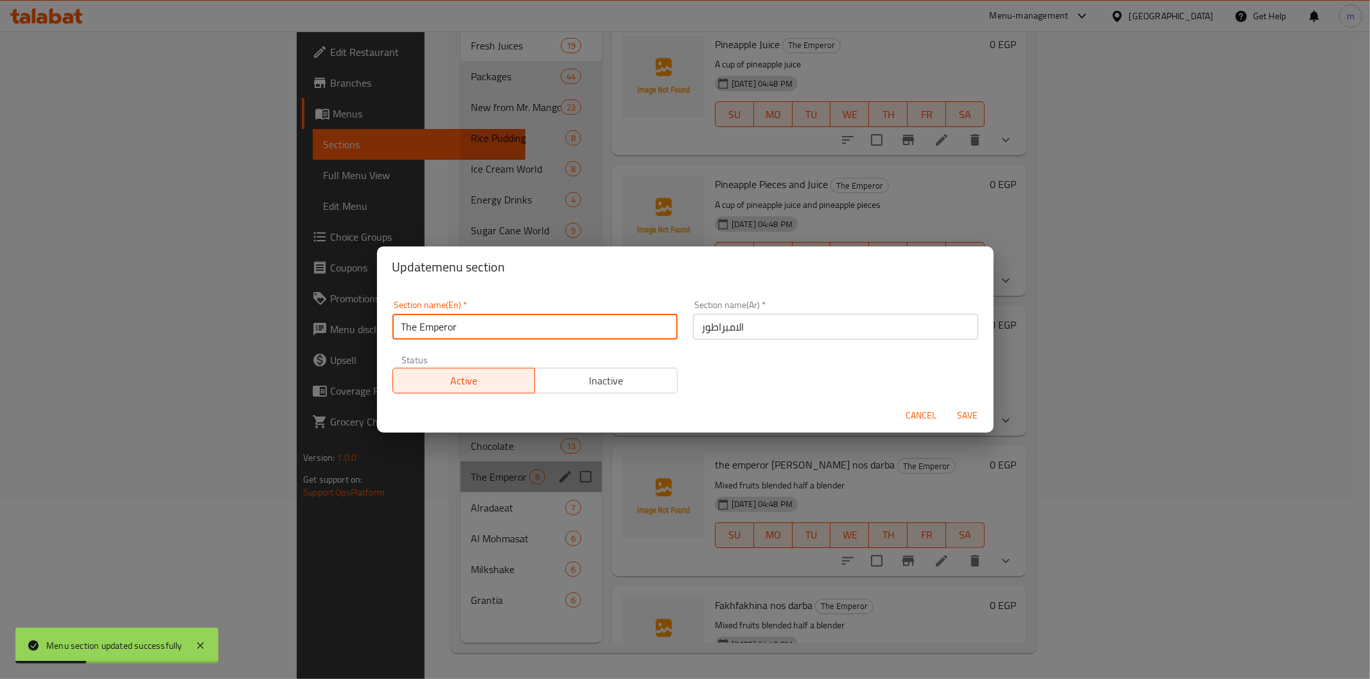
click at [454, 317] on input "The Emperor" at bounding box center [534, 327] width 285 height 26
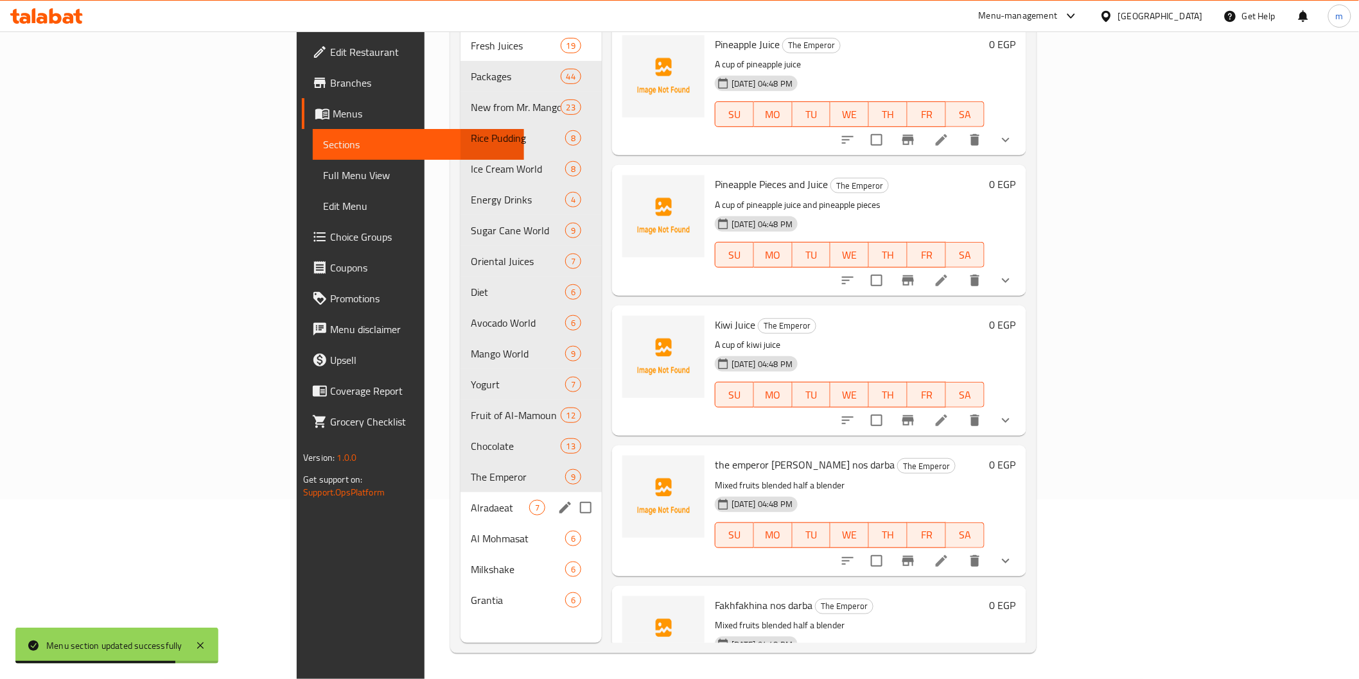
click at [460, 498] on div "Alradaeat 7" at bounding box center [530, 508] width 141 height 31
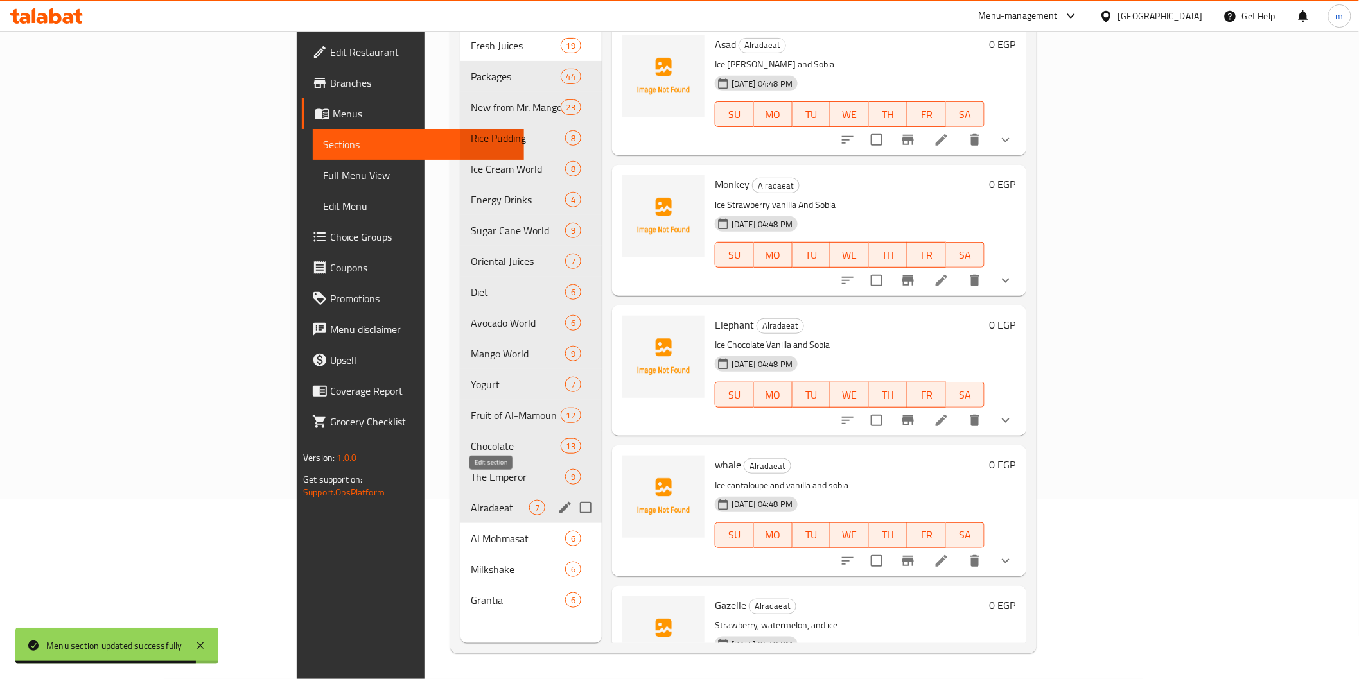
click at [555, 498] on button "edit" at bounding box center [564, 507] width 19 height 19
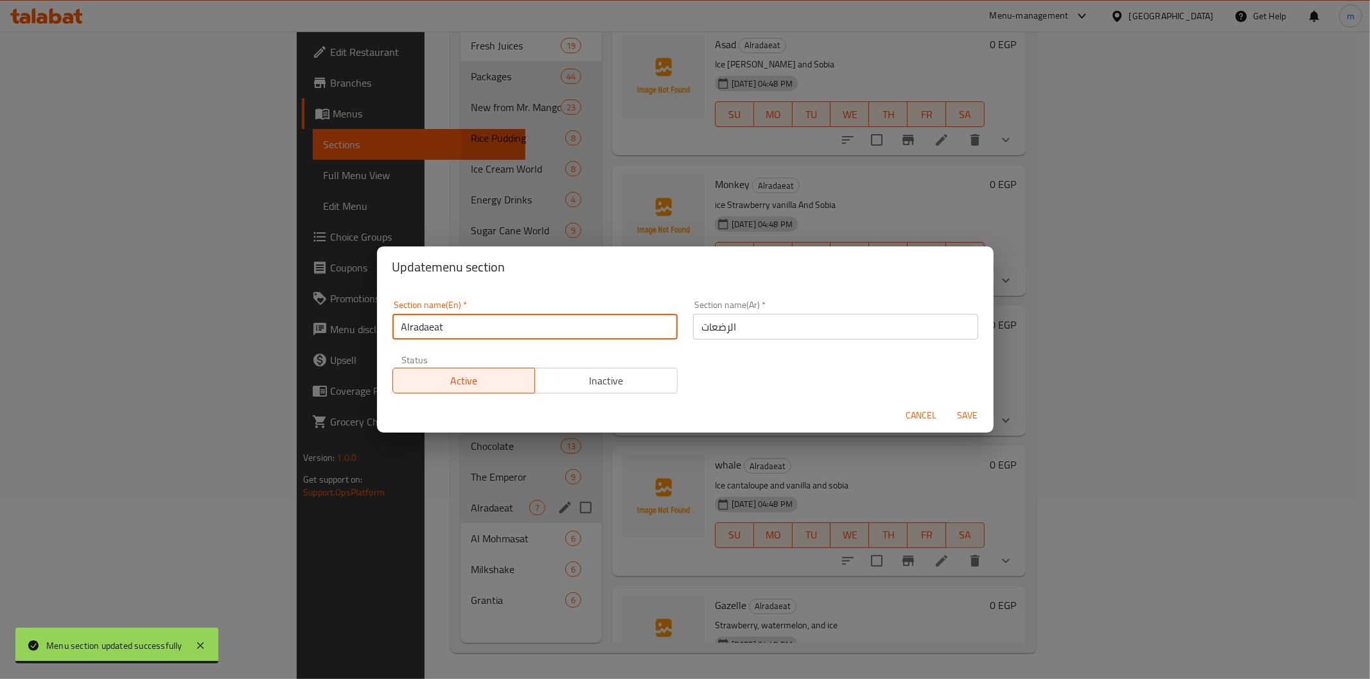
click at [405, 331] on input "Alradaeat" at bounding box center [534, 327] width 285 height 26
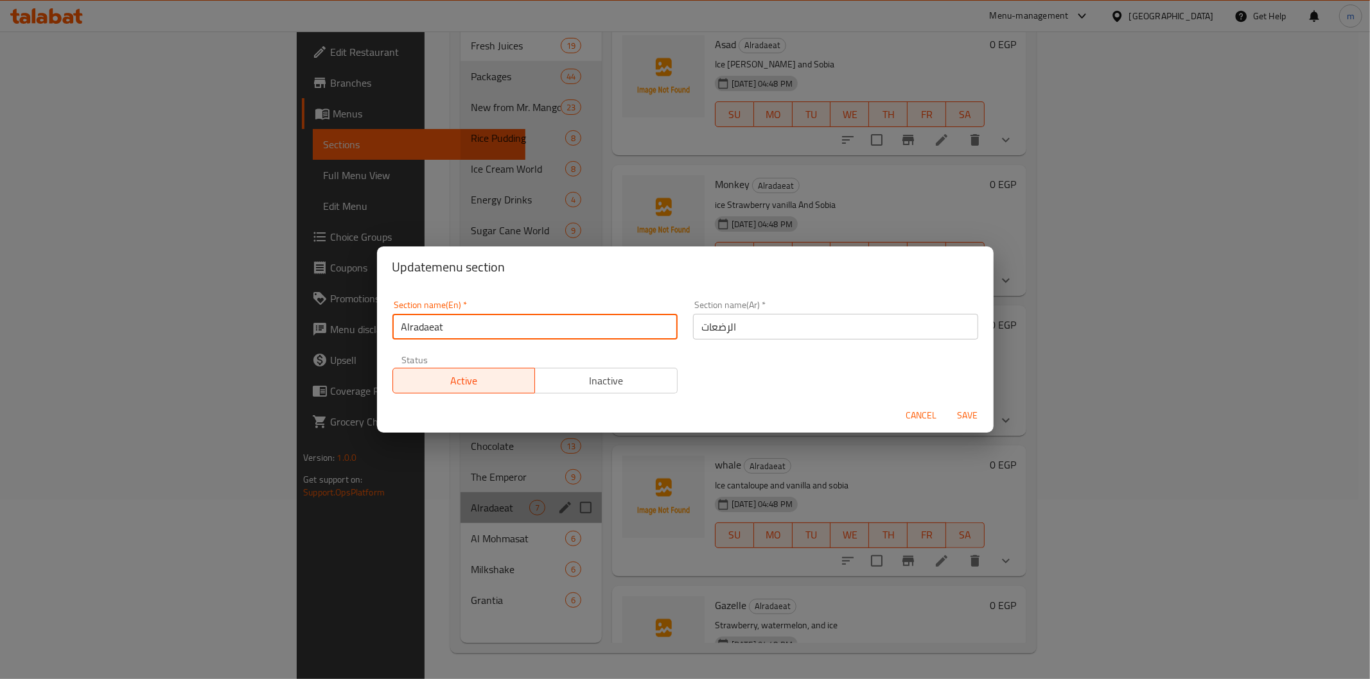
click at [405, 331] on input "Alradaeat" at bounding box center [534, 327] width 285 height 26
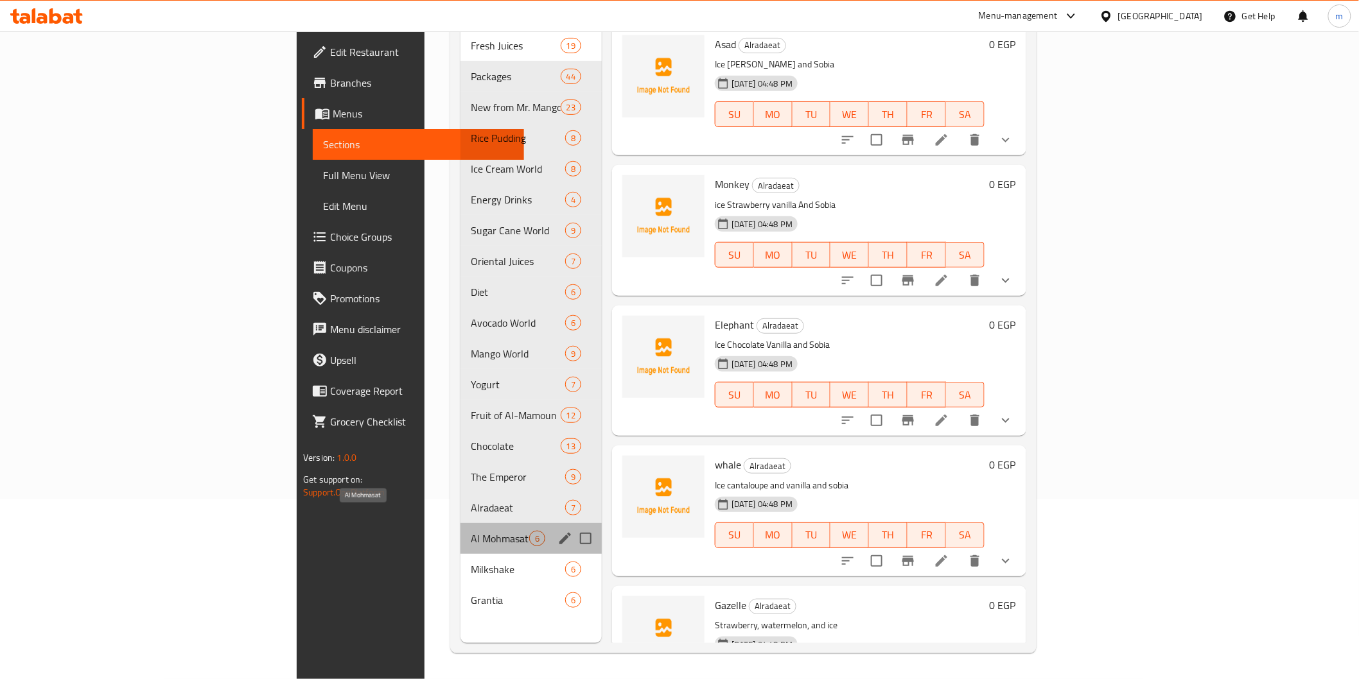
click at [471, 531] on span "Al Mohmasat" at bounding box center [500, 538] width 58 height 15
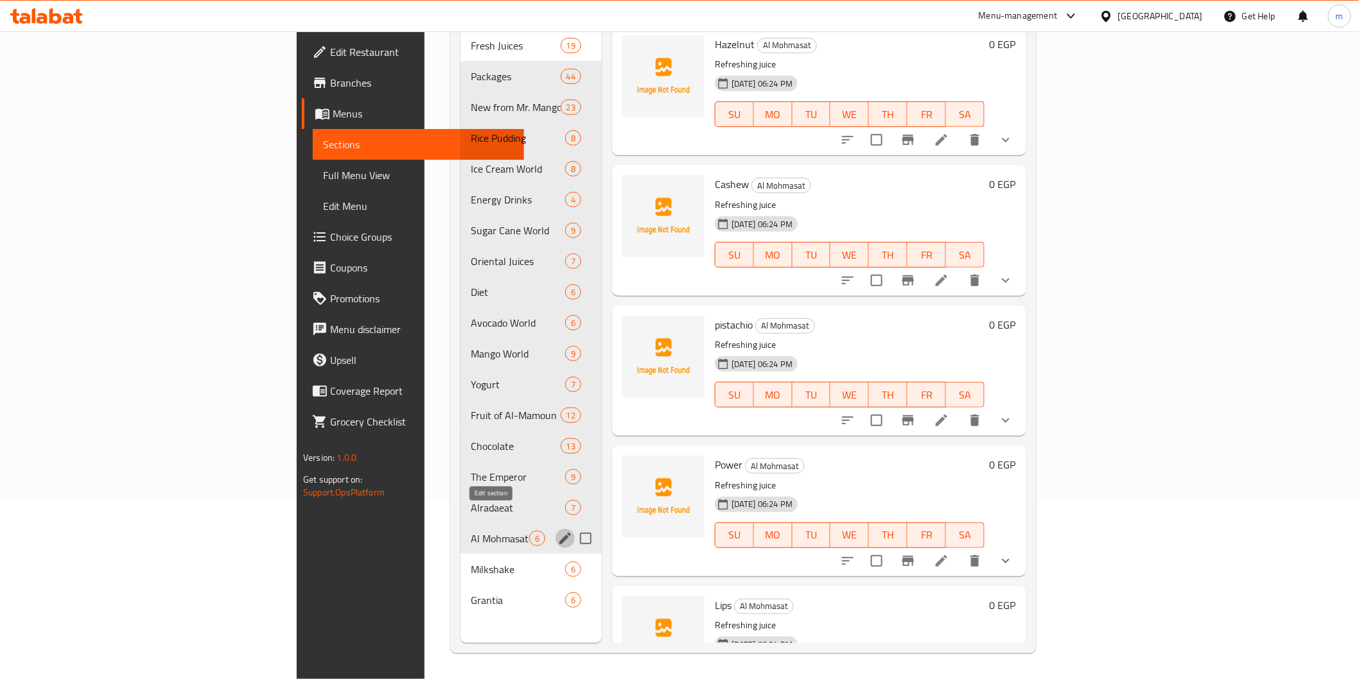
click at [559, 533] on icon "edit" at bounding box center [565, 539] width 12 height 12
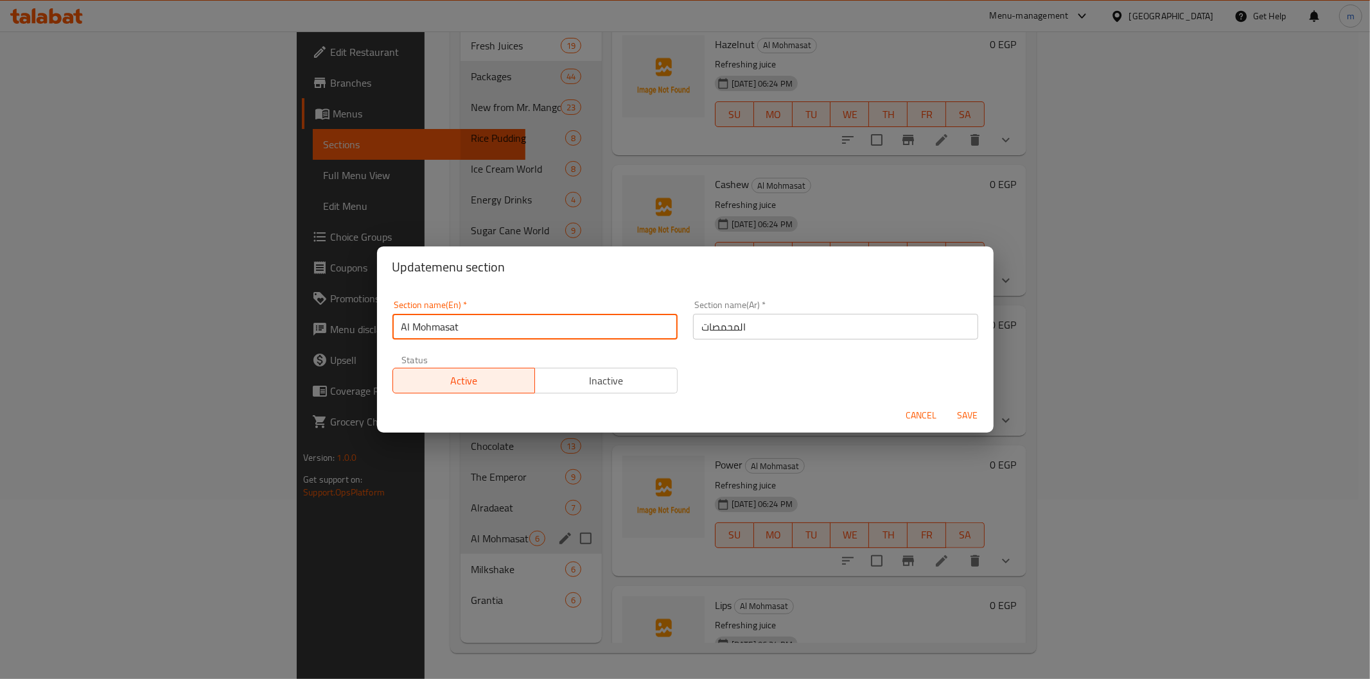
click at [485, 329] on input "Al Mohmasat" at bounding box center [534, 327] width 285 height 26
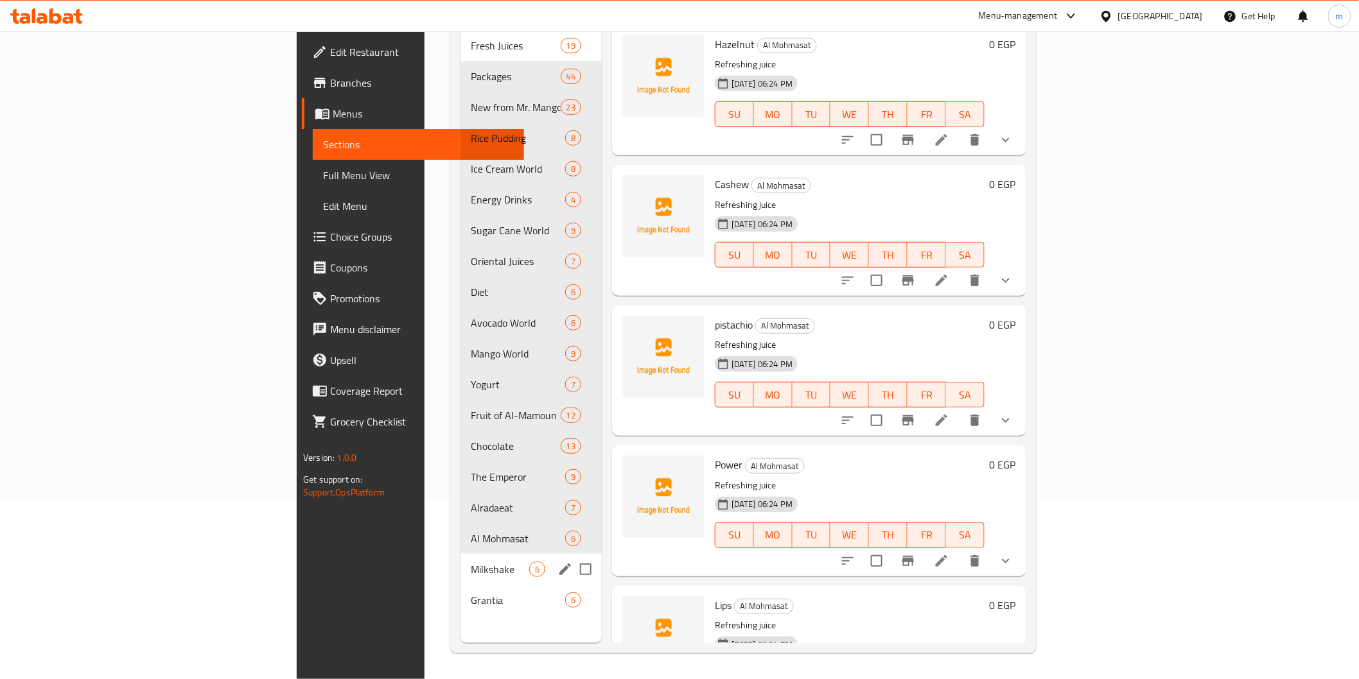
click at [460, 564] on div "Milkshake 6" at bounding box center [530, 569] width 141 height 31
click at [557, 562] on icon "edit" at bounding box center [564, 569] width 15 height 15
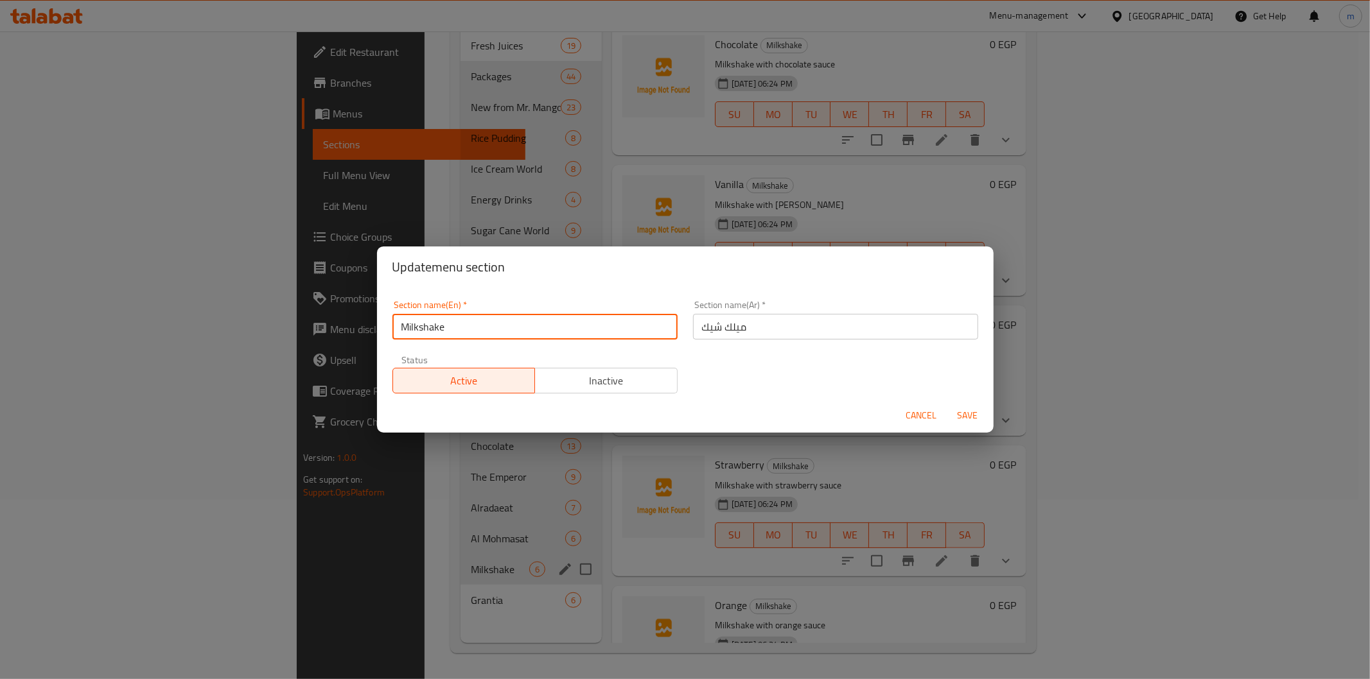
click at [467, 314] on input "Milkshake" at bounding box center [534, 327] width 285 height 26
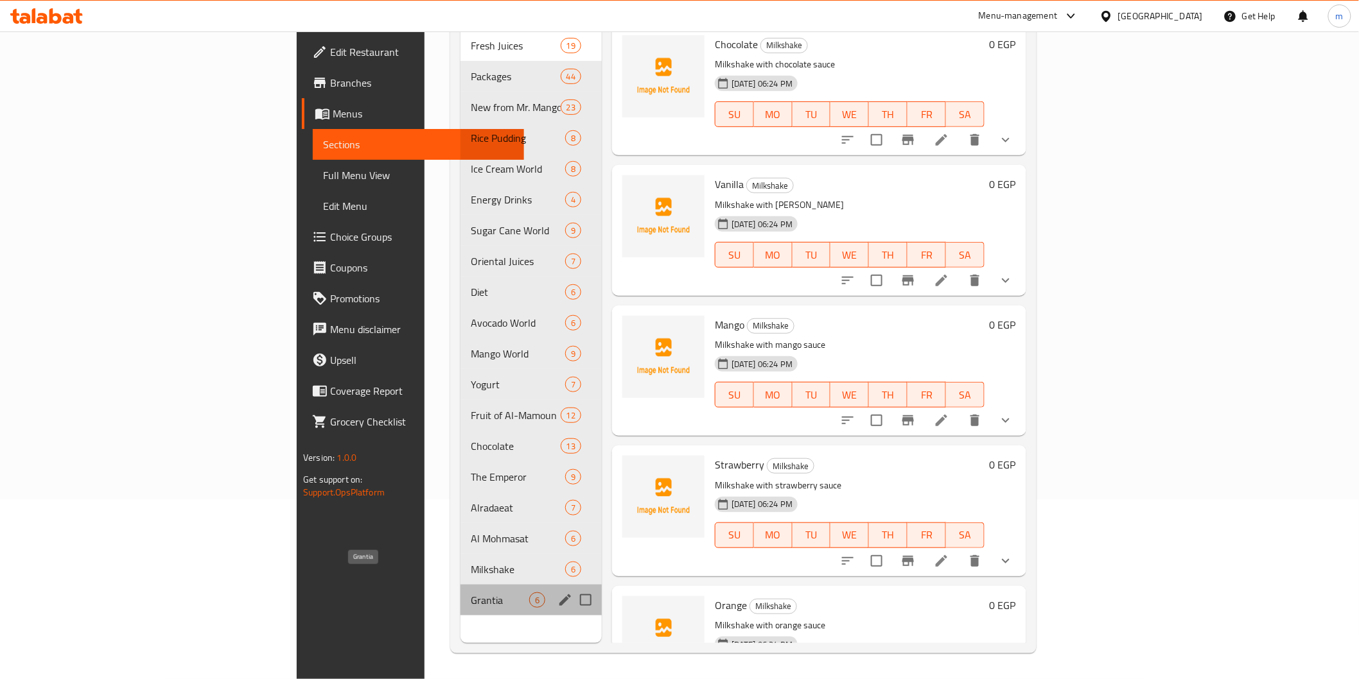
click at [471, 593] on span "Grantia" at bounding box center [500, 600] width 58 height 15
click at [559, 595] on icon "edit" at bounding box center [565, 601] width 12 height 12
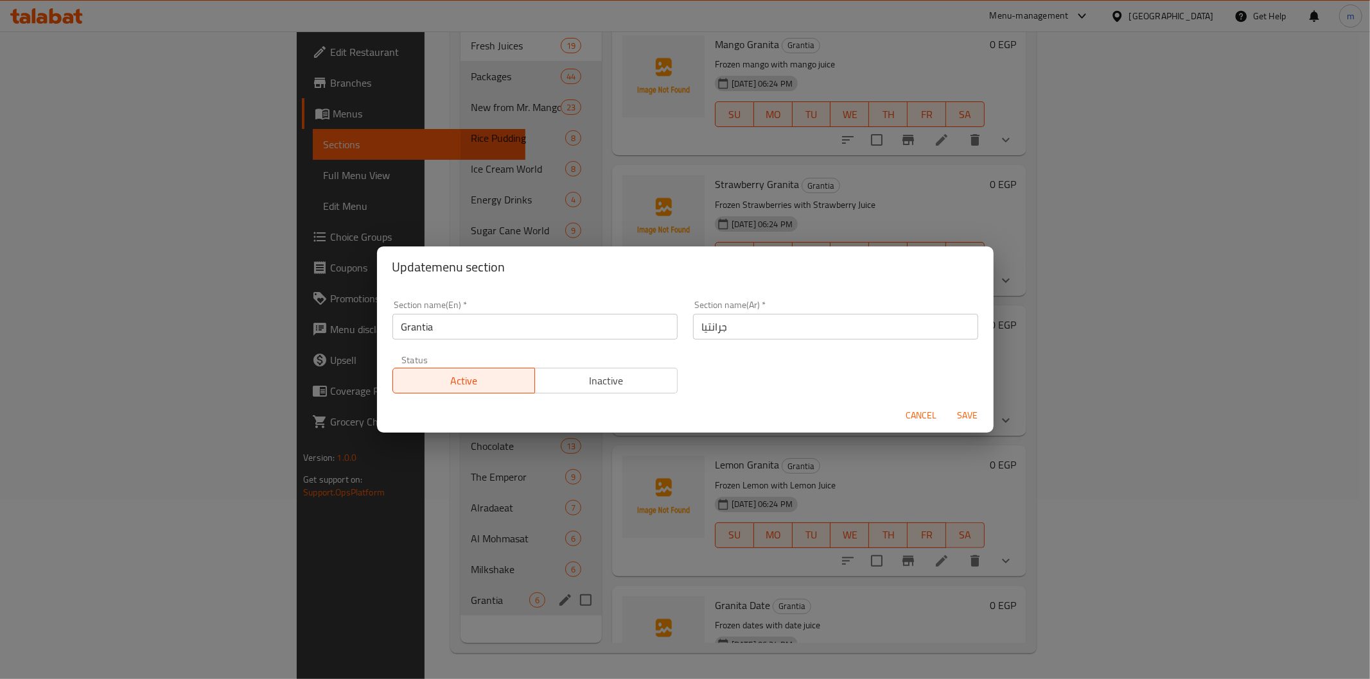
click at [459, 333] on input "Grantia" at bounding box center [534, 327] width 285 height 26
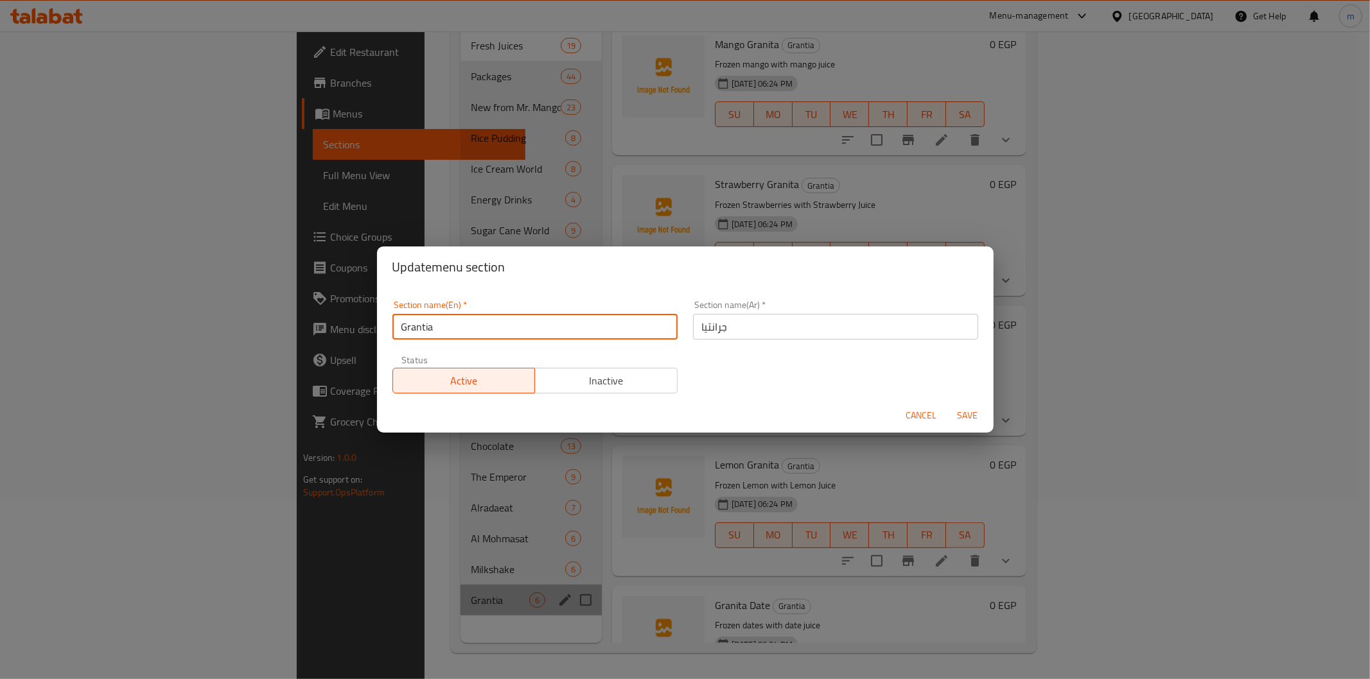
click at [459, 333] on input "Grantia" at bounding box center [534, 327] width 285 height 26
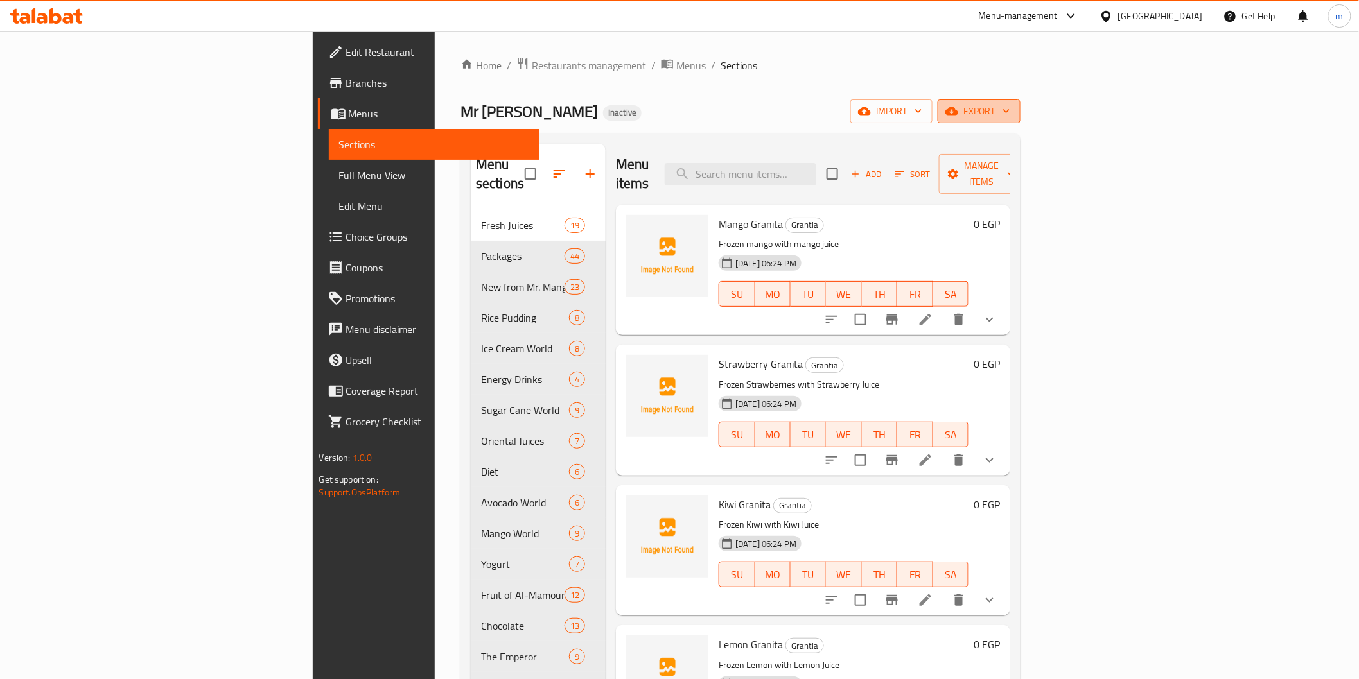
click at [1010, 109] on span "export" at bounding box center [979, 111] width 62 height 16
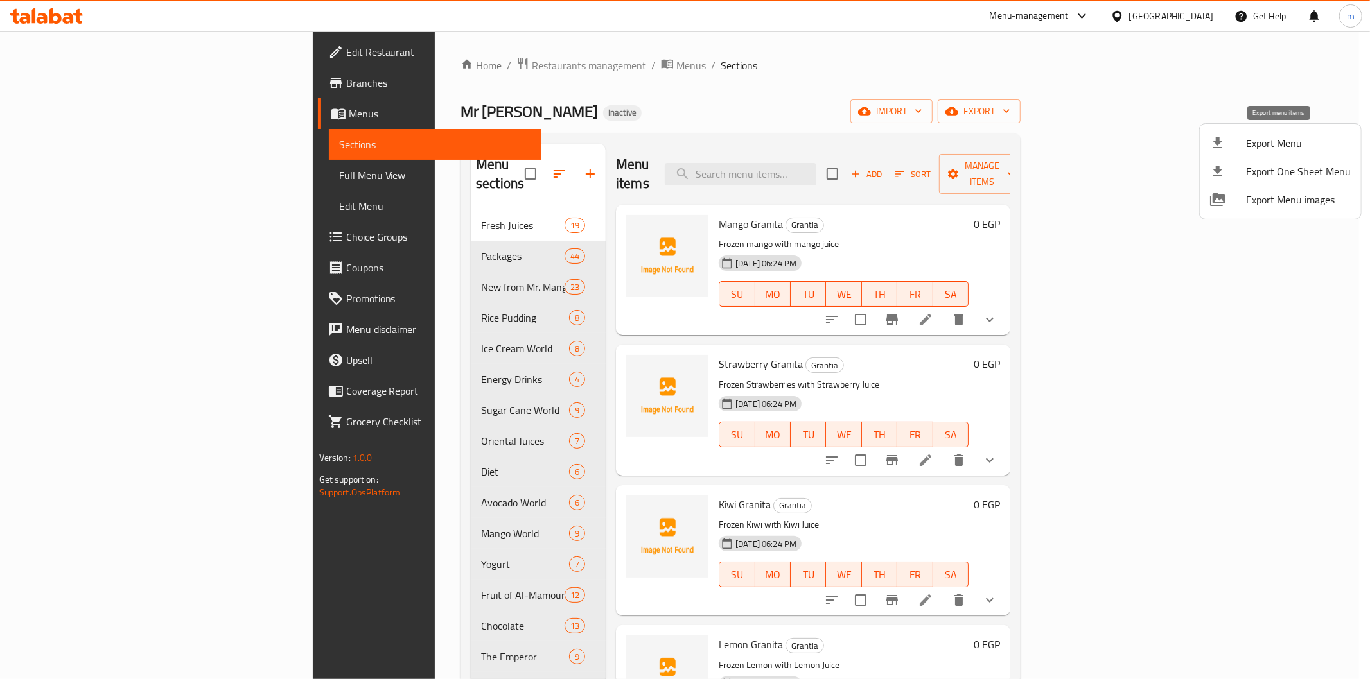
click at [1293, 144] on span "Export Menu" at bounding box center [1298, 142] width 105 height 15
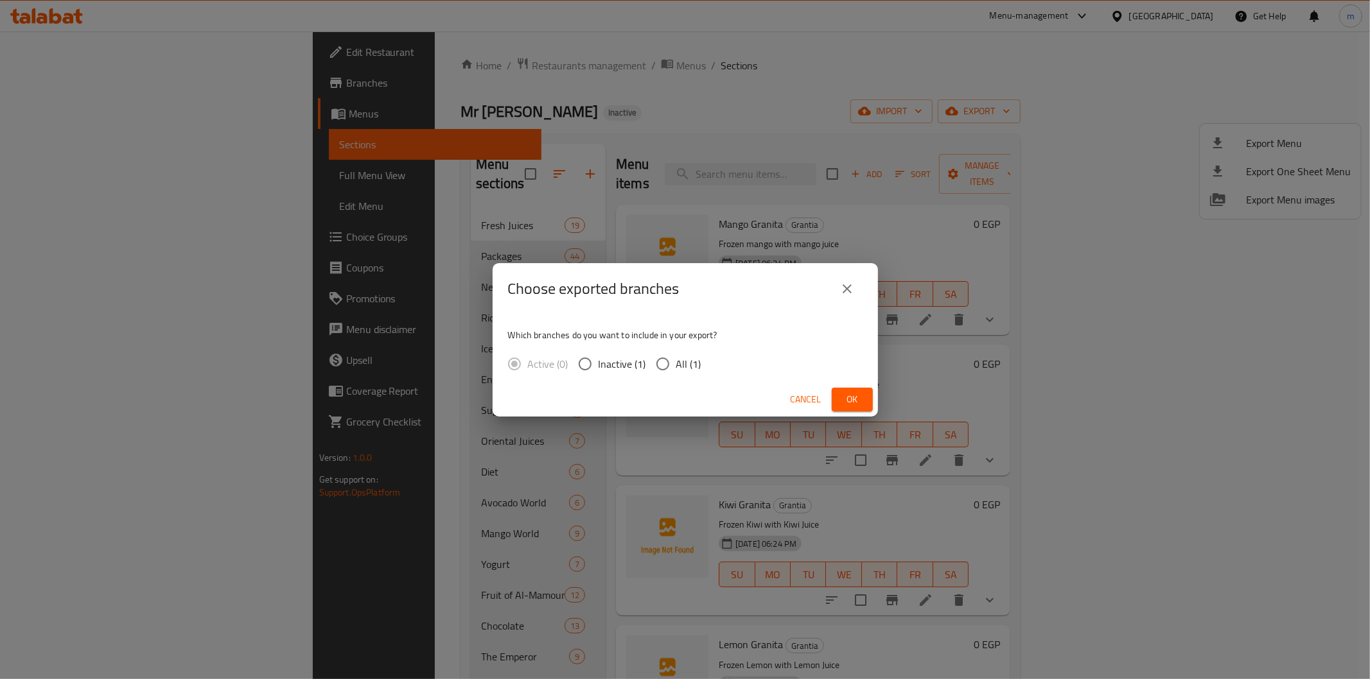
click at [690, 369] on span "All (1)" at bounding box center [688, 363] width 25 height 15
click at [676, 369] on input "All (1)" at bounding box center [662, 364] width 27 height 27
radio input "true"
click at [839, 400] on button "Ok" at bounding box center [852, 400] width 41 height 24
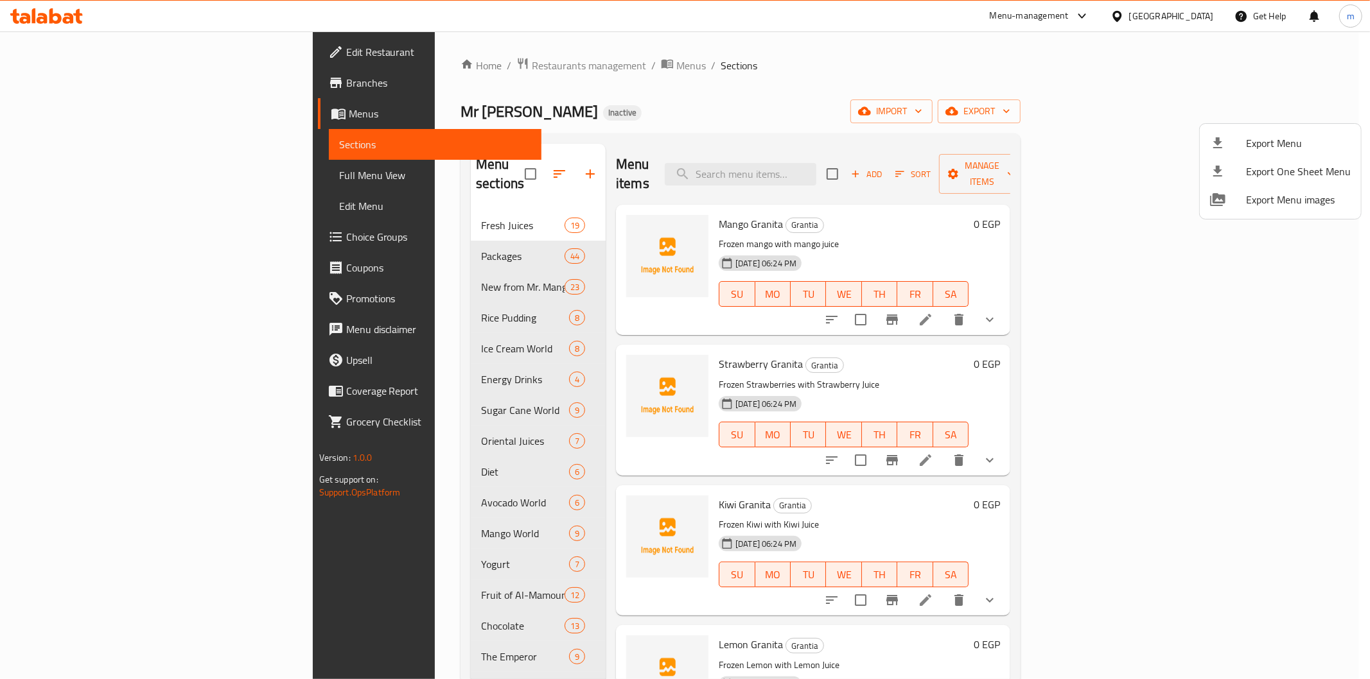
click at [291, 63] on div at bounding box center [685, 339] width 1370 height 679
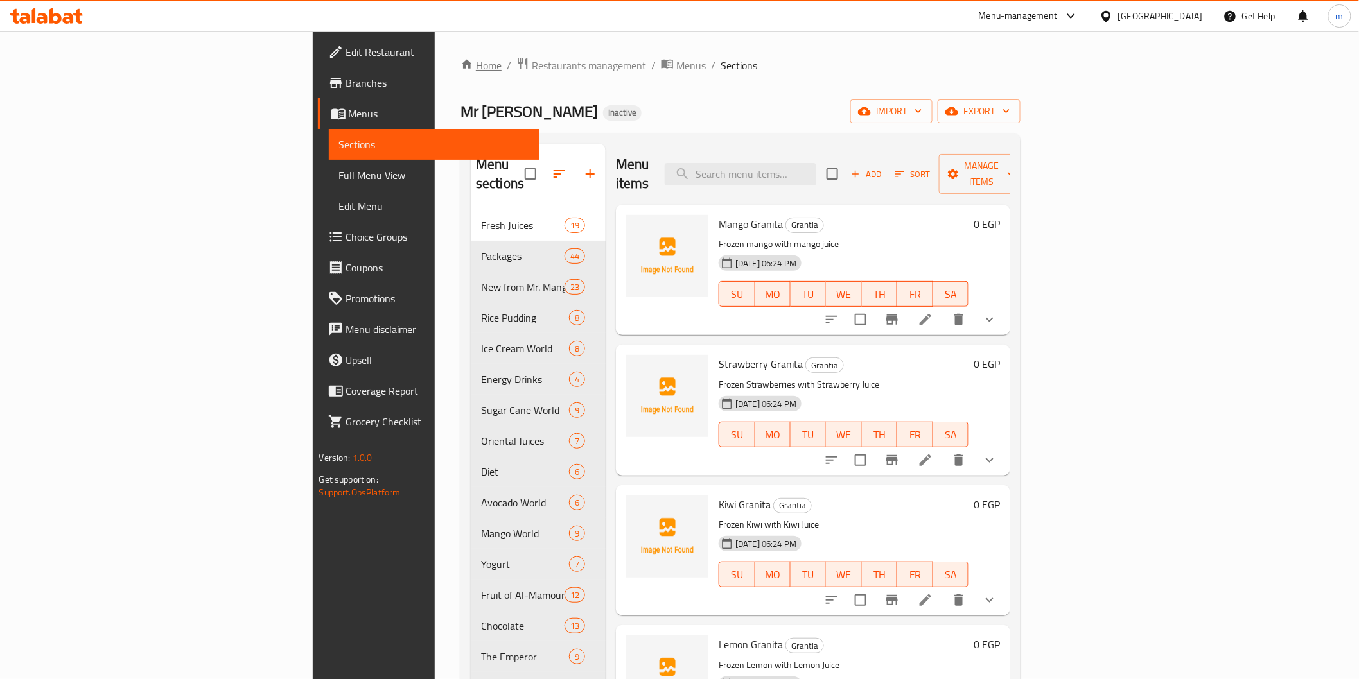
click at [460, 63] on link "Home" at bounding box center [480, 65] width 41 height 15
